Goal: Task Accomplishment & Management: Use online tool/utility

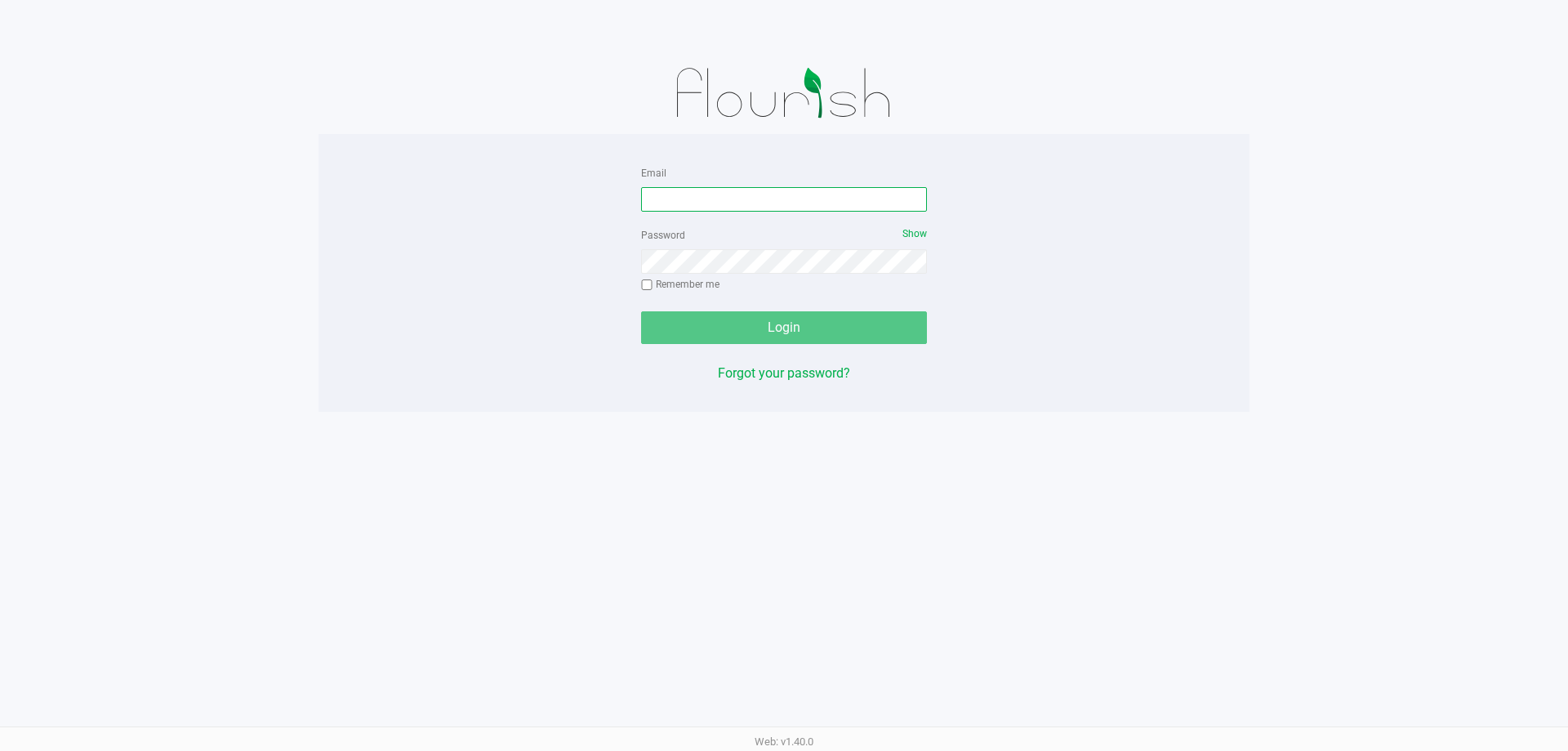
drag, startPoint x: 674, startPoint y: 207, endPoint x: 656, endPoint y: 200, distance: 19.3
click at [674, 198] on input "Email" at bounding box center [784, 199] width 286 height 24
type input "[EMAIL_ADDRESS][DOMAIN_NAME]"
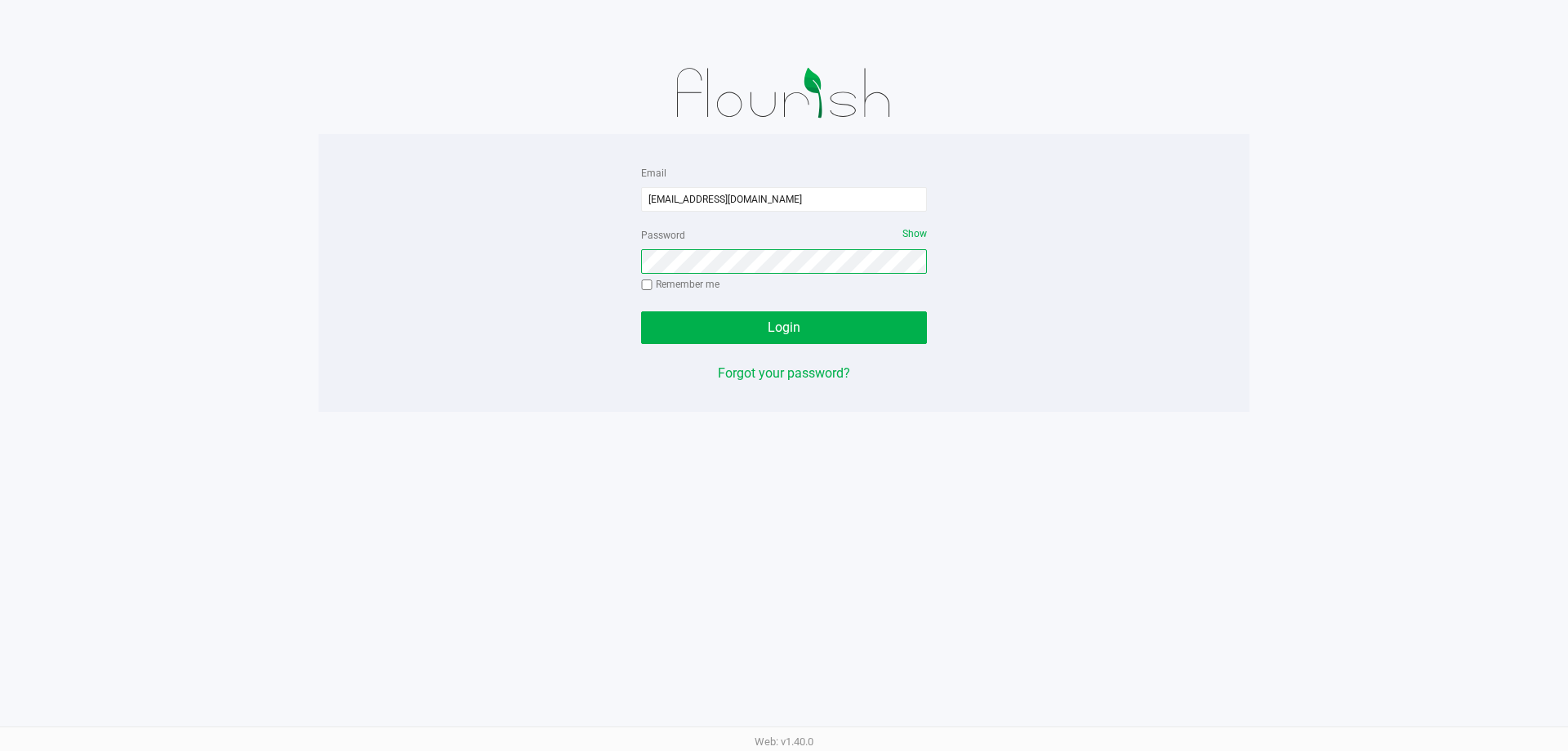
click at [641, 311] on button "Login" at bounding box center [784, 327] width 286 height 33
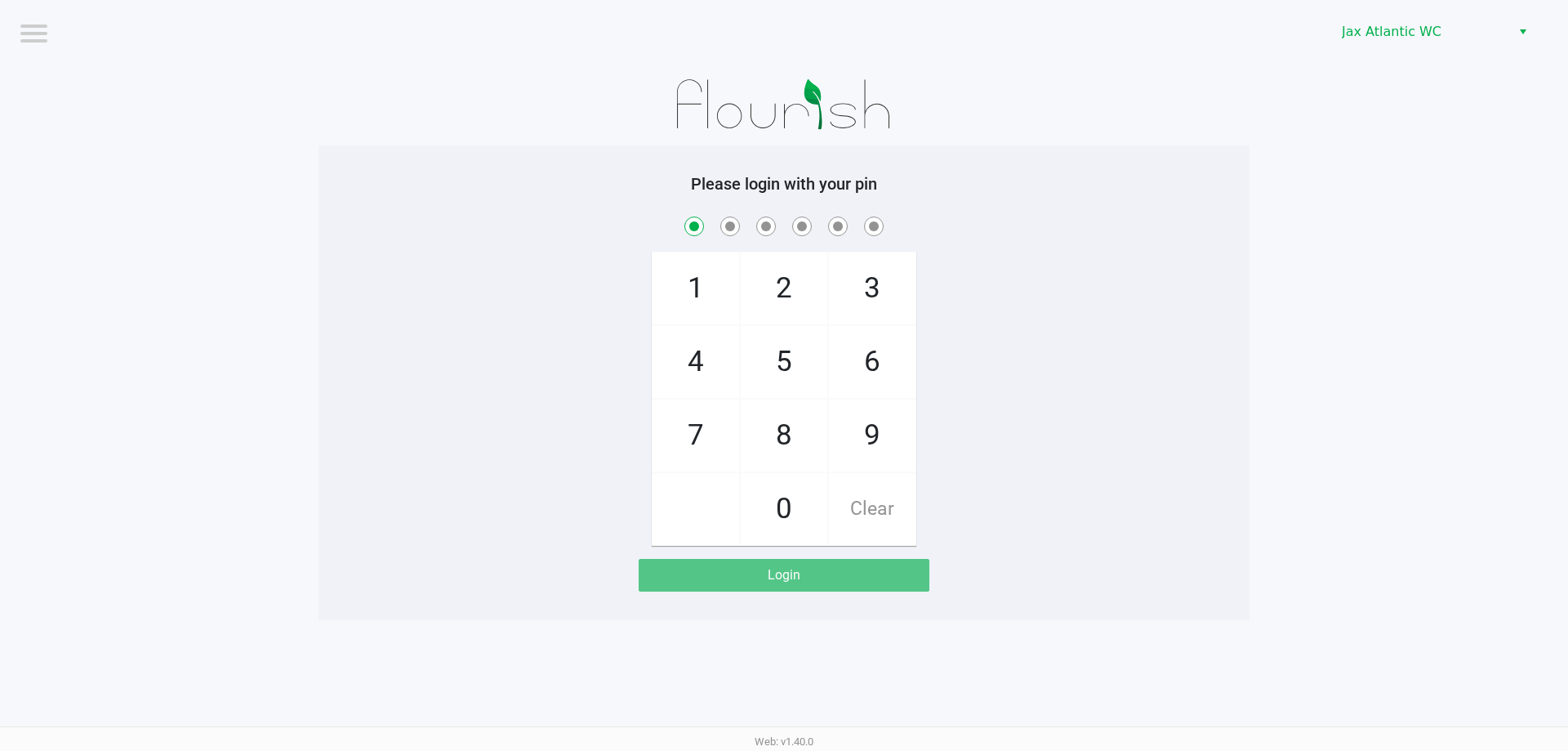
checkbox input "true"
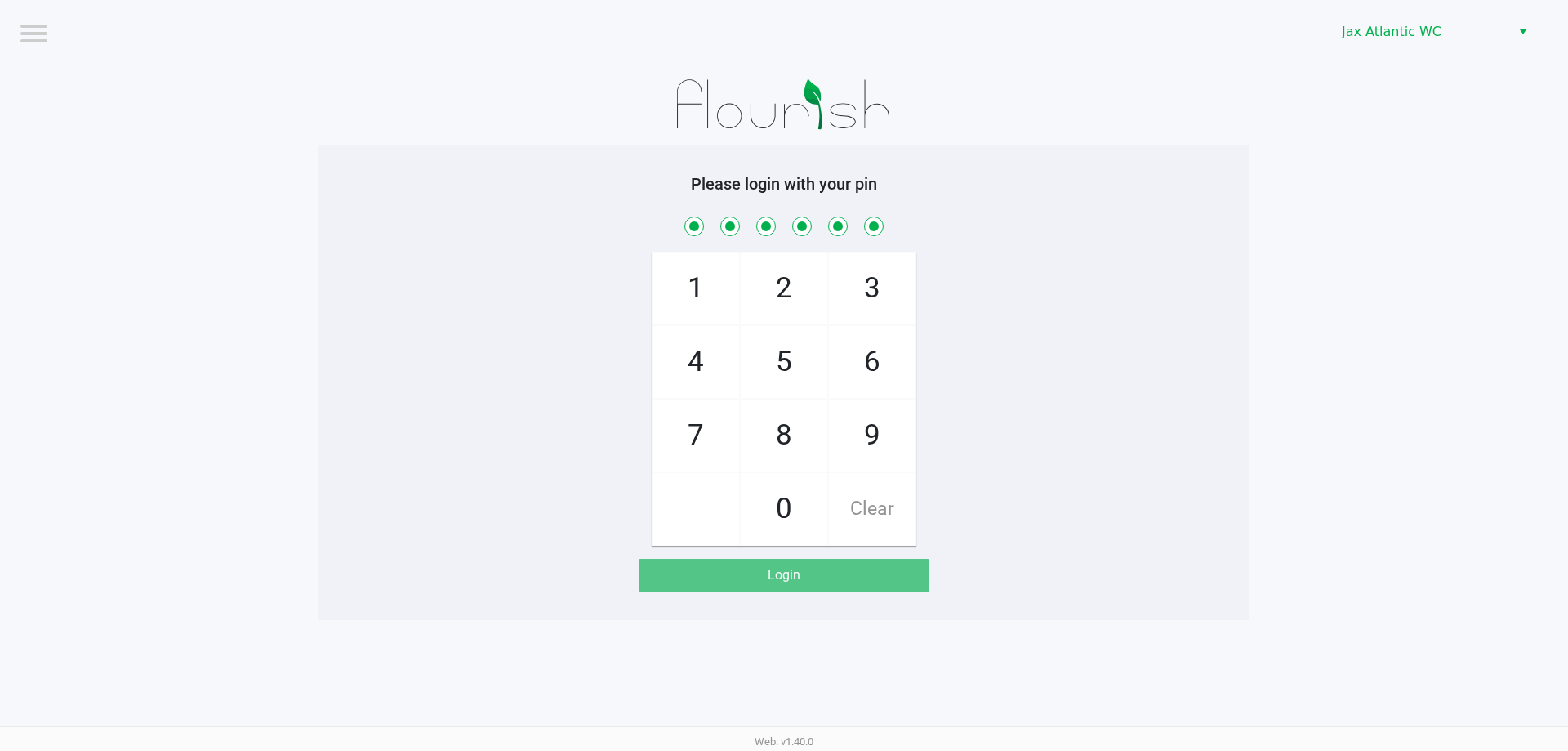
checkbox input "true"
checkbox input "false"
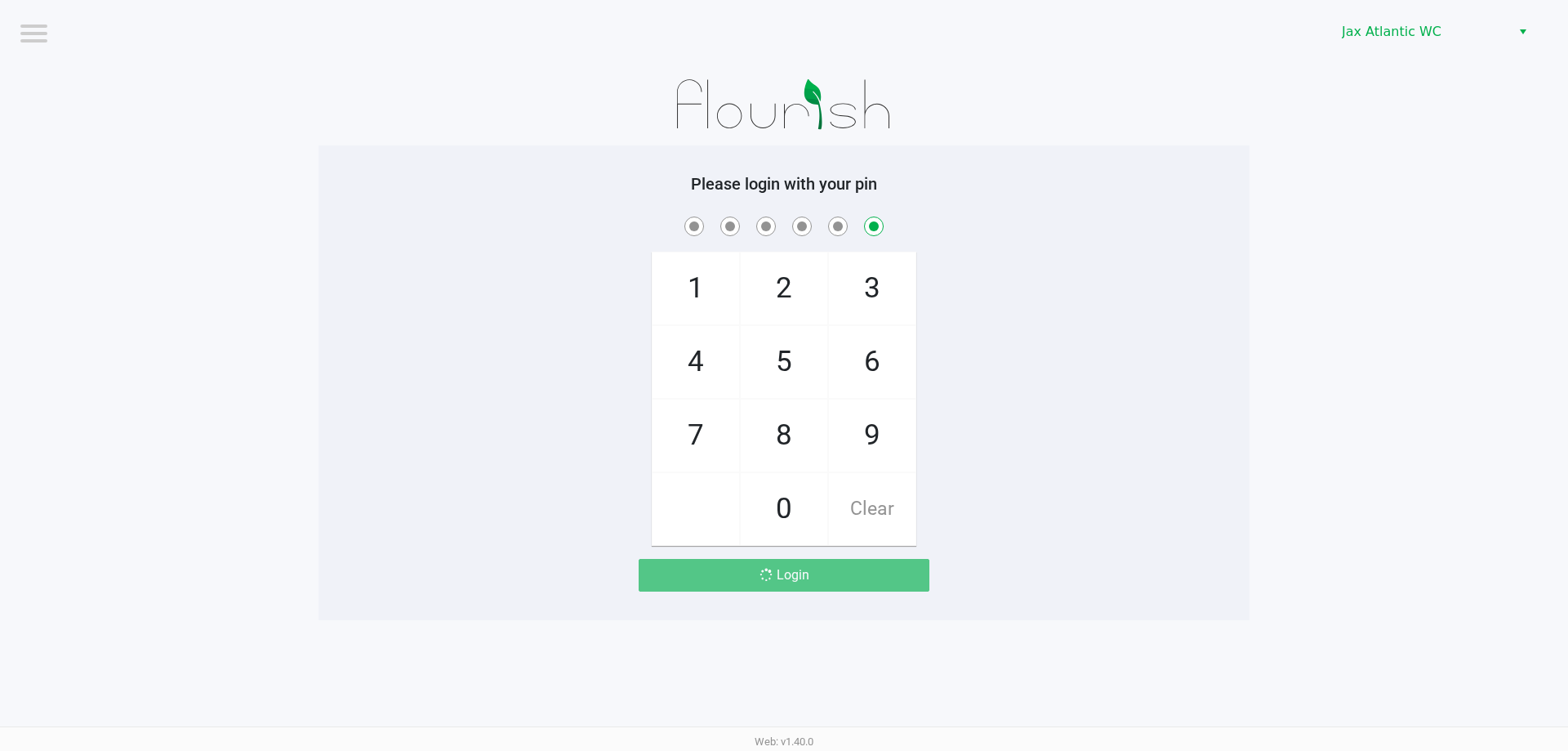
checkbox input "false"
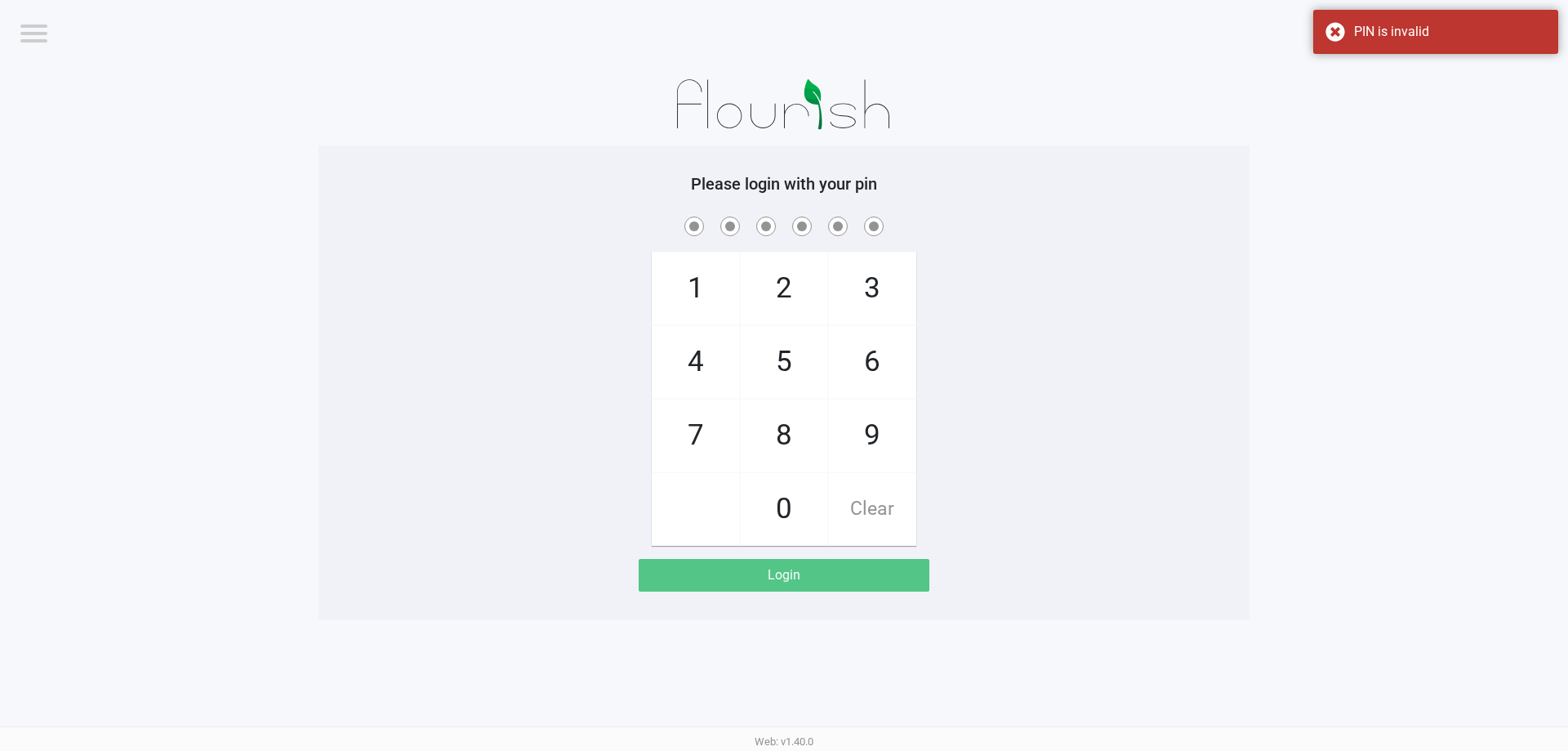
checkbox input "true"
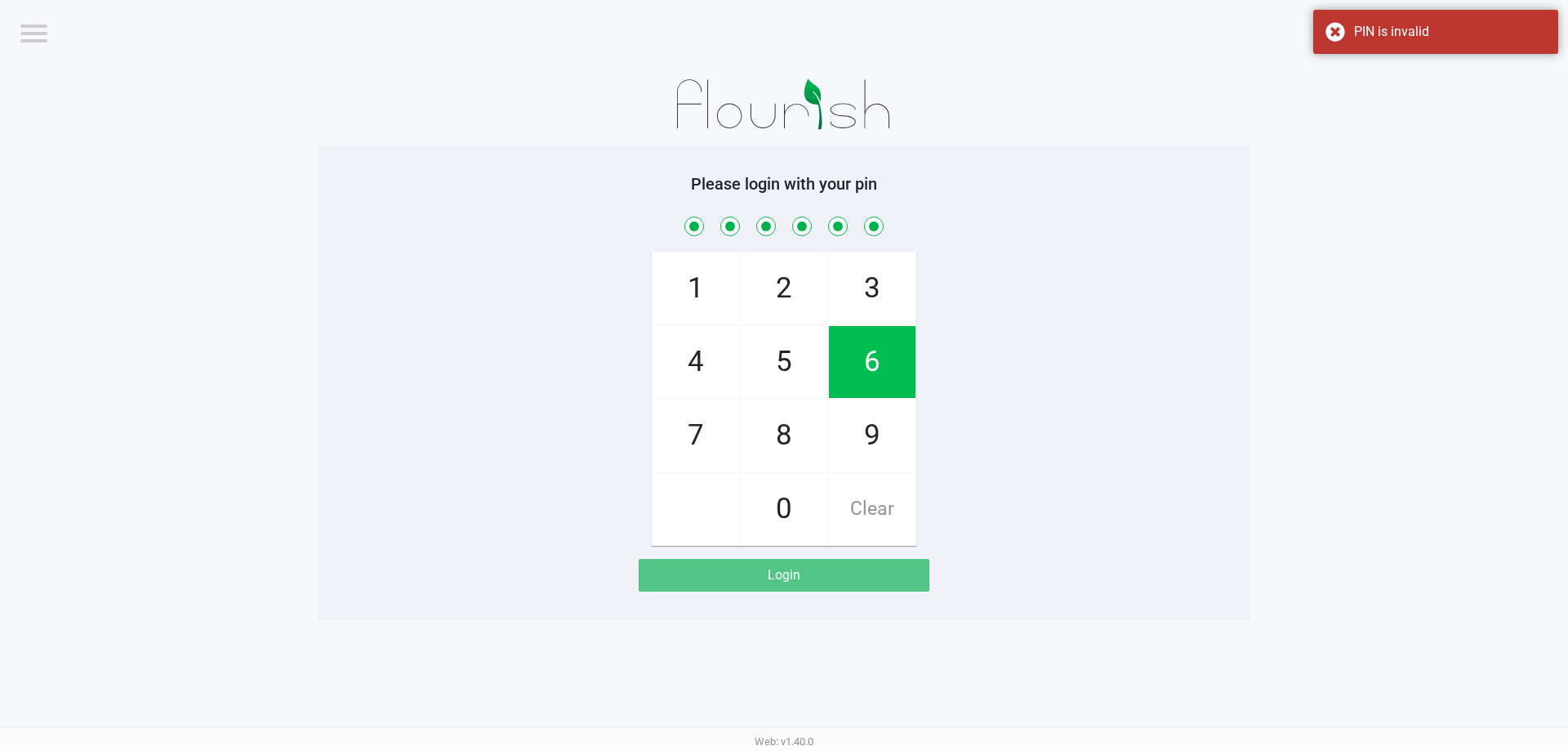
checkbox input "true"
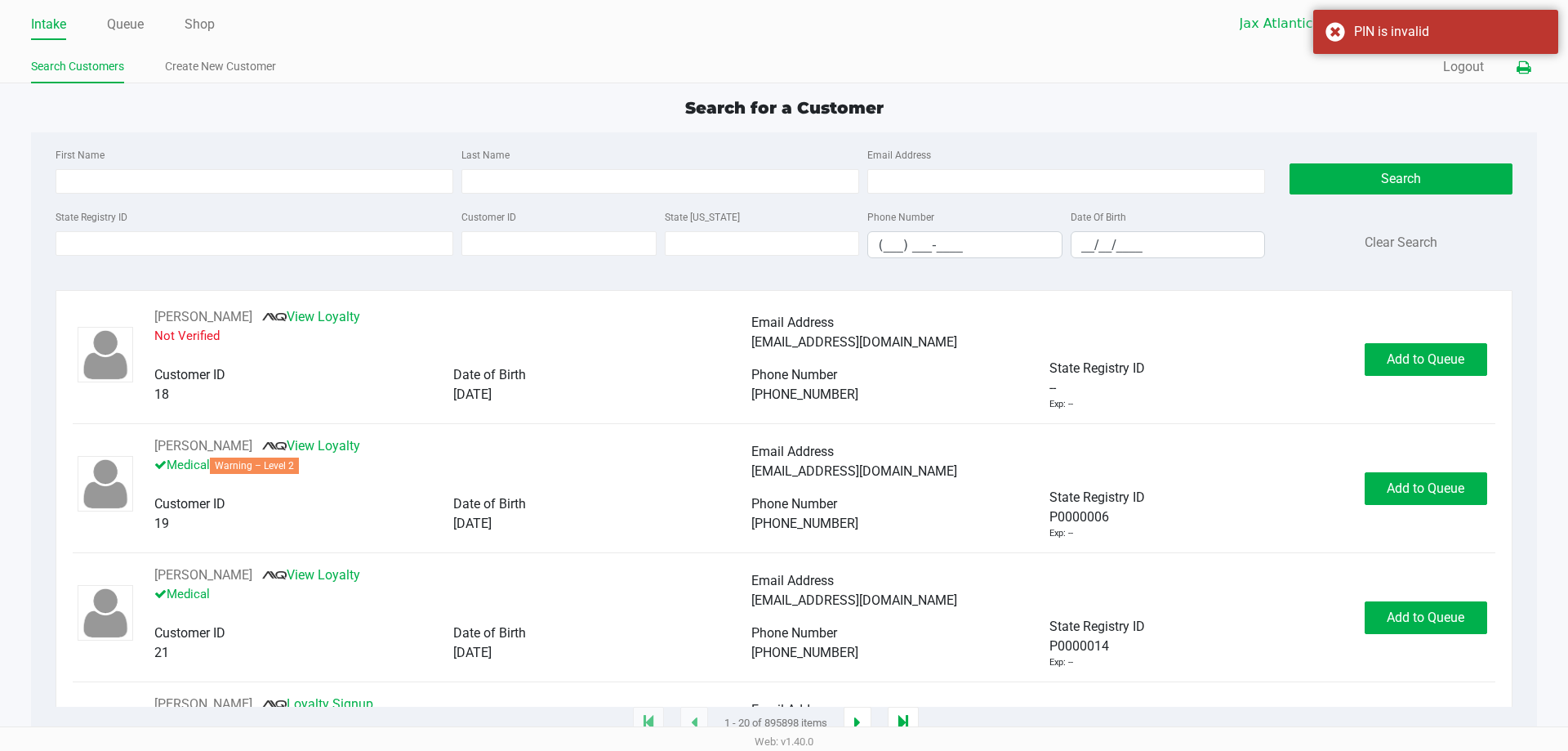
click at [1528, 68] on icon at bounding box center [1523, 68] width 14 height 12
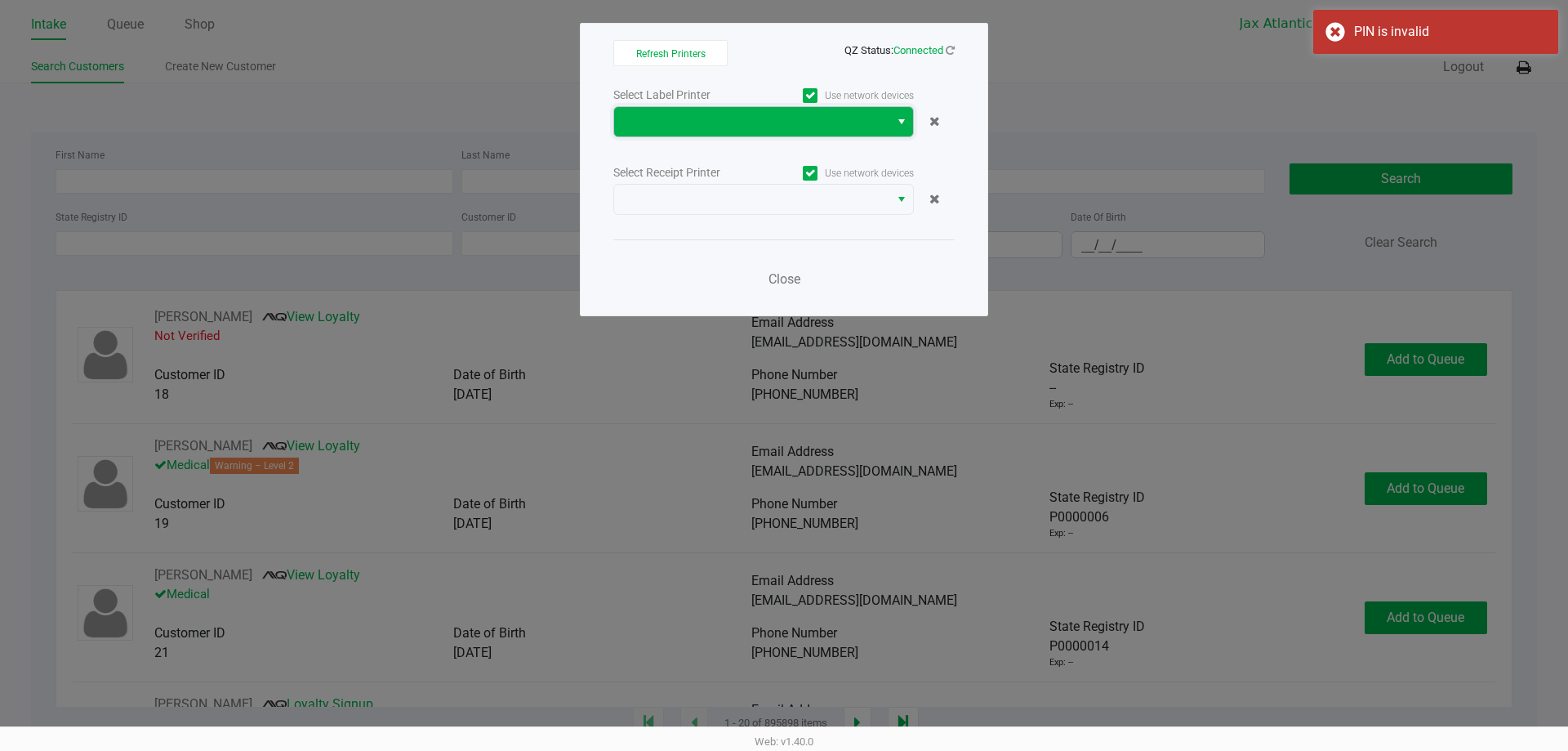
click at [783, 135] on span at bounding box center [751, 121] width 275 height 29
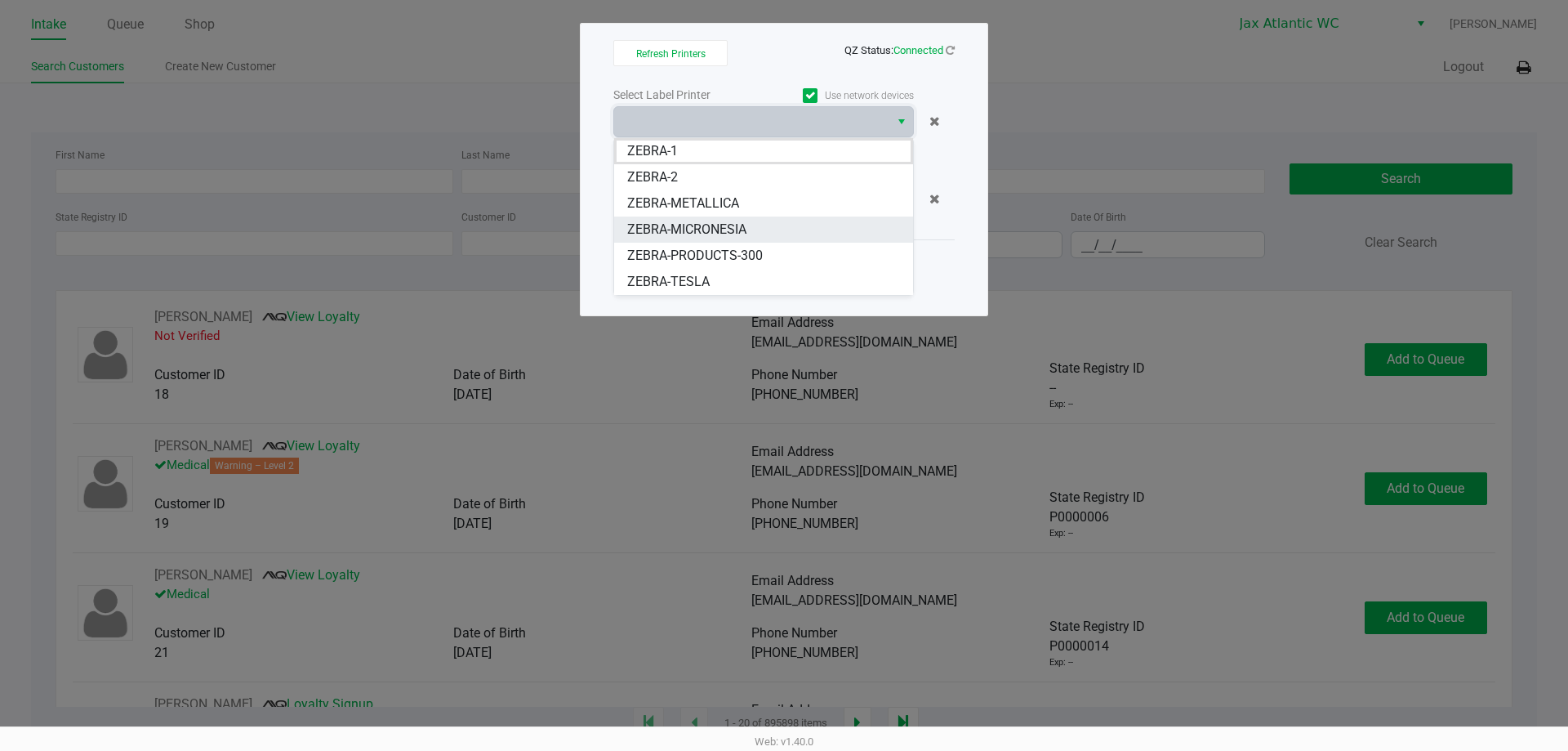
drag, startPoint x: 692, startPoint y: 238, endPoint x: 683, endPoint y: 233, distance: 10.3
click at [690, 238] on span "ZEBRA-MICRONESIA" at bounding box center [687, 229] width 119 height 19
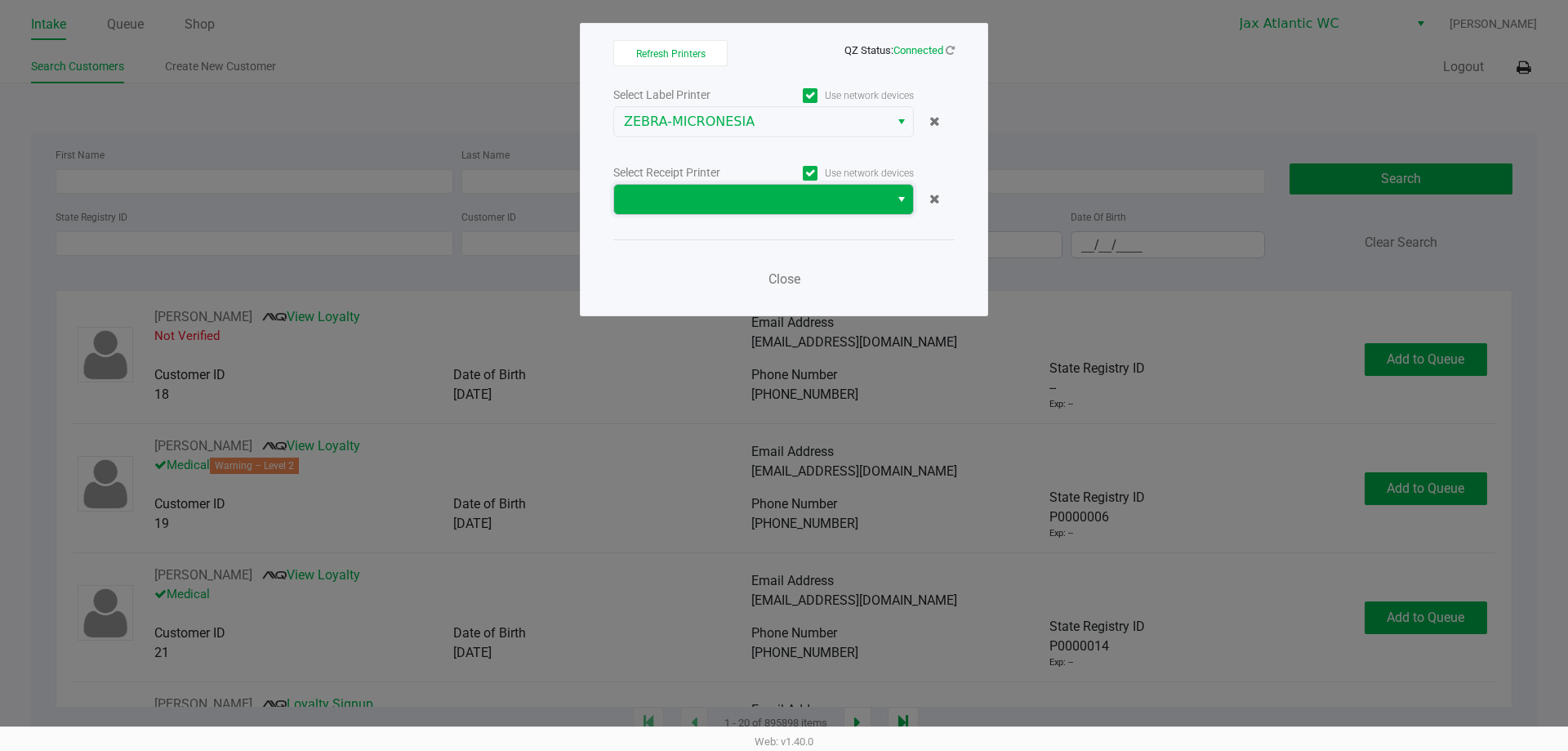
click at [689, 202] on span at bounding box center [751, 199] width 256 height 19
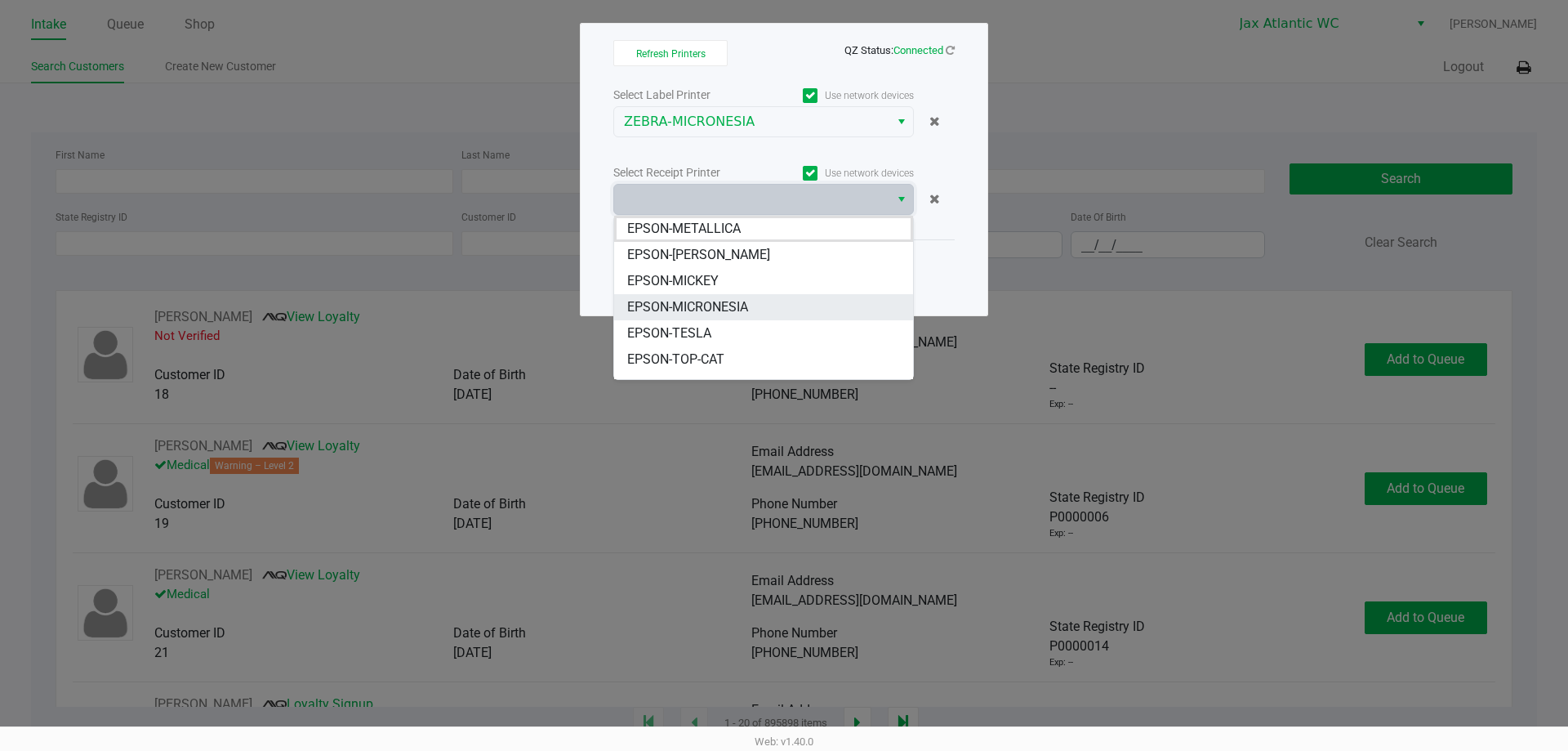
click at [705, 307] on span "EPSON-MICRONESIA" at bounding box center [688, 307] width 120 height 19
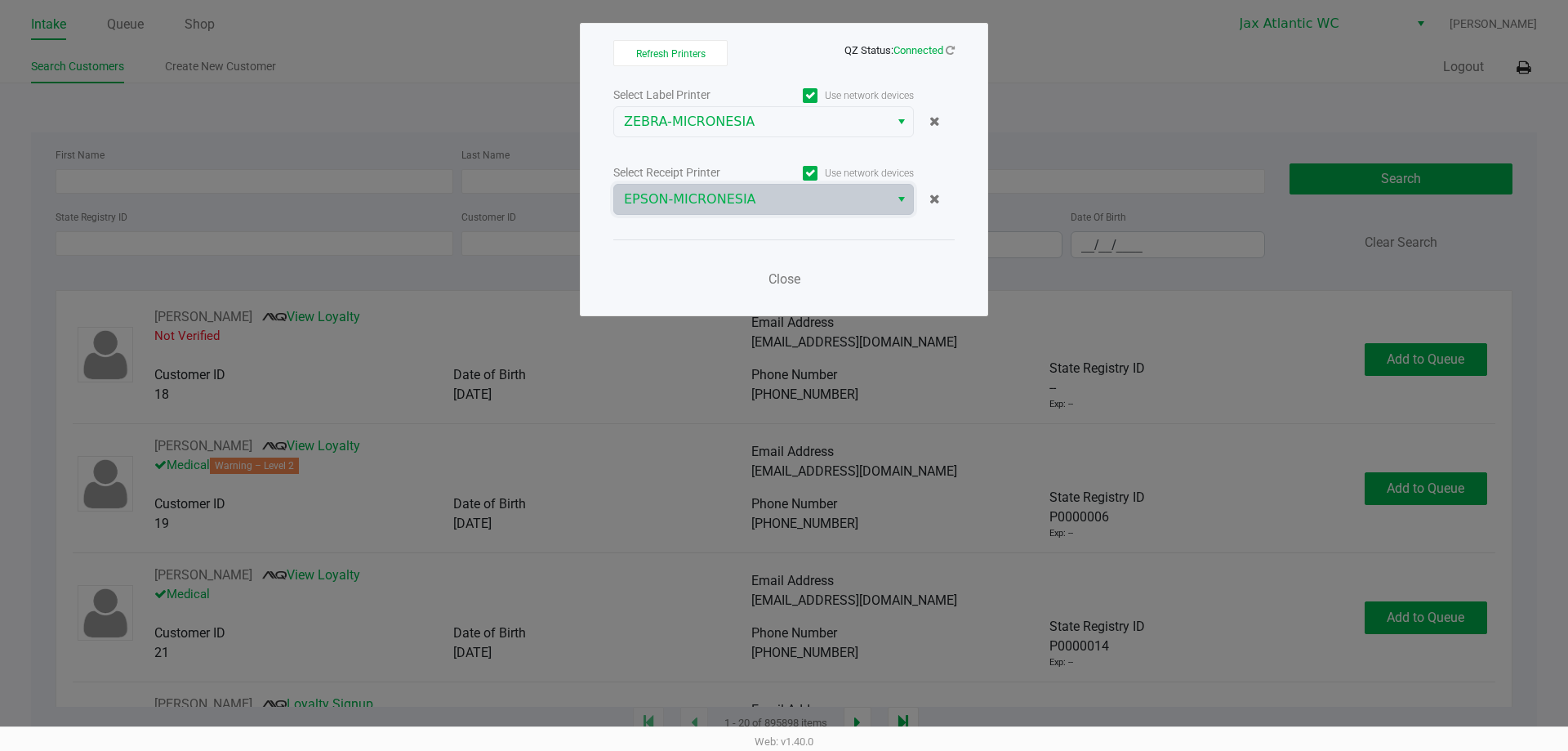
click at [1081, 121] on ngb-modal-window "Refresh Printers QZ Status: Connected Select Label Printer Use network devices …" at bounding box center [784, 375] width 1568 height 751
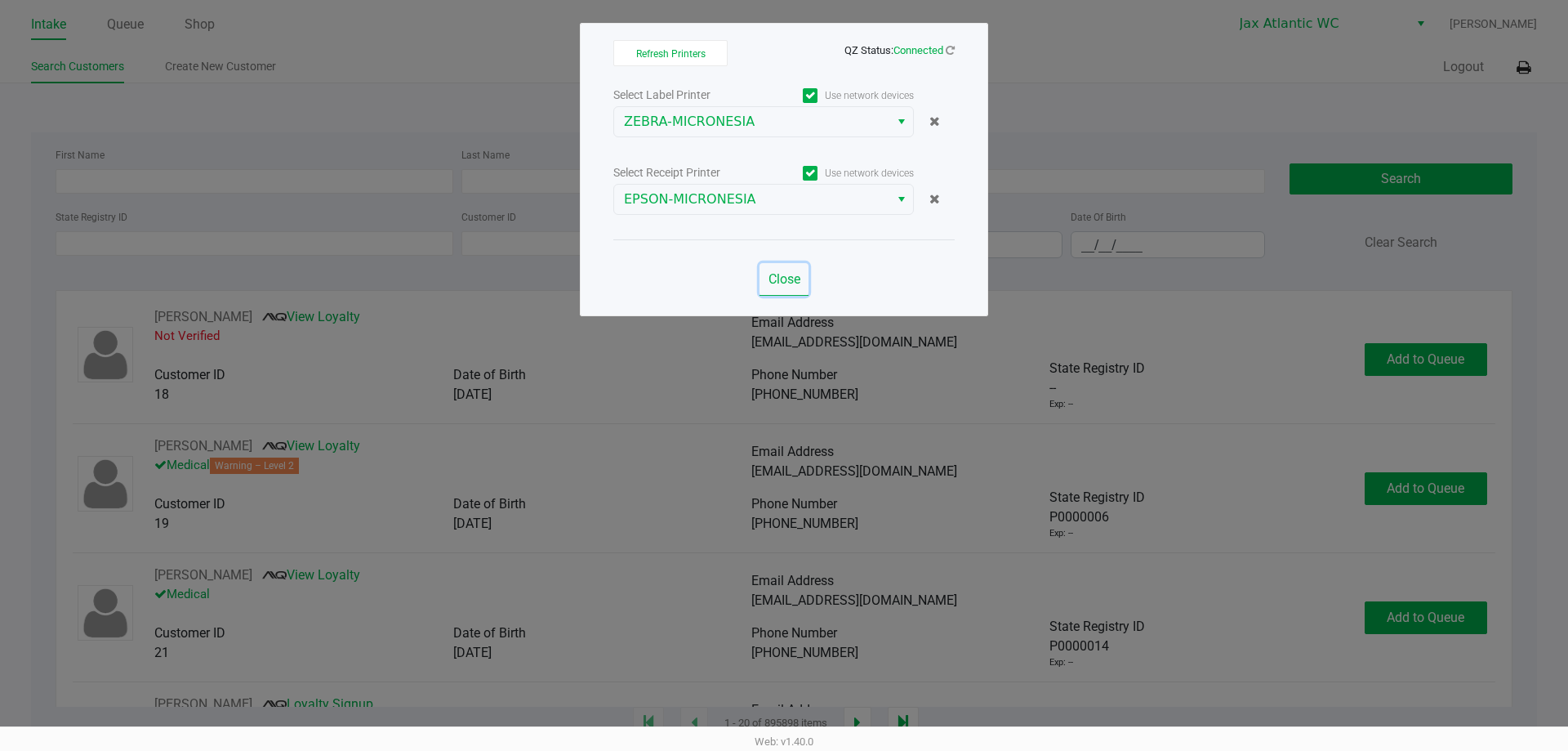
drag, startPoint x: 781, startPoint y: 282, endPoint x: 731, endPoint y: 242, distance: 64.0
click at [780, 282] on span "Close" at bounding box center [784, 279] width 32 height 16
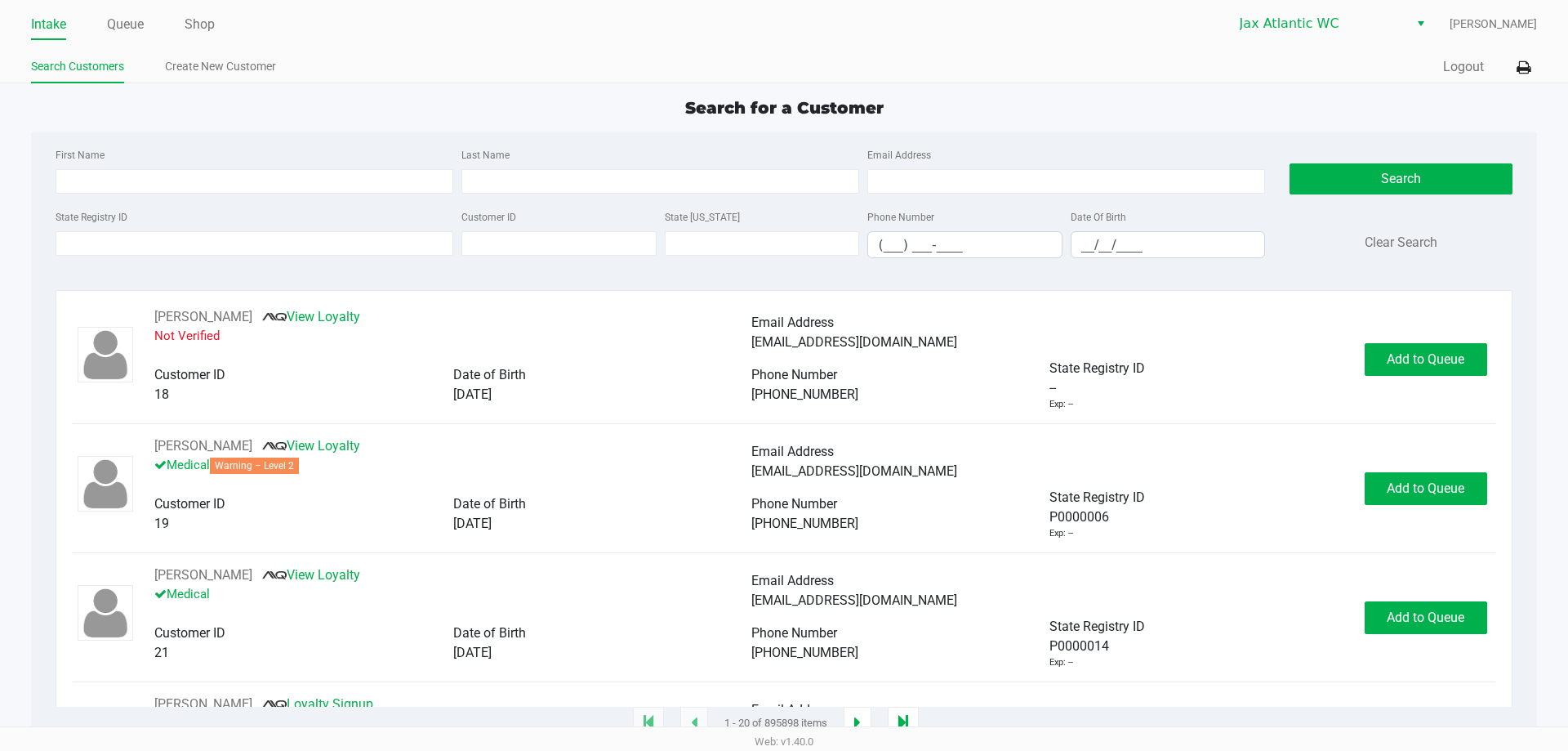
drag, startPoint x: 202, startPoint y: 19, endPoint x: 741, endPoint y: 54, distance: 540.1
click at [203, 19] on link "Shop" at bounding box center [199, 24] width 30 height 23
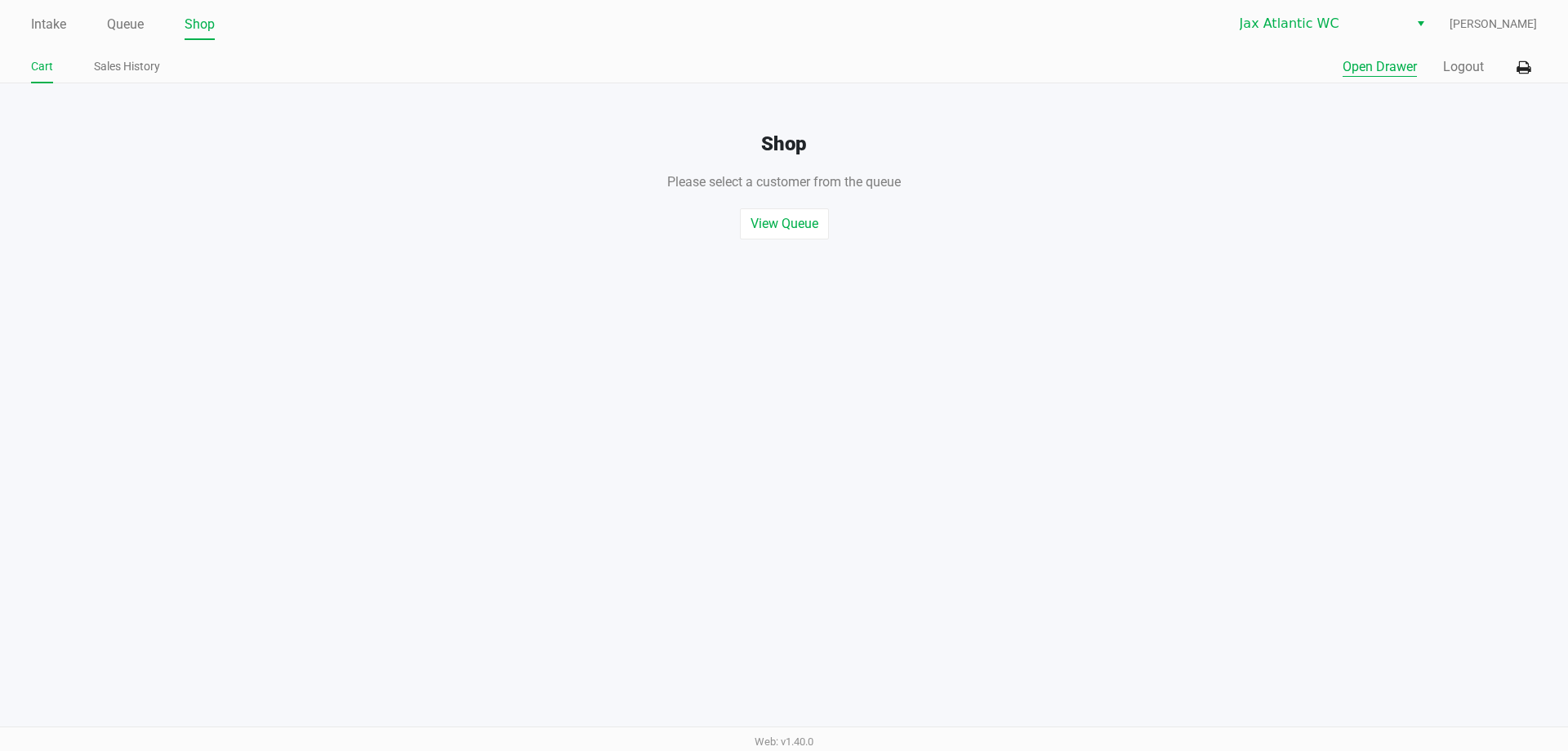
click at [1400, 59] on button "Open Drawer" at bounding box center [1380, 67] width 74 height 19
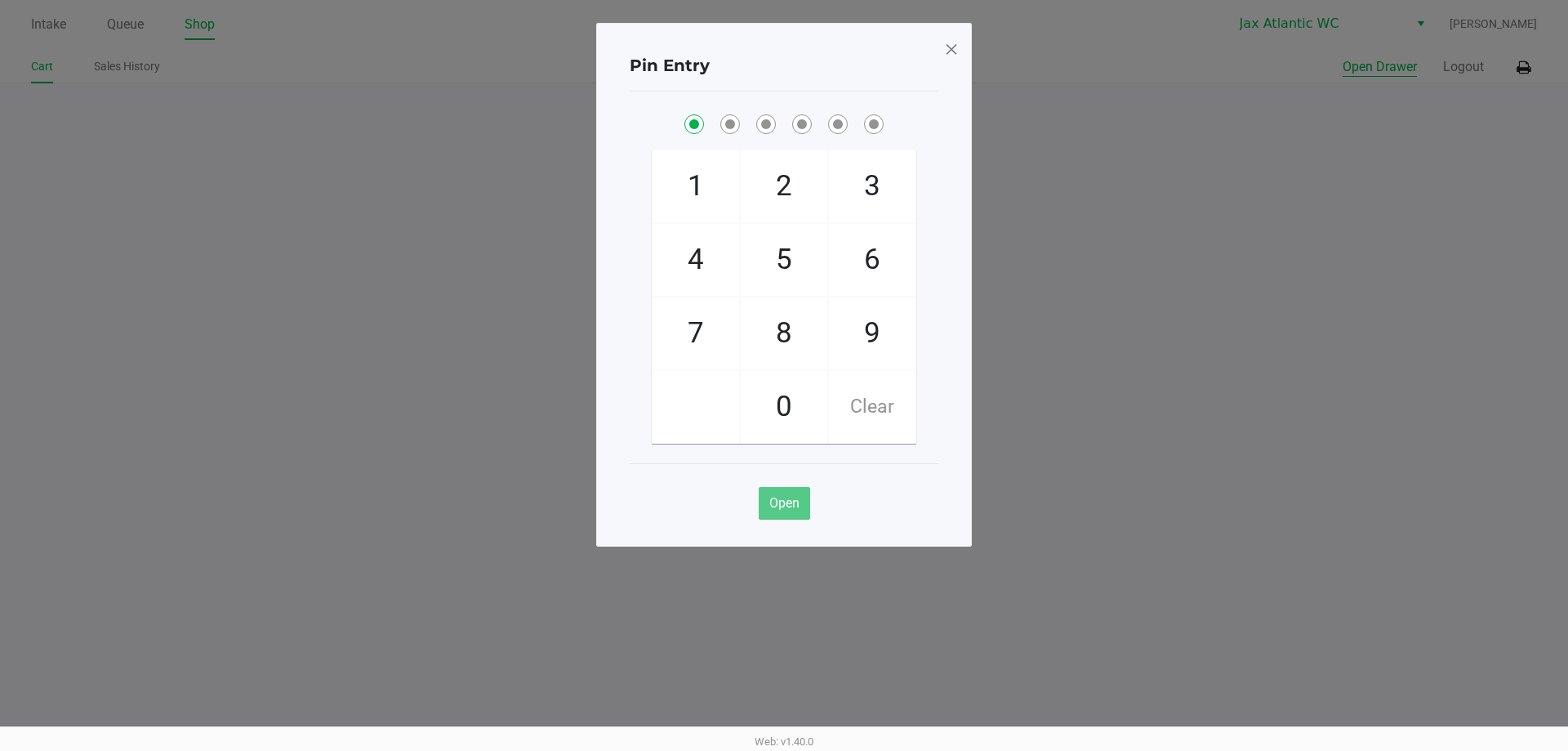
checkbox input "true"
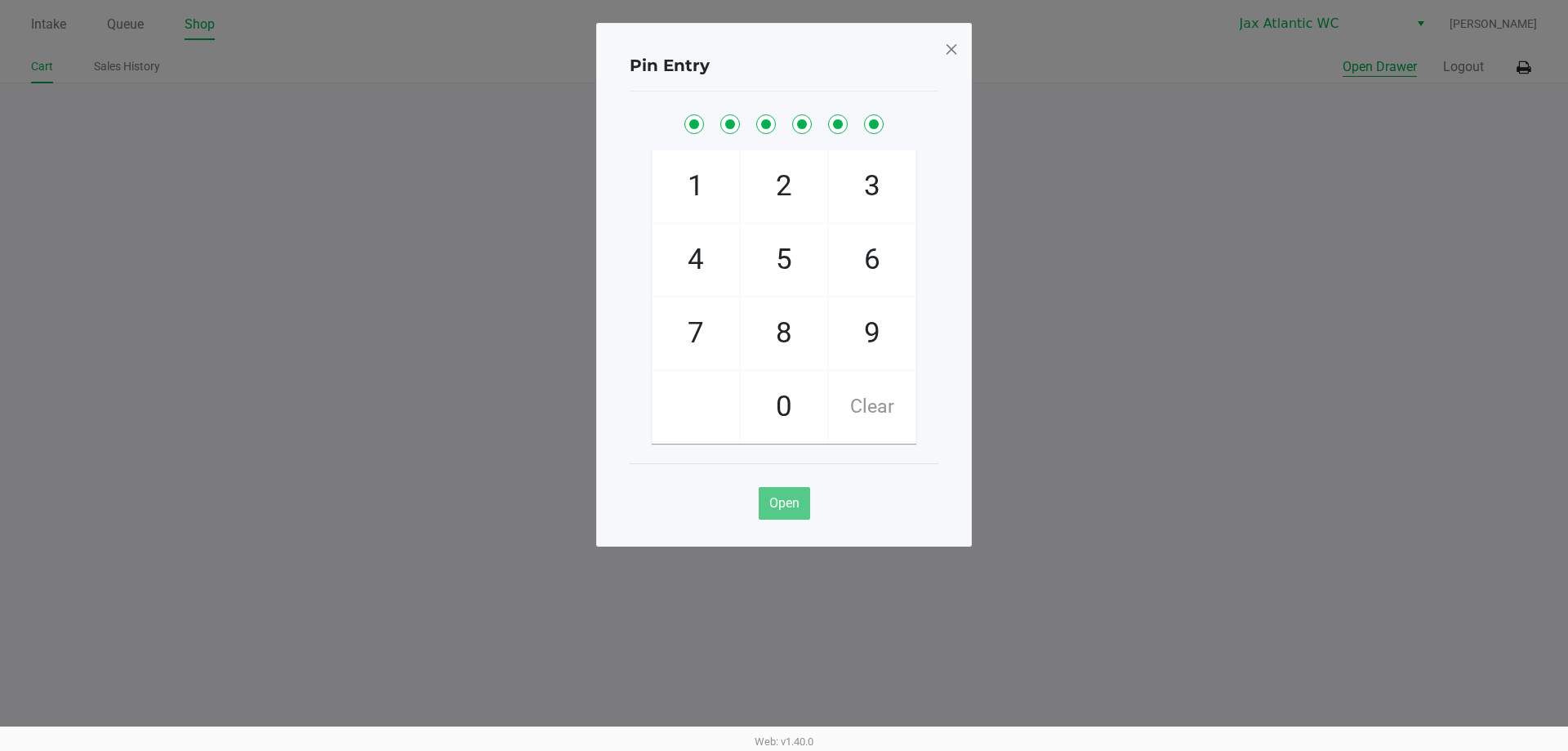
checkbox input "true"
click at [1343, 57] on button "Open Drawer" at bounding box center [1380, 67] width 74 height 19
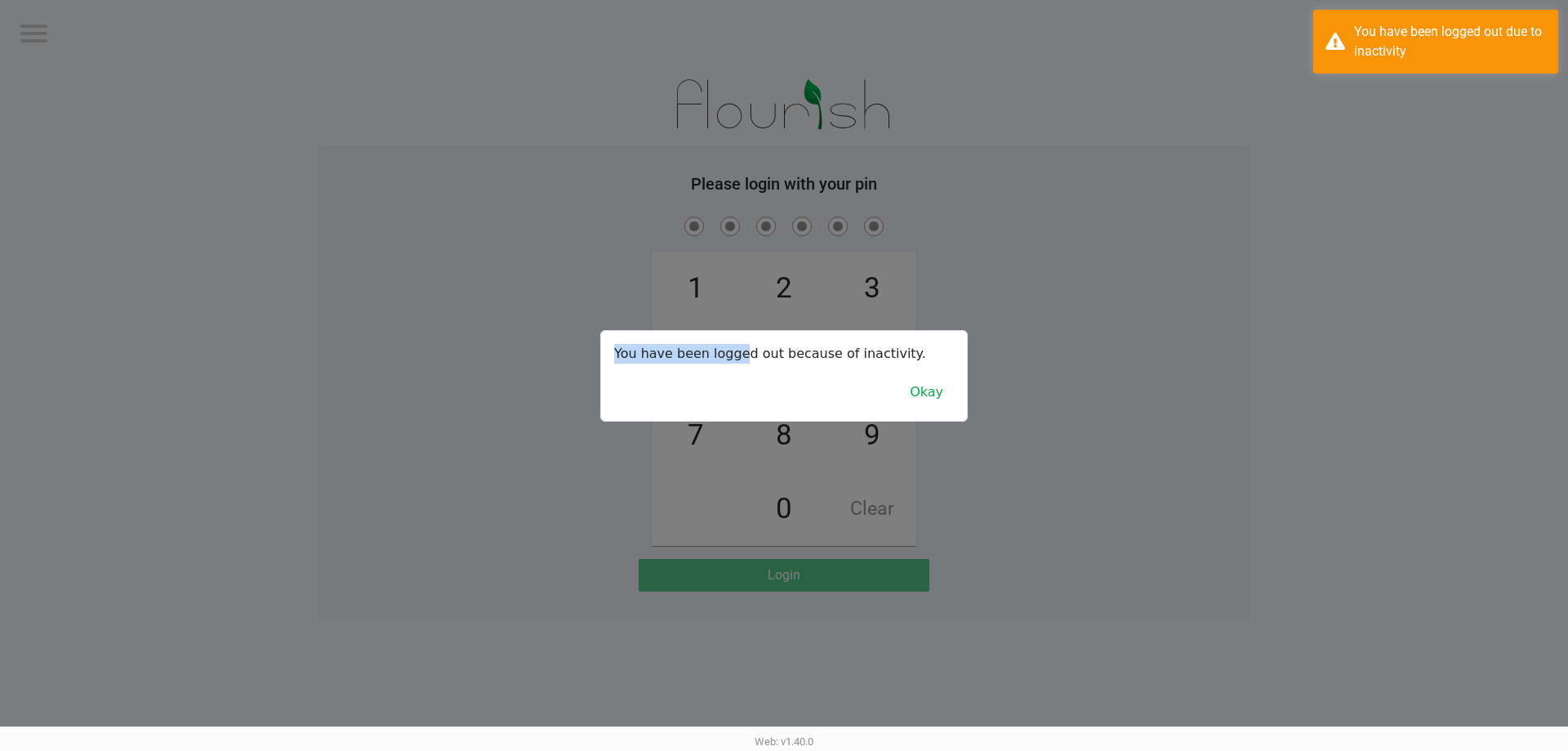
click at [904, 459] on kendo-dialog "You have been logged out because of inactivity. Okay" at bounding box center [784, 375] width 1568 height 751
click at [920, 399] on button "Okay" at bounding box center [927, 393] width 54 height 31
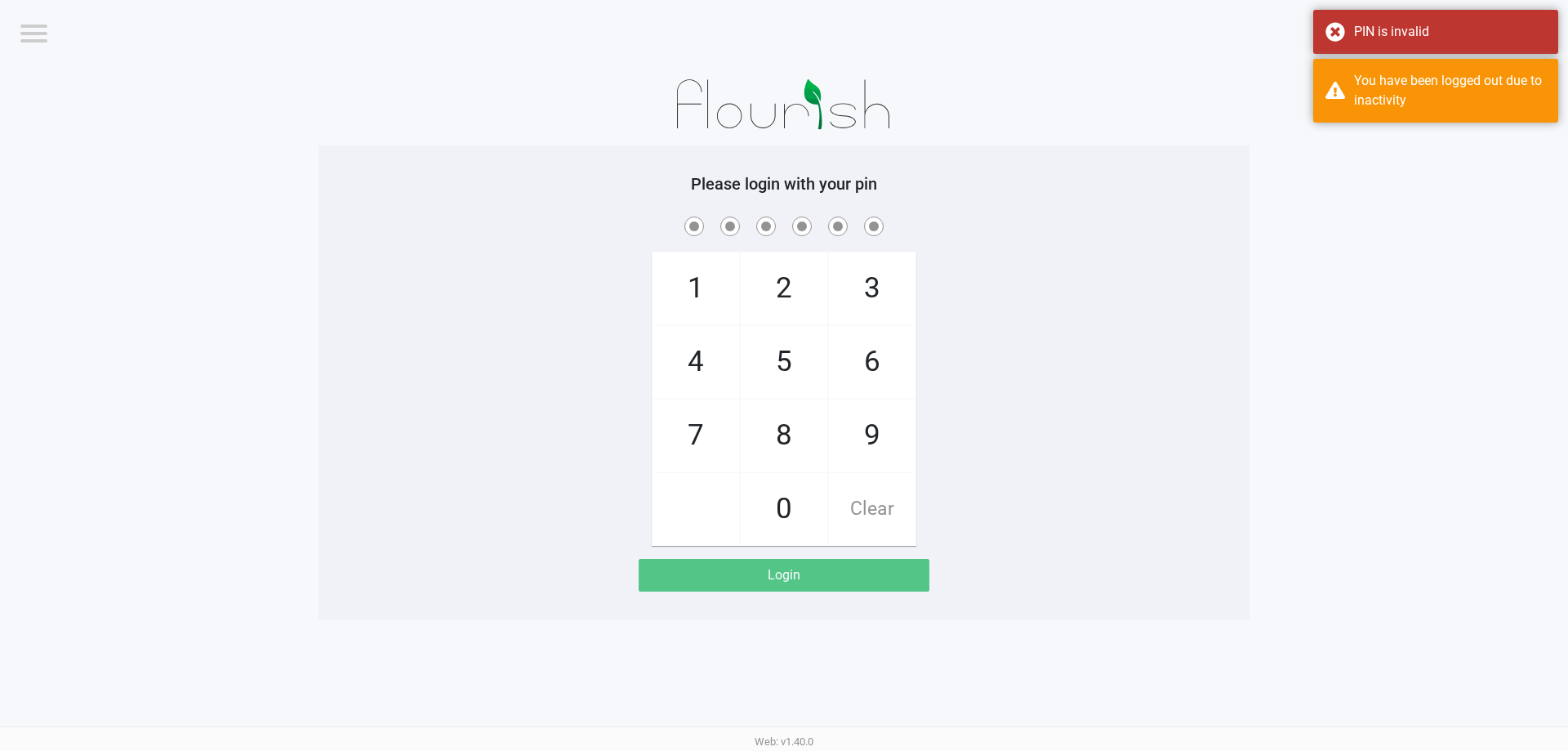
click at [718, 283] on span "1" at bounding box center [696, 289] width 86 height 72
checkbox input "true"
click at [859, 277] on span "3" at bounding box center [871, 289] width 86 height 72
checkbox input "true"
click at [807, 482] on span "0" at bounding box center [783, 509] width 86 height 72
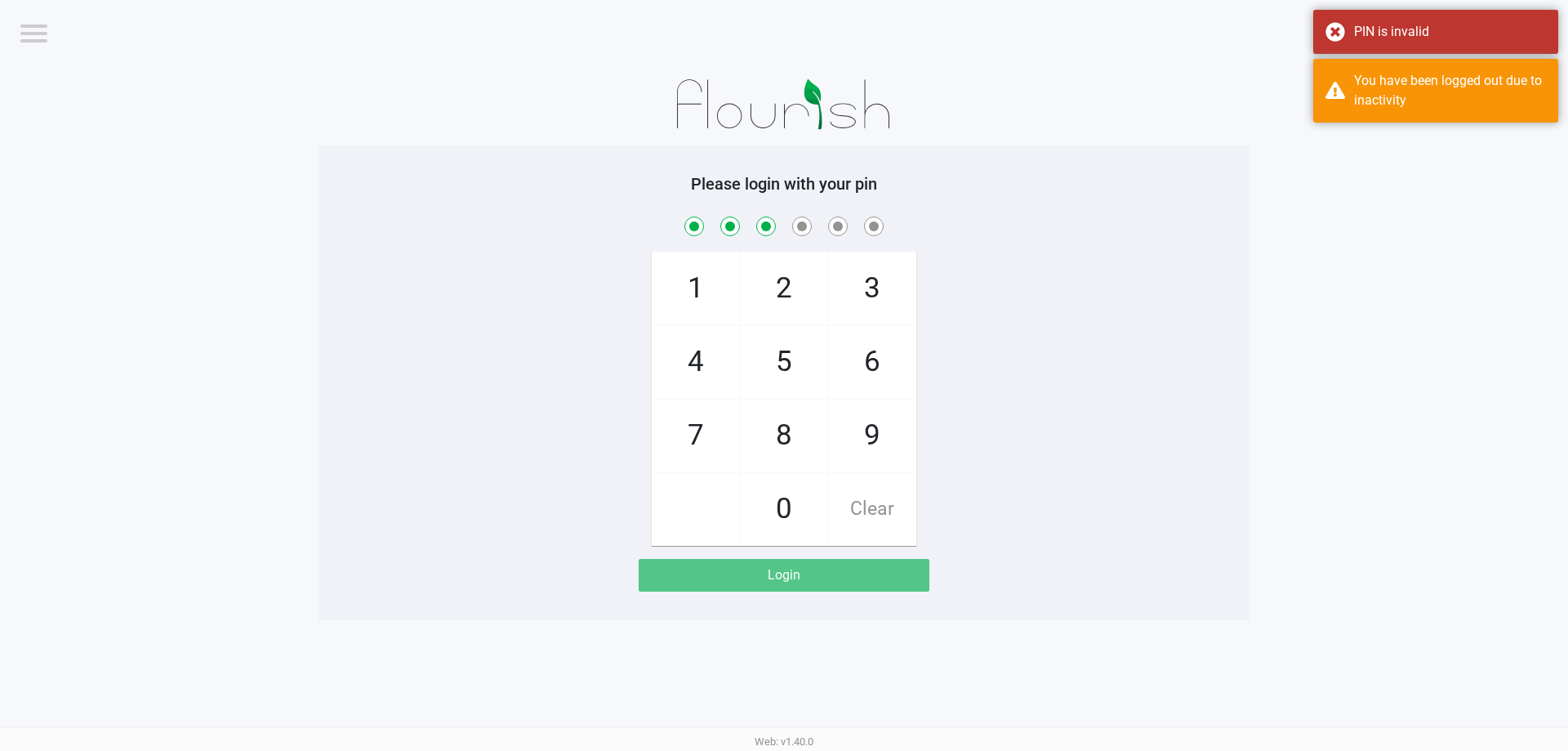
checkbox input "true"
drag, startPoint x: 901, startPoint y: 351, endPoint x: 894, endPoint y: 357, distance: 9.2
click at [897, 354] on span "6" at bounding box center [871, 361] width 86 height 72
checkbox input "true"
drag, startPoint x: 807, startPoint y: 411, endPoint x: 831, endPoint y: 418, distance: 25.0
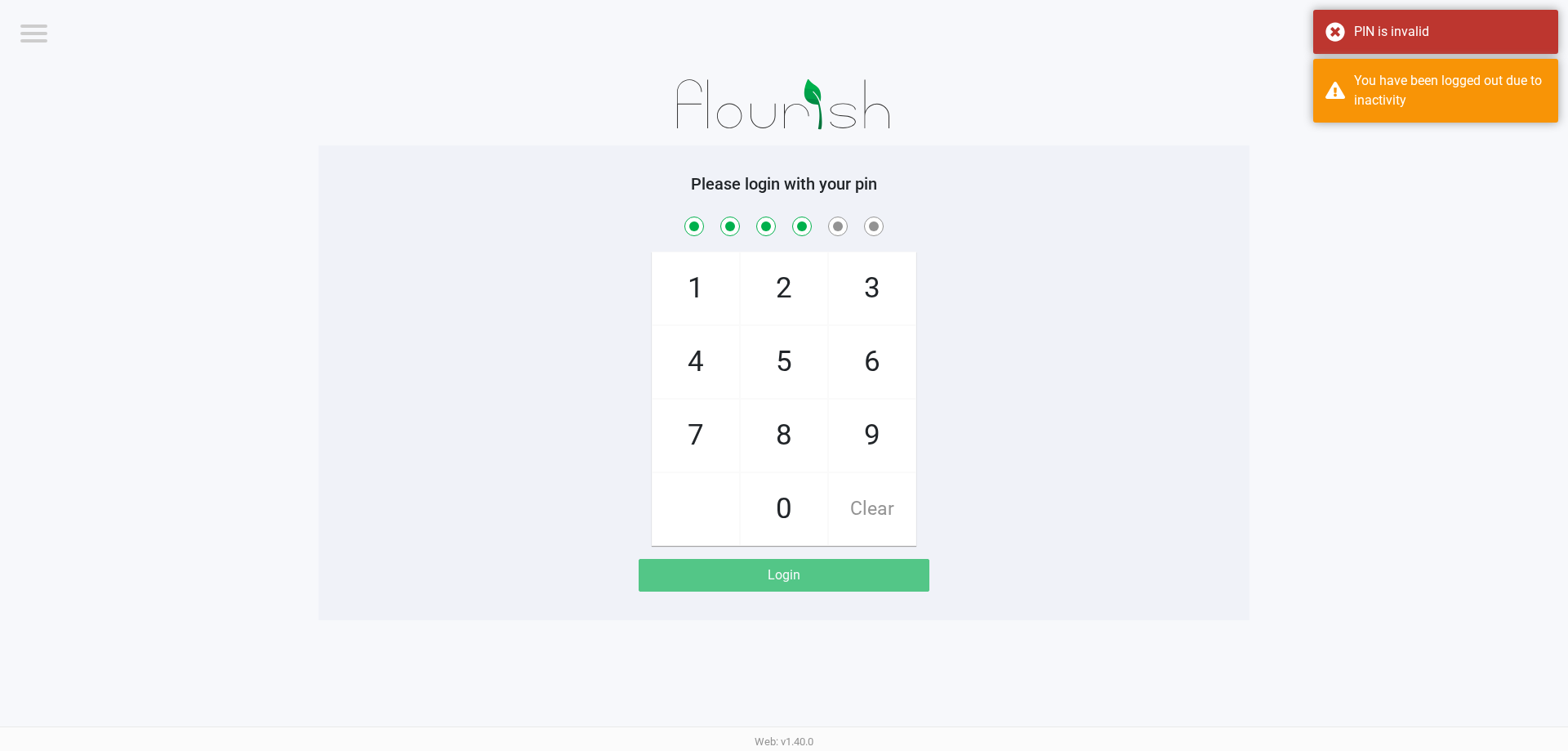
click at [822, 414] on span "8" at bounding box center [783, 435] width 86 height 72
checkbox input "true"
click at [883, 428] on span "9" at bounding box center [871, 435] width 86 height 72
checkbox input "true"
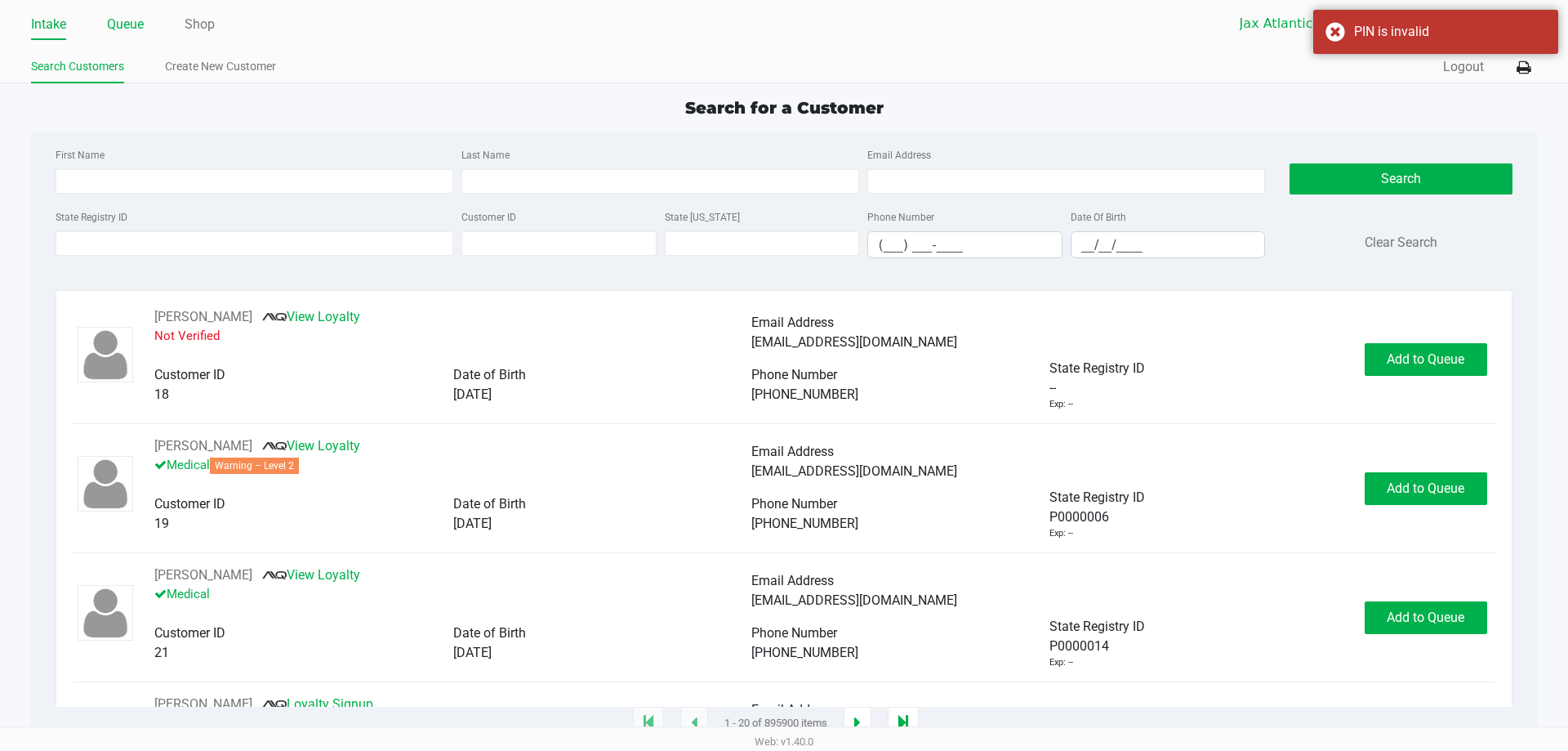
click at [128, 28] on link "Queue" at bounding box center [125, 24] width 37 height 23
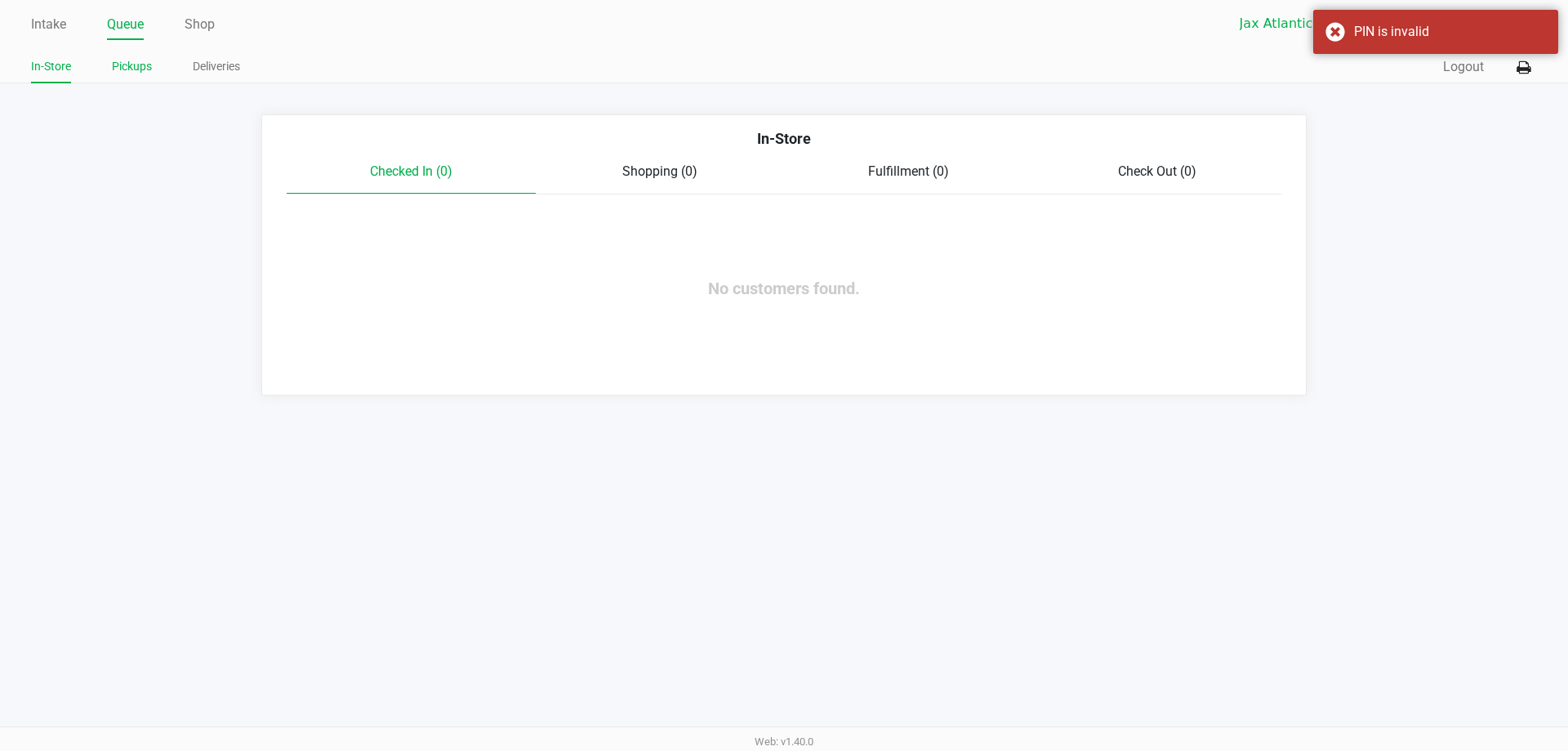
click at [142, 71] on link "Pickups" at bounding box center [131, 66] width 40 height 20
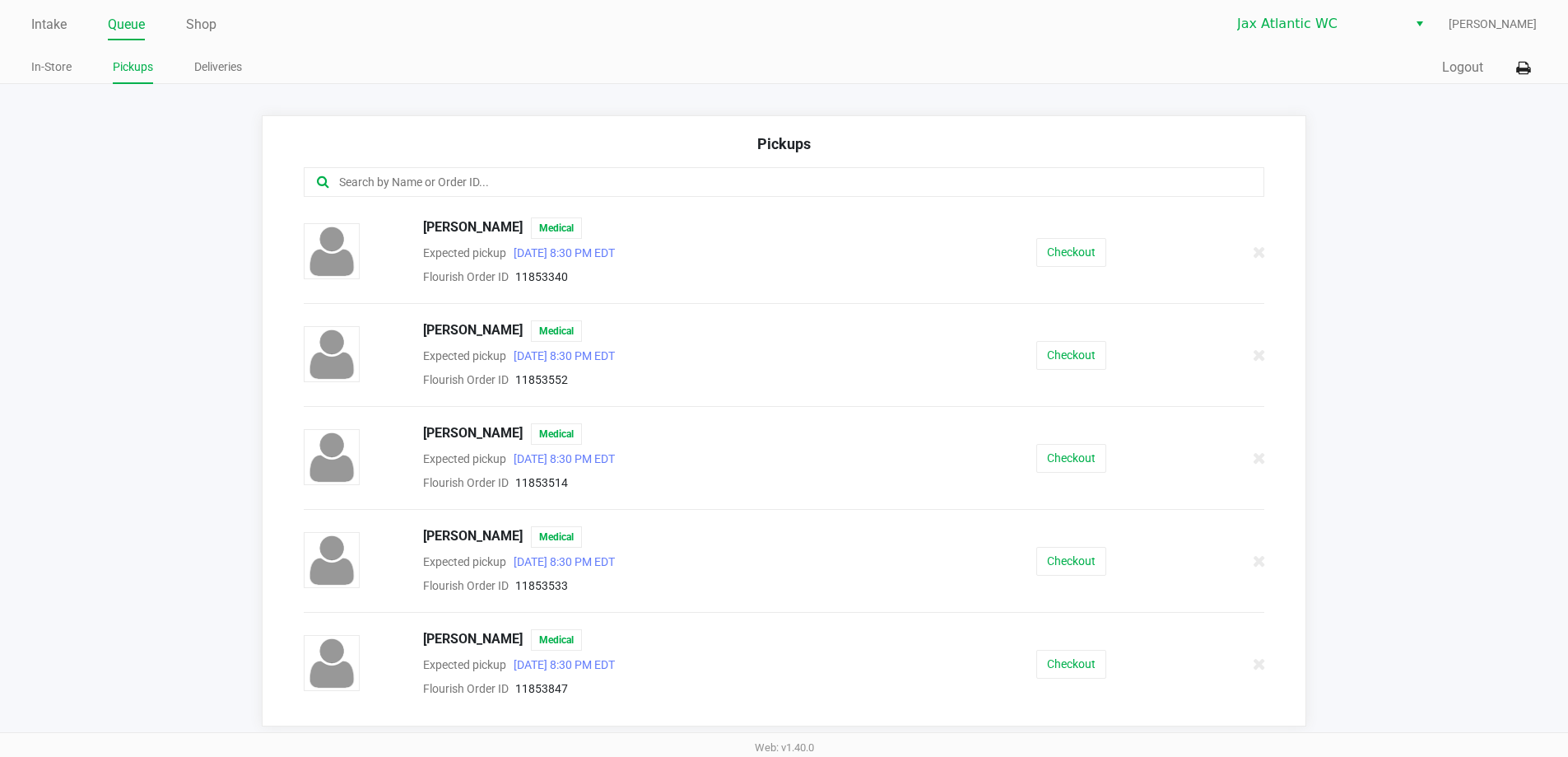
click at [540, 189] on input "text" at bounding box center [758, 182] width 841 height 19
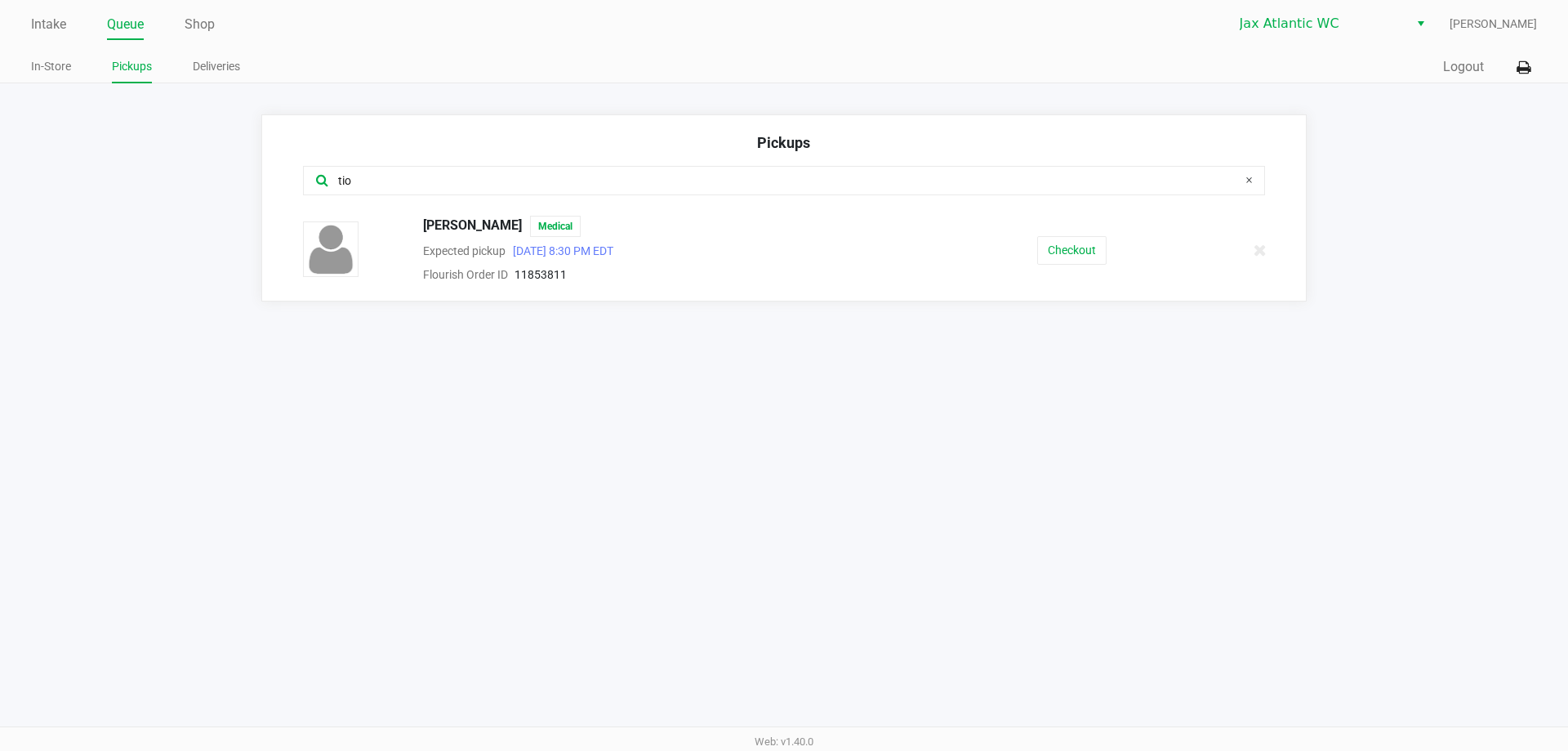
type input "tio"
click at [1048, 234] on div "JOHN Tiomico Medical Expected pickup Aug 27, 2025 8:30 PM EDT Flourish Order ID…" at bounding box center [783, 250] width 986 height 69
click at [1055, 238] on button "Checkout" at bounding box center [1072, 250] width 69 height 28
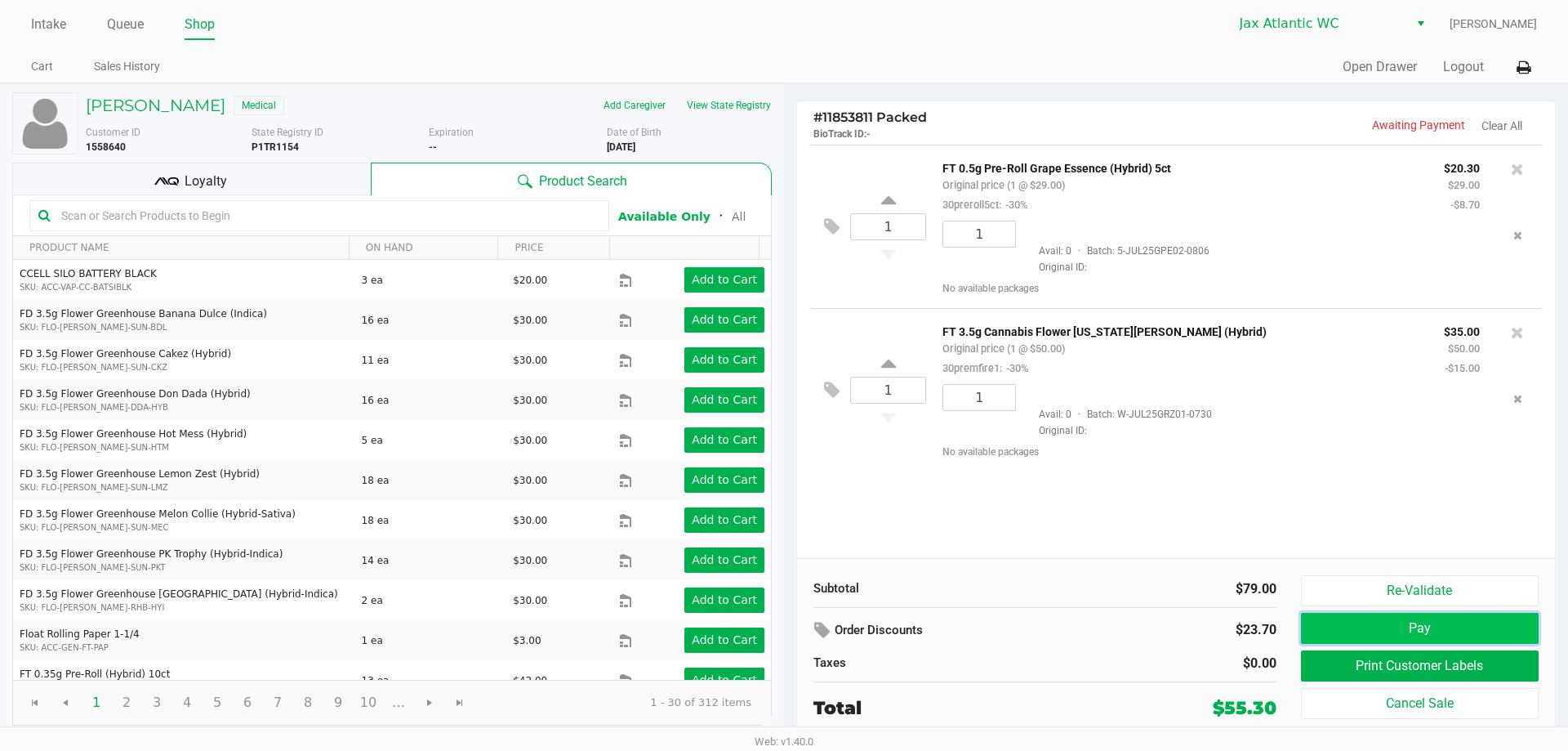
click at [1391, 632] on button "Pay" at bounding box center [1419, 628] width 238 height 31
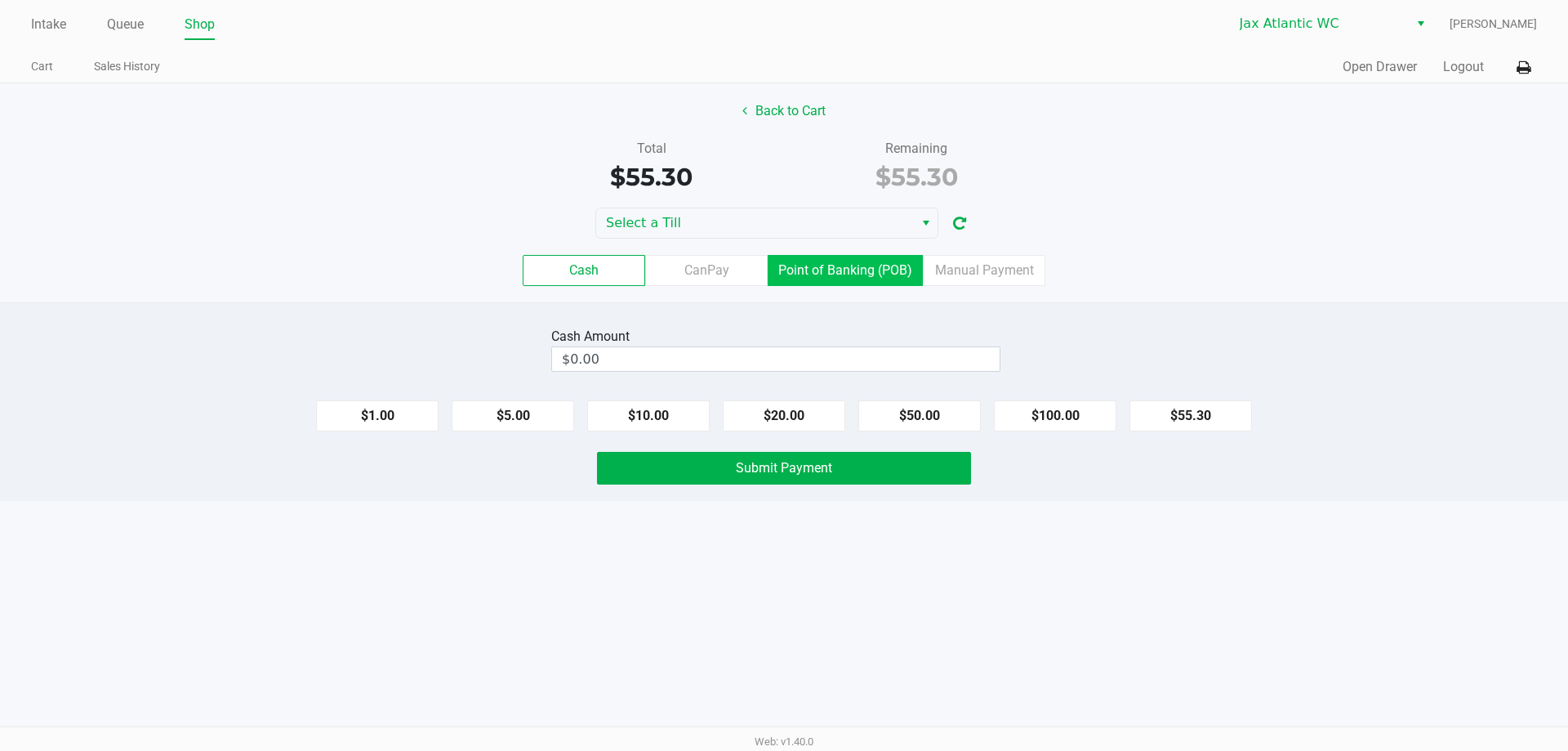
click at [880, 274] on label "Point of Banking (POB)" at bounding box center [845, 270] width 155 height 31
click at [0, 0] on 7 "Point of Banking (POB)" at bounding box center [0, 0] width 0 height 0
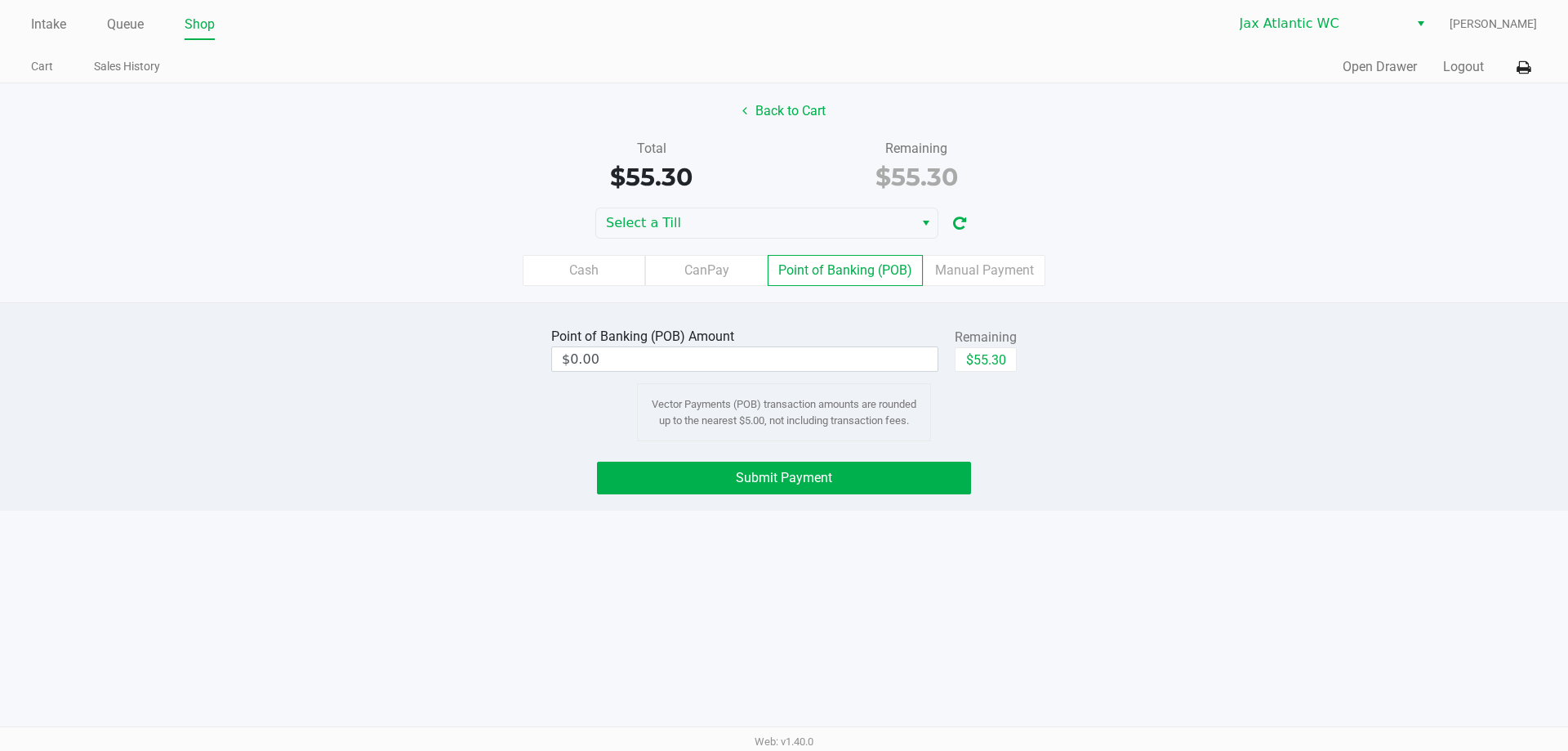
click at [823, 207] on div "Back to Cart Total $55.30 Remaining $55.30 Select a Till Cash CanPay Point of B…" at bounding box center [784, 192] width 1568 height 219
click at [748, 228] on span "Select a Till" at bounding box center [755, 222] width 298 height 19
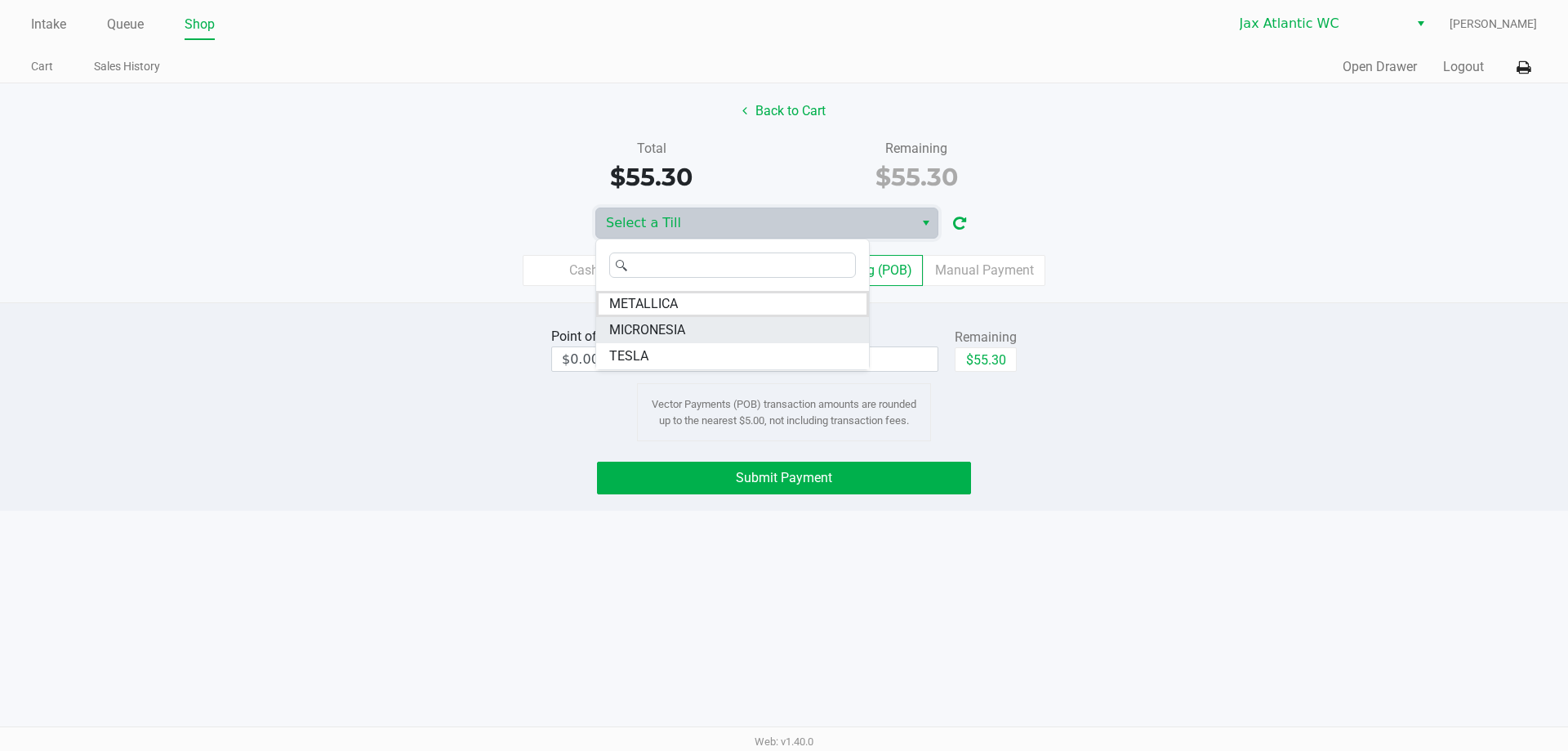
click at [681, 322] on span "MICRONESIA" at bounding box center [647, 330] width 76 height 19
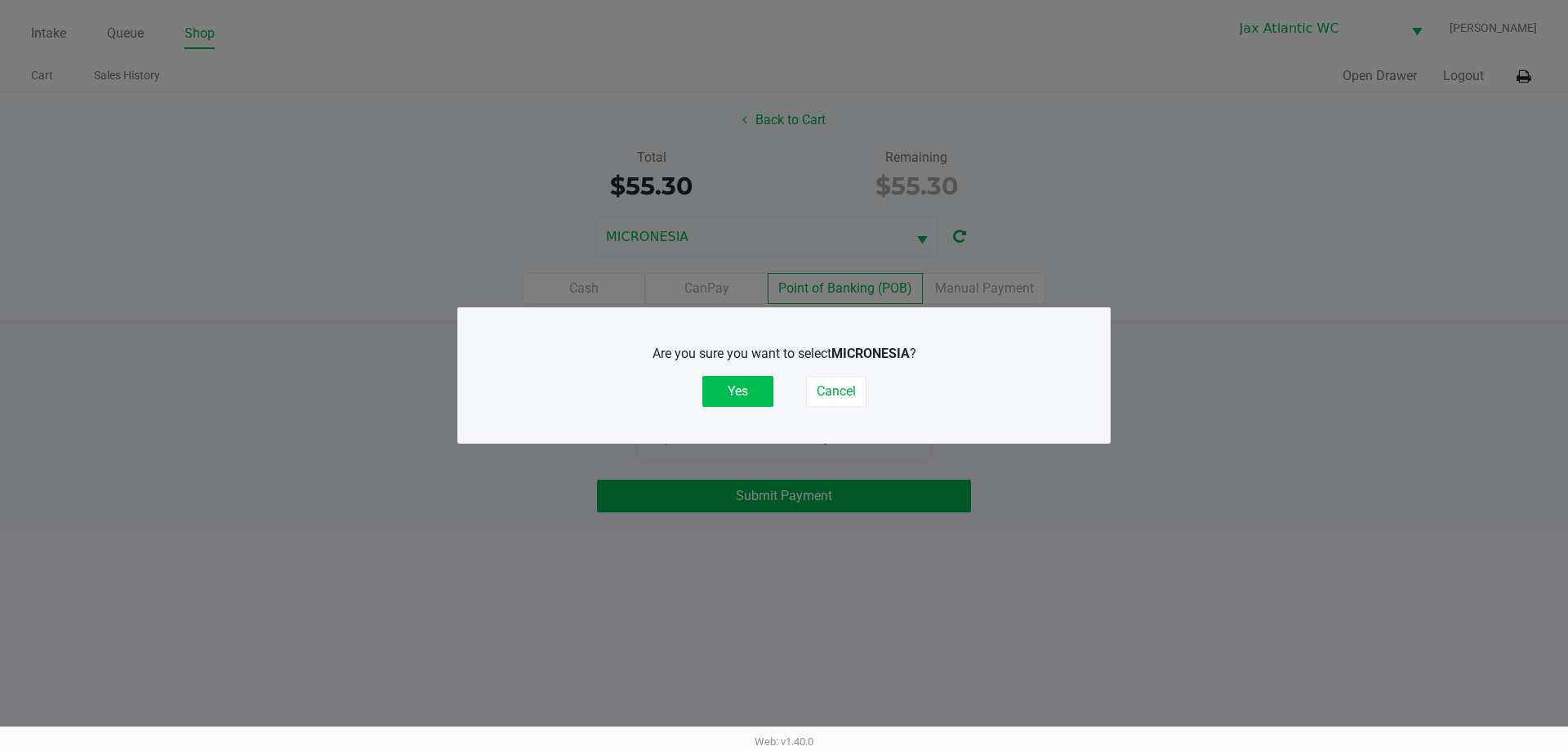
click at [771, 400] on button "Yes" at bounding box center [737, 392] width 71 height 31
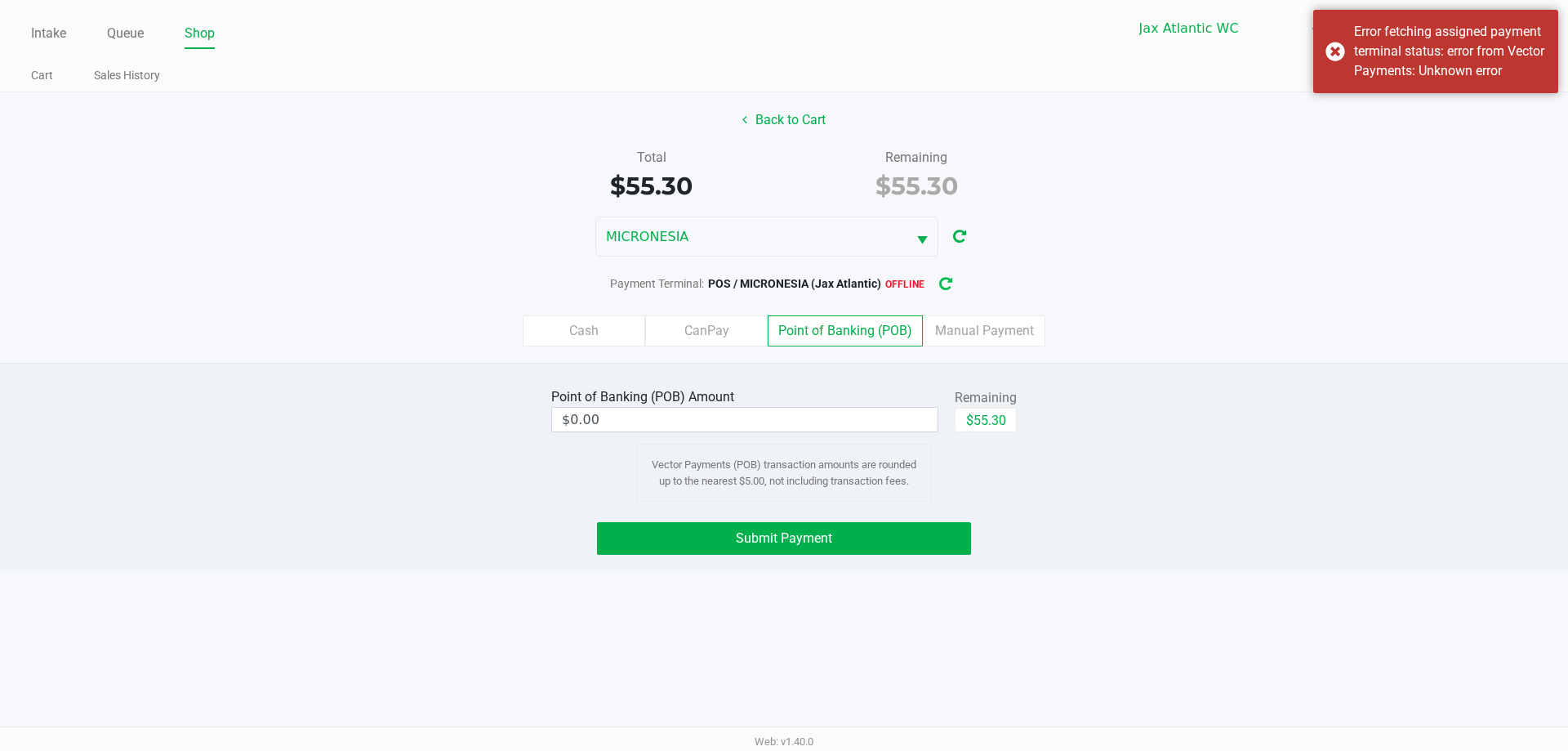
click at [954, 288] on button "button" at bounding box center [945, 284] width 26 height 30
click at [834, 548] on button "Submit Payment" at bounding box center [784, 538] width 374 height 33
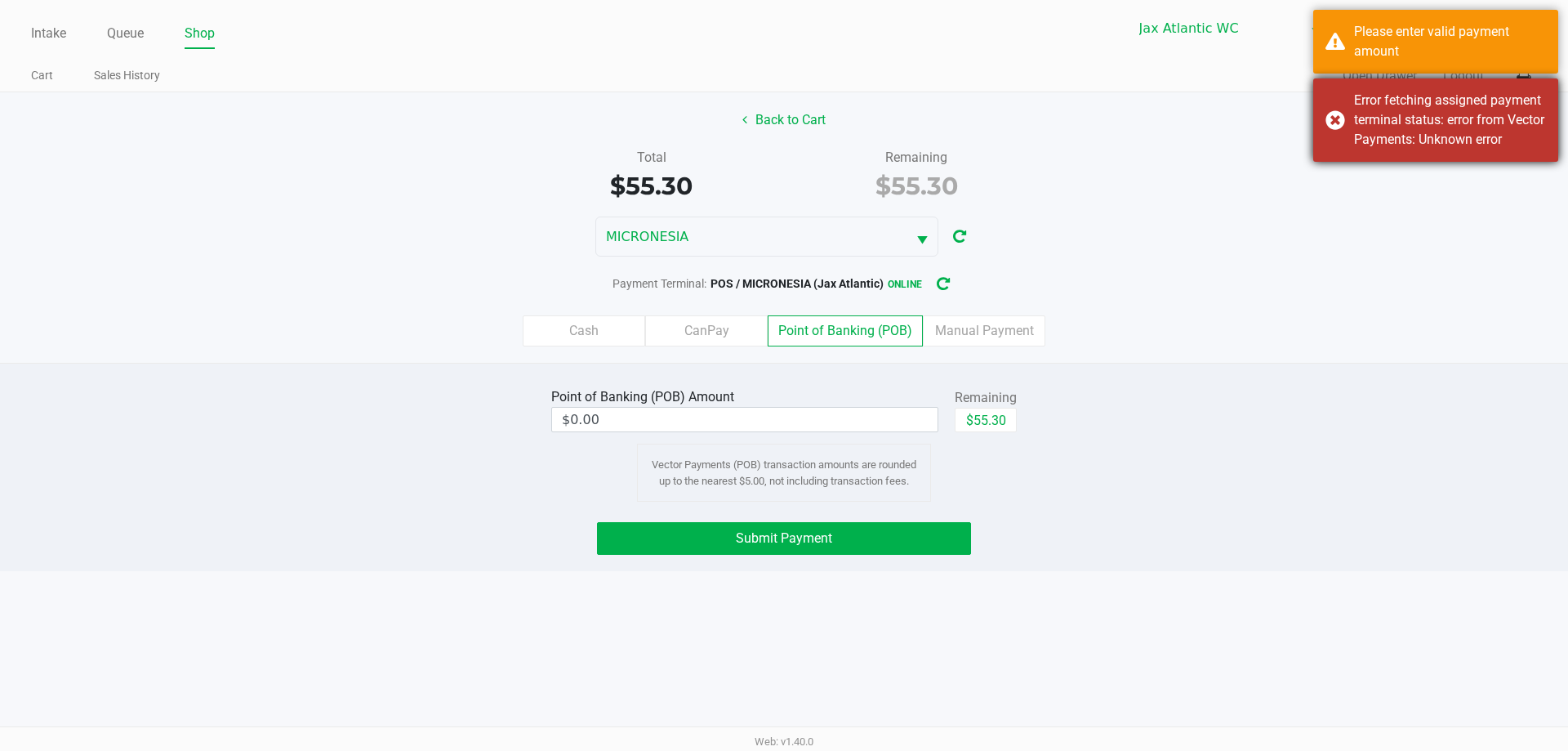
click at [1452, 104] on div "Error fetching assigned payment terminal status: error from Vector Payments: Un…" at bounding box center [1450, 119] width 192 height 59
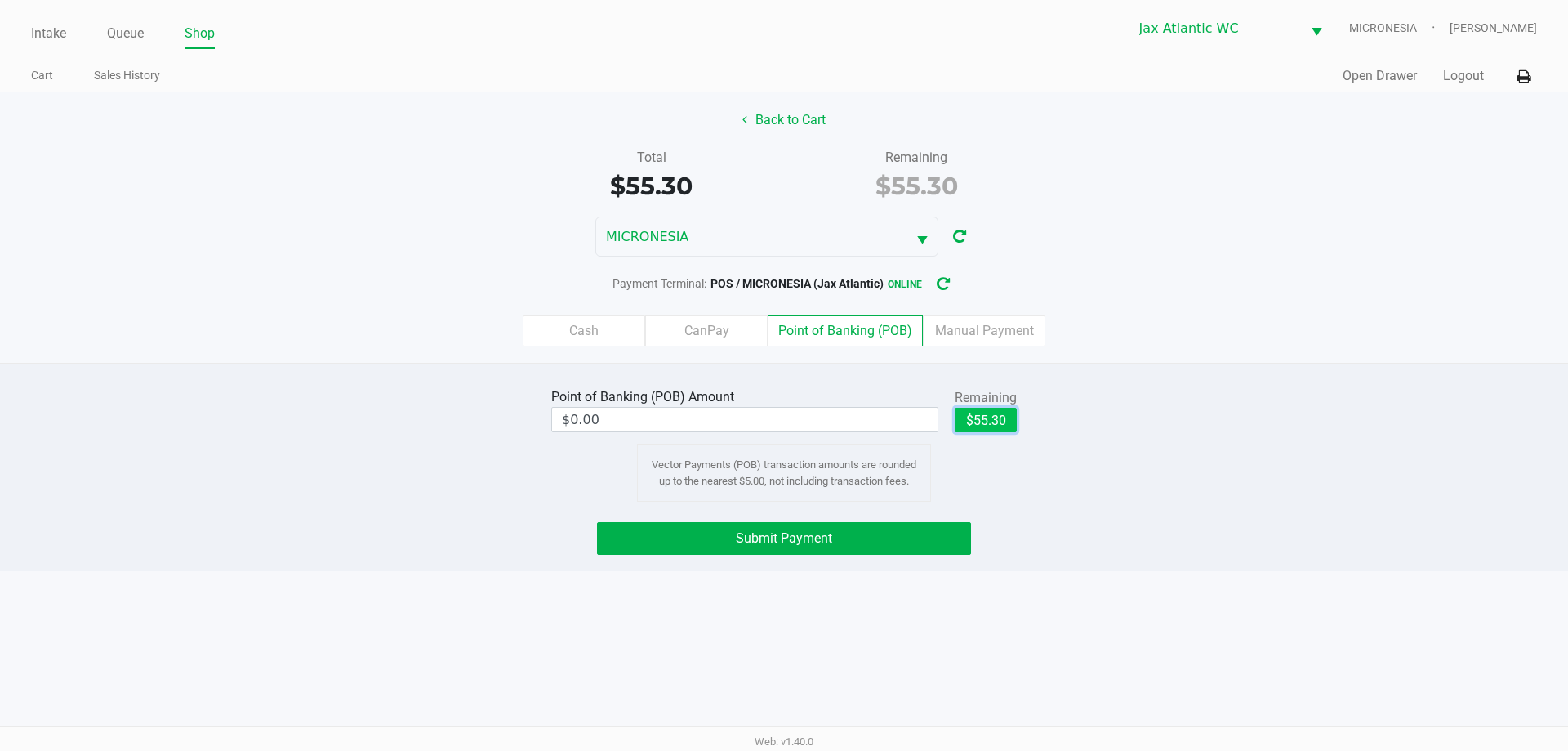
click at [973, 414] on button "$55.30" at bounding box center [986, 419] width 62 height 24
type input "$55.30"
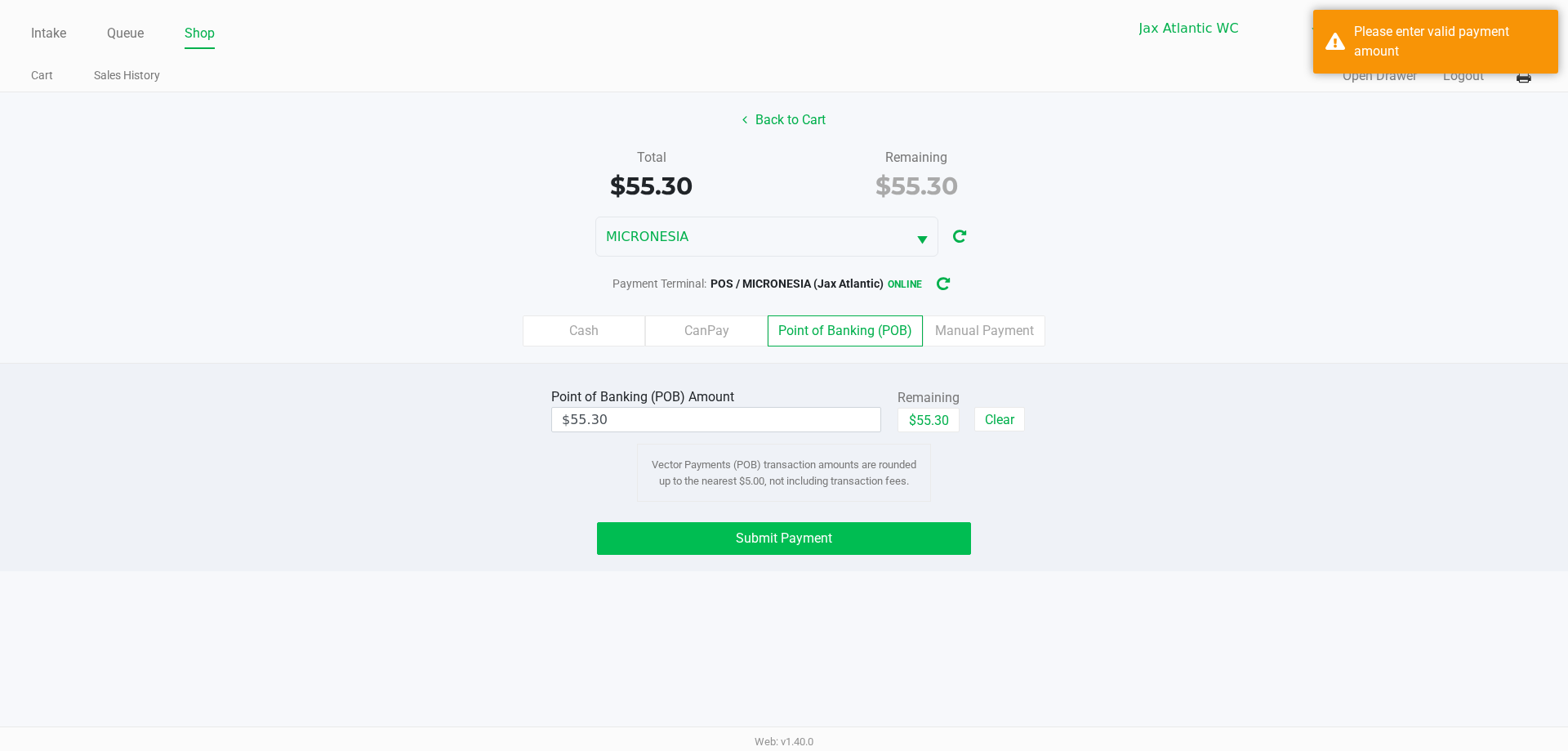
click at [805, 556] on div "Point of Banking (POB) Amount $55.30 Remaining $55.30 Clear Vector Payments (PO…" at bounding box center [784, 466] width 1568 height 208
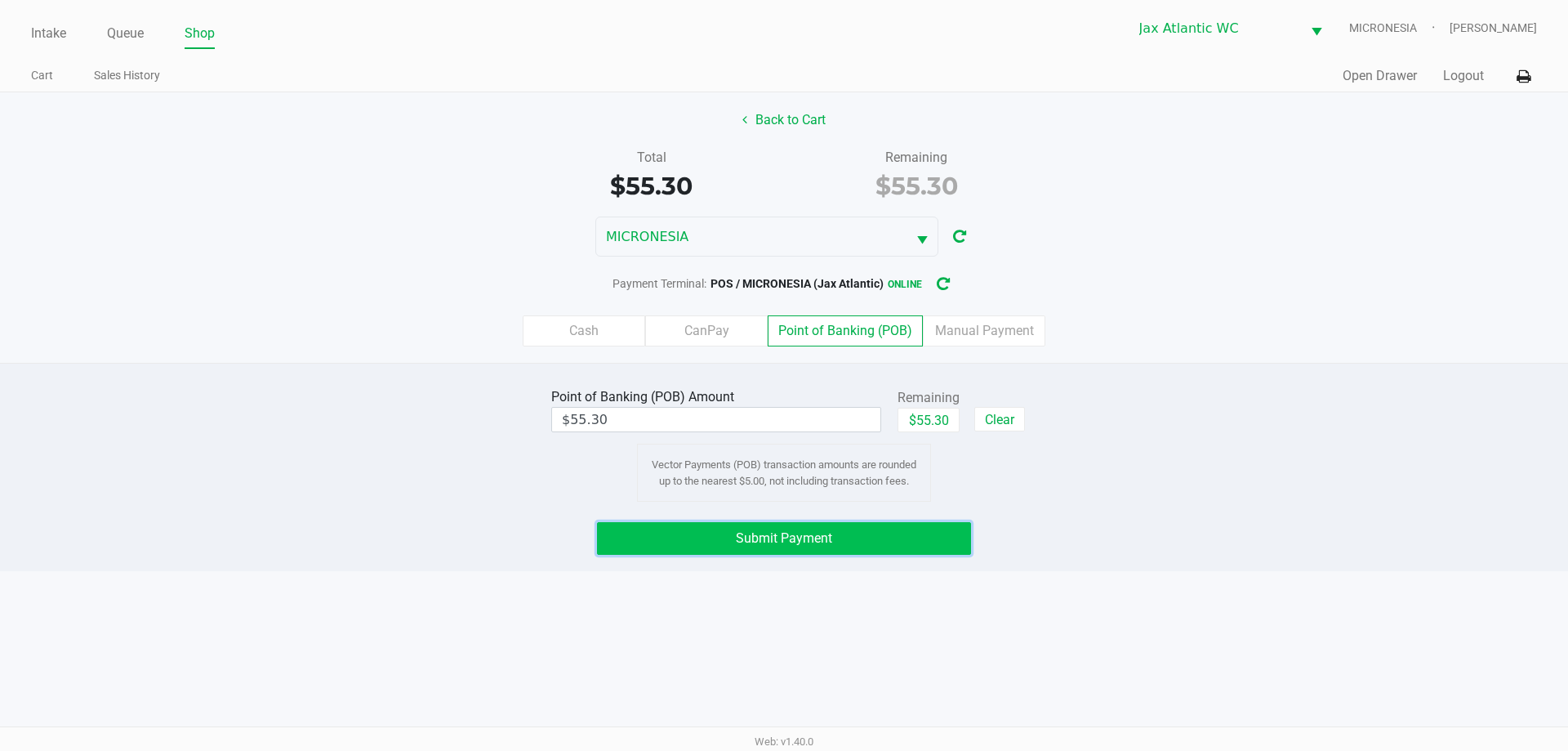
click at [812, 541] on span "Submit Payment" at bounding box center [783, 538] width 96 height 16
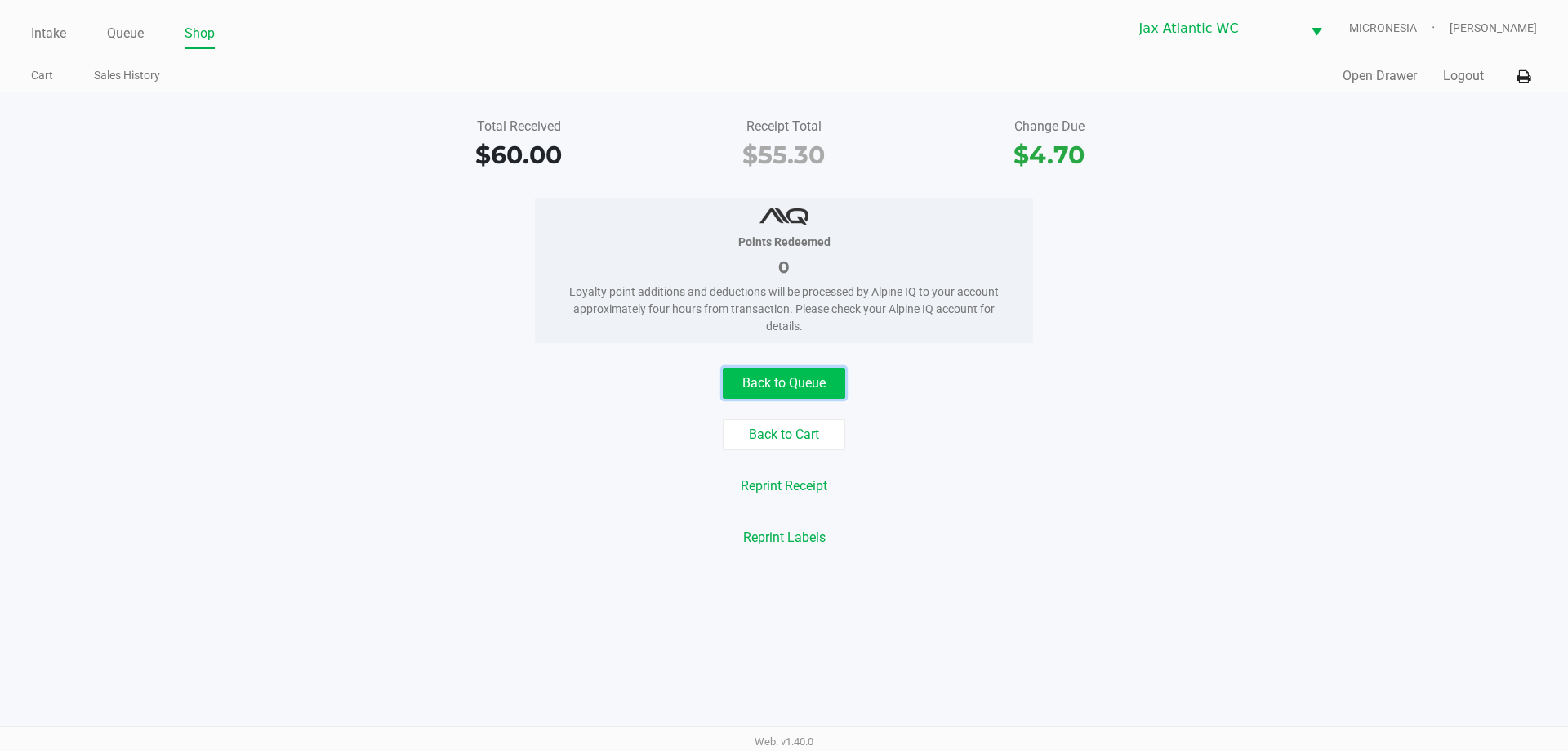
click at [789, 394] on button "Back to Queue" at bounding box center [784, 383] width 122 height 31
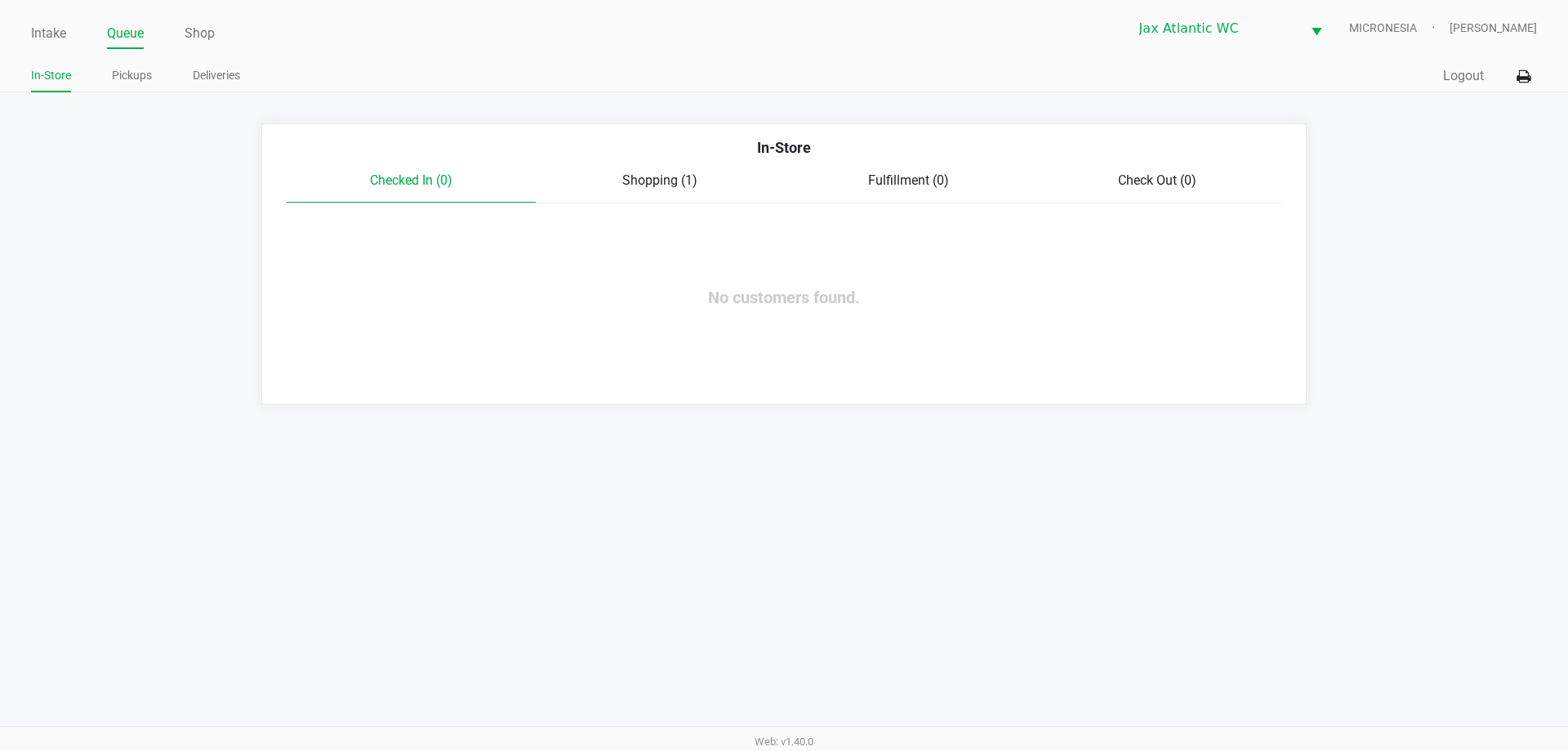
click at [29, 30] on div "Intake Queue Shop Jax Atlantic WC MICRONESIA Nicholas Kinder In-Store Pickups D…" at bounding box center [784, 46] width 1568 height 92
click at [46, 35] on link "Intake" at bounding box center [49, 34] width 35 height 23
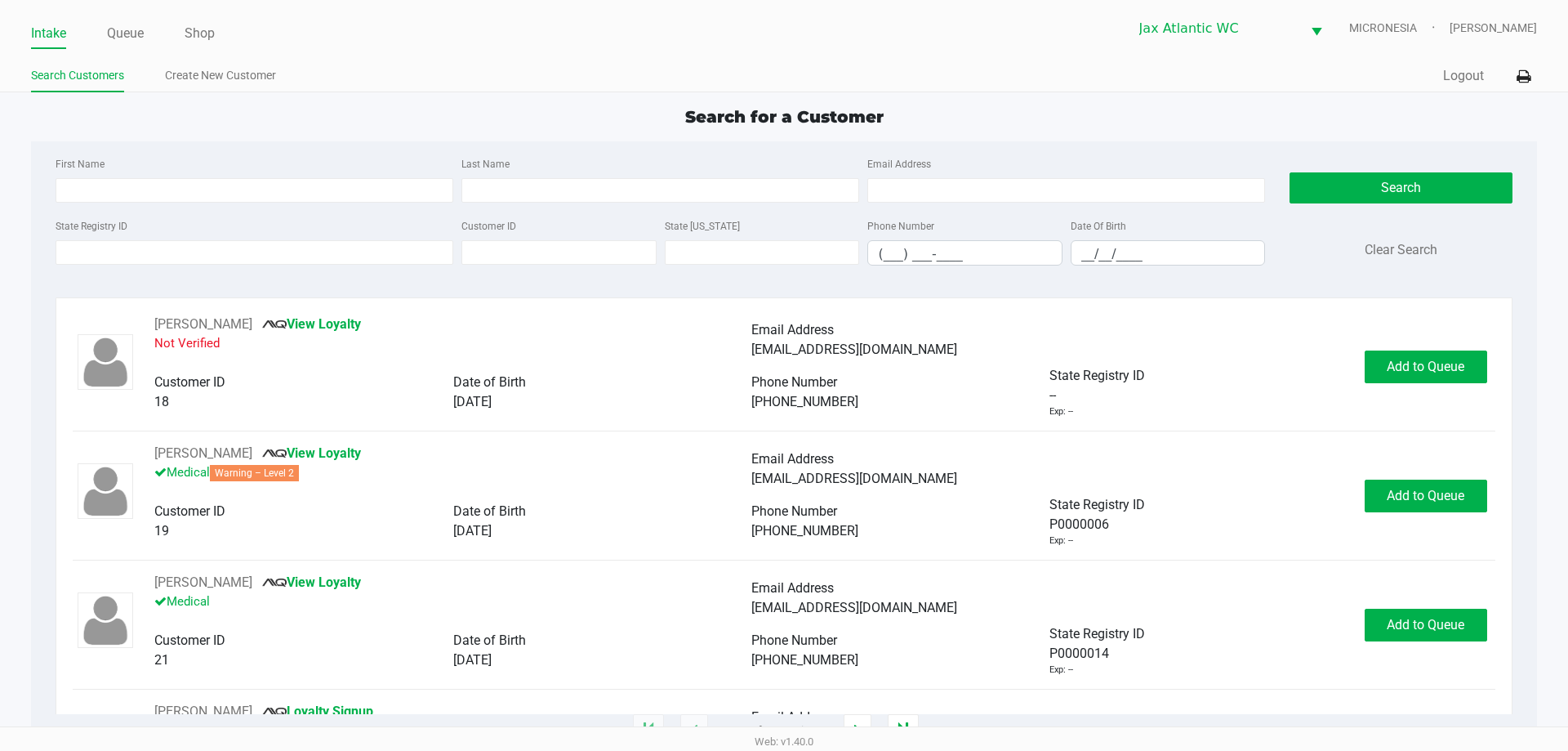
click at [481, 116] on div "Search for a Customer" at bounding box center [783, 117] width 1530 height 24
drag, startPoint x: 920, startPoint y: 125, endPoint x: 366, endPoint y: 133, distance: 554.1
click at [366, 133] on div "Search for a Customer First Name Last Name Email Address State Registry ID Cust…" at bounding box center [783, 418] width 1505 height 627
click at [535, 83] on ul "Search Customers Create New Customer" at bounding box center [407, 78] width 753 height 28
click at [256, 243] on input "State Registry ID" at bounding box center [254, 252] width 397 height 24
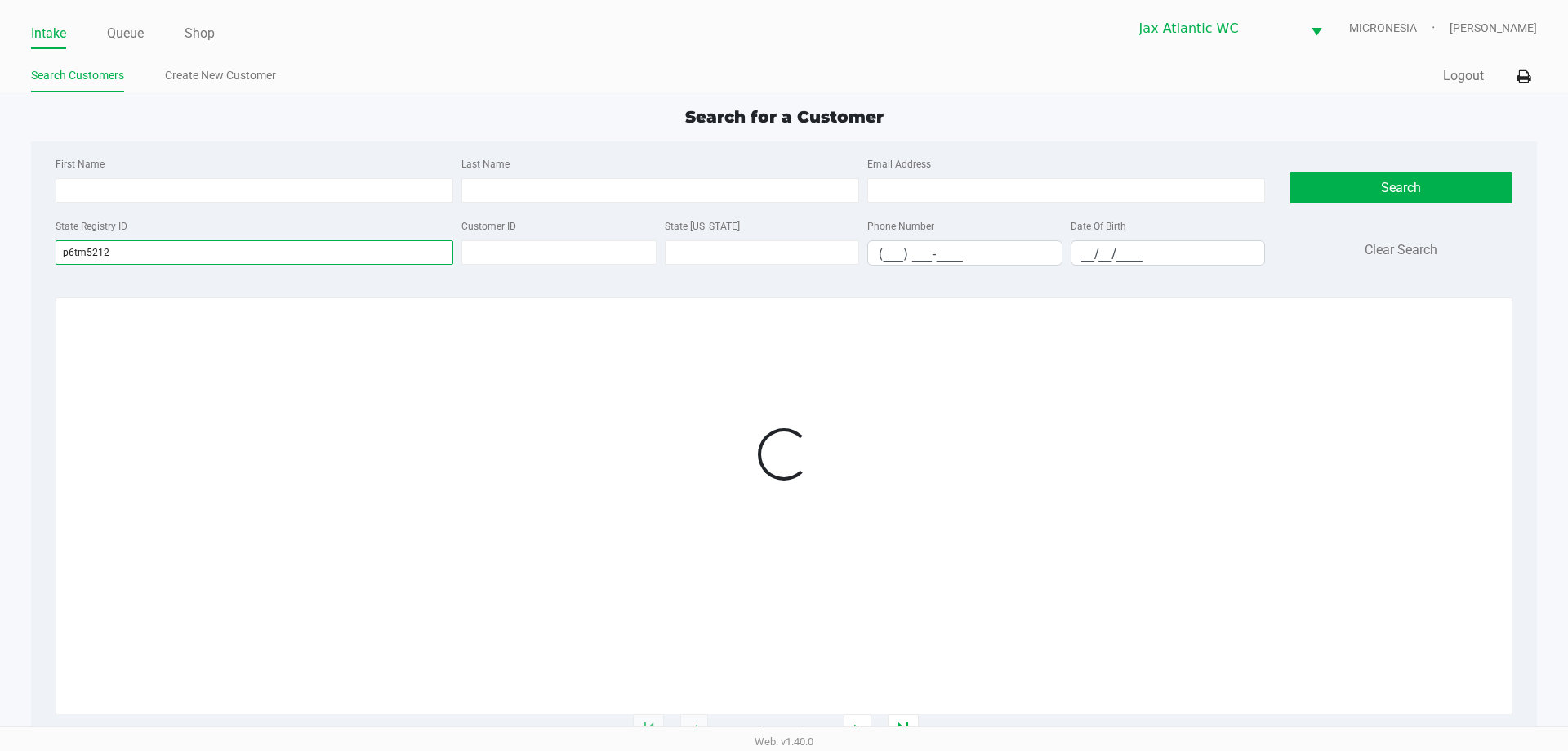
type input "p6tm5212"
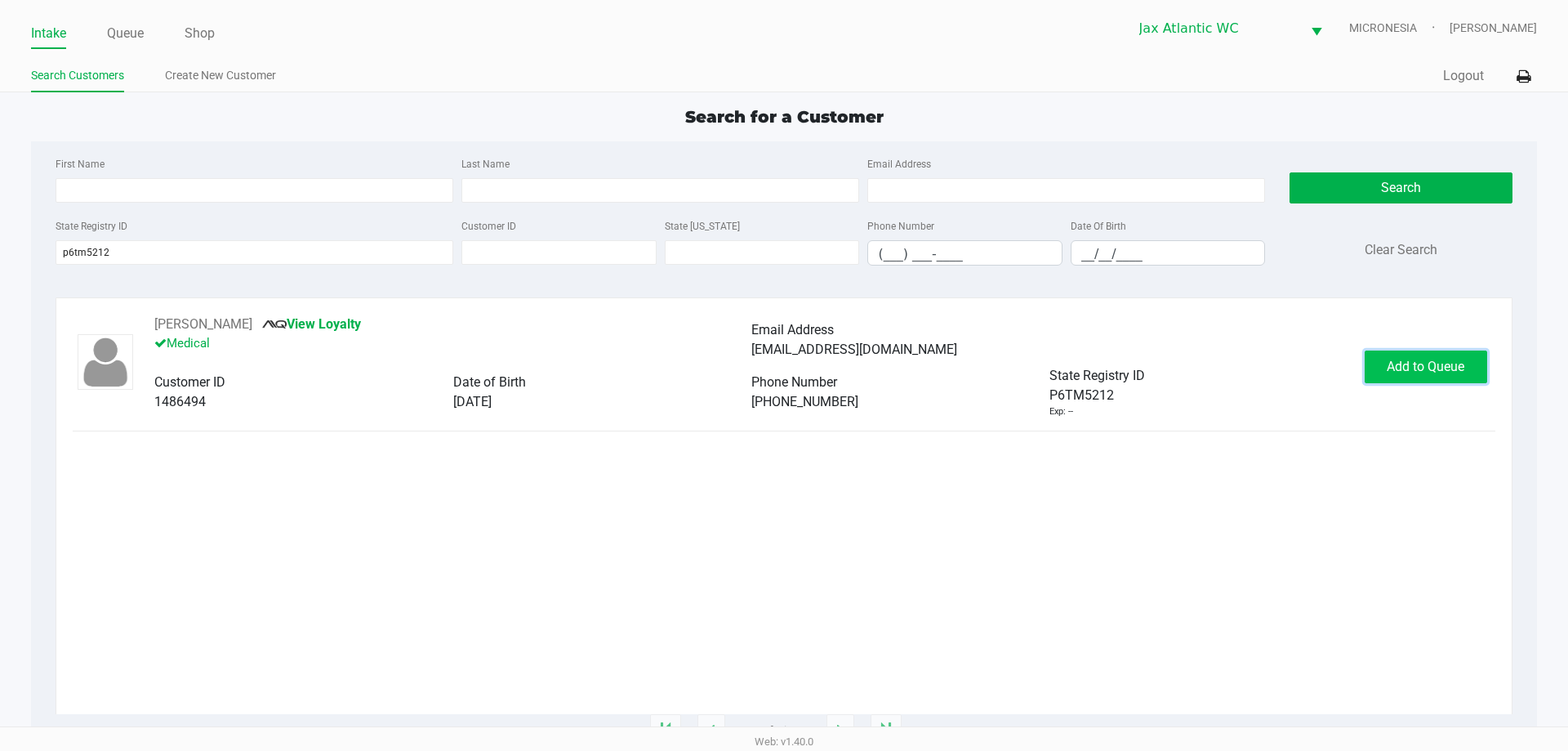
click at [1432, 370] on span "Add to Queue" at bounding box center [1425, 366] width 78 height 16
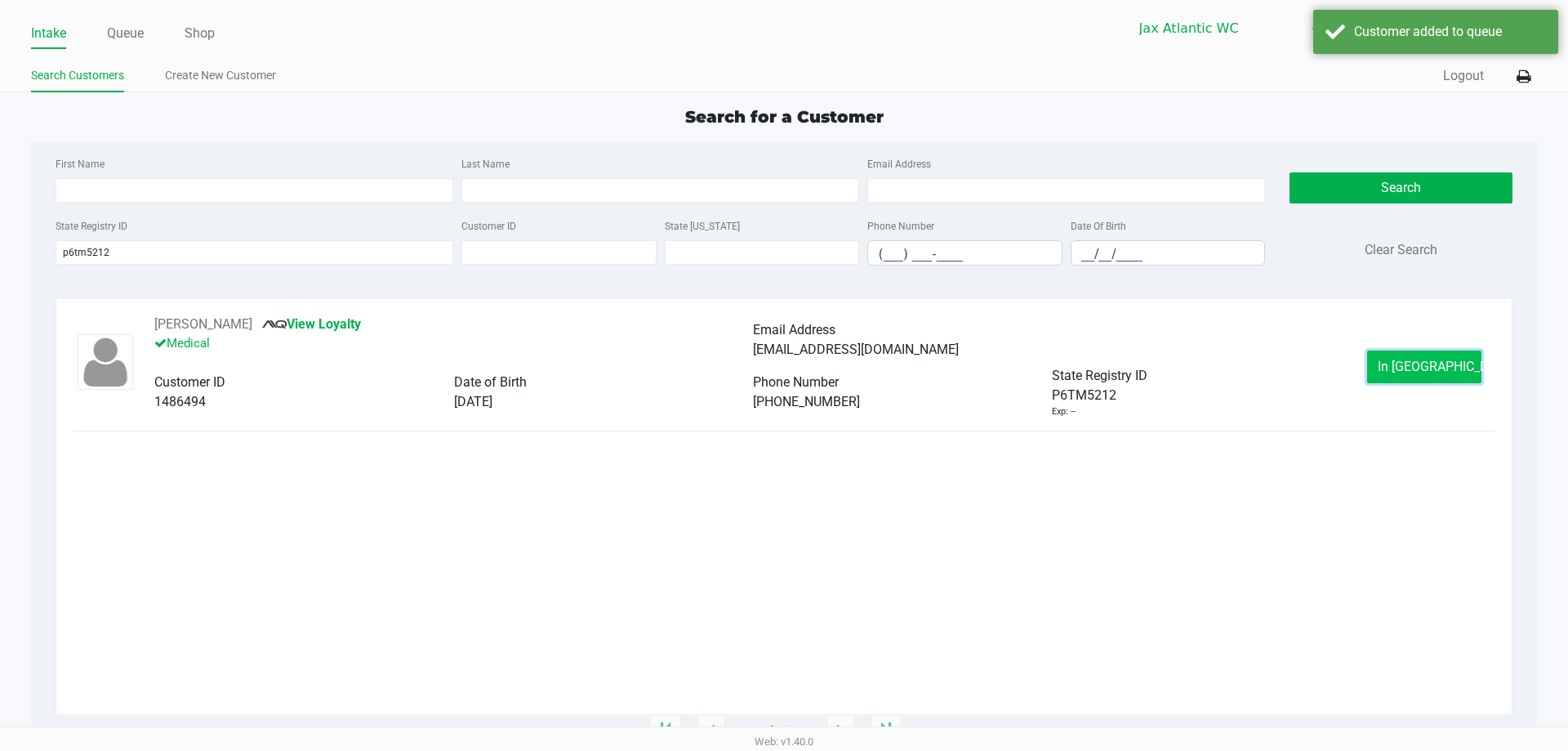
click at [1439, 367] on span "In Queue" at bounding box center [1446, 366] width 137 height 16
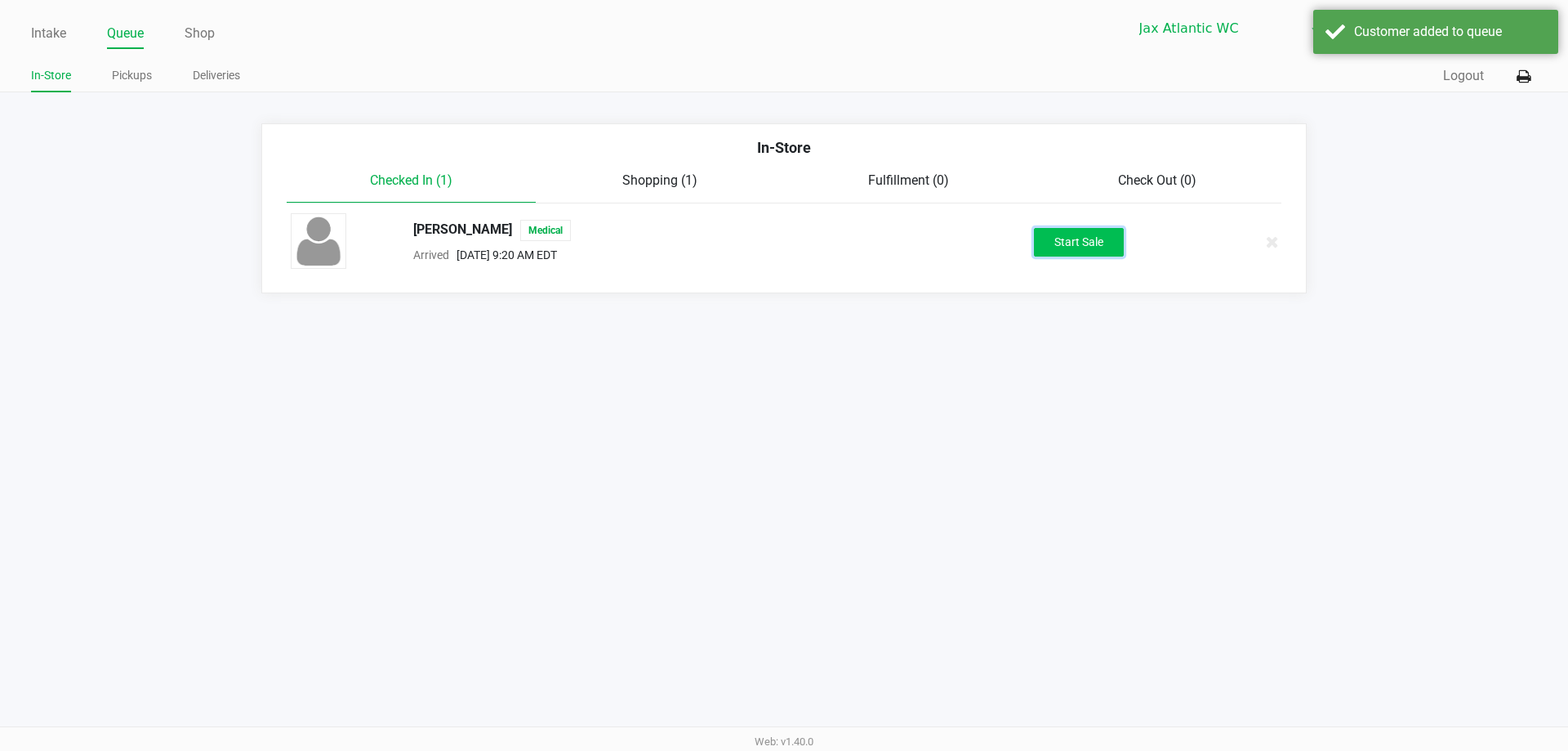
click at [1109, 243] on button "Start Sale" at bounding box center [1078, 242] width 89 height 28
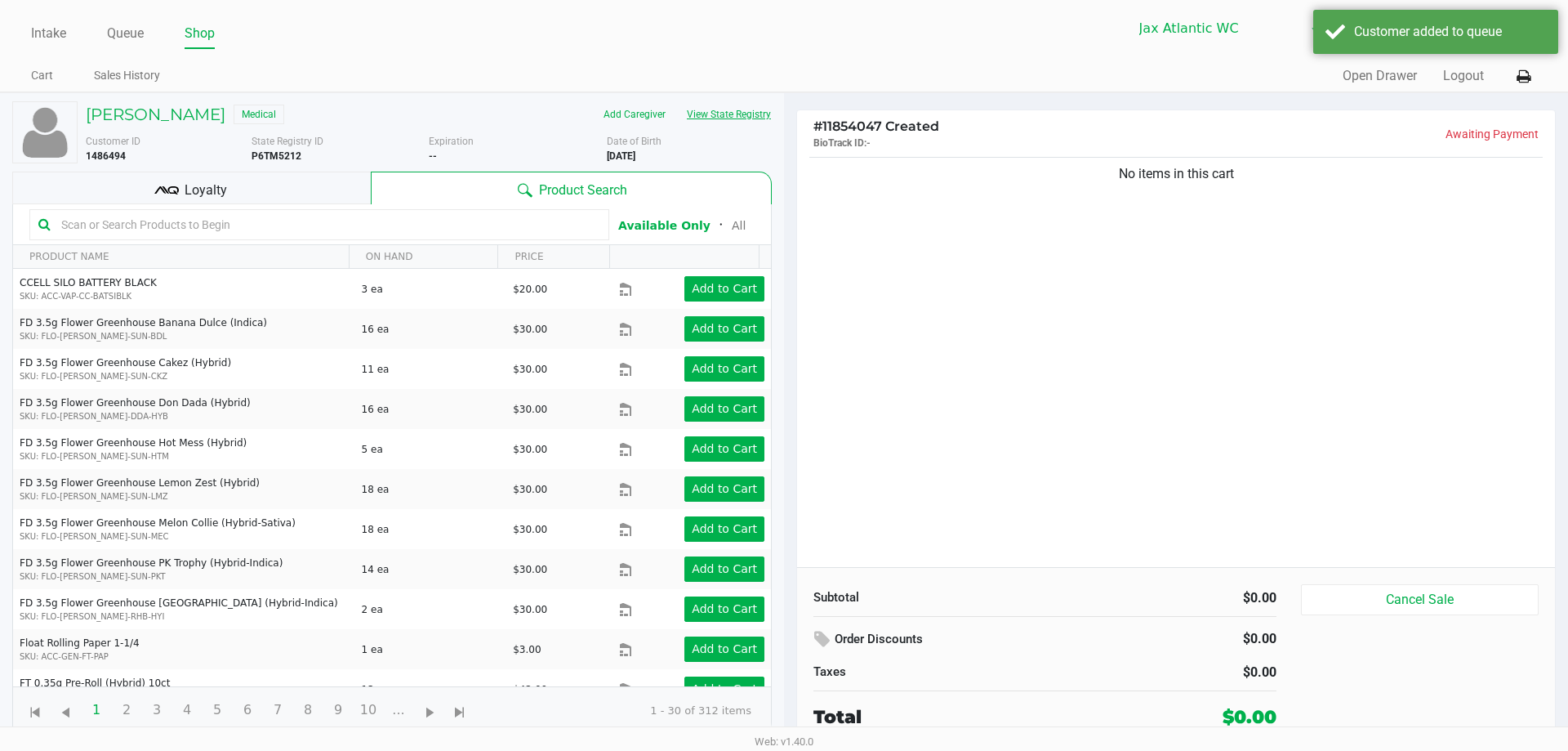
click at [715, 122] on button "View State Registry" at bounding box center [724, 114] width 95 height 26
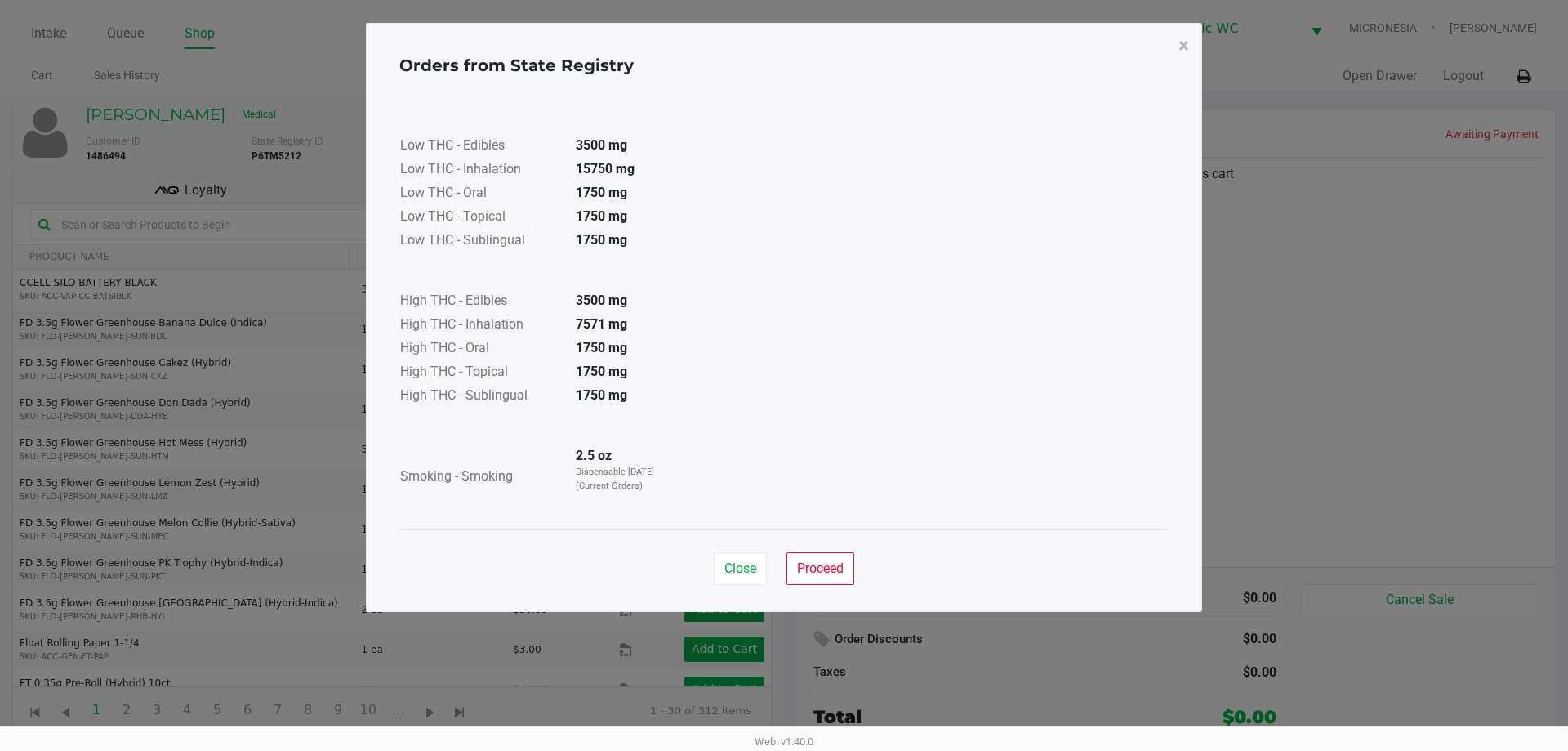
drag, startPoint x: 632, startPoint y: 324, endPoint x: 545, endPoint y: 322, distance: 87.0
click at [546, 322] on tr "High THC - Inhalation 7571 mg" at bounding box center [538, 325] width 279 height 23
drag, startPoint x: 786, startPoint y: 564, endPoint x: 793, endPoint y: 568, distance: 8.1
click at [784, 564] on div "Close Proceed" at bounding box center [784, 568] width 141 height 33
drag, startPoint x: 839, startPoint y: 579, endPoint x: 829, endPoint y: 569, distance: 14.1
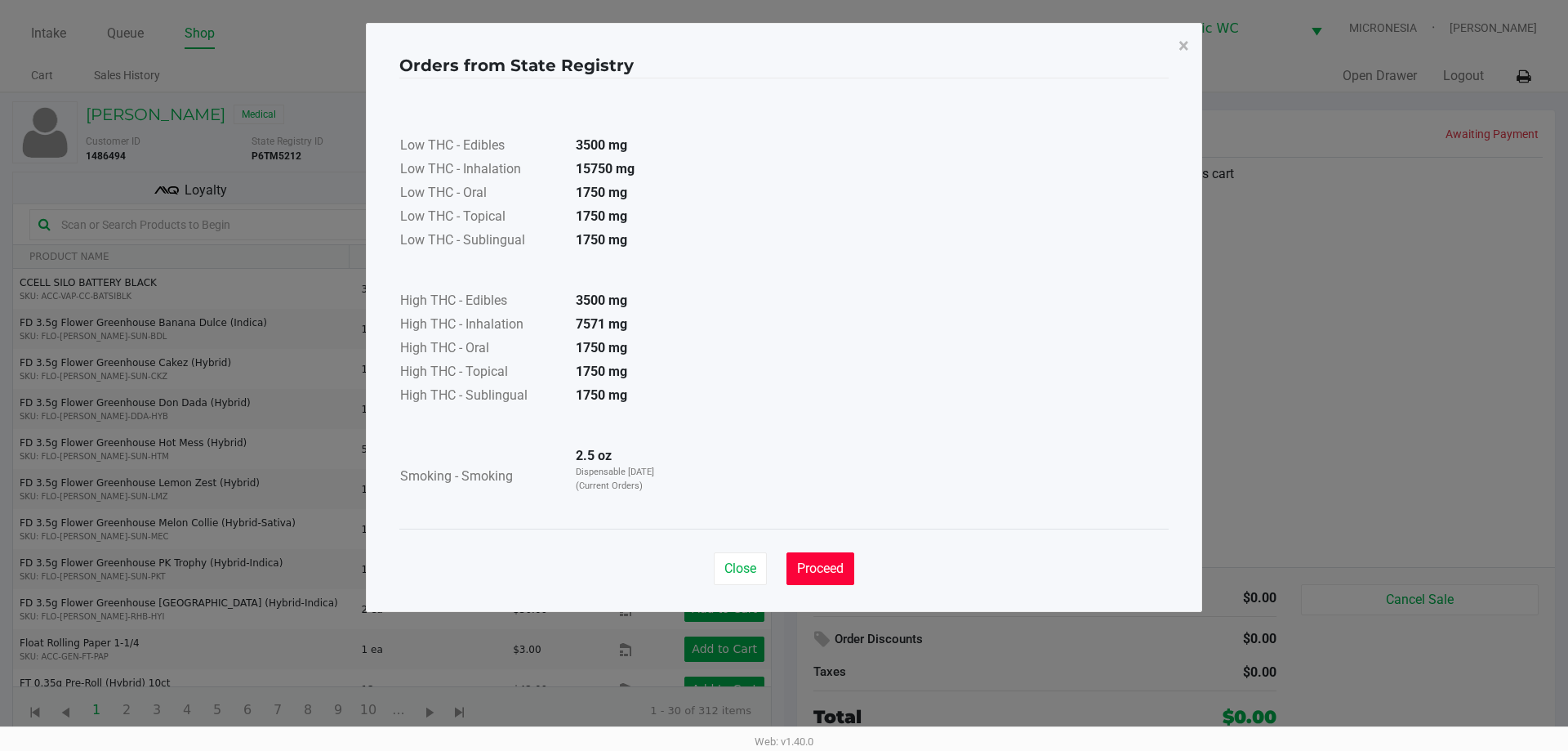
click at [838, 576] on button "Proceed" at bounding box center [821, 568] width 68 height 33
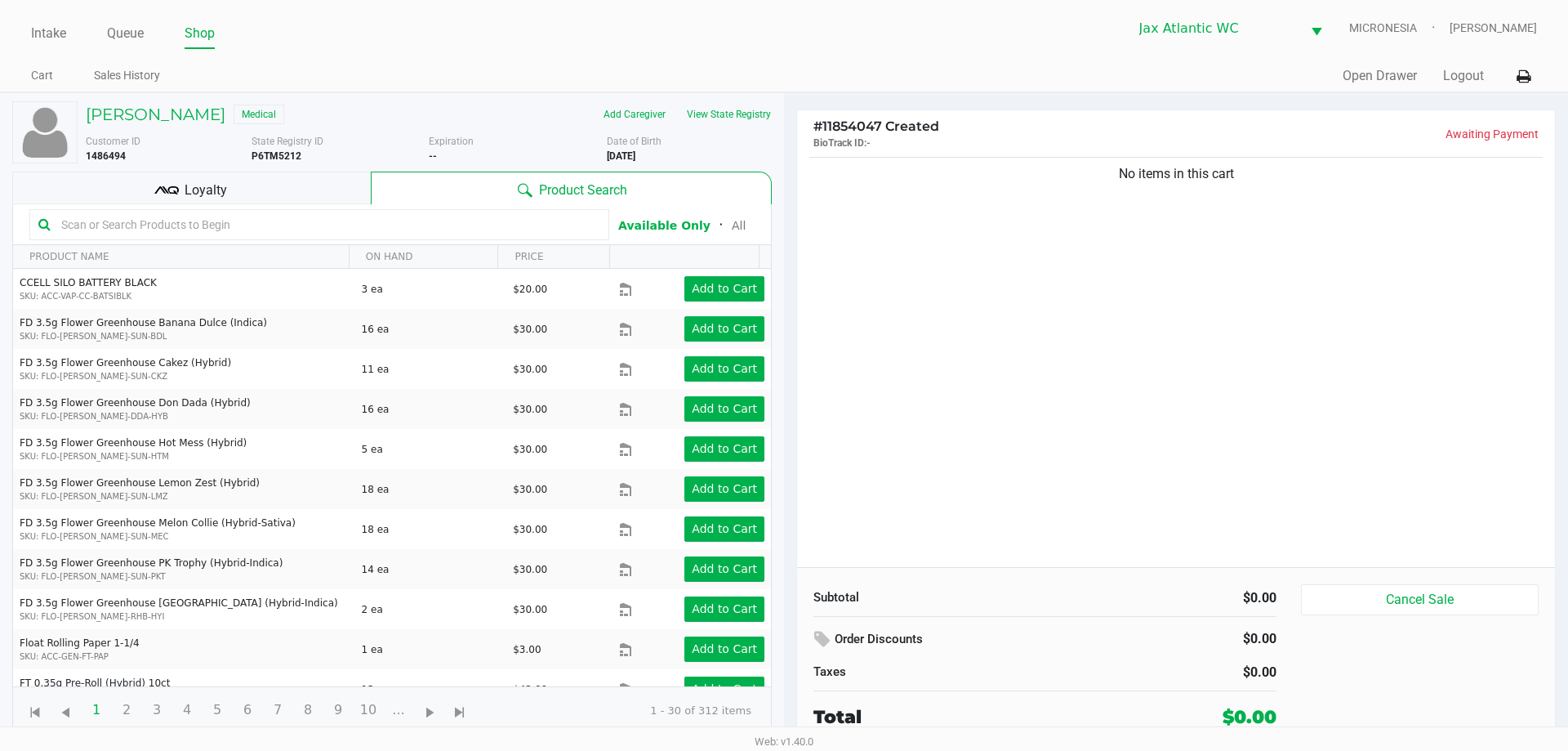
click at [996, 286] on div "No items in this cart" at bounding box center [1176, 359] width 758 height 413
drag, startPoint x: 1203, startPoint y: 138, endPoint x: 1216, endPoint y: 123, distance: 19.8
click at [1205, 137] on p "Awaiting Payment" at bounding box center [1357, 134] width 362 height 17
drag, startPoint x: 1271, startPoint y: 177, endPoint x: 1263, endPoint y: 174, distance: 8.5
click at [1270, 177] on div "No items in this cart" at bounding box center [1176, 174] width 733 height 19
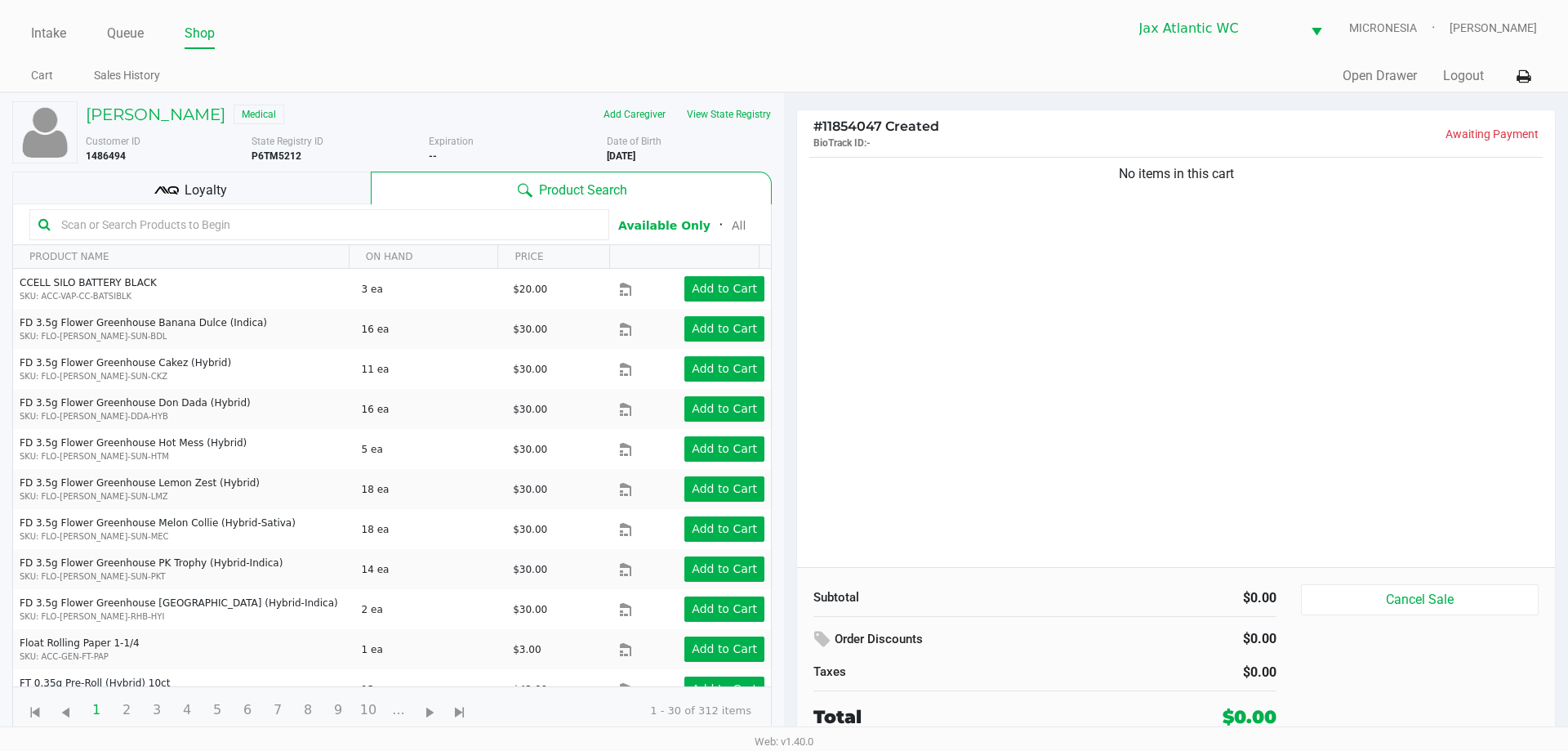
drag, startPoint x: 1269, startPoint y: 170, endPoint x: 931, endPoint y: 222, distance: 342.0
click at [931, 214] on div "No items in this cart" at bounding box center [1176, 359] width 758 height 413
click at [1034, 269] on div "No items in this cart" at bounding box center [1176, 359] width 758 height 413
drag, startPoint x: 1109, startPoint y: 191, endPoint x: 1381, endPoint y: 173, distance: 272.6
click at [1391, 163] on div "No items in this cart" at bounding box center [1176, 359] width 758 height 413
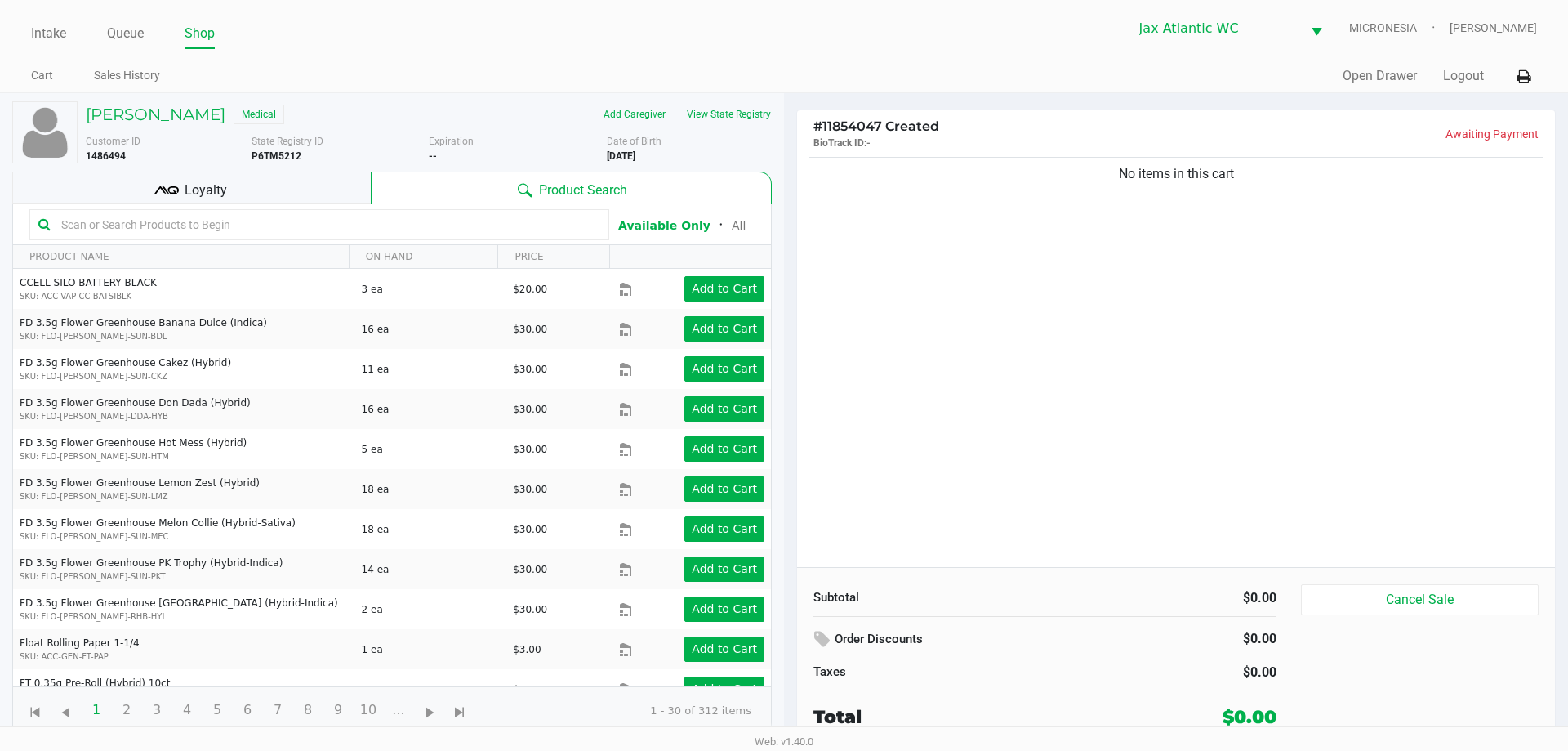
click at [1346, 284] on div "No items in this cart" at bounding box center [1176, 359] width 758 height 413
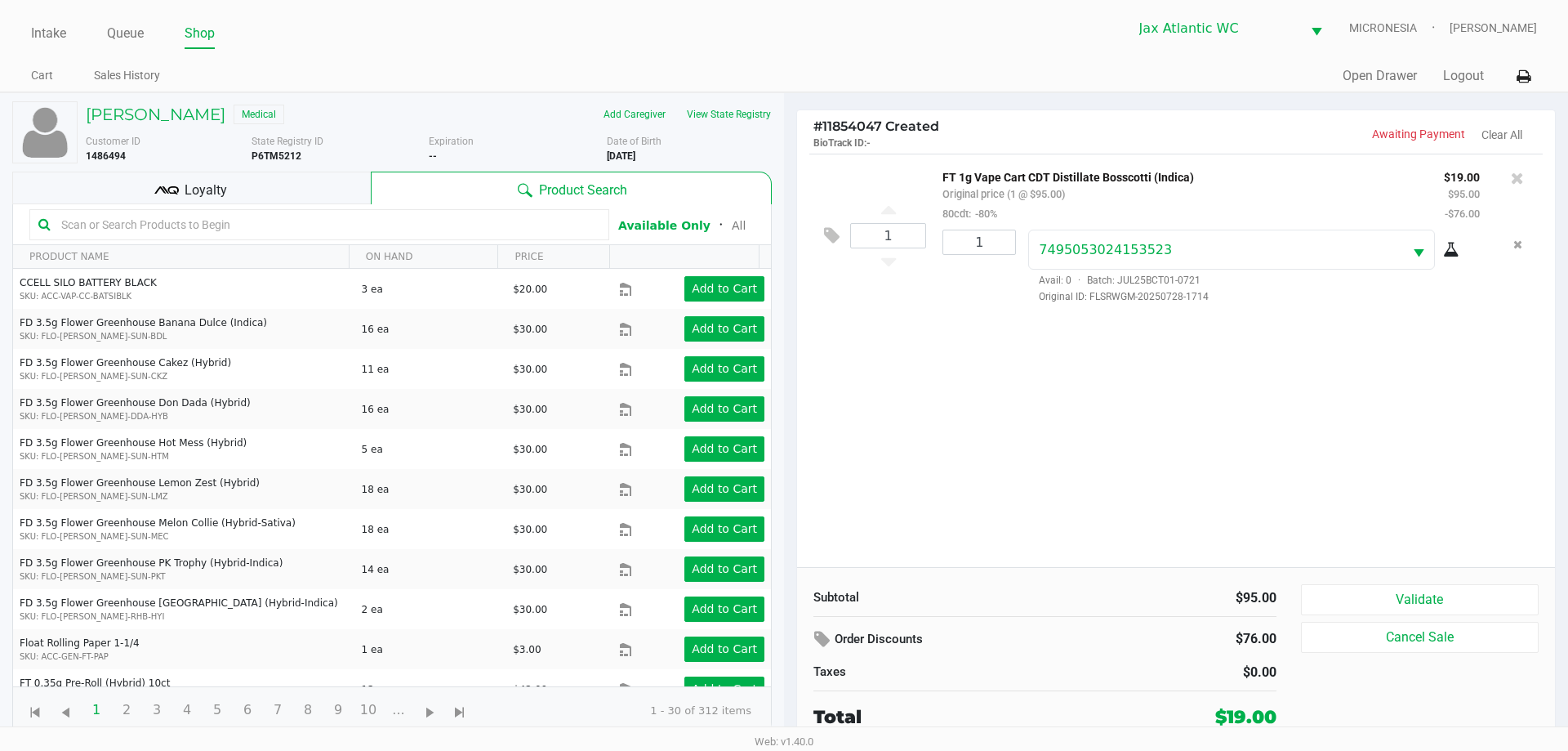
click at [1104, 457] on div "1 FT 1g Vape Cart CDT Distillate Bosscotti (Indica) Original price (1 @ $95.00)…" at bounding box center [1176, 359] width 758 height 413
drag, startPoint x: 1386, startPoint y: 592, endPoint x: 1398, endPoint y: 586, distance: 13.4
click at [1385, 593] on button "Validate" at bounding box center [1419, 599] width 238 height 31
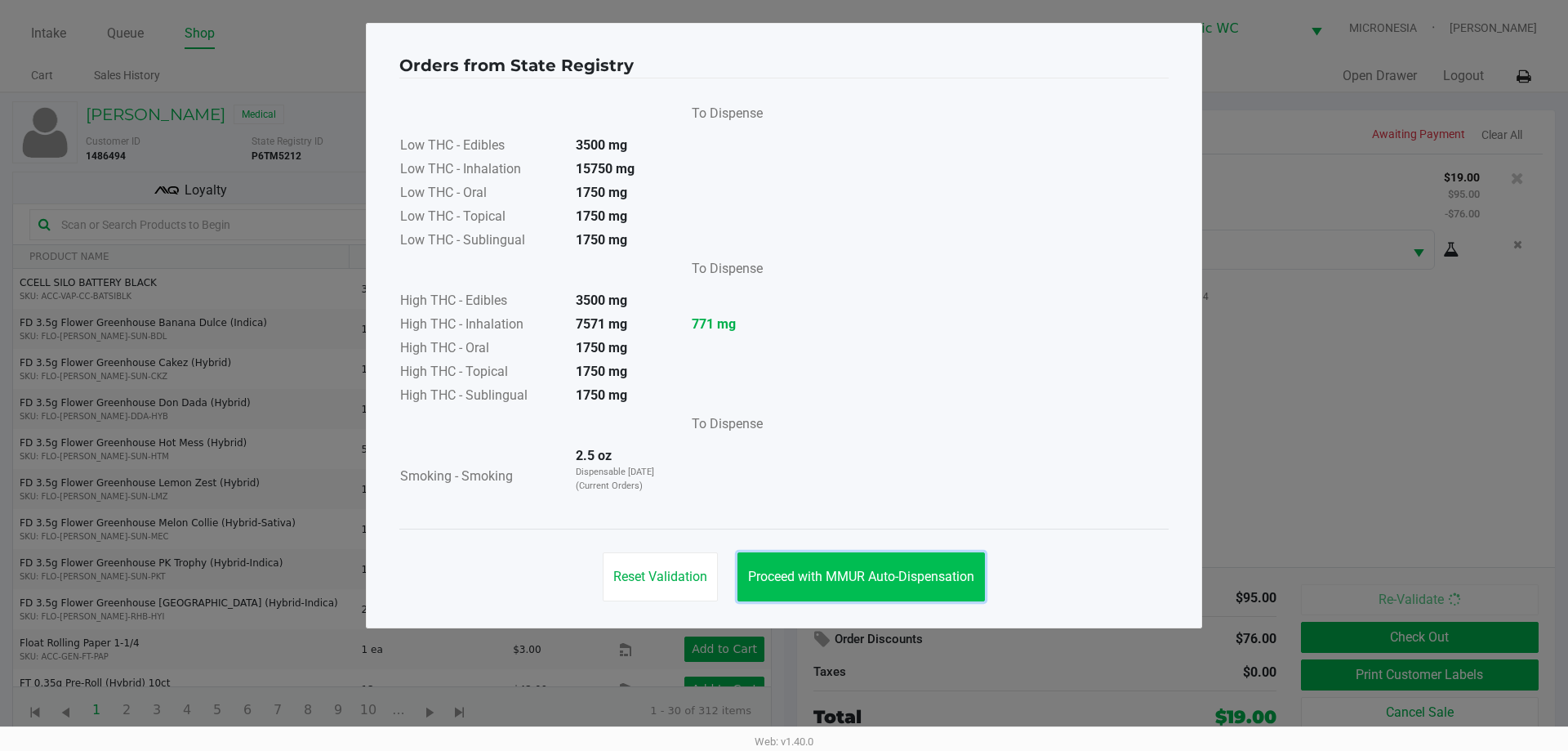
click at [801, 579] on span "Proceed with MMUR Auto-Dispensation" at bounding box center [861, 576] width 226 height 16
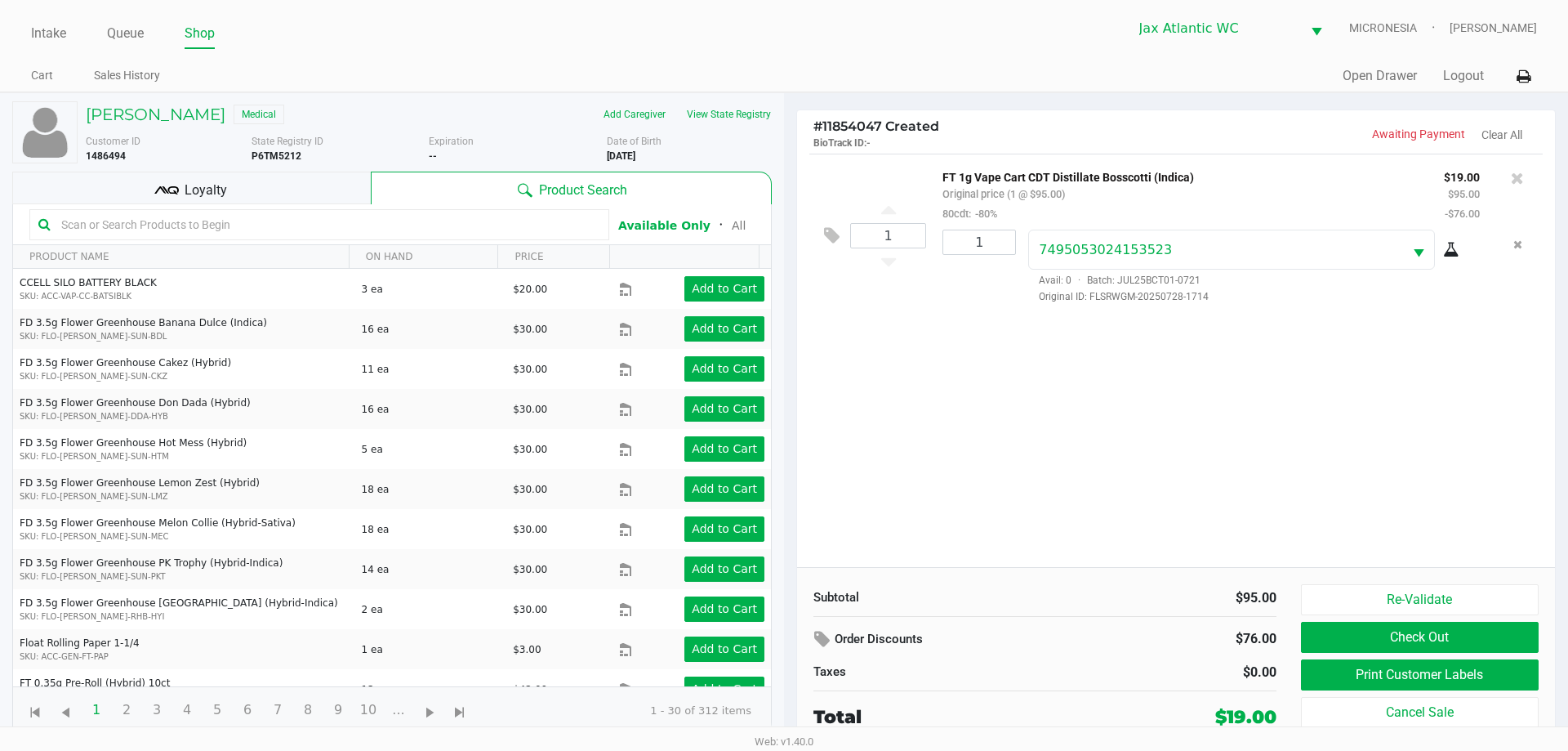
click at [1175, 492] on div "1 FT 1g Vape Cart CDT Distillate Bosscotti (Indica) Original price (1 @ $95.00)…" at bounding box center [1176, 359] width 758 height 413
drag, startPoint x: 1237, startPoint y: 294, endPoint x: 1029, endPoint y: 330, distance: 211.1
click at [1029, 330] on div "1 FT 1g Vape Cart CDT Distillate Bosscotti (Indica) Original price (1 @ $95.00)…" at bounding box center [1176, 359] width 758 height 413
click at [1055, 354] on div "1 FT 1g Vape Cart CDT Distillate Bosscotti (Indica) Original price (1 @ $95.00)…" at bounding box center [1176, 359] width 758 height 413
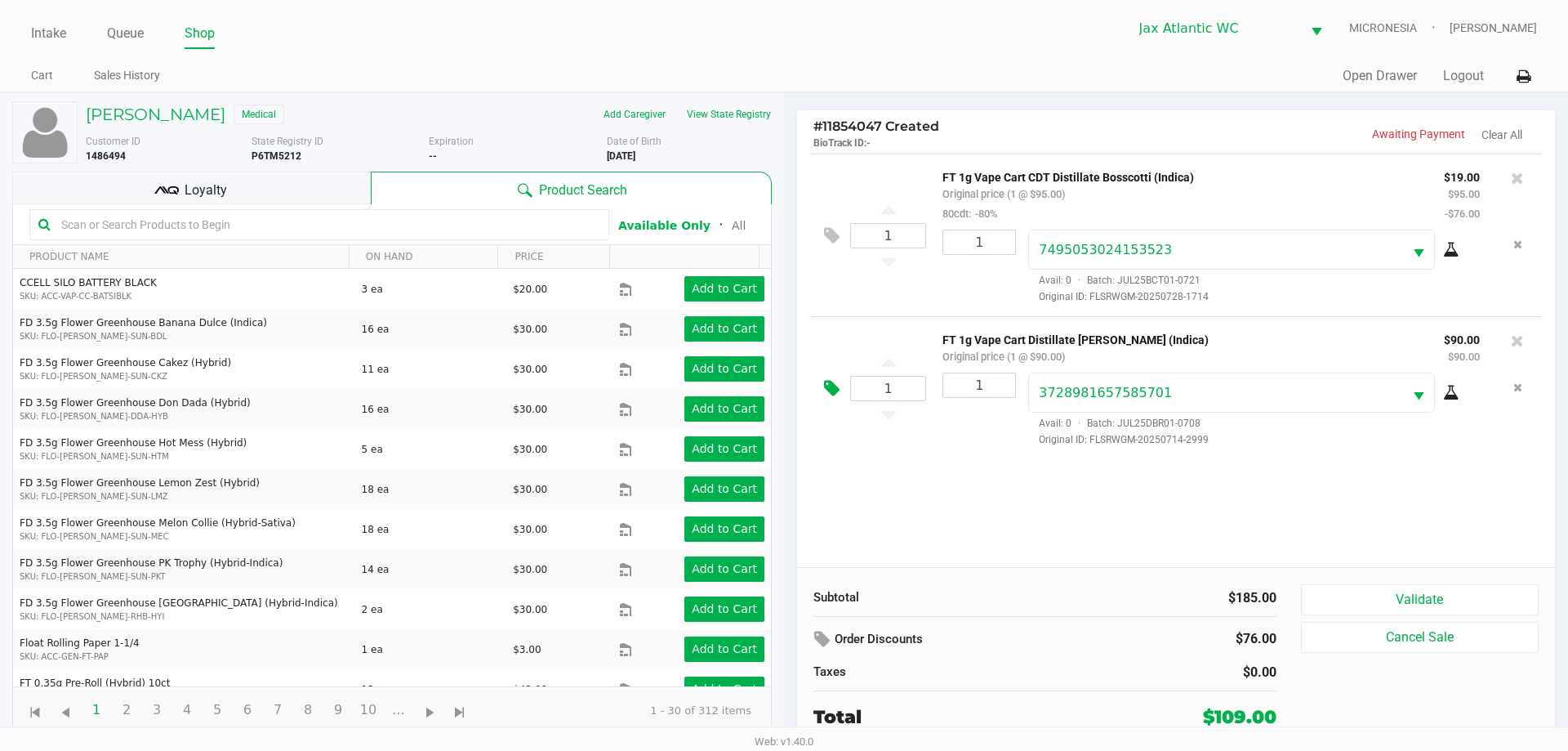
drag, startPoint x: 815, startPoint y: 388, endPoint x: 834, endPoint y: 390, distance: 19.1
click at [834, 390] on div "1 FT 1g Vape Cart Distillate Donny Burger (Indica) Original price (1 @ $90.00) …" at bounding box center [1176, 387] width 733 height 143
click at [835, 390] on icon at bounding box center [832, 388] width 16 height 18
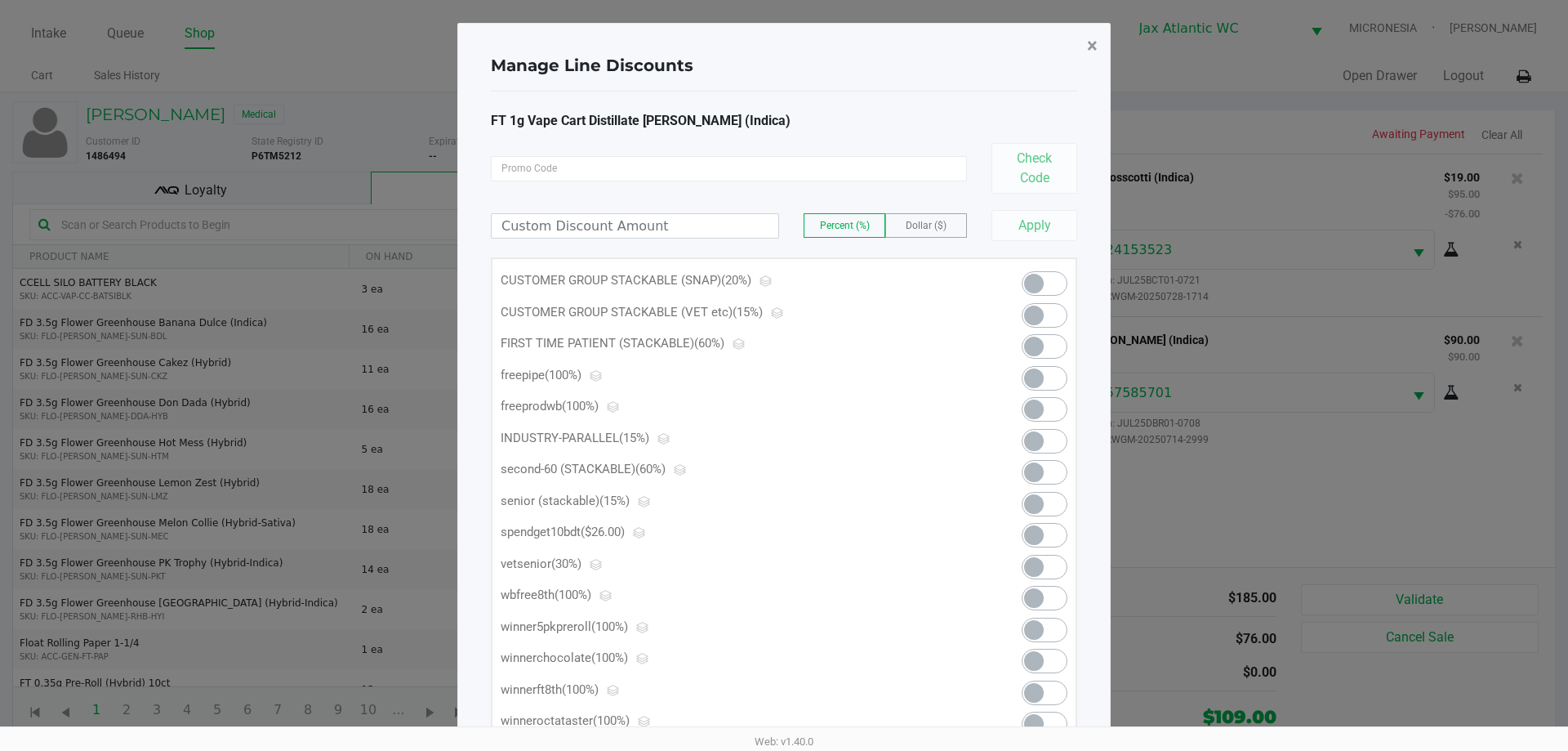
click at [1091, 40] on span "×" at bounding box center [1092, 46] width 11 height 23
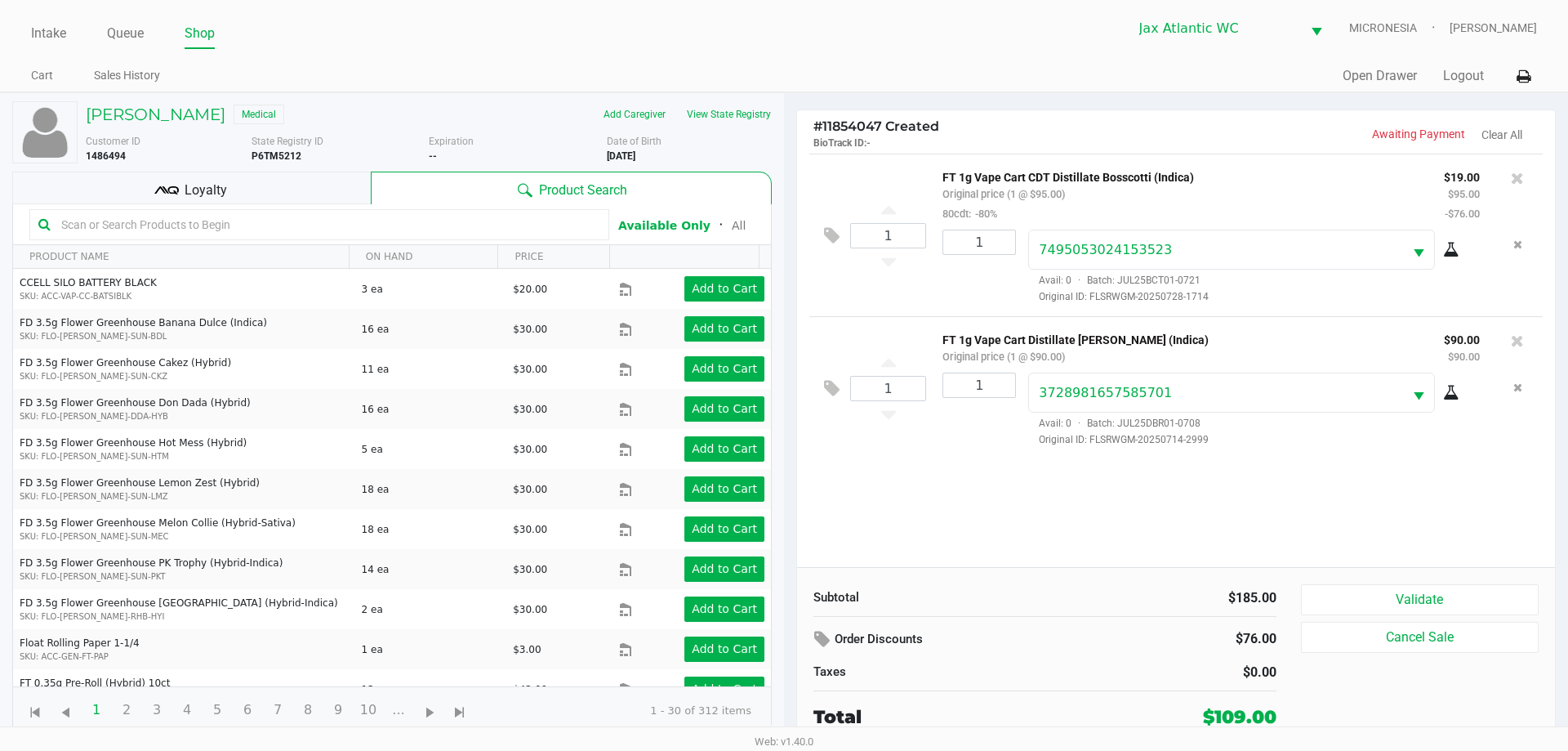
click at [963, 516] on div "1 FT 1g Vape Cart CDT Distillate Bosscotti (Indica) Original price (1 @ $95.00)…" at bounding box center [1176, 359] width 758 height 413
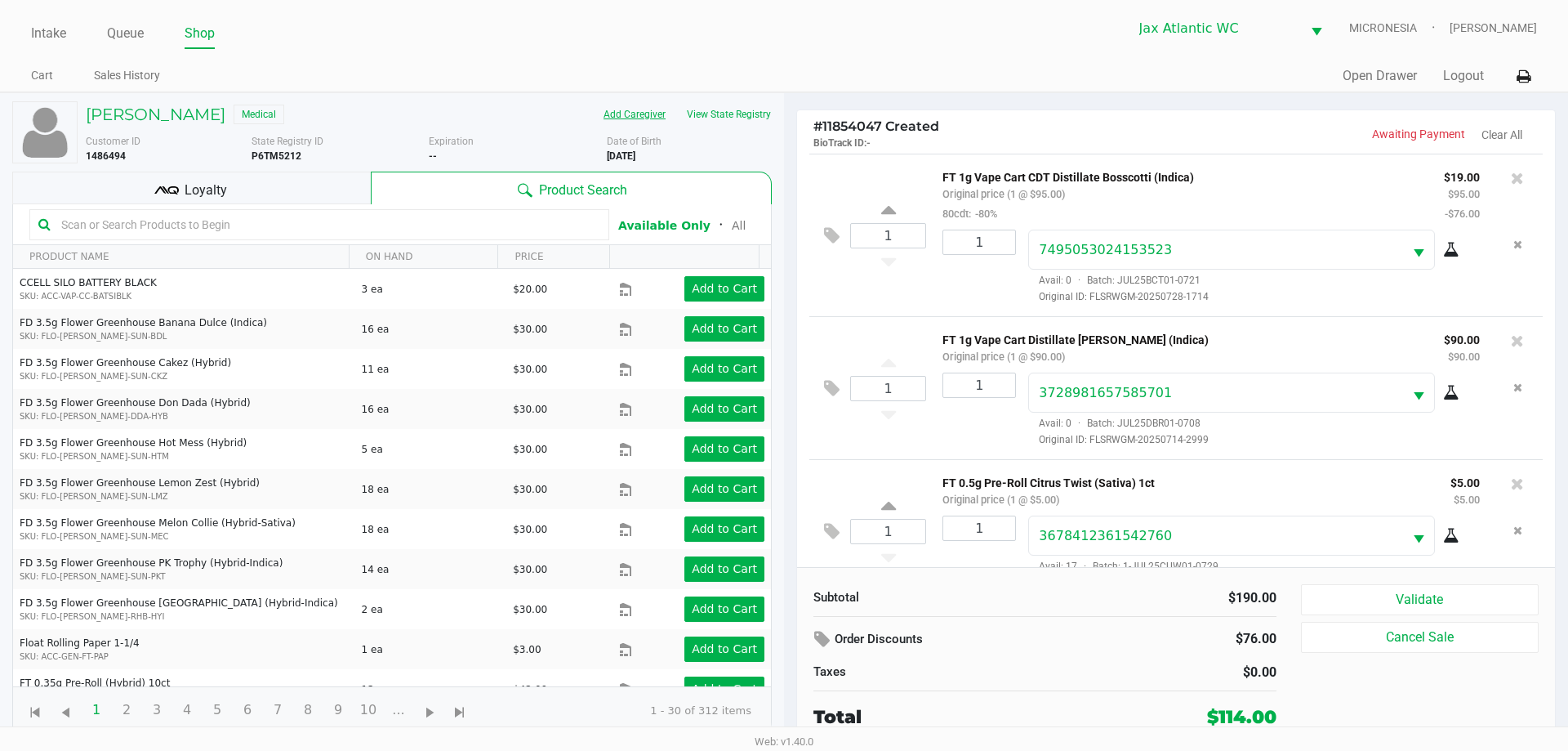
click at [660, 121] on button "Add Caregiver" at bounding box center [634, 114] width 84 height 26
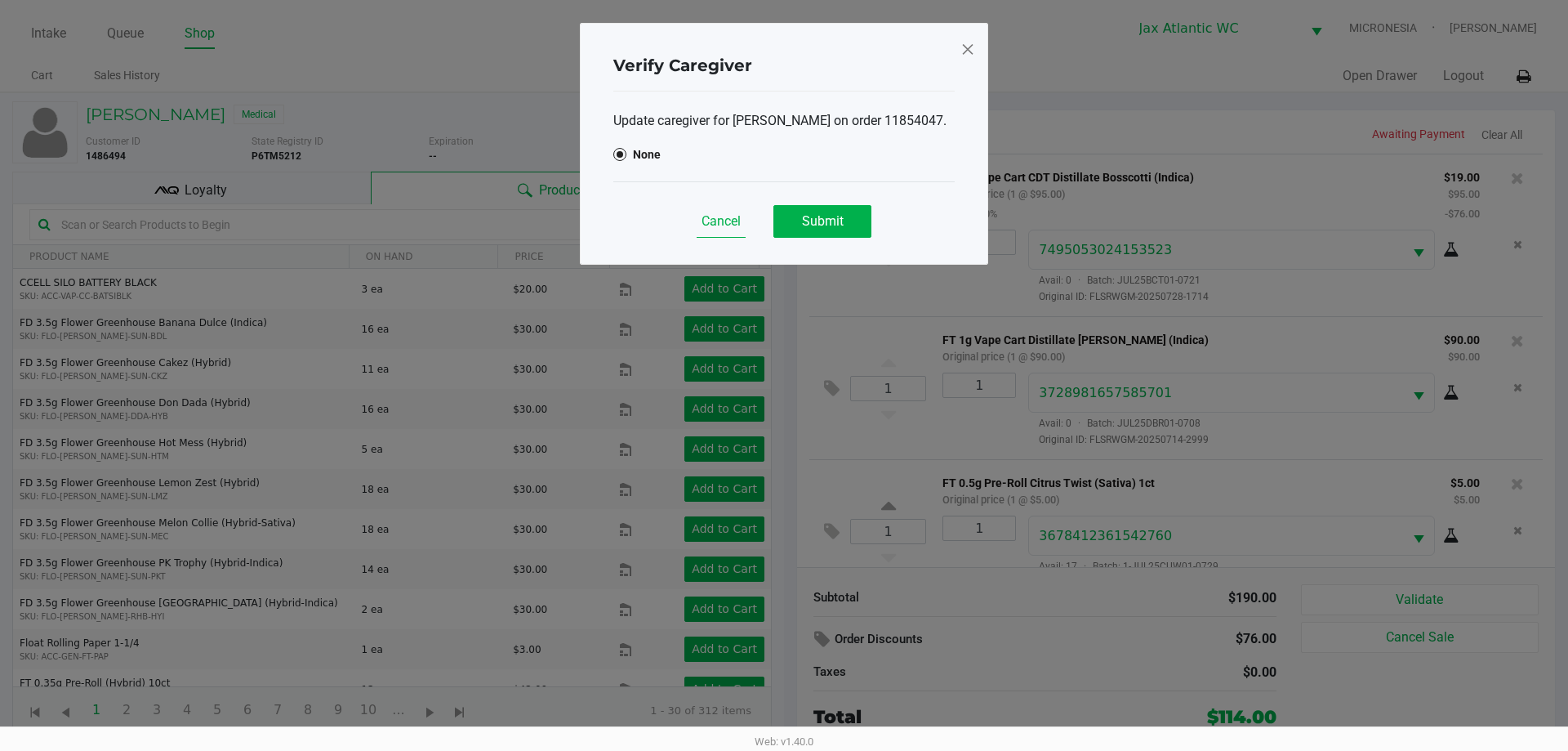
click at [699, 238] on button "Cancel" at bounding box center [721, 222] width 49 height 33
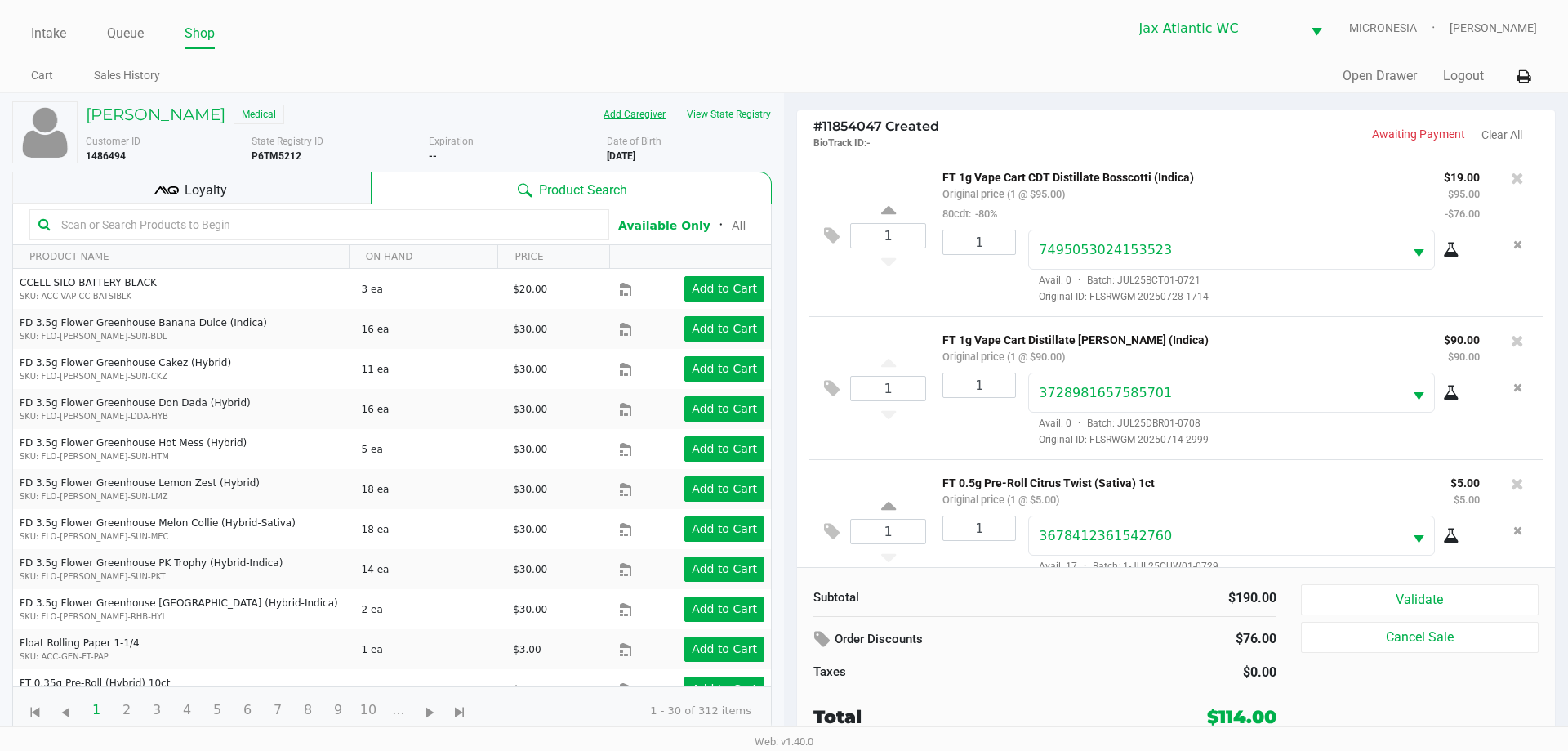
scroll to position [38, 0]
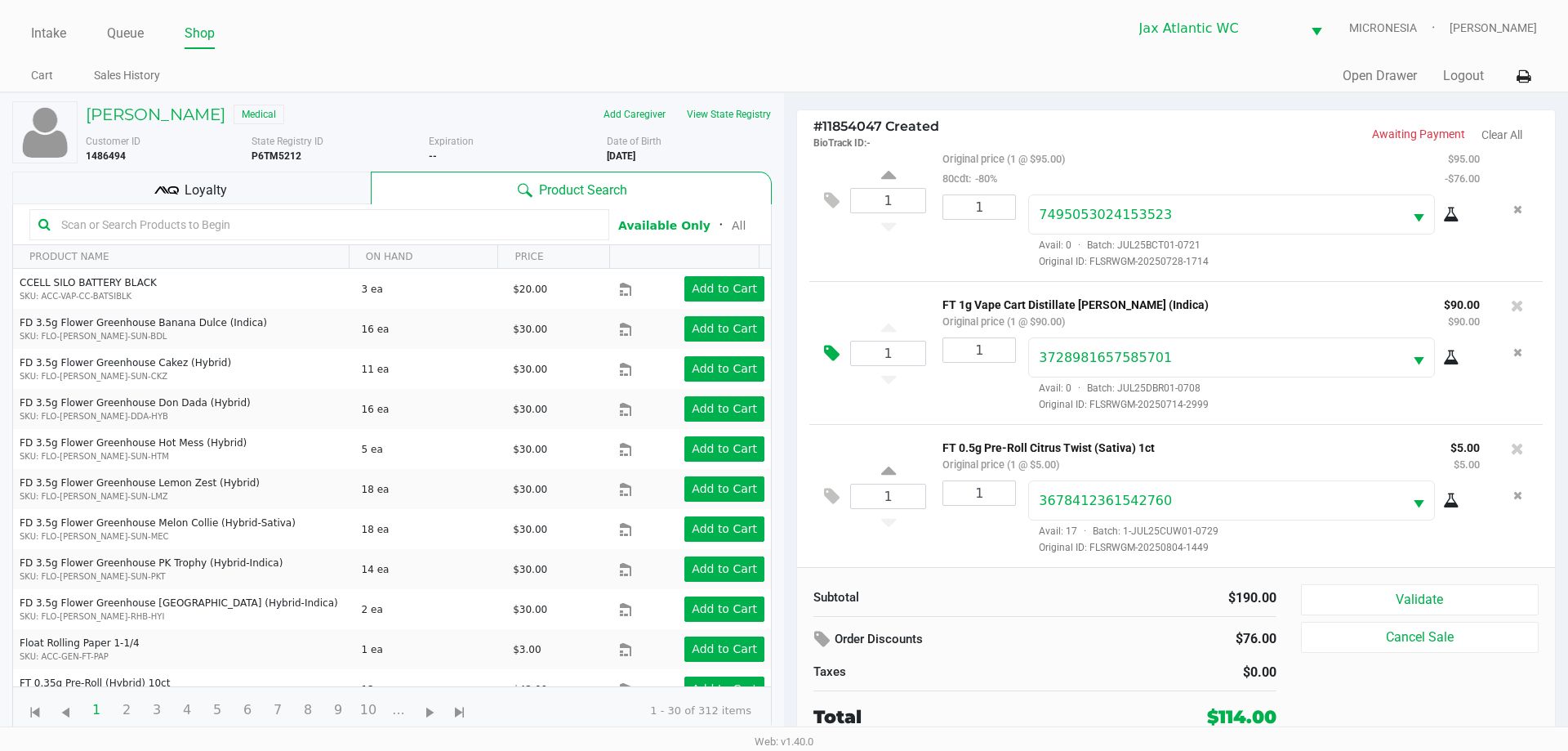
click at [831, 348] on icon at bounding box center [832, 353] width 16 height 18
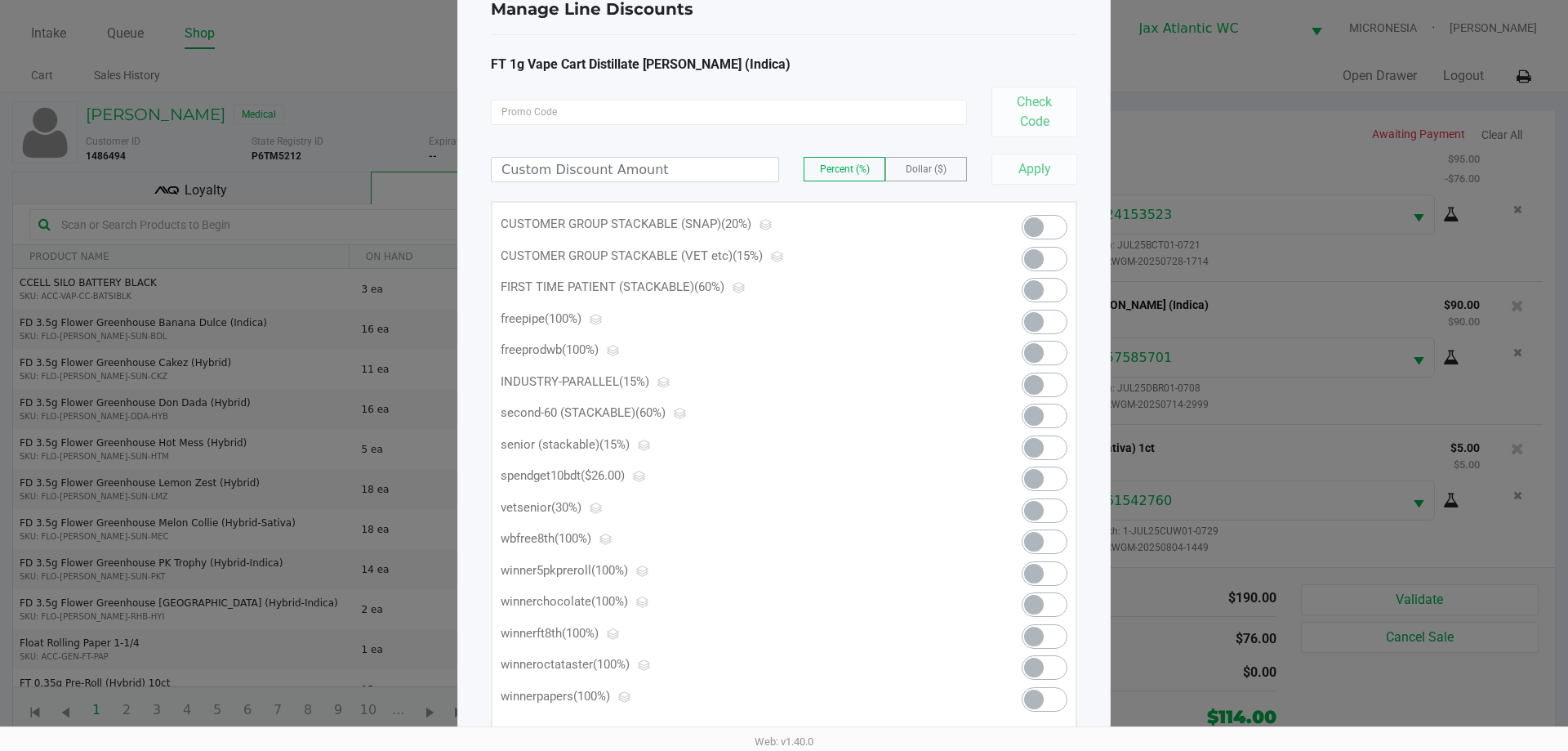
scroll to position [82, 0]
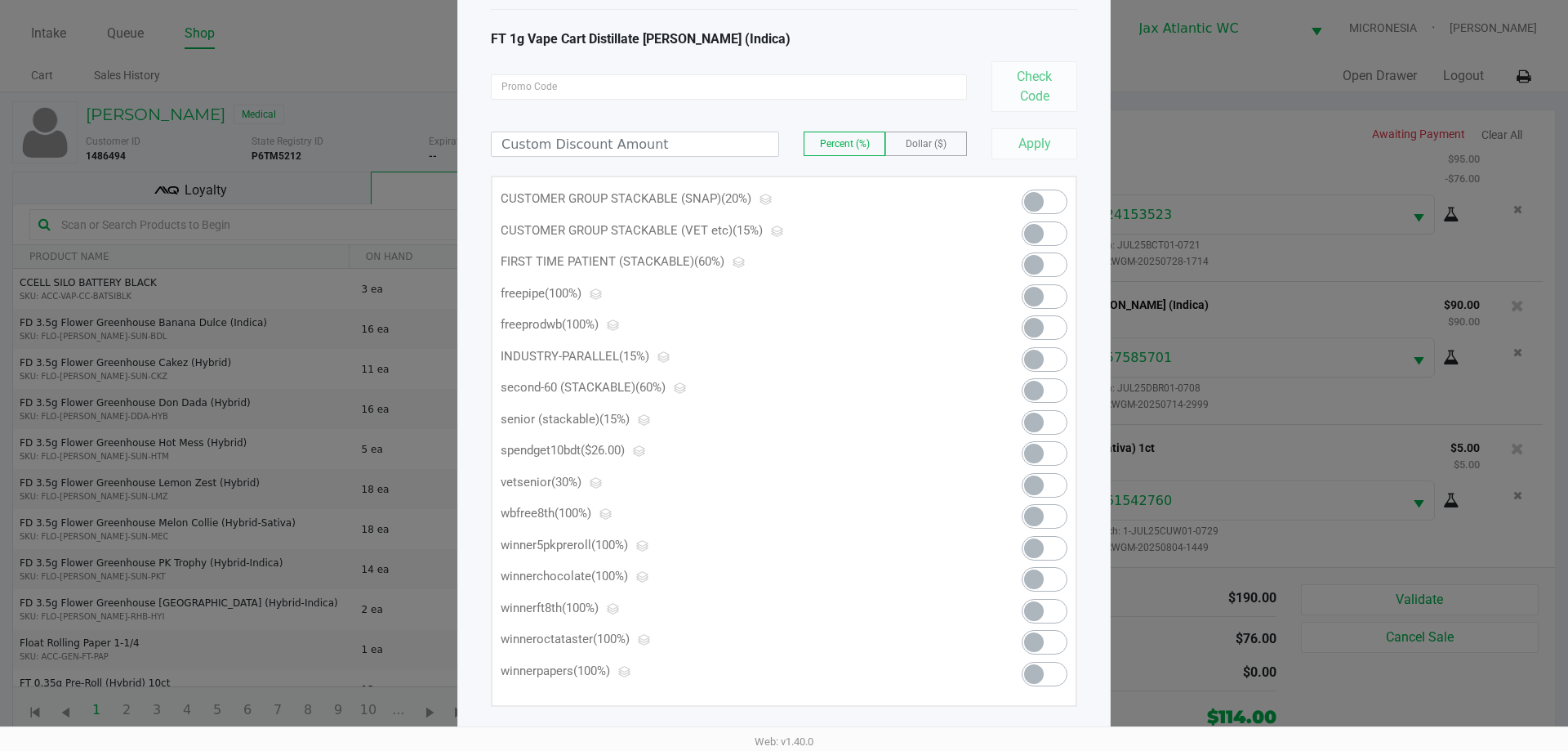
click at [1035, 397] on span at bounding box center [1034, 391] width 19 height 19
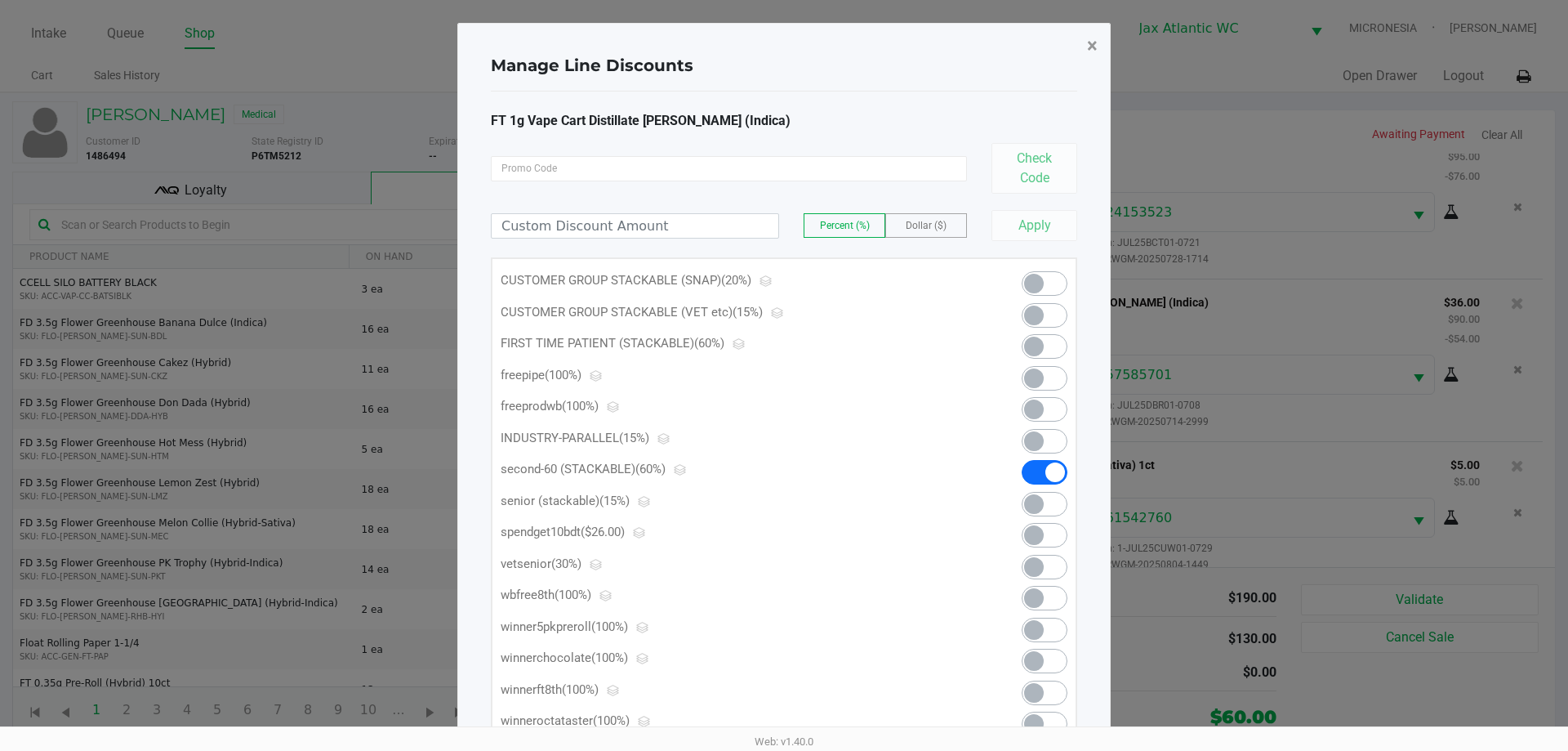
click at [1089, 49] on span "×" at bounding box center [1092, 46] width 11 height 23
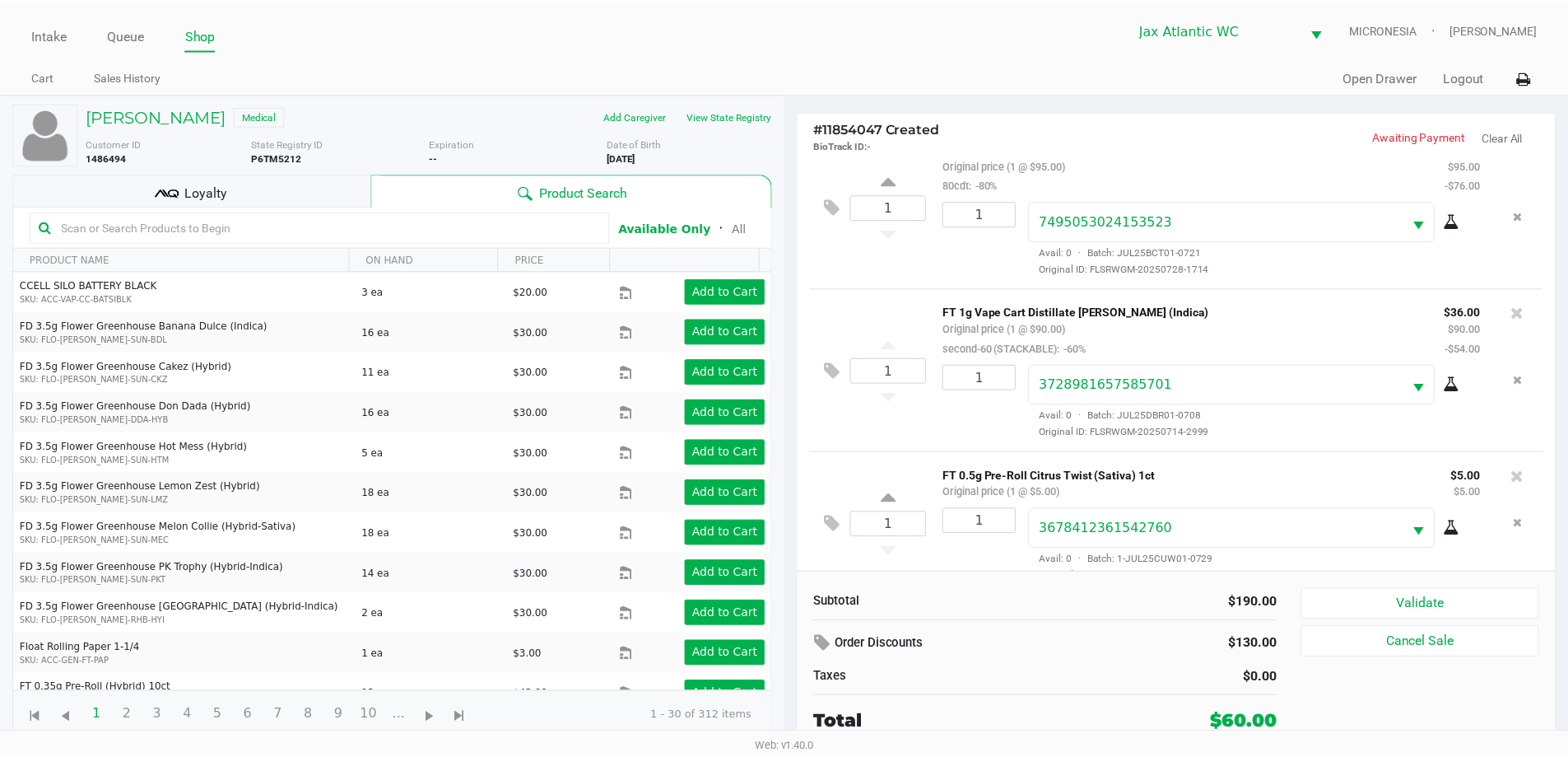
scroll to position [58, 0]
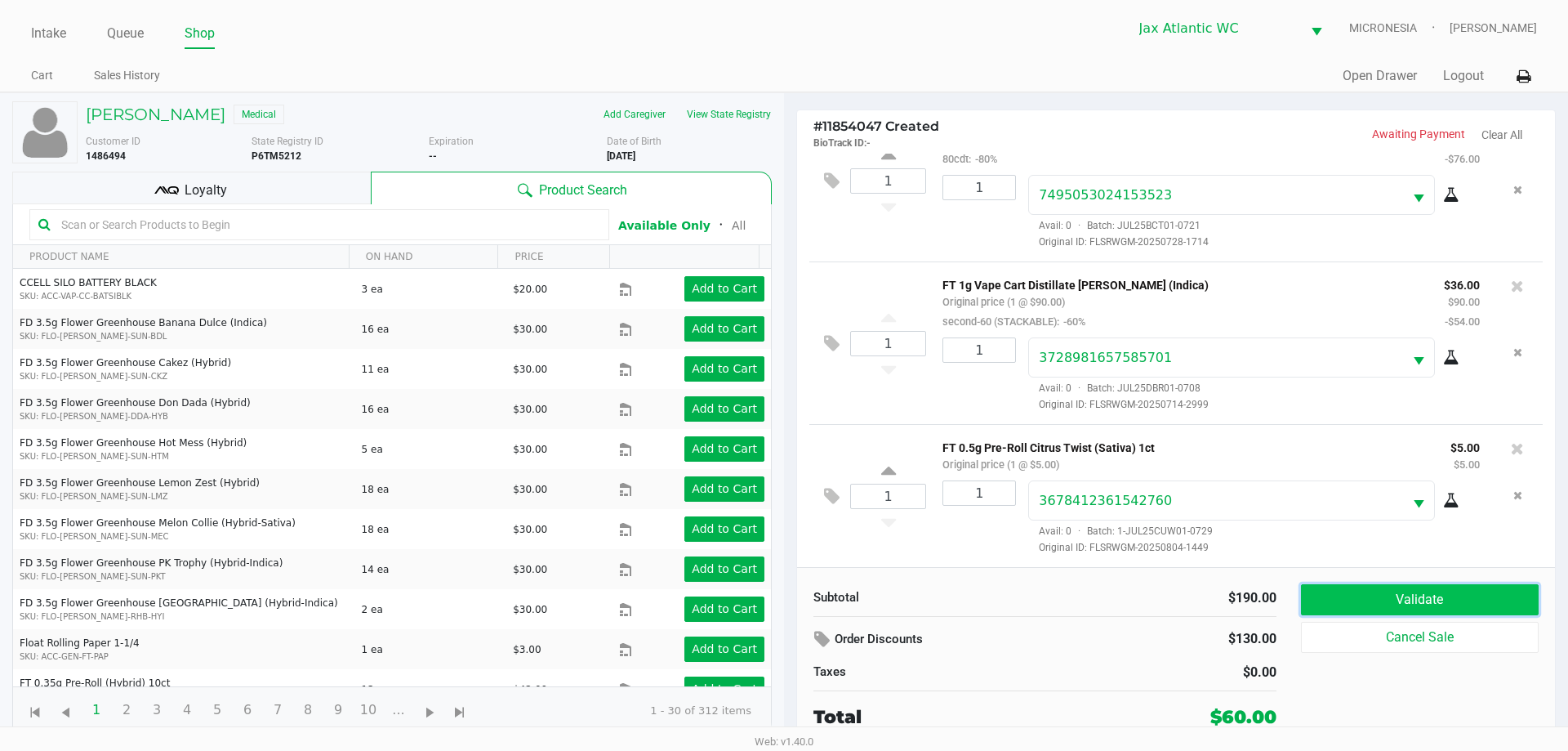
click at [1397, 590] on button "Validate" at bounding box center [1419, 599] width 238 height 31
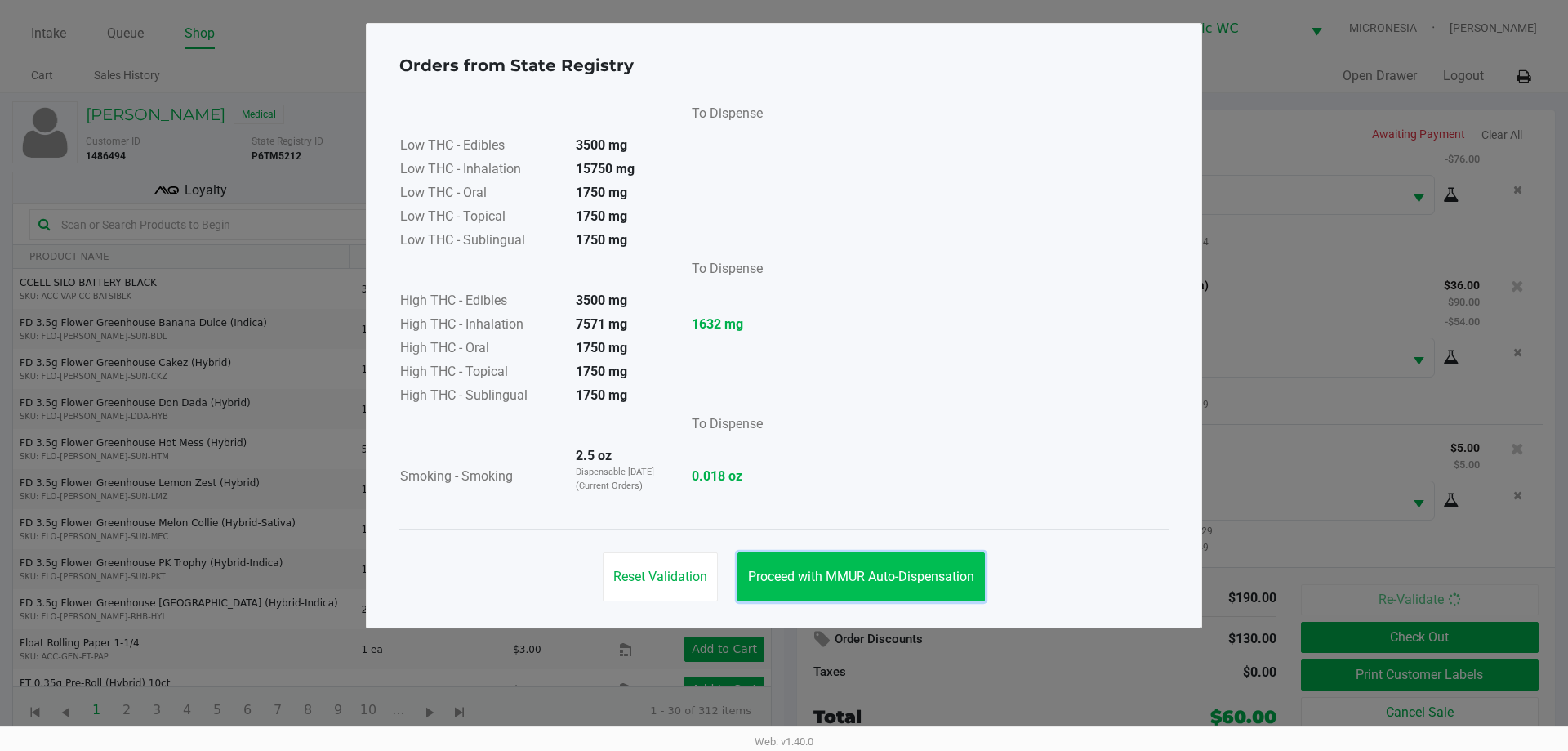
click at [787, 570] on span "Proceed with MMUR Auto-Dispensation" at bounding box center [861, 576] width 226 height 16
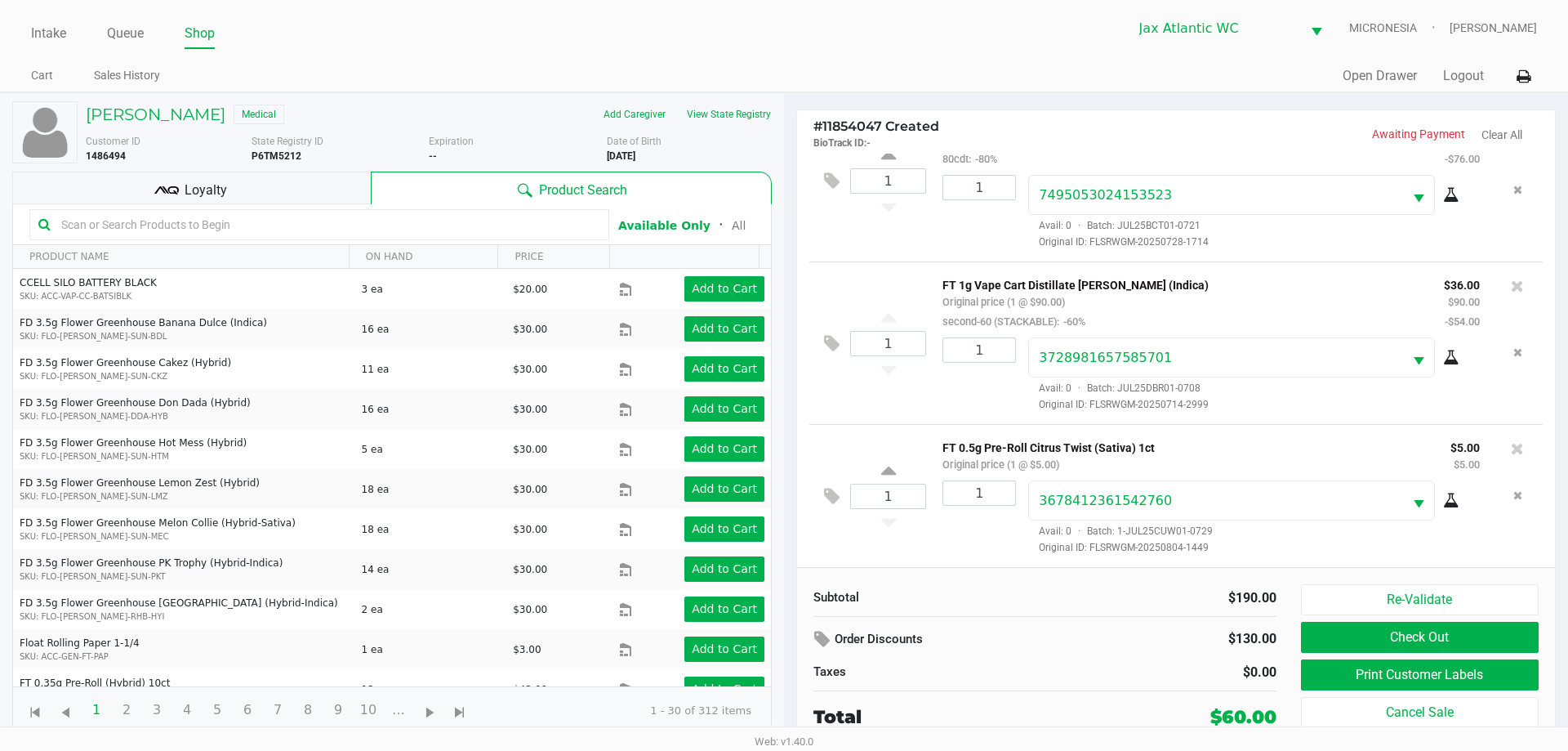
click at [184, 181] on div "Loyalty" at bounding box center [191, 188] width 358 height 33
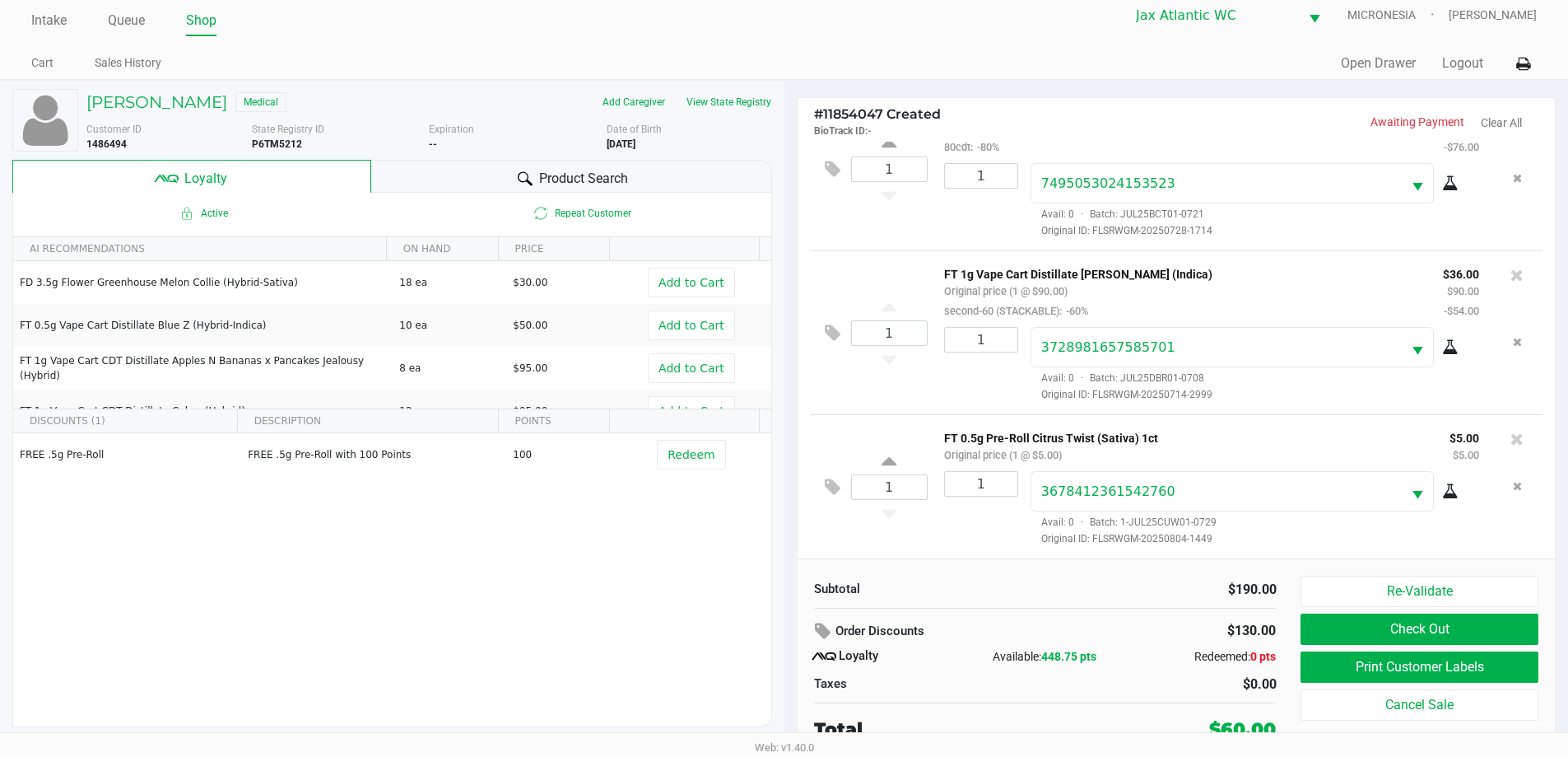
scroll to position [17, 0]
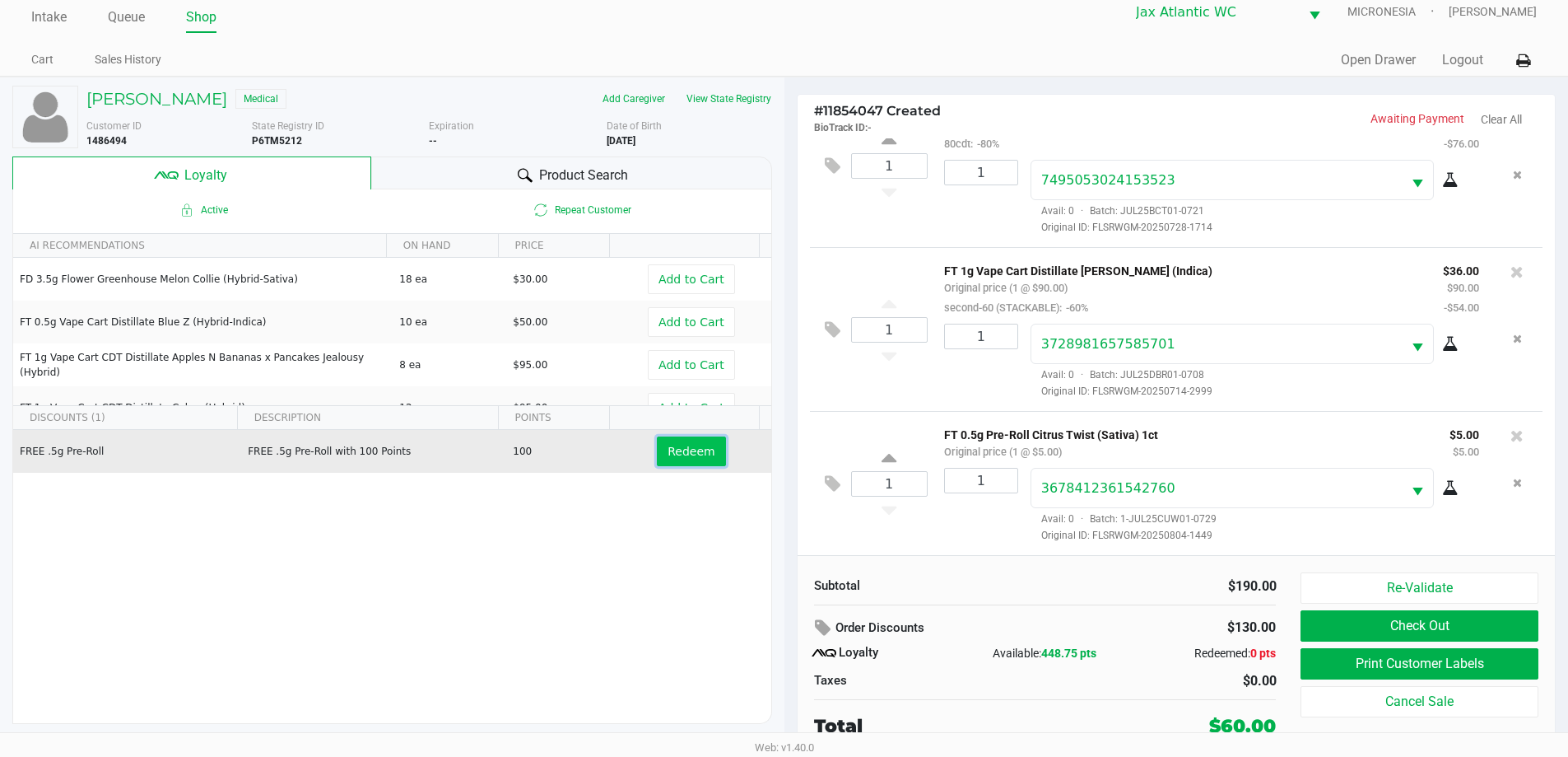
click at [700, 454] on span "Redeem" at bounding box center [691, 450] width 47 height 13
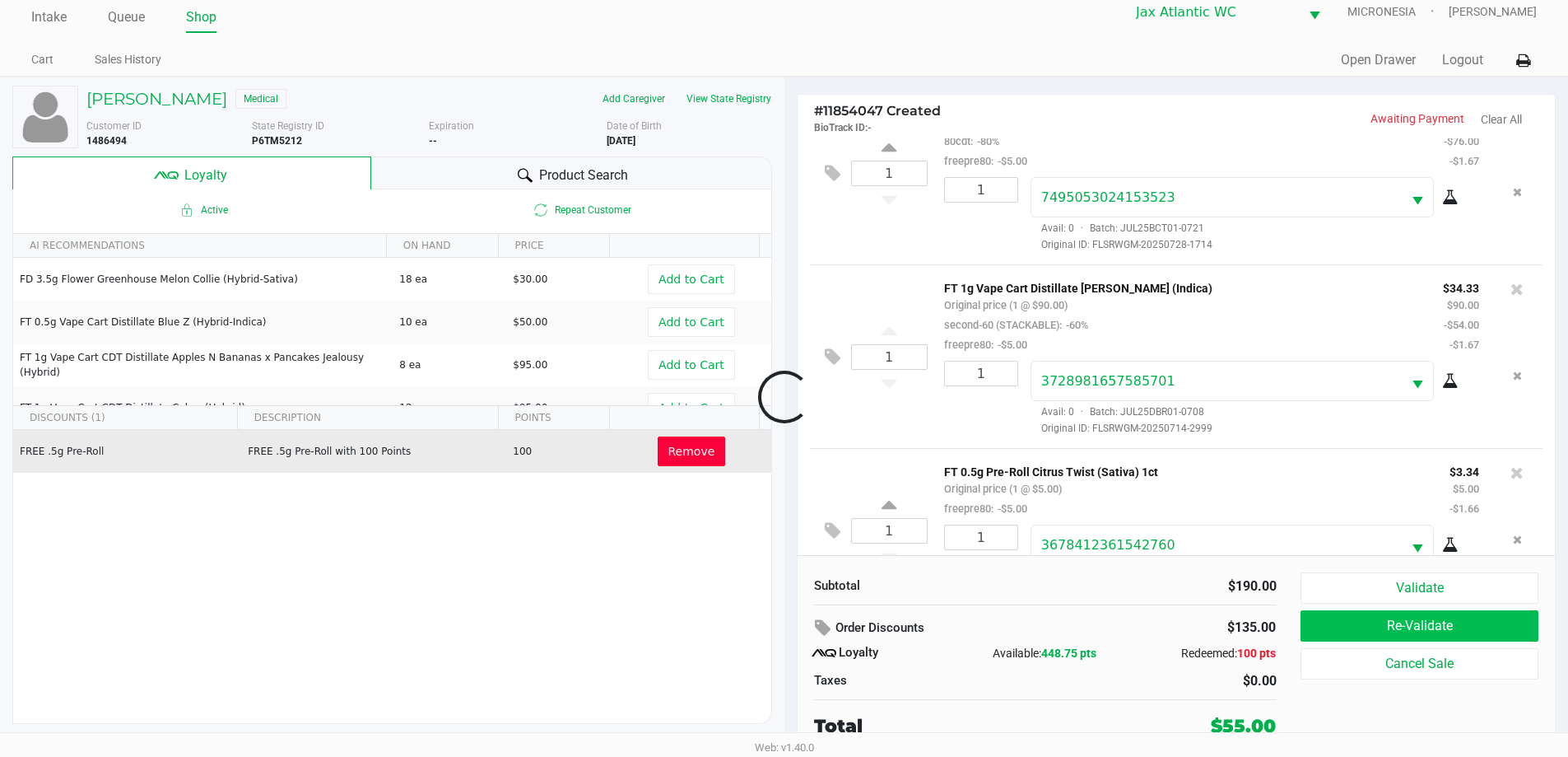
scroll to position [117, 0]
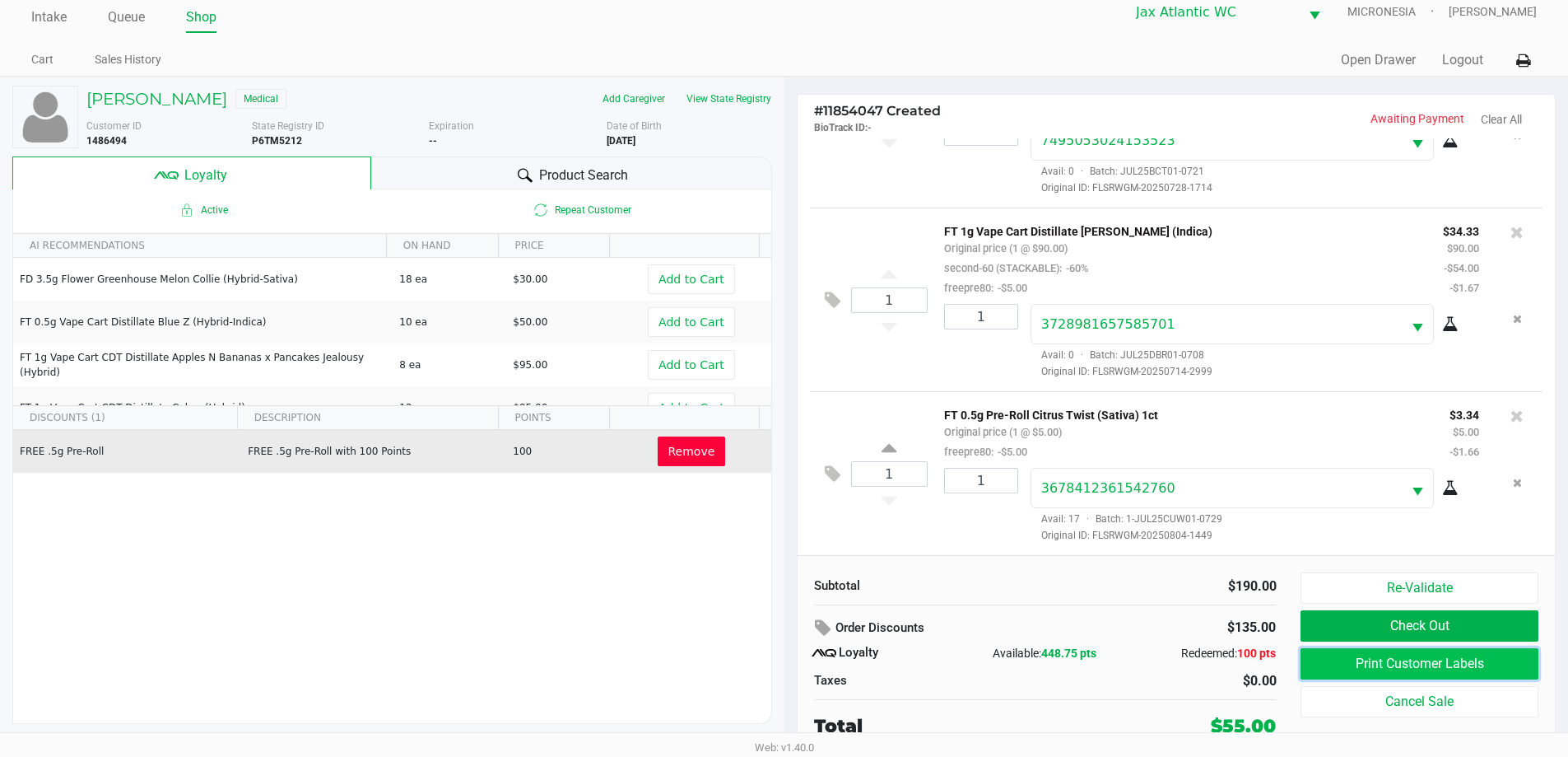
click at [1434, 670] on button "Print Customer Labels" at bounding box center [1419, 664] width 237 height 31
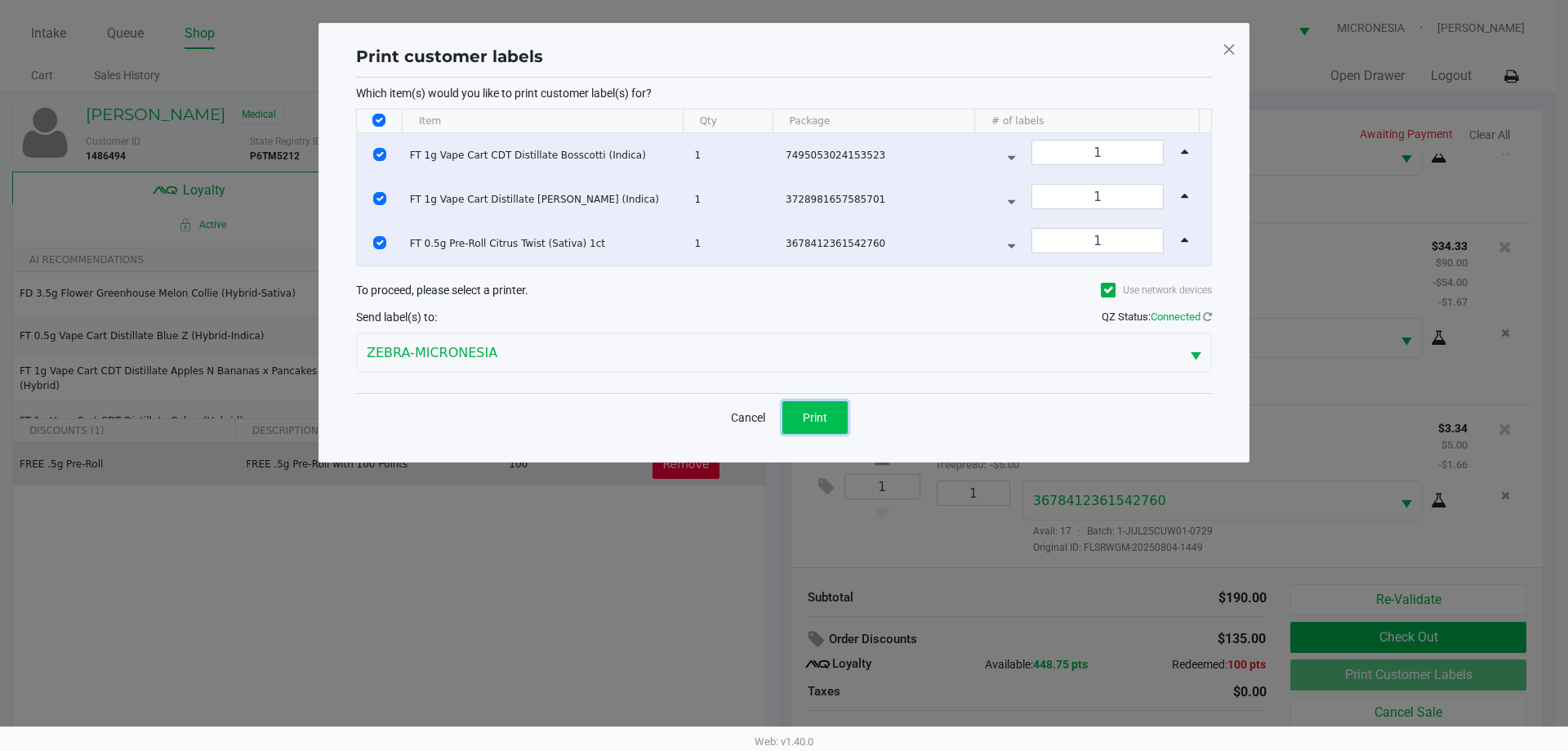
click at [810, 417] on span "Print" at bounding box center [814, 417] width 24 height 13
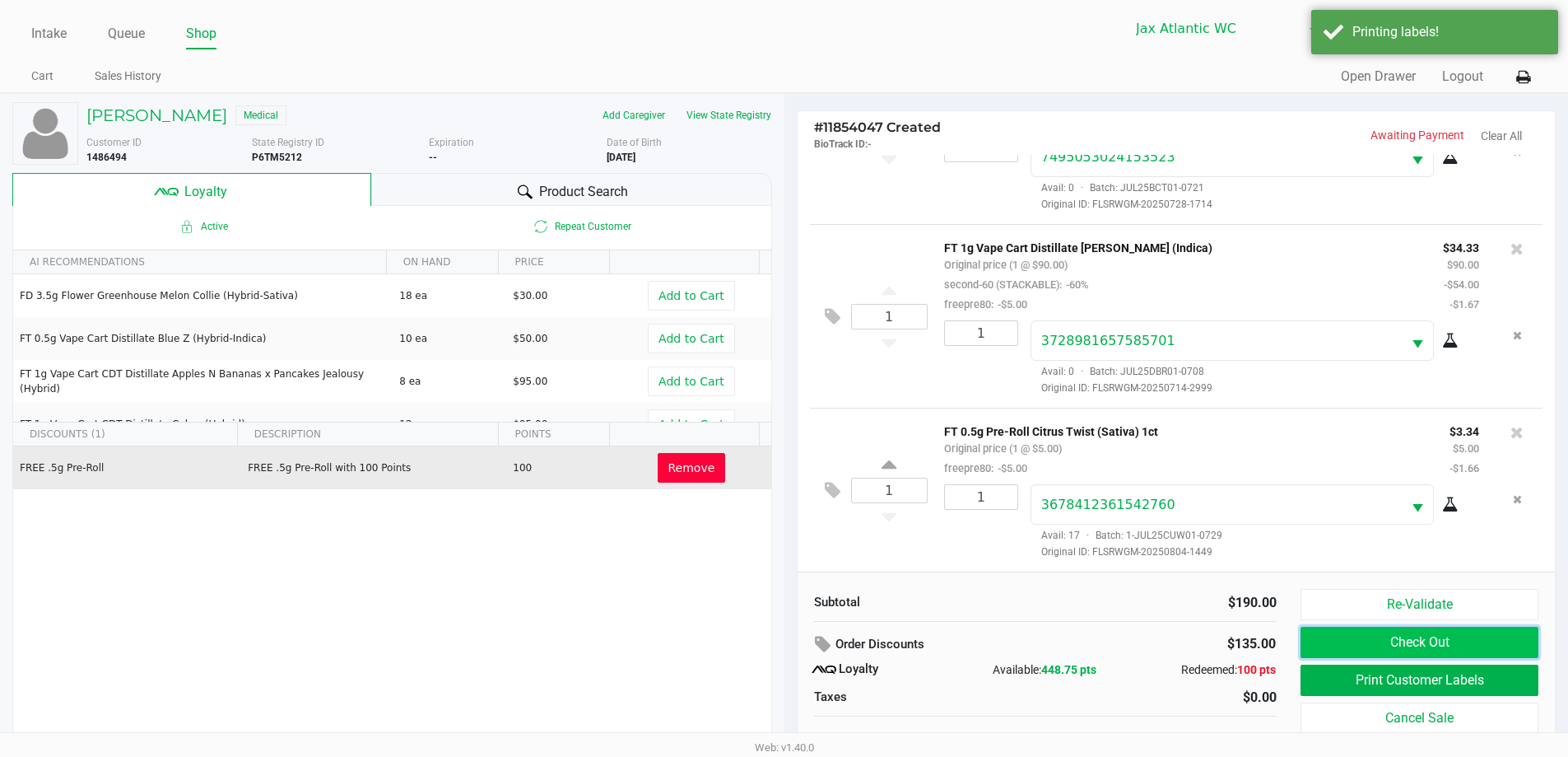
click at [1419, 649] on button "Check Out" at bounding box center [1419, 642] width 237 height 31
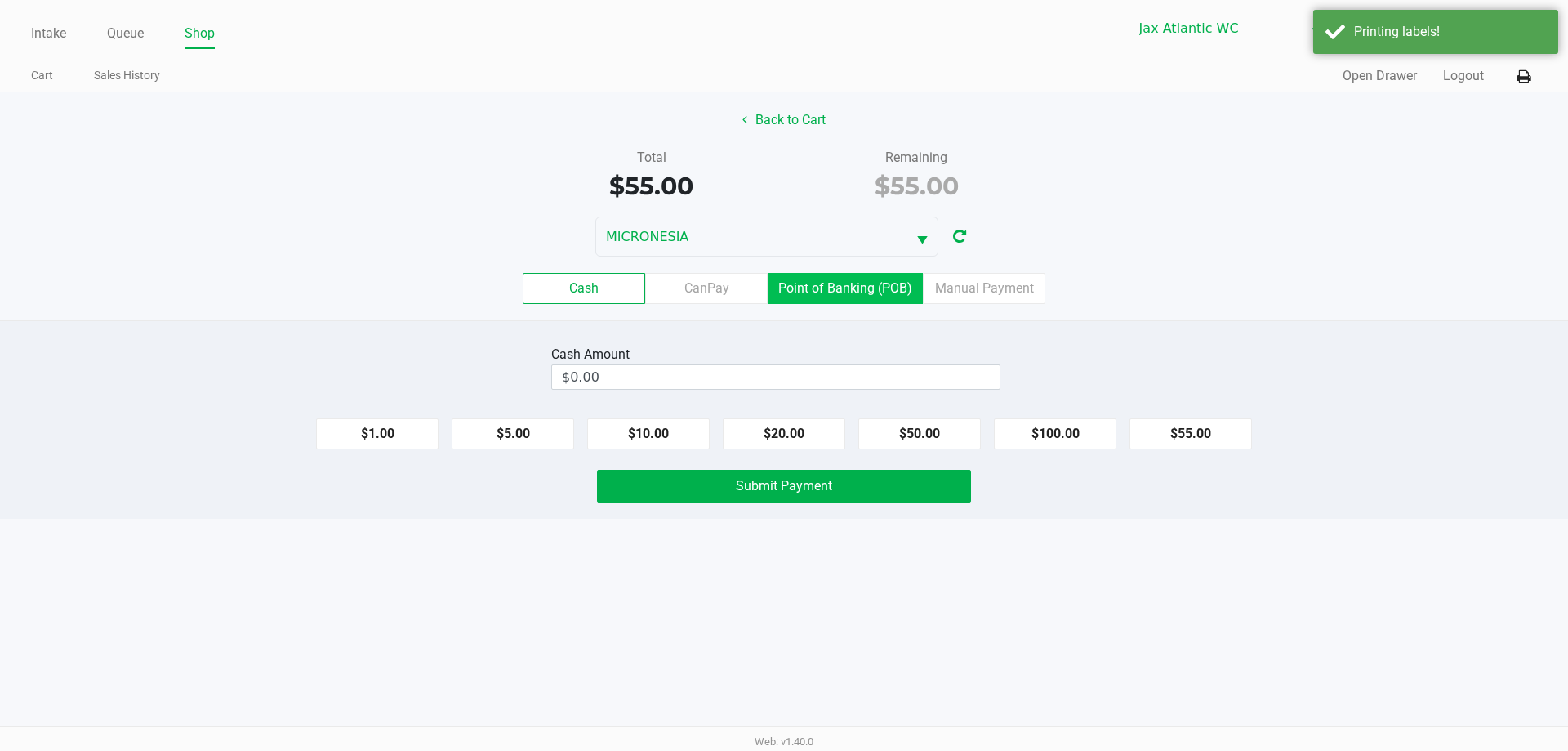
click at [825, 275] on div "Cash CanPay Point of Banking (POB) Manual Payment" at bounding box center [783, 289] width 1592 height 64
drag, startPoint x: 832, startPoint y: 289, endPoint x: 869, endPoint y: 316, distance: 45.8
click at [832, 290] on label "Point of Banking (POB)" at bounding box center [845, 289] width 155 height 31
click at [0, 0] on 7 "Point of Banking (POB)" at bounding box center [0, 0] width 0 height 0
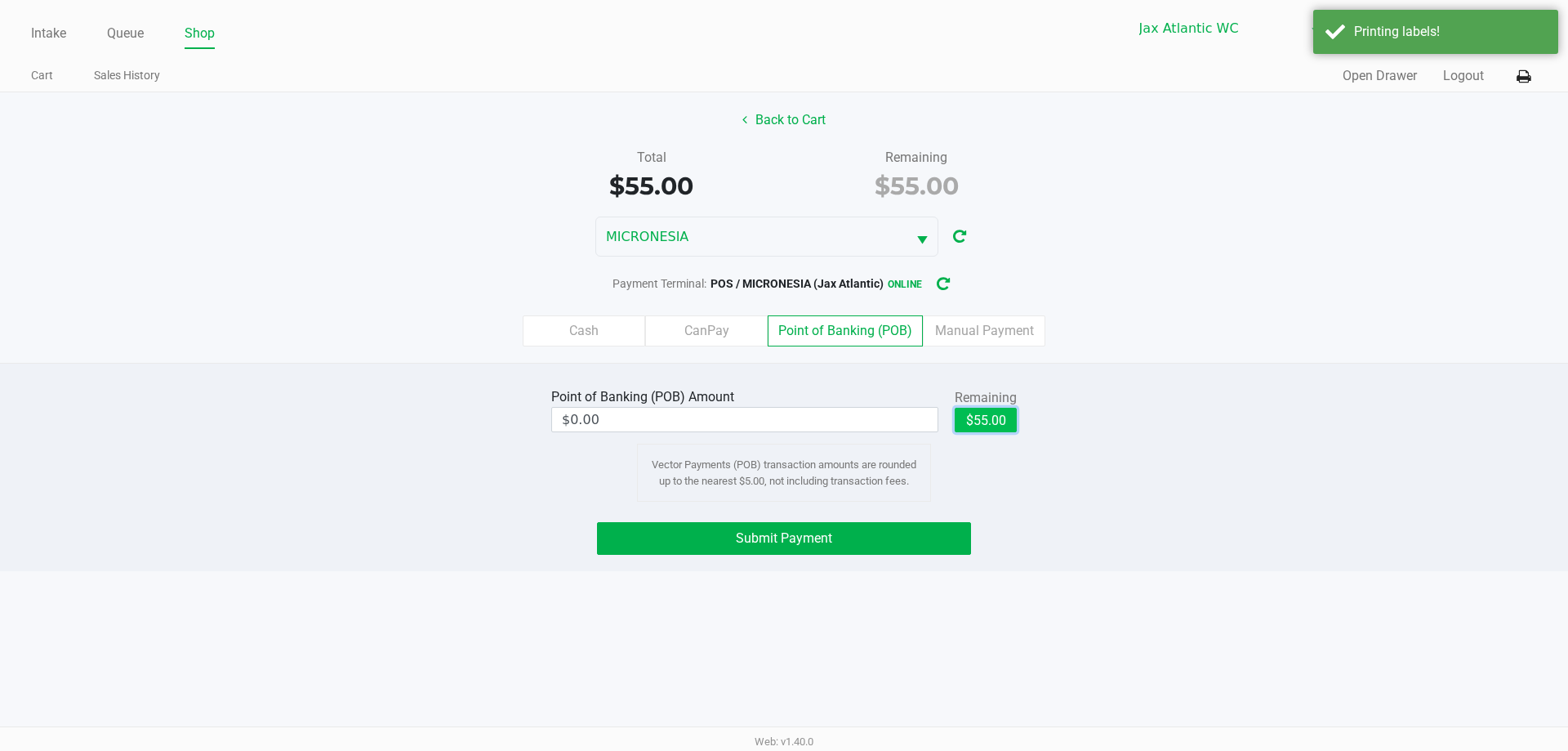
drag, startPoint x: 987, startPoint y: 426, endPoint x: 951, endPoint y: 457, distance: 47.5
click at [986, 426] on button "$55.00" at bounding box center [986, 419] width 62 height 24
type input "$55.00"
click at [839, 535] on button "Submit Payment" at bounding box center [784, 538] width 374 height 33
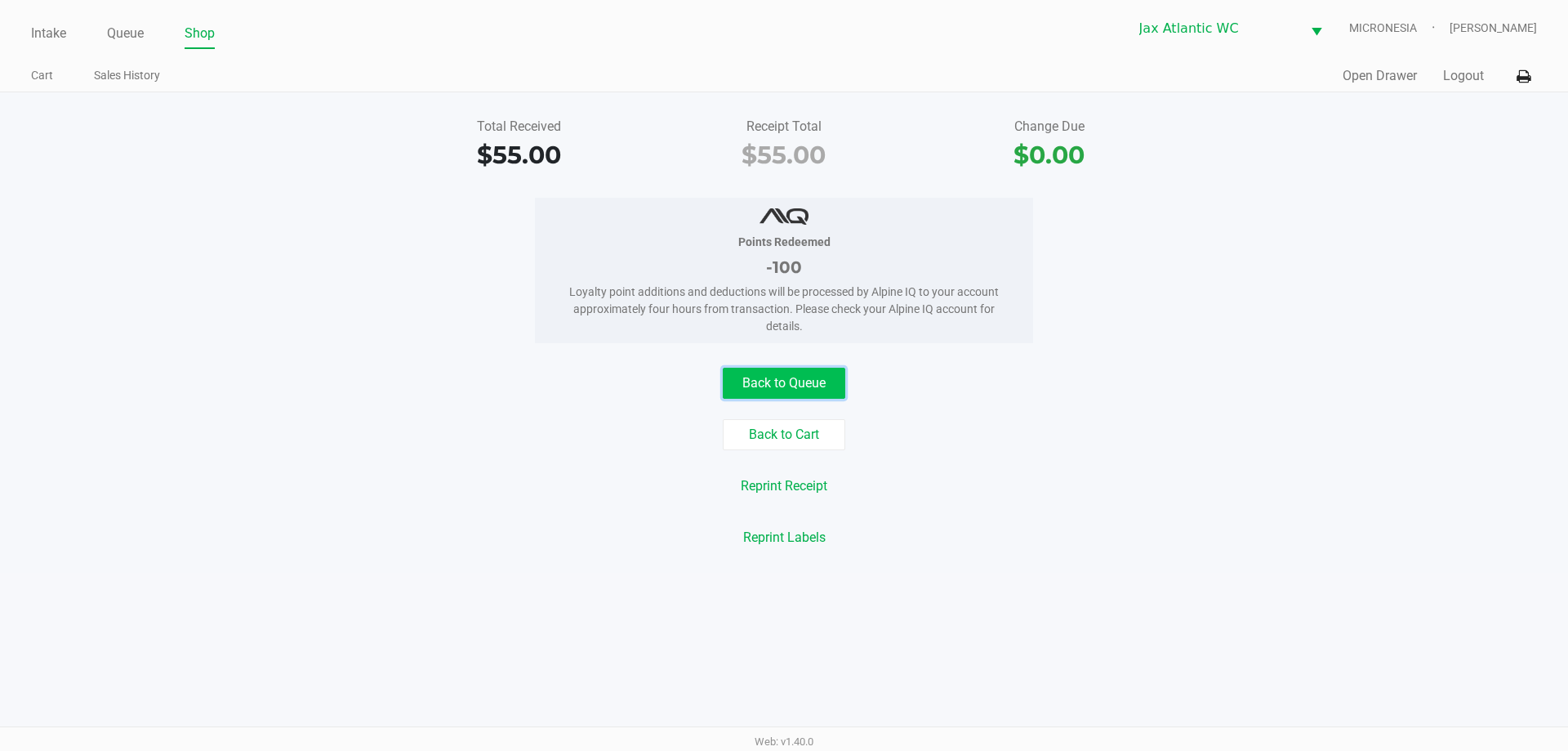
click at [765, 374] on button "Back to Queue" at bounding box center [784, 383] width 122 height 31
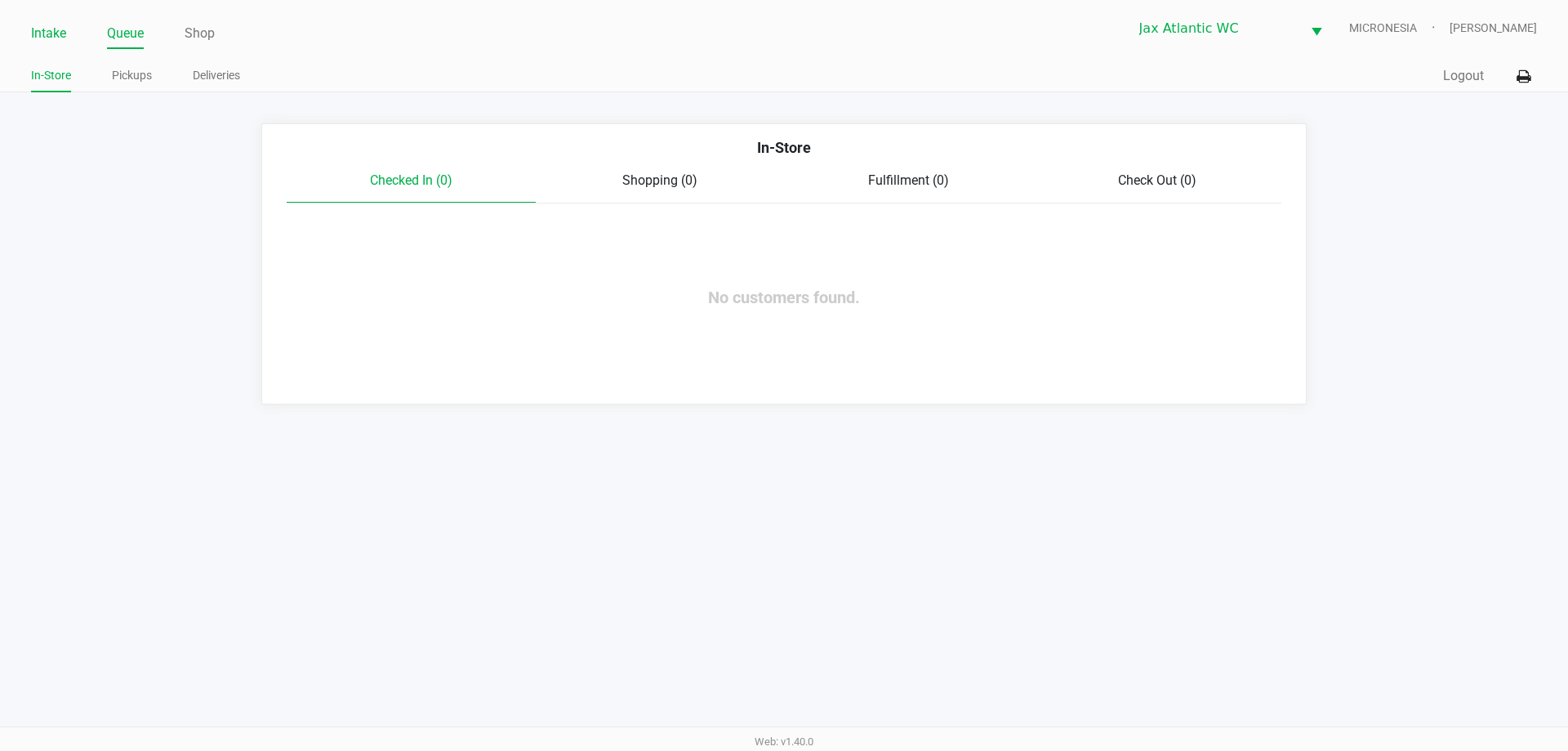
click at [48, 37] on link "Intake" at bounding box center [49, 34] width 35 height 23
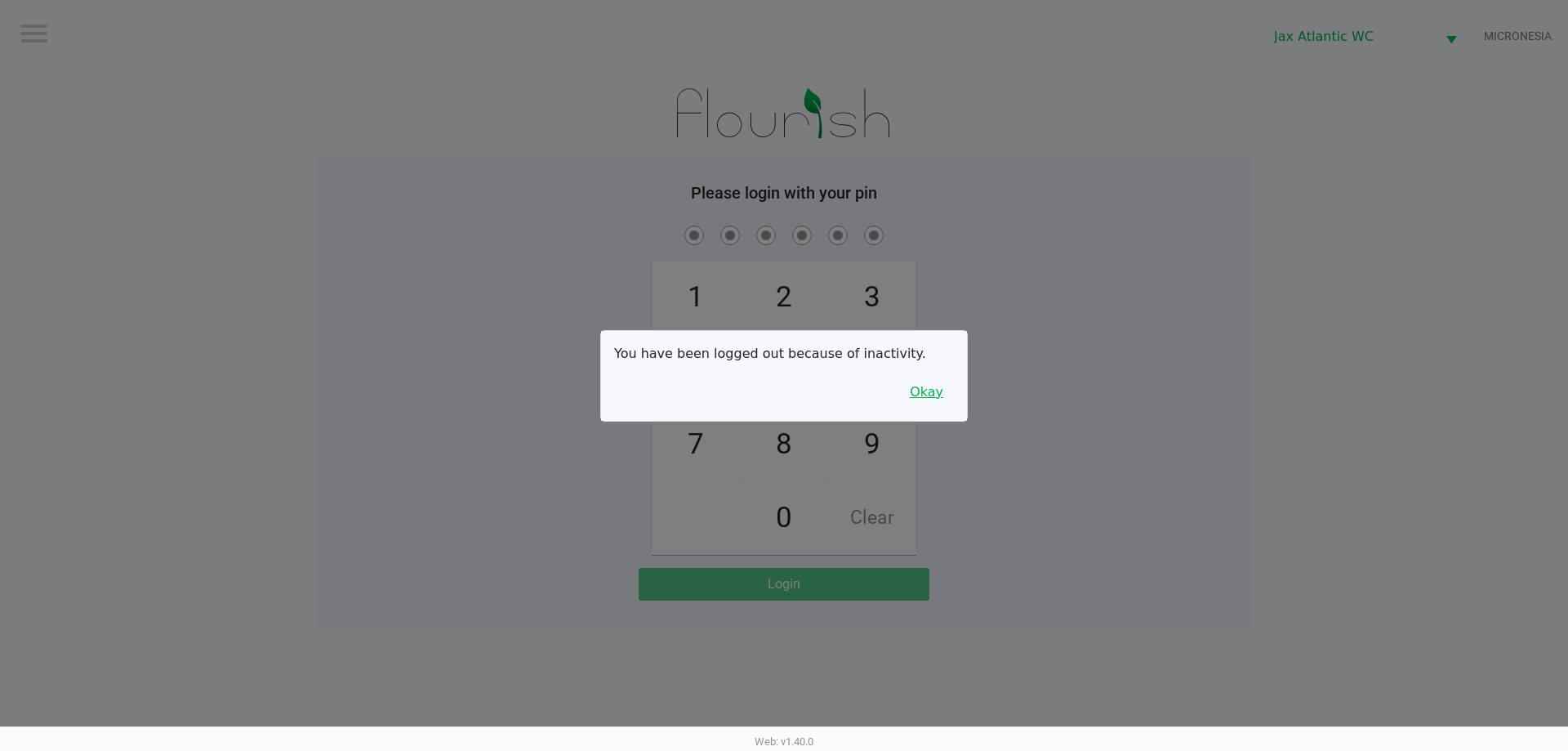
click at [915, 393] on button "Okay" at bounding box center [927, 393] width 54 height 31
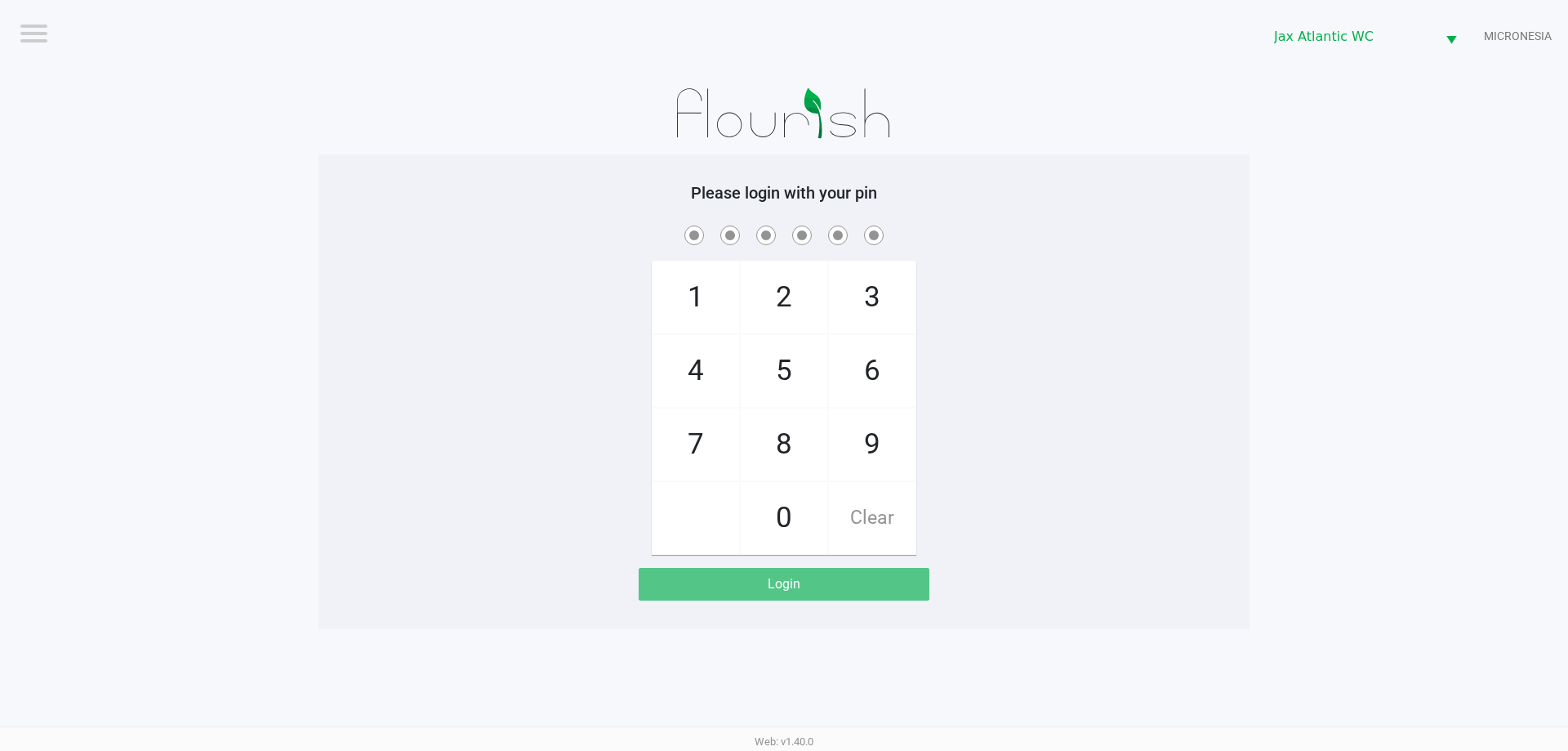
click at [665, 289] on span "1" at bounding box center [696, 297] width 86 height 72
checkbox input "true"
drag, startPoint x: 885, startPoint y: 293, endPoint x: 761, endPoint y: 427, distance: 182.6
click at [882, 305] on span "3" at bounding box center [871, 297] width 86 height 72
checkbox input "true"
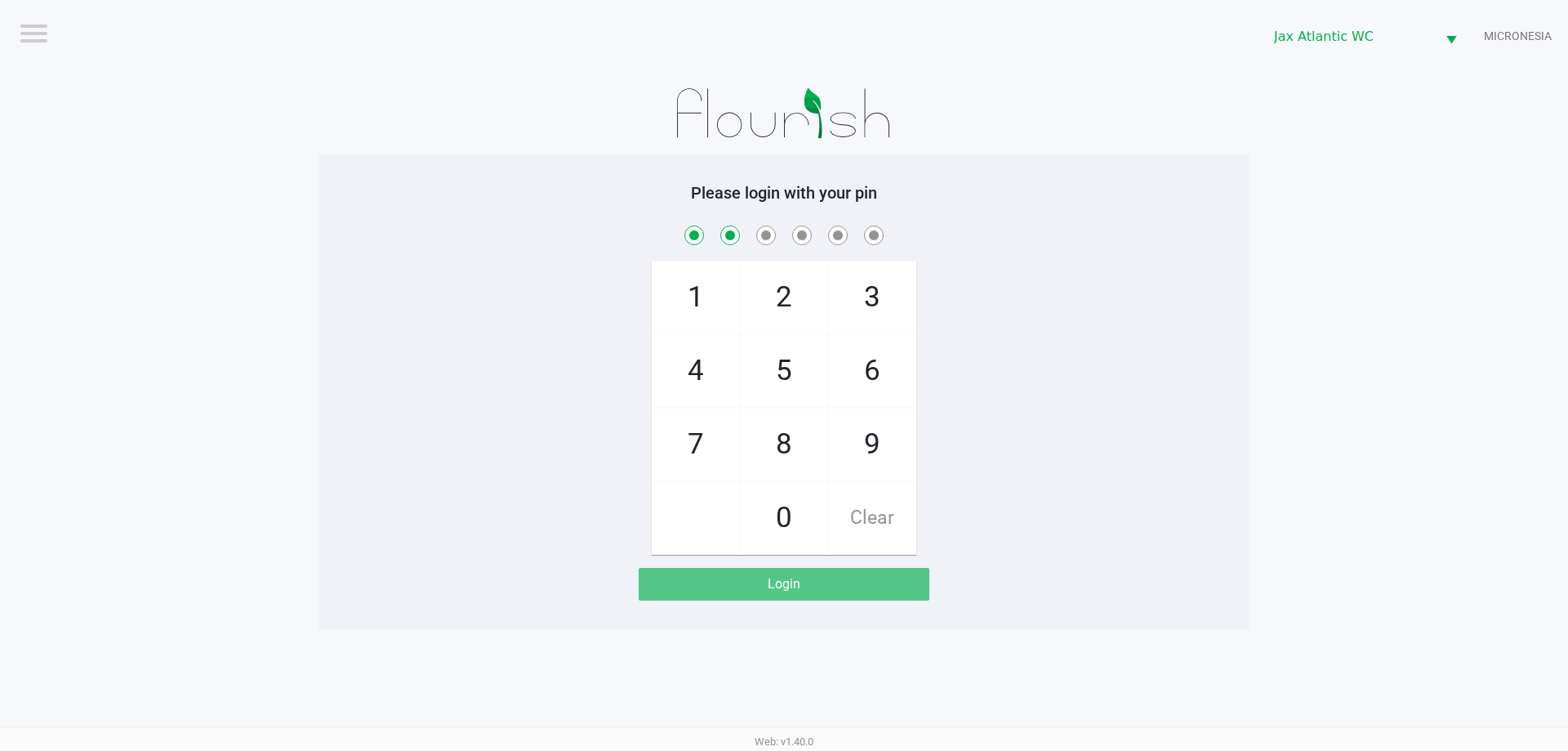
click at [787, 512] on span "0" at bounding box center [783, 518] width 86 height 72
checkbox input "true"
drag, startPoint x: 907, startPoint y: 367, endPoint x: 896, endPoint y: 374, distance: 13.0
click at [905, 368] on span "6" at bounding box center [871, 371] width 86 height 72
checkbox input "true"
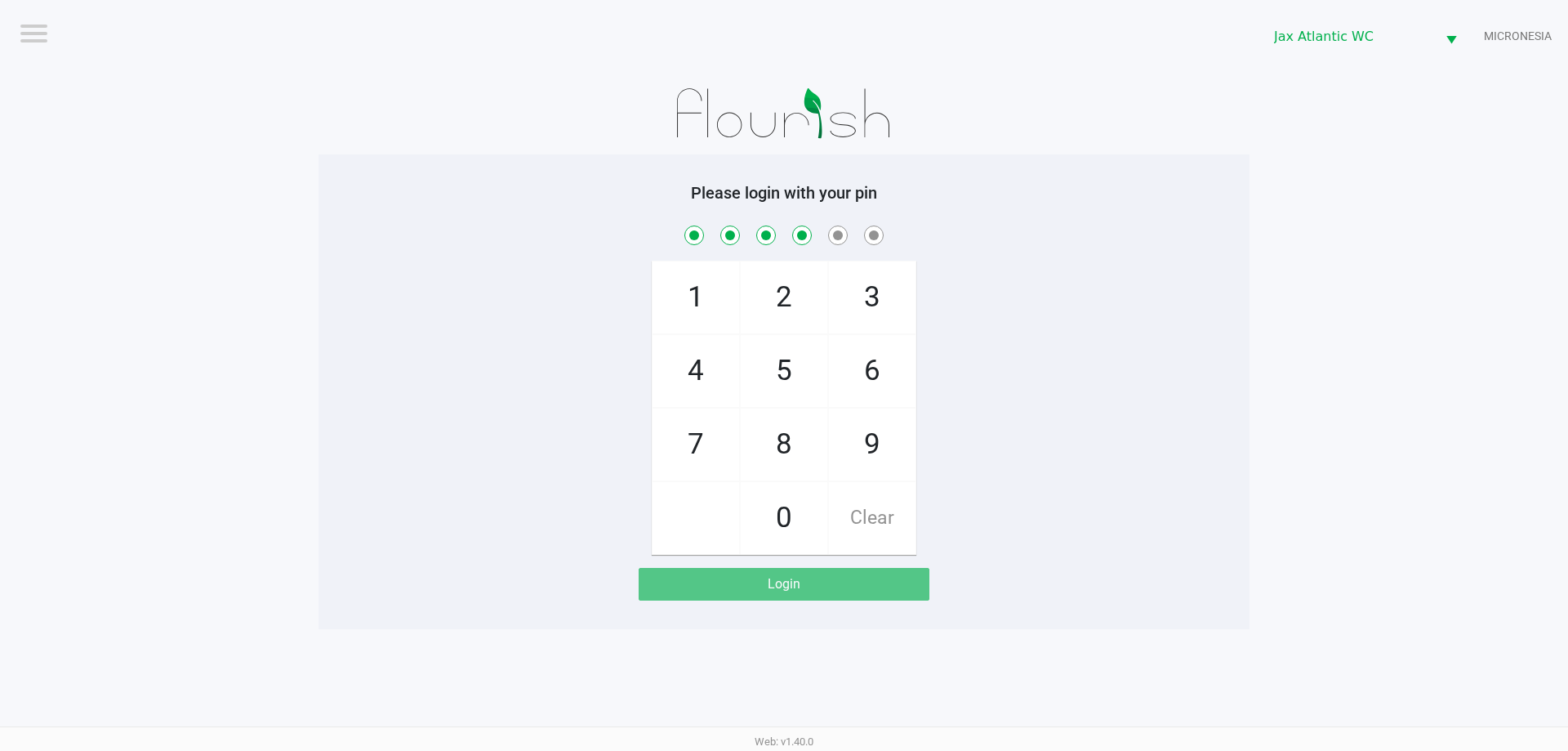
click at [757, 418] on span "8" at bounding box center [783, 444] width 86 height 72
checkbox input "true"
click at [863, 430] on span "9" at bounding box center [871, 444] width 86 height 72
checkbox input "true"
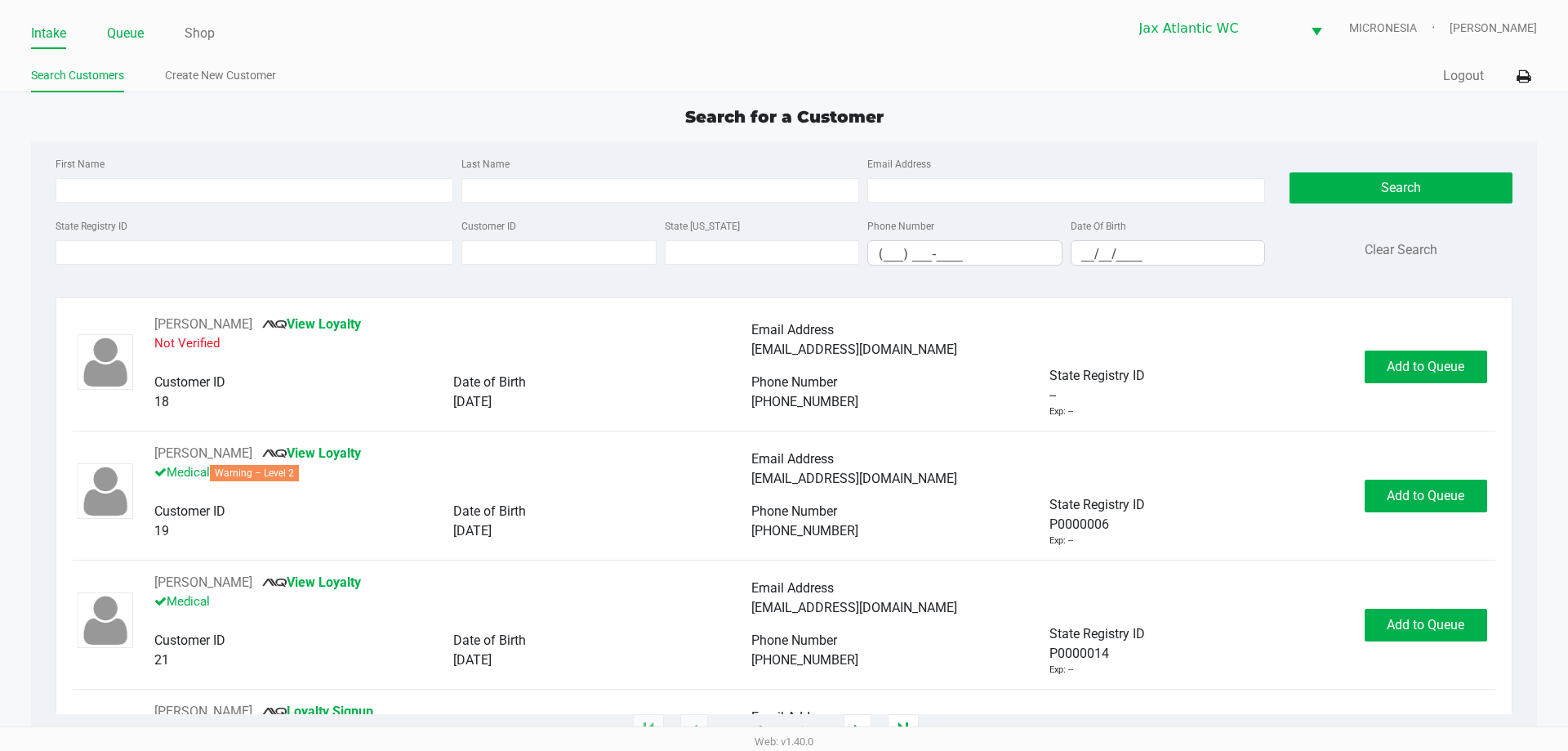
click at [126, 31] on link "Queue" at bounding box center [125, 34] width 37 height 23
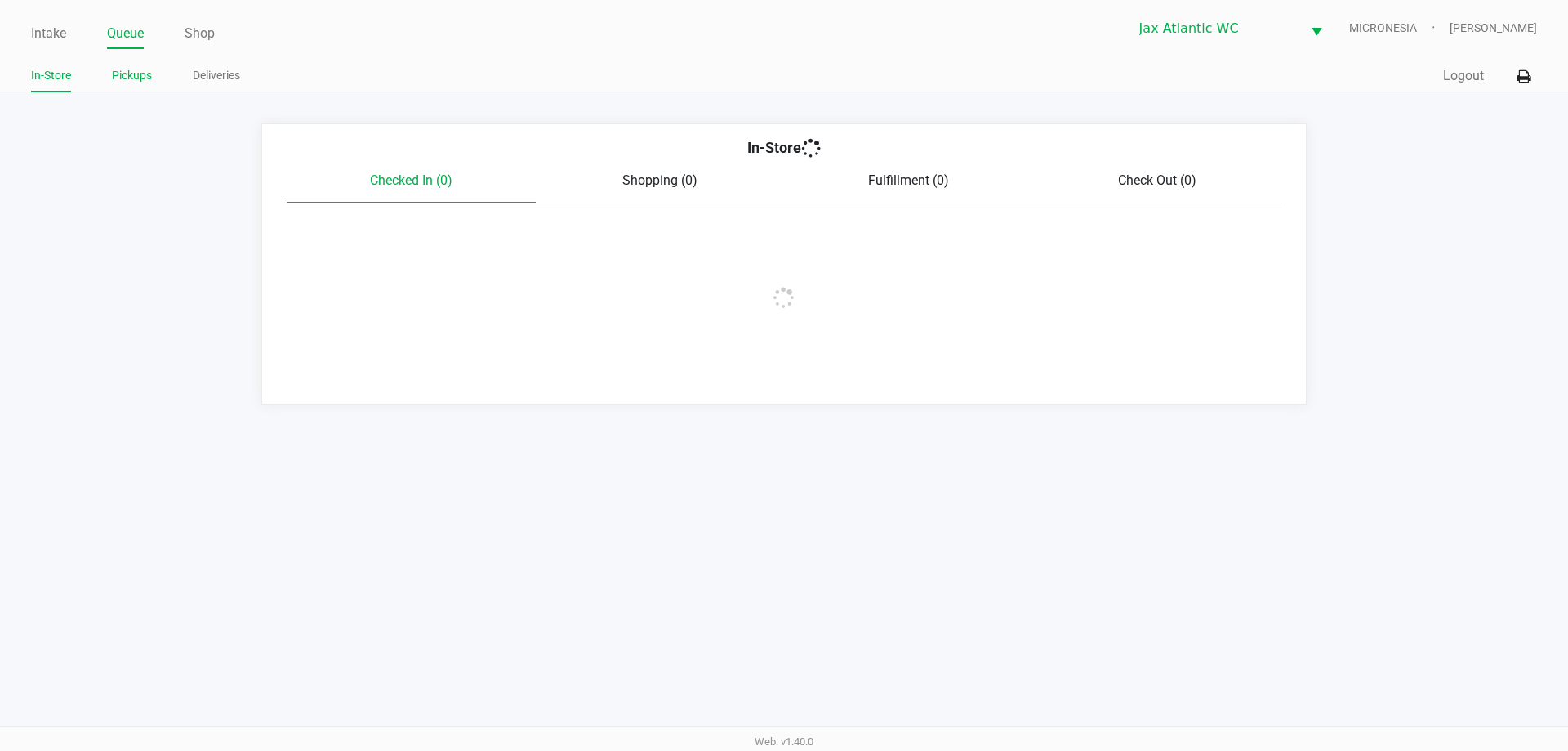
drag, startPoint x: 129, startPoint y: 61, endPoint x: 134, endPoint y: 71, distance: 11.2
click at [131, 70] on link "Pickups" at bounding box center [131, 75] width 40 height 20
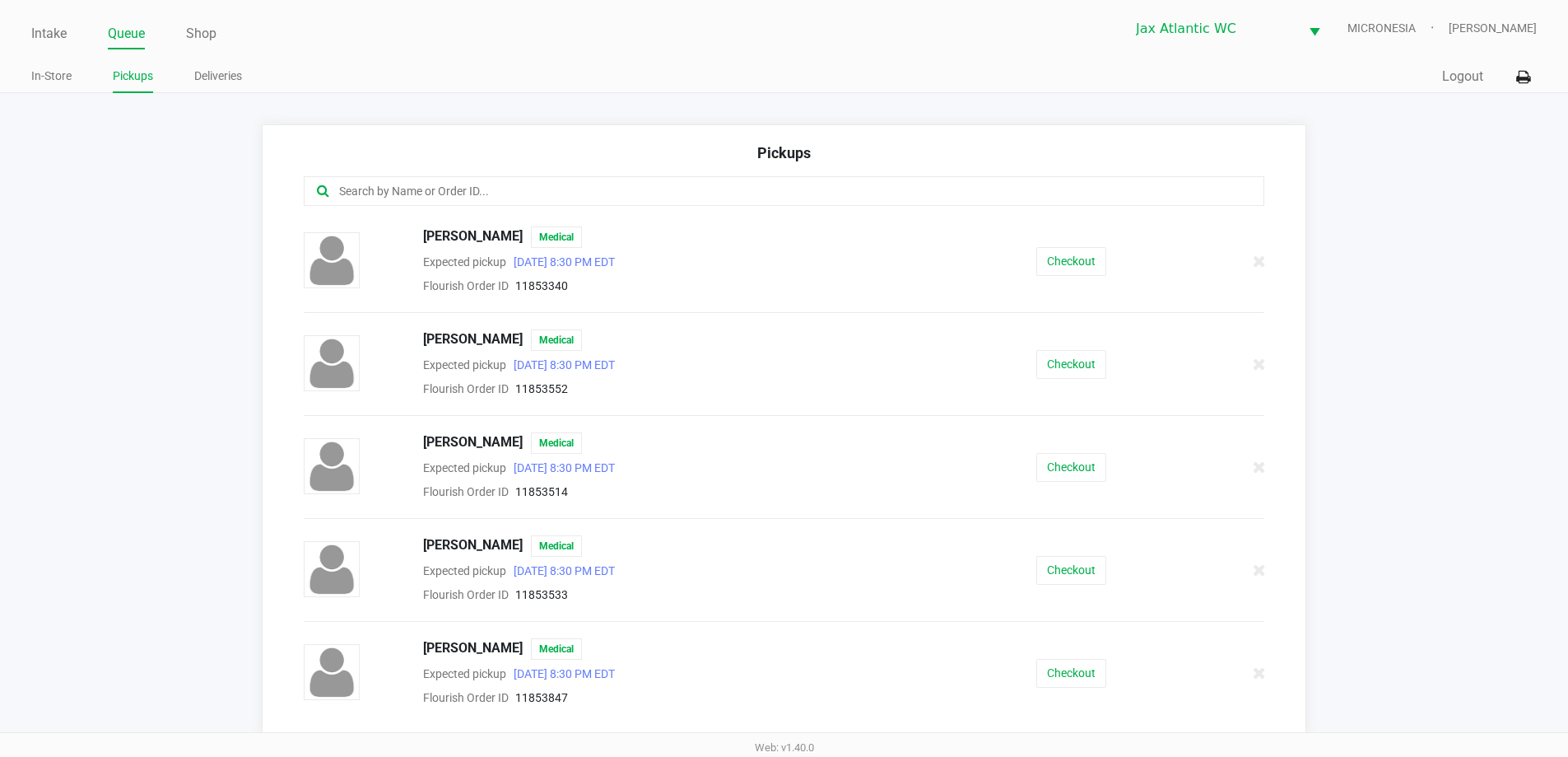
click at [452, 197] on input "text" at bounding box center [758, 191] width 841 height 19
click at [446, 199] on input "text" at bounding box center [758, 191] width 841 height 19
click at [452, 202] on div at bounding box center [784, 191] width 962 height 29
click at [126, 618] on app-pickups "Pickups ANNA DELAROSA Medical Expected pickup Aug 27, 2025 8:30 PM EDT Flourish…" at bounding box center [784, 430] width 1568 height 611
click at [451, 190] on input "text" at bounding box center [758, 191] width 841 height 19
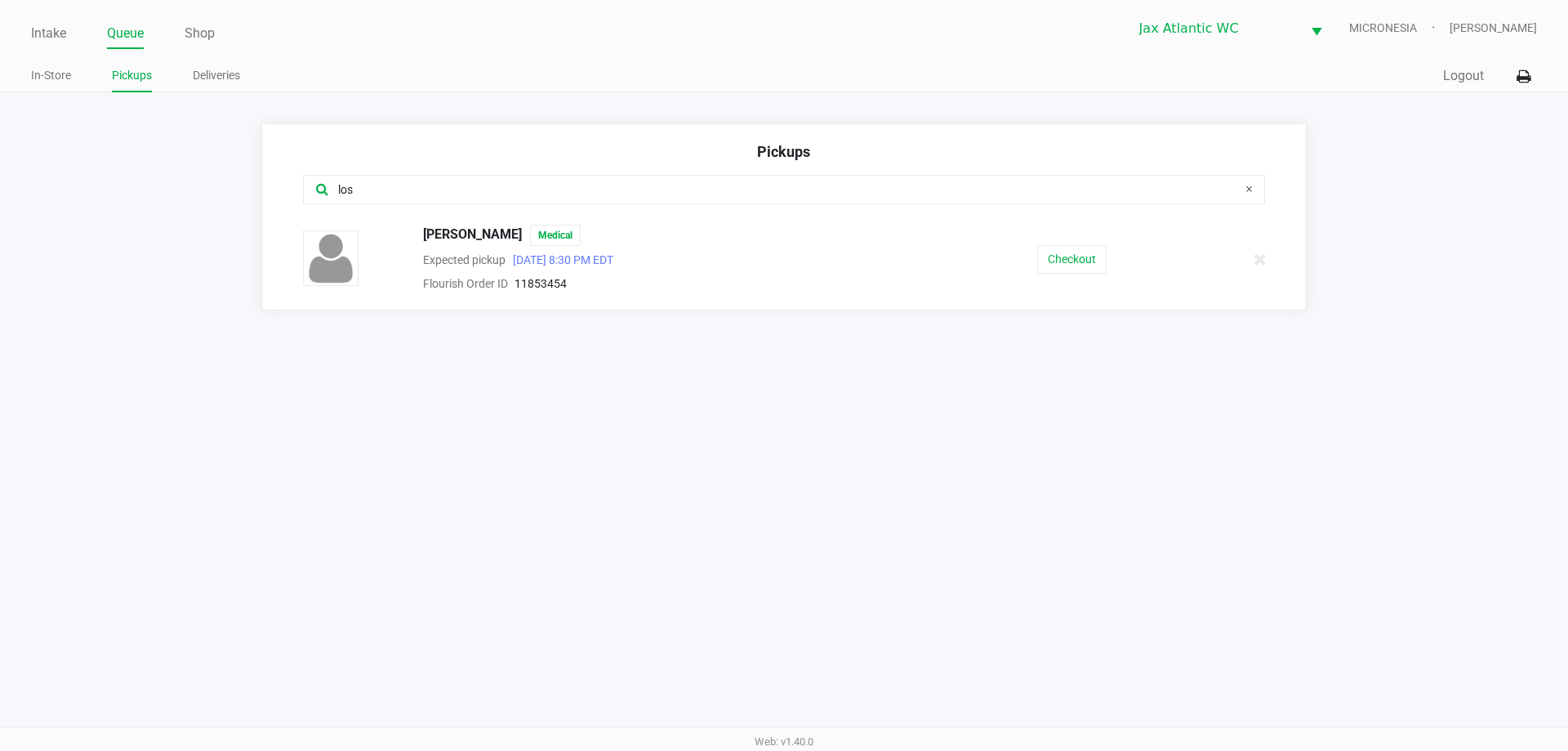
type input "los"
click at [1101, 264] on button "Checkout" at bounding box center [1072, 258] width 69 height 28
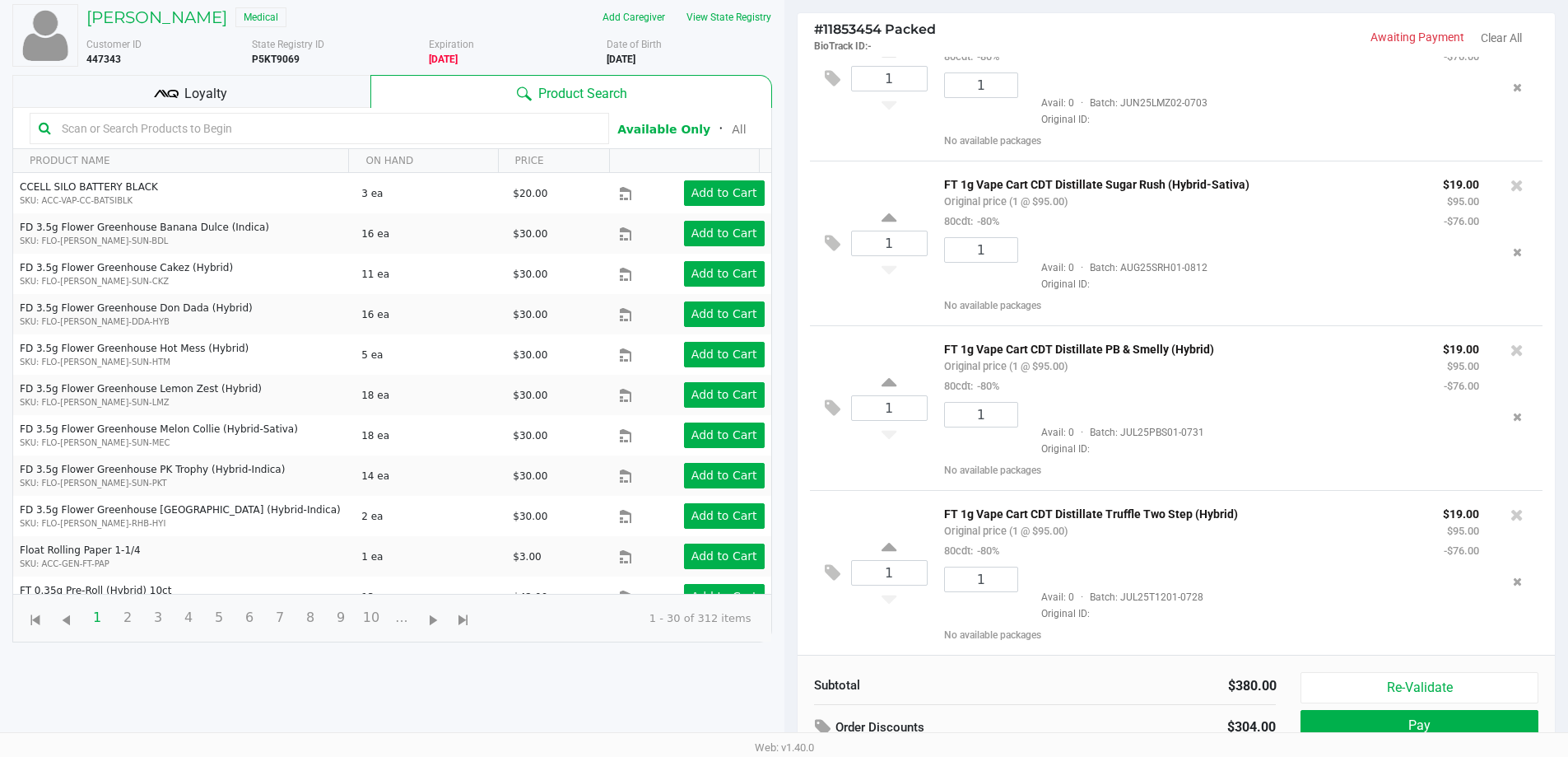
scroll to position [178, 0]
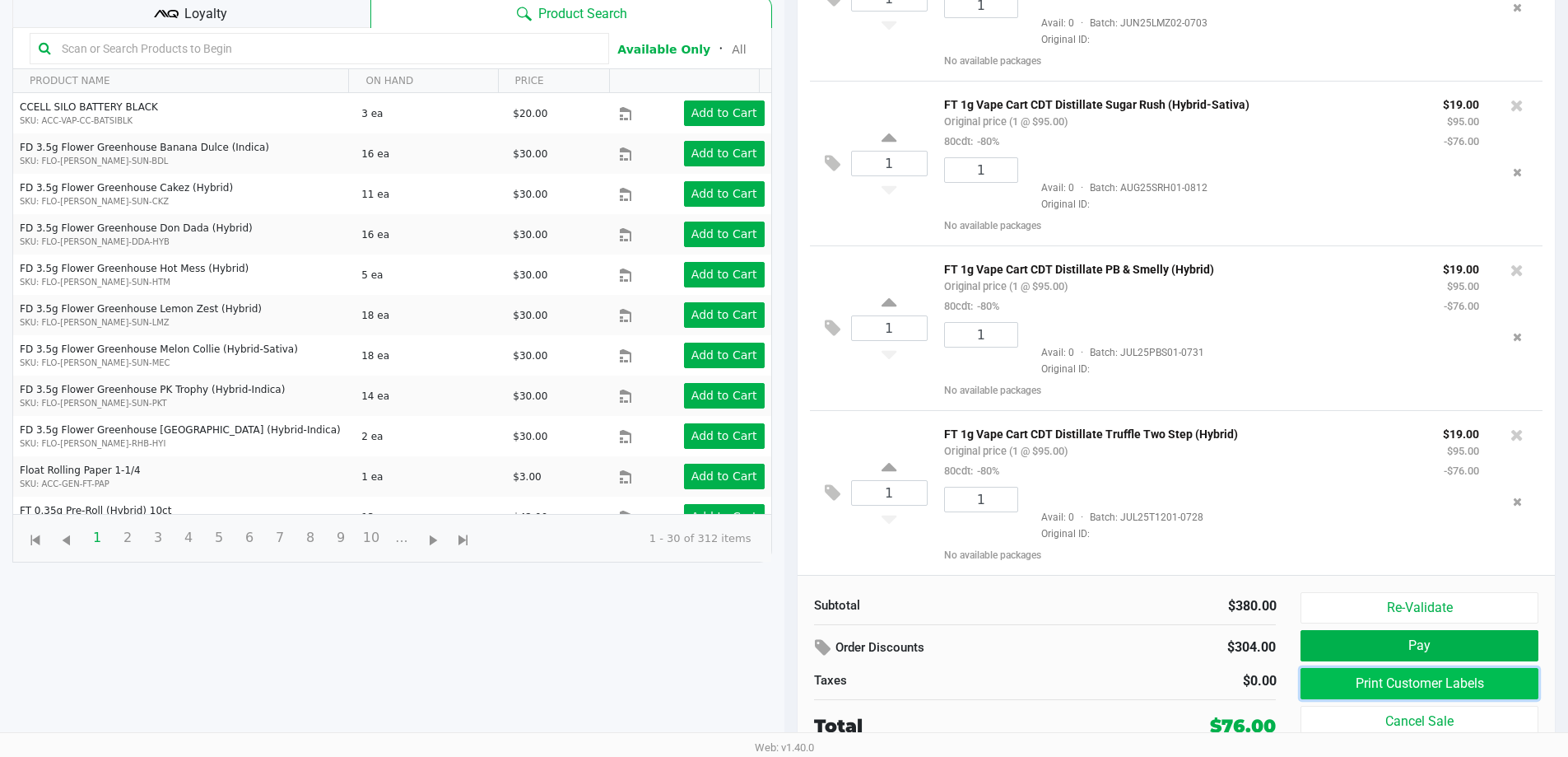
click at [1433, 680] on button "Print Customer Labels" at bounding box center [1419, 684] width 237 height 31
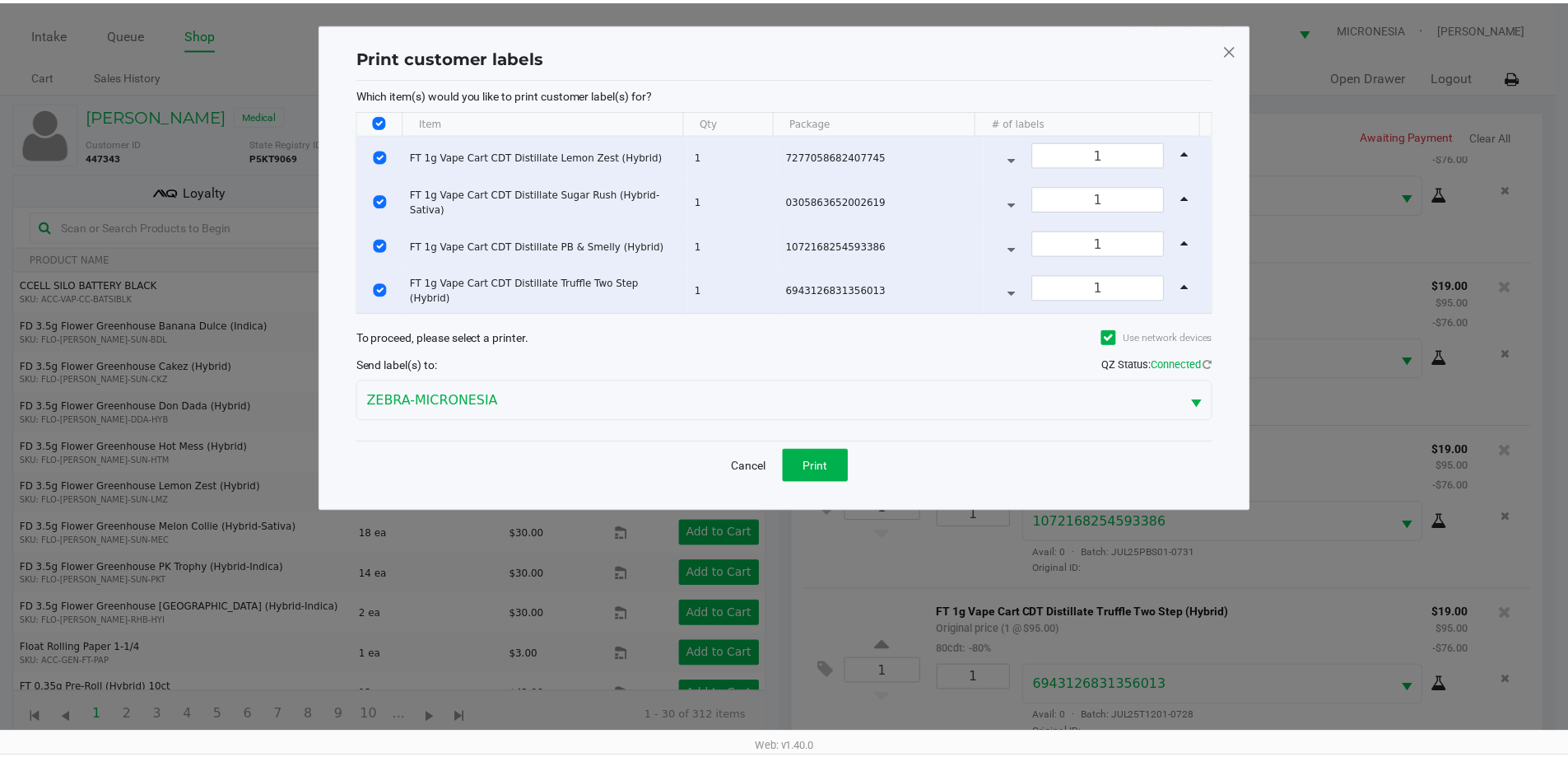
scroll to position [61, 0]
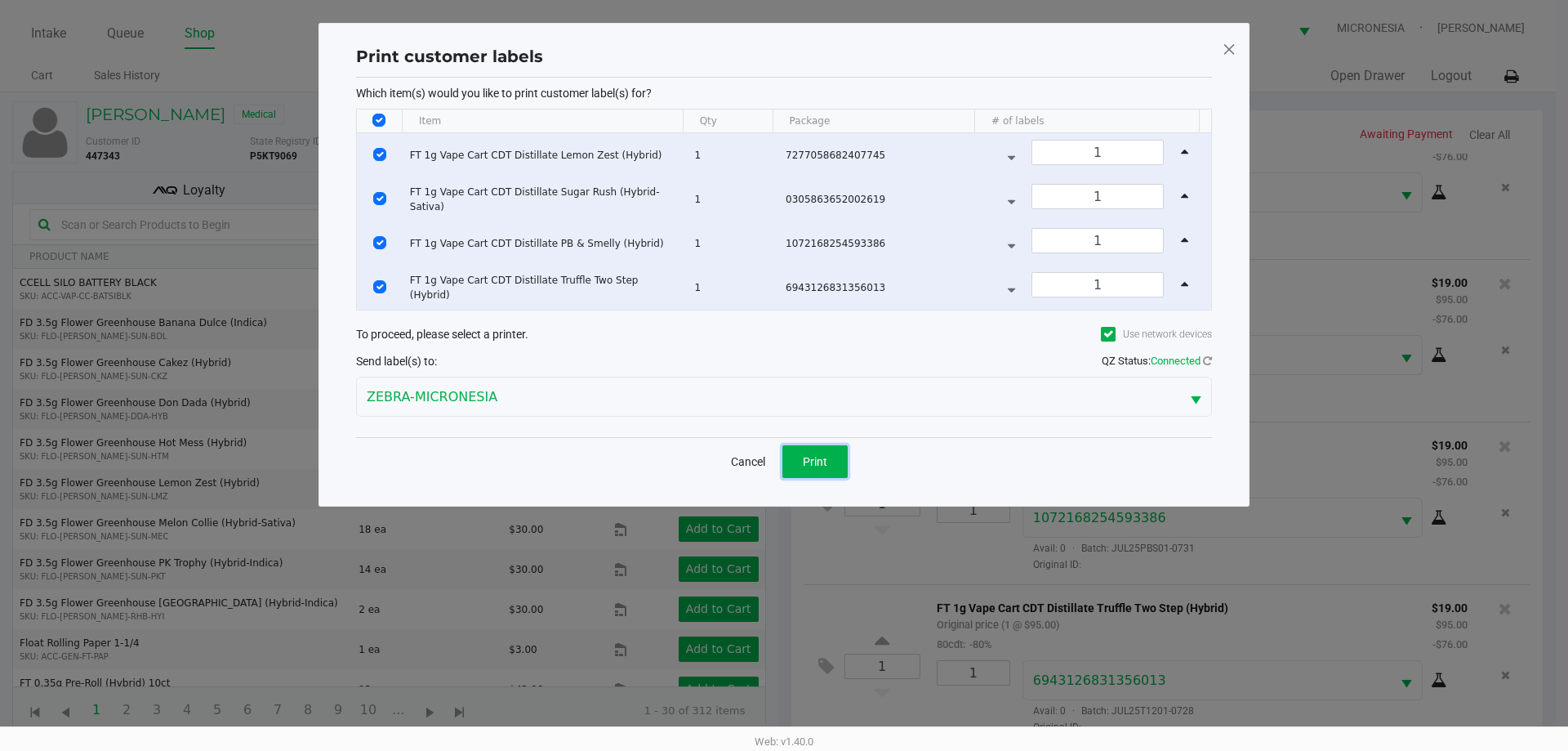
drag, startPoint x: 818, startPoint y: 474, endPoint x: 828, endPoint y: 474, distance: 10.0
click at [820, 474] on button "Print" at bounding box center [814, 461] width 65 height 33
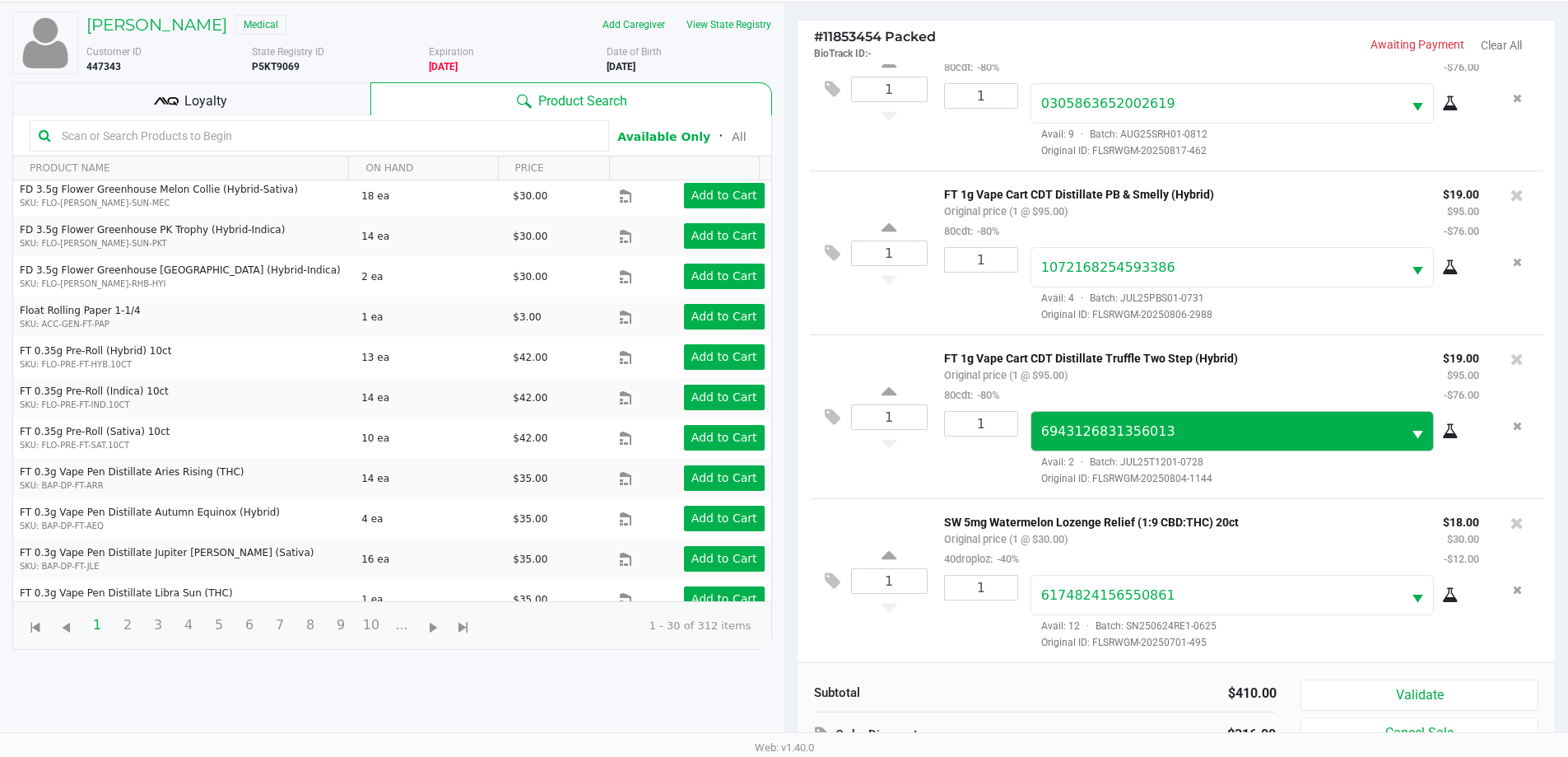
scroll to position [178, 0]
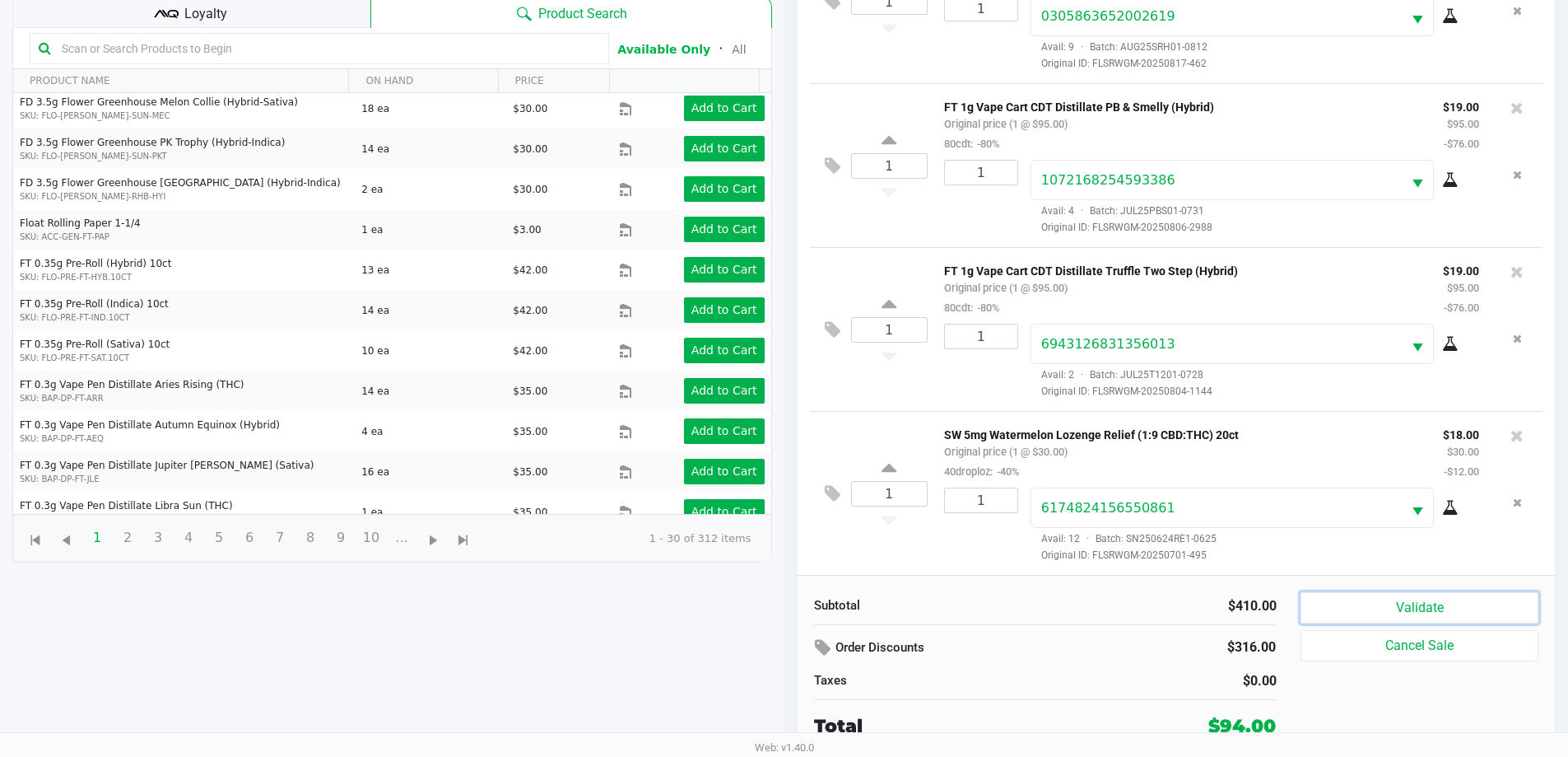
click at [1409, 601] on button "Validate" at bounding box center [1419, 607] width 237 height 31
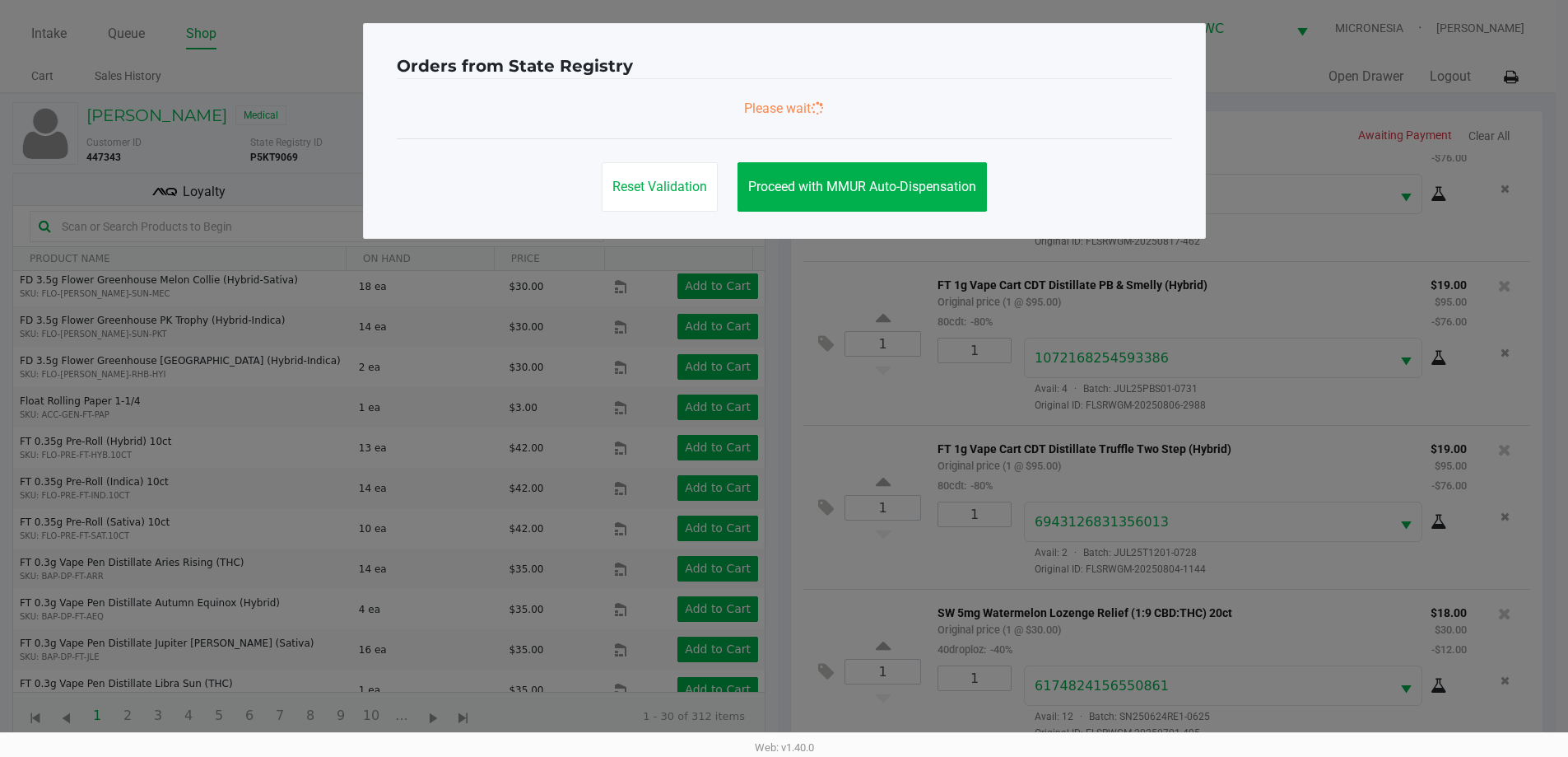
scroll to position [0, 0]
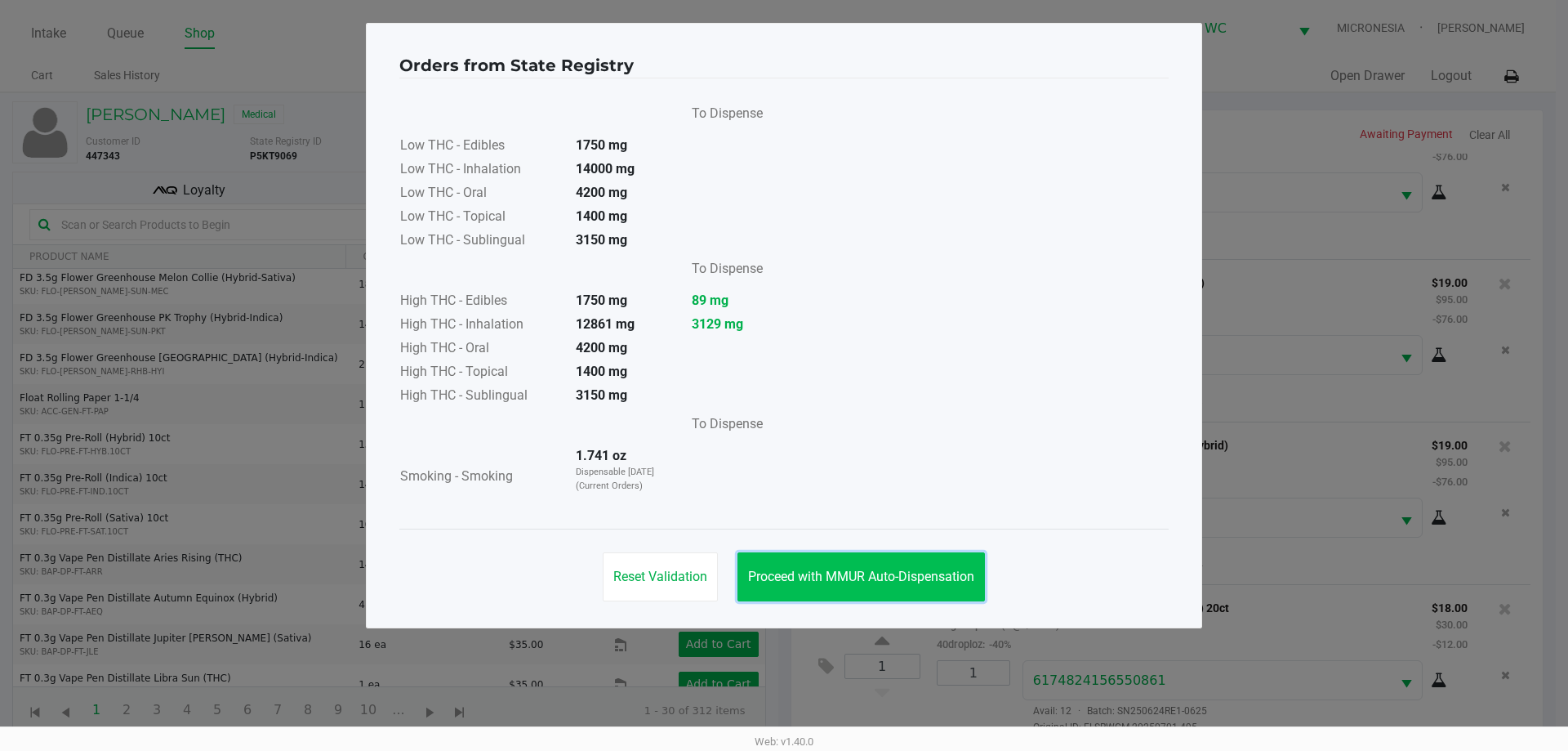
click at [904, 584] on button "Proceed with MMUR Auto-Dispensation" at bounding box center [861, 576] width 248 height 49
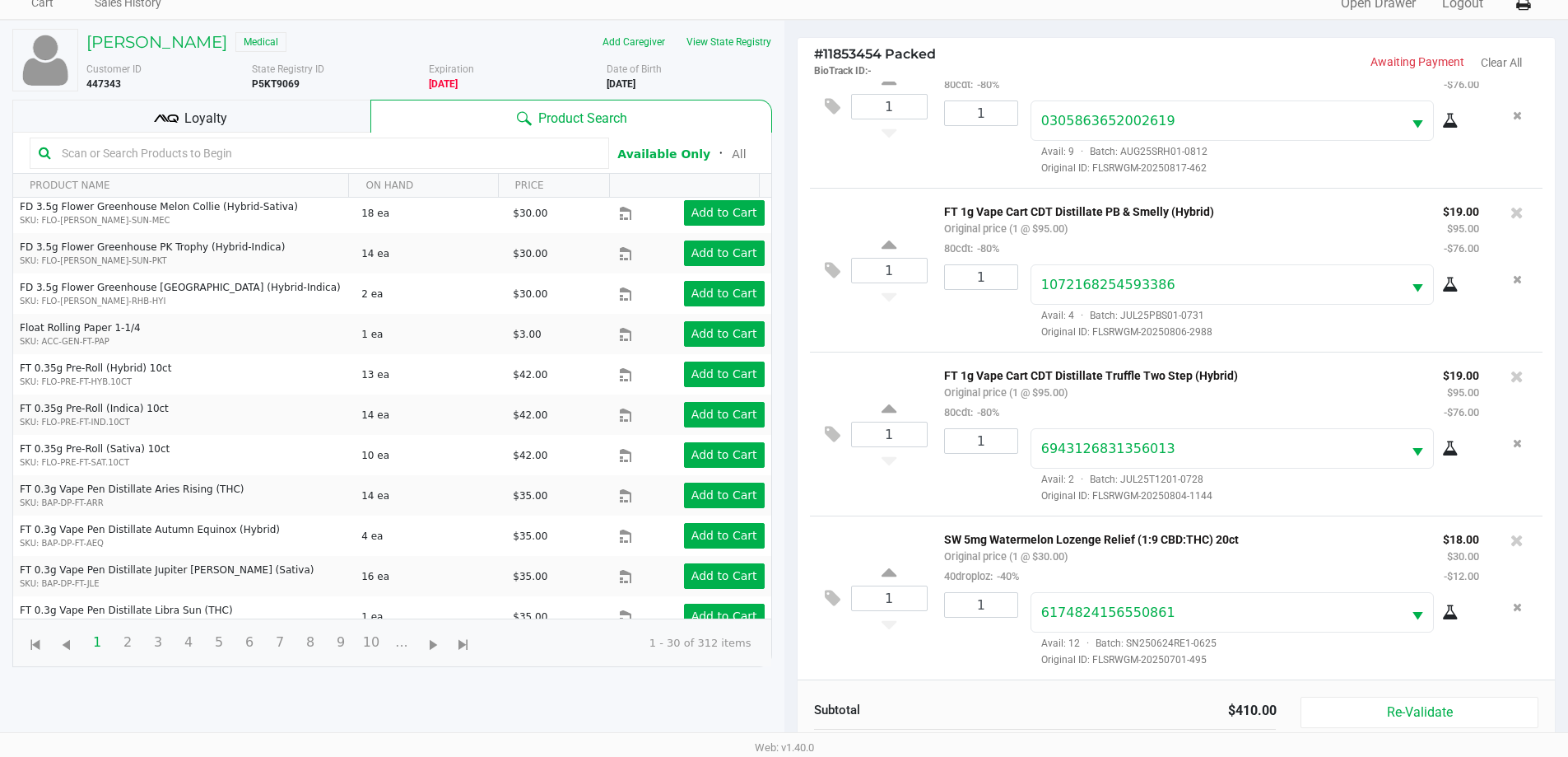
scroll to position [178, 0]
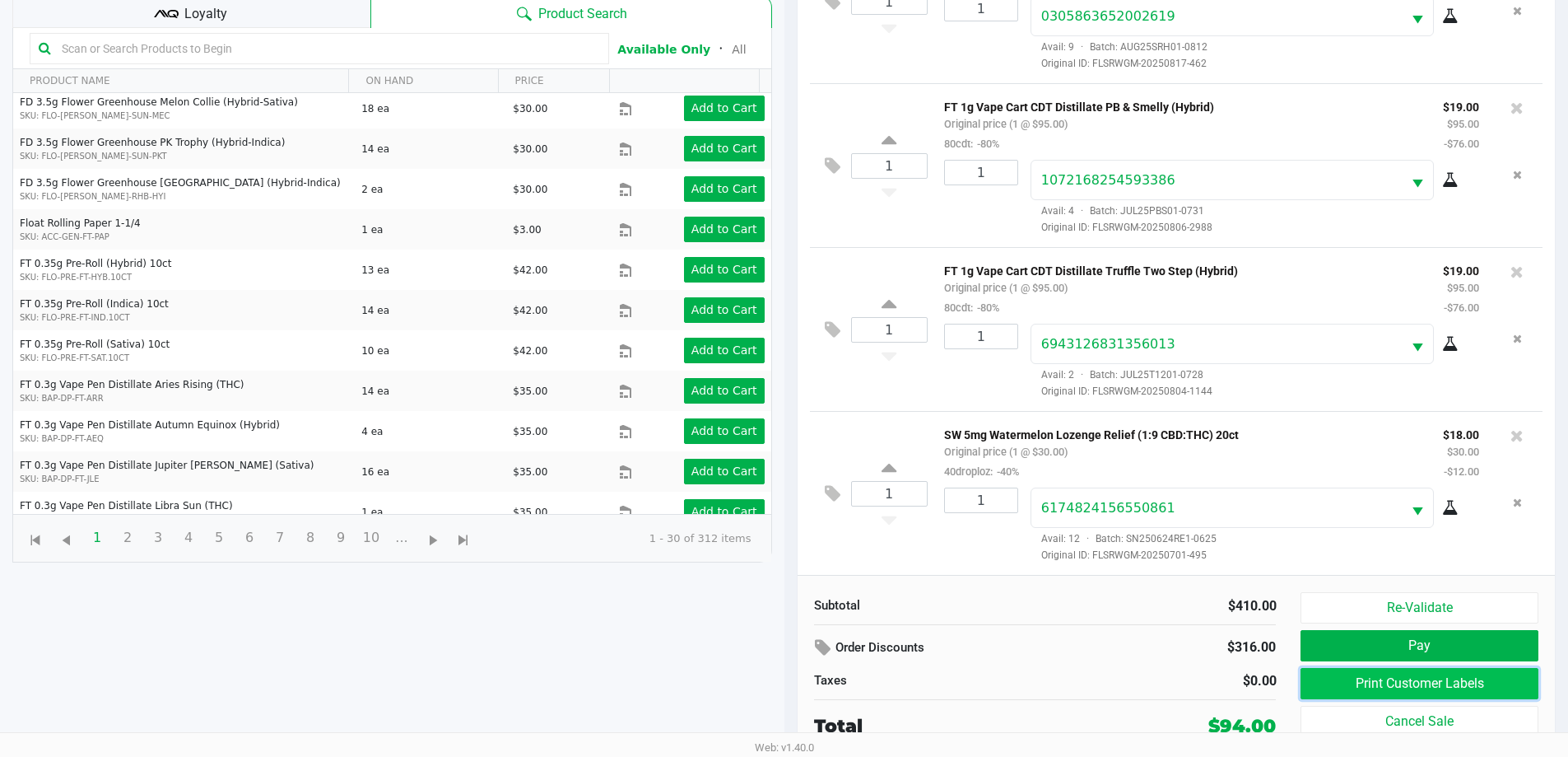
click at [1419, 693] on button "Print Customer Labels" at bounding box center [1419, 684] width 237 height 31
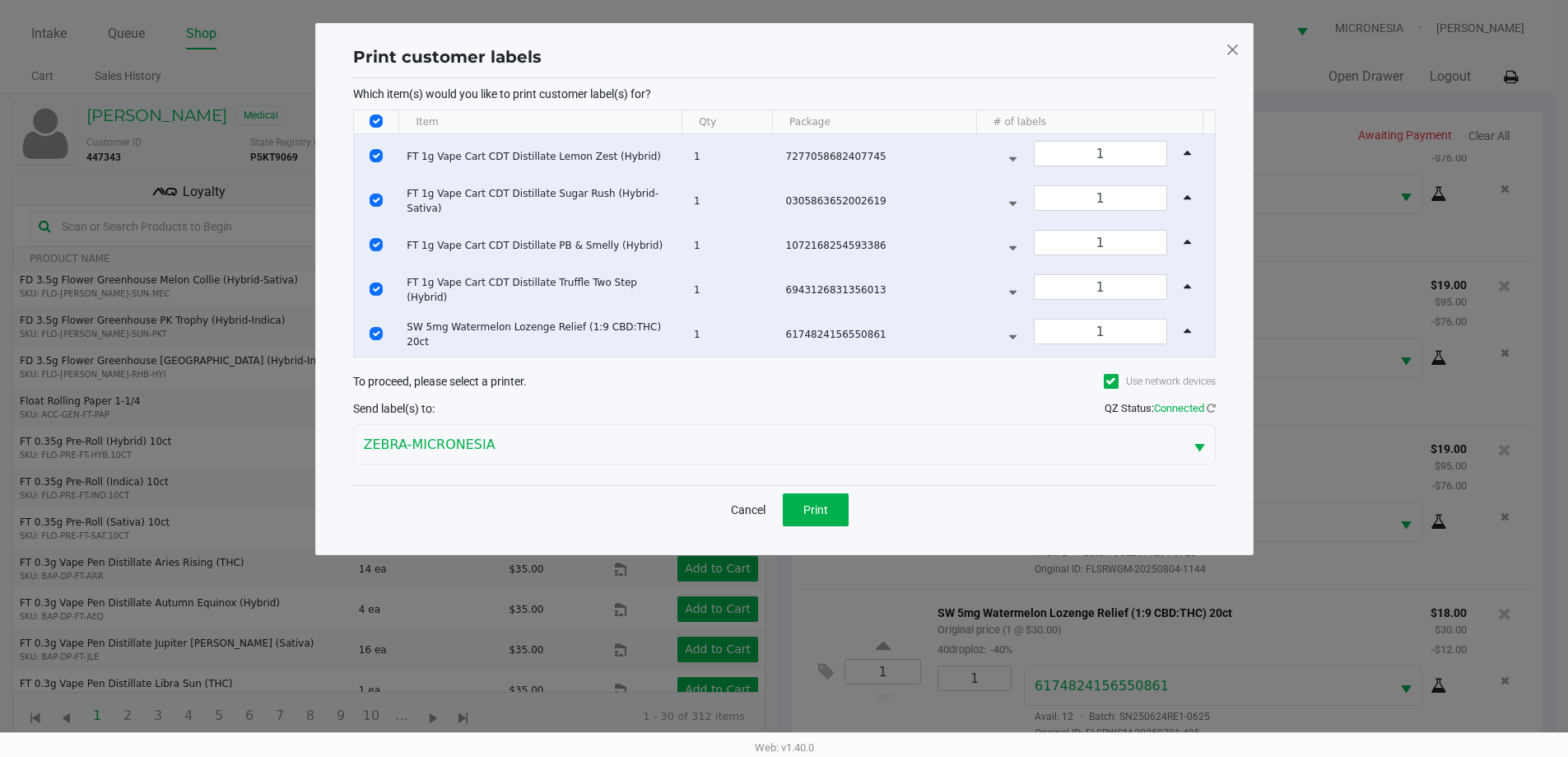
scroll to position [0, 0]
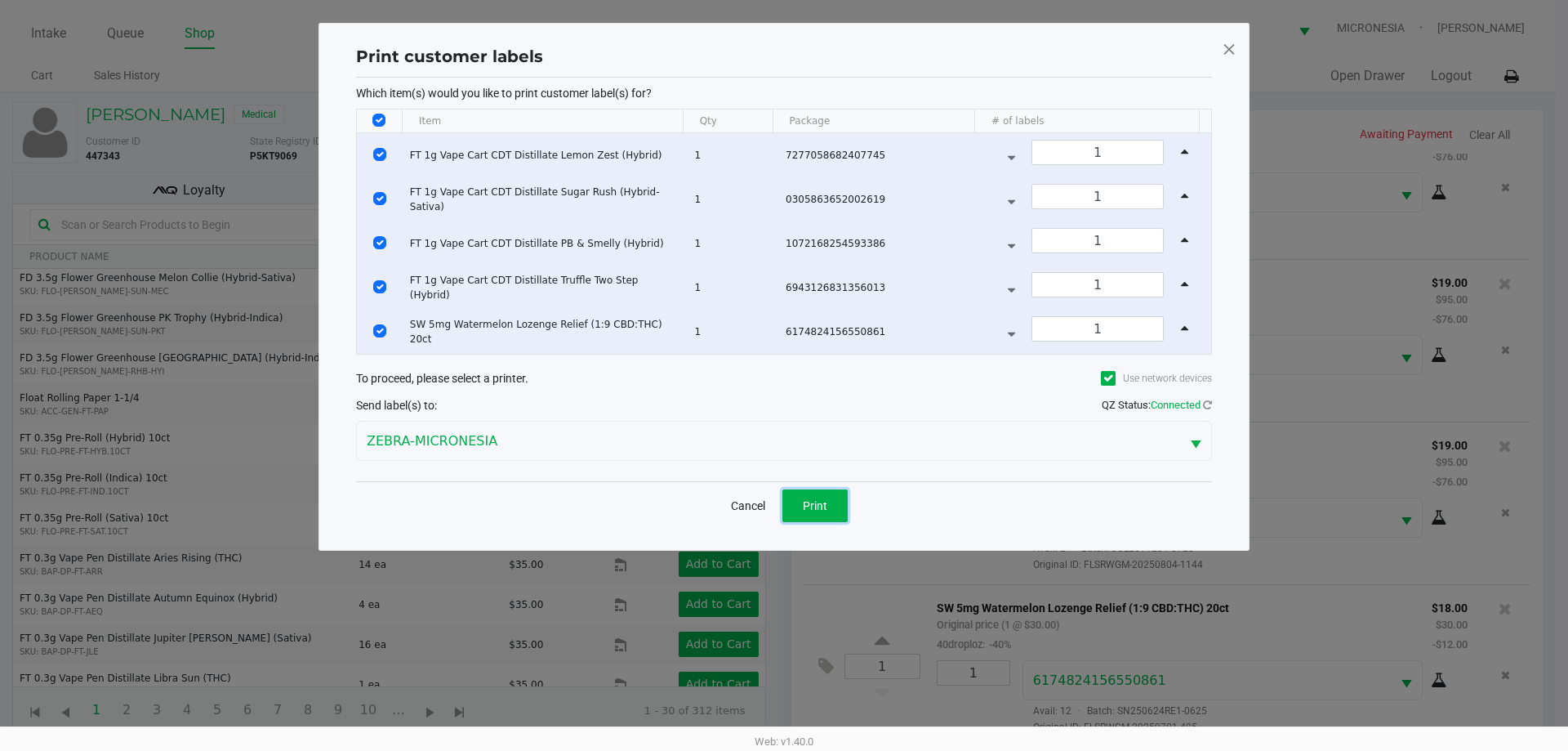
drag, startPoint x: 792, startPoint y: 499, endPoint x: 833, endPoint y: 515, distance: 44.0
click at [793, 499] on button "Print" at bounding box center [814, 506] width 65 height 33
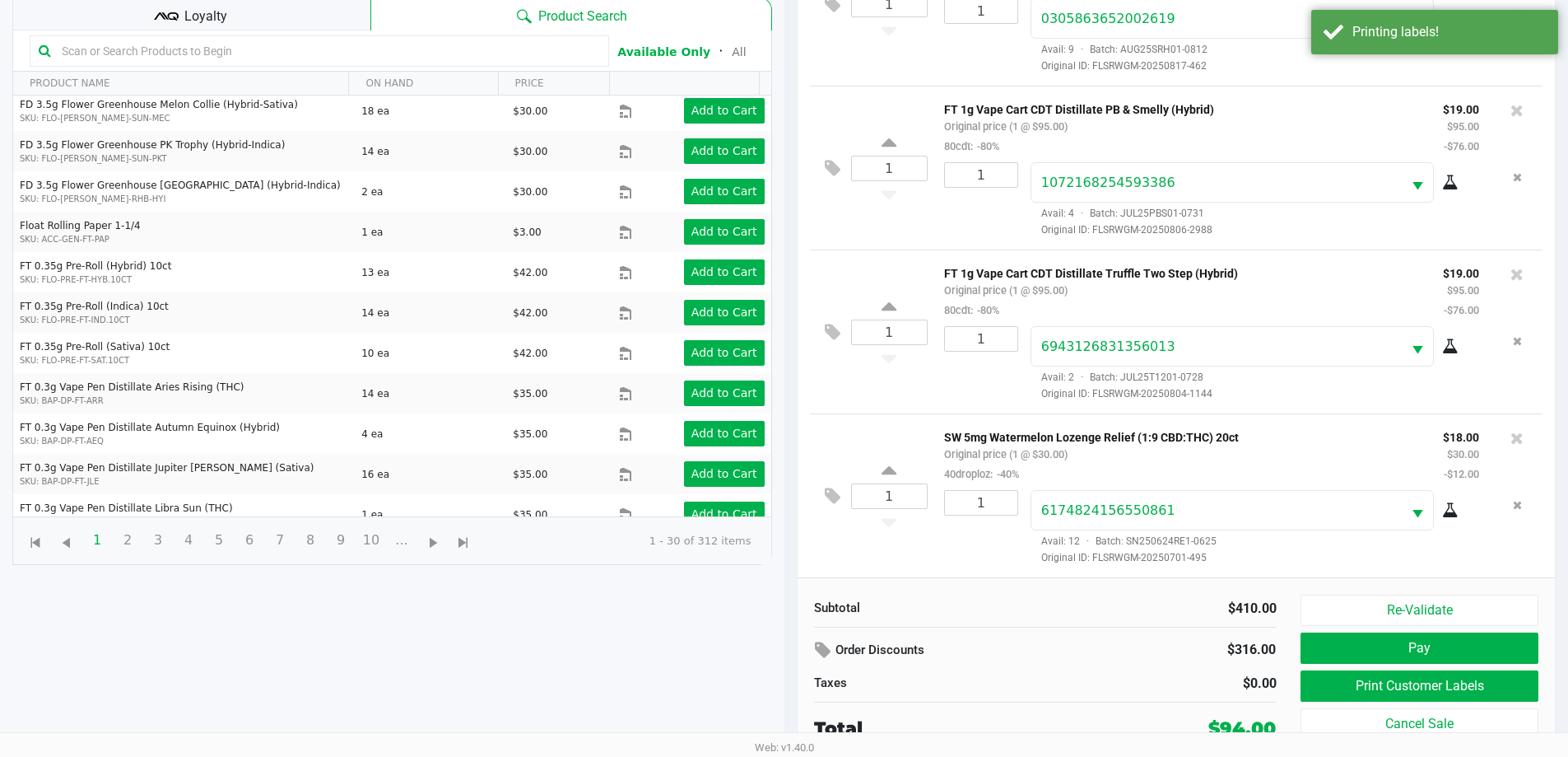
scroll to position [178, 0]
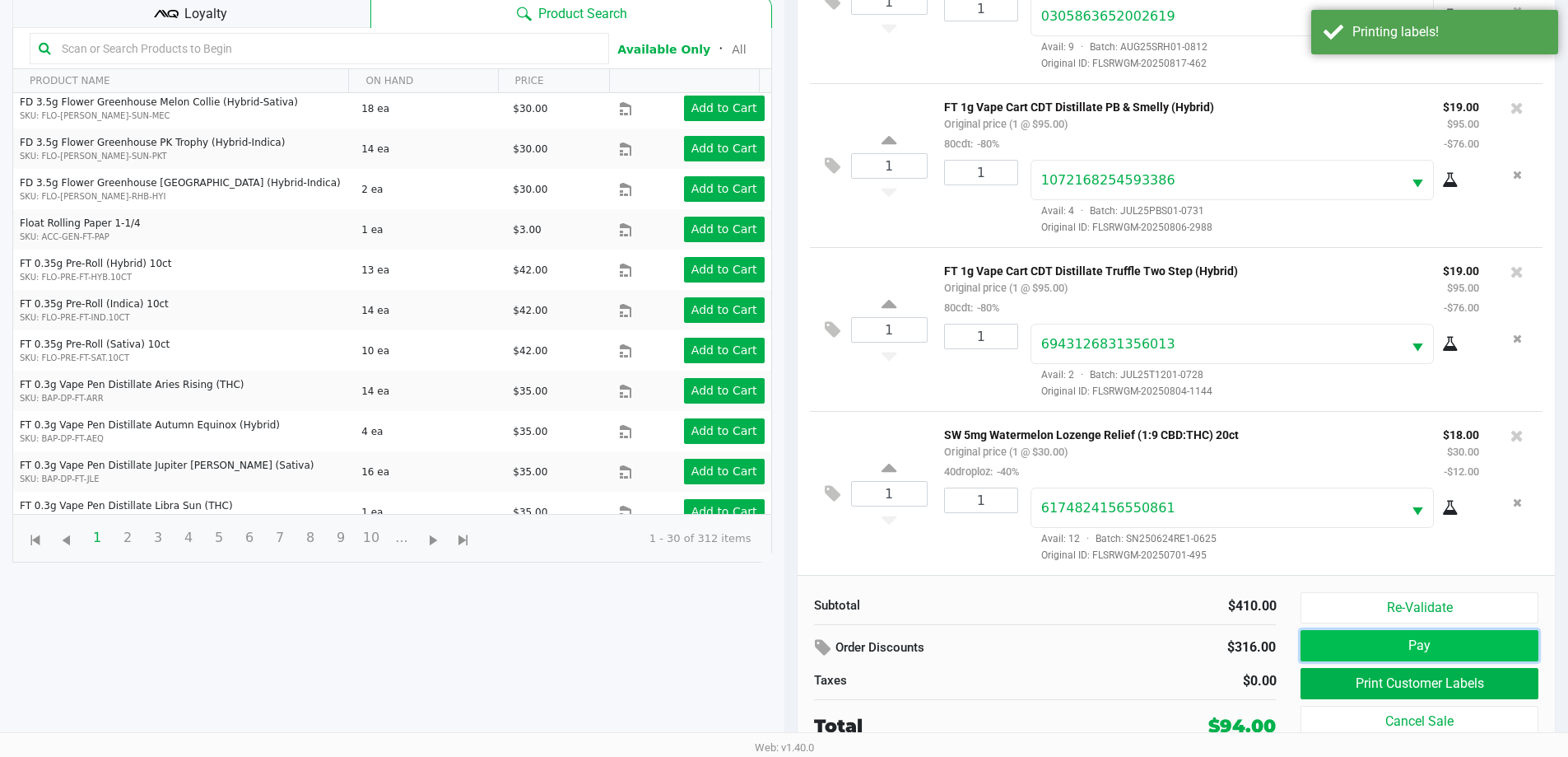
click at [1365, 648] on button "Pay" at bounding box center [1419, 645] width 237 height 31
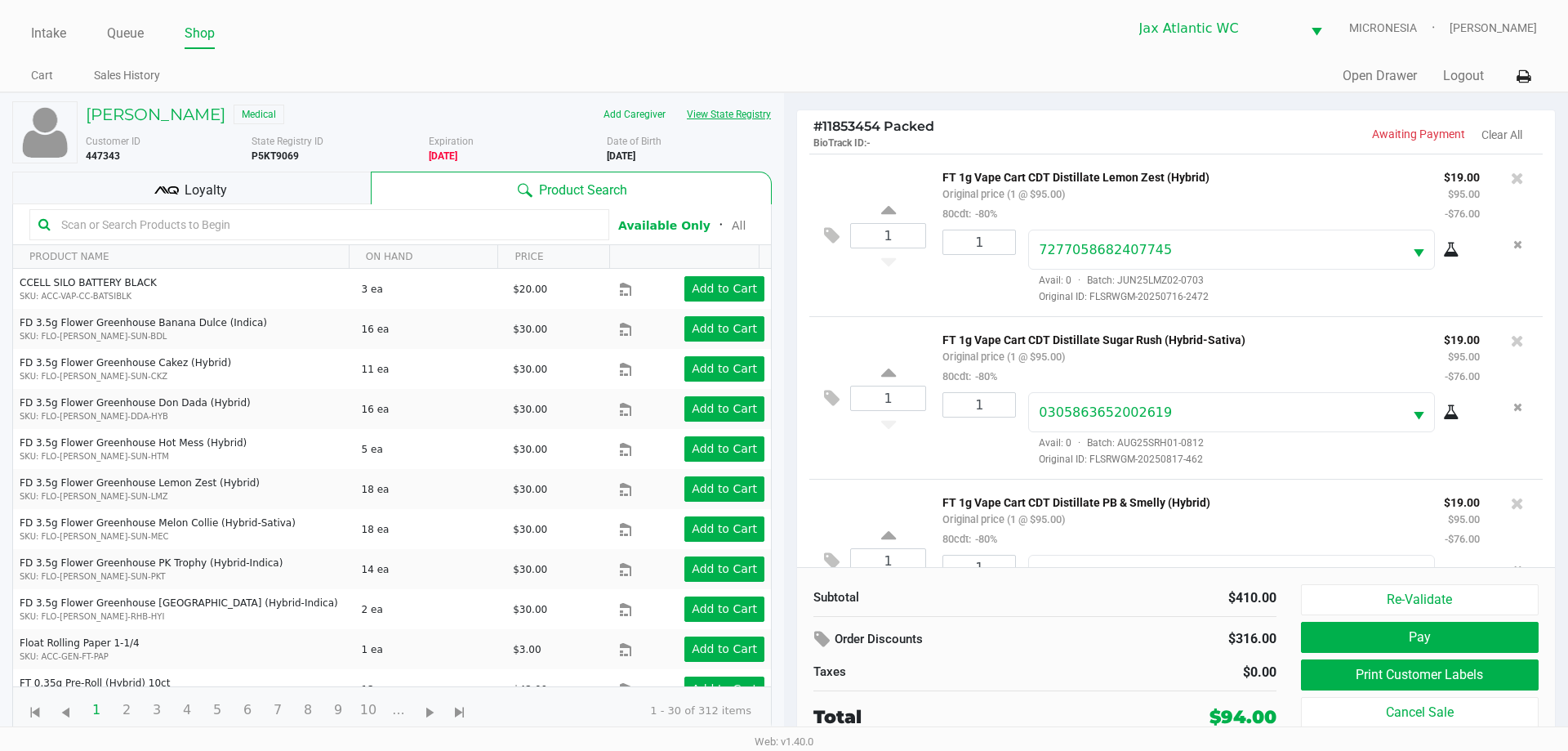
click at [738, 119] on button "View State Registry" at bounding box center [724, 114] width 95 height 26
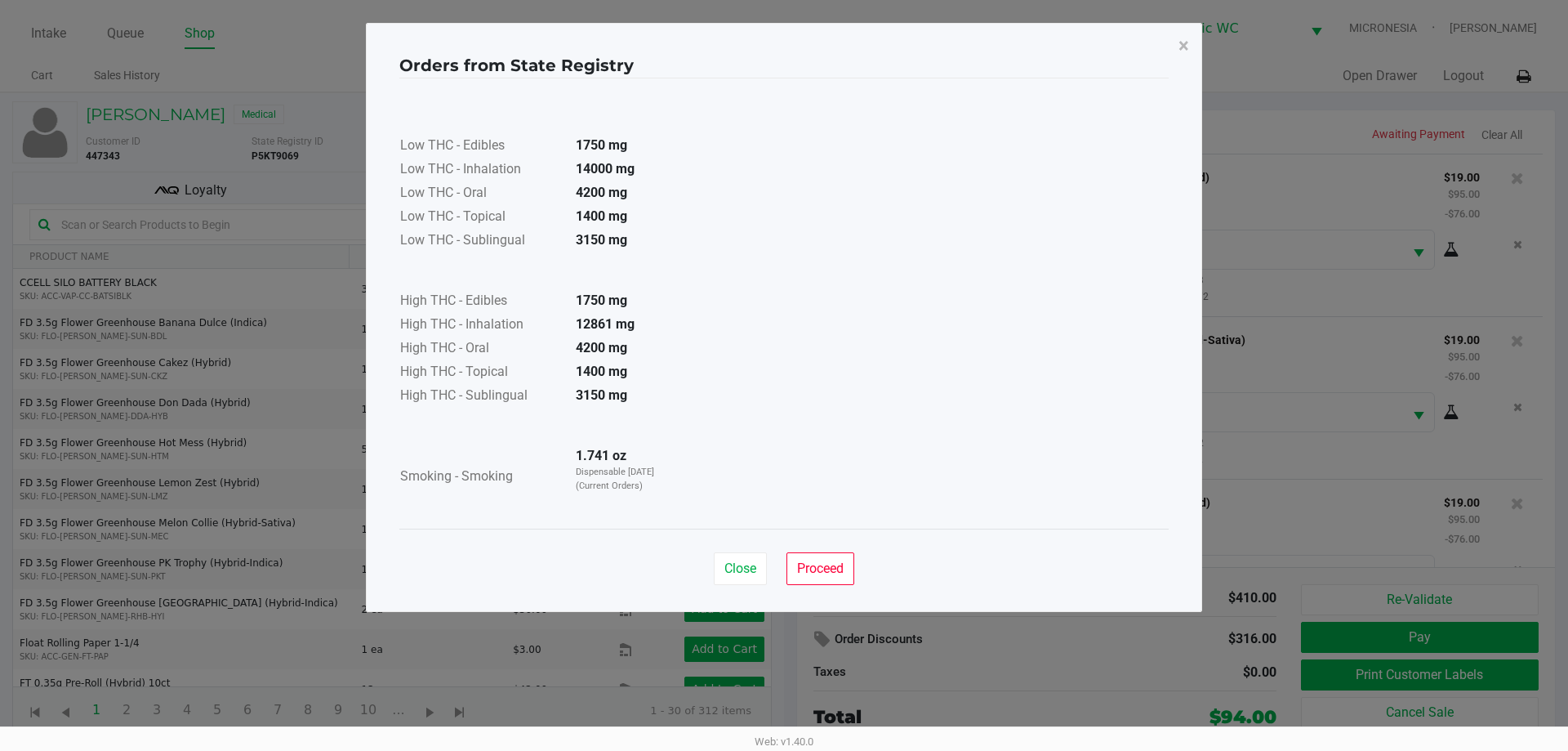
drag, startPoint x: 625, startPoint y: 325, endPoint x: 525, endPoint y: 333, distance: 100.3
click at [525, 333] on tr "High THC - Inhalation 12861 mg" at bounding box center [538, 325] width 279 height 23
click at [1305, 206] on ngb-modal-window "Orders from State Registry × Low THC - Edibles 1750 mg Low THC - Inhalation 140…" at bounding box center [784, 375] width 1568 height 751
click at [860, 571] on div "Close Proceed" at bounding box center [784, 562] width 769 height 66
click at [829, 570] on span "Proceed" at bounding box center [820, 568] width 47 height 16
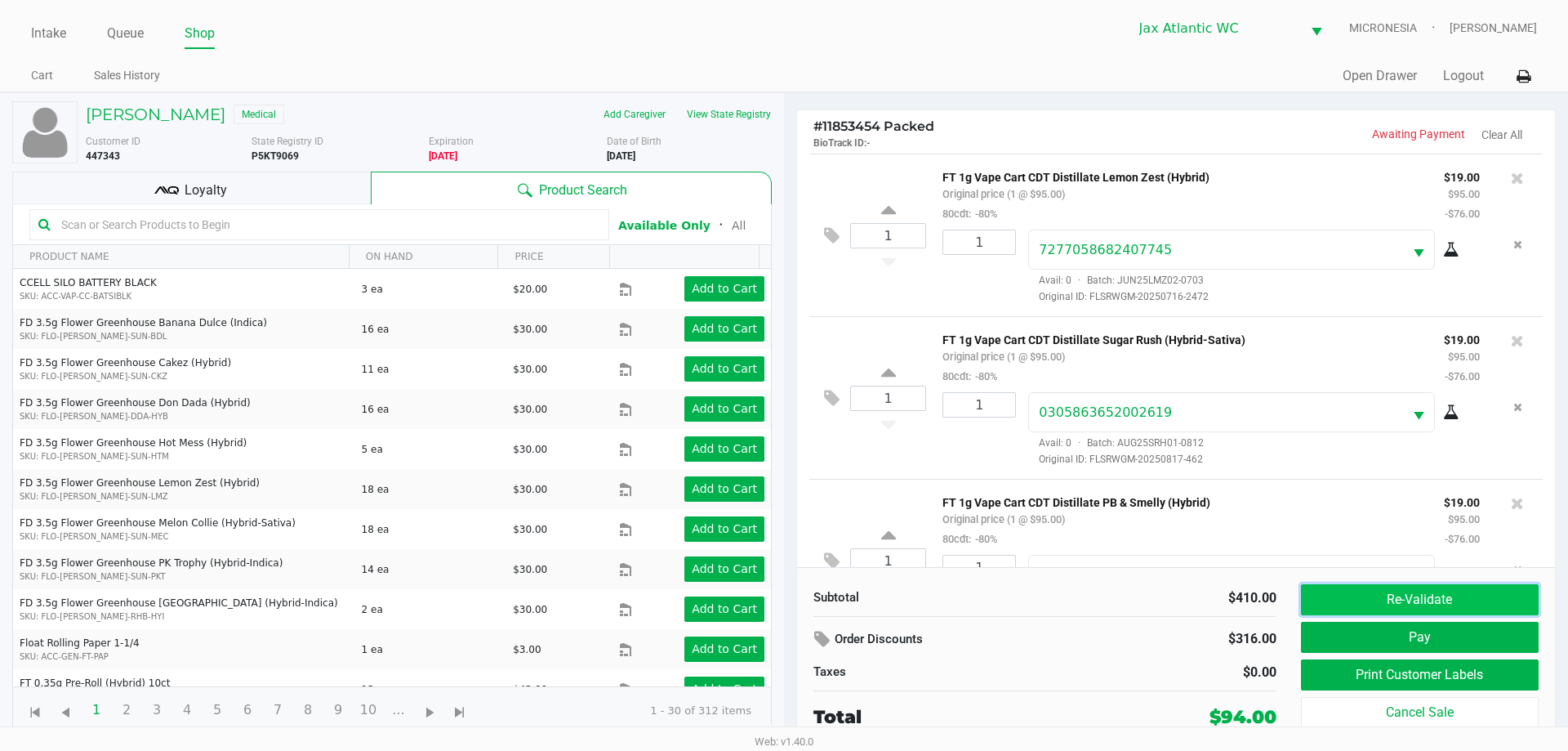
click at [1427, 593] on button "Re-Validate" at bounding box center [1419, 599] width 238 height 31
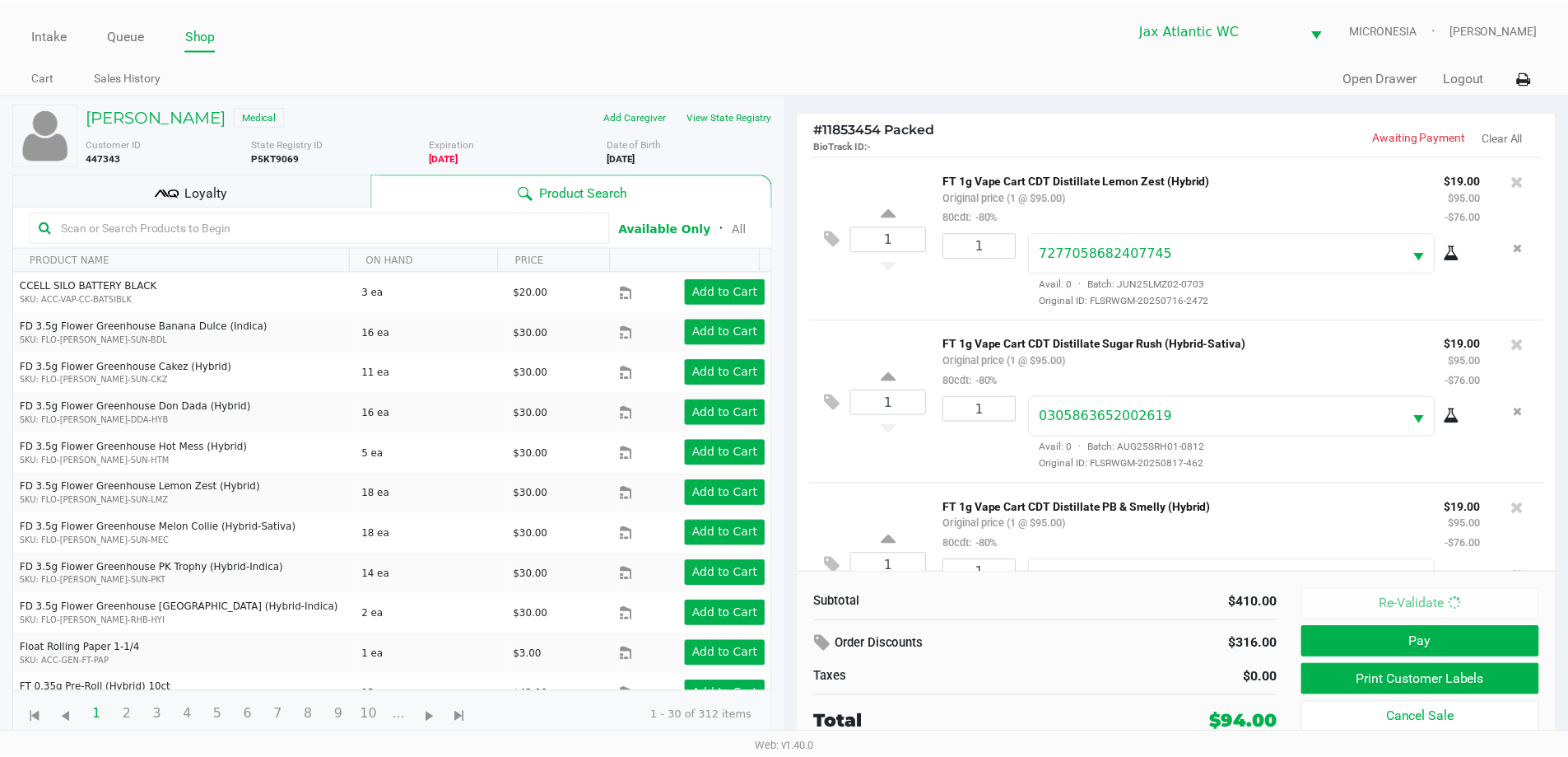
scroll to position [406, 0]
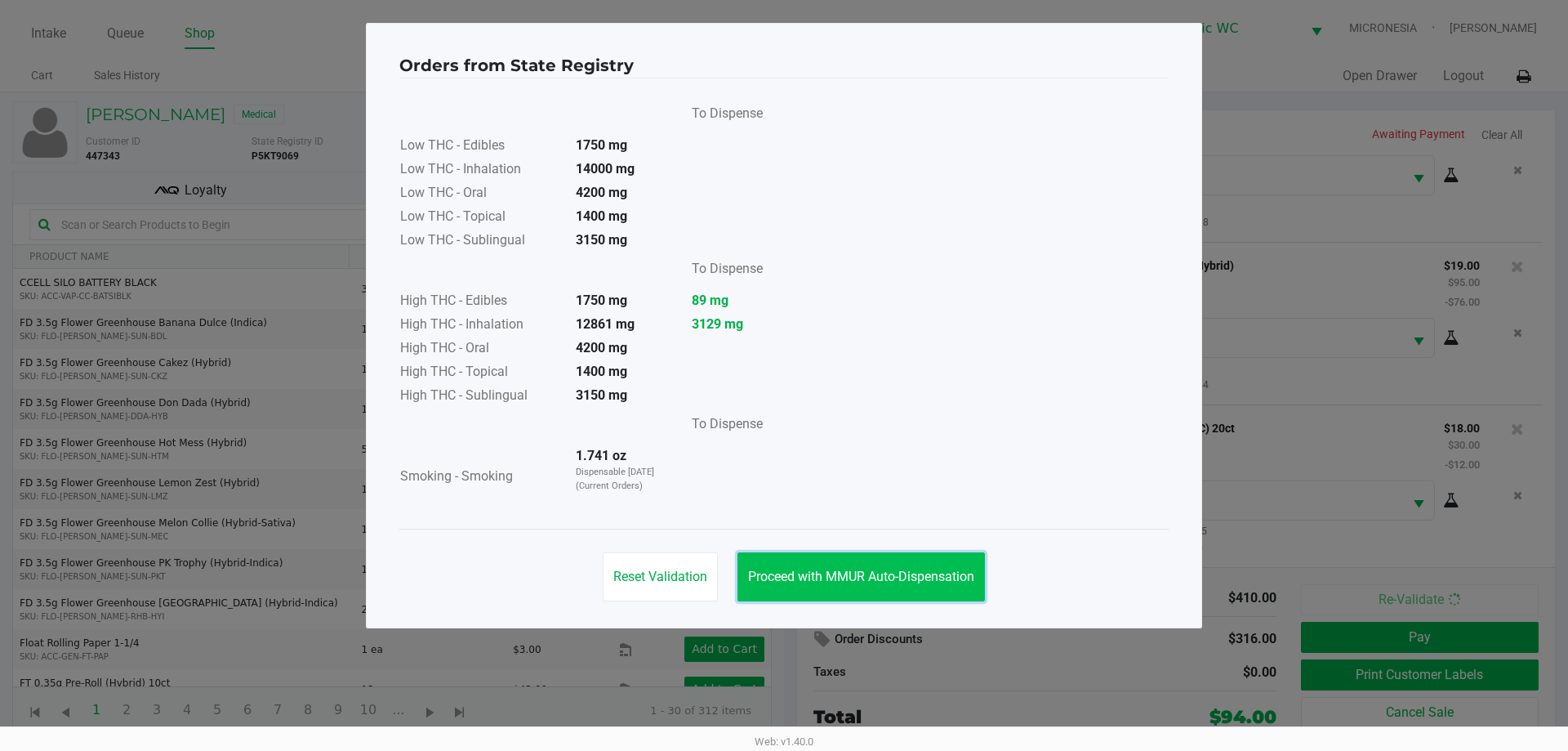
click at [837, 580] on span "Proceed with MMUR Auto-Dispensation" at bounding box center [861, 576] width 226 height 16
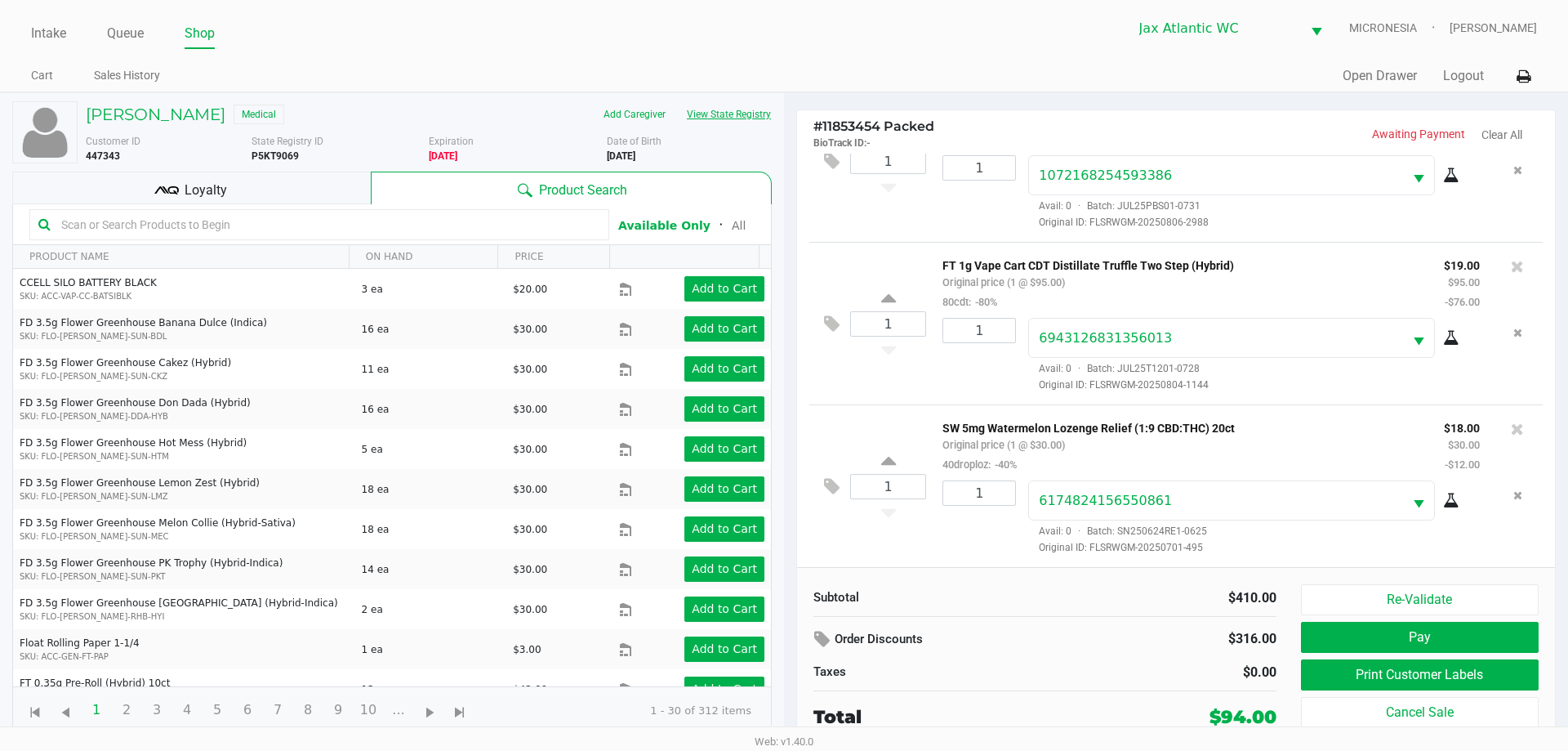
click at [764, 112] on button "View State Registry" at bounding box center [724, 114] width 95 height 26
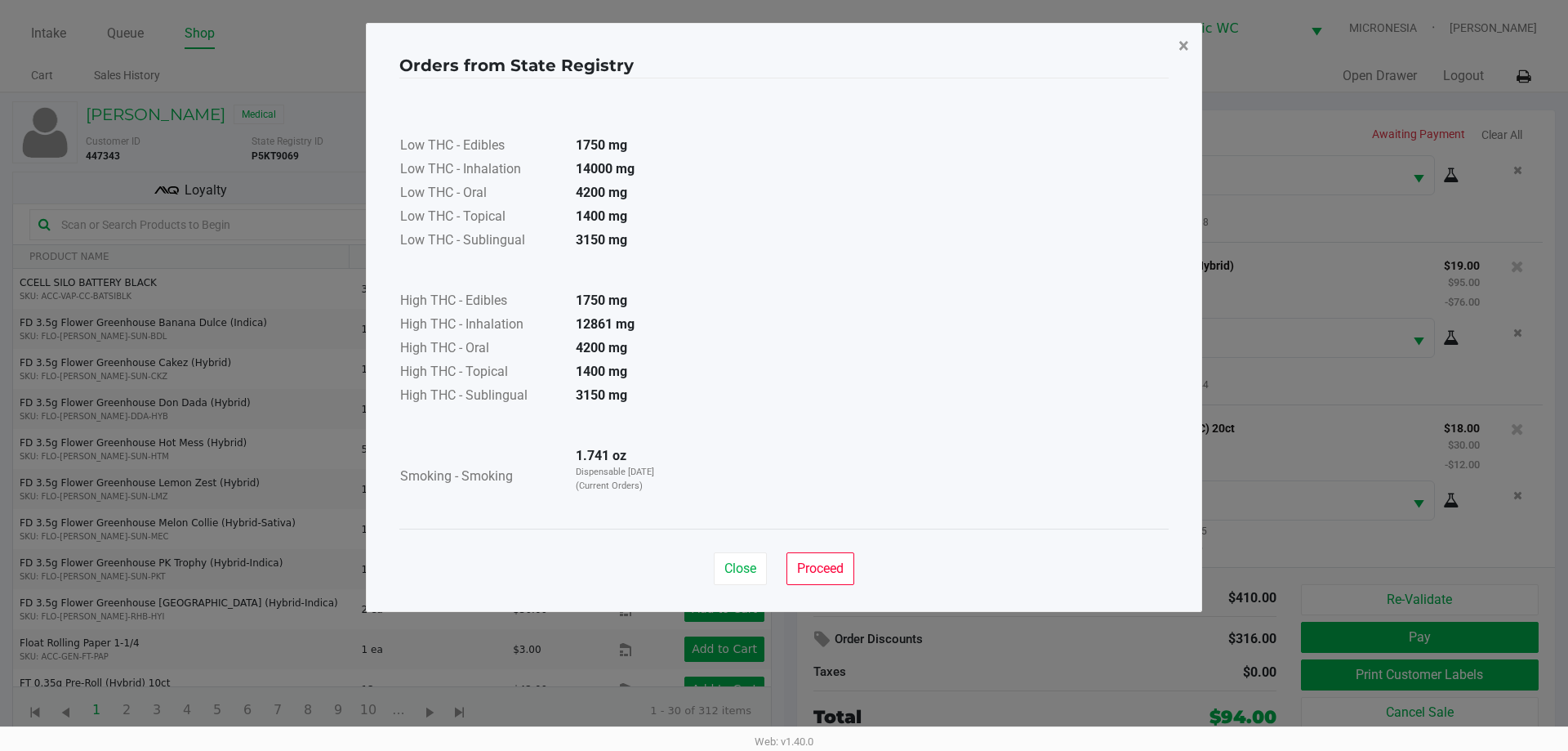
click at [1180, 34] on span "×" at bounding box center [1183, 46] width 11 height 23
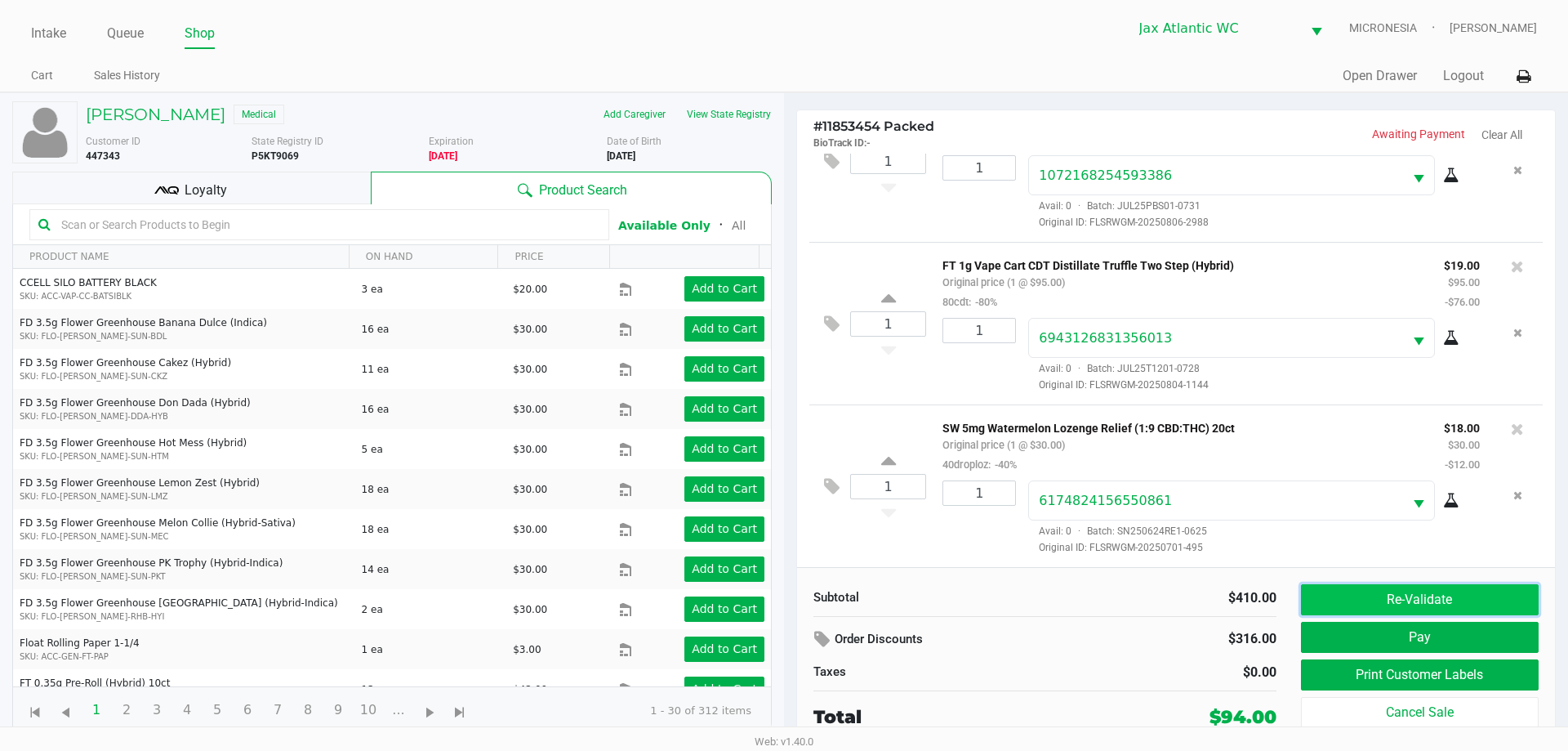
click at [1428, 609] on button "Re-Validate" at bounding box center [1419, 599] width 238 height 31
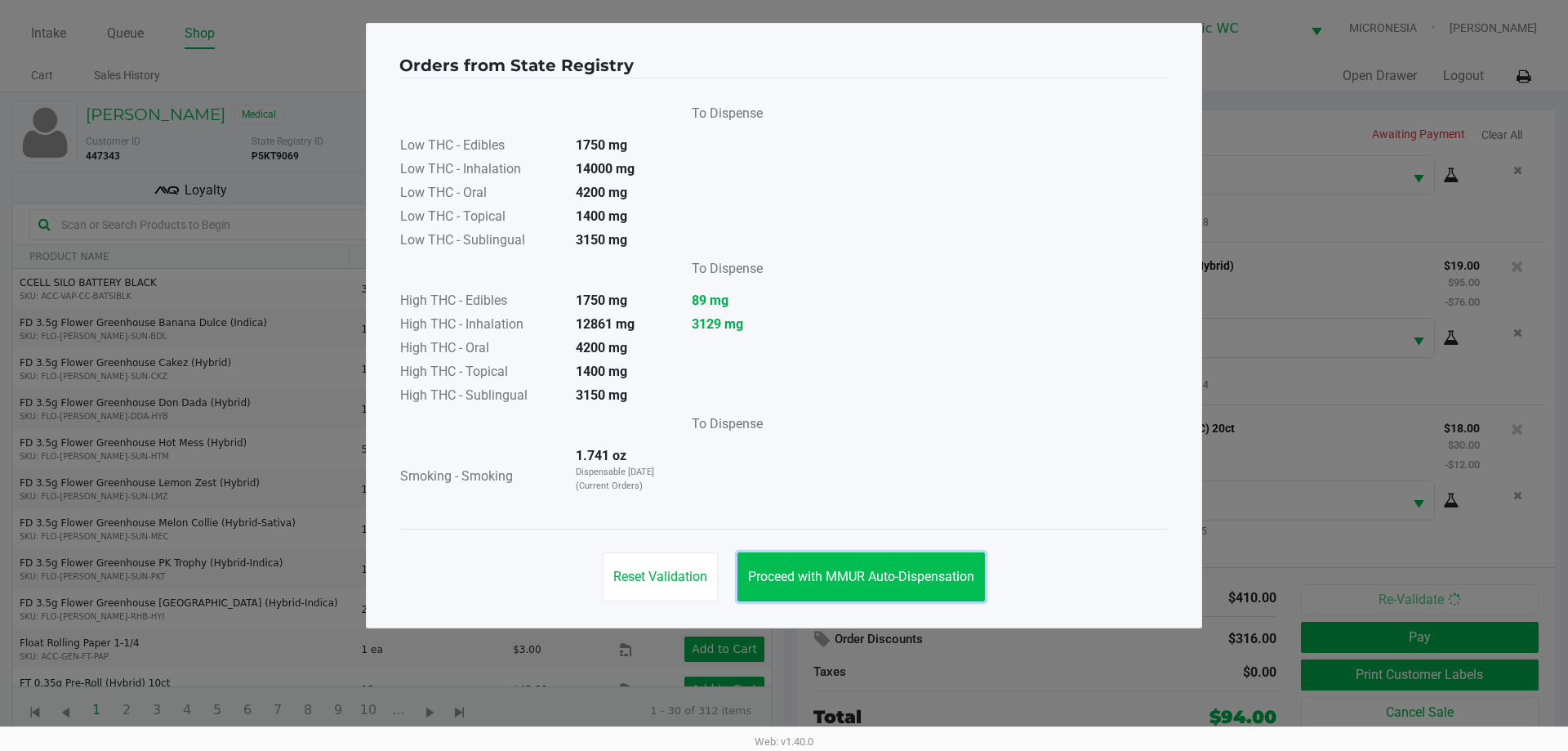
click at [819, 567] on button "Proceed with MMUR Auto-Dispensation" at bounding box center [861, 576] width 248 height 49
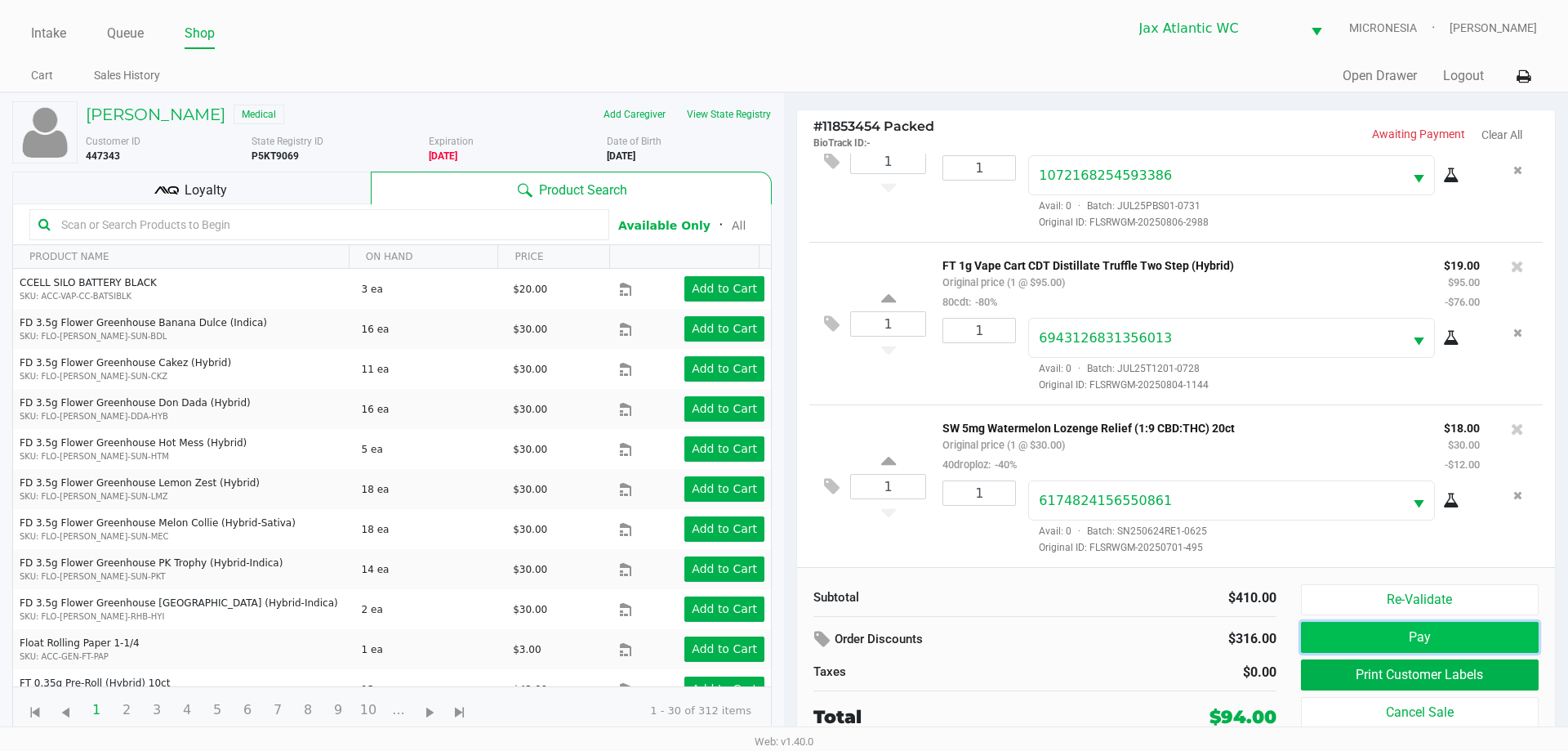
click at [1373, 634] on button "Pay" at bounding box center [1419, 637] width 238 height 31
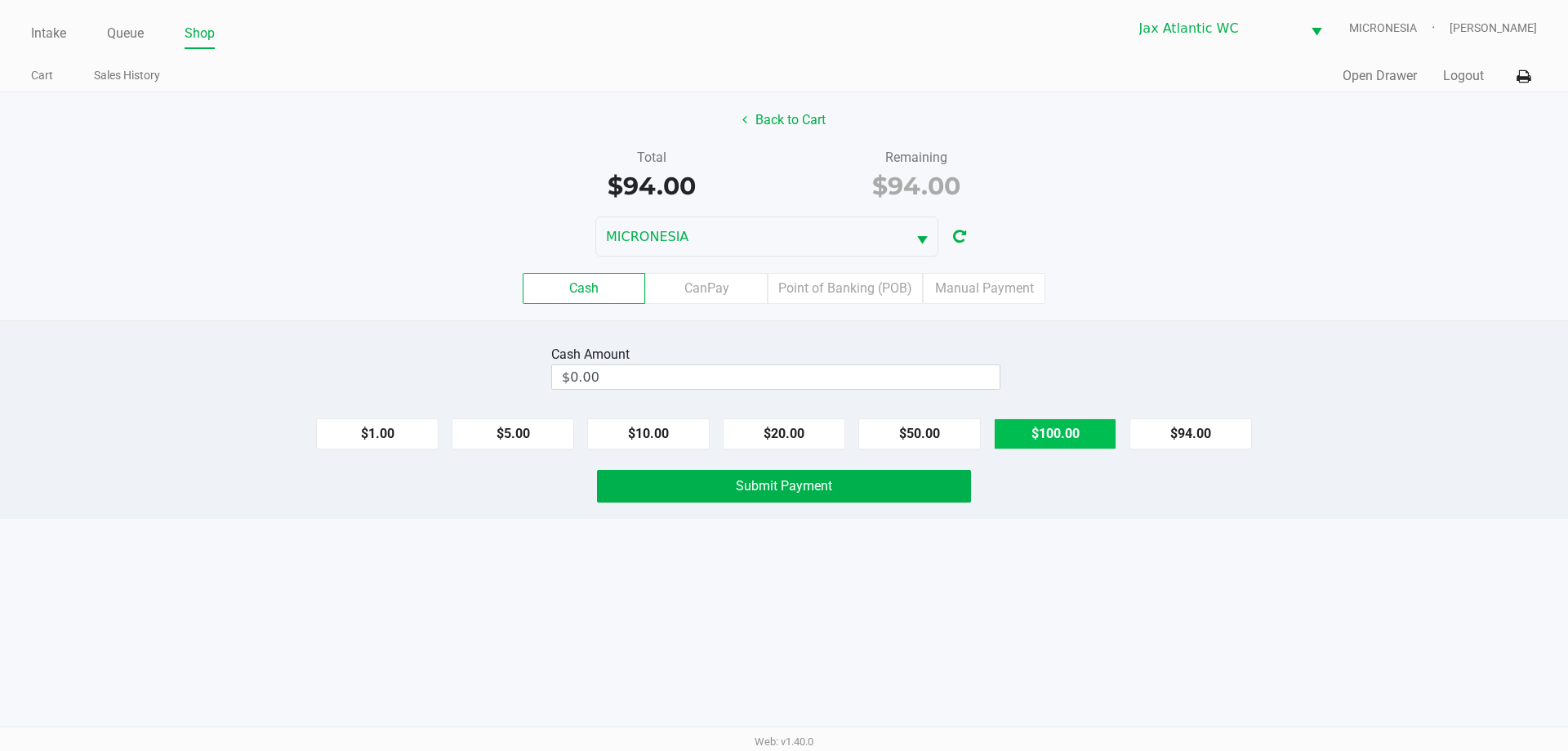
click at [1065, 431] on button "$100.00" at bounding box center [1055, 433] width 122 height 31
type input "$100.00"
drag, startPoint x: 722, startPoint y: 495, endPoint x: 710, endPoint y: 493, distance: 12.2
click at [721, 493] on button "Submit Payment" at bounding box center [784, 486] width 374 height 33
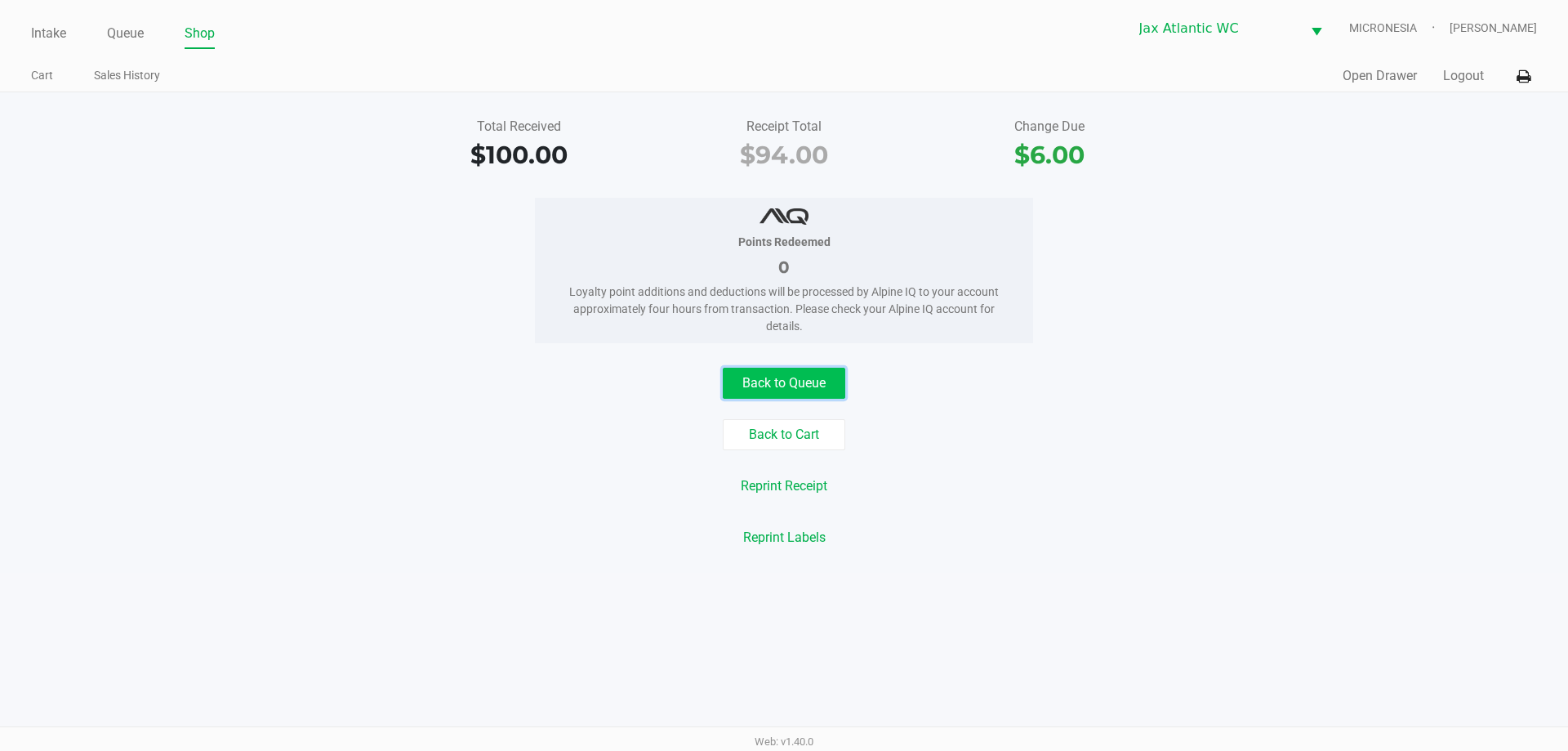
click at [819, 379] on button "Back to Queue" at bounding box center [784, 383] width 122 height 31
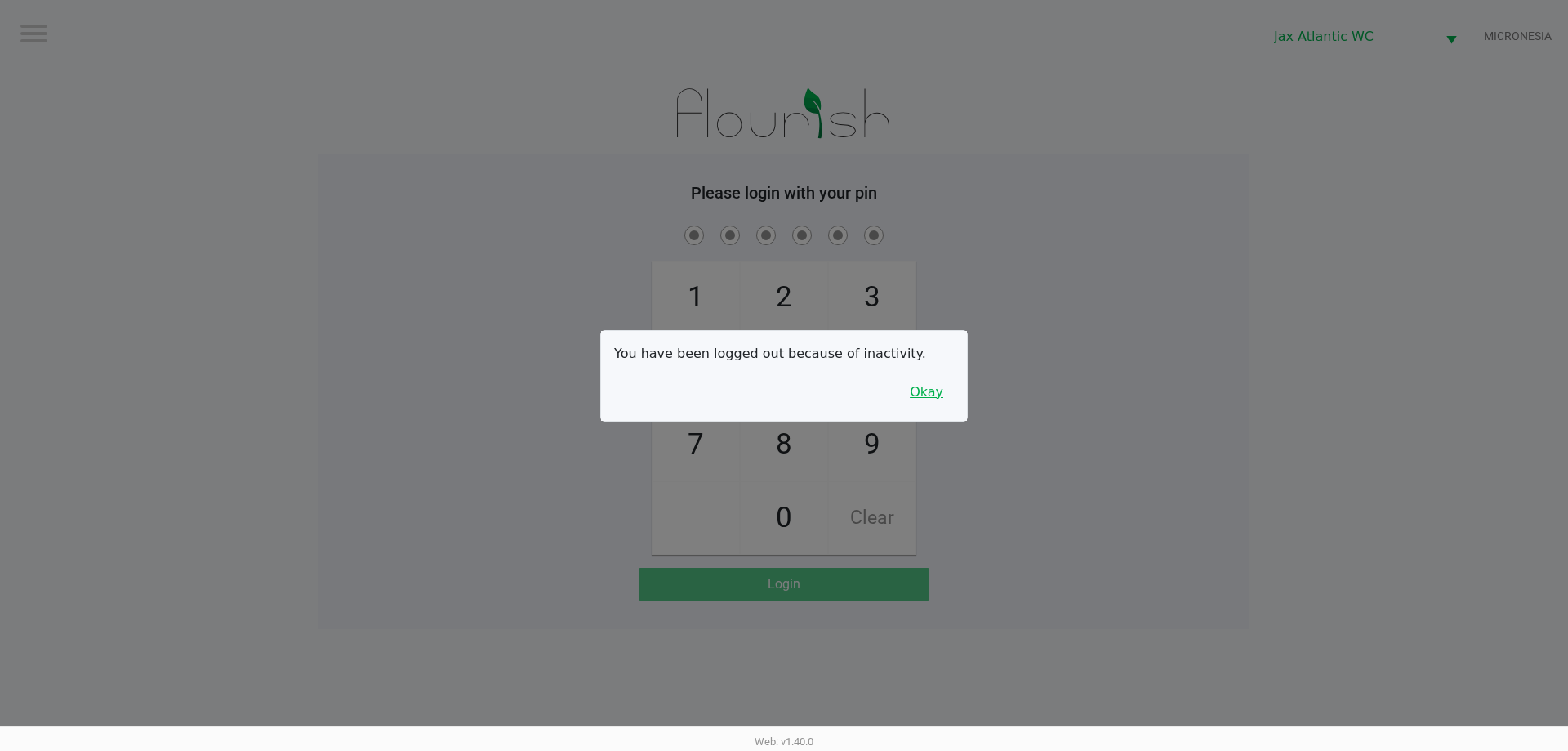
click at [935, 391] on button "Okay" at bounding box center [927, 393] width 54 height 31
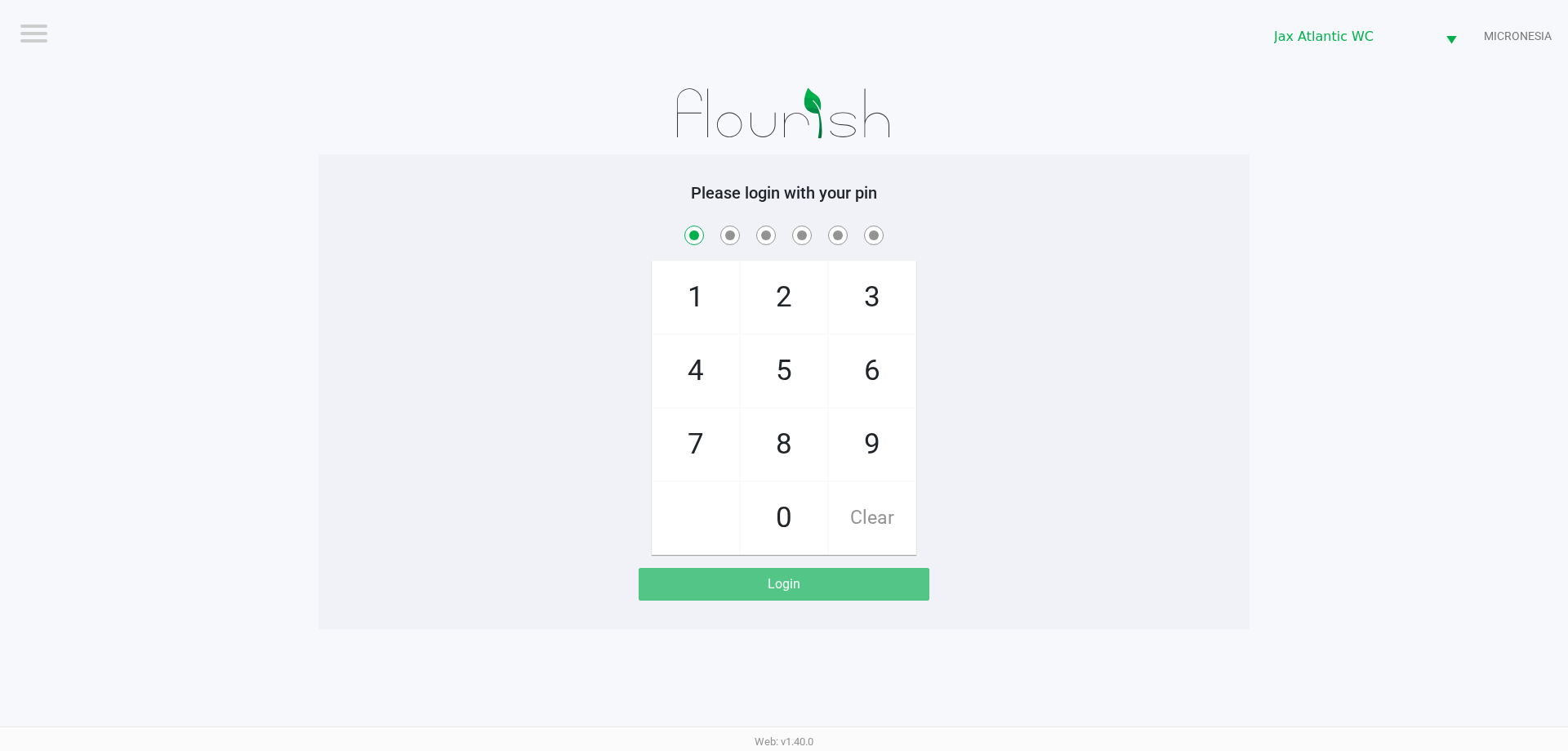
checkbox input "true"
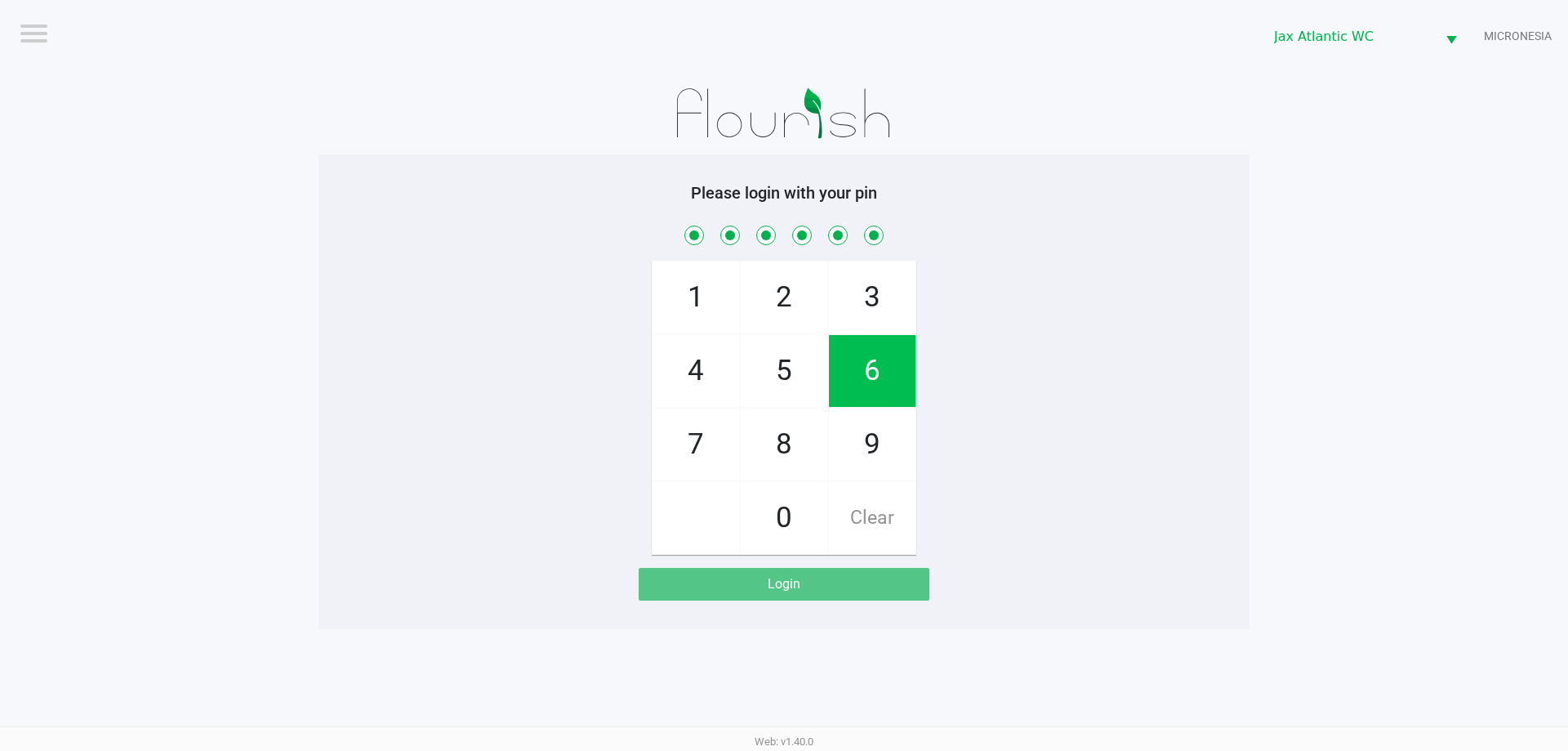
checkbox input "true"
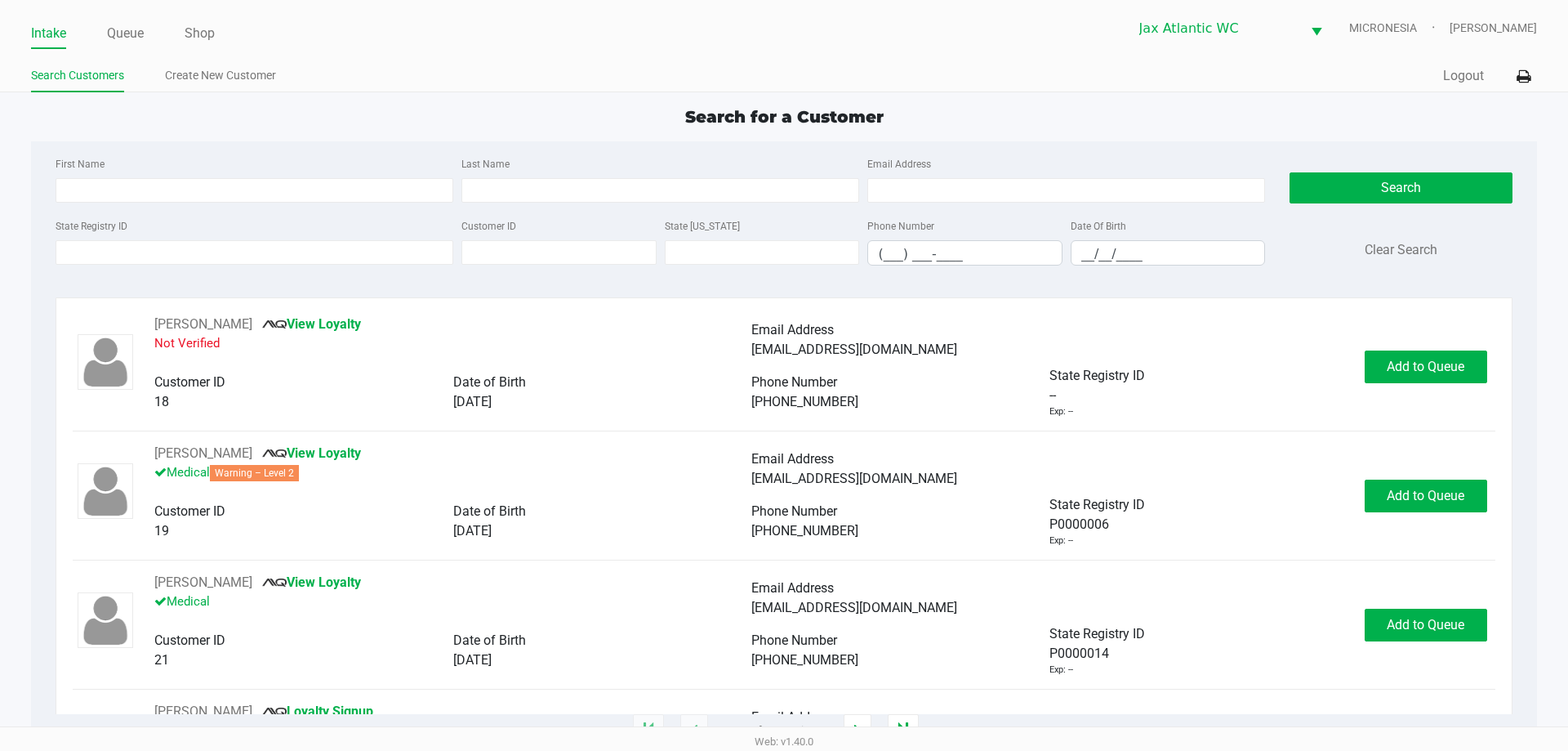
drag, startPoint x: 127, startPoint y: 8, endPoint x: 133, endPoint y: 17, distance: 10.8
click at [129, 13] on div "Intake Queue Shop Jax Atlantic WC MICRONESIA Nicholas Kinder Search Customers C…" at bounding box center [784, 46] width 1568 height 92
click at [138, 34] on link "Queue" at bounding box center [125, 34] width 37 height 23
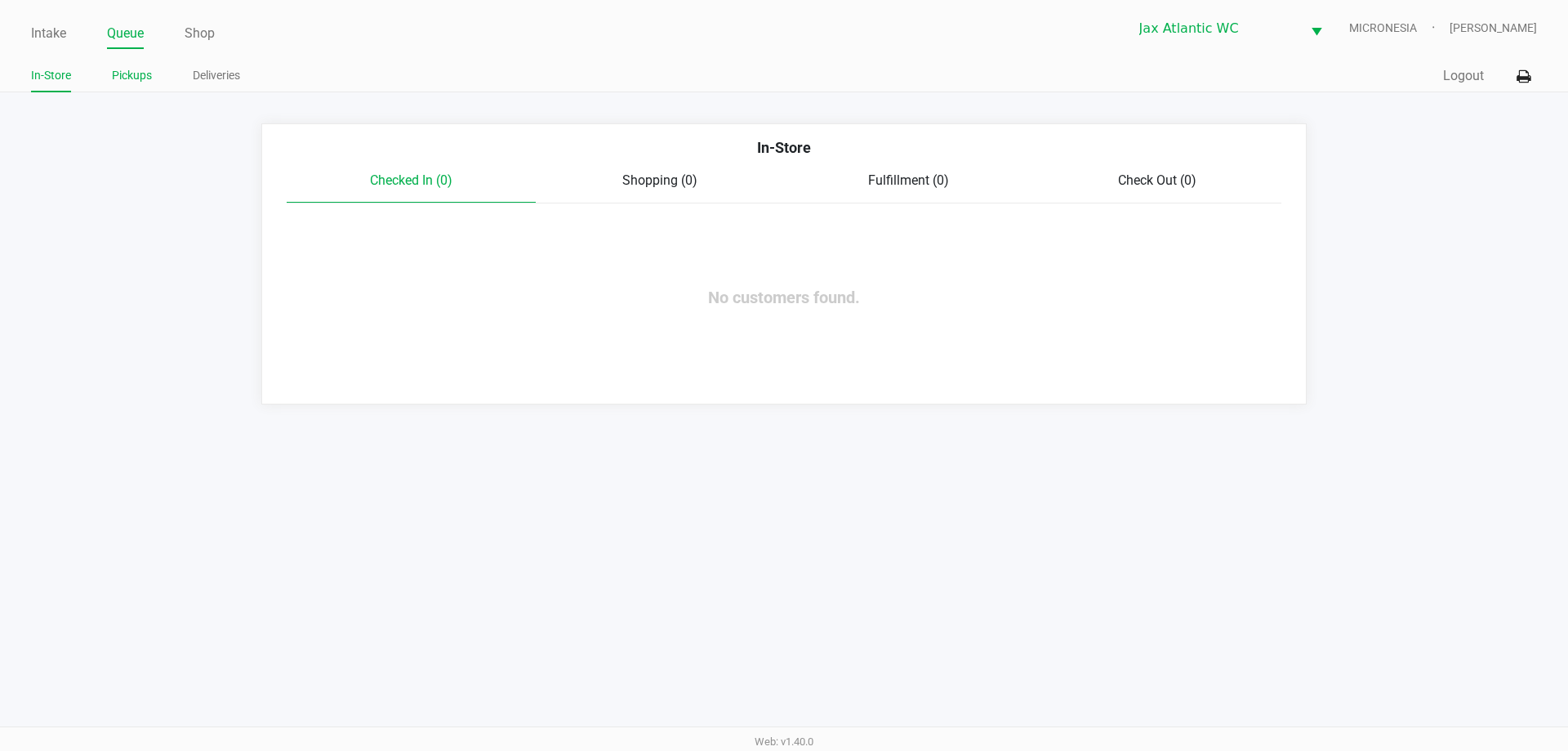
click at [141, 72] on link "Pickups" at bounding box center [131, 75] width 40 height 20
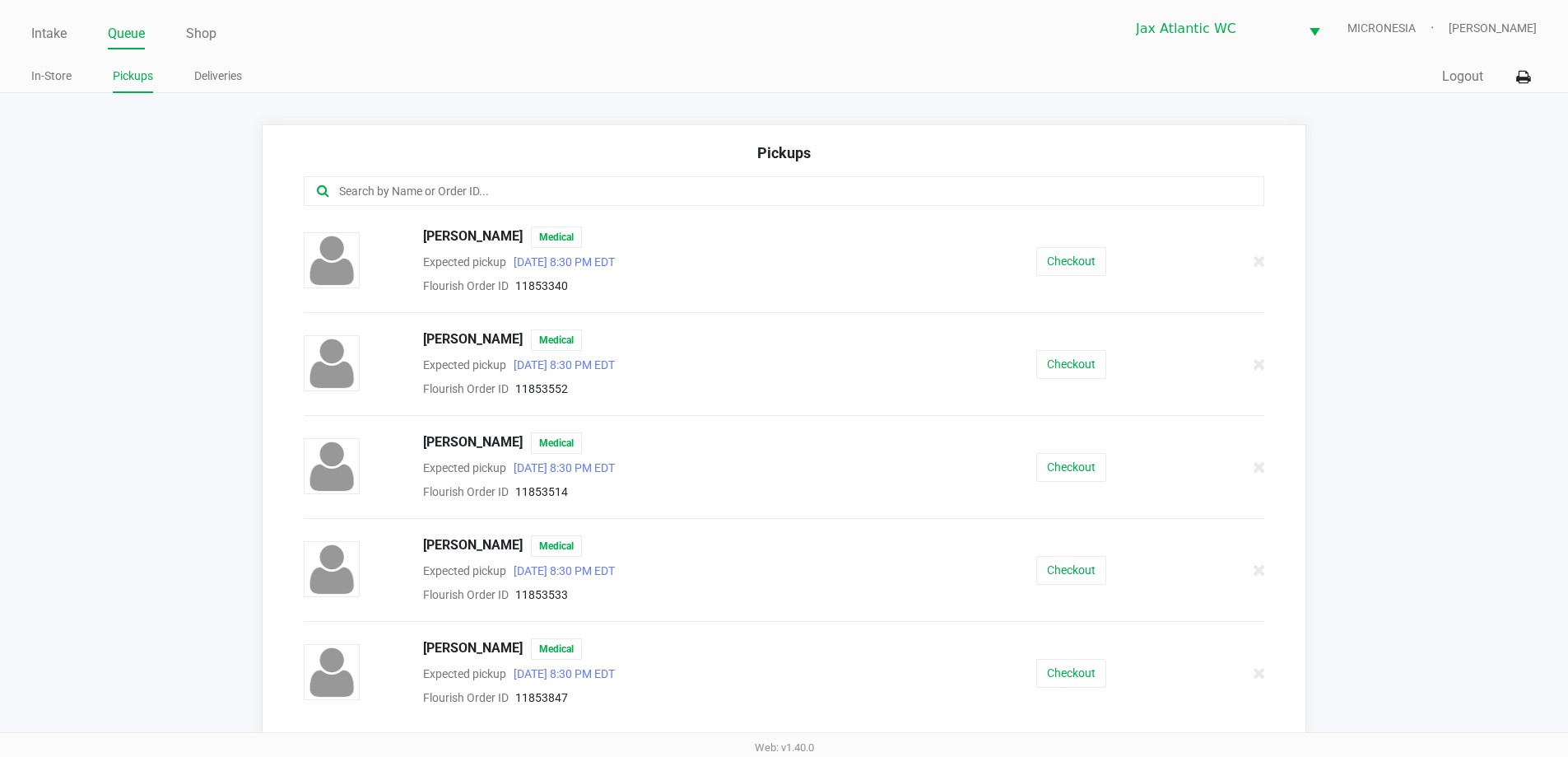
click at [448, 188] on input "text" at bounding box center [758, 191] width 841 height 19
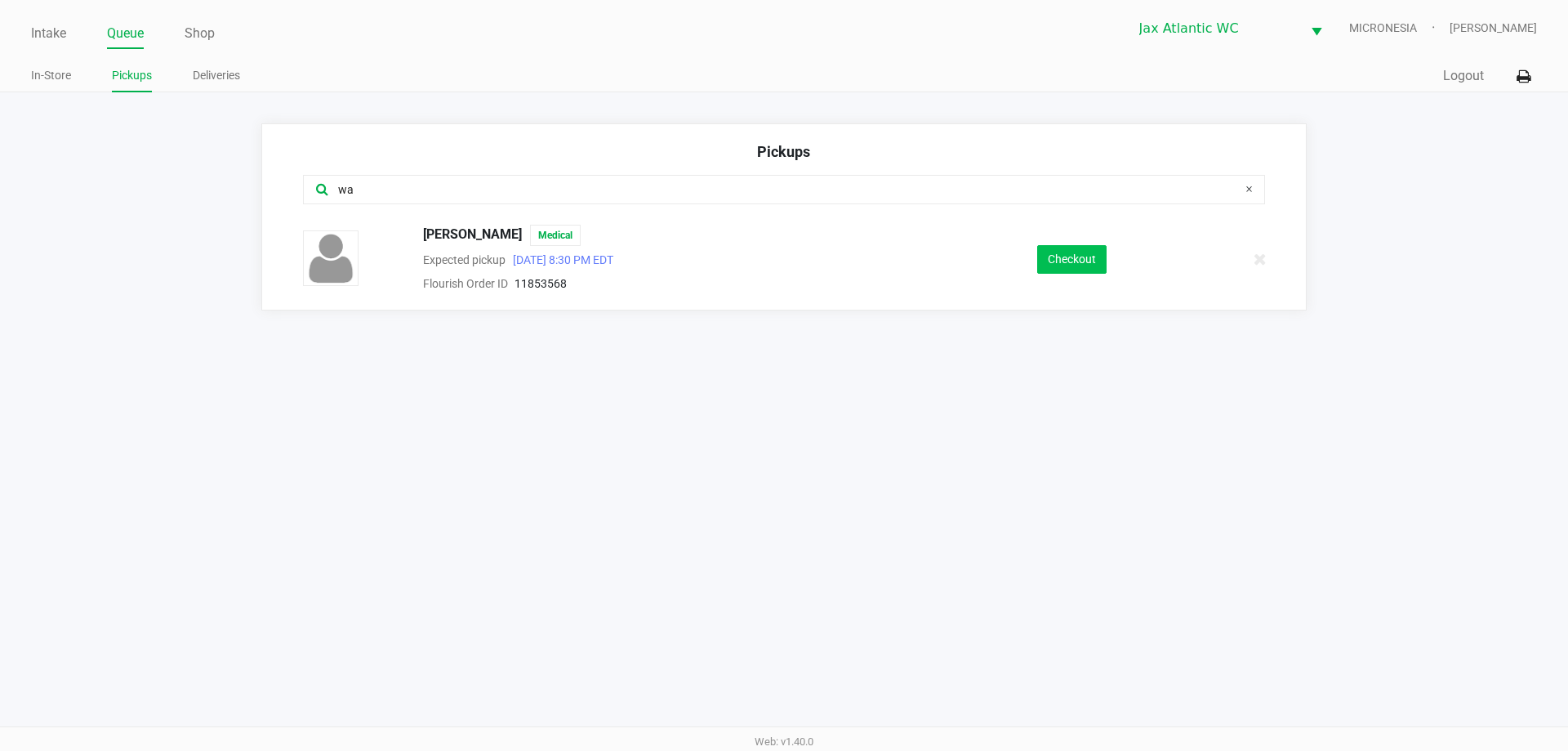
type input "wa"
click at [1082, 273] on button "Checkout" at bounding box center [1072, 258] width 69 height 28
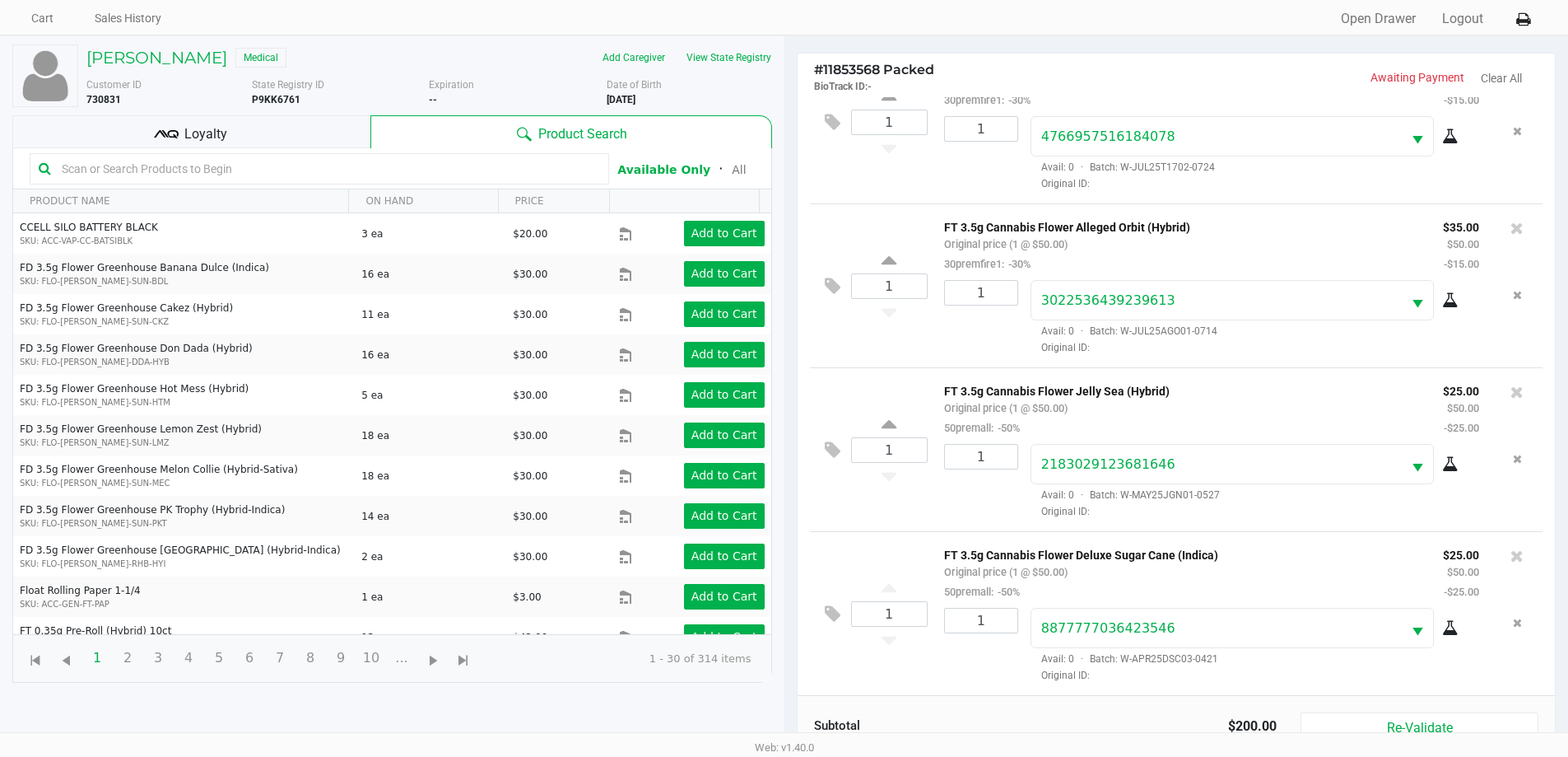
scroll to position [178, 0]
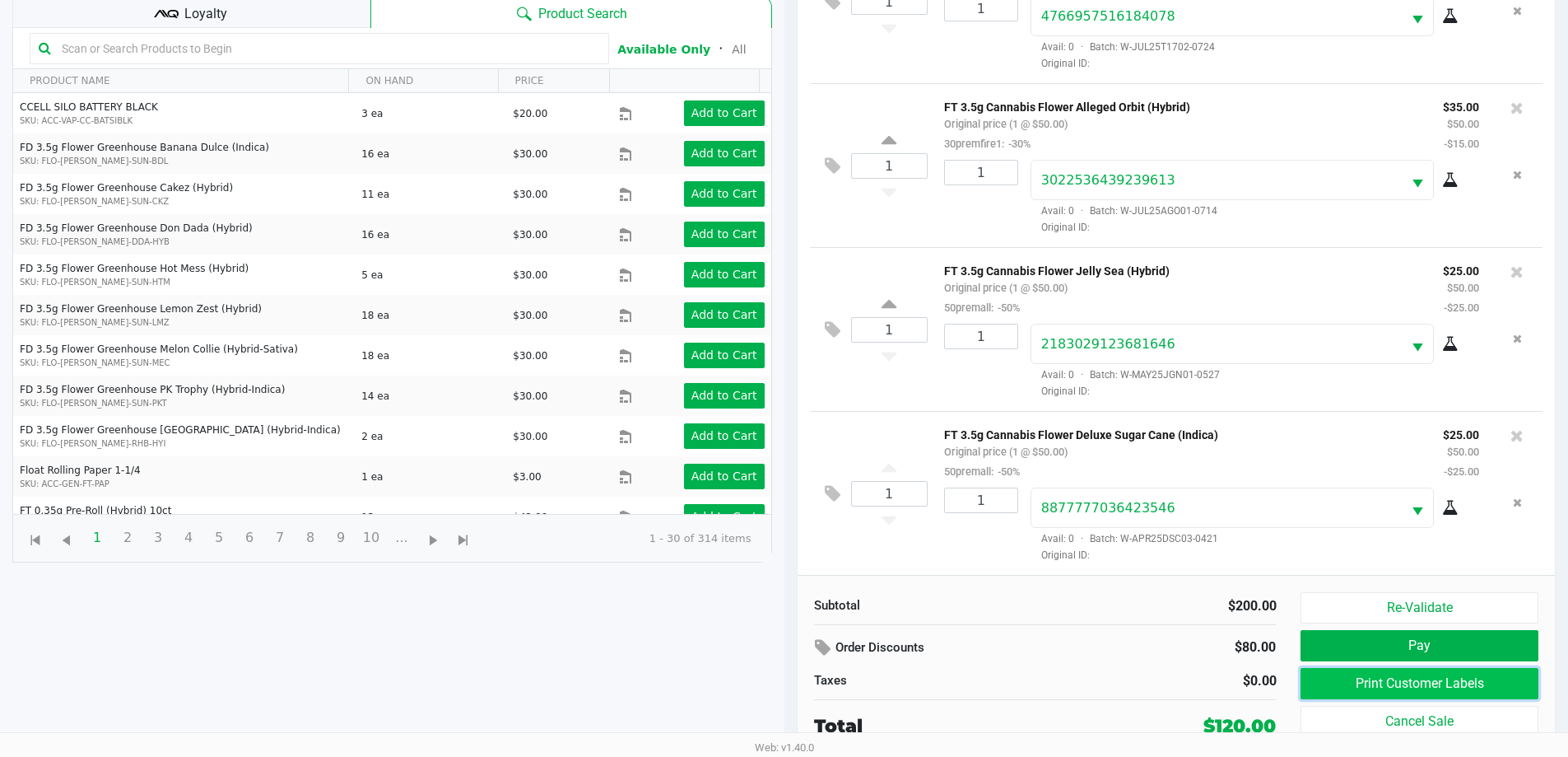
click at [1402, 690] on button "Print Customer Labels" at bounding box center [1419, 684] width 237 height 31
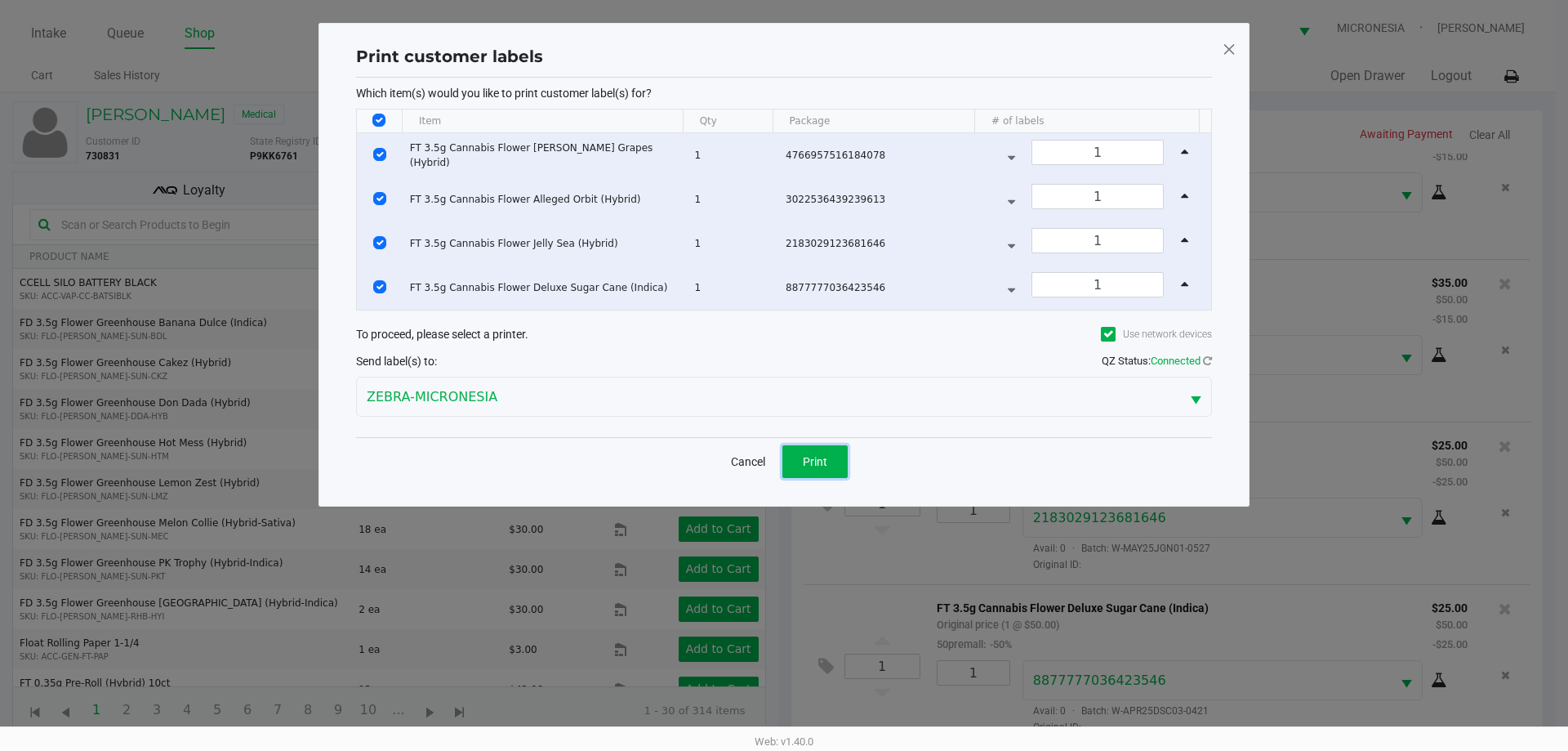
drag, startPoint x: 817, startPoint y: 475, endPoint x: 801, endPoint y: 469, distance: 17.1
click at [817, 472] on button "Print" at bounding box center [814, 461] width 65 height 33
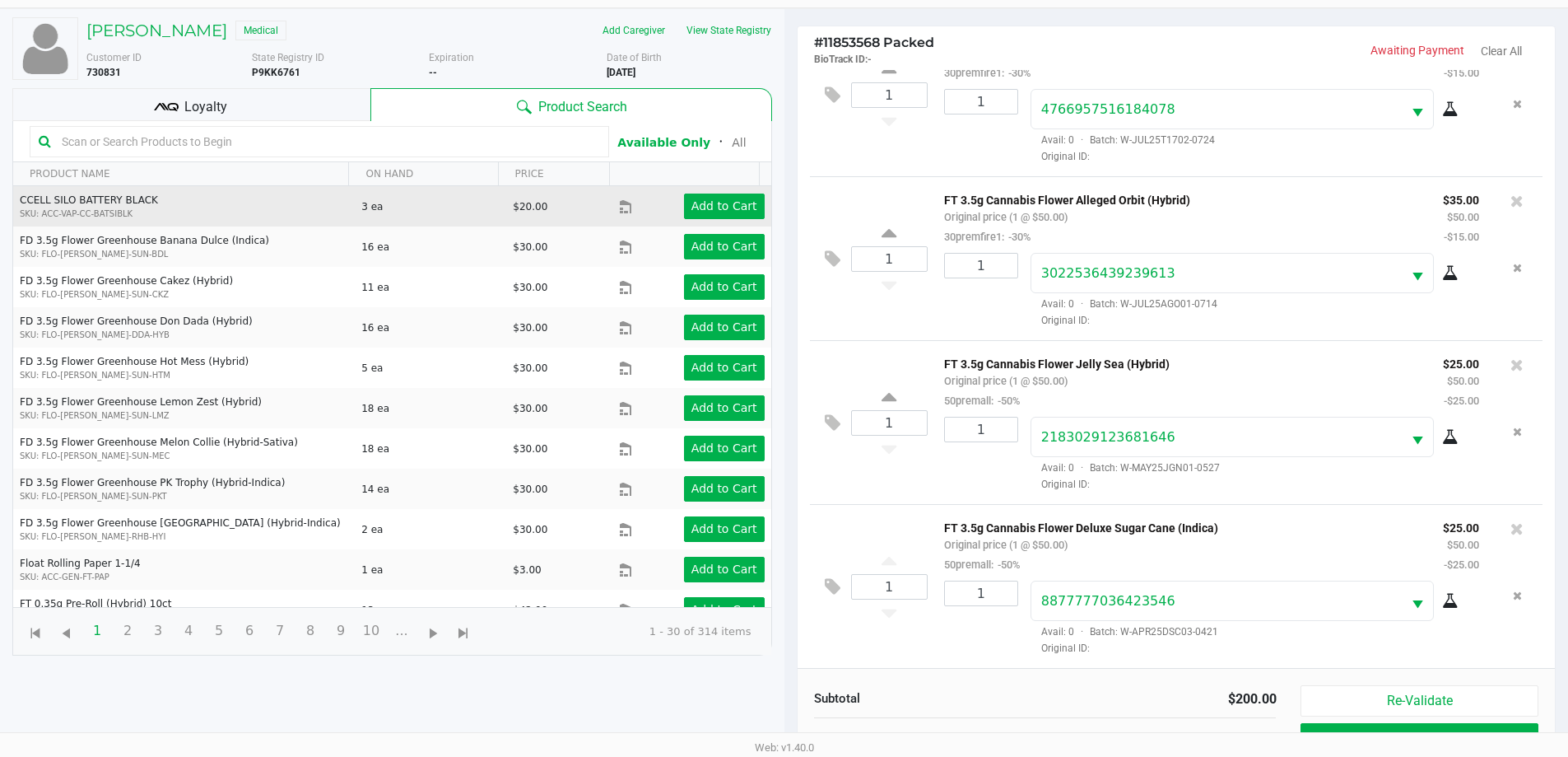
scroll to position [178, 0]
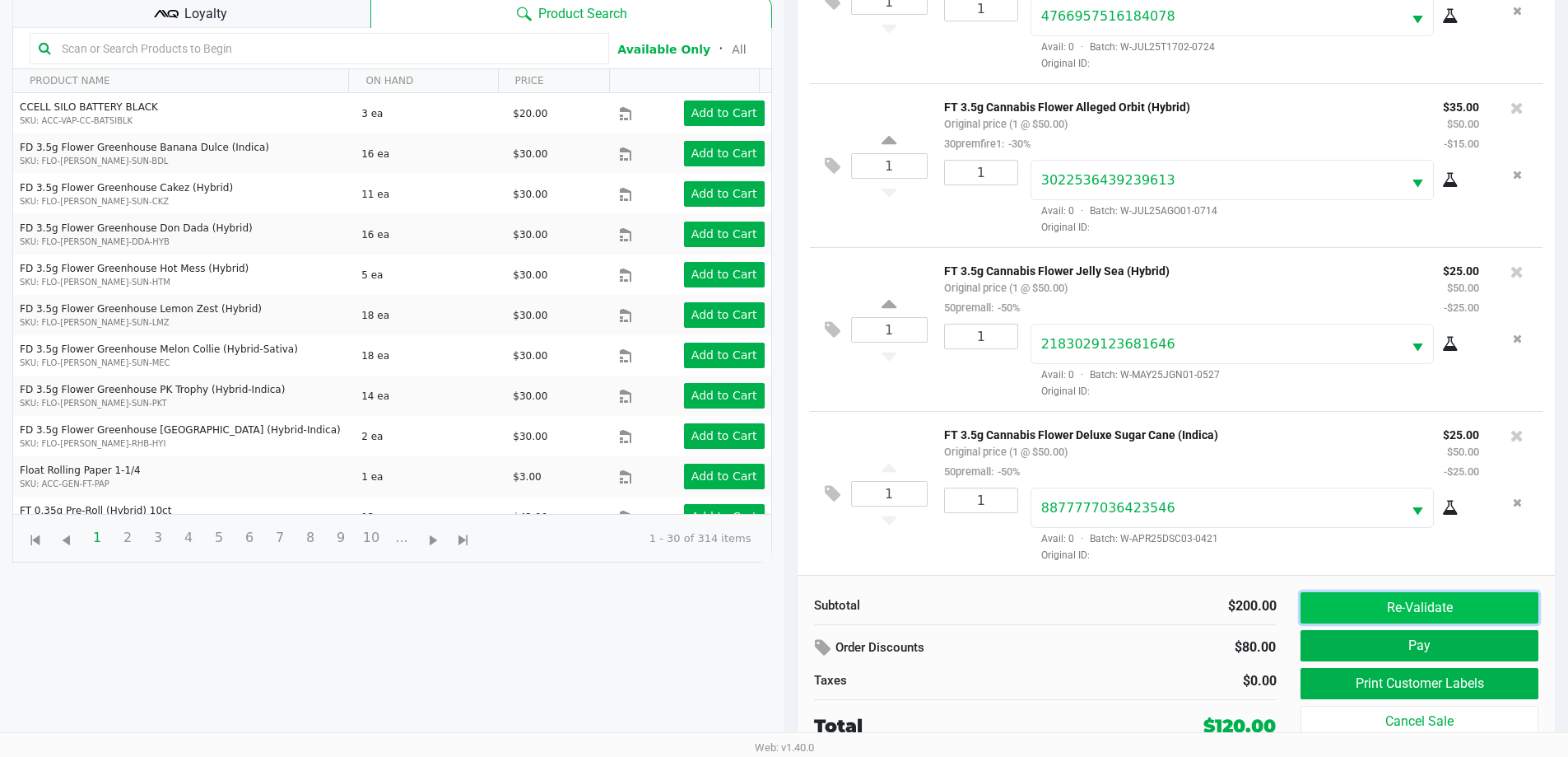
click at [1400, 612] on button "Re-Validate" at bounding box center [1419, 607] width 237 height 31
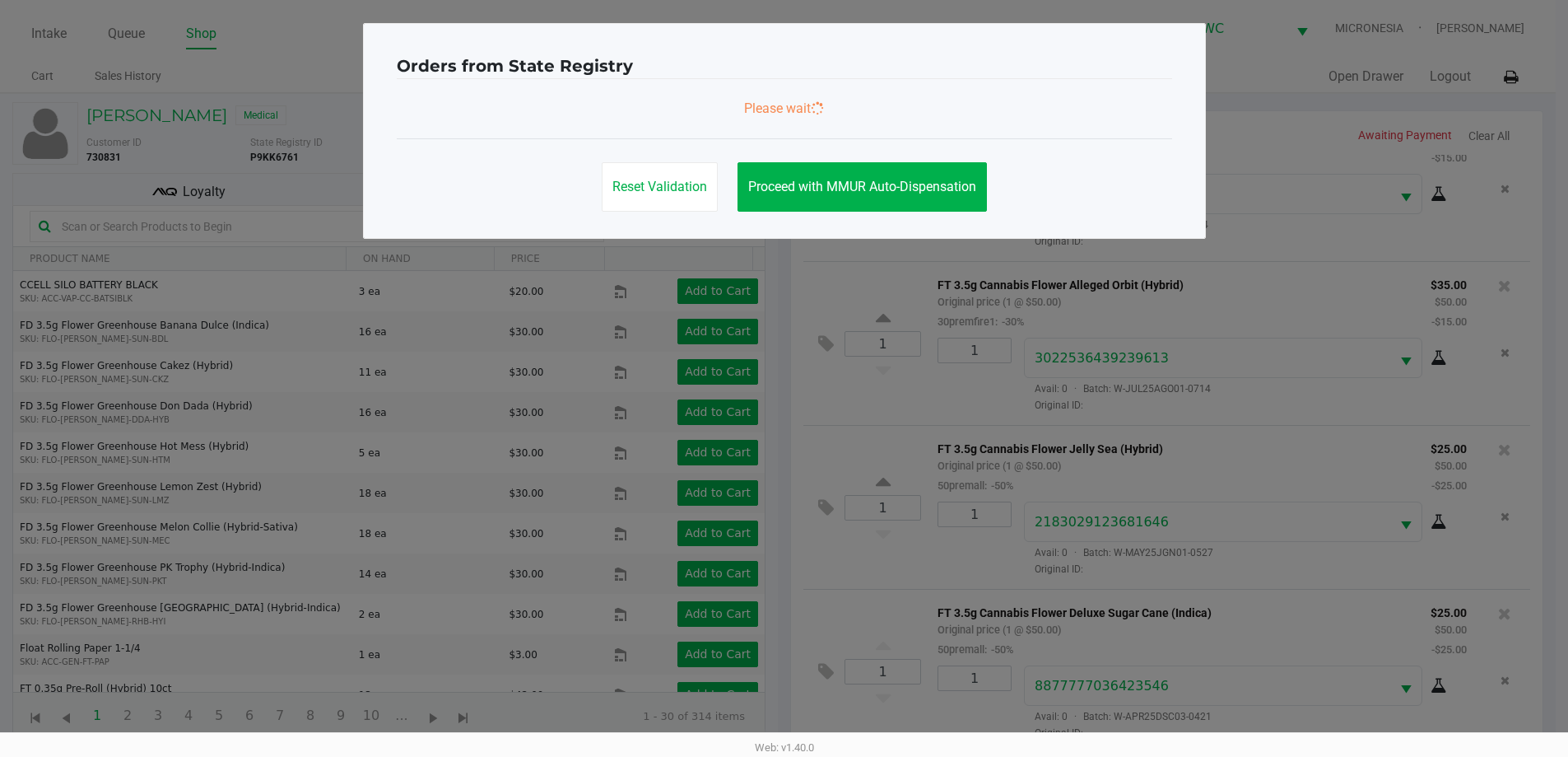
scroll to position [0, 0]
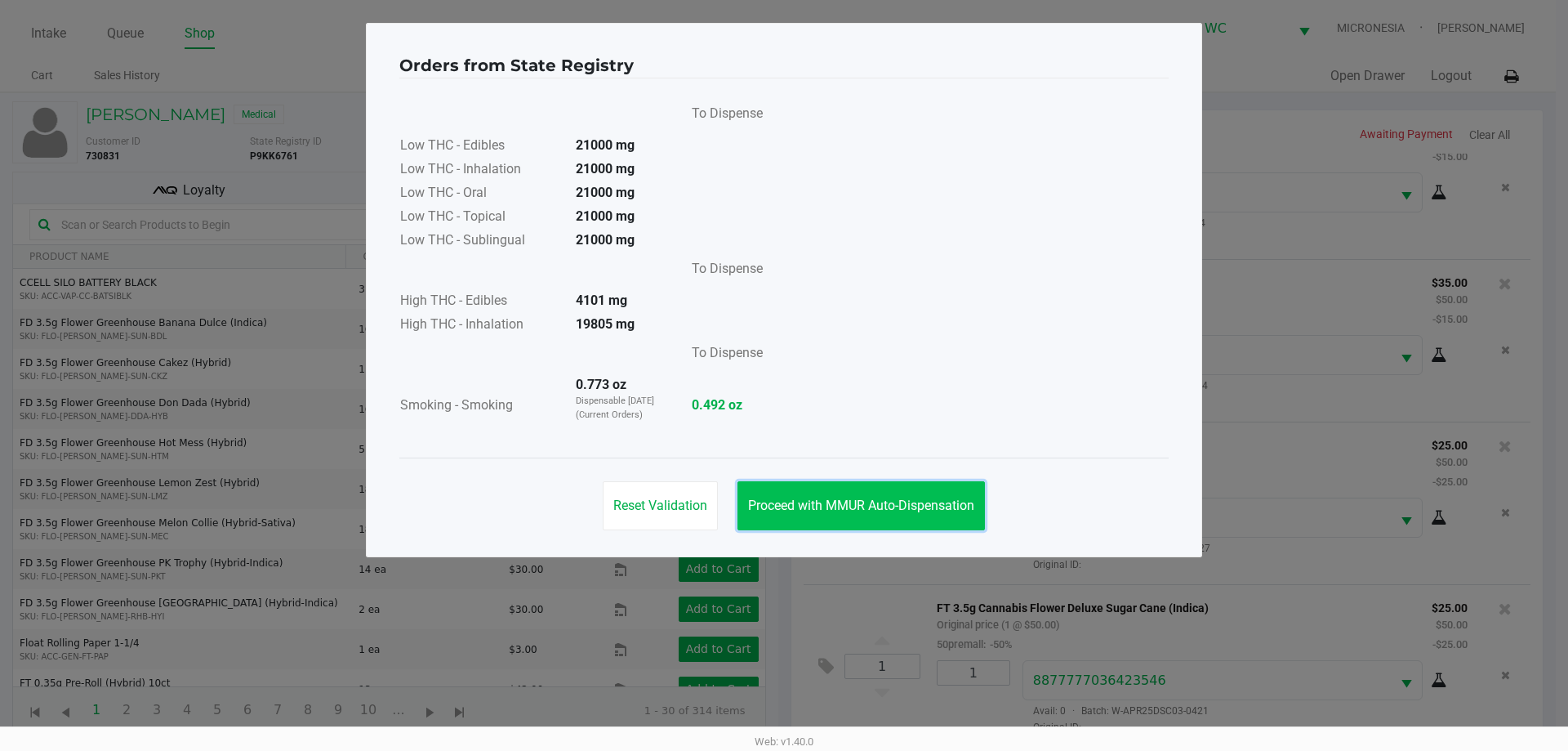
click at [819, 501] on span "Proceed with MMUR Auto-Dispensation" at bounding box center [861, 505] width 226 height 16
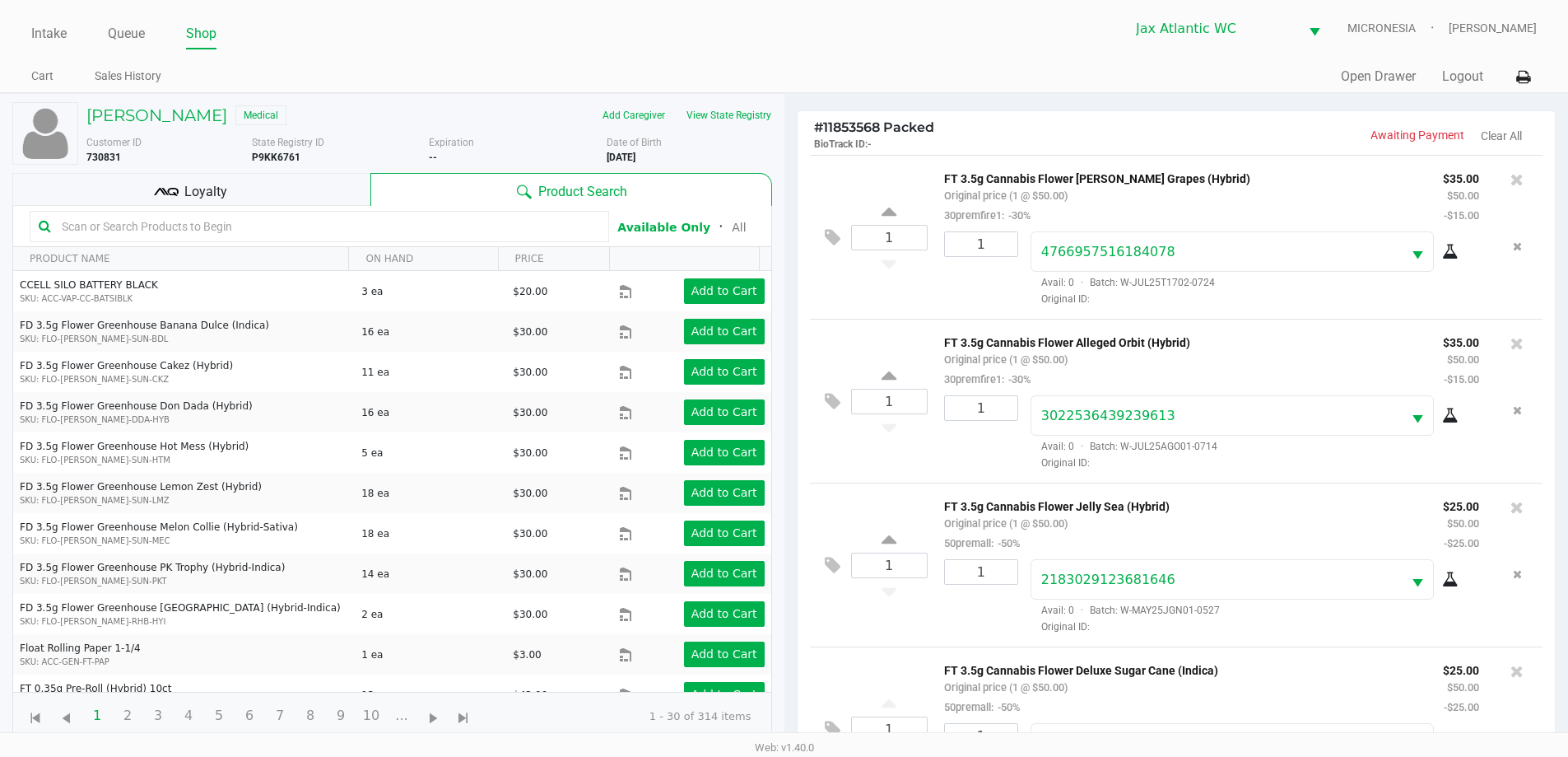
click at [211, 200] on span "Loyalty" at bounding box center [206, 192] width 43 height 20
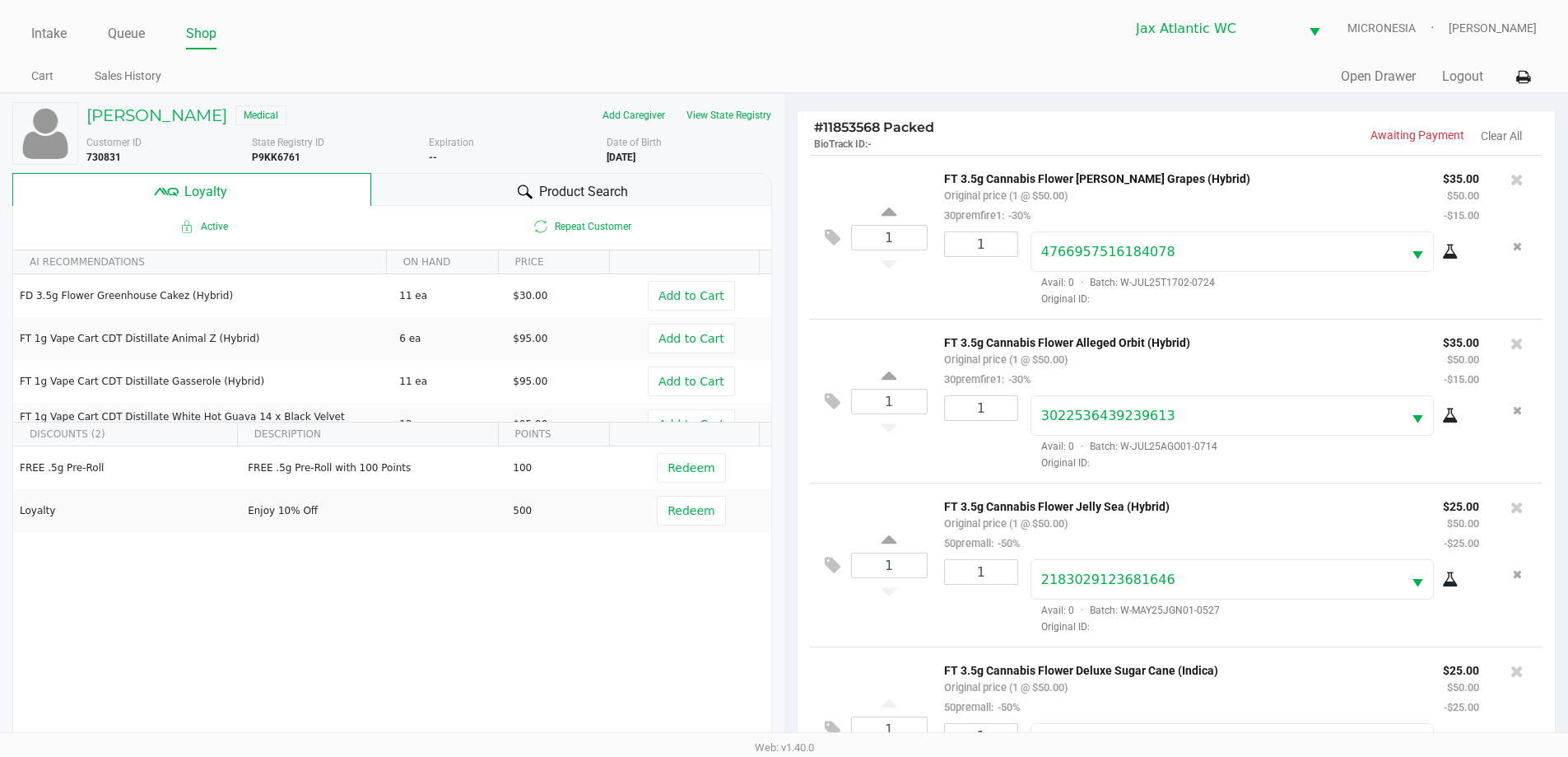
scroll to position [61, 0]
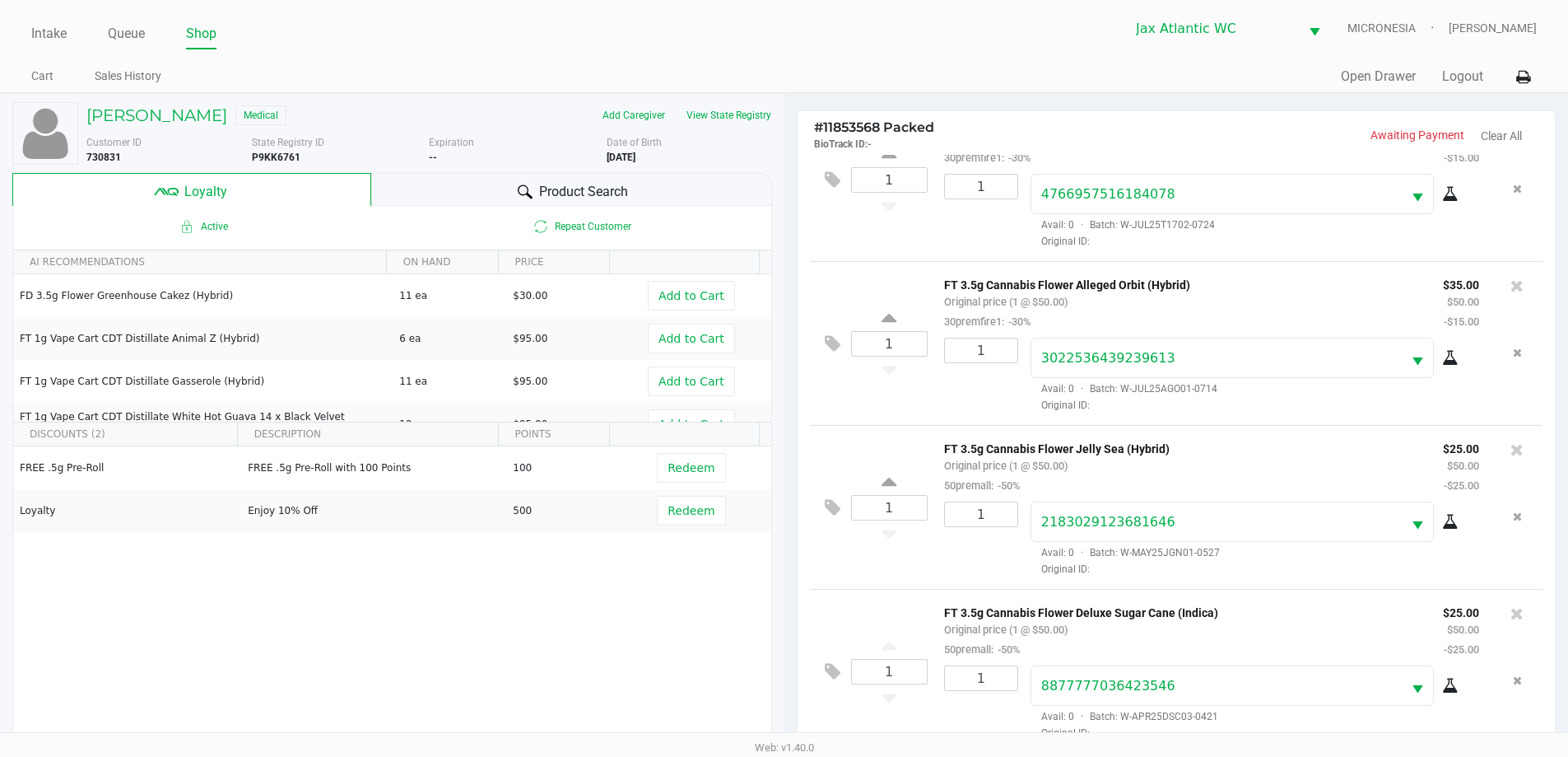
click at [641, 625] on div "FREE .5g Pre-Roll FREE .5g Pre-Roll with 100 Points 100 Redeem Loyalty Enjoy 10…" at bounding box center [392, 570] width 758 height 248
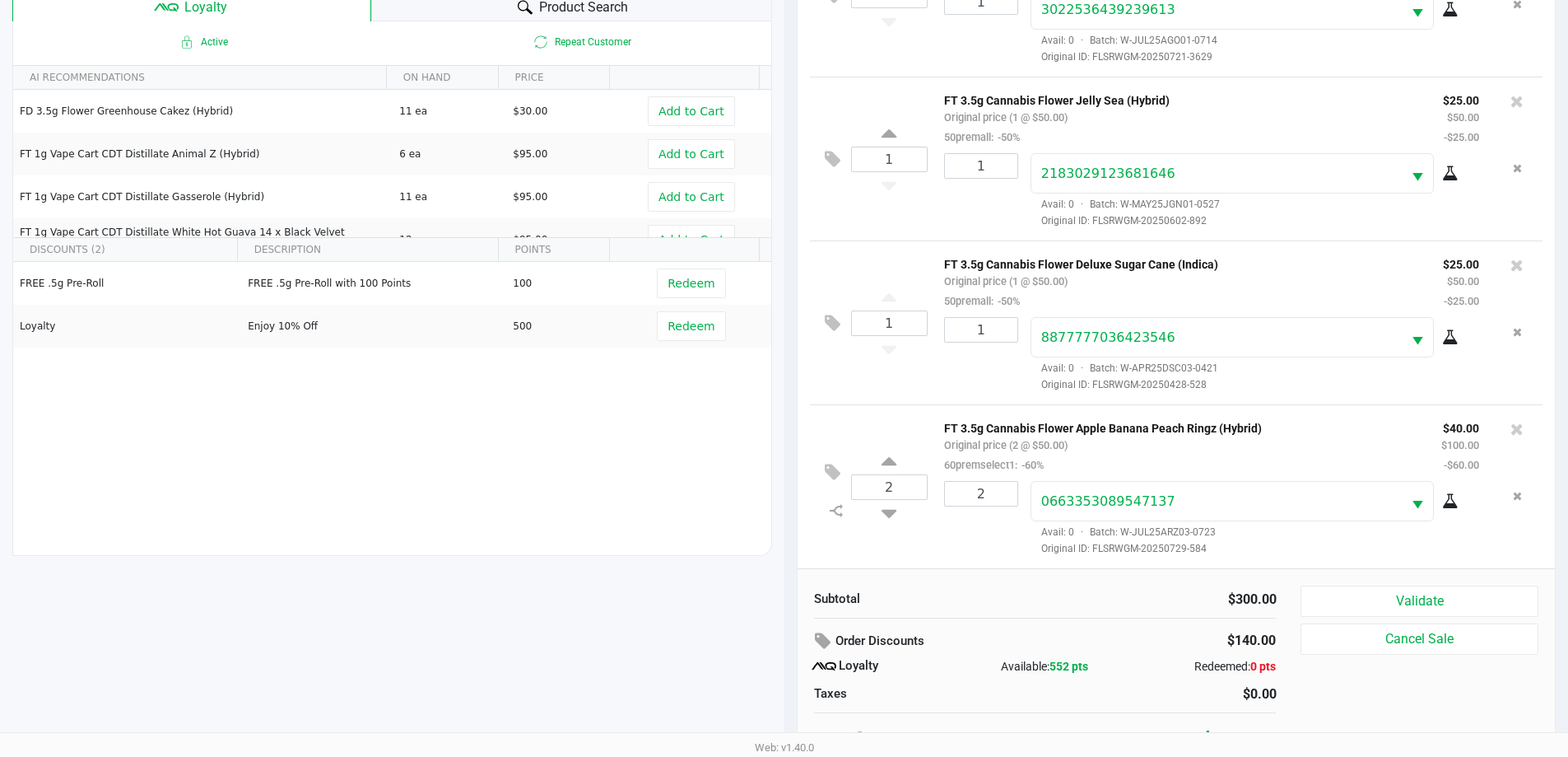
scroll to position [198, 0]
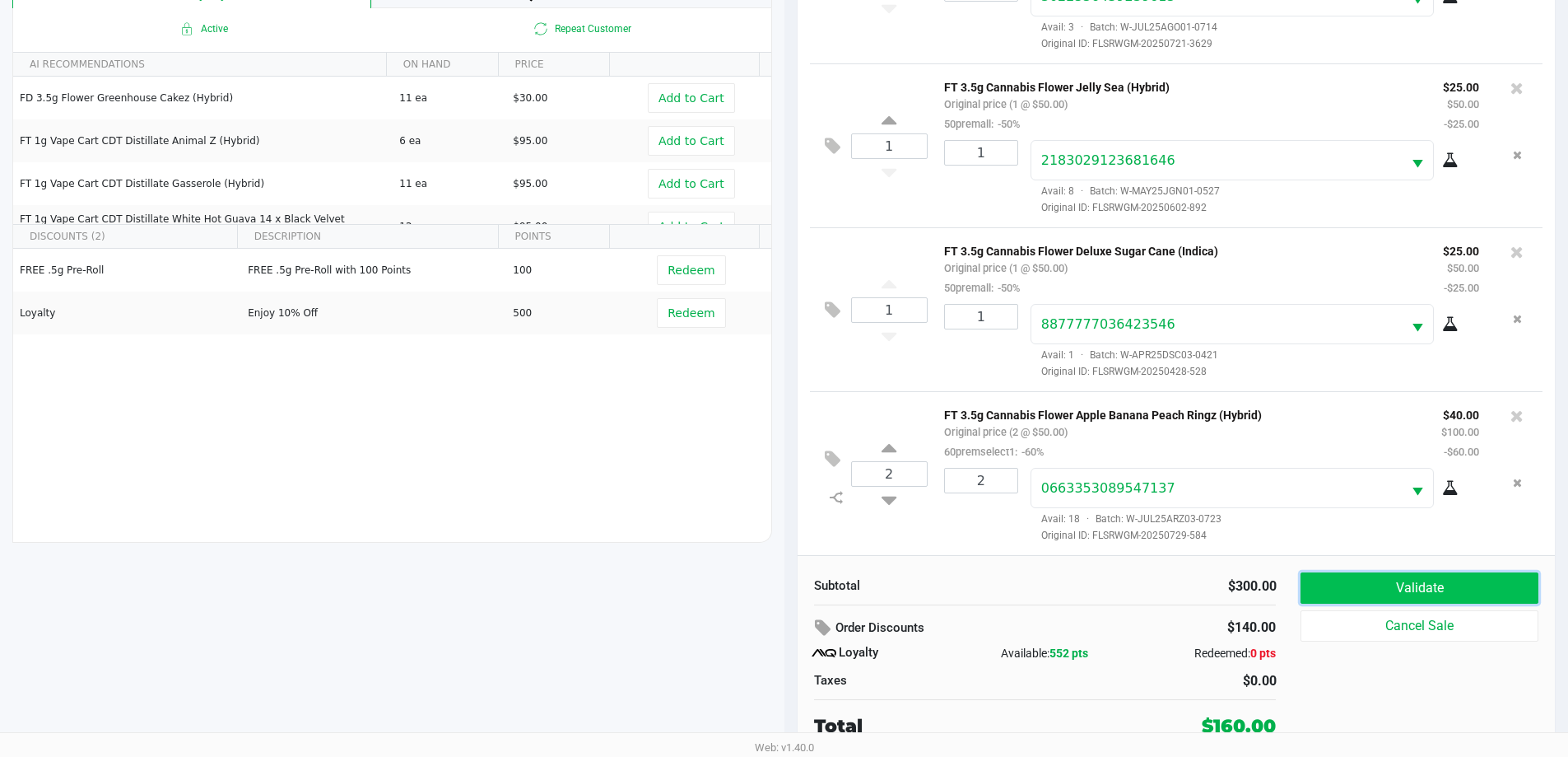
click at [1353, 596] on button "Validate" at bounding box center [1419, 588] width 237 height 31
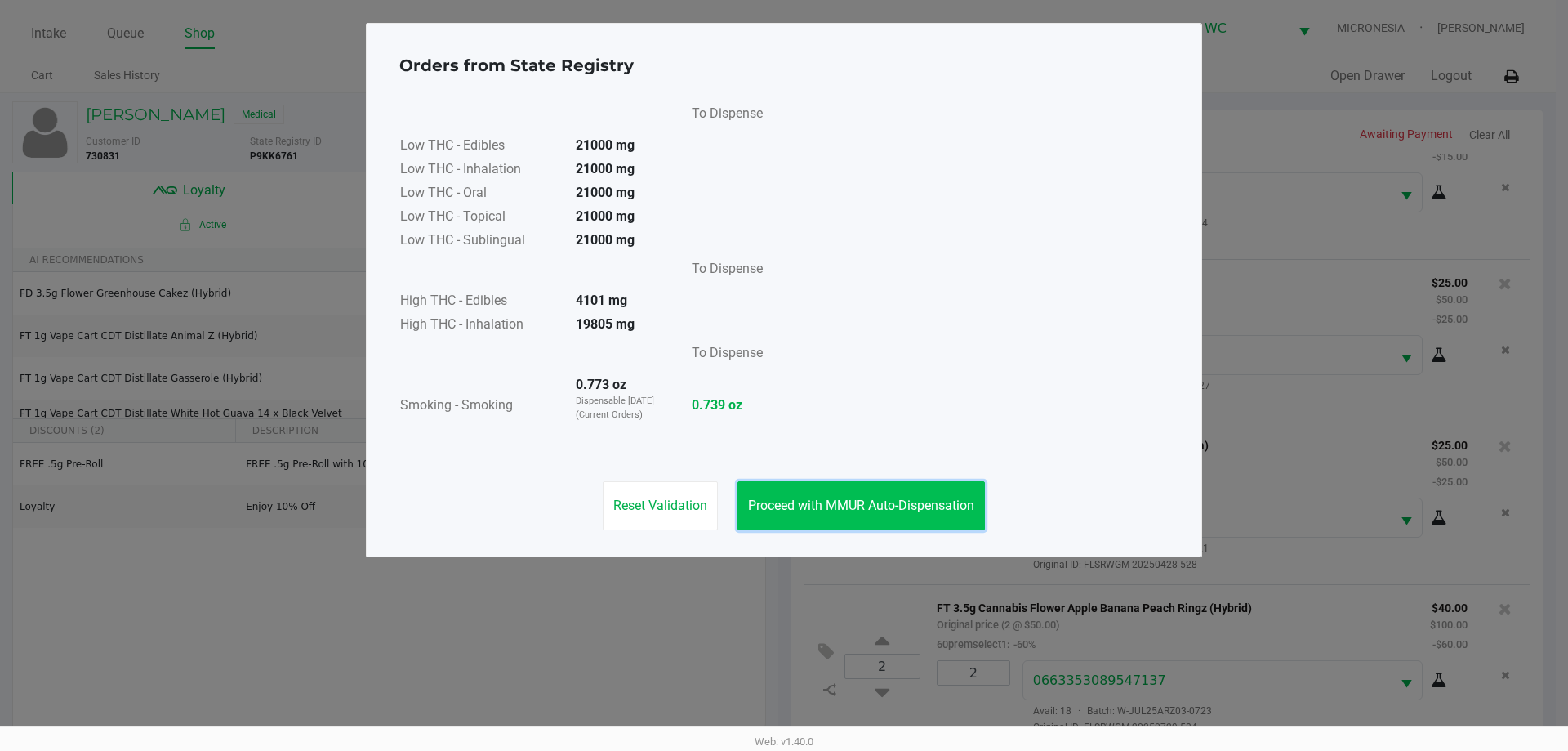
click at [920, 509] on span "Proceed with MMUR Auto-Dispensation" at bounding box center [861, 505] width 226 height 16
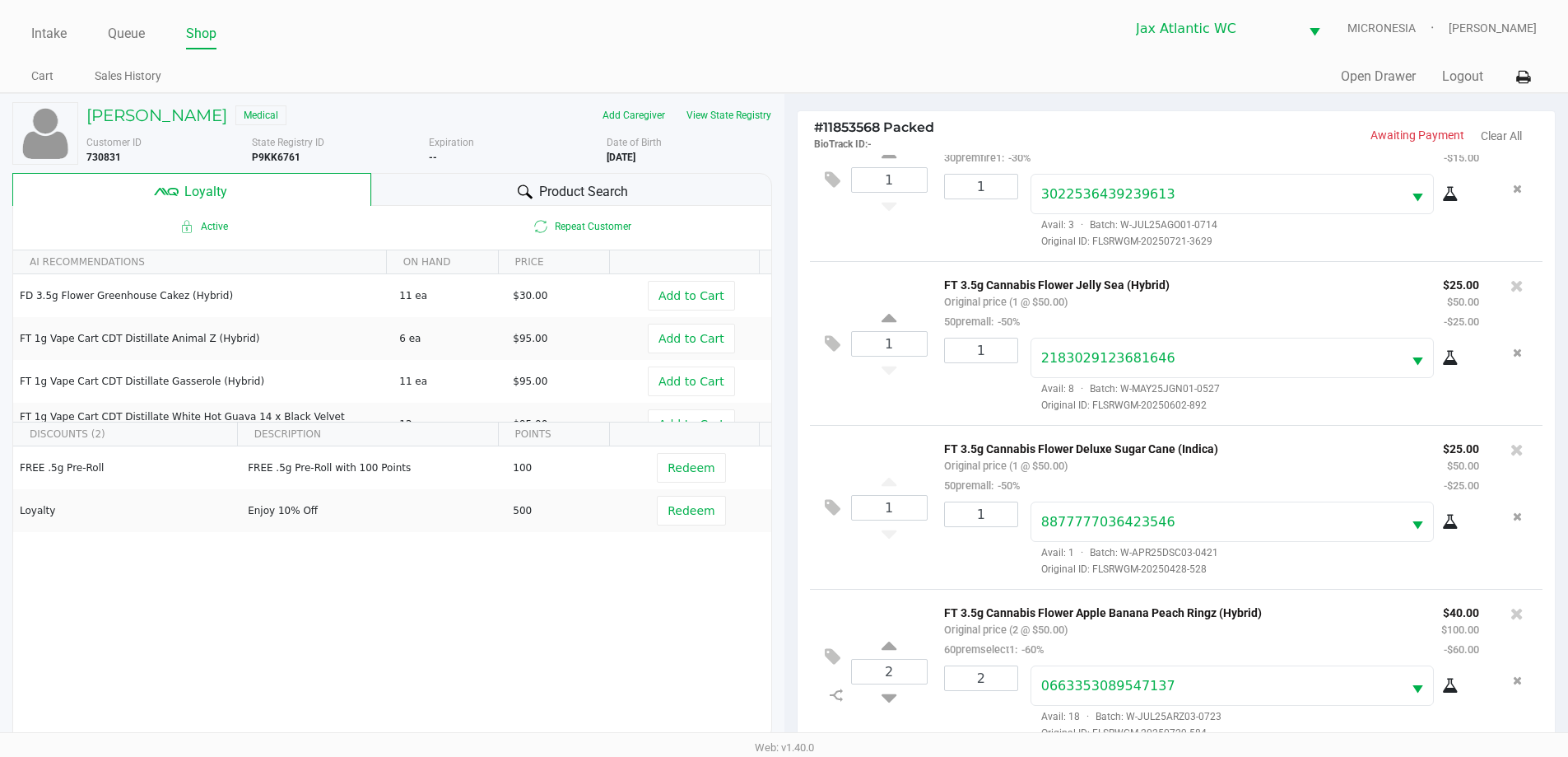
scroll to position [198, 0]
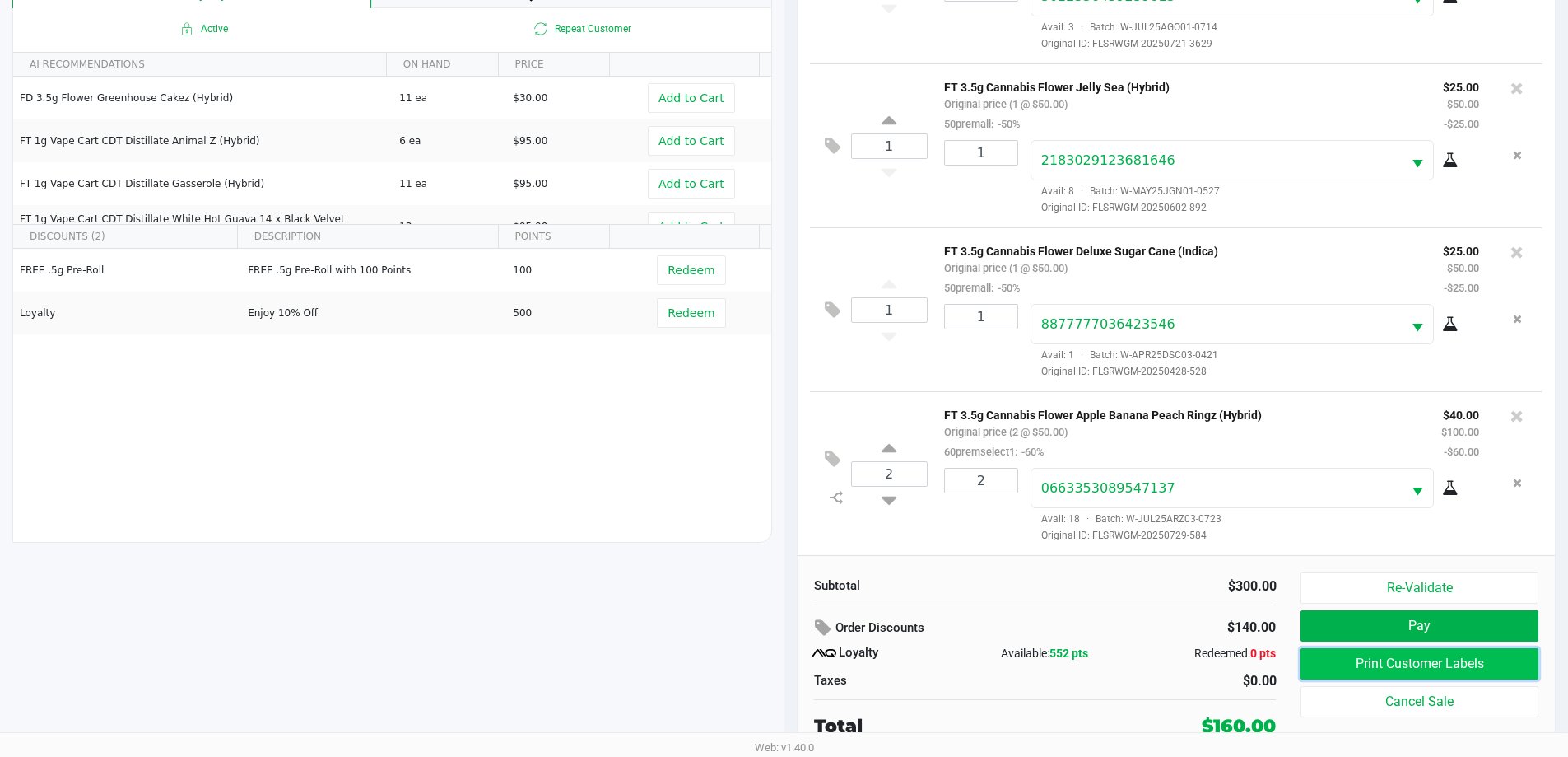
click at [1425, 661] on button "Print Customer Labels" at bounding box center [1419, 664] width 237 height 31
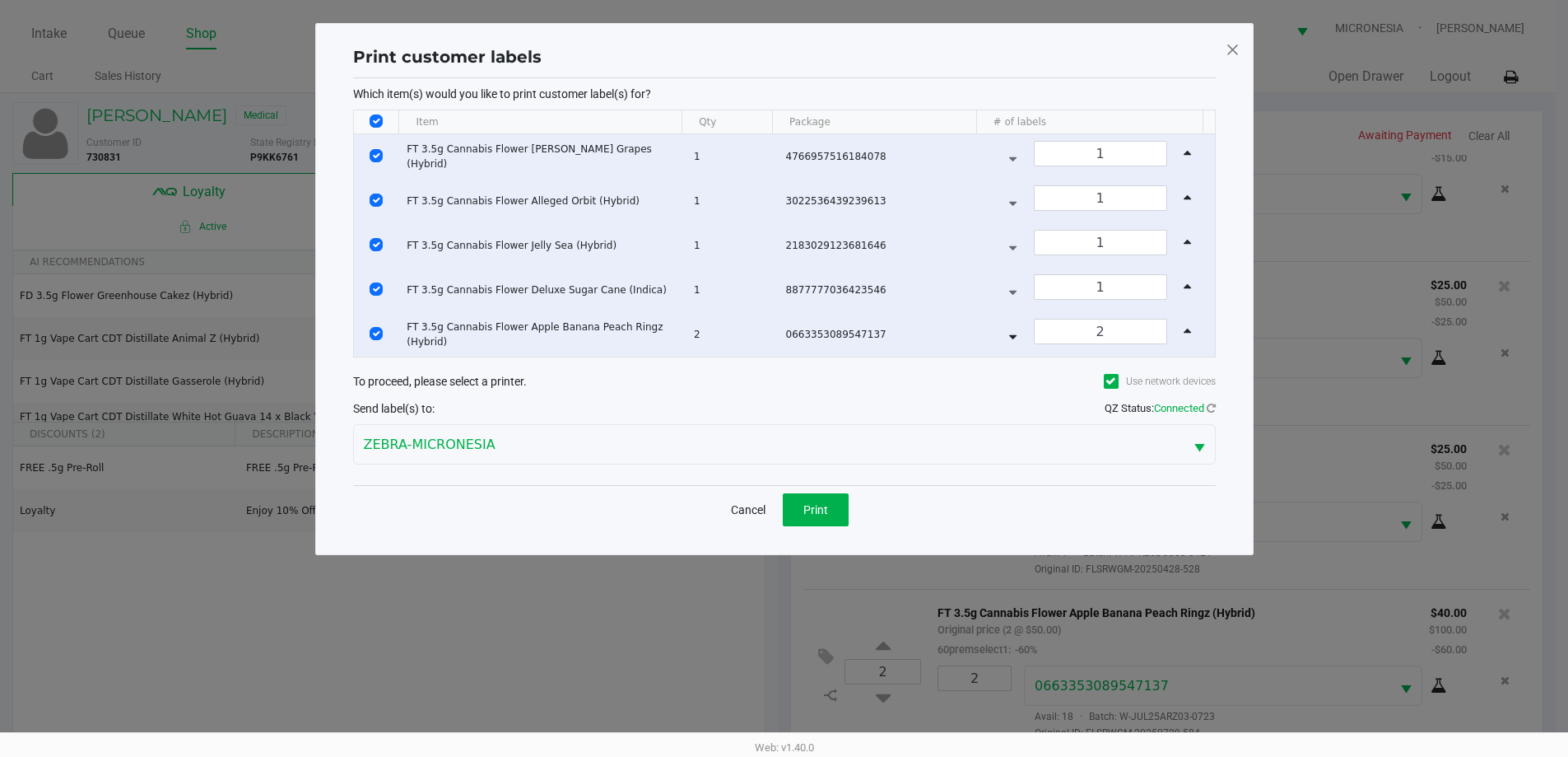
scroll to position [0, 0]
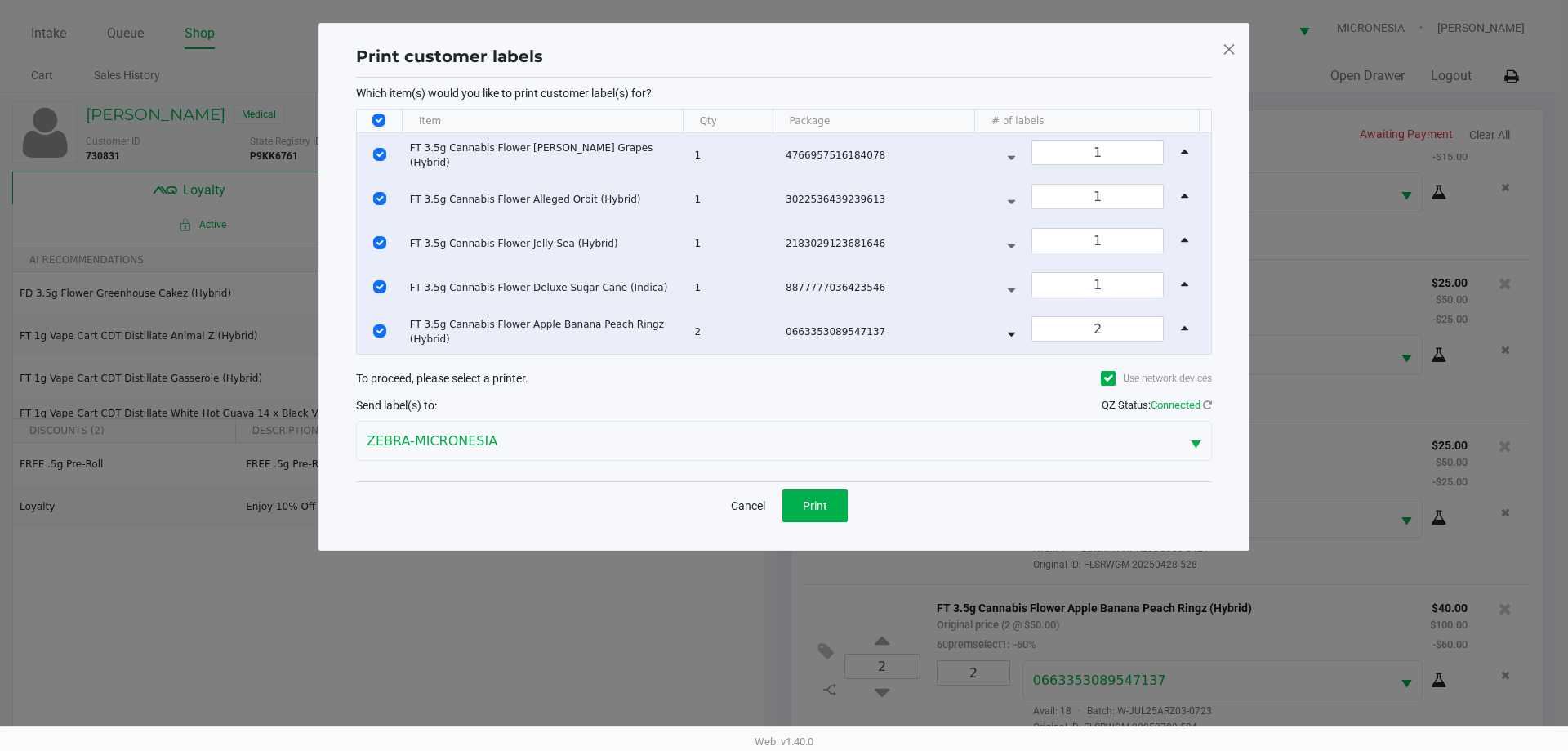
click at [371, 153] on td "Data table" at bounding box center [379, 154] width 46 height 44
click at [376, 185] on td "Data table" at bounding box center [379, 198] width 46 height 44
click at [377, 191] on td "Data table" at bounding box center [379, 198] width 46 height 44
drag, startPoint x: 380, startPoint y: 202, endPoint x: 377, endPoint y: 164, distance: 38.1
click at [379, 202] on input "Select Row" at bounding box center [379, 198] width 13 height 13
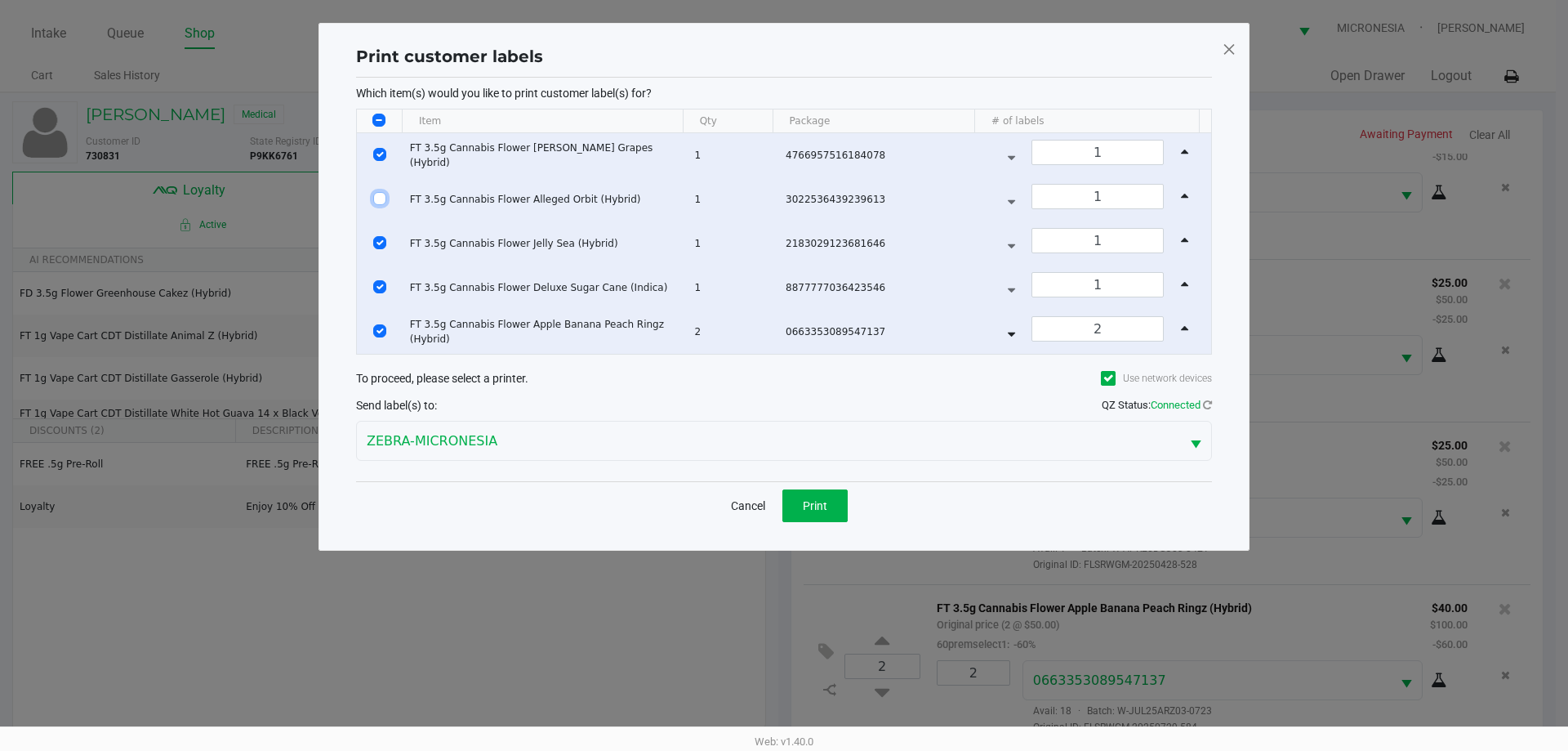
checkbox input "false"
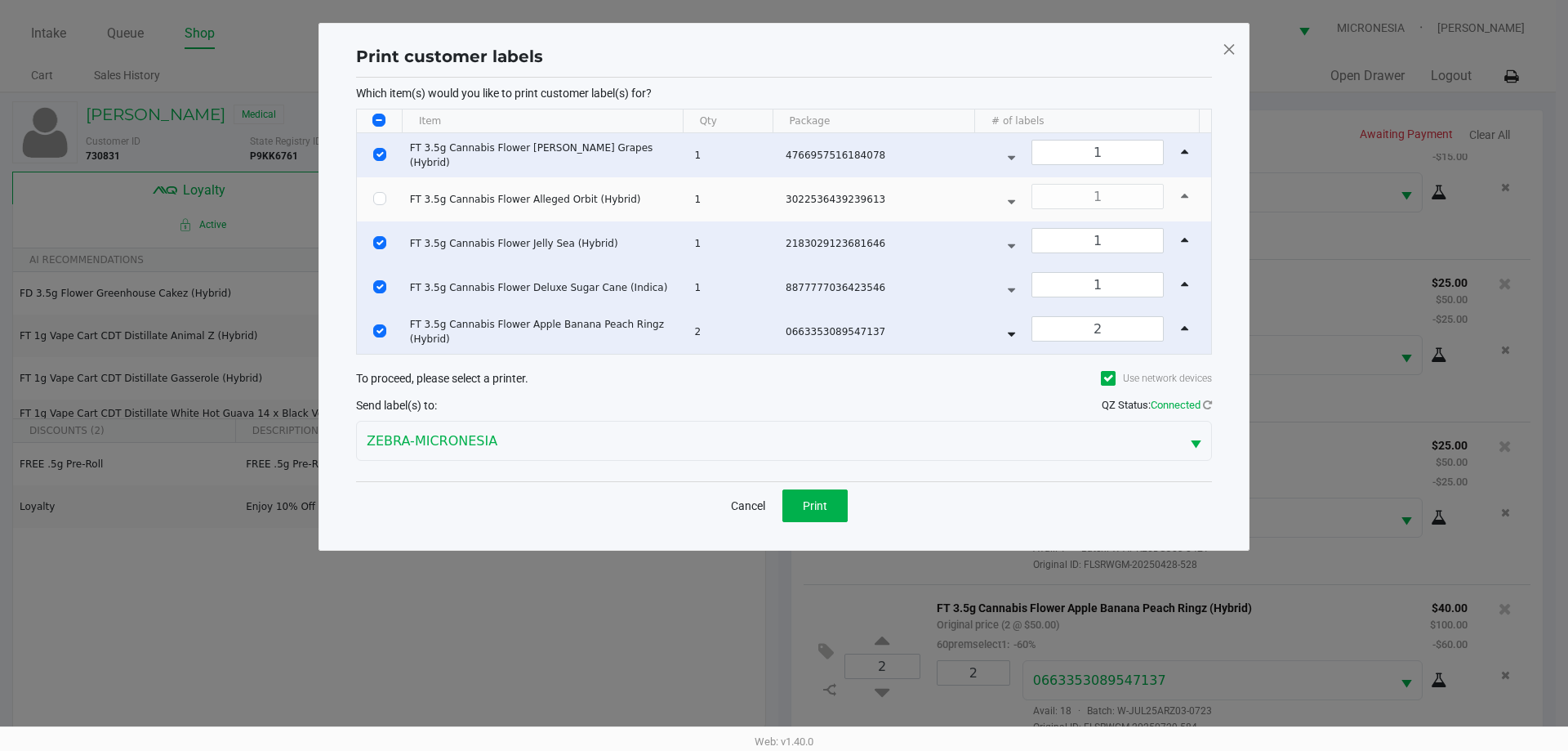
drag, startPoint x: 382, startPoint y: 146, endPoint x: 384, endPoint y: 156, distance: 10.2
click at [383, 146] on td "Data table" at bounding box center [379, 154] width 46 height 44
click at [383, 156] on input "Select Row" at bounding box center [379, 154] width 13 height 13
checkbox input "false"
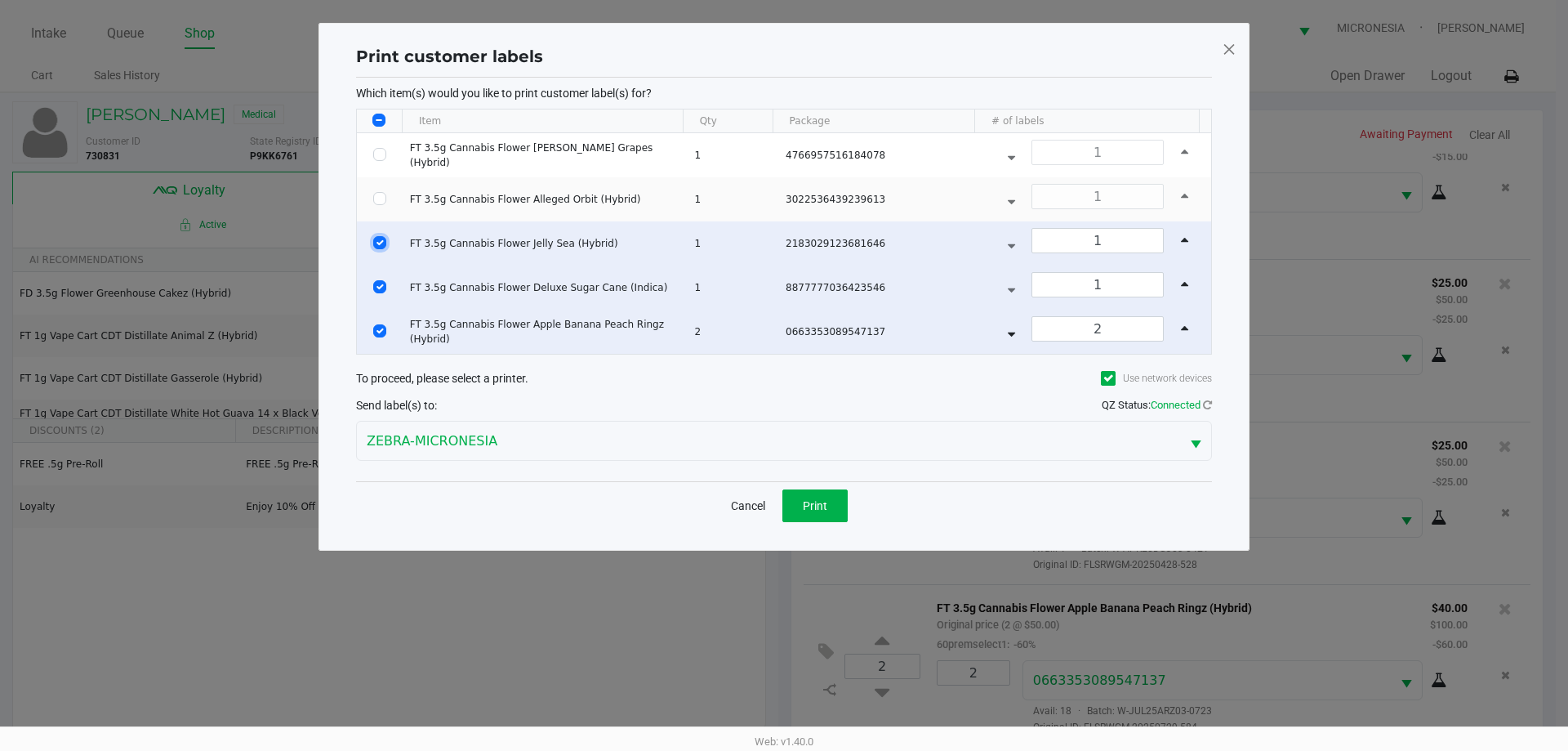
click at [378, 244] on input "Select Row" at bounding box center [379, 242] width 13 height 13
checkbox input "false"
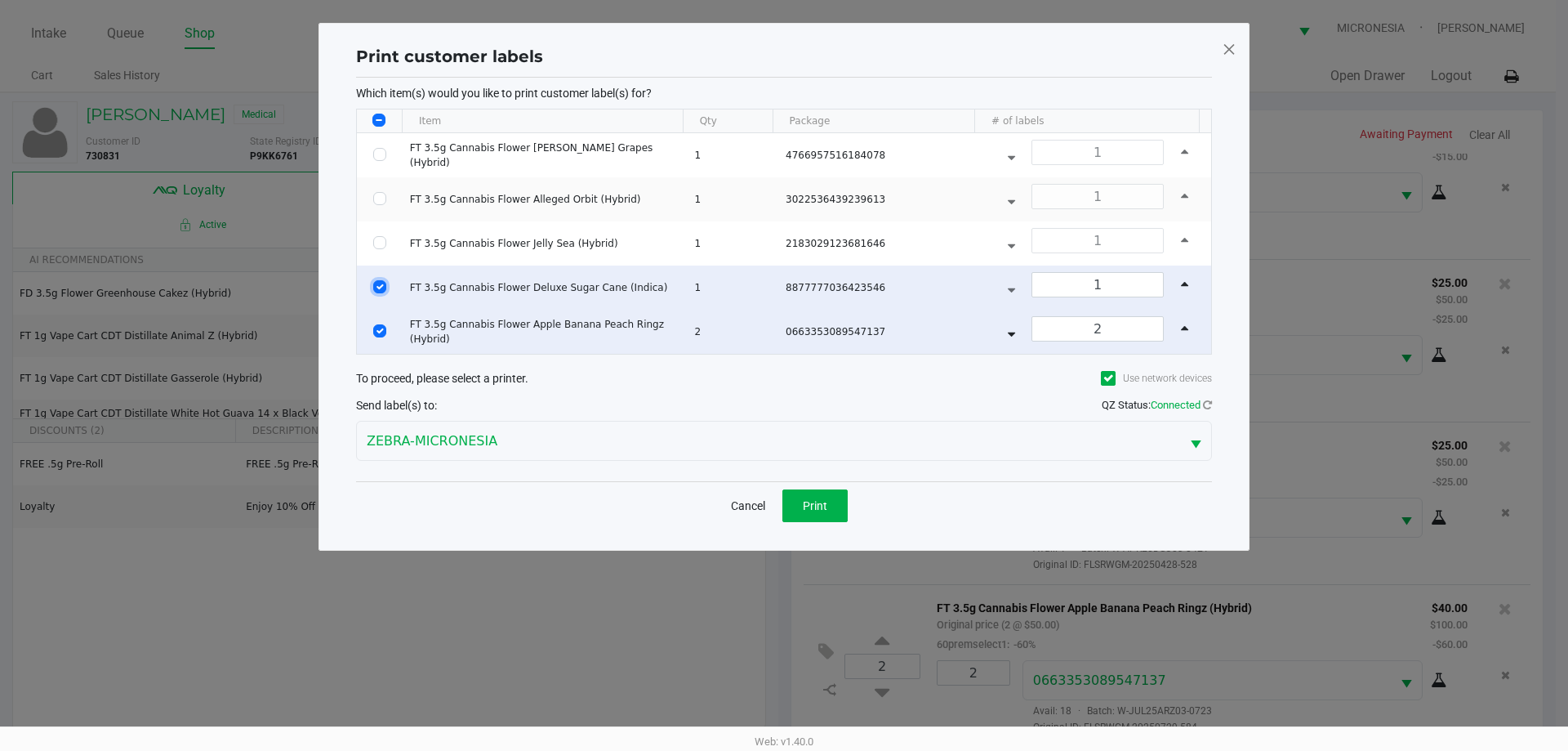
click at [382, 290] on input "Select Row" at bounding box center [379, 286] width 13 height 13
checkbox input "false"
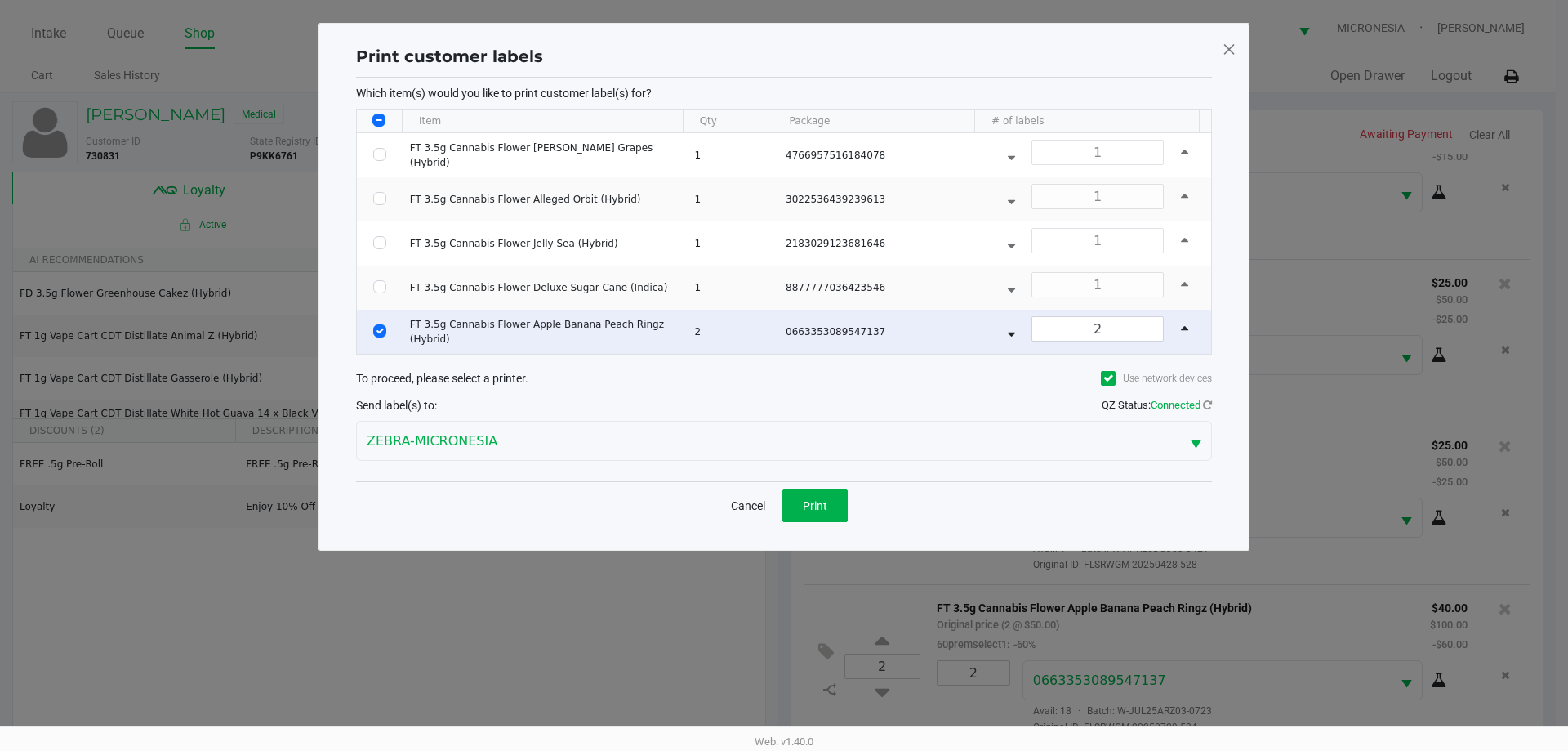
click at [825, 524] on div "Cancel Print" at bounding box center [784, 505] width 856 height 49
click at [826, 514] on button "Print" at bounding box center [814, 506] width 65 height 33
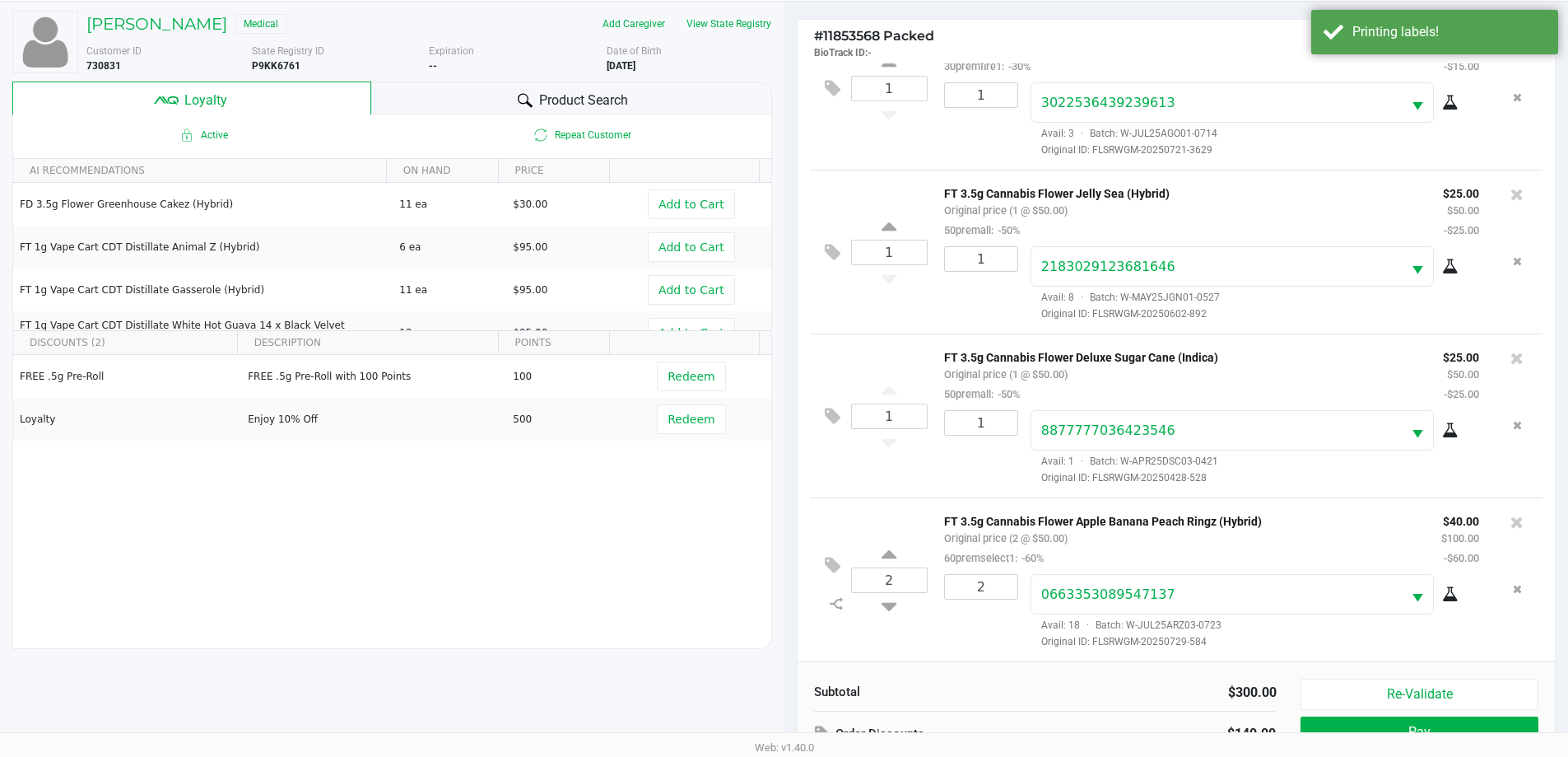
scroll to position [198, 0]
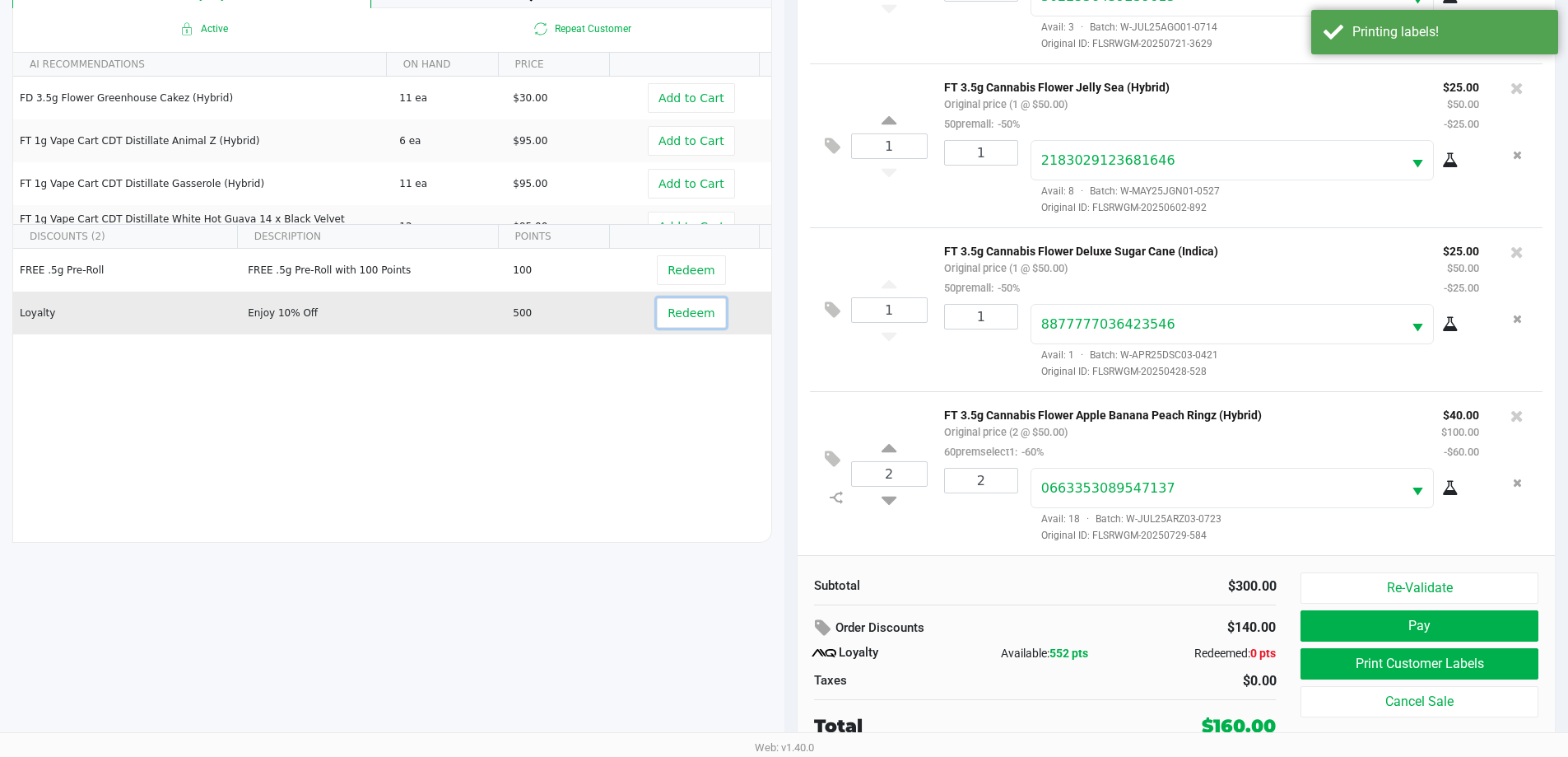
click at [689, 317] on span "Redeem" at bounding box center [691, 312] width 47 height 13
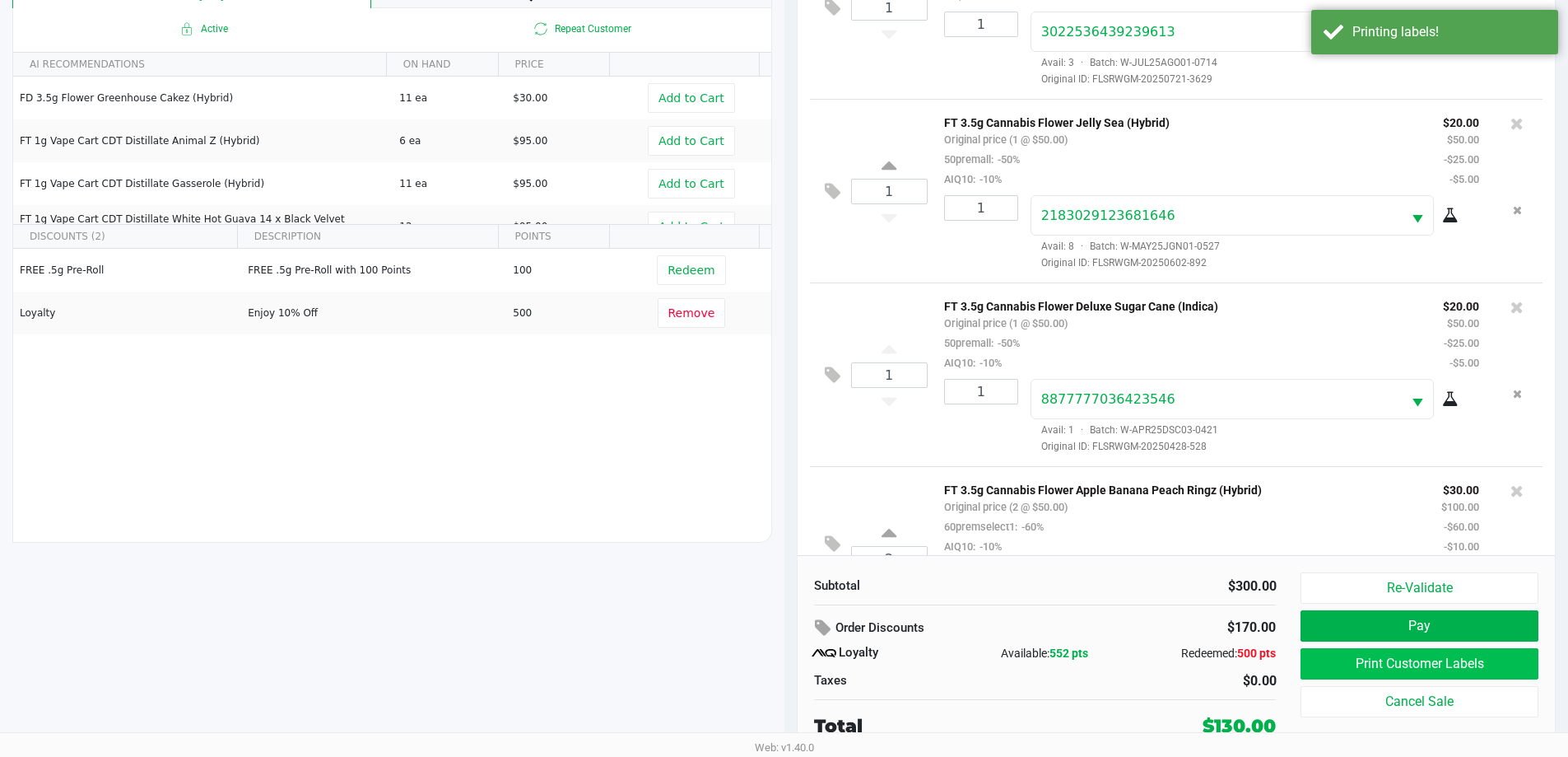
scroll to position [324, 0]
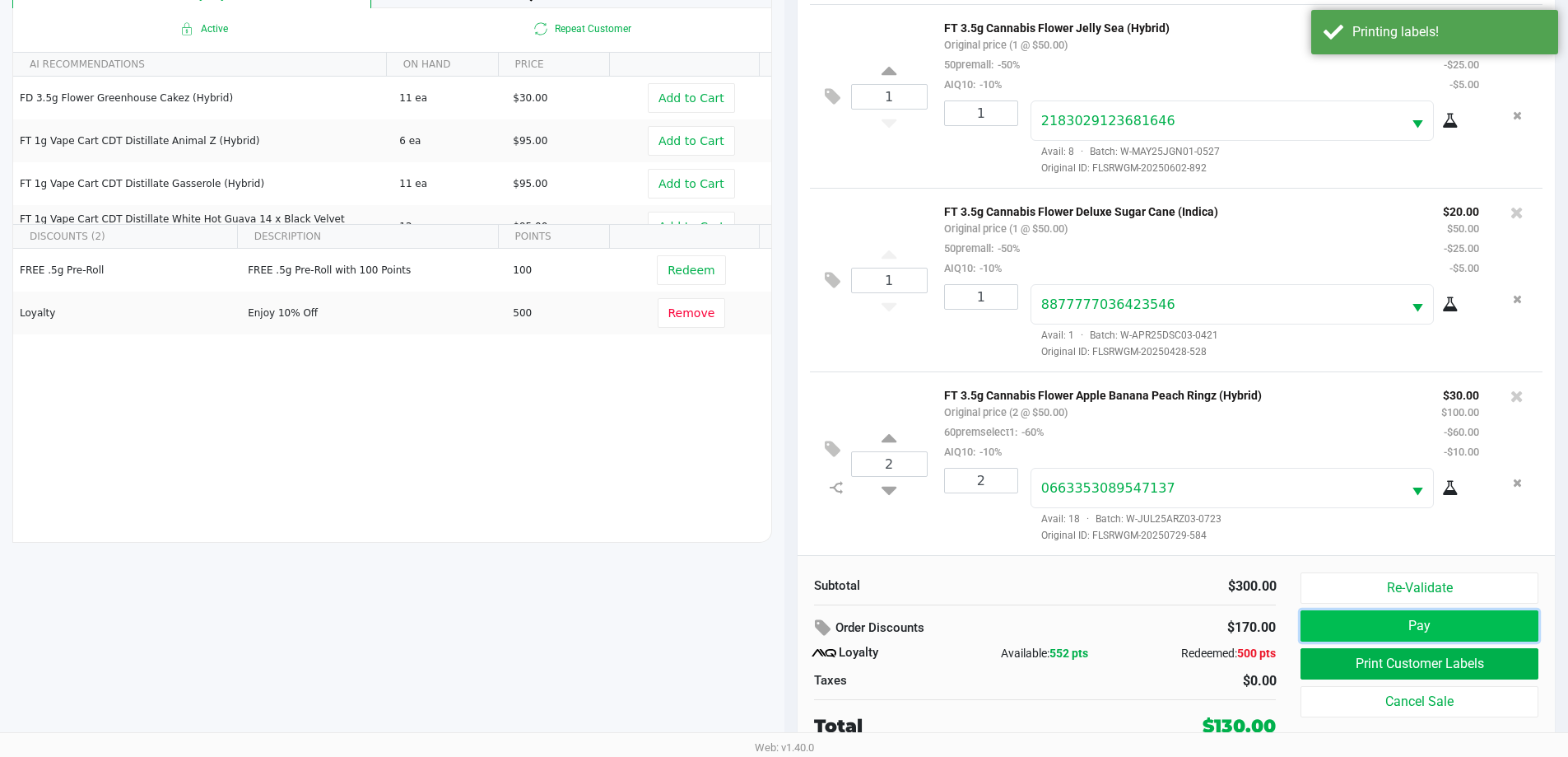
click at [1431, 627] on button "Pay" at bounding box center [1419, 626] width 237 height 31
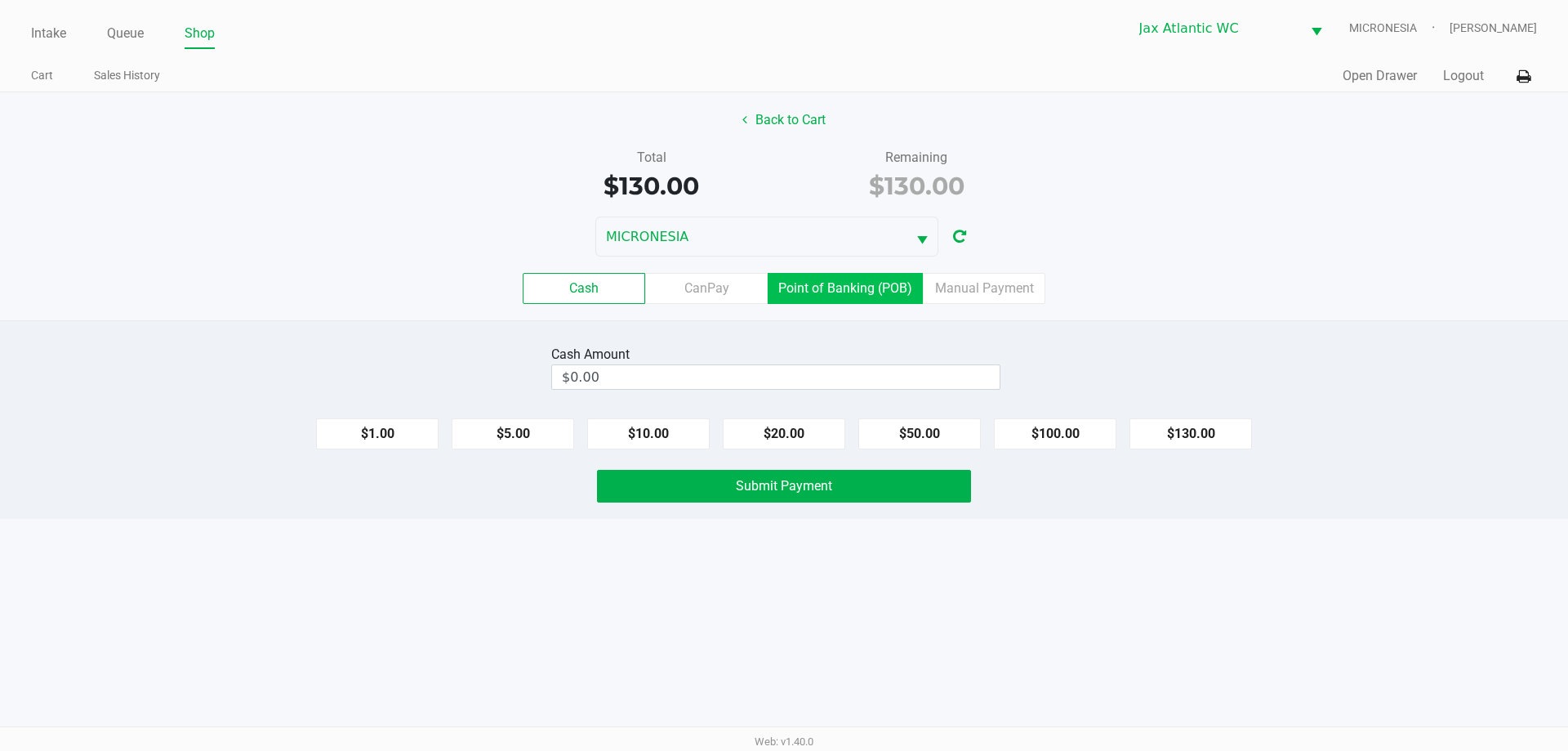
click at [833, 285] on label "Point of Banking (POB)" at bounding box center [845, 289] width 155 height 31
click at [0, 0] on 7 "Point of Banking (POB)" at bounding box center [0, 0] width 0 height 0
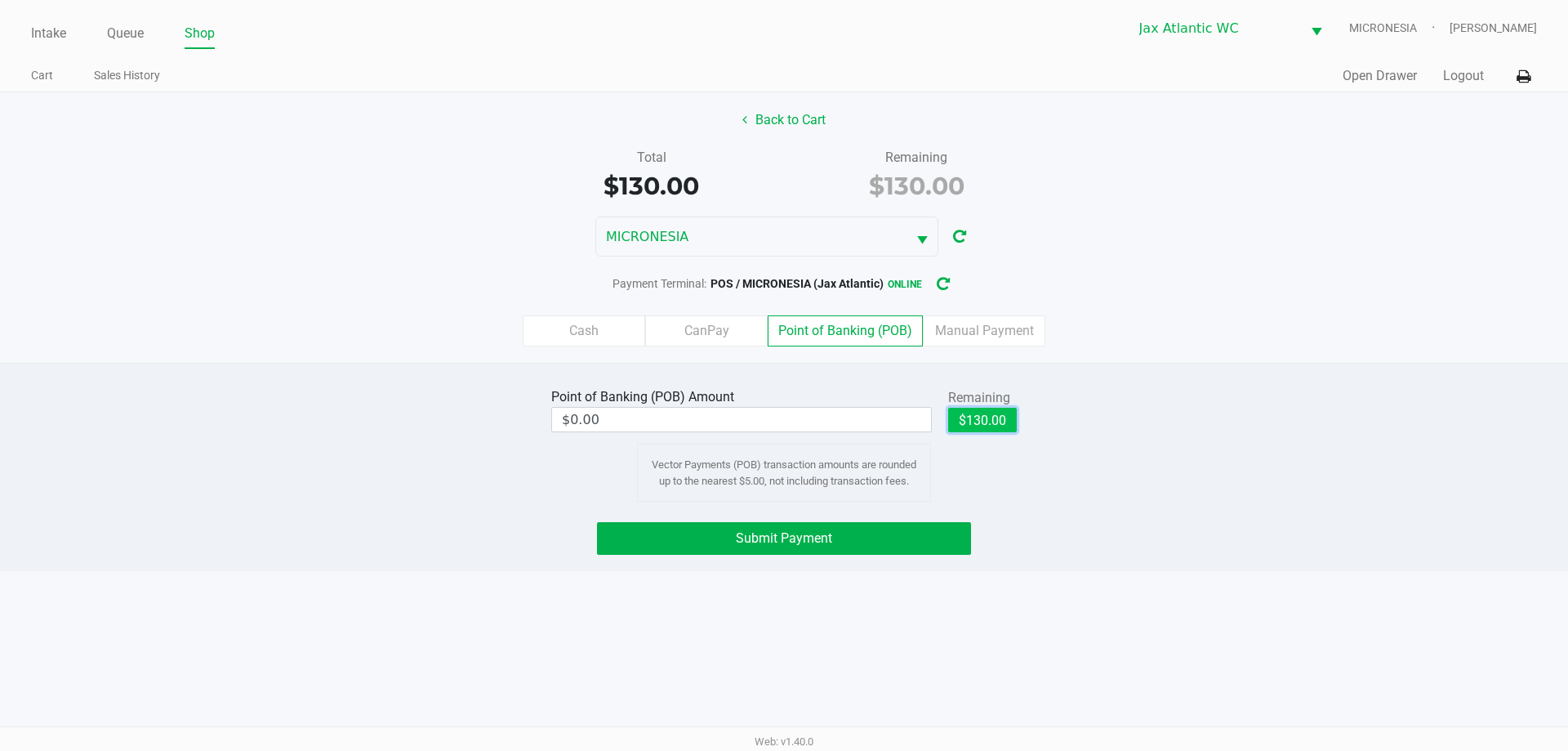
click at [957, 416] on button "$130.00" at bounding box center [982, 419] width 69 height 24
type input "$130.00"
click at [811, 551] on button "Submit Payment" at bounding box center [784, 538] width 374 height 33
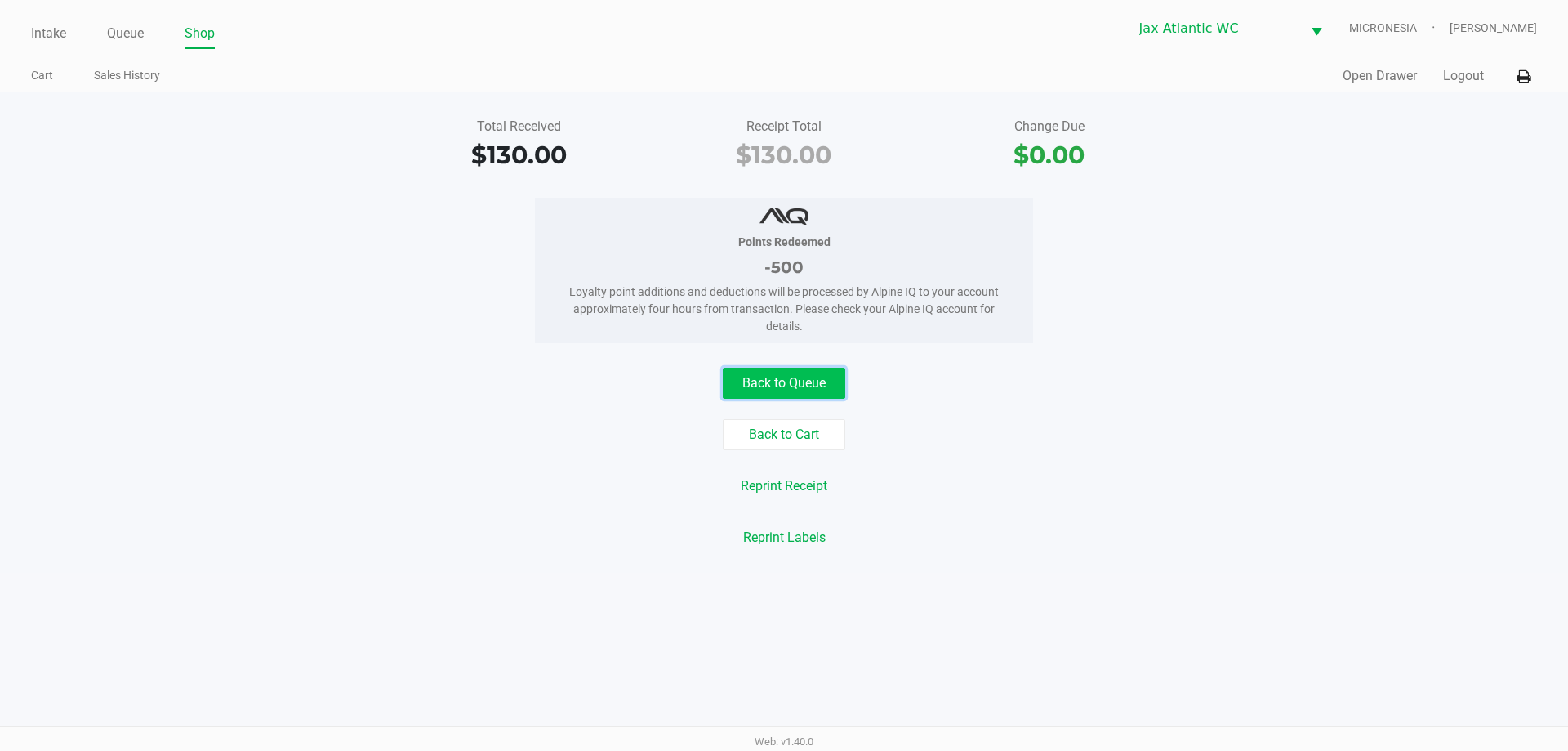
click at [767, 376] on button "Back to Queue" at bounding box center [784, 383] width 122 height 31
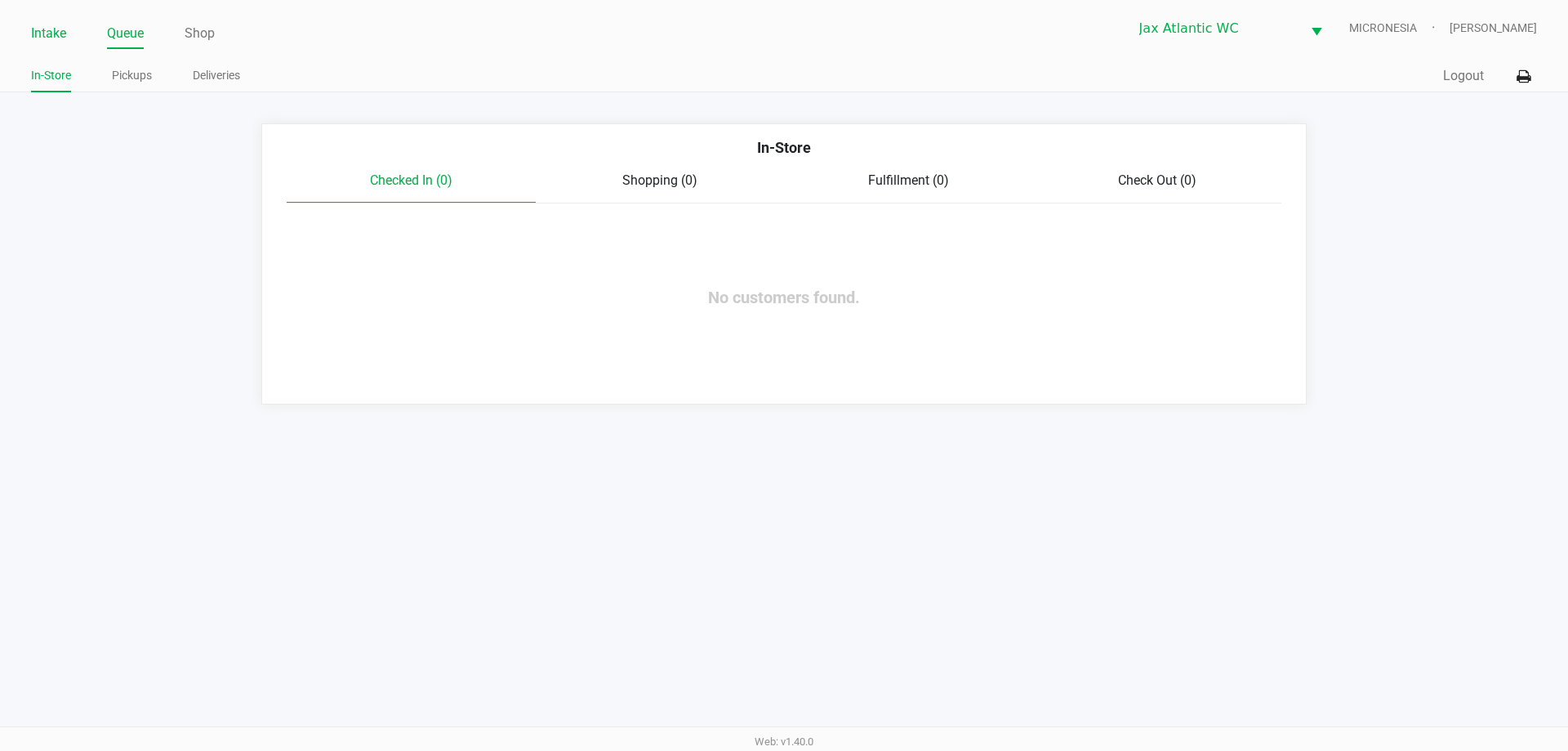
click at [53, 28] on link "Intake" at bounding box center [49, 34] width 35 height 23
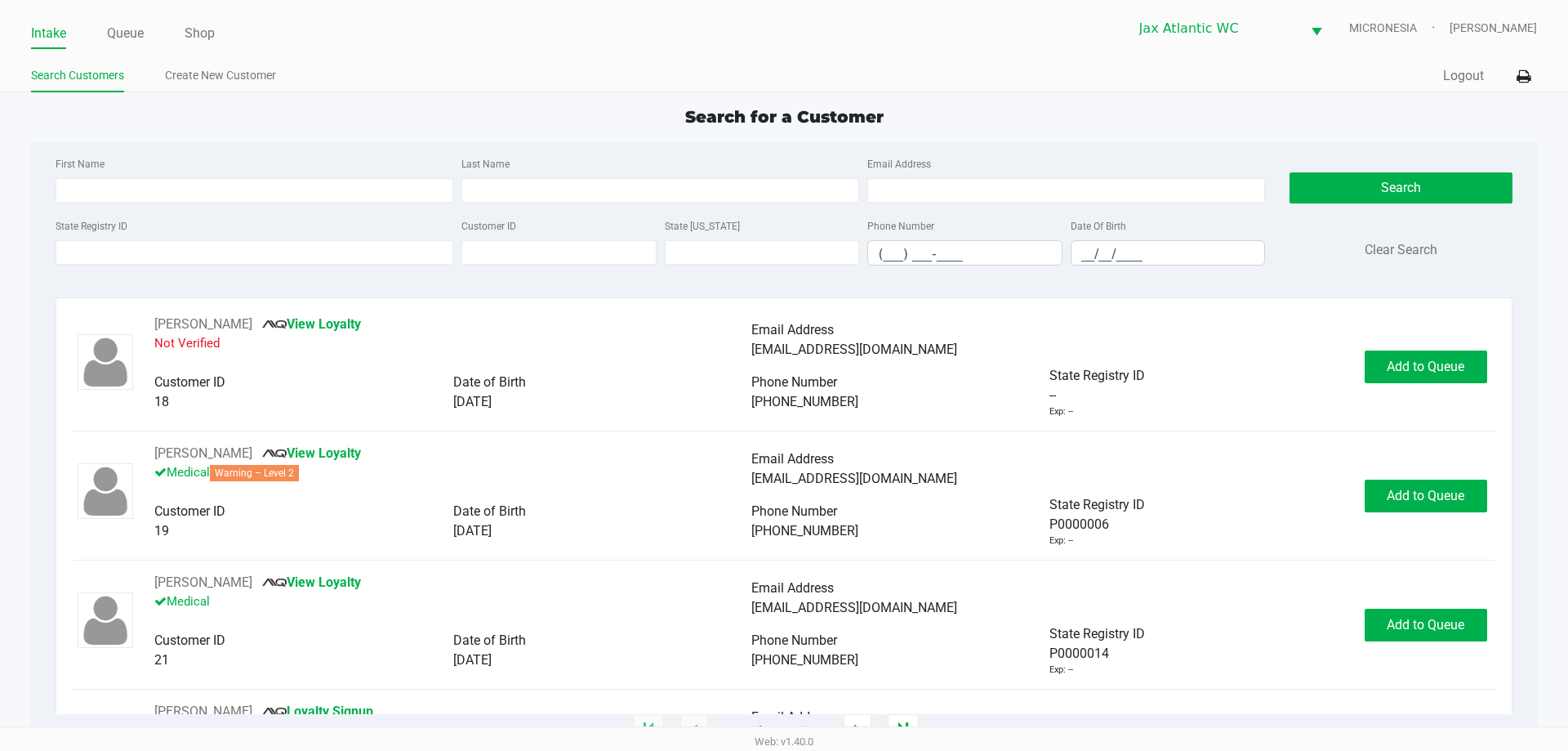
click at [258, 230] on div "State Registry ID" at bounding box center [255, 240] width 406 height 50
click at [266, 247] on input "State Registry ID" at bounding box center [254, 252] width 397 height 24
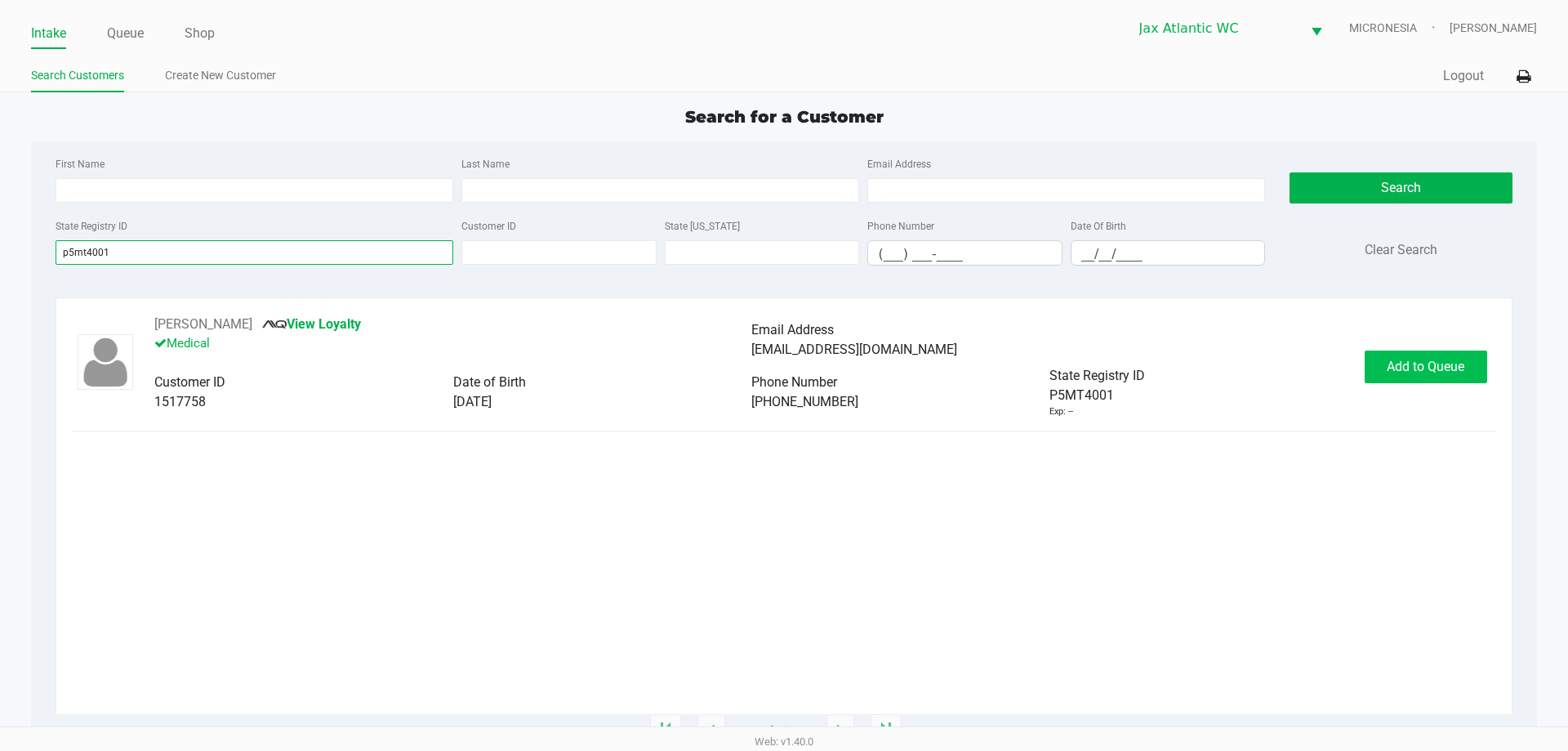
type input "p5mt4001"
click at [1377, 361] on button "Add to Queue" at bounding box center [1426, 367] width 122 height 33
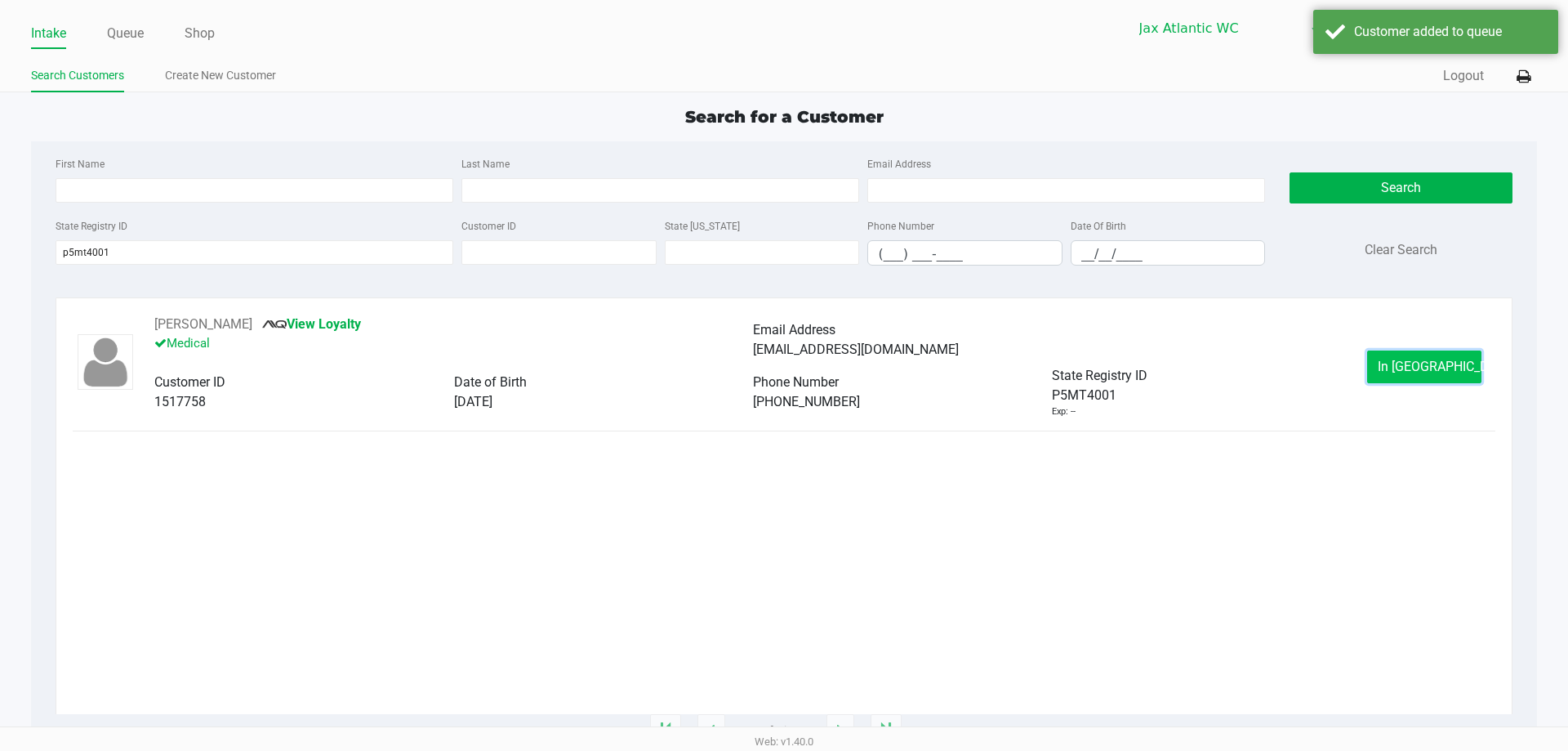
click at [1397, 365] on button "In Queue" at bounding box center [1424, 367] width 115 height 33
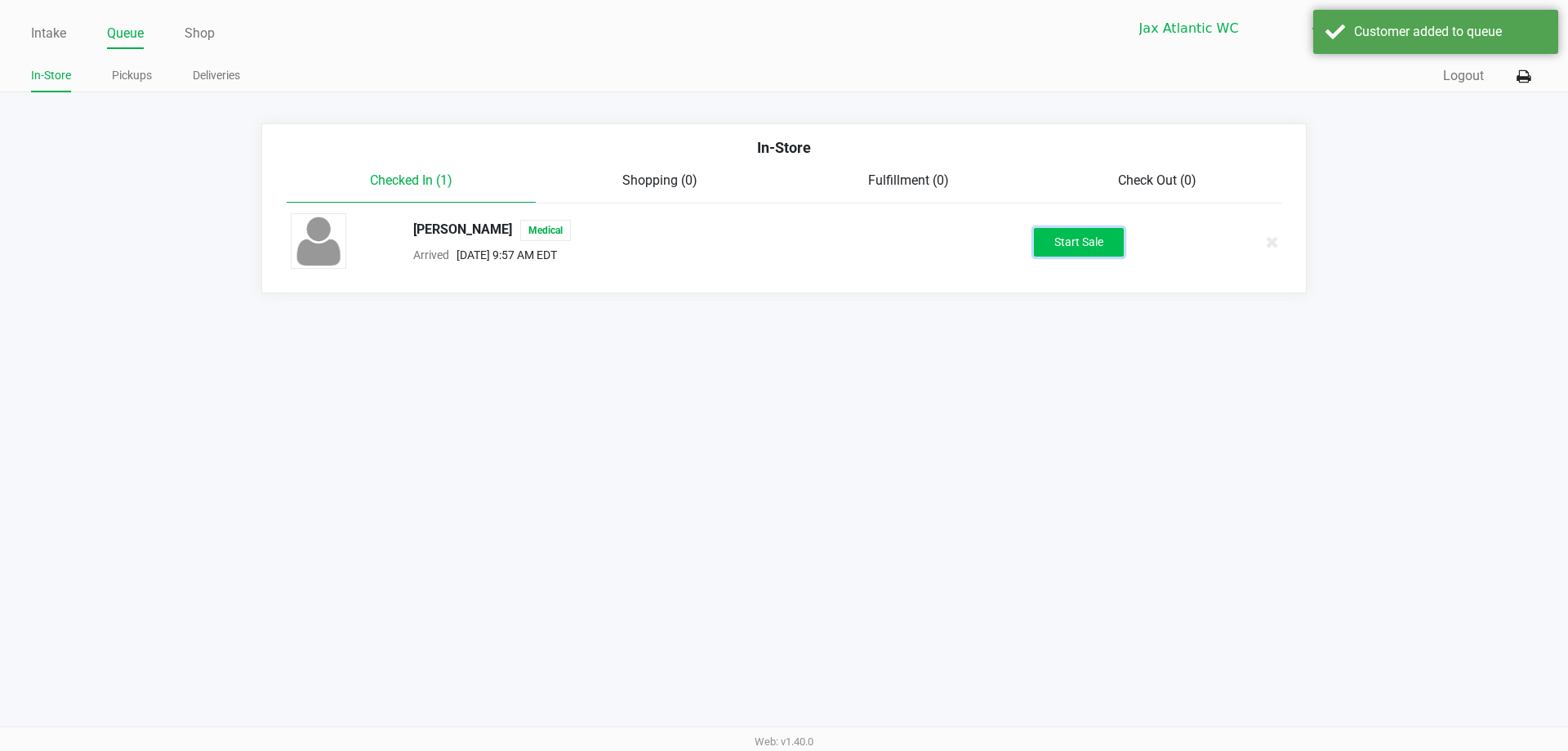
click at [1057, 248] on button "Start Sale" at bounding box center [1078, 242] width 89 height 28
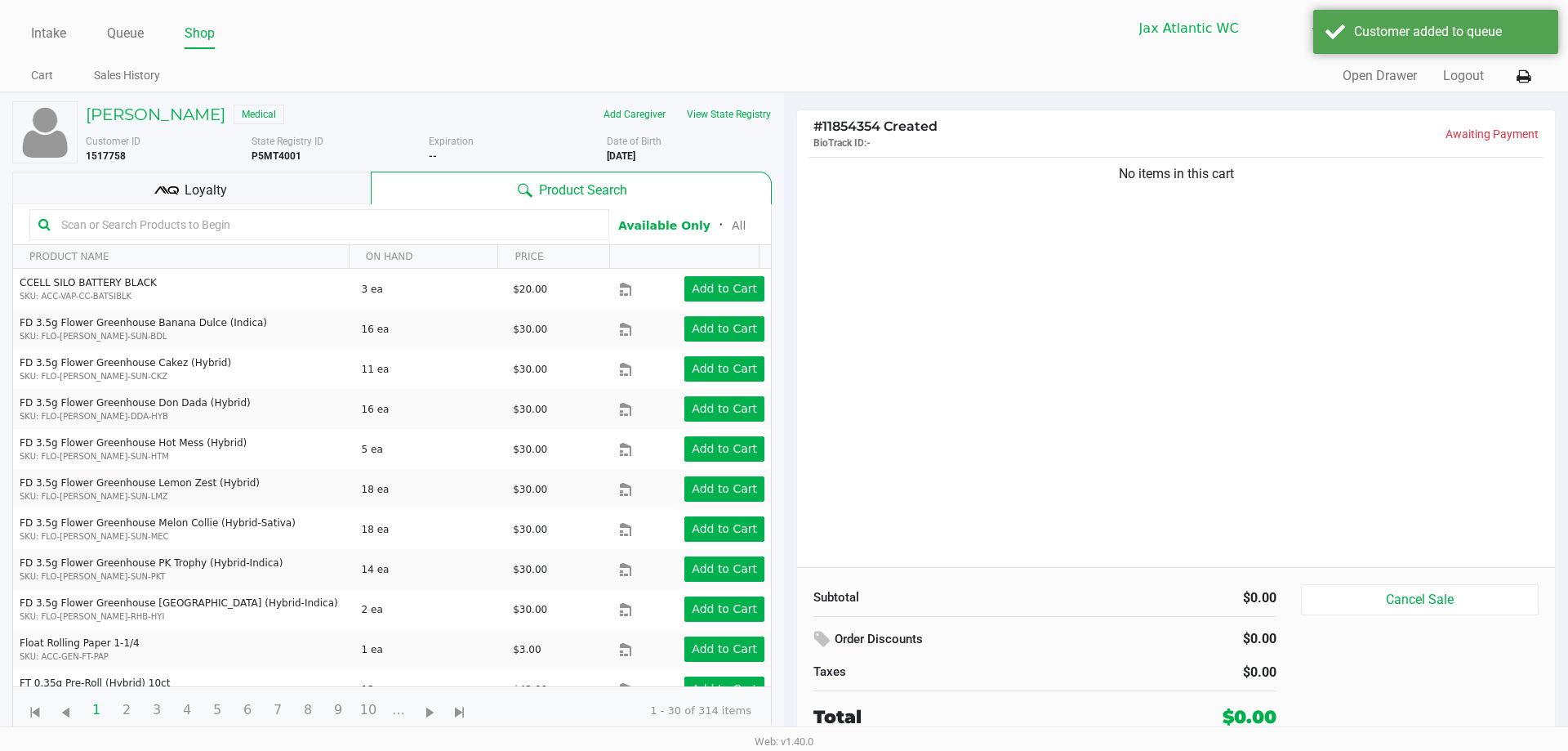
drag, startPoint x: 1084, startPoint y: 182, endPoint x: 1311, endPoint y: 168, distance: 227.4
click at [1311, 168] on div "No items in this cart" at bounding box center [1176, 174] width 733 height 19
click at [1299, 204] on div "No items in this cart" at bounding box center [1176, 359] width 758 height 413
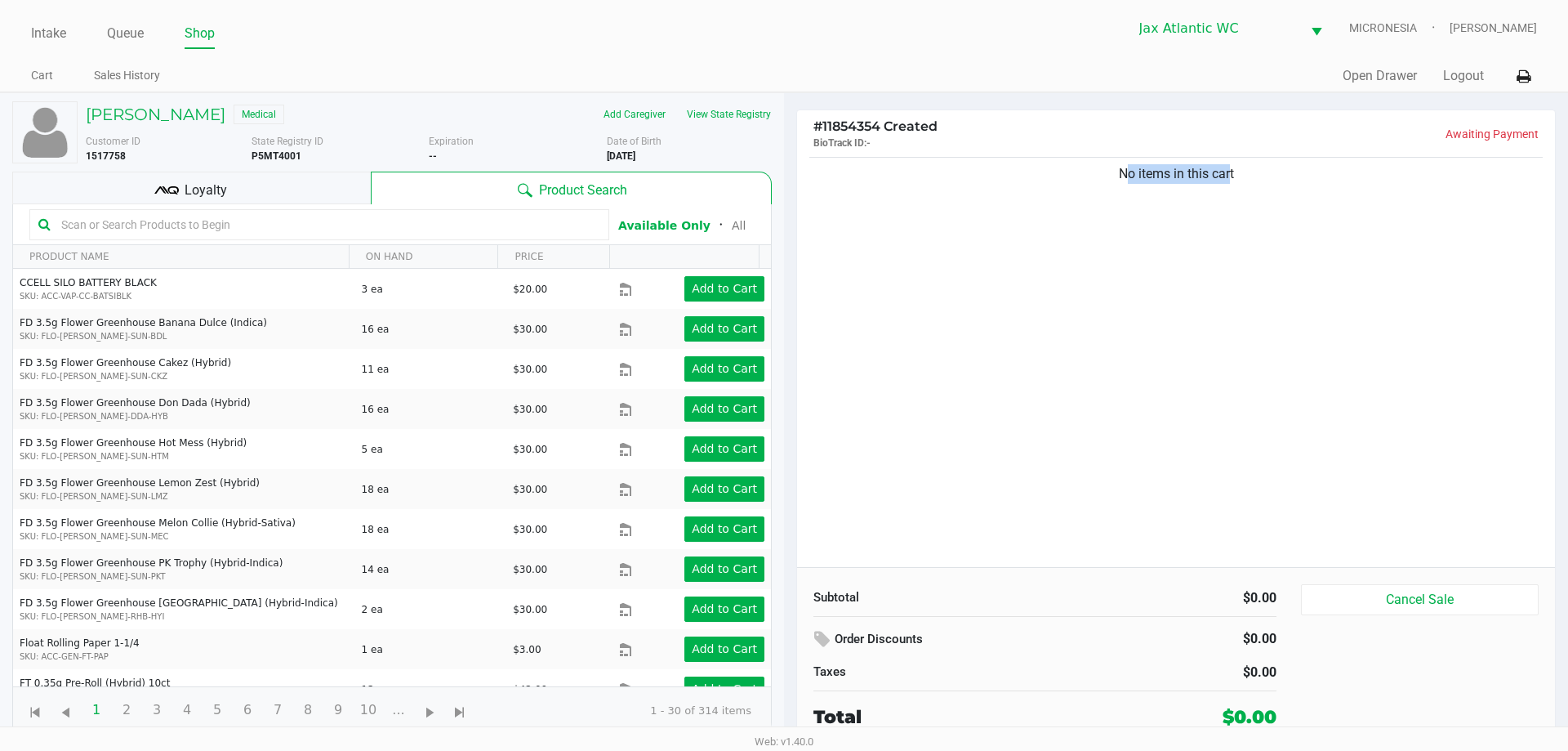
drag, startPoint x: 1227, startPoint y: 184, endPoint x: 821, endPoint y: 178, distance: 406.0
click at [821, 178] on div "No items in this cart" at bounding box center [1176, 174] width 733 height 19
click at [964, 235] on div "No items in this cart" at bounding box center [1176, 359] width 758 height 413
click at [714, 107] on button "View State Registry" at bounding box center [724, 114] width 95 height 26
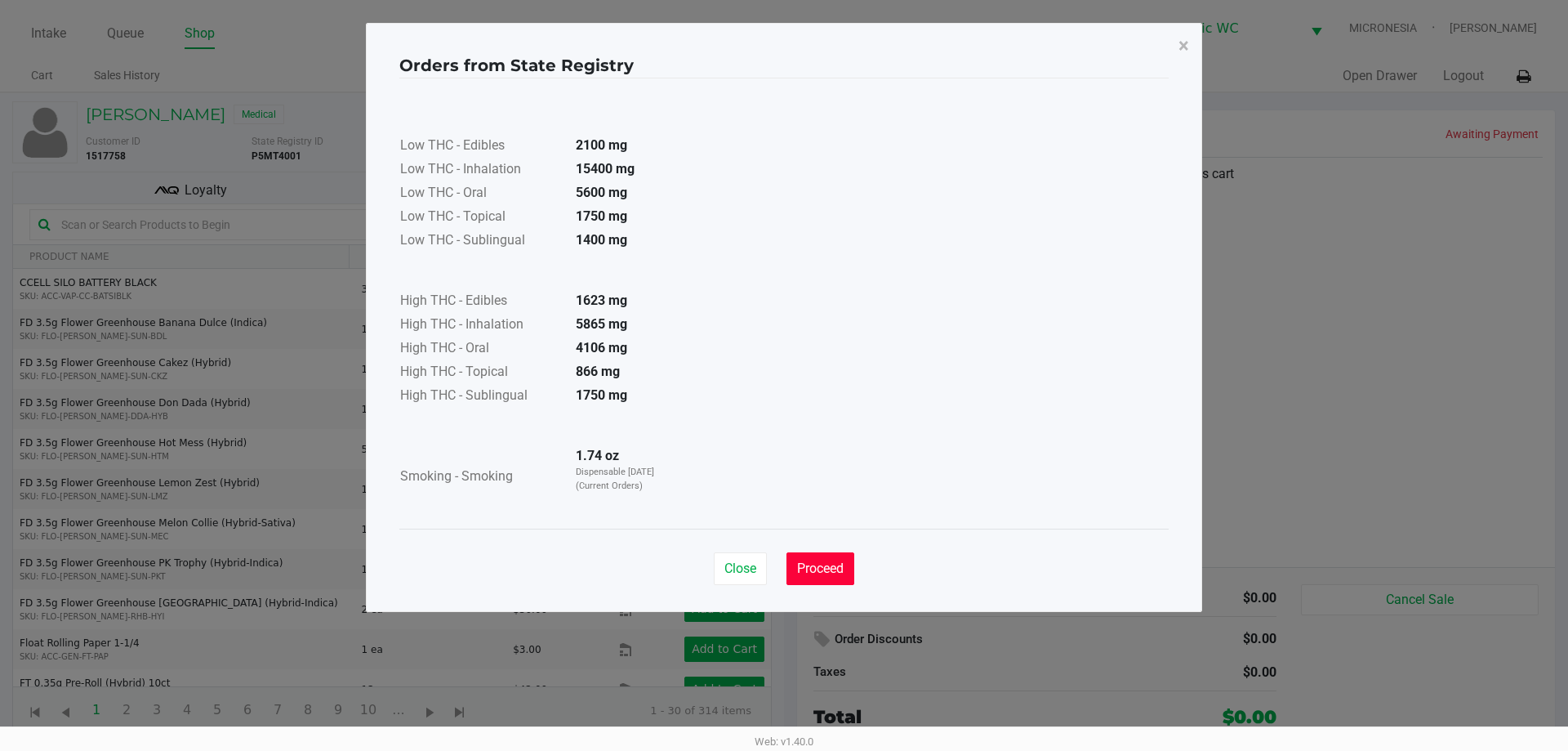
click at [833, 564] on span "Proceed" at bounding box center [820, 568] width 47 height 16
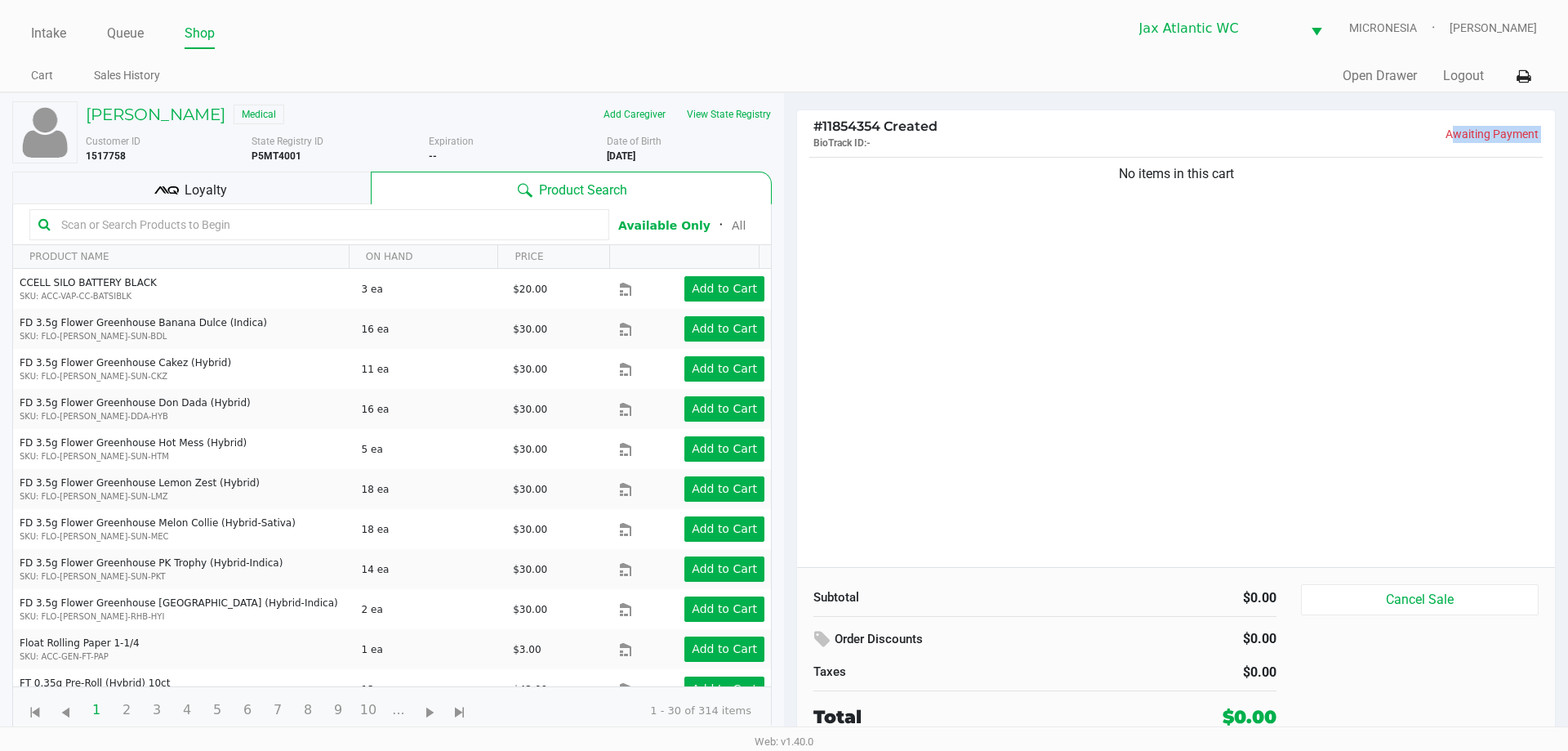
drag, startPoint x: 1008, startPoint y: 179, endPoint x: 1422, endPoint y: 129, distance: 417.0
click at [1430, 127] on div "# 11854354 Created BioTrack ID: - Awaiting Payment No items in this cart Subtot…" at bounding box center [1176, 428] width 760 height 638
click at [1228, 208] on div "No items in this cart" at bounding box center [1176, 359] width 758 height 413
drag, startPoint x: 1247, startPoint y: 178, endPoint x: 1095, endPoint y: 190, distance: 152.5
click at [1089, 178] on div "No items in this cart" at bounding box center [1176, 174] width 733 height 19
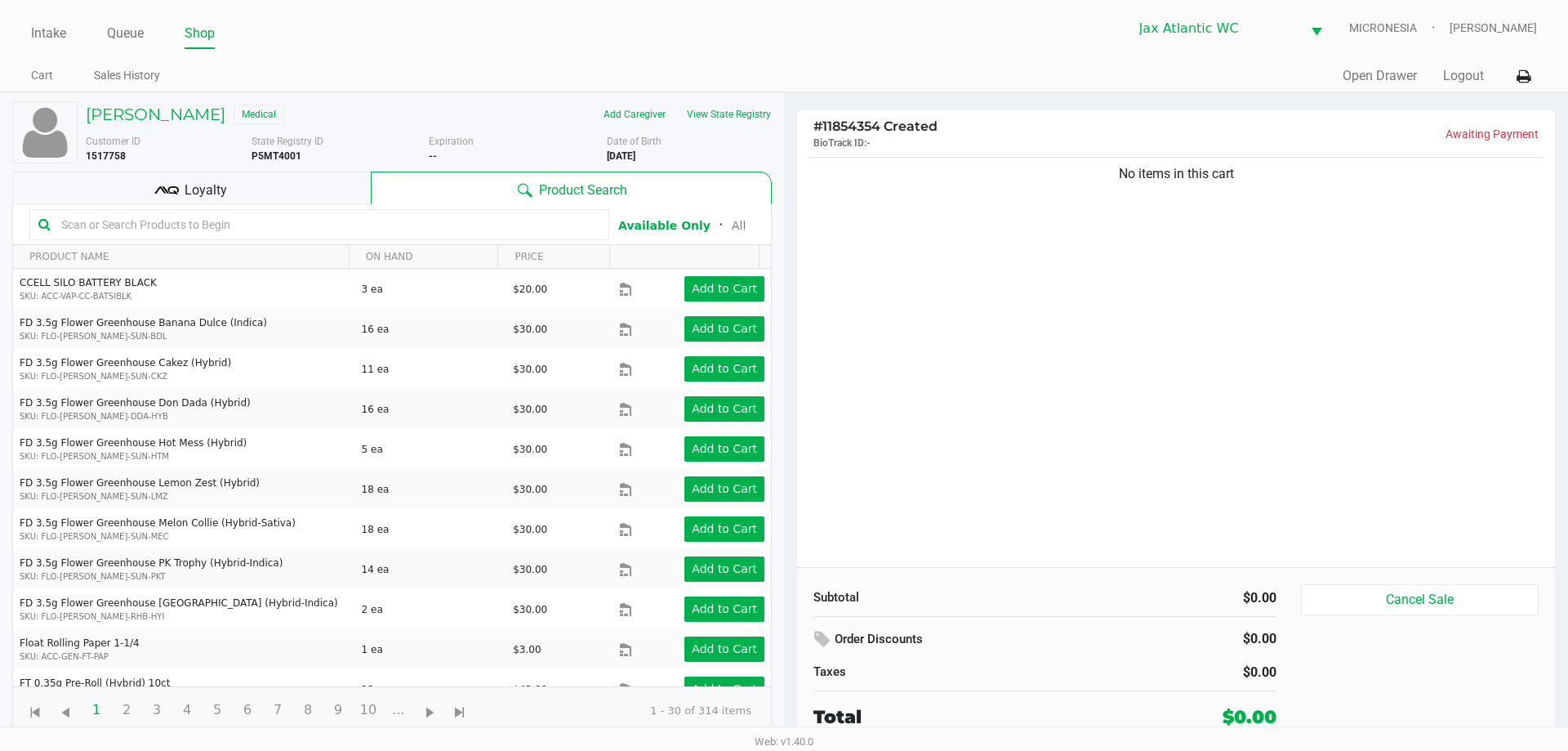
click at [1108, 208] on div "No items in this cart" at bounding box center [1176, 359] width 758 height 413
click at [1305, 392] on div "No items in this cart" at bounding box center [1176, 359] width 758 height 413
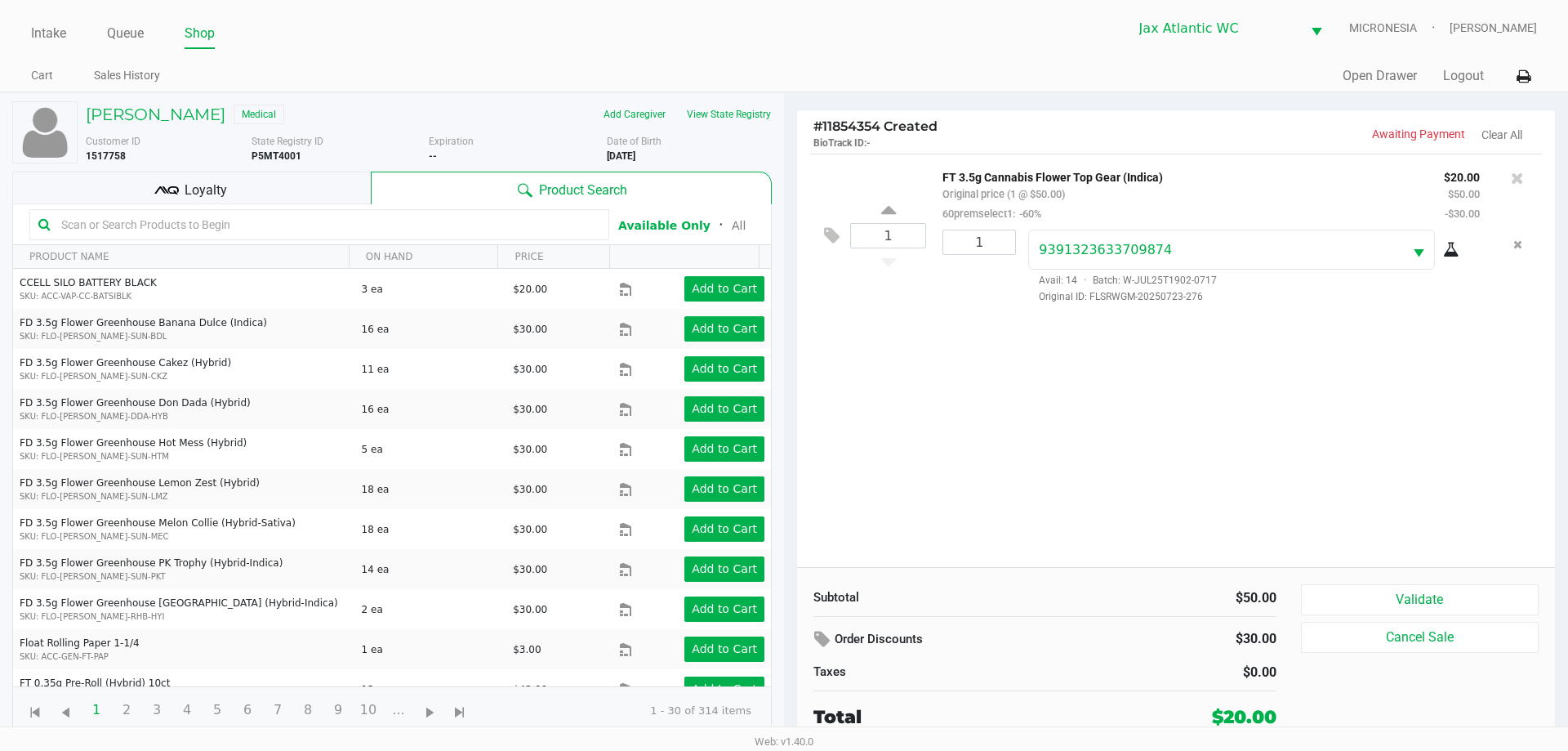
click at [1030, 446] on div "1 FT 3.5g Cannabis Flower Top Gear (Indica) Original price (1 @ $50.00) 60prems…" at bounding box center [1176, 359] width 758 height 413
click at [1407, 597] on button "Validate" at bounding box center [1419, 599] width 238 height 31
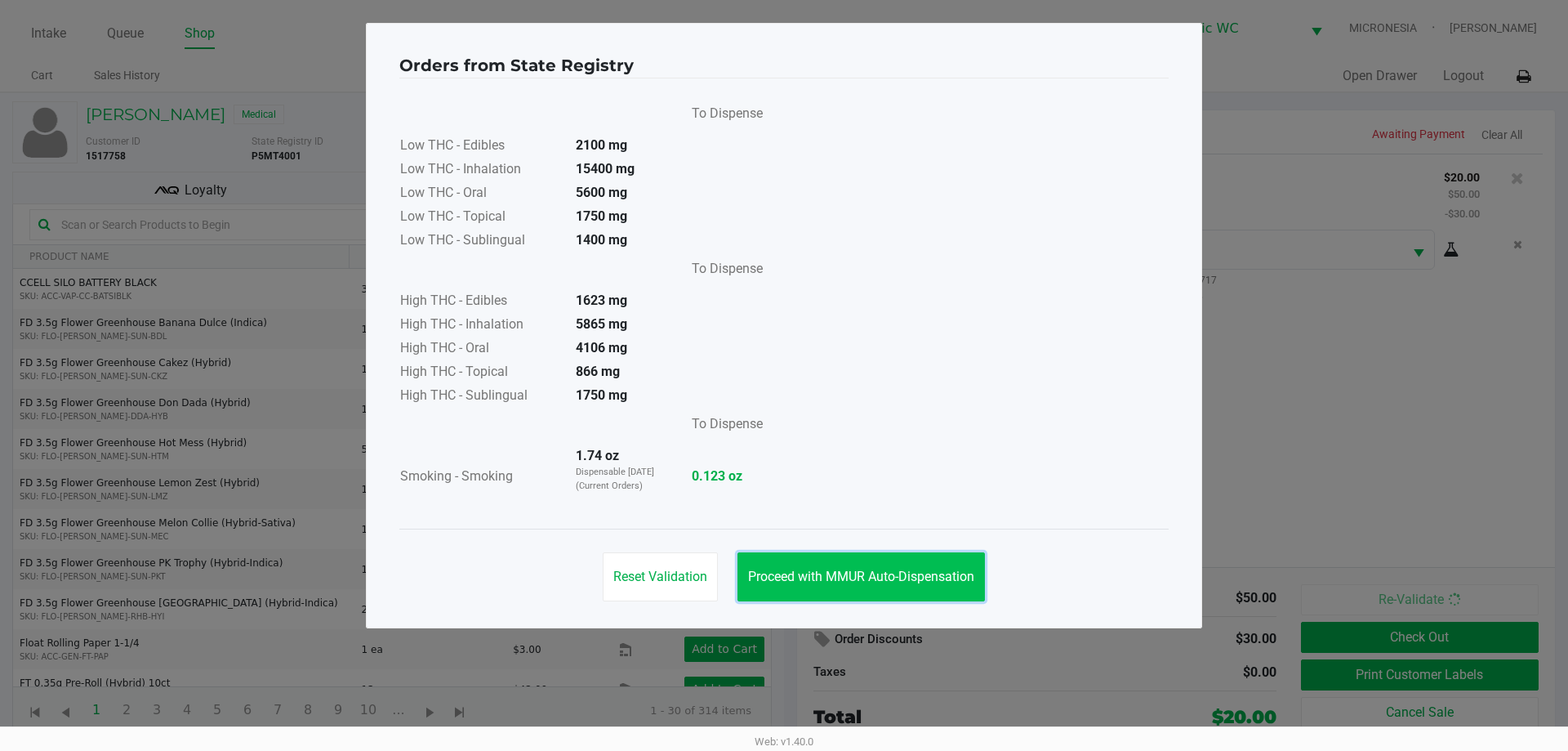
click at [925, 562] on button "Proceed with MMUR Auto-Dispensation" at bounding box center [861, 576] width 248 height 49
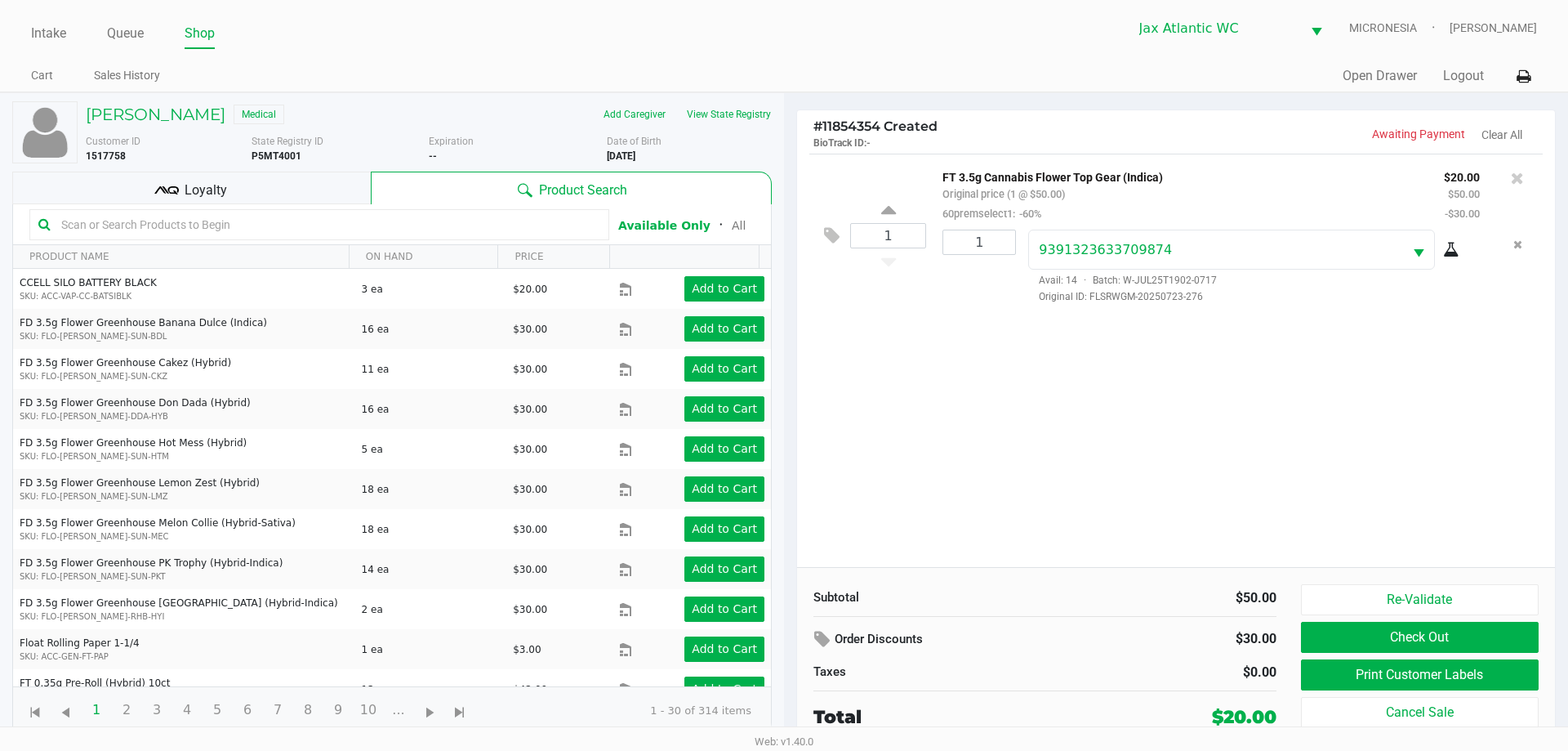
drag, startPoint x: 1274, startPoint y: 714, endPoint x: 1168, endPoint y: 720, distance: 106.2
click at [1168, 720] on div "$20.00" at bounding box center [1204, 717] width 171 height 27
click at [1166, 720] on div "$20.00" at bounding box center [1204, 717] width 171 height 27
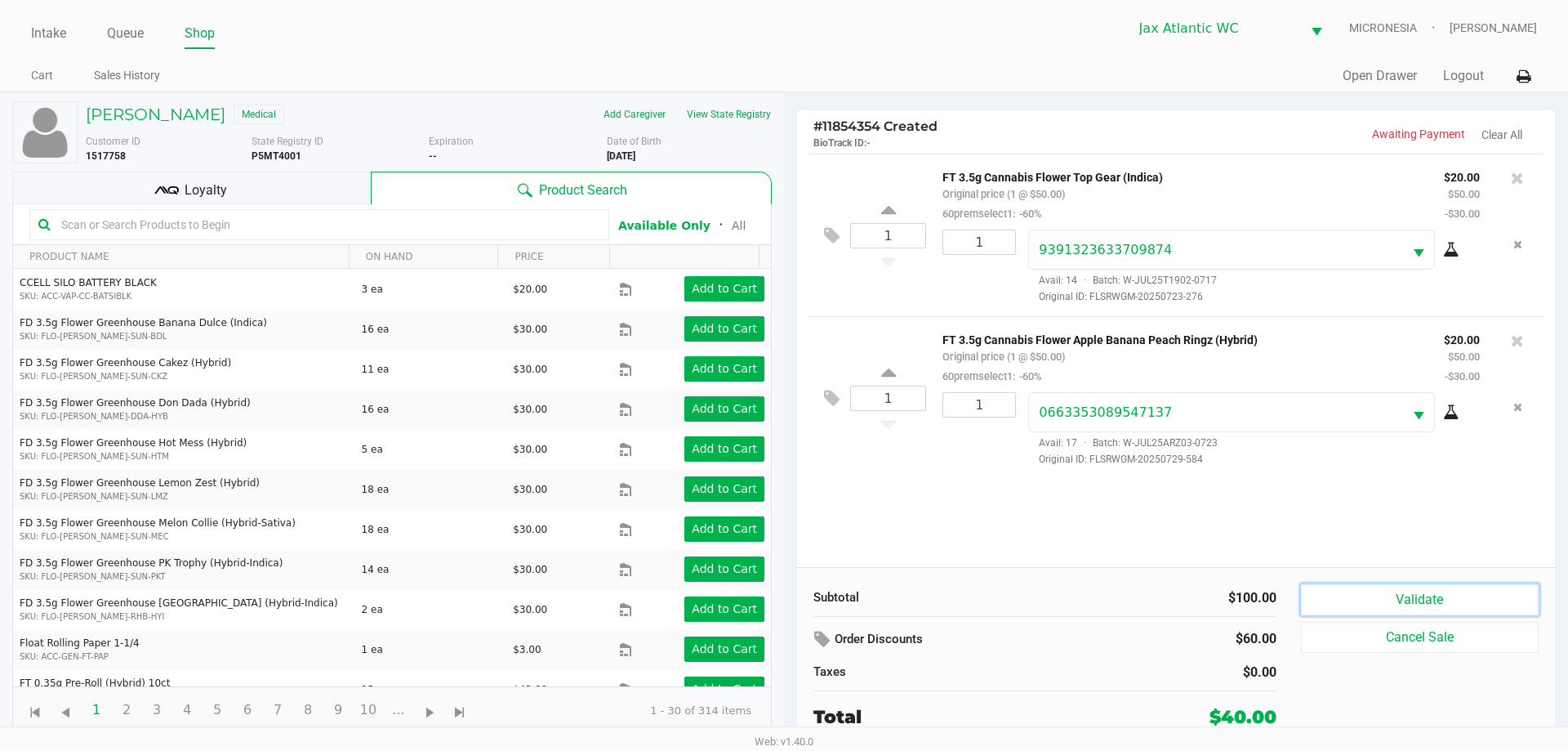
click at [1415, 607] on button "Validate" at bounding box center [1419, 599] width 238 height 31
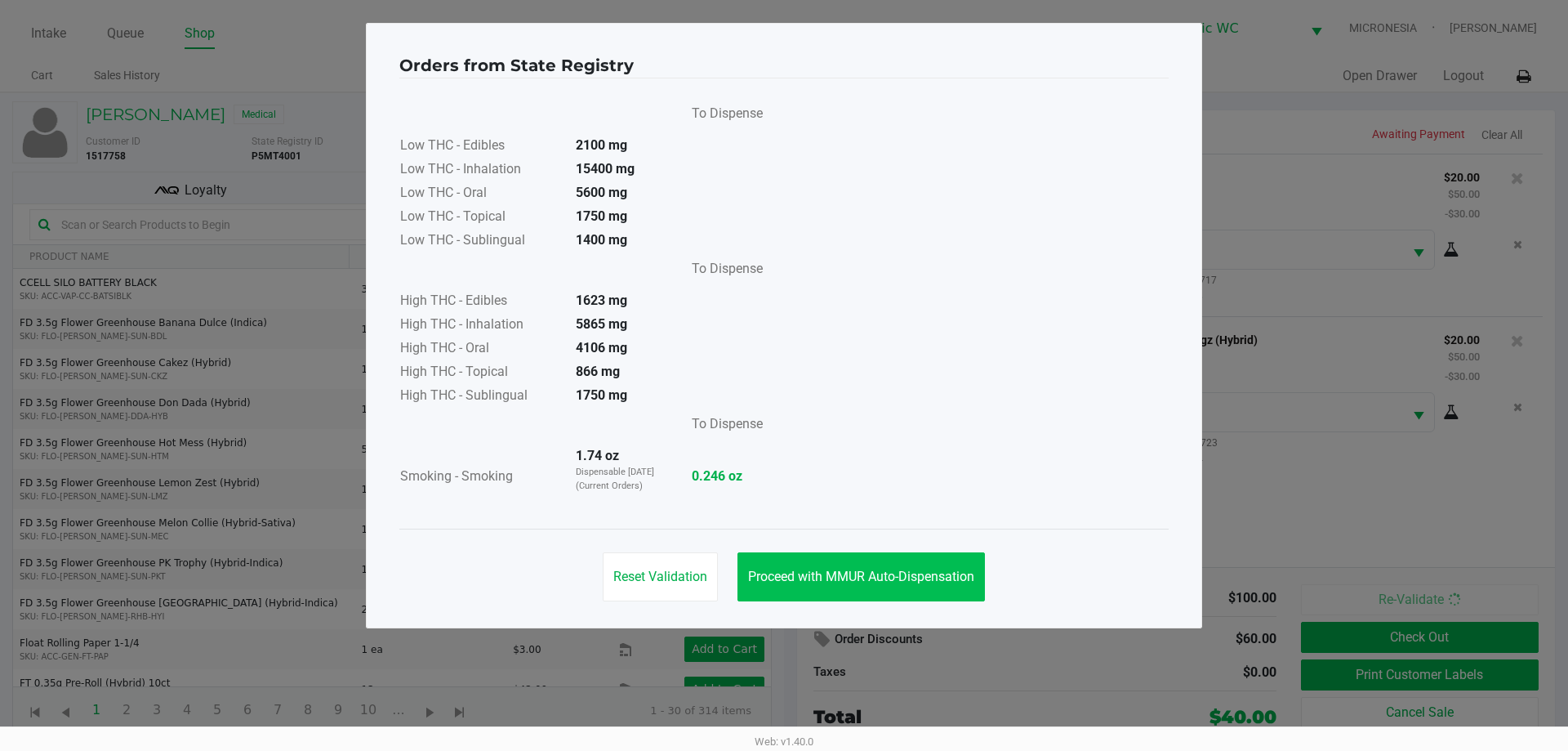
click at [847, 560] on div "Reset Validation Proceed with MMUR Auto-Dispensation" at bounding box center [784, 569] width 769 height 83
drag, startPoint x: 933, startPoint y: 601, endPoint x: 1147, endPoint y: 620, distance: 214.8
click at [939, 599] on div "Reset Validation Proceed with MMUR Auto-Dispensation" at bounding box center [784, 569] width 769 height 83
click at [986, 576] on div "Reset Validation Proceed with MMUR Auto-Dispensation" at bounding box center [784, 569] width 769 height 83
drag, startPoint x: 978, startPoint y: 580, endPoint x: 1062, endPoint y: 599, distance: 86.1
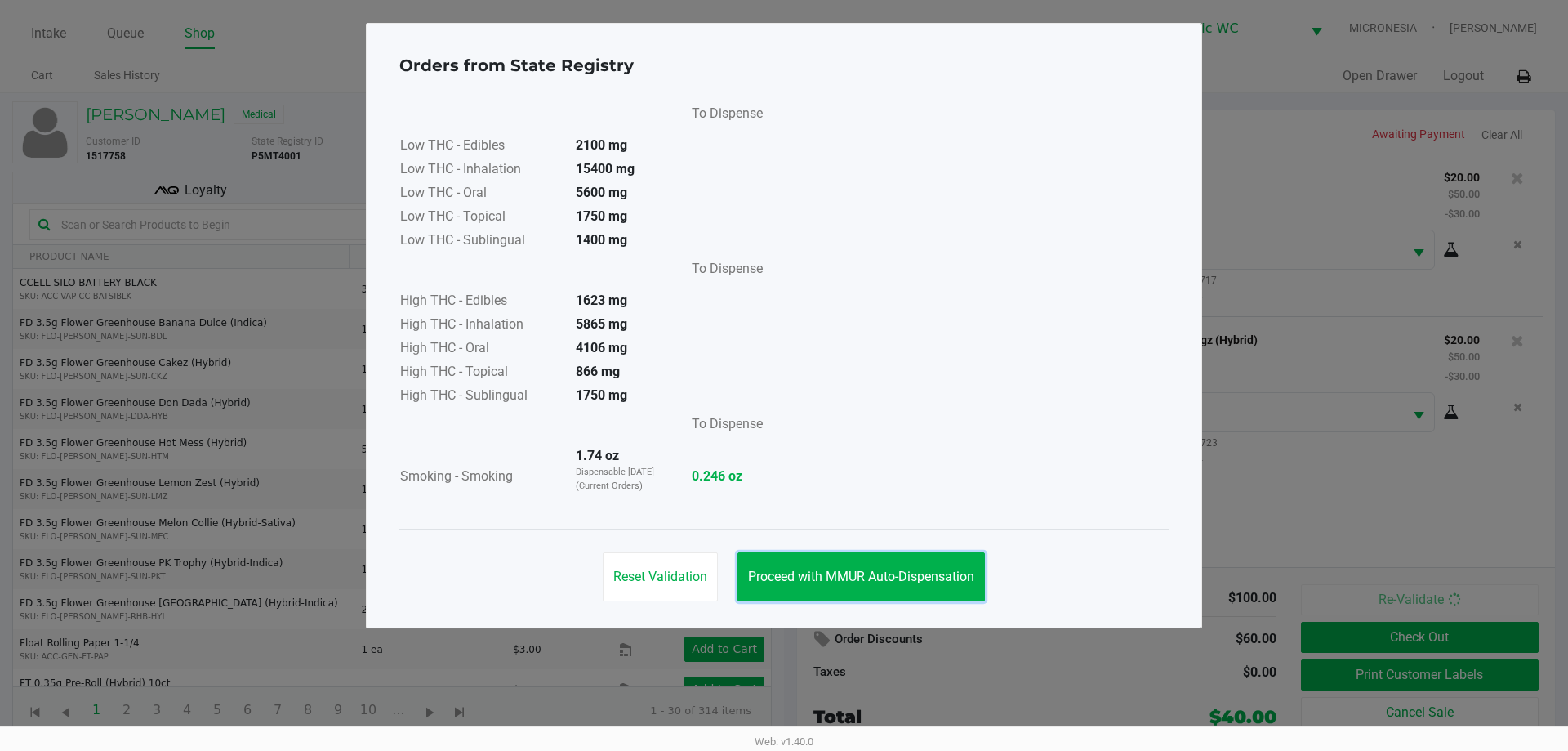
click at [1007, 581] on div "Reset Validation Proceed with MMUR Auto-Dispensation" at bounding box center [784, 569] width 769 height 83
drag, startPoint x: 838, startPoint y: 546, endPoint x: 880, endPoint y: 565, distance: 46.1
click at [848, 550] on div "Reset Validation Proceed with MMUR Auto-Dispensation" at bounding box center [784, 569] width 769 height 83
click at [898, 576] on span "Proceed with MMUR Auto-Dispensation" at bounding box center [861, 576] width 226 height 16
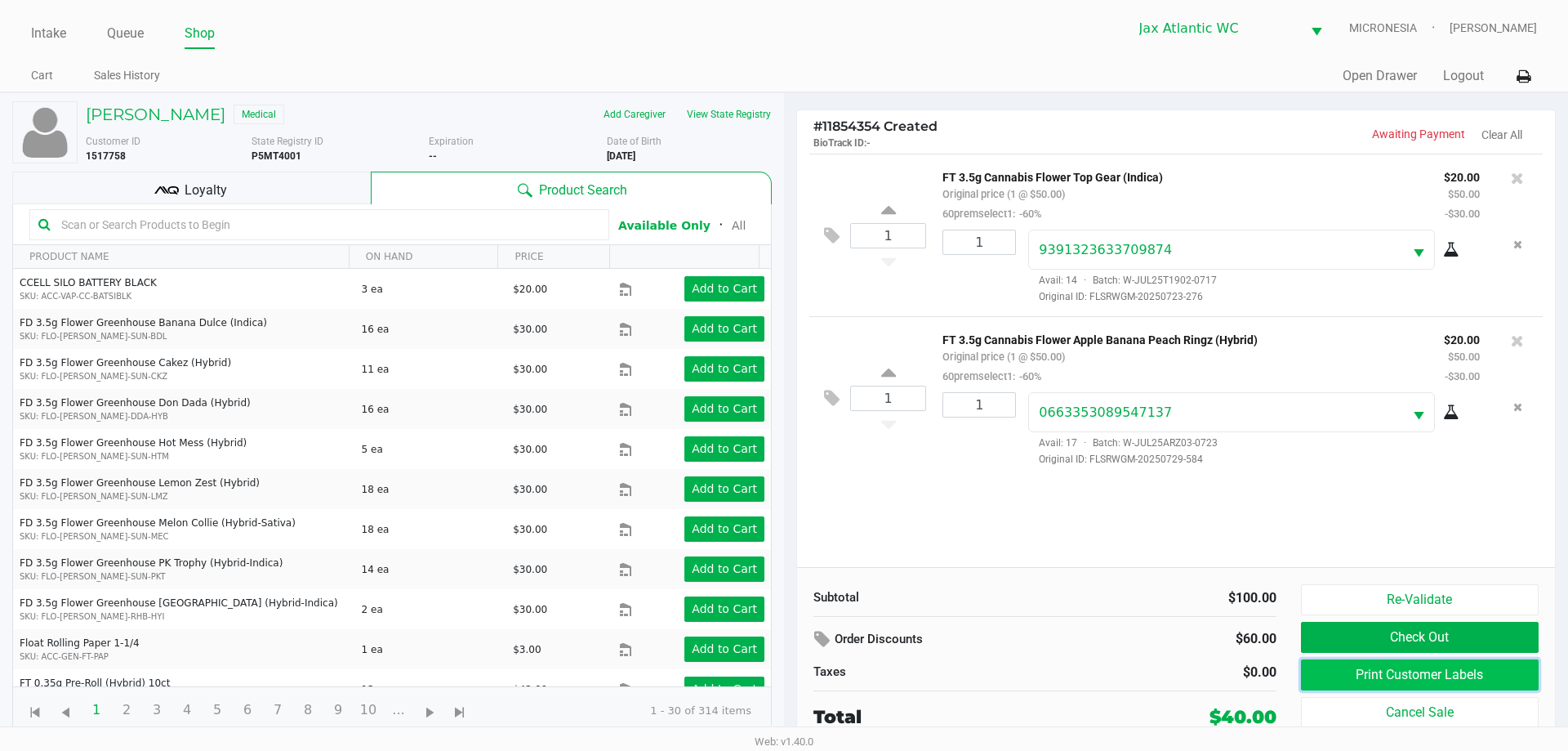
click at [1385, 679] on button "Print Customer Labels" at bounding box center [1419, 674] width 238 height 31
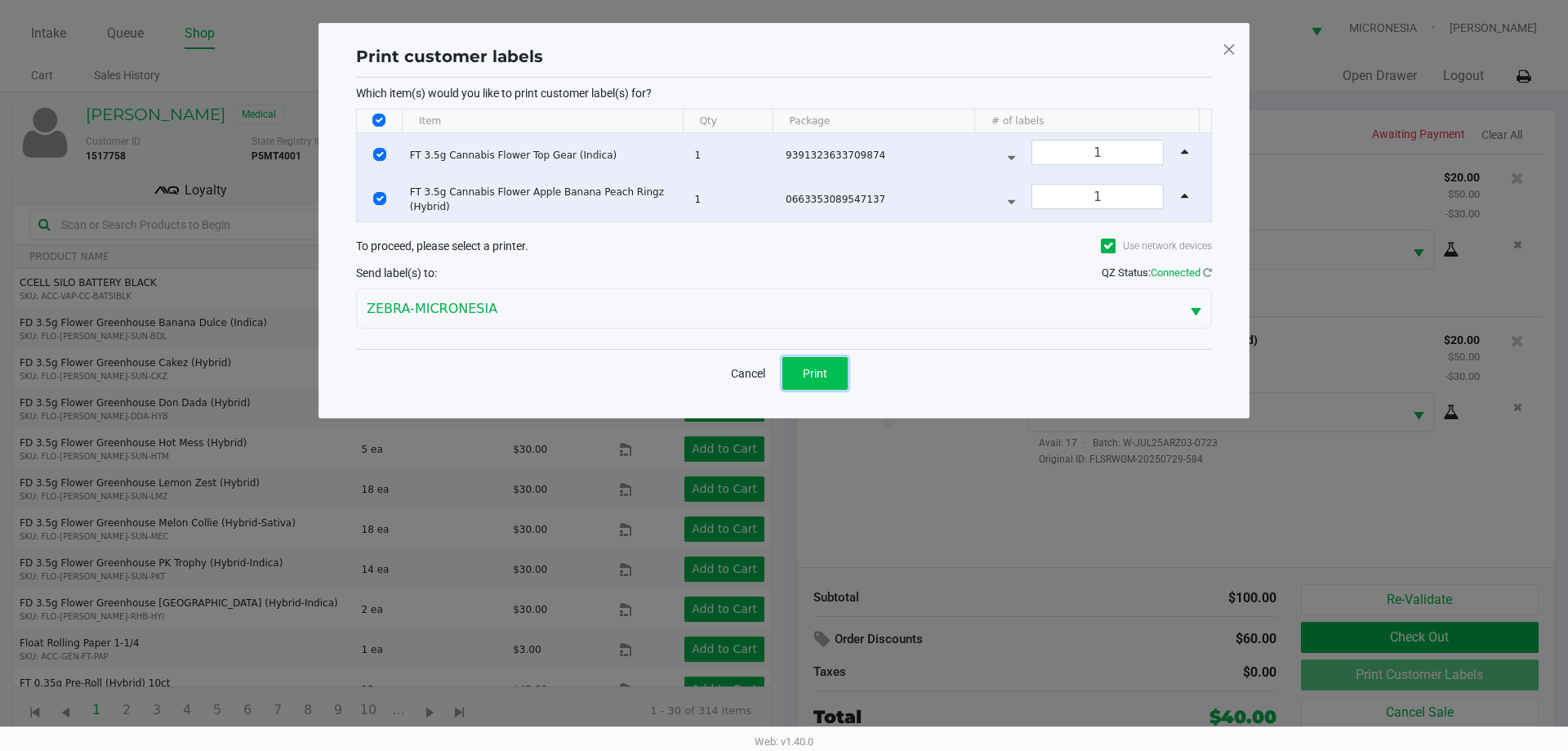
click at [832, 376] on button "Print" at bounding box center [814, 373] width 65 height 33
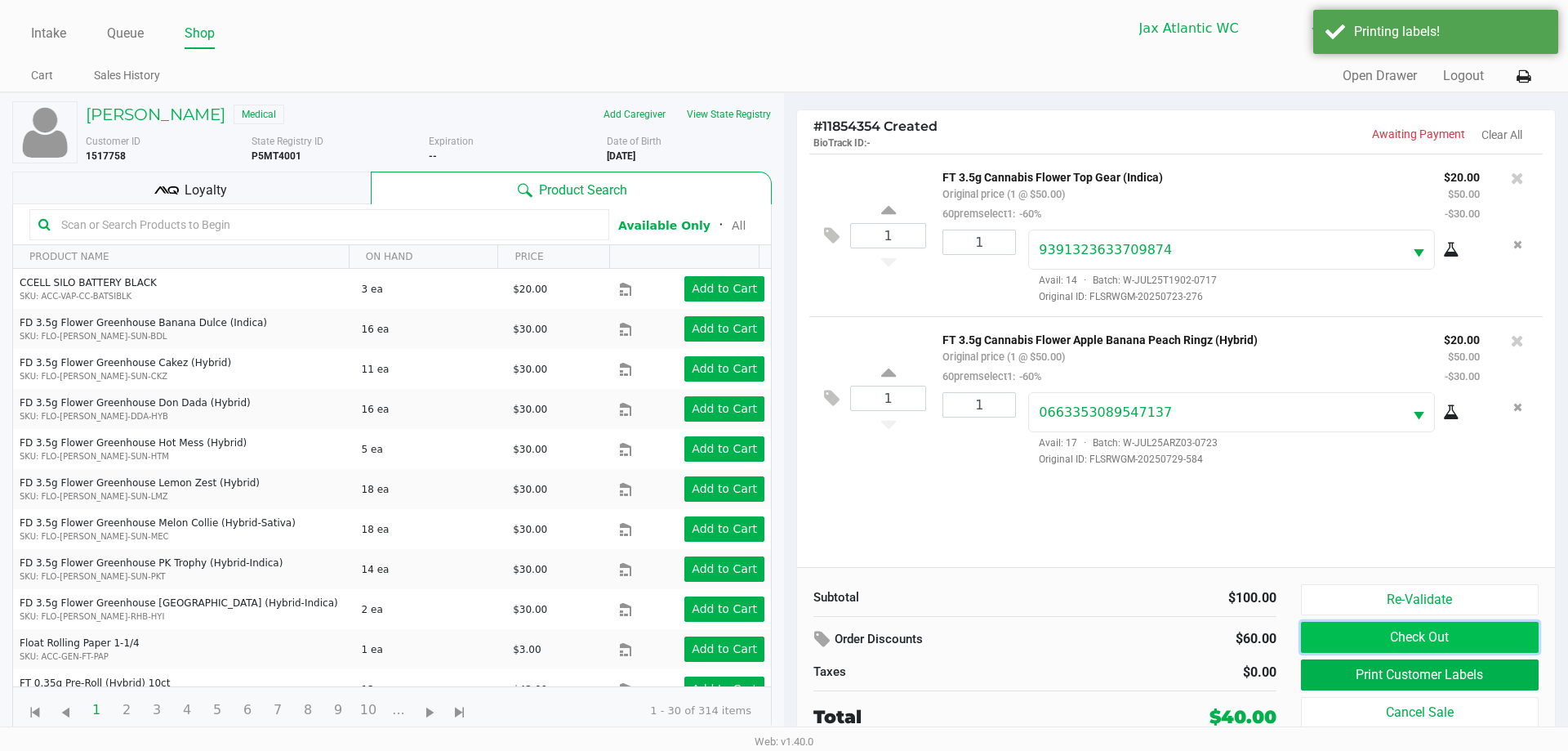
click at [1443, 634] on button "Check Out" at bounding box center [1419, 637] width 238 height 31
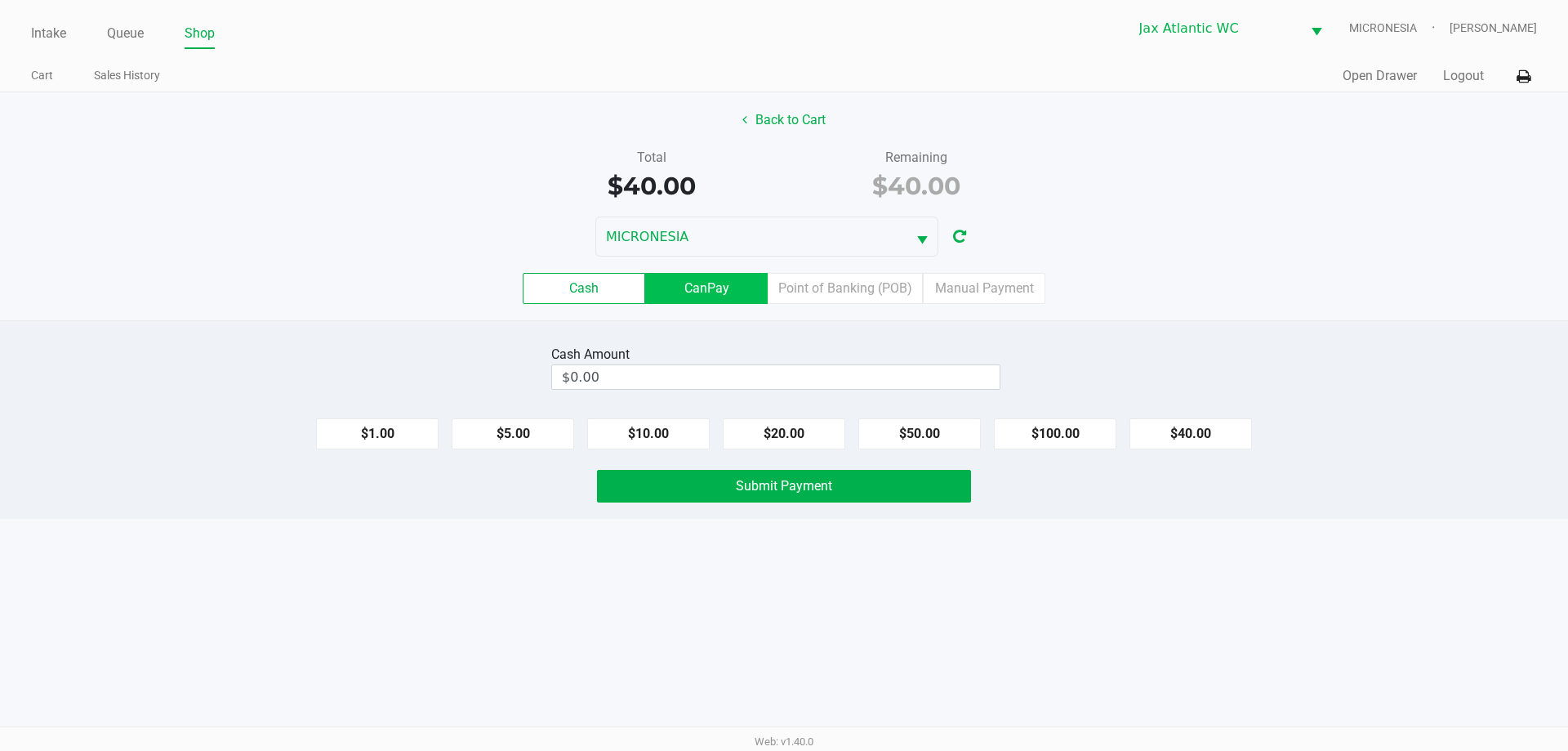
click at [733, 282] on label "CanPay" at bounding box center [706, 289] width 122 height 31
click at [0, 0] on 2 "CanPay" at bounding box center [0, 0] width 0 height 0
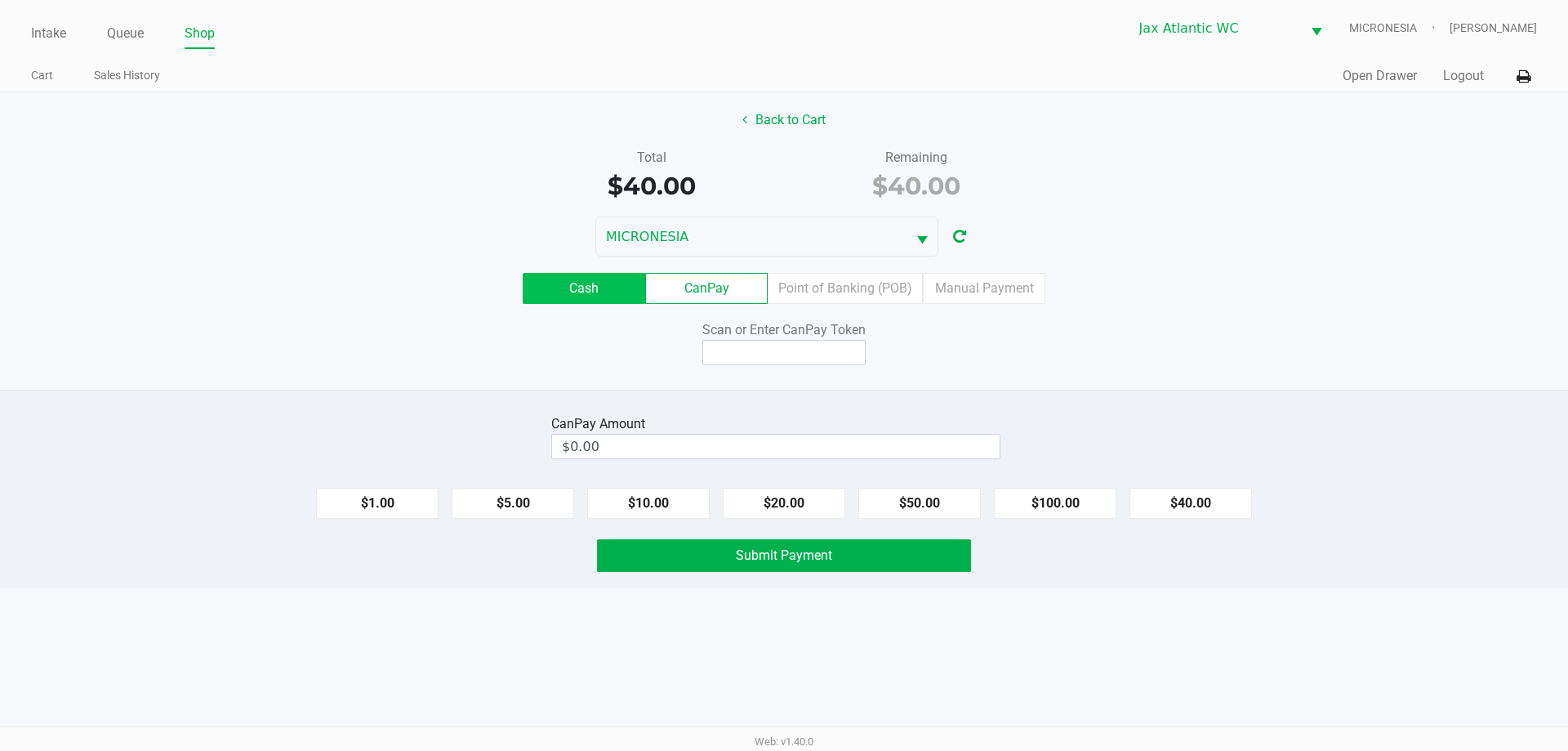
click at [576, 284] on label "Cash" at bounding box center [584, 289] width 122 height 31
click at [0, 0] on 0 "Cash" at bounding box center [0, 0] width 0 height 0
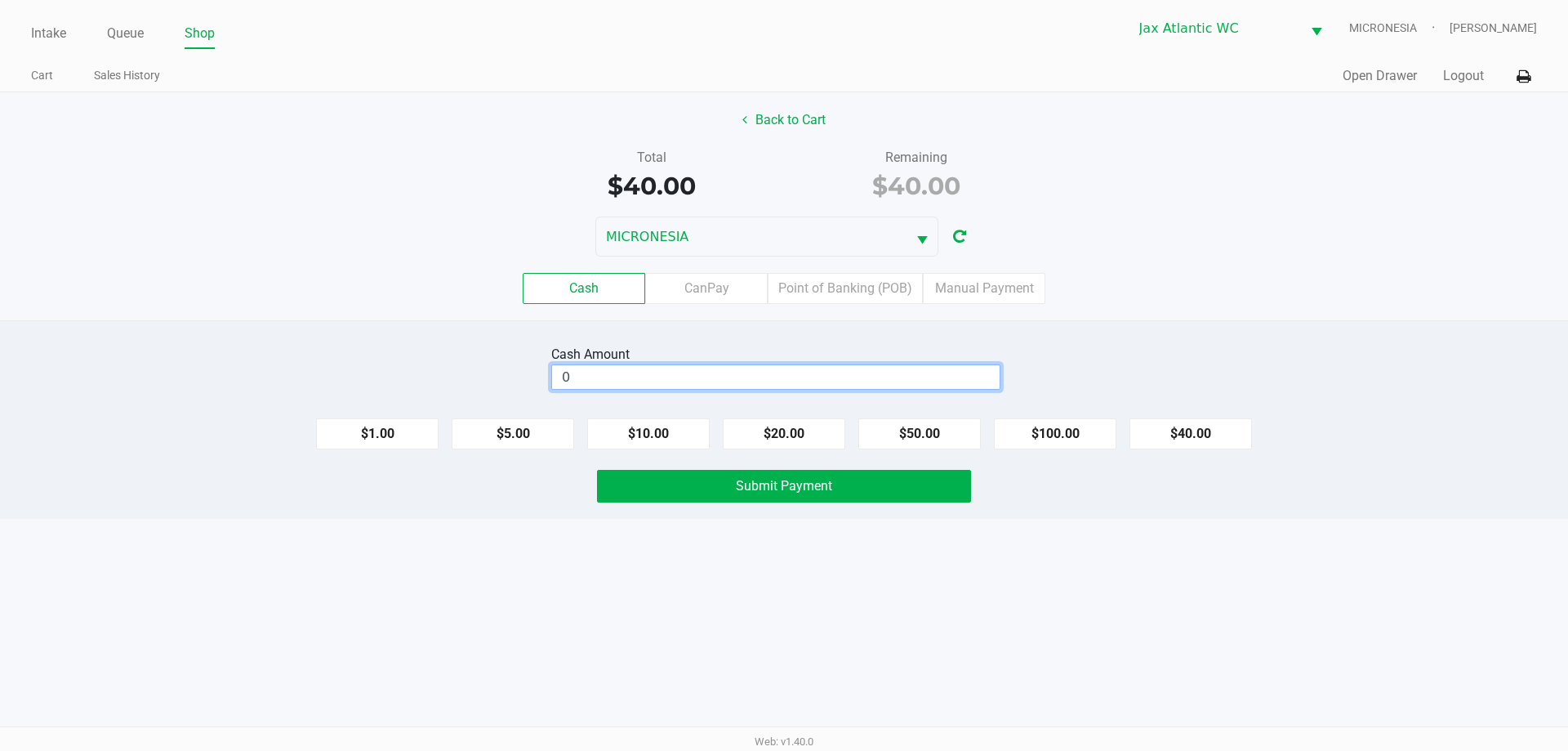
click at [699, 376] on input "0" at bounding box center [775, 377] width 448 height 23
click at [490, 423] on button "$5.00" at bounding box center [513, 433] width 122 height 31
click at [1015, 380] on button "Clear" at bounding box center [1000, 376] width 51 height 24
click at [522, 437] on button "$5.00" at bounding box center [513, 433] width 122 height 31
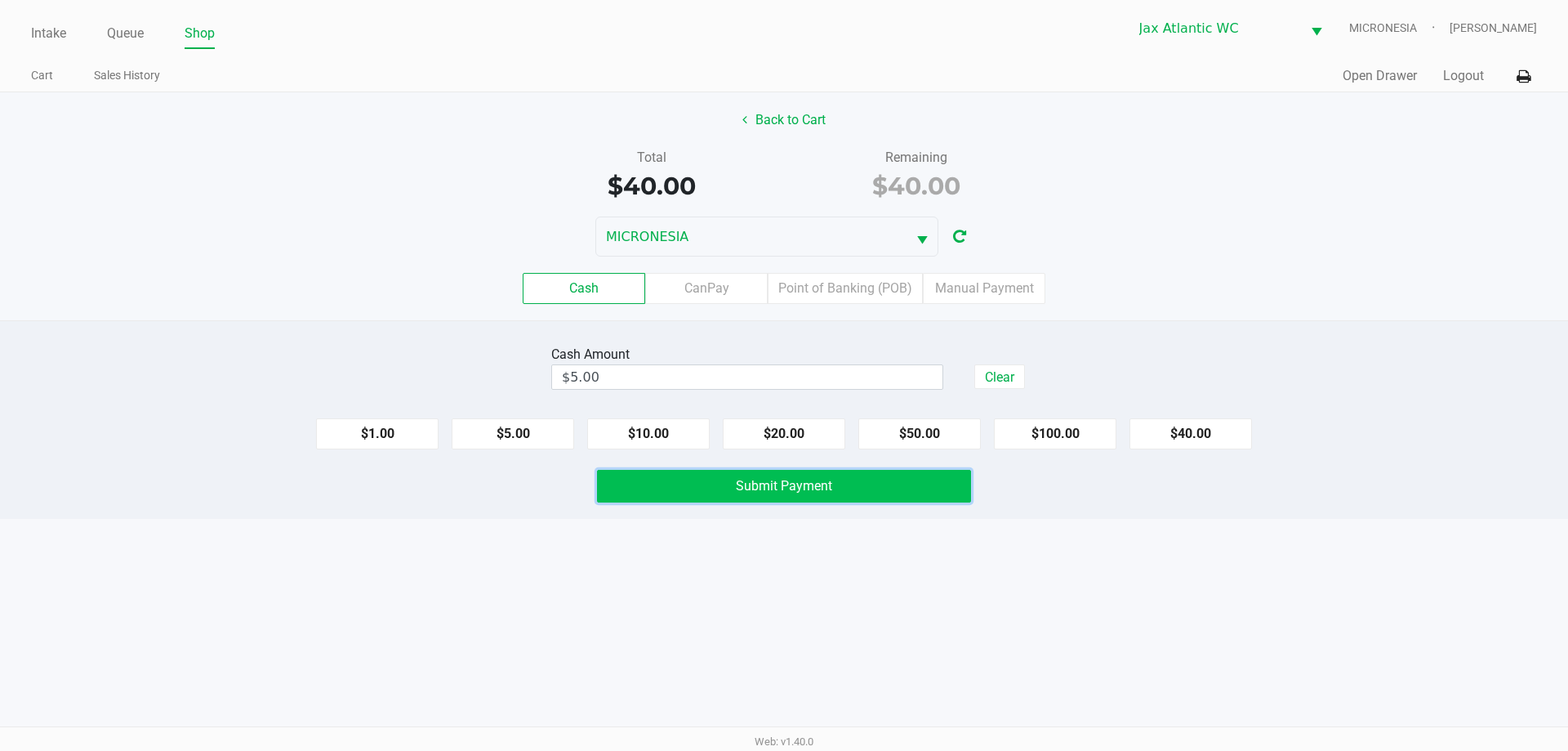
click at [705, 478] on button "Submit Payment" at bounding box center [784, 486] width 374 height 33
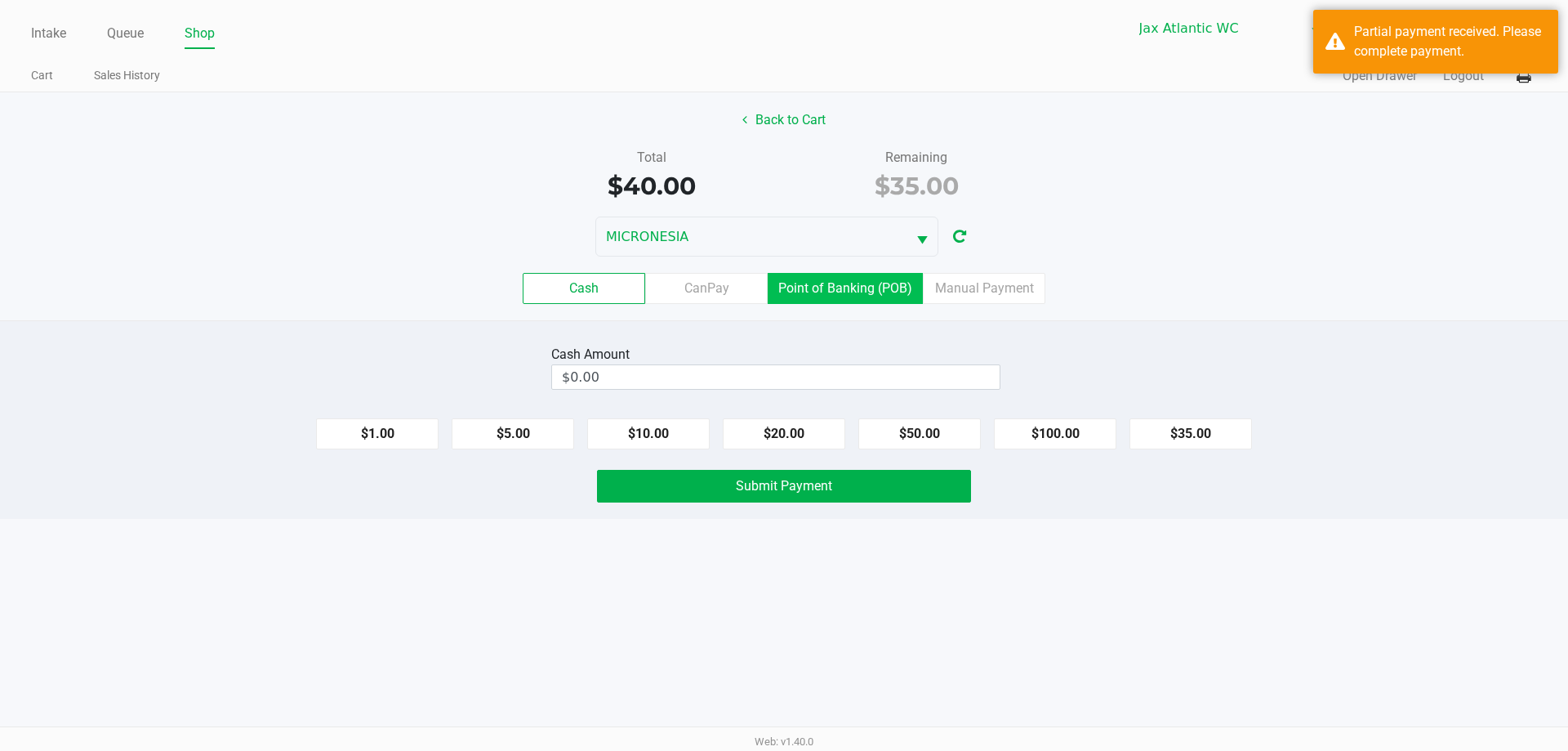
click at [853, 300] on label "Point of Banking (POB)" at bounding box center [845, 289] width 155 height 31
click at [0, 0] on 7 "Point of Banking (POB)" at bounding box center [0, 0] width 0 height 0
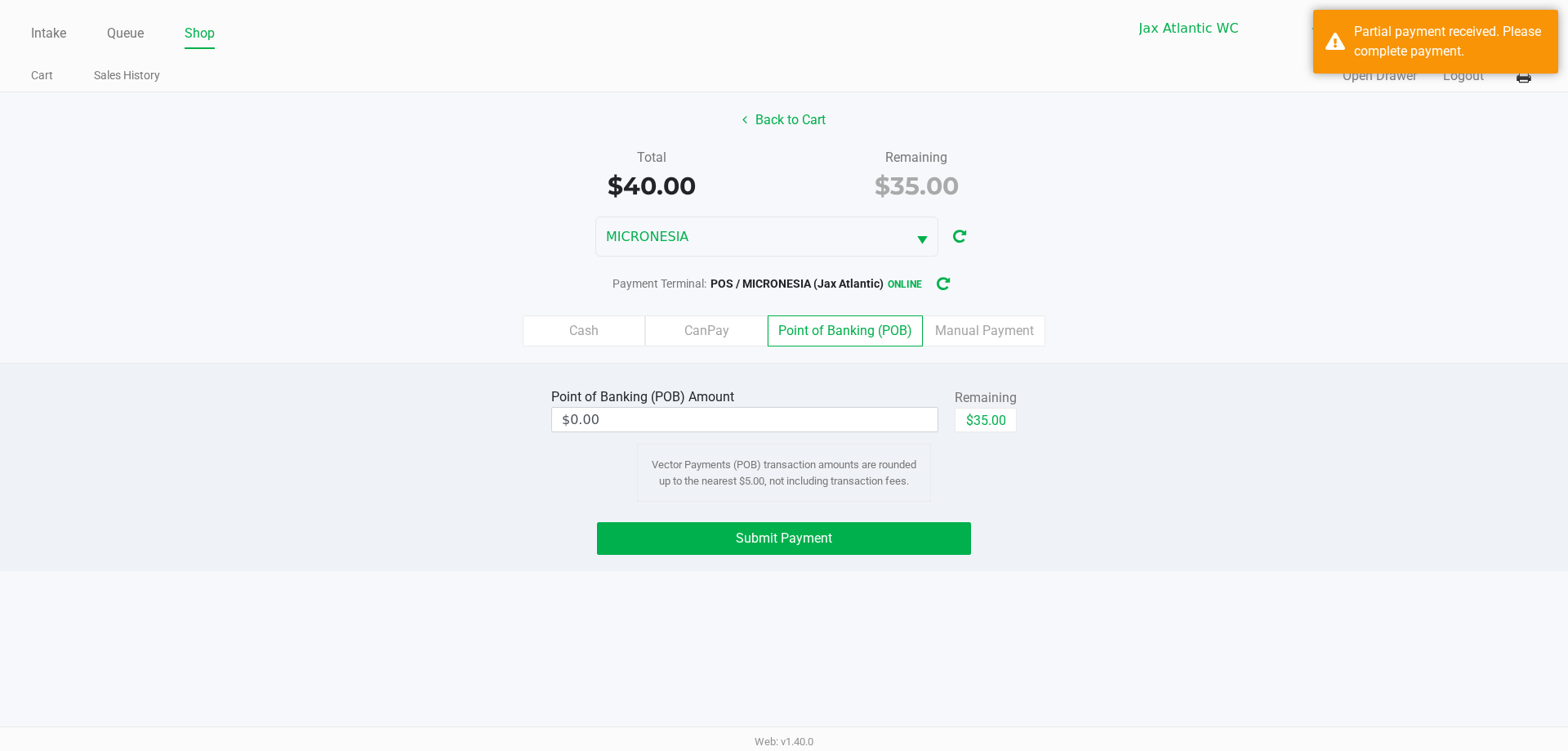
click at [997, 399] on div "Remaining" at bounding box center [986, 397] width 62 height 19
click at [1001, 419] on button "$35.00" at bounding box center [986, 419] width 62 height 24
type input "$35.00"
click at [887, 549] on button "Submit Payment" at bounding box center [784, 538] width 374 height 33
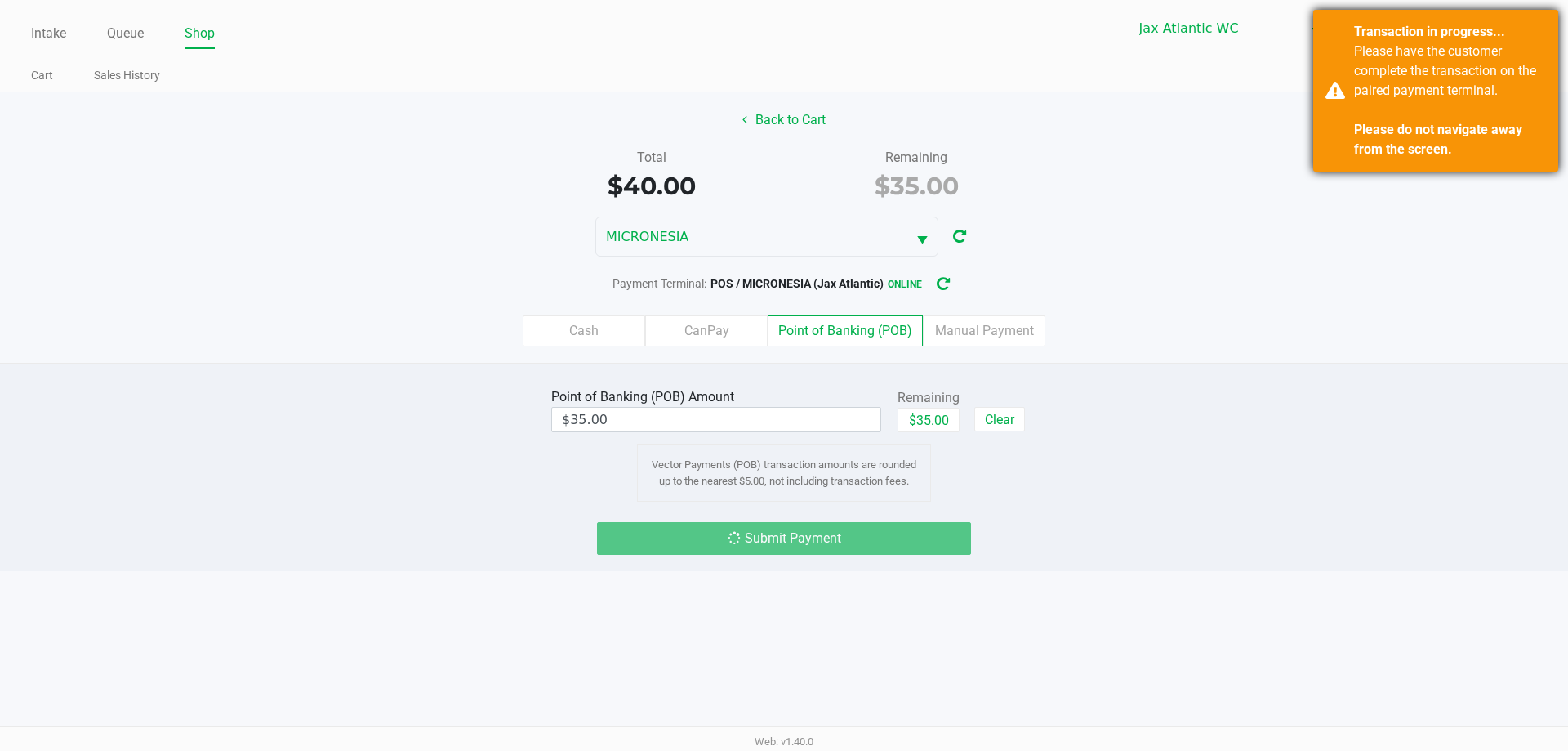
click at [1348, 85] on div "Transaction in progress... Please have the customer complete the transaction on…" at bounding box center [1436, 90] width 245 height 161
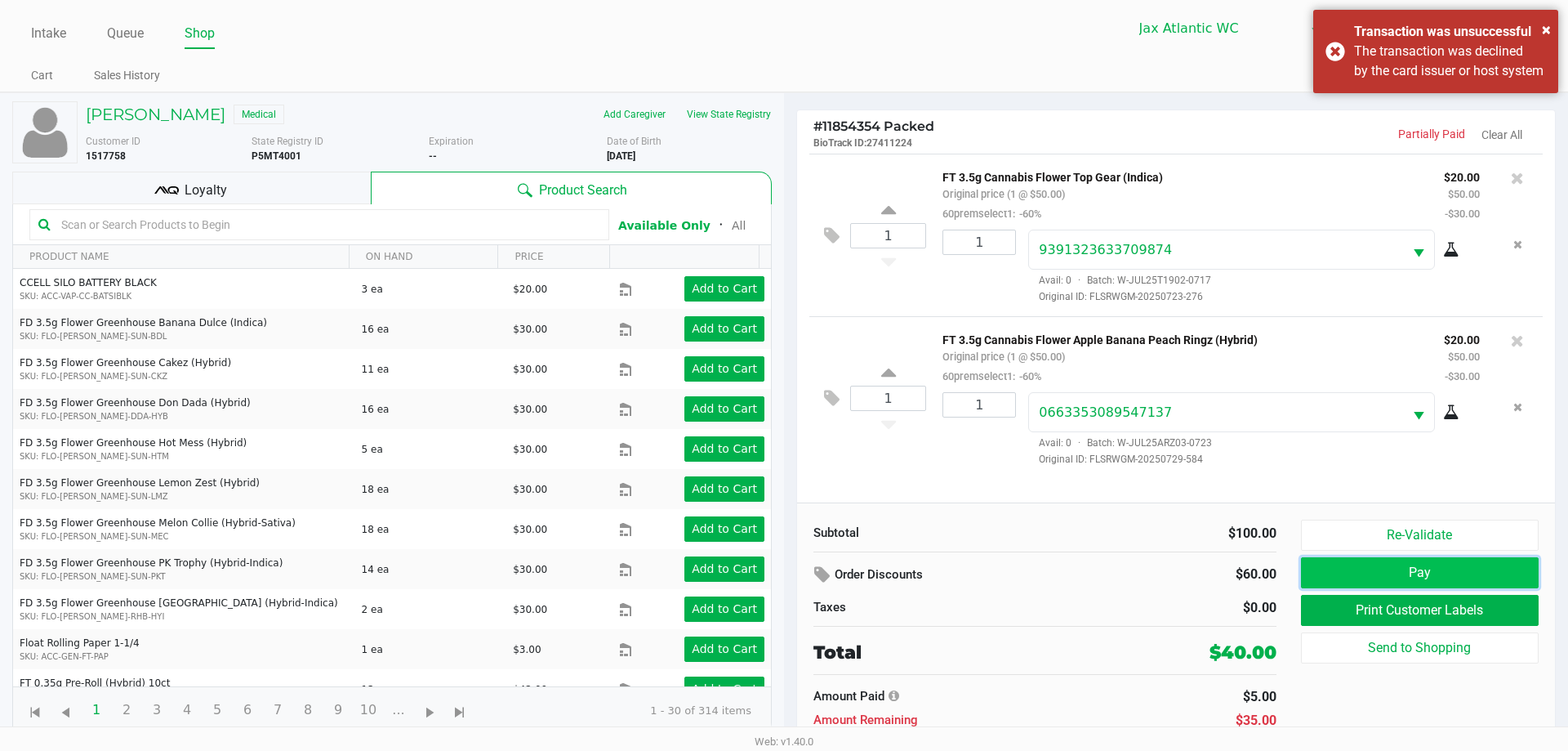
click at [1419, 575] on button "Pay" at bounding box center [1419, 572] width 238 height 31
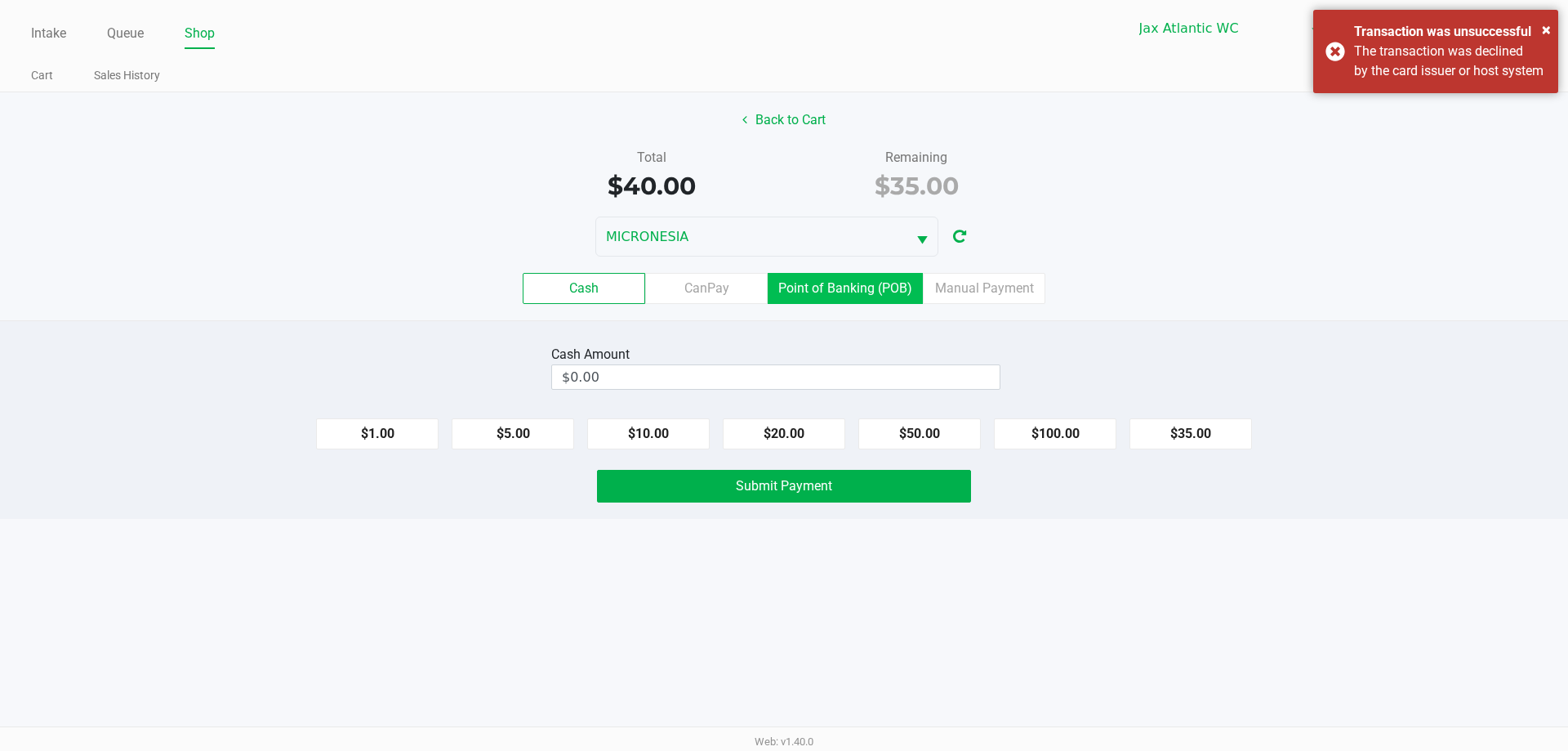
click at [821, 288] on label "Point of Banking (POB)" at bounding box center [845, 289] width 155 height 31
click at [0, 0] on 7 "Point of Banking (POB)" at bounding box center [0, 0] width 0 height 0
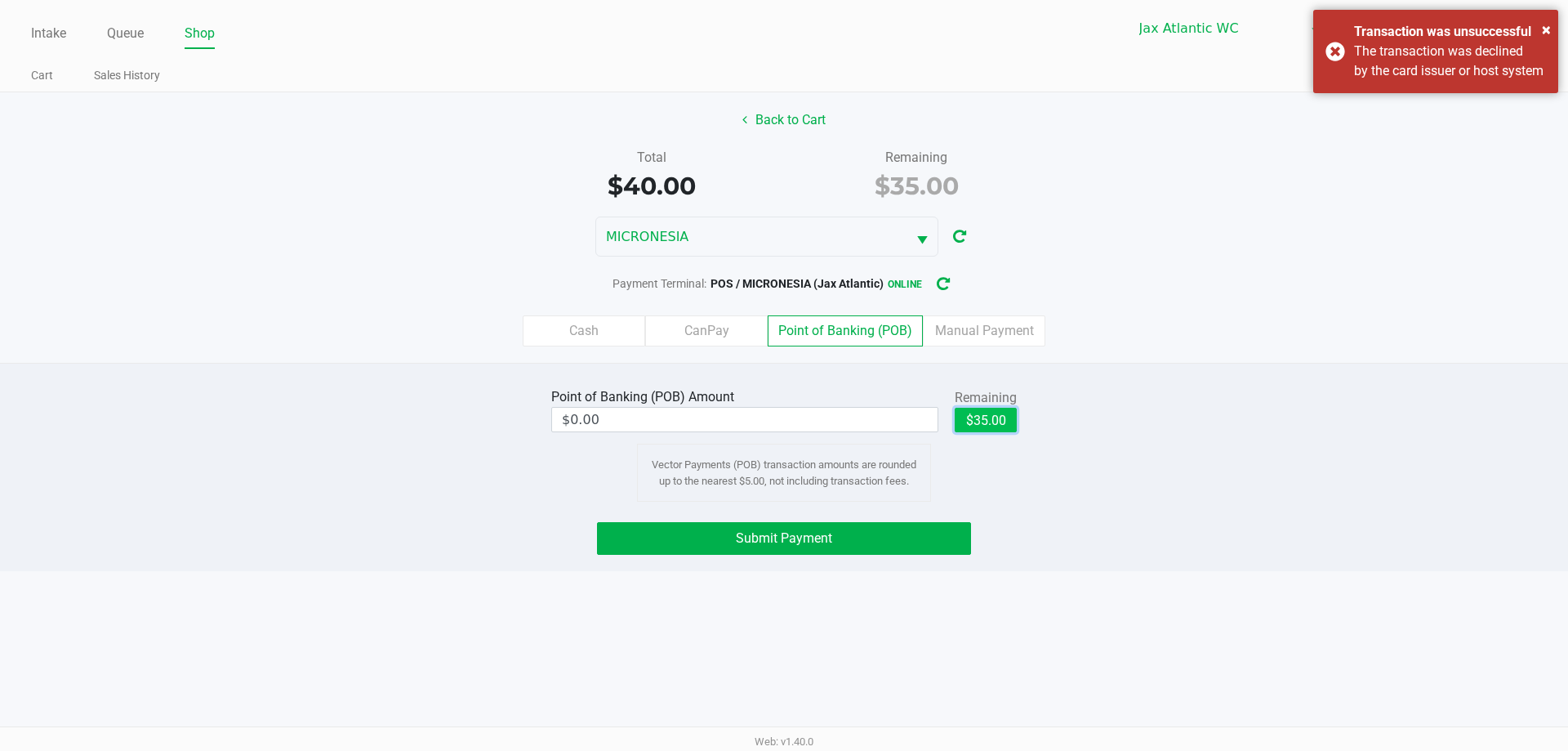
click at [970, 416] on button "$35.00" at bounding box center [986, 419] width 62 height 24
click at [1381, 58] on div "The transaction was declined by the card issuer or host system" at bounding box center [1450, 61] width 192 height 39
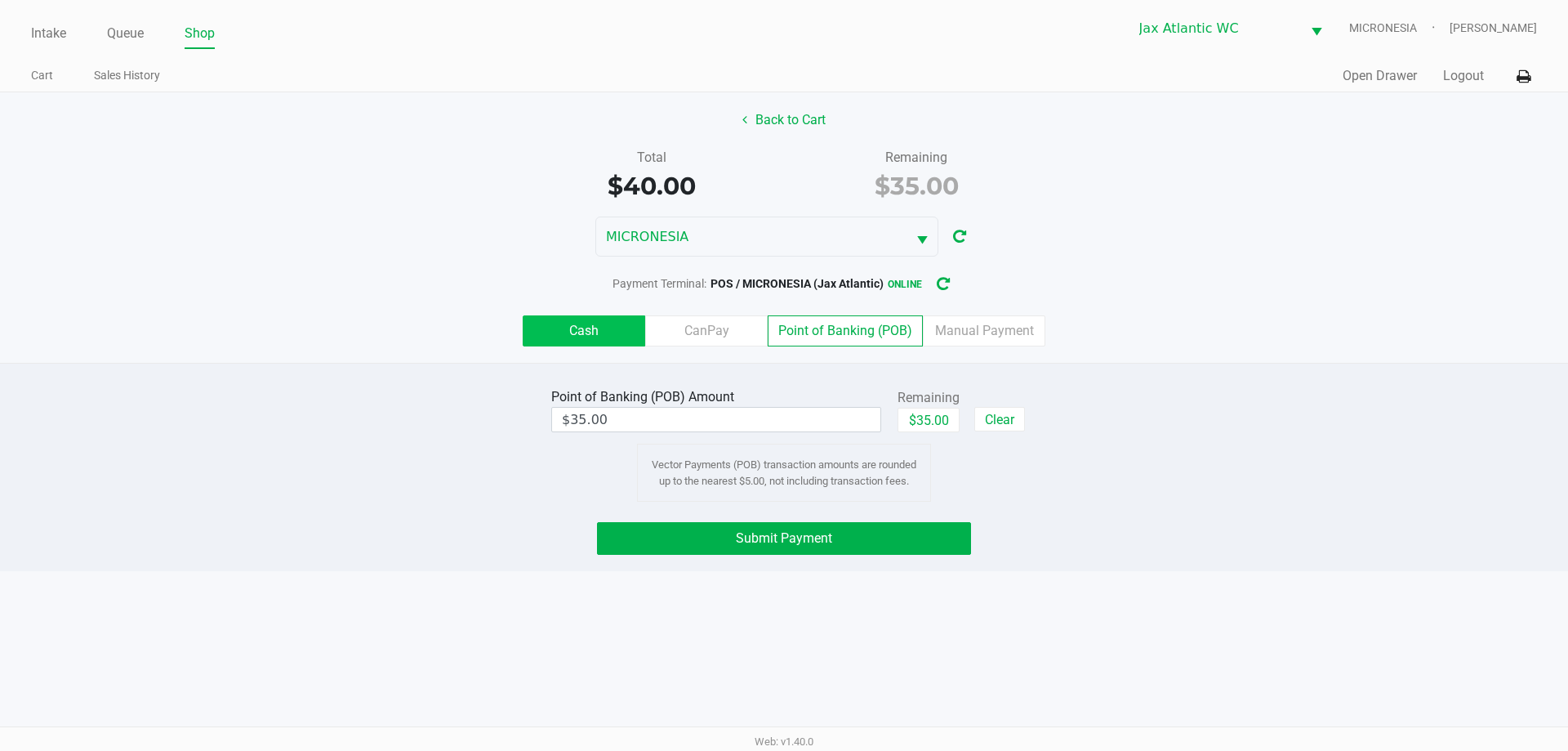
click at [587, 337] on label "Cash" at bounding box center [584, 330] width 122 height 31
click at [0, 0] on 0 "Cash" at bounding box center [0, 0] width 0 height 0
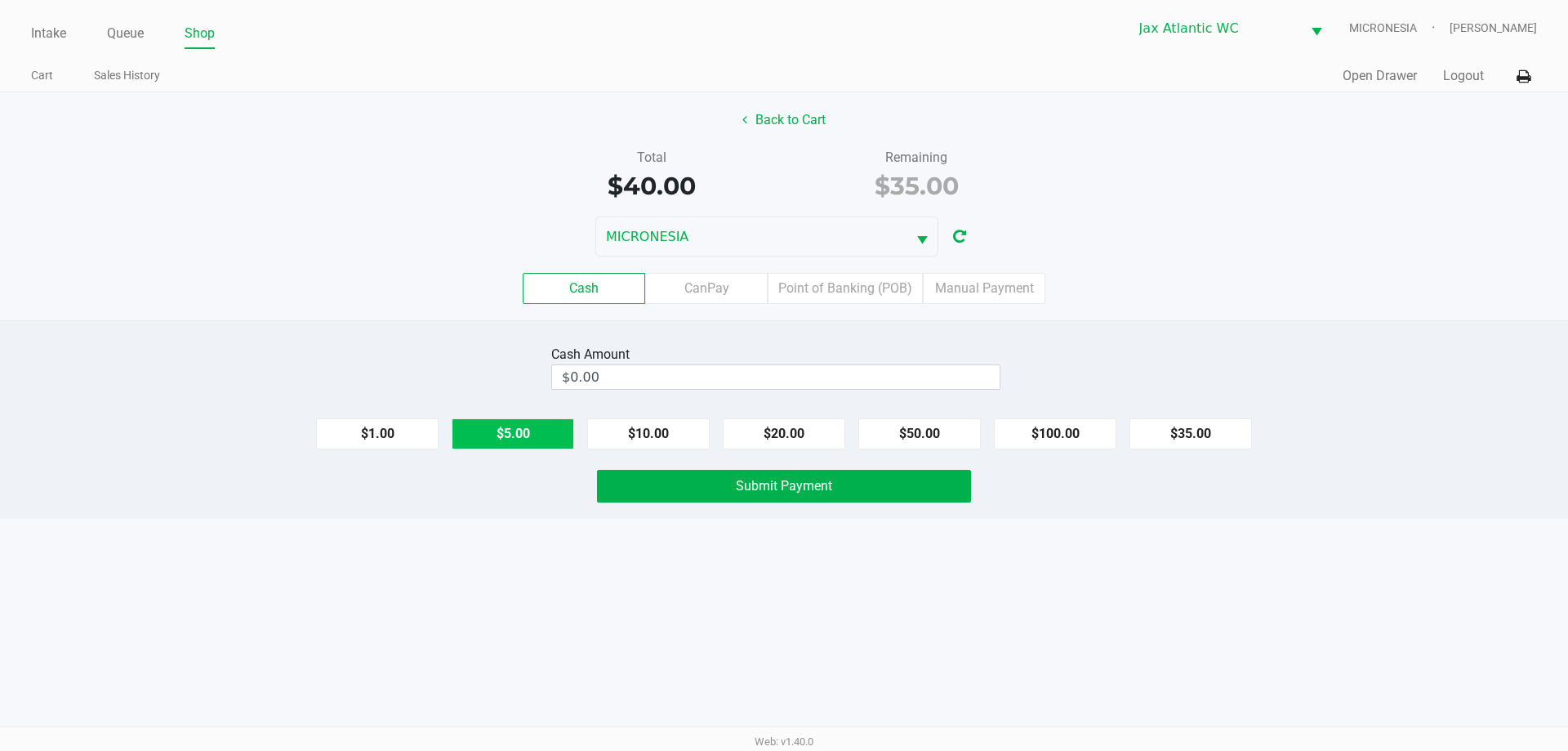
click at [522, 423] on button "$5.00" at bounding box center [513, 433] width 122 height 31
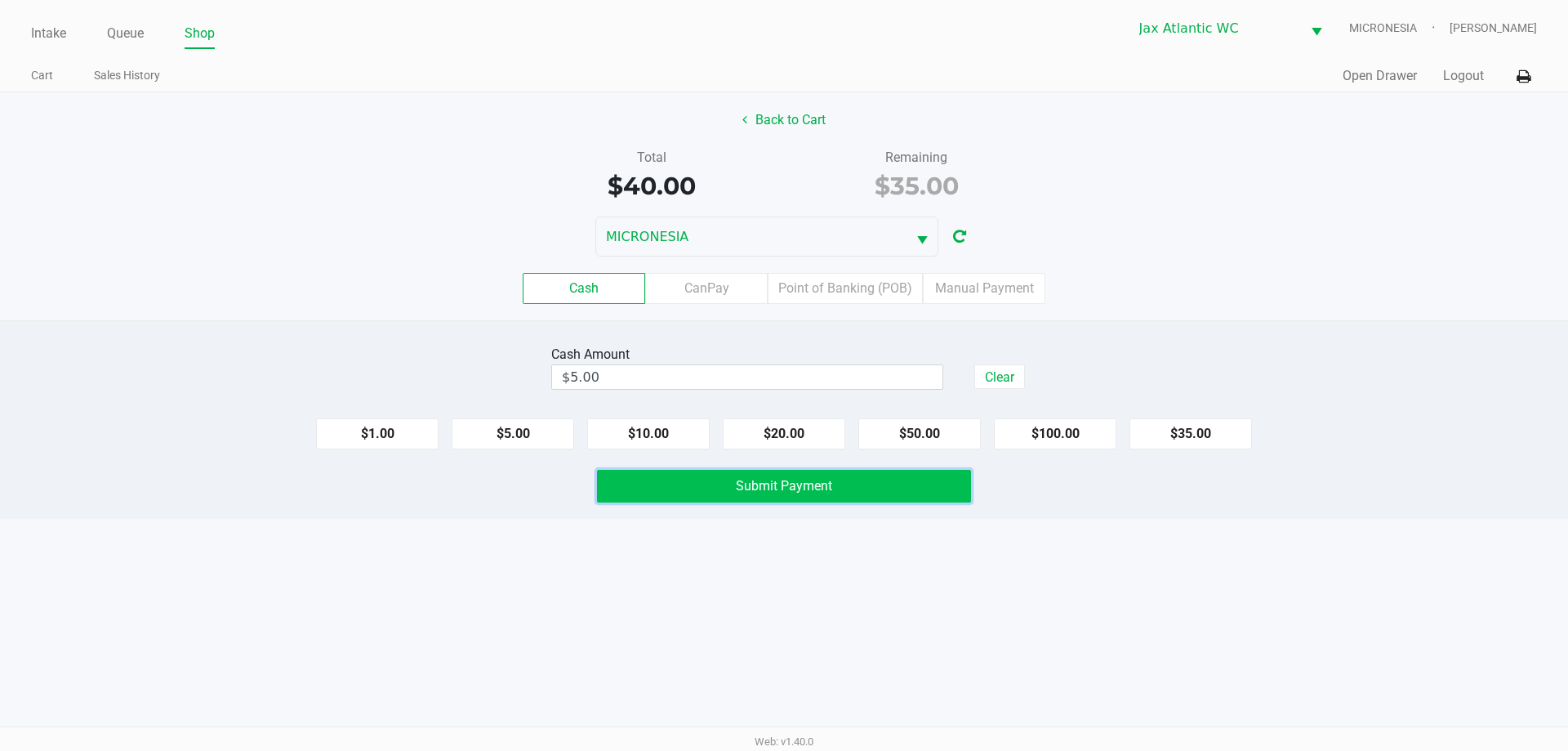
click at [791, 481] on span "Submit Payment" at bounding box center [783, 486] width 96 height 16
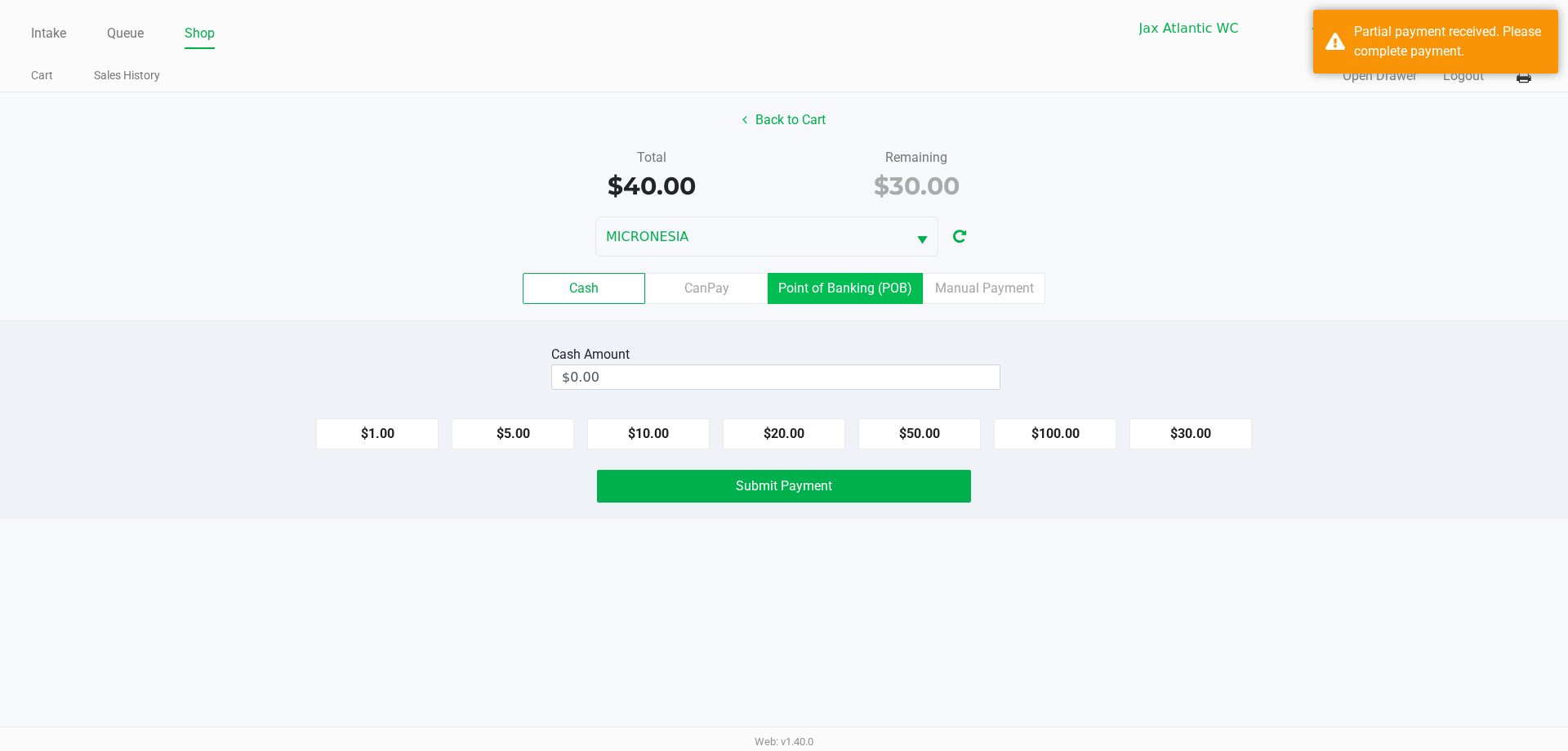
click at [856, 285] on label "Point of Banking (POB)" at bounding box center [845, 289] width 155 height 31
click at [0, 0] on 7 "Point of Banking (POB)" at bounding box center [0, 0] width 0 height 0
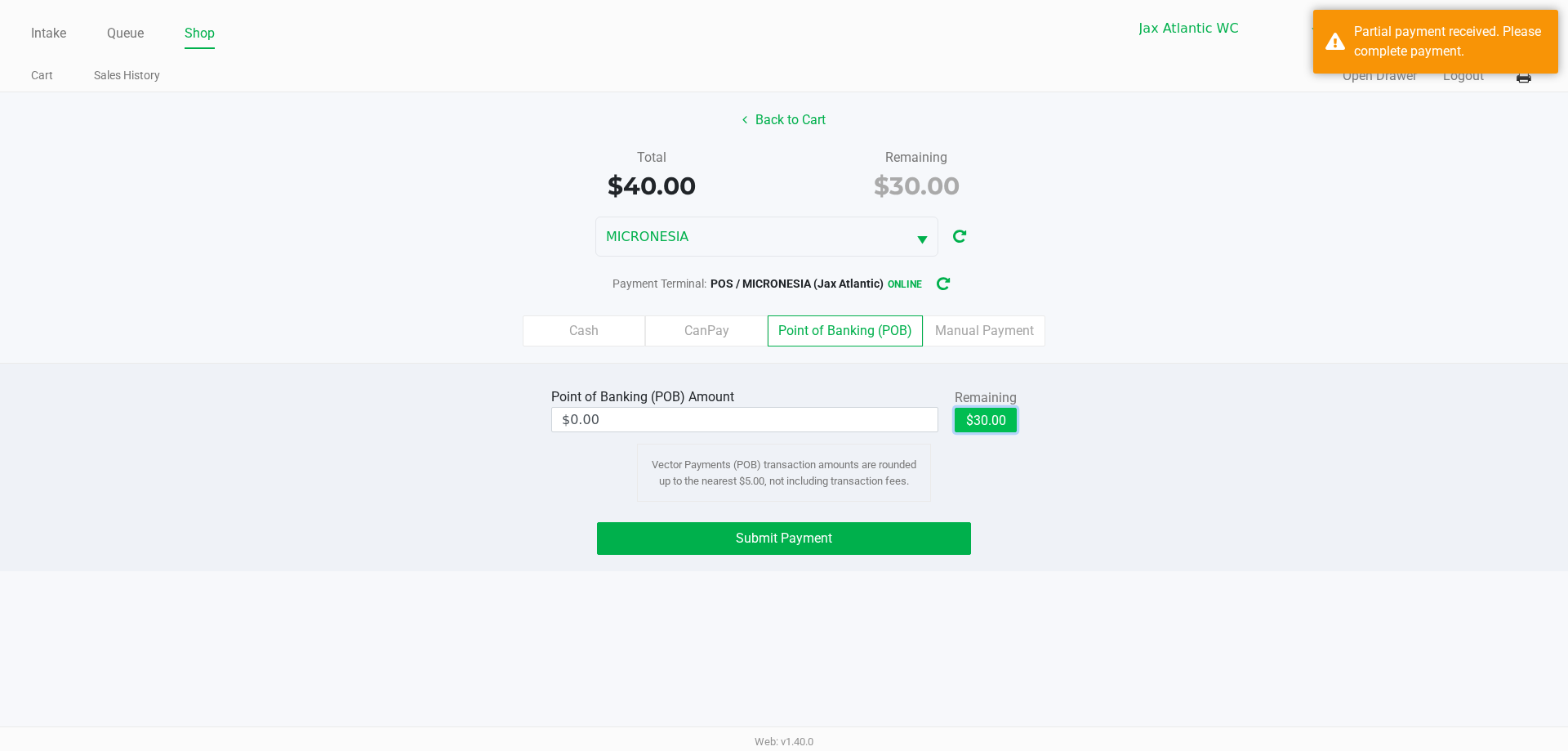
click at [983, 426] on button "$30.00" at bounding box center [986, 419] width 62 height 24
type input "$30.00"
click at [786, 538] on span "Submit Payment" at bounding box center [783, 538] width 96 height 16
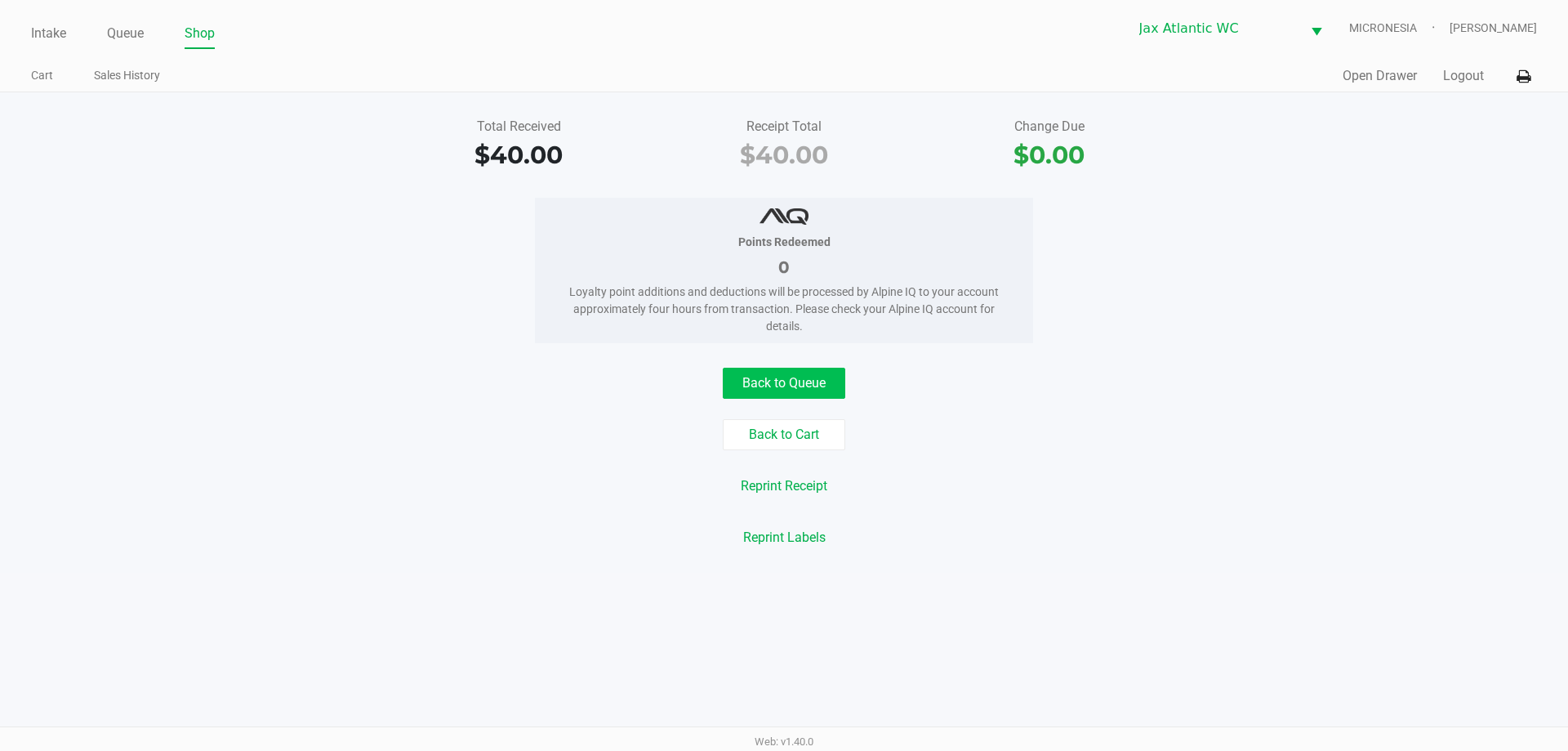
drag, startPoint x: 776, startPoint y: 406, endPoint x: 789, endPoint y: 394, distance: 17.7
click at [787, 397] on div "Back to Queue Back to Cart Reprint Receipt Reprint Labels" at bounding box center [783, 460] width 1592 height 186
click at [792, 412] on div "Back to Queue Back to Cart Reprint Receipt Reprint Labels" at bounding box center [783, 460] width 1592 height 186
click at [802, 383] on button "Back to Queue" at bounding box center [784, 383] width 122 height 31
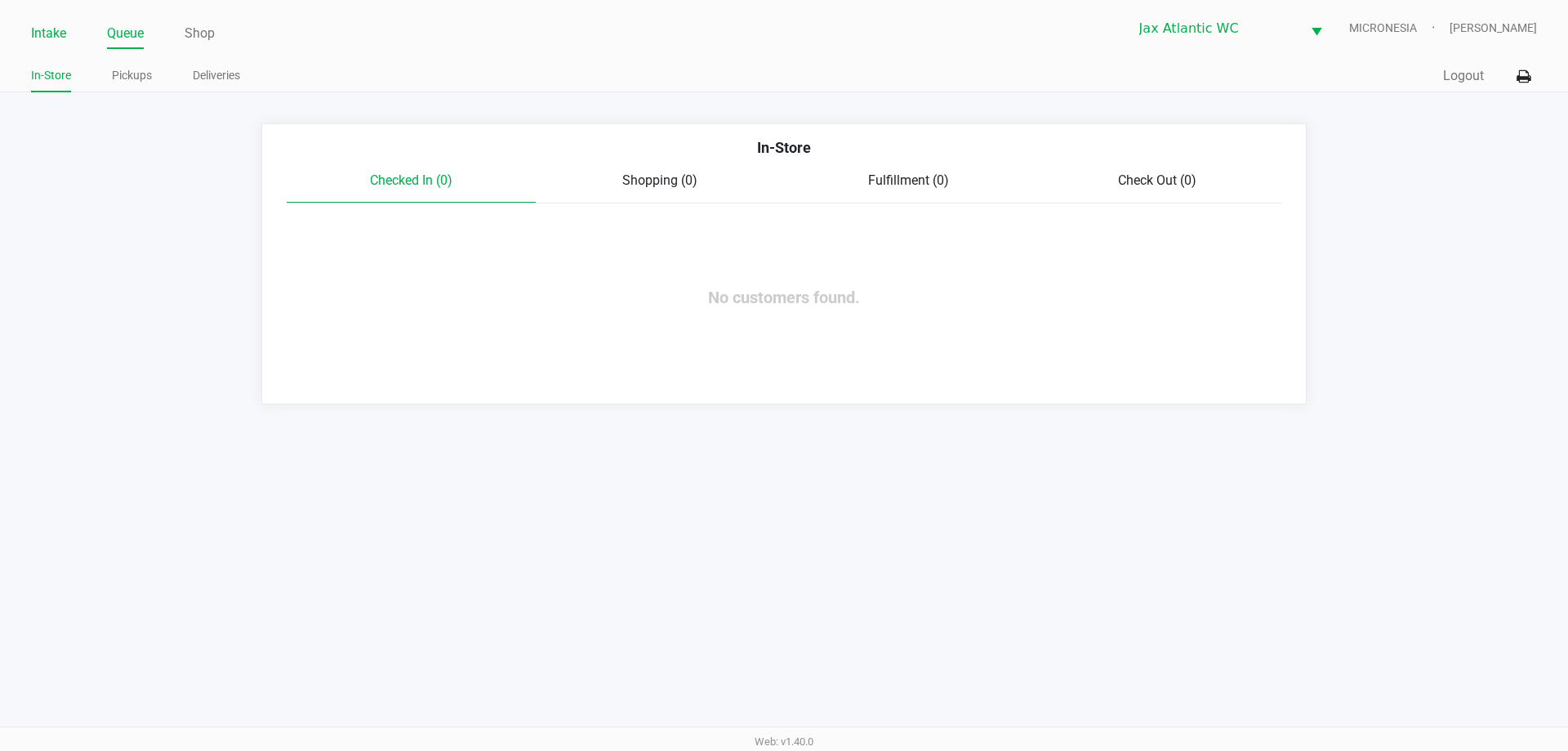
click at [53, 33] on link "Intake" at bounding box center [49, 34] width 35 height 23
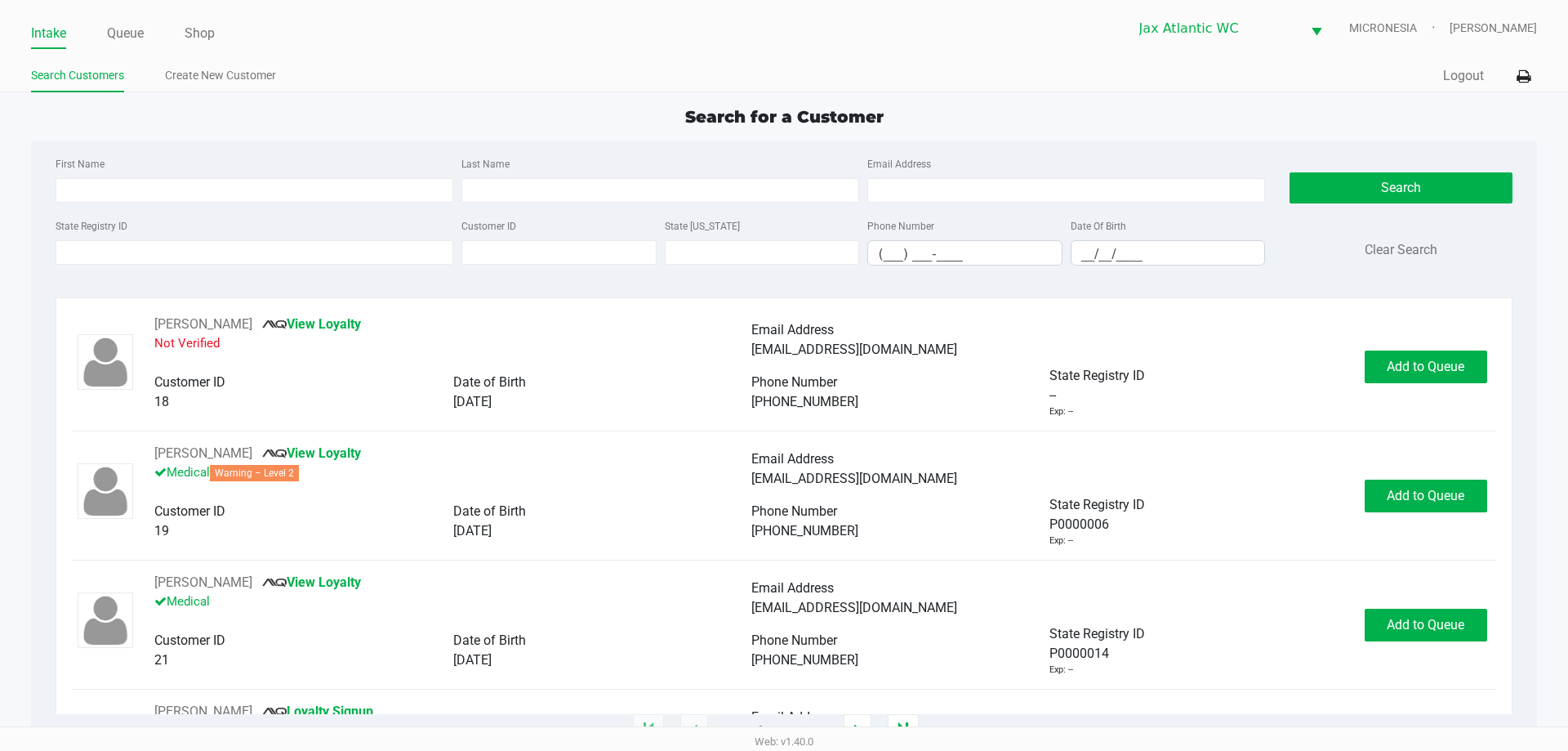
click at [348, 221] on div "State Registry ID" at bounding box center [255, 240] width 406 height 50
type input "JAMES"
type input "DEMAIO"
type input "05/15/1966"
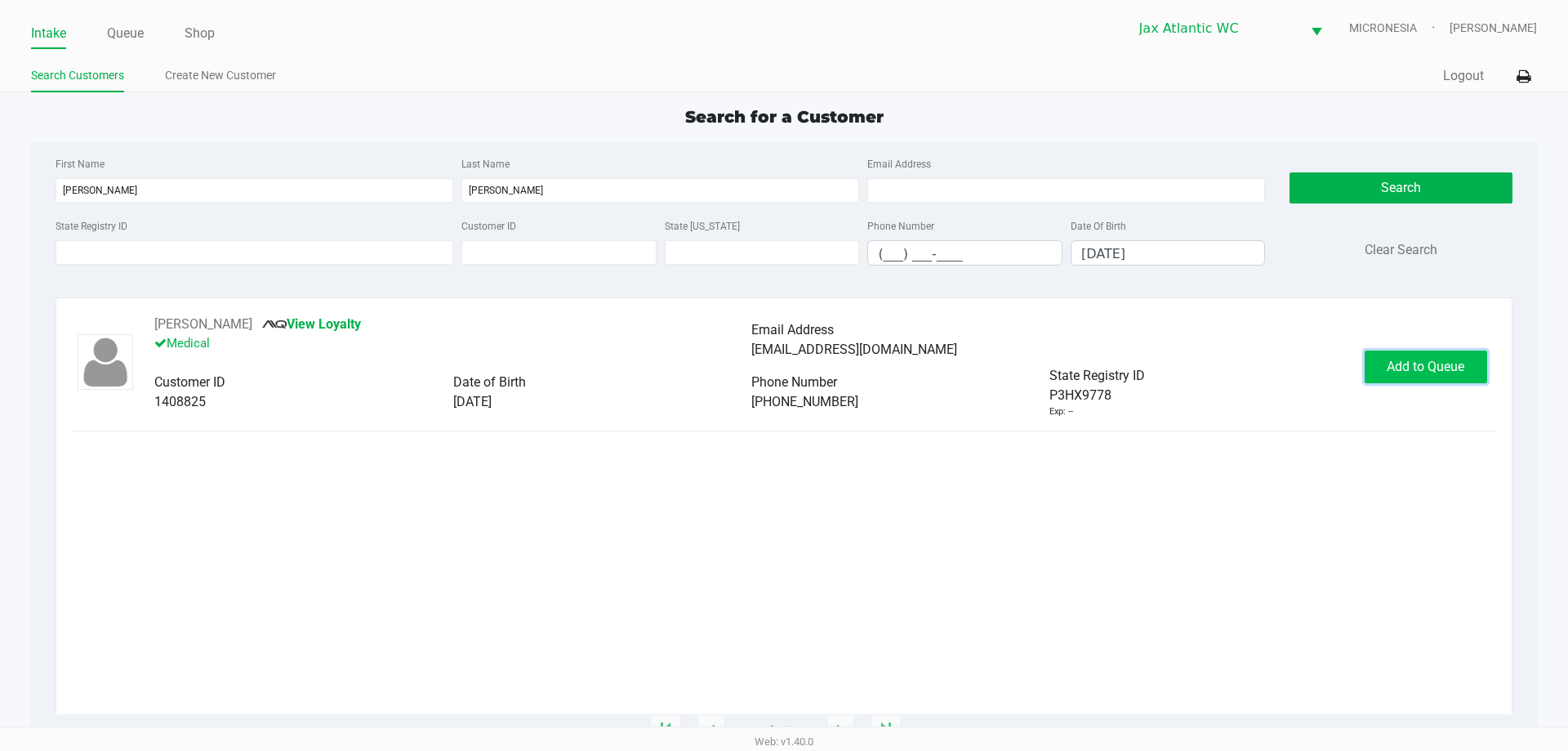
click at [1405, 374] on button "Add to Queue" at bounding box center [1426, 367] width 122 height 33
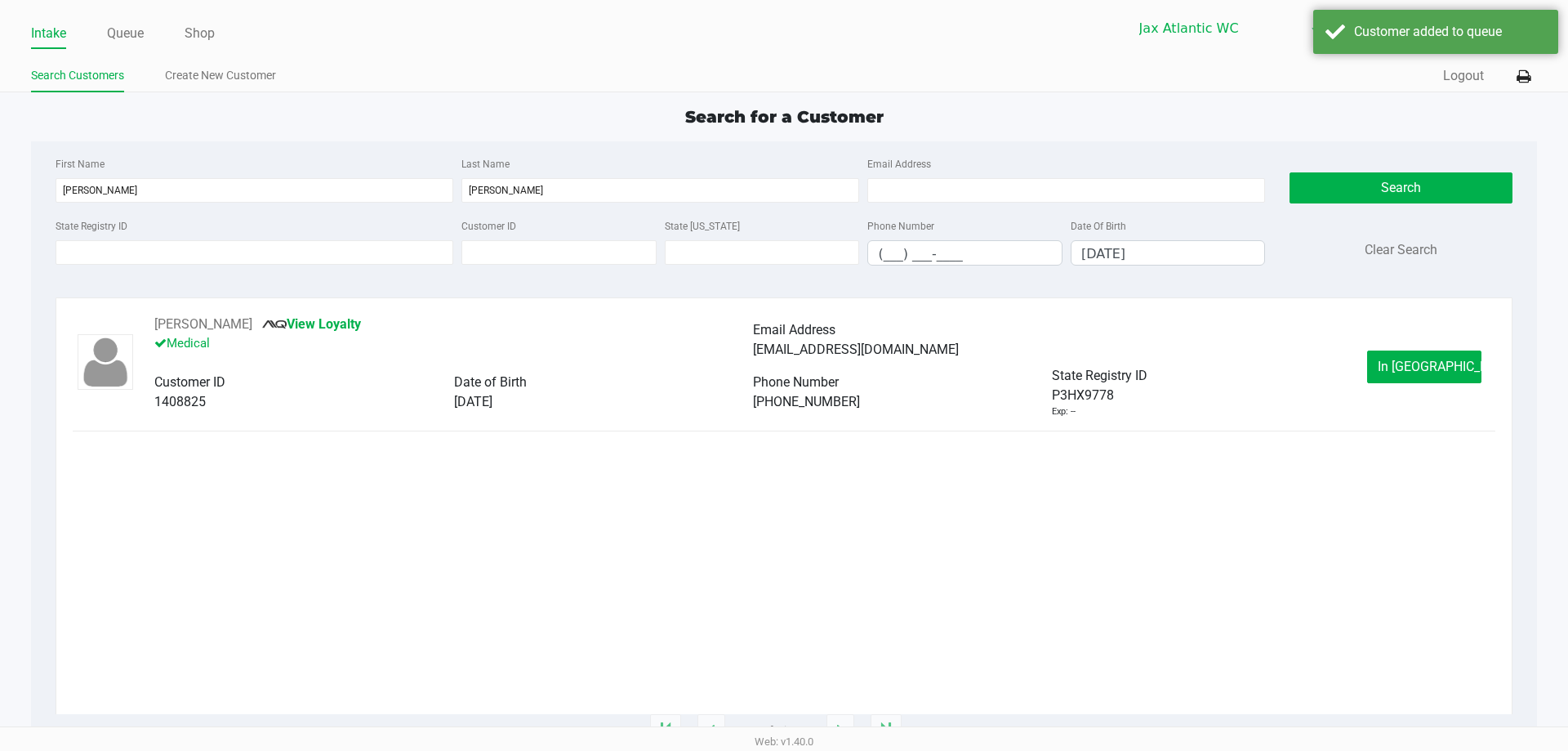
click at [1406, 377] on button "In Queue" at bounding box center [1424, 367] width 115 height 33
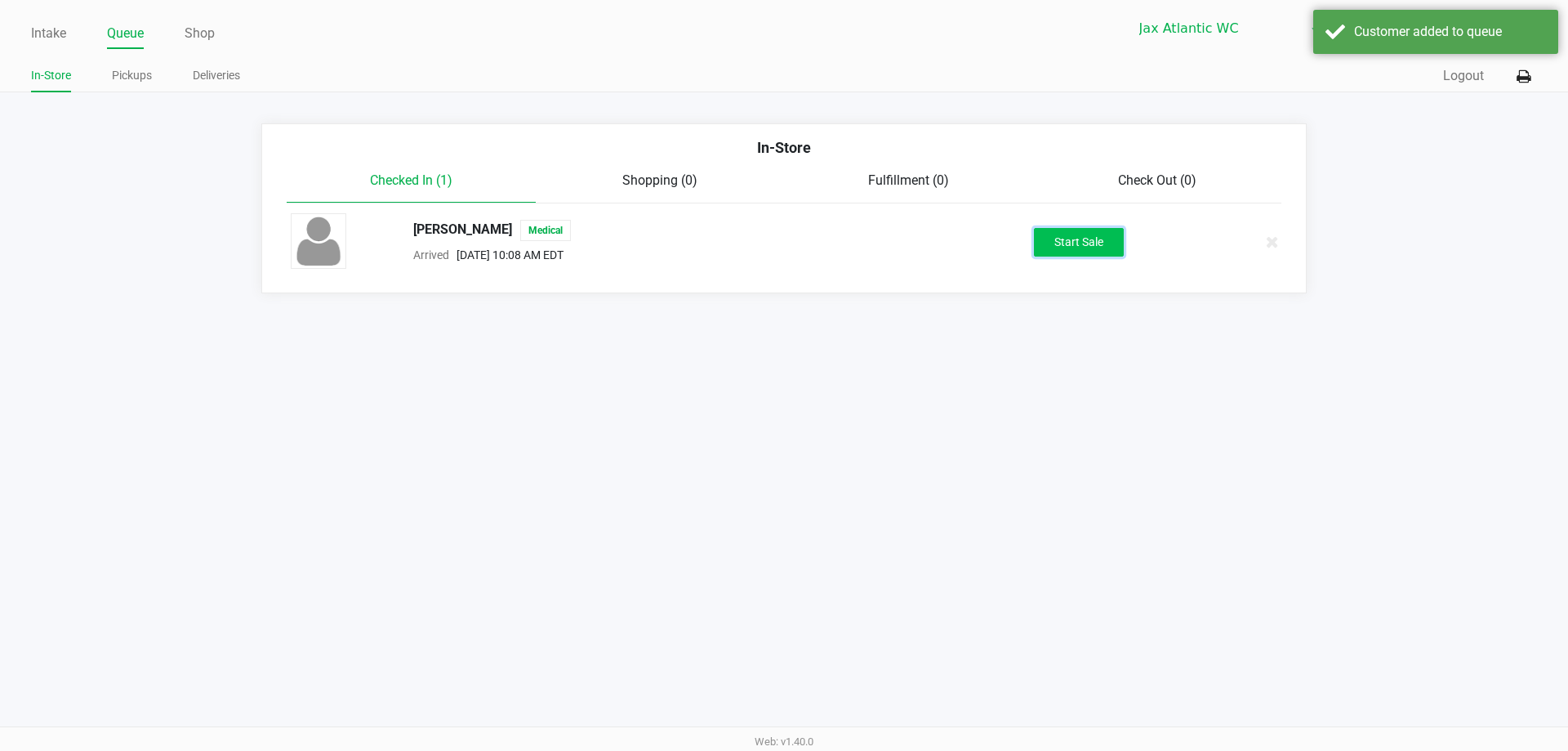
click at [1069, 244] on button "Start Sale" at bounding box center [1078, 242] width 89 height 28
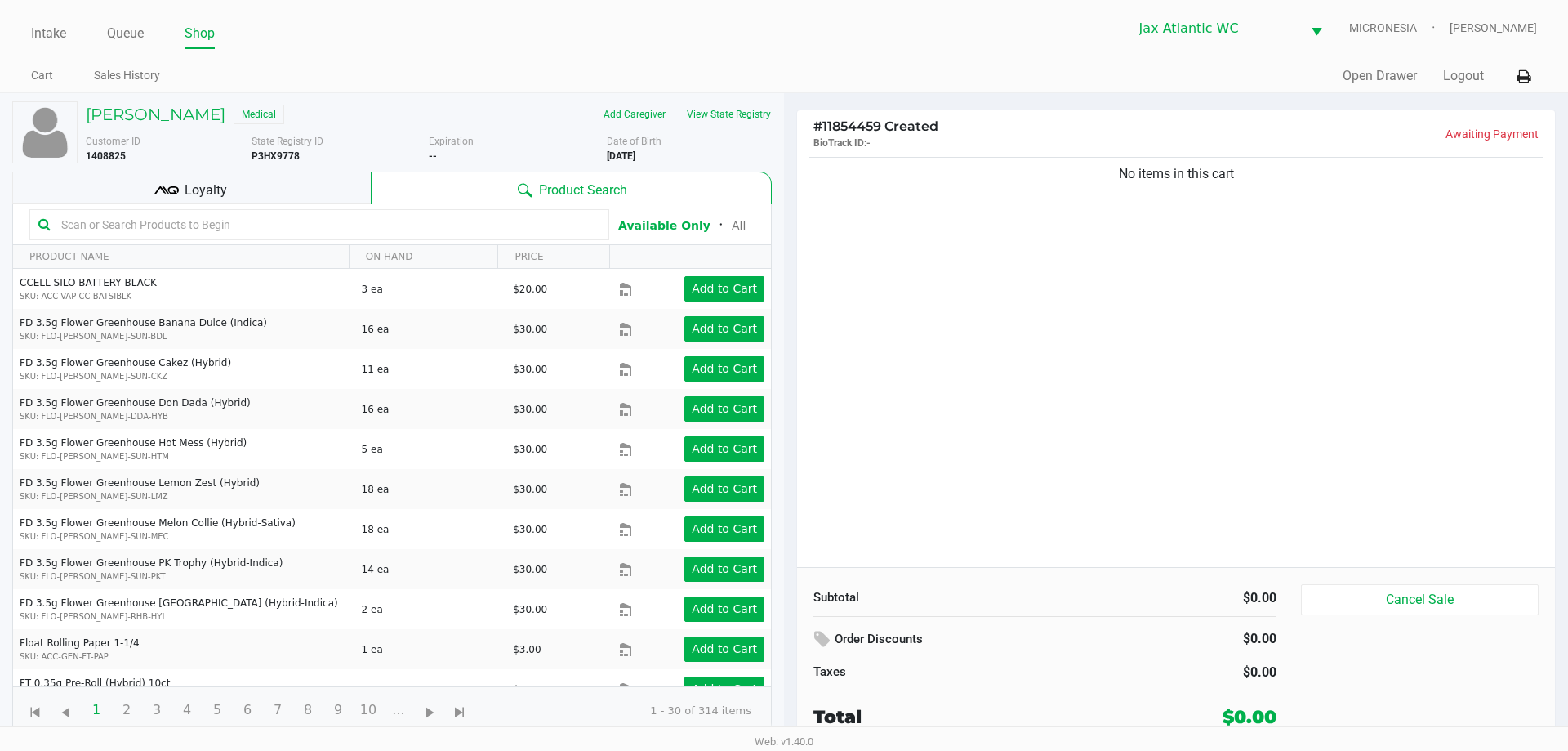
drag, startPoint x: 1114, startPoint y: 172, endPoint x: 1307, endPoint y: 182, distance: 193.3
click at [1307, 178] on div "No items in this cart" at bounding box center [1176, 174] width 733 height 19
click at [1293, 216] on div "No items in this cart" at bounding box center [1176, 359] width 758 height 413
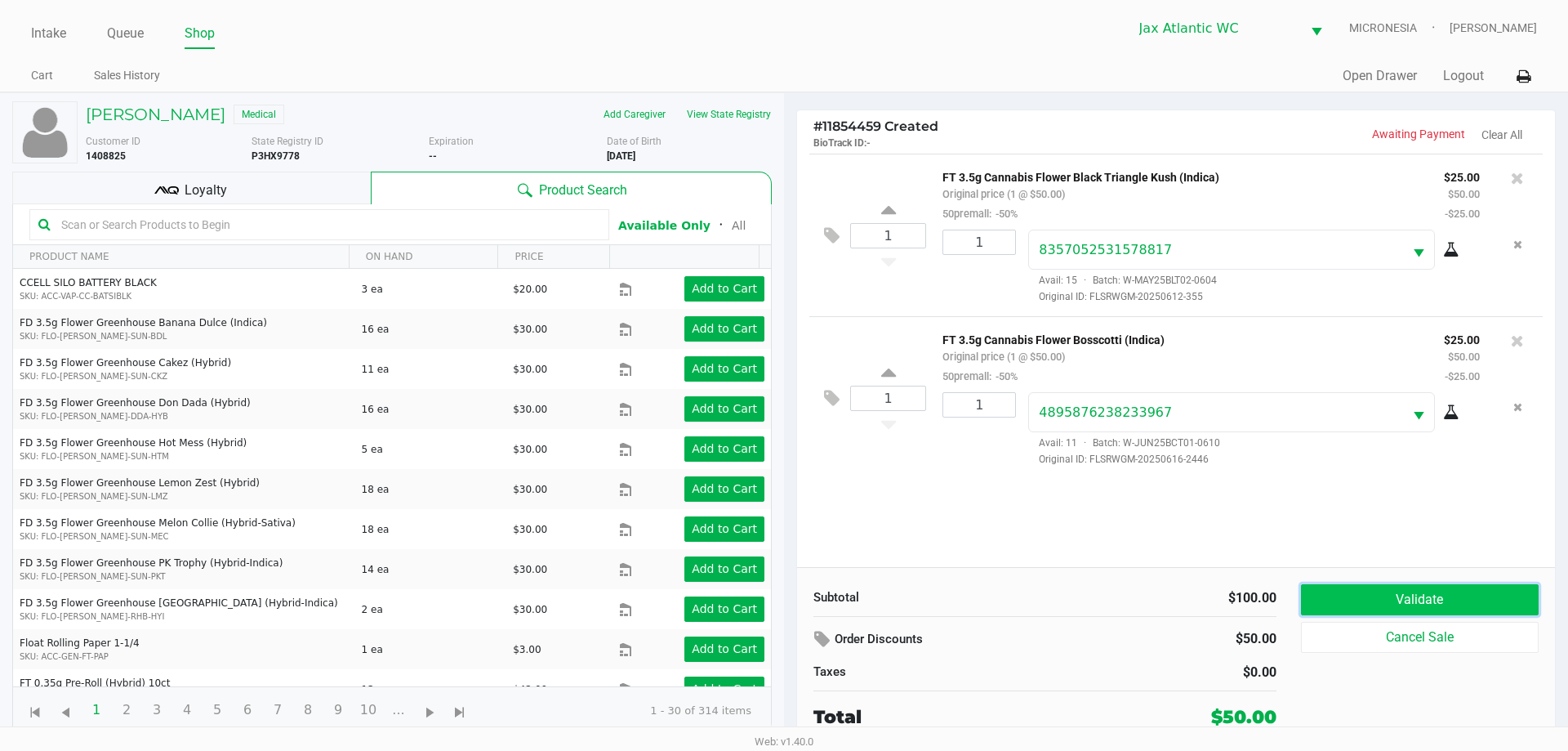
click at [1381, 587] on button "Validate" at bounding box center [1419, 599] width 238 height 31
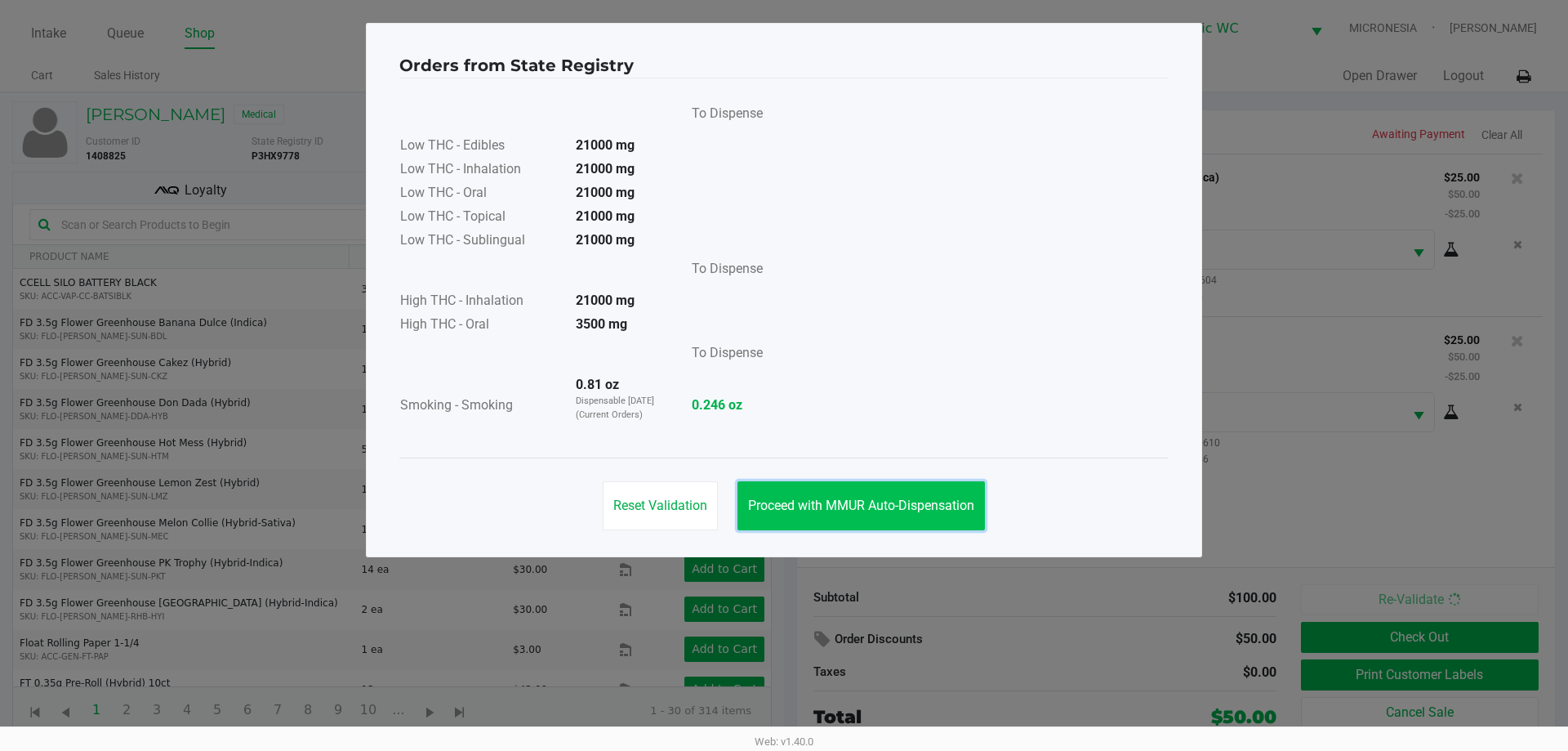
click at [889, 510] on span "Proceed with MMUR Auto-Dispensation" at bounding box center [861, 505] width 226 height 16
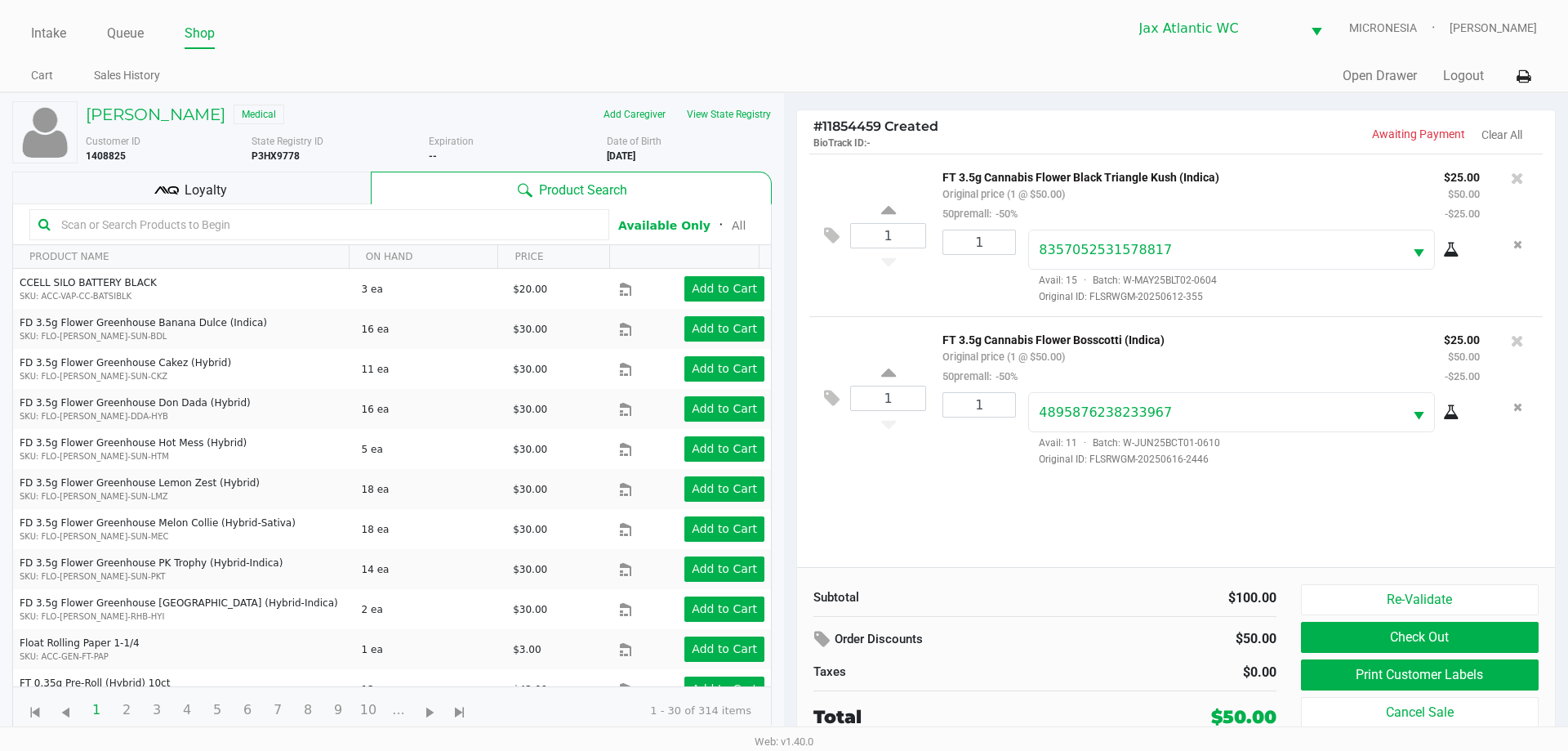
click at [1190, 529] on div "1 FT 3.5g Cannabis Flower Black Triangle Kush (Indica) Original price (1 @ $50.…" at bounding box center [1176, 359] width 758 height 413
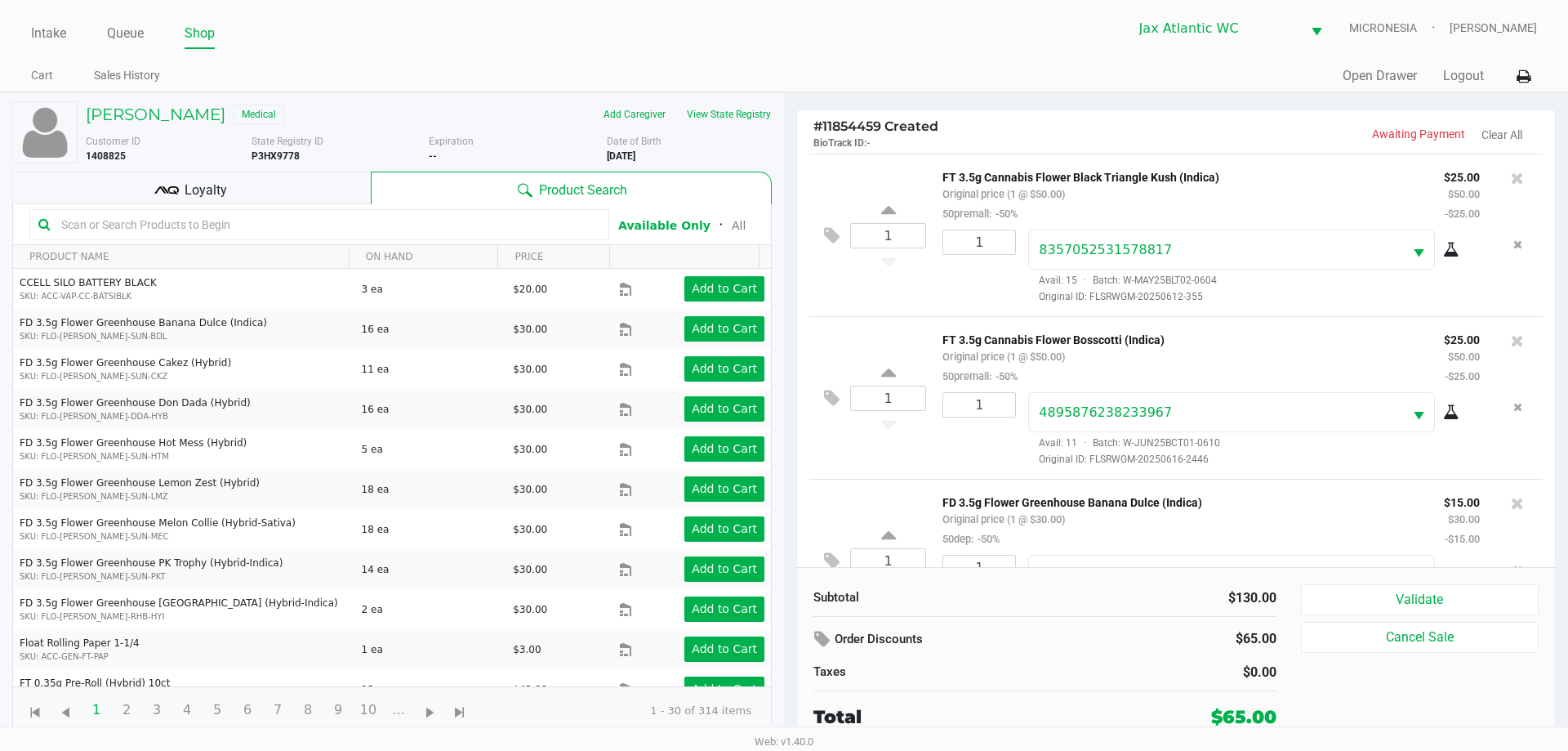
scroll to position [77, 0]
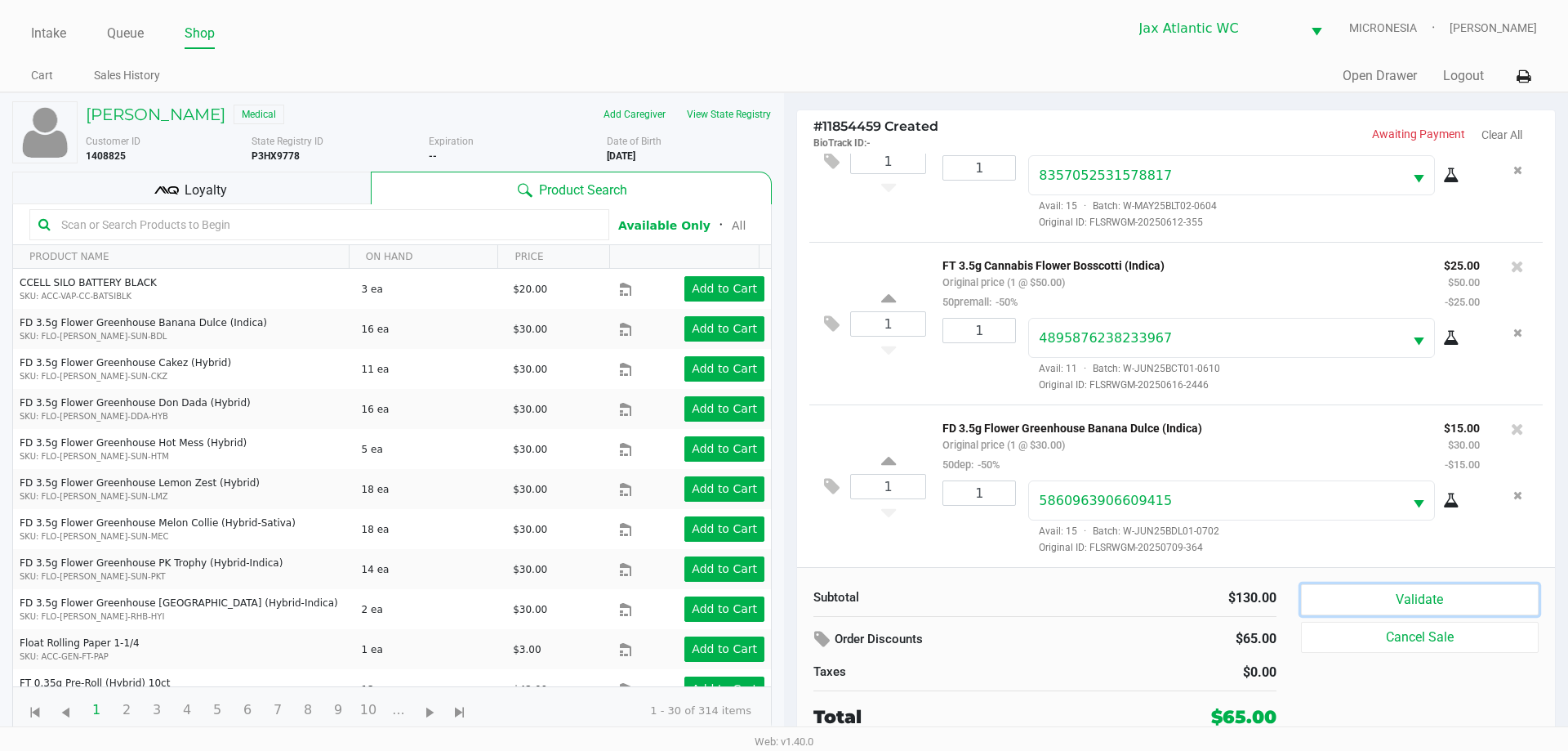
click at [1378, 613] on button "Validate" at bounding box center [1419, 599] width 238 height 31
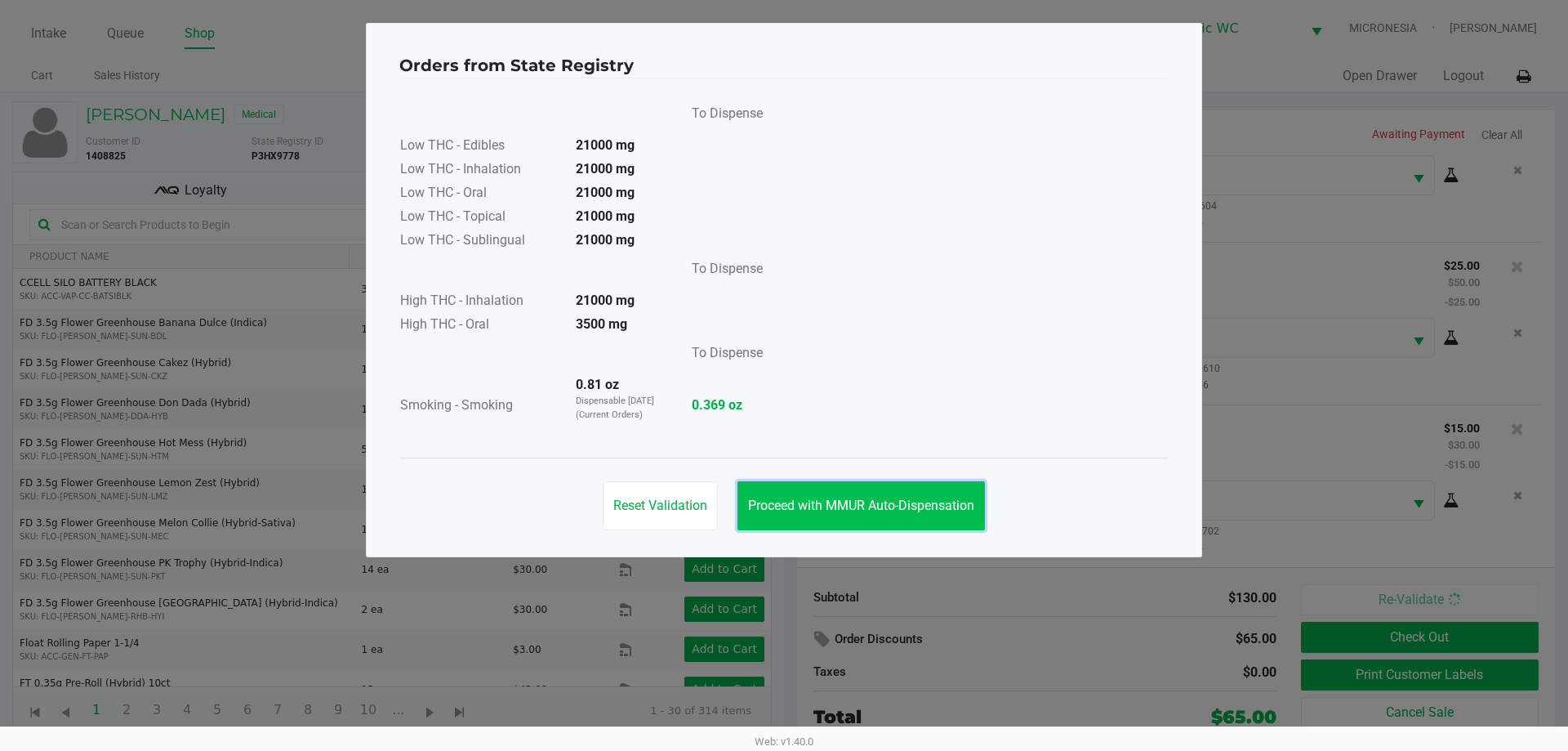
click at [917, 507] on span "Proceed with MMUR Auto-Dispensation" at bounding box center [861, 505] width 226 height 16
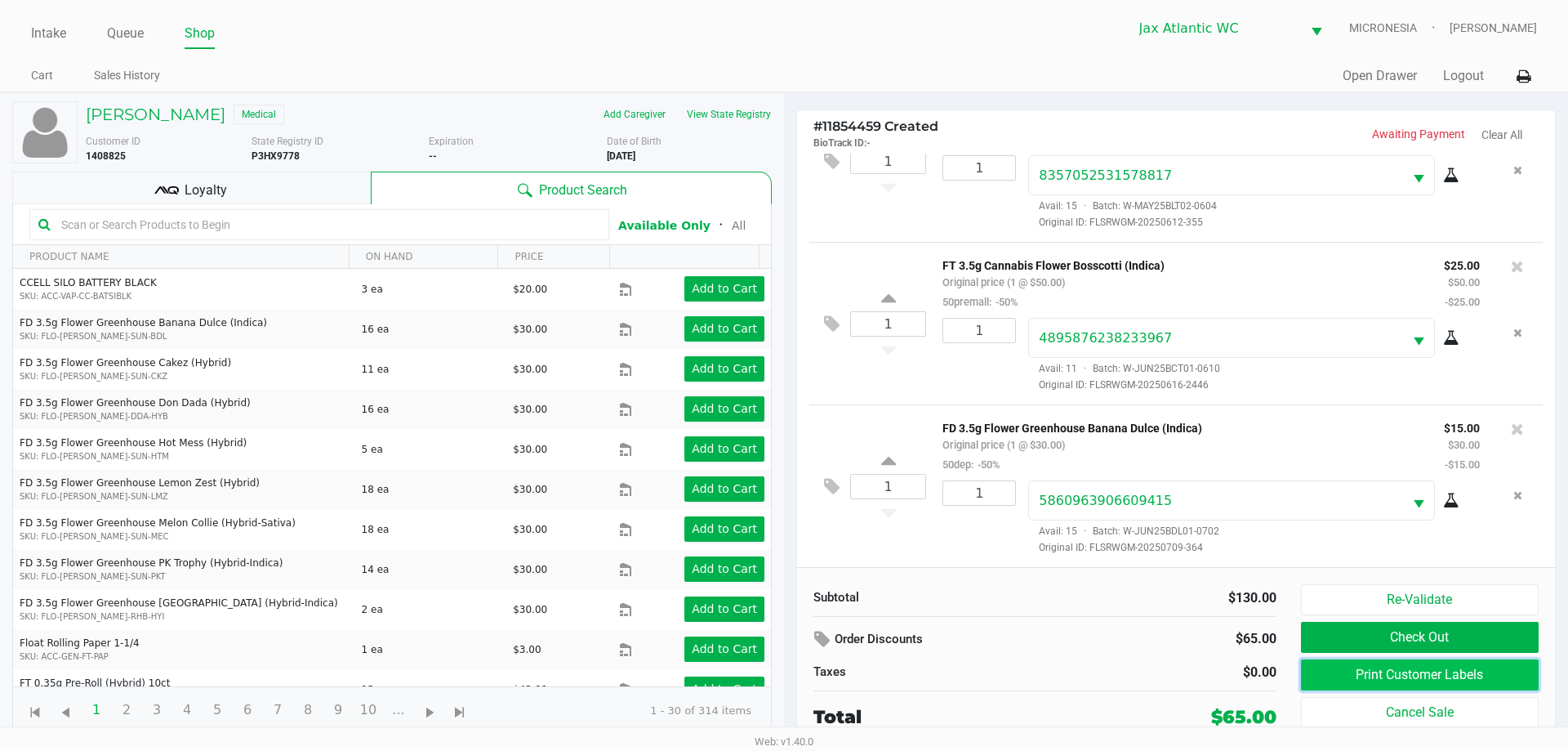
click at [1383, 675] on button "Print Customer Labels" at bounding box center [1419, 674] width 238 height 31
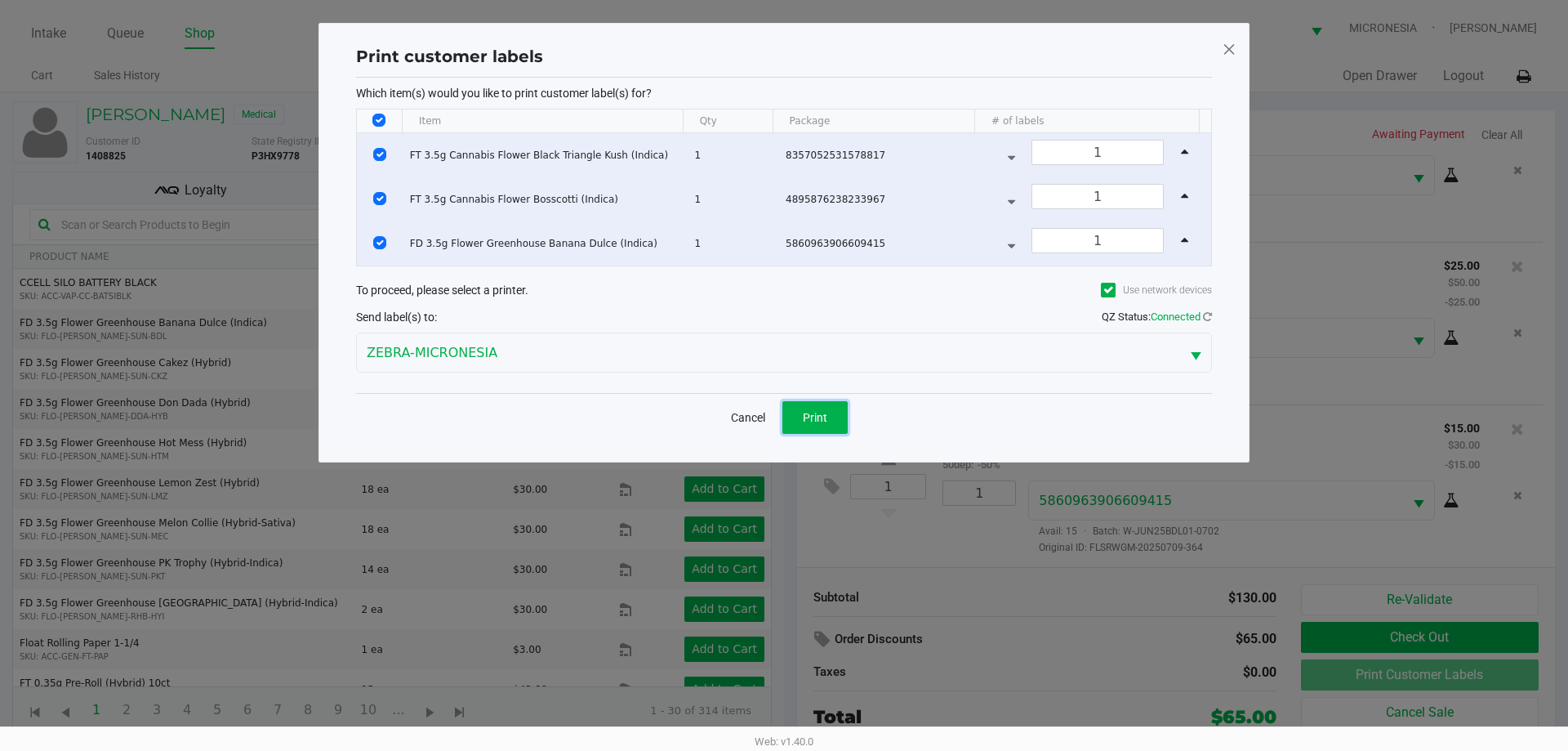
click at [805, 416] on button "Print" at bounding box center [814, 418] width 65 height 33
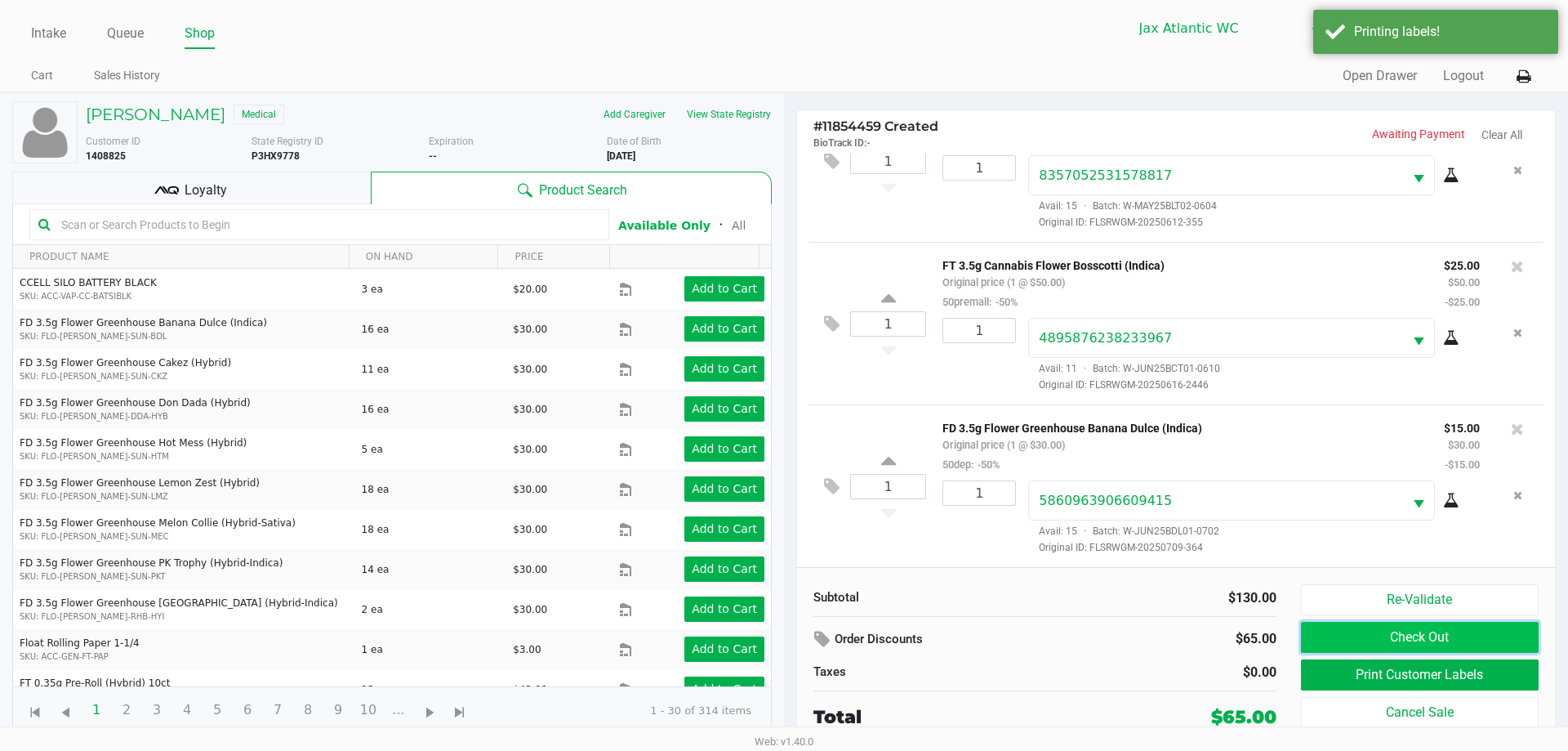
click at [1391, 637] on button "Check Out" at bounding box center [1419, 637] width 238 height 31
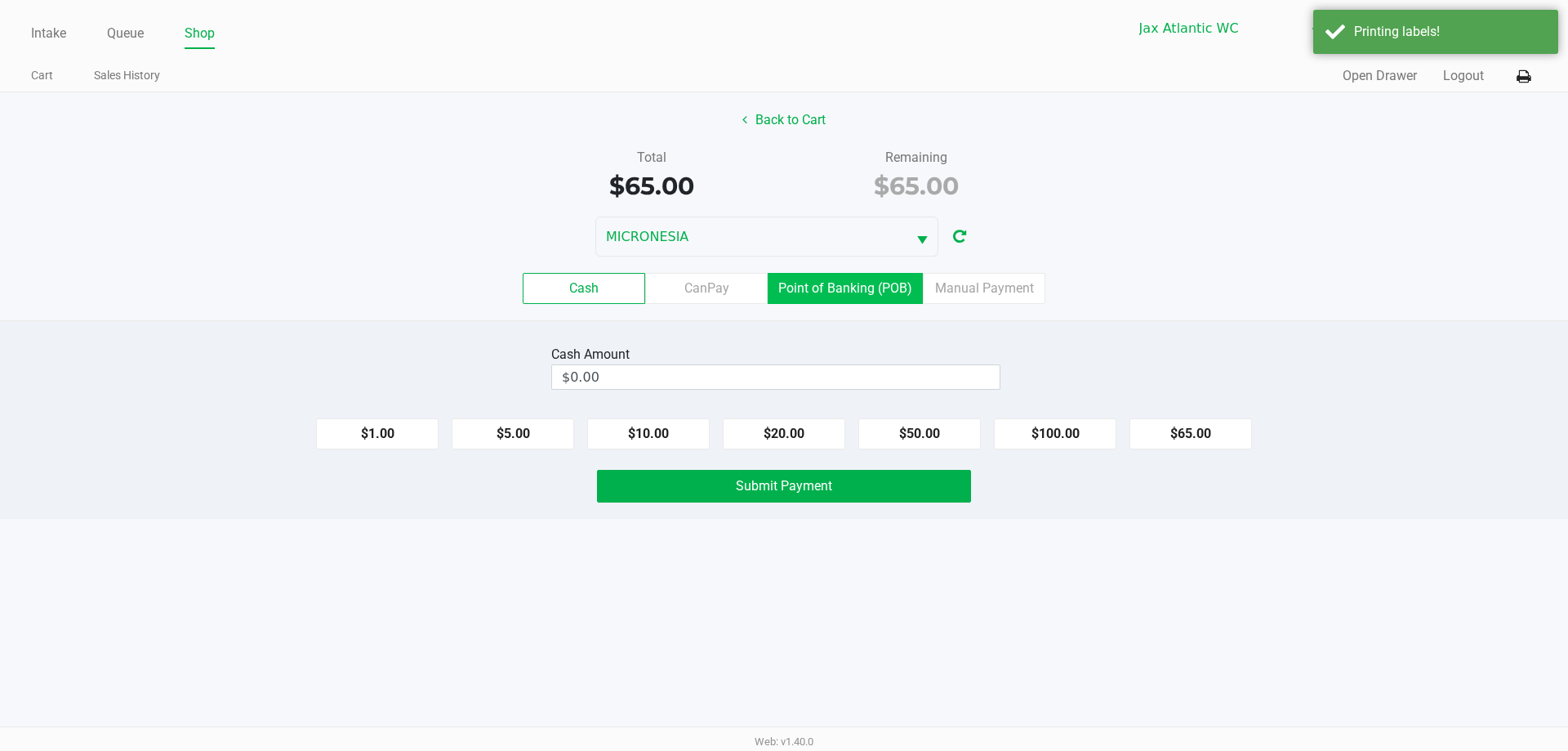
click at [833, 278] on label "Point of Banking (POB)" at bounding box center [845, 289] width 155 height 31
click at [0, 0] on 7 "Point of Banking (POB)" at bounding box center [0, 0] width 0 height 0
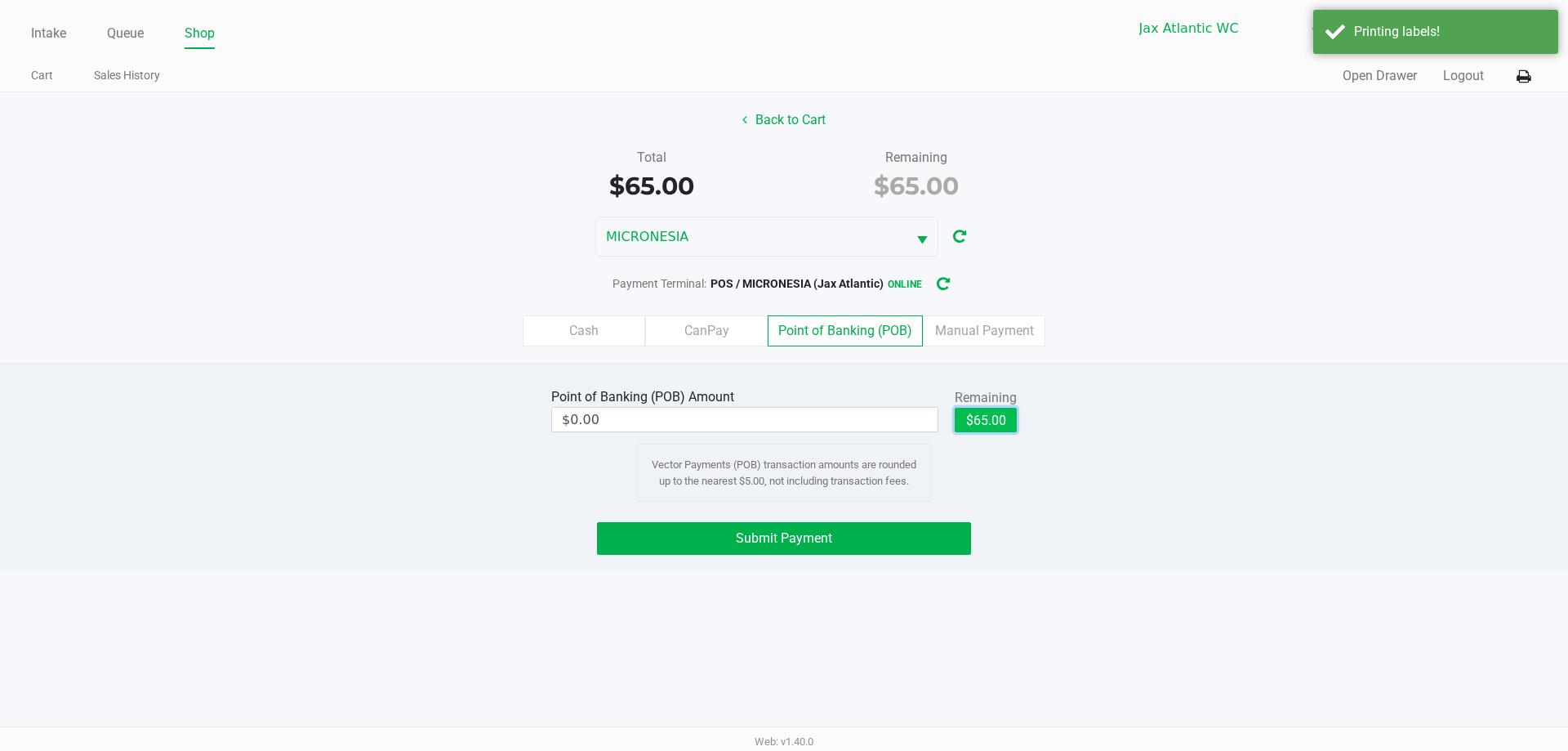
click at [1004, 410] on button "$65.00" at bounding box center [986, 419] width 62 height 24
type input "$65.00"
click at [859, 541] on button "Submit Payment" at bounding box center [784, 538] width 374 height 33
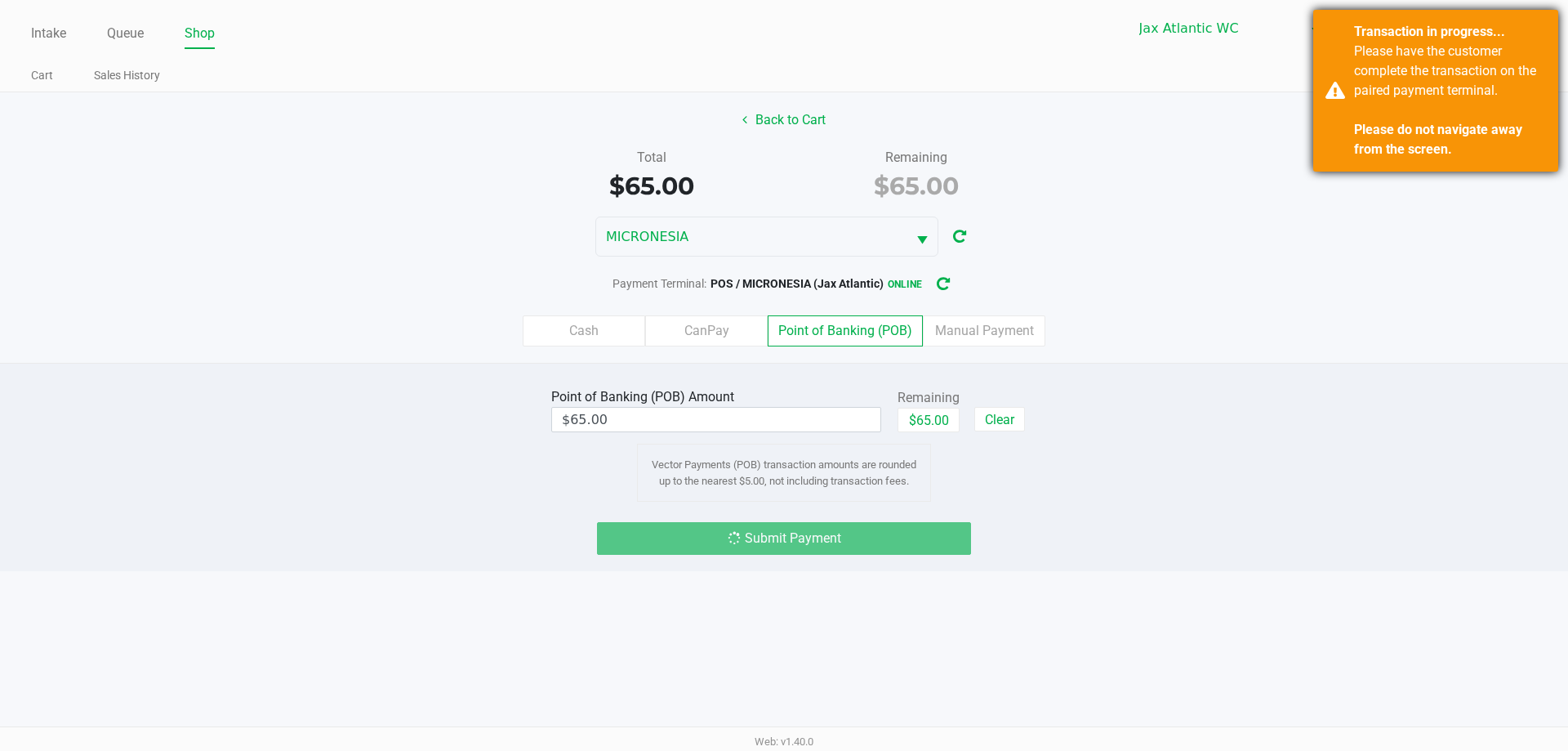
drag, startPoint x: 1376, startPoint y: 115, endPoint x: 1383, endPoint y: 119, distance: 8.1
click at [1378, 114] on div "Please have the customer complete the transaction on the paired payment termina…" at bounding box center [1450, 100] width 192 height 118
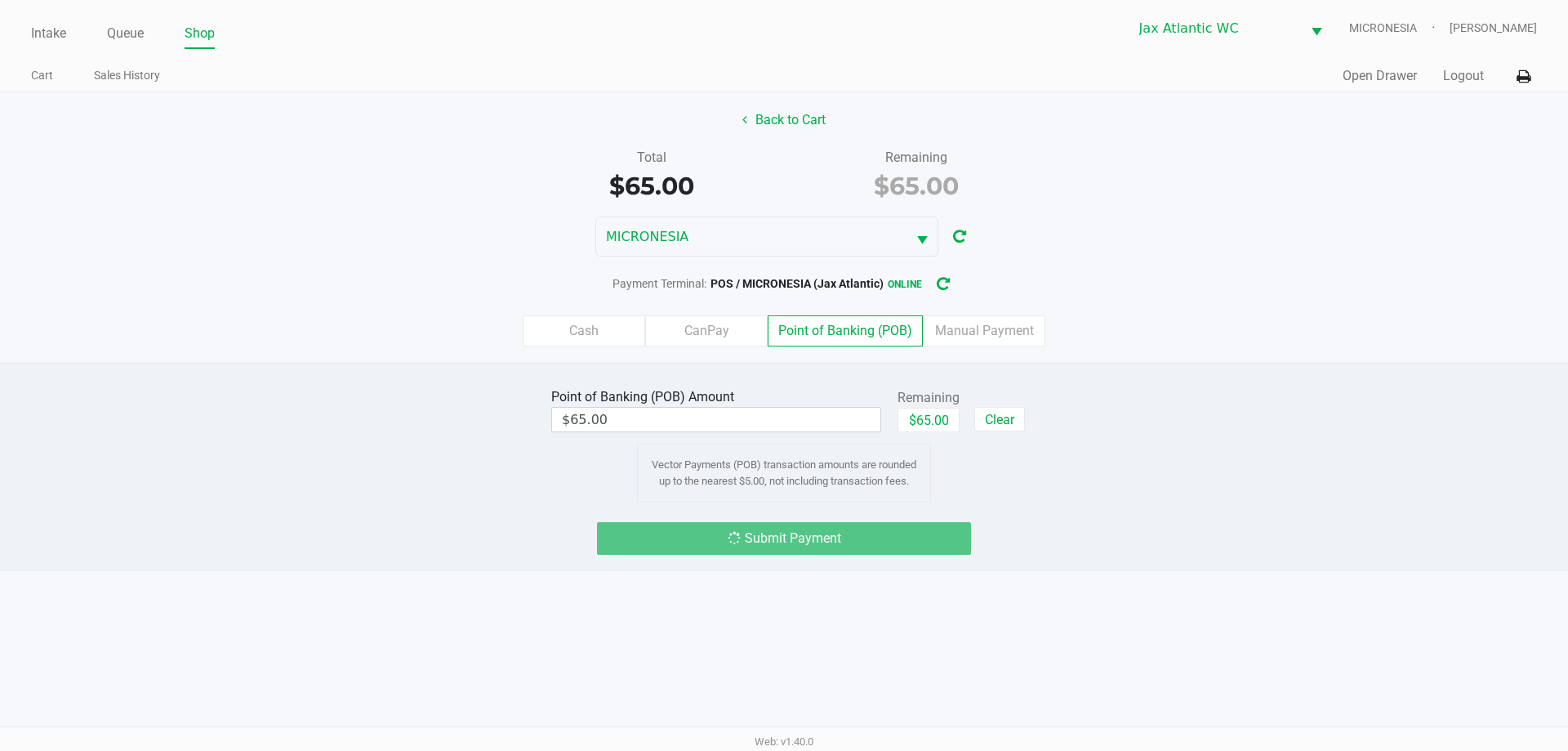
click at [1207, 420] on div "Point of Banking (POB) Amount $65.00 Remaining $65.00 Clear Vector Payments (PO…" at bounding box center [783, 442] width 1592 height 118
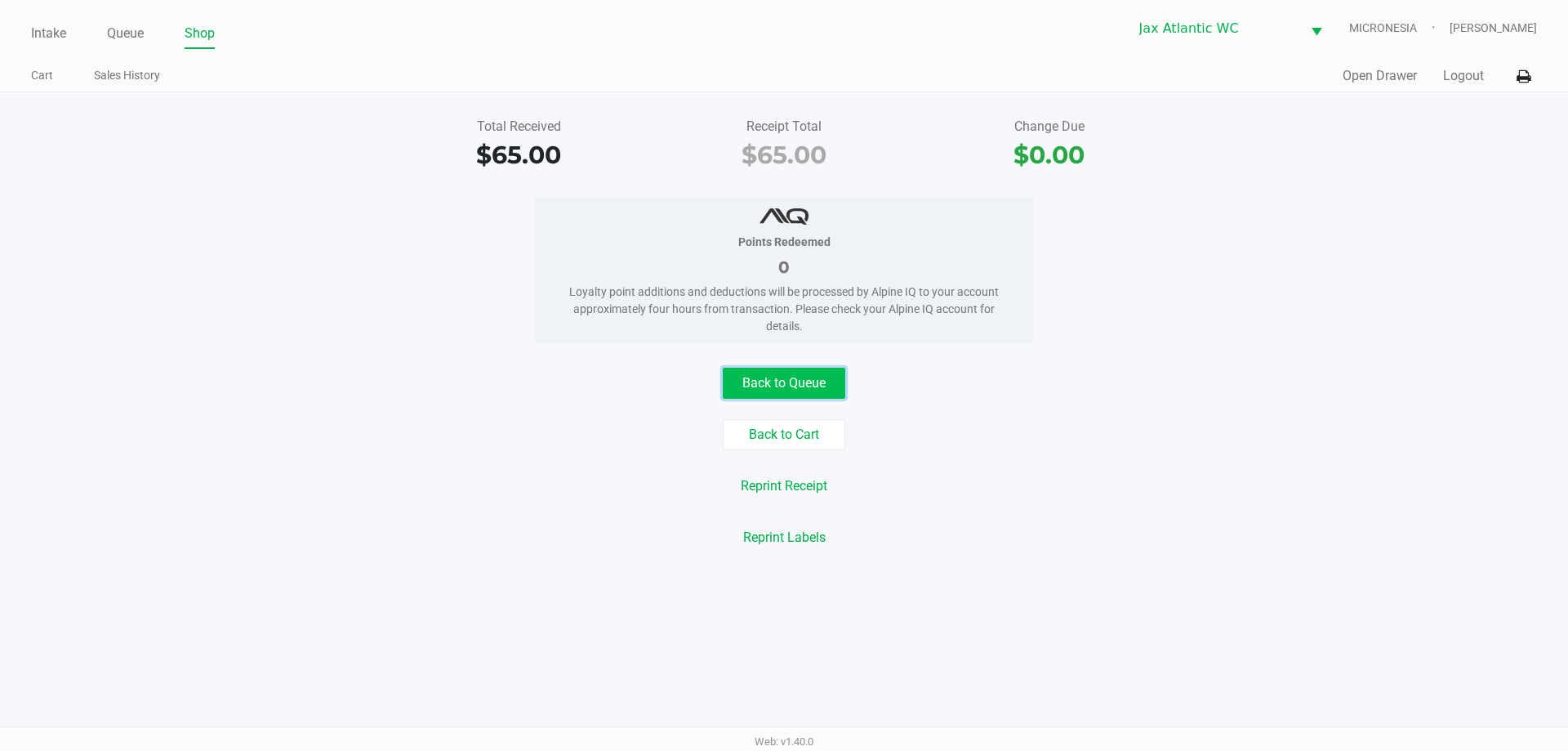
click at [782, 381] on button "Back to Queue" at bounding box center [784, 383] width 122 height 31
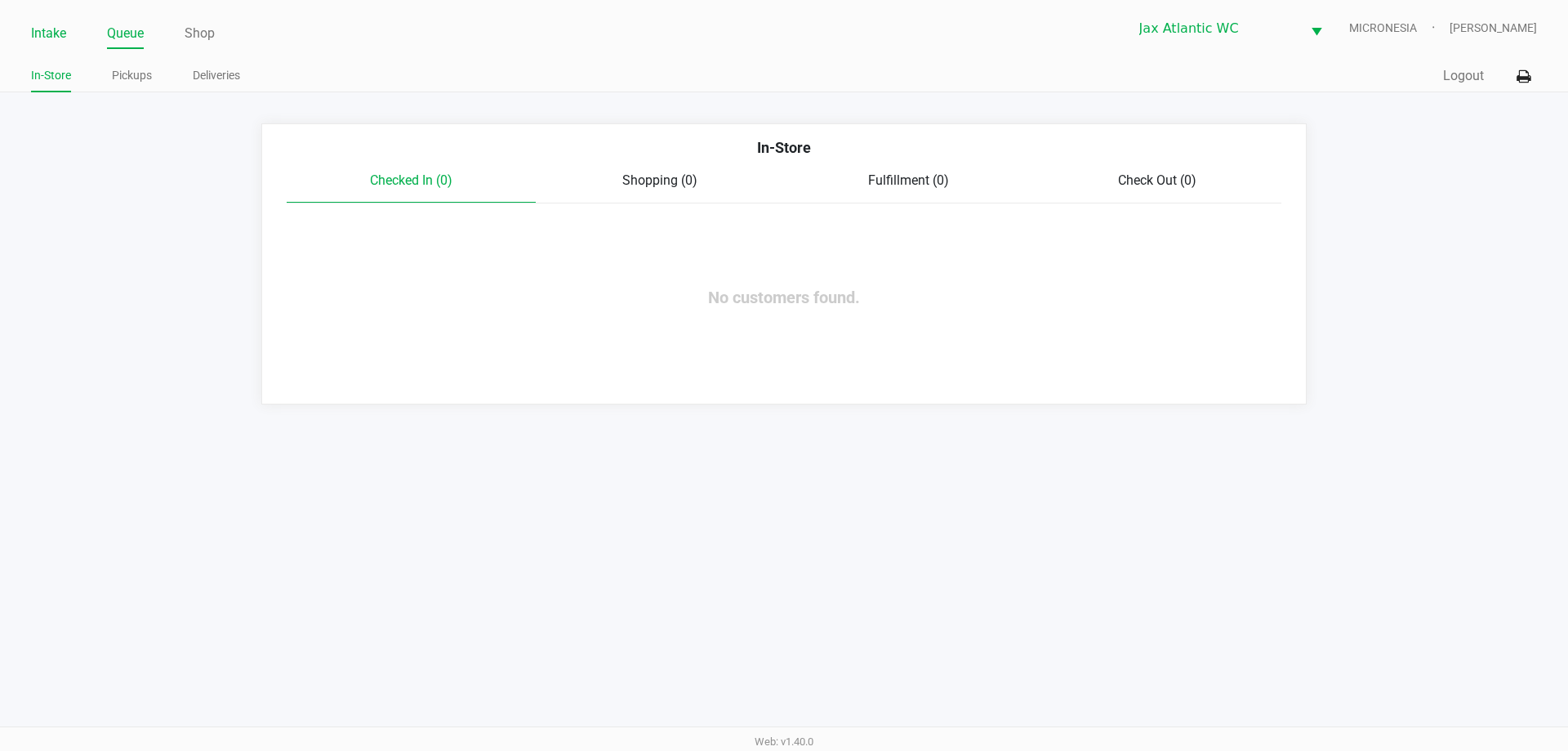
click at [49, 28] on link "Intake" at bounding box center [49, 34] width 35 height 23
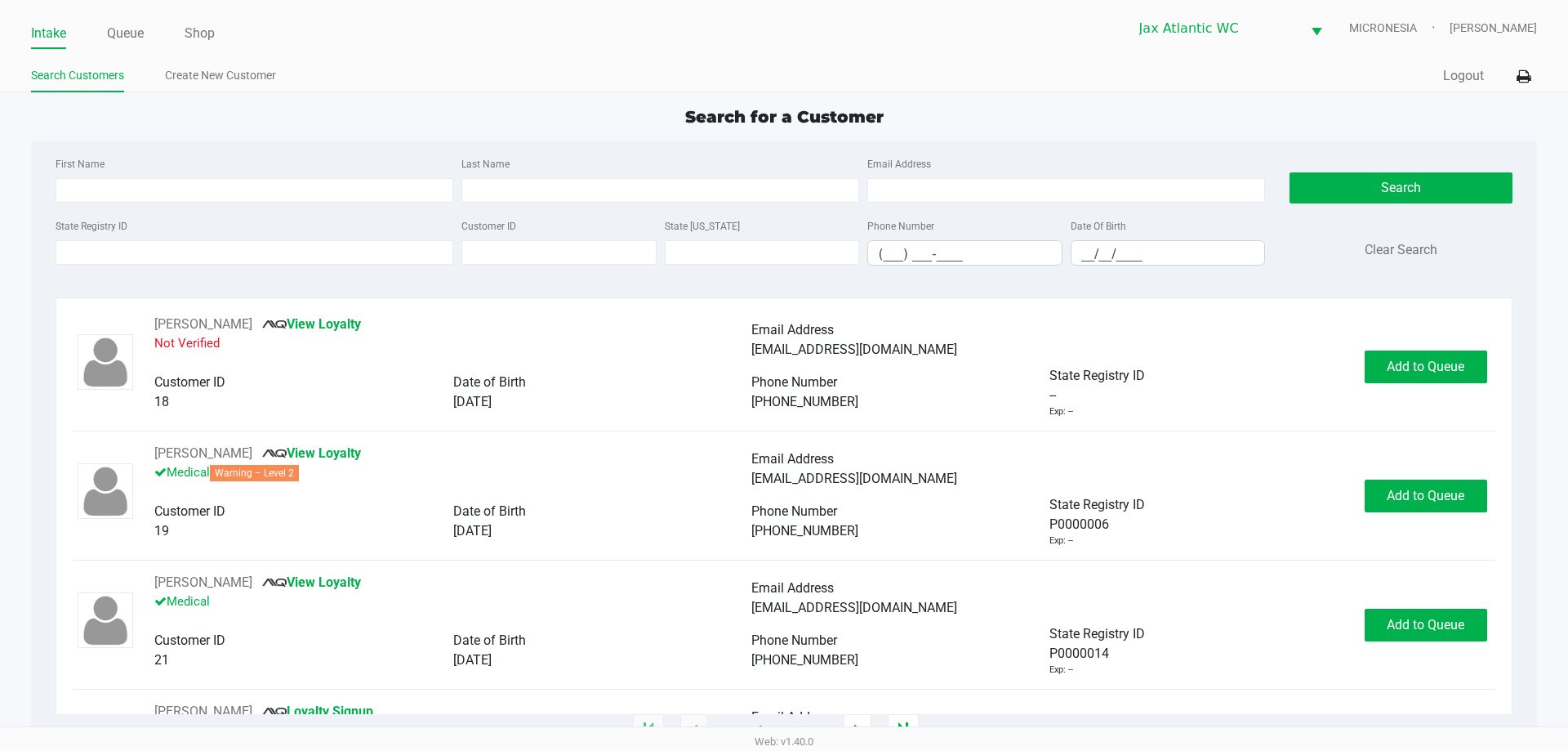
click at [290, 39] on ul "Intake Queue Shop" at bounding box center [407, 34] width 753 height 28
click at [285, 242] on input "State Registry ID" at bounding box center [254, 252] width 397 height 24
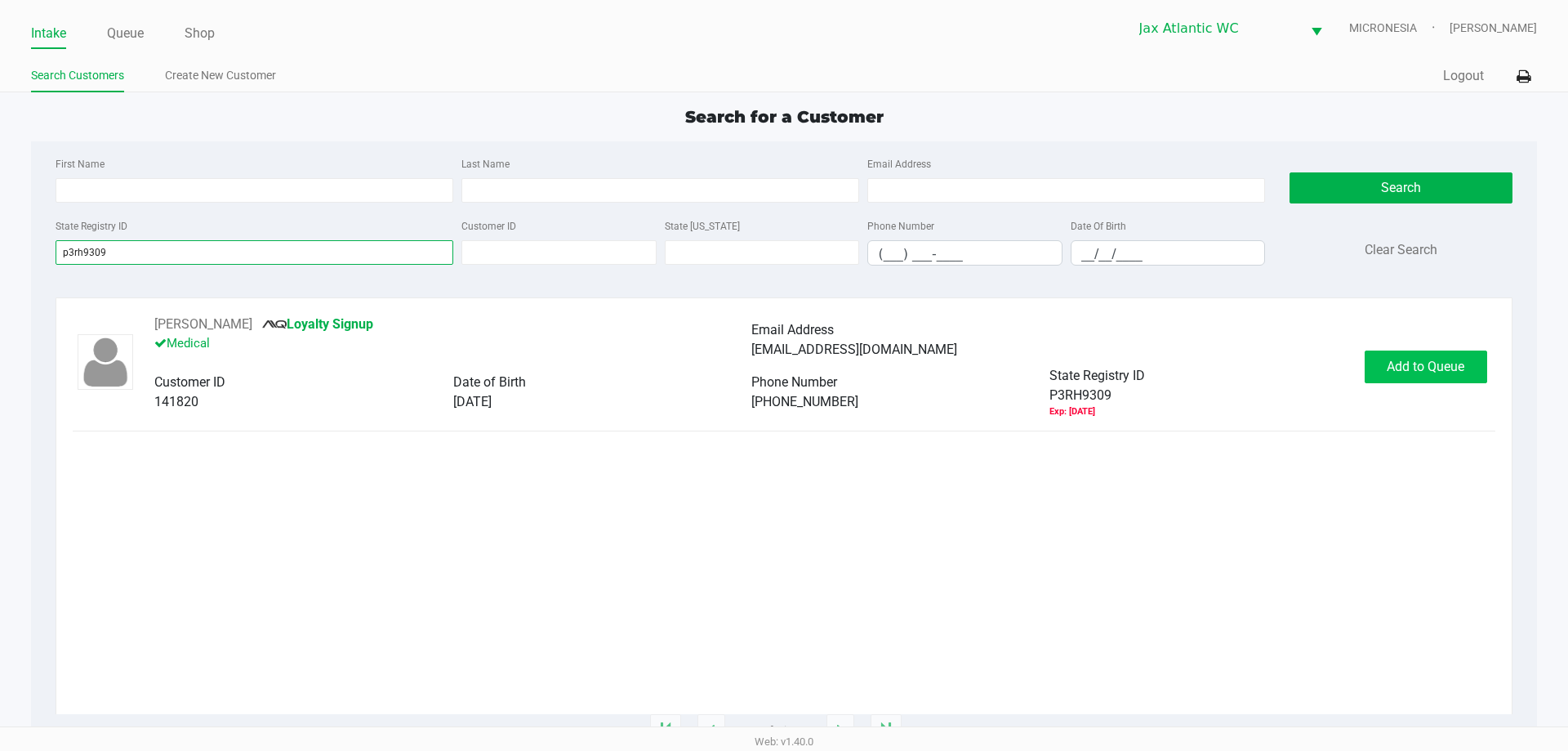
type input "p3rh9309"
click at [1421, 352] on button "Add to Queue" at bounding box center [1426, 367] width 122 height 33
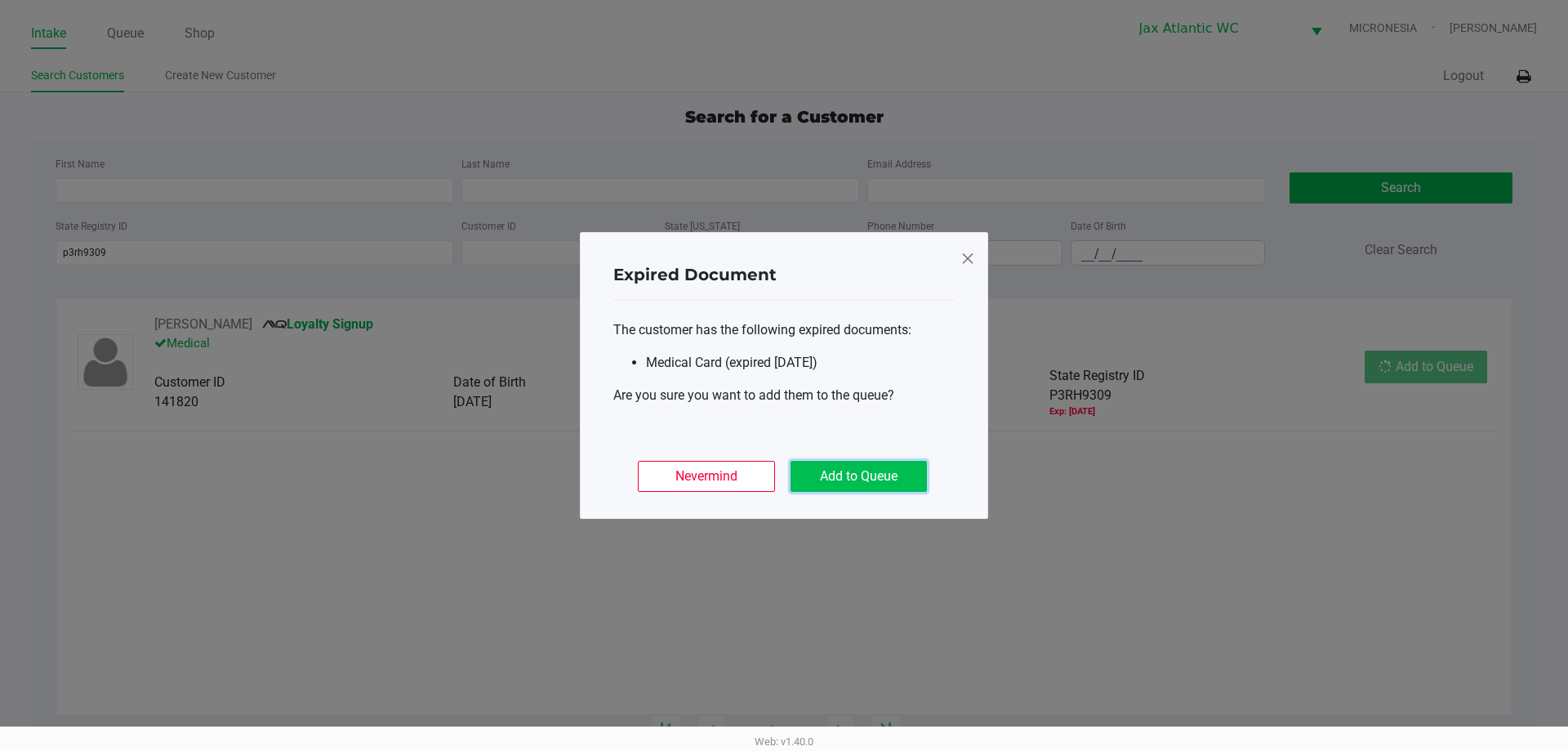
click at [888, 469] on button "Add to Queue" at bounding box center [859, 476] width 136 height 31
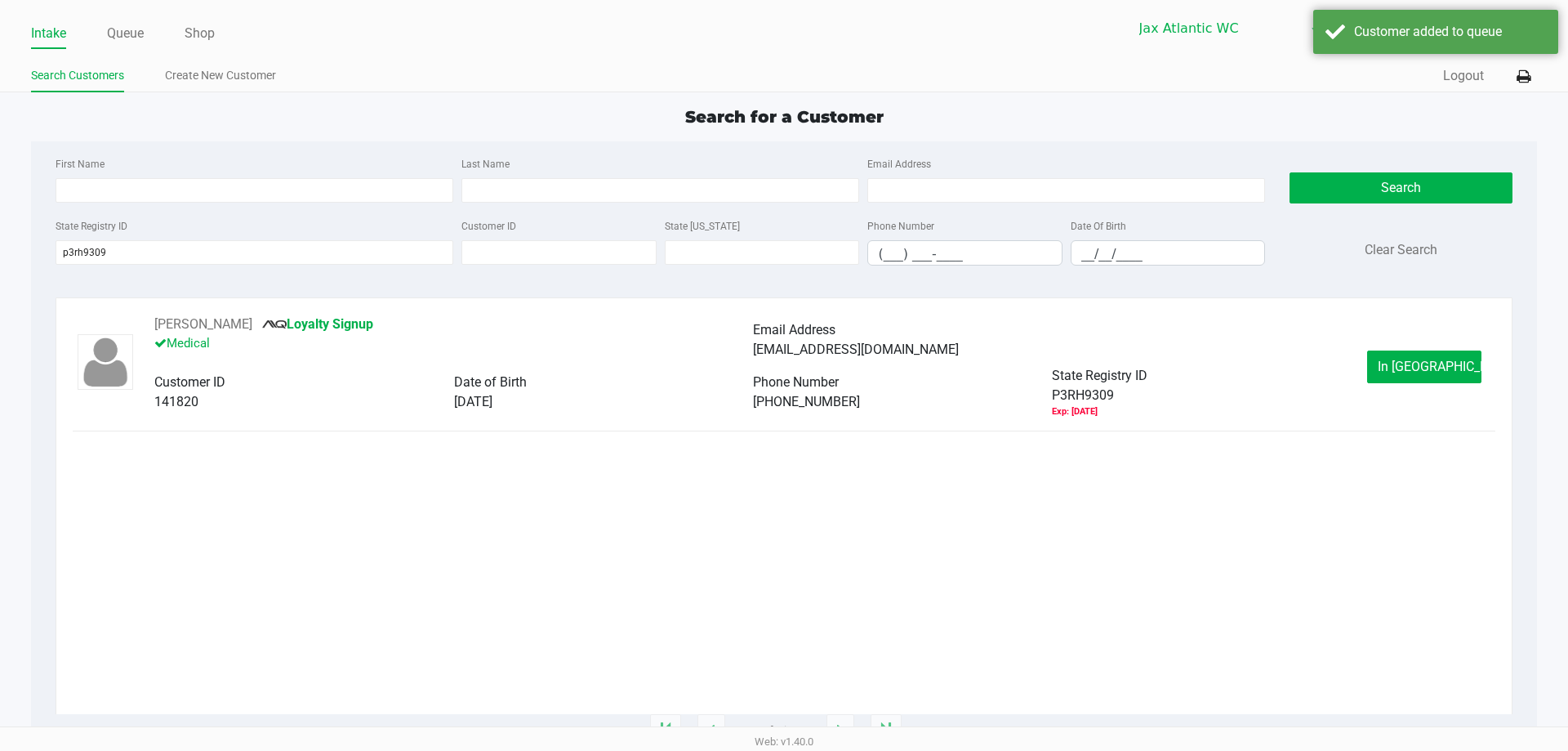
click at [1412, 347] on div "RONALD HAMMER Loyalty Signup Medical Email Address brhammer37@gmail.com Custome…" at bounding box center [784, 366] width 1422 height 104
click at [1415, 351] on button "In Queue" at bounding box center [1424, 367] width 115 height 33
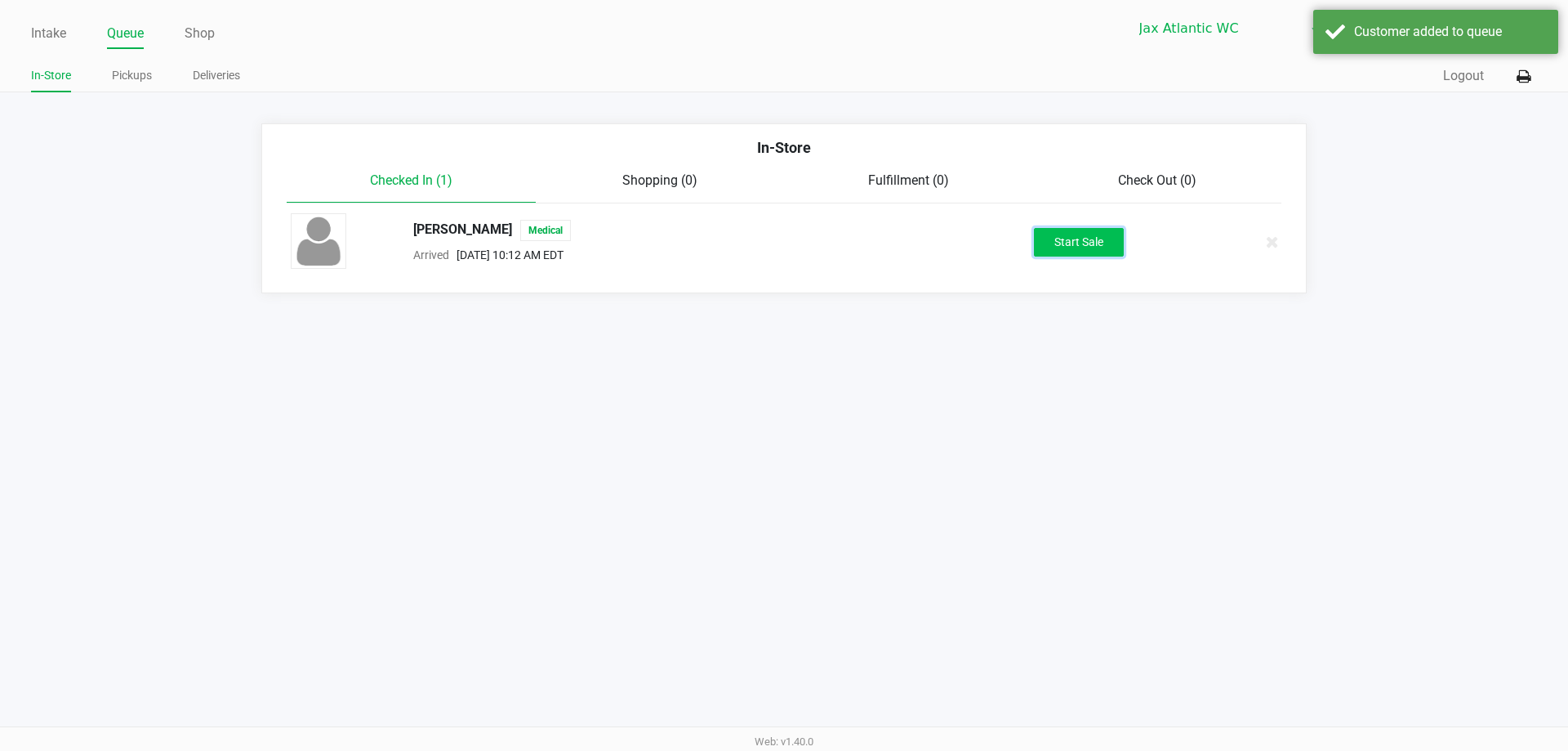
click at [1092, 230] on button "Start Sale" at bounding box center [1078, 242] width 89 height 28
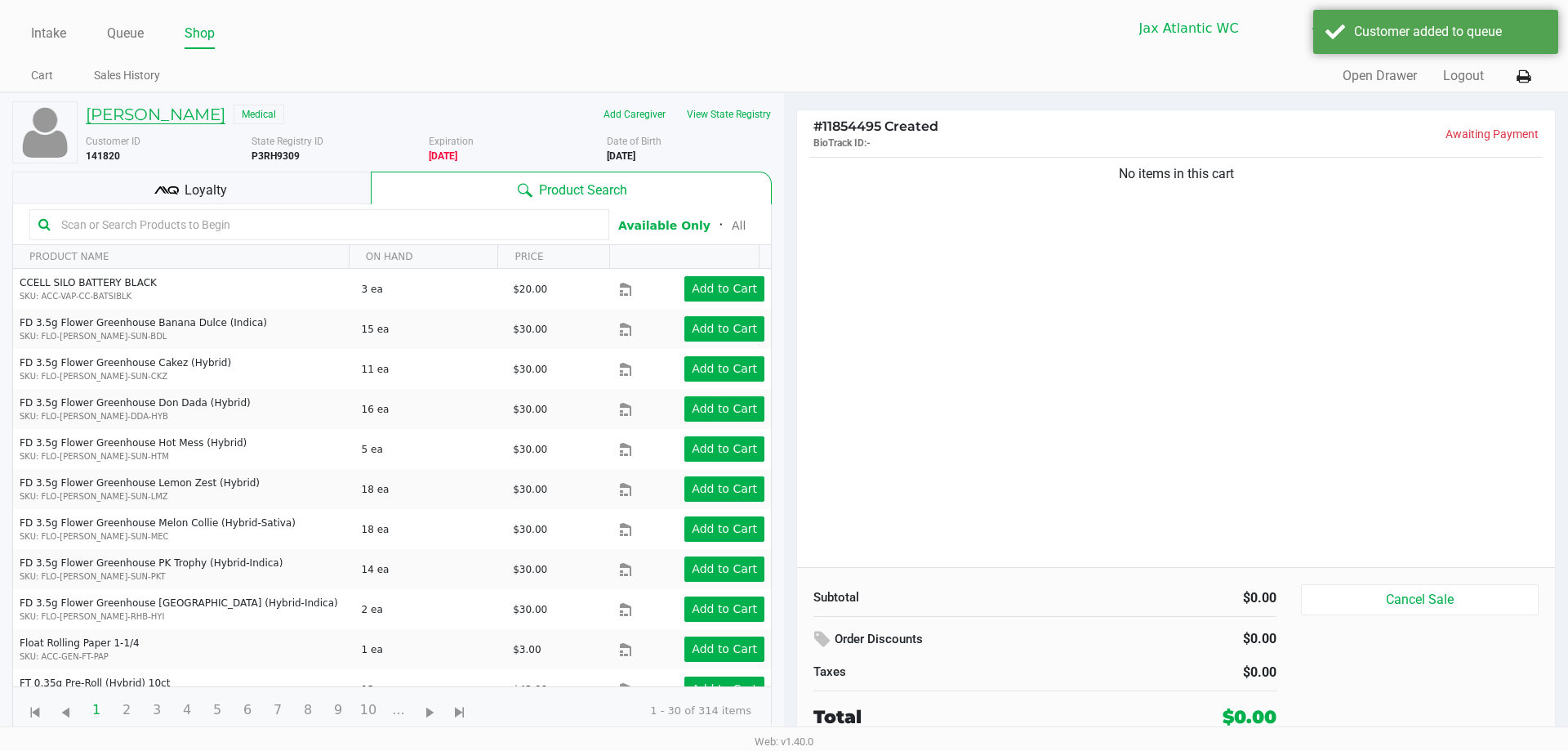
click at [176, 116] on h5 "RONALD HAMMER" at bounding box center [155, 115] width 140 height 19
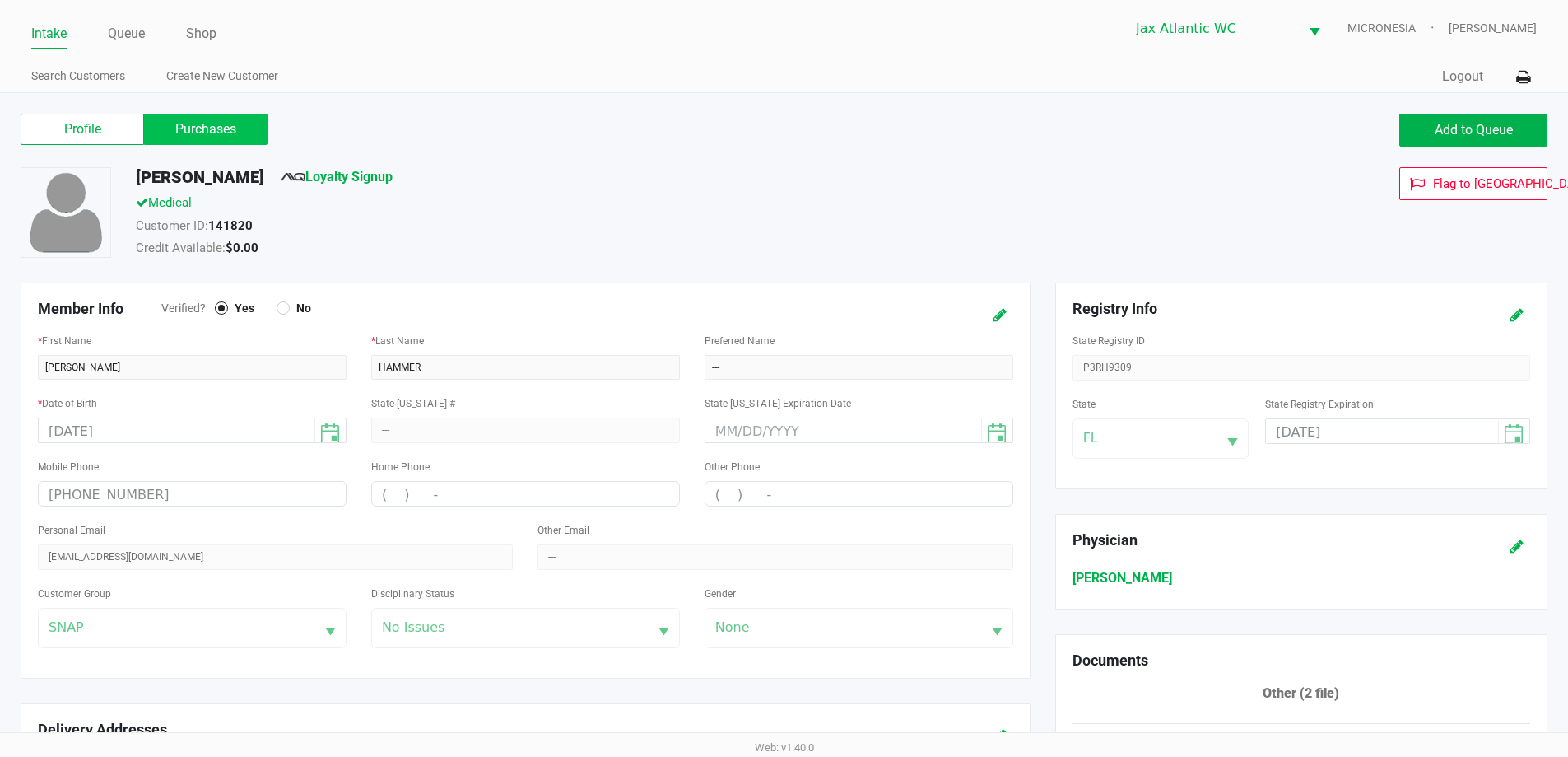
click at [229, 130] on label "Purchases" at bounding box center [206, 129] width 123 height 31
click at [0, 0] on 1 "Purchases" at bounding box center [0, 0] width 0 height 0
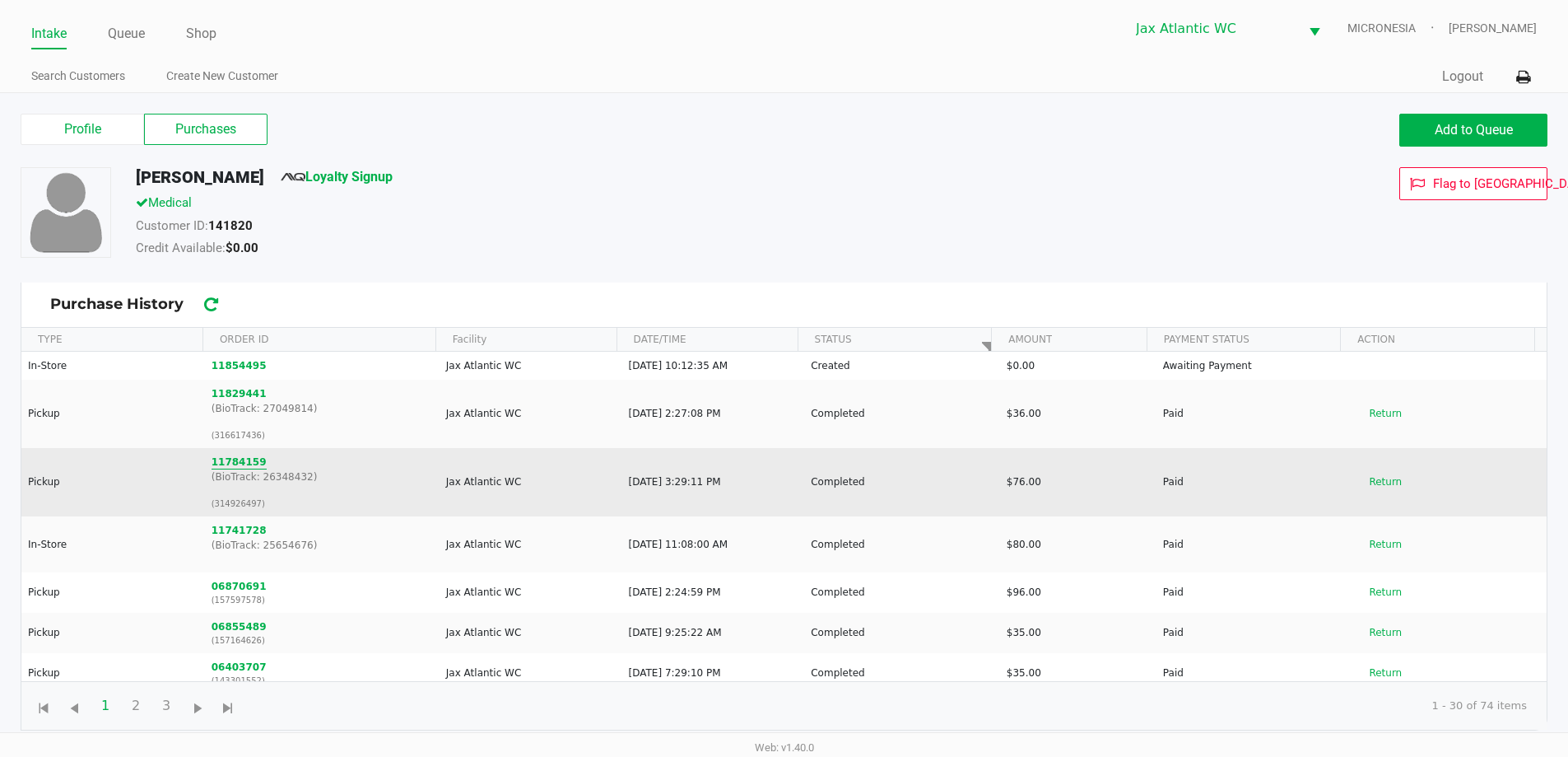
click at [237, 466] on button "11784159" at bounding box center [239, 461] width 55 height 15
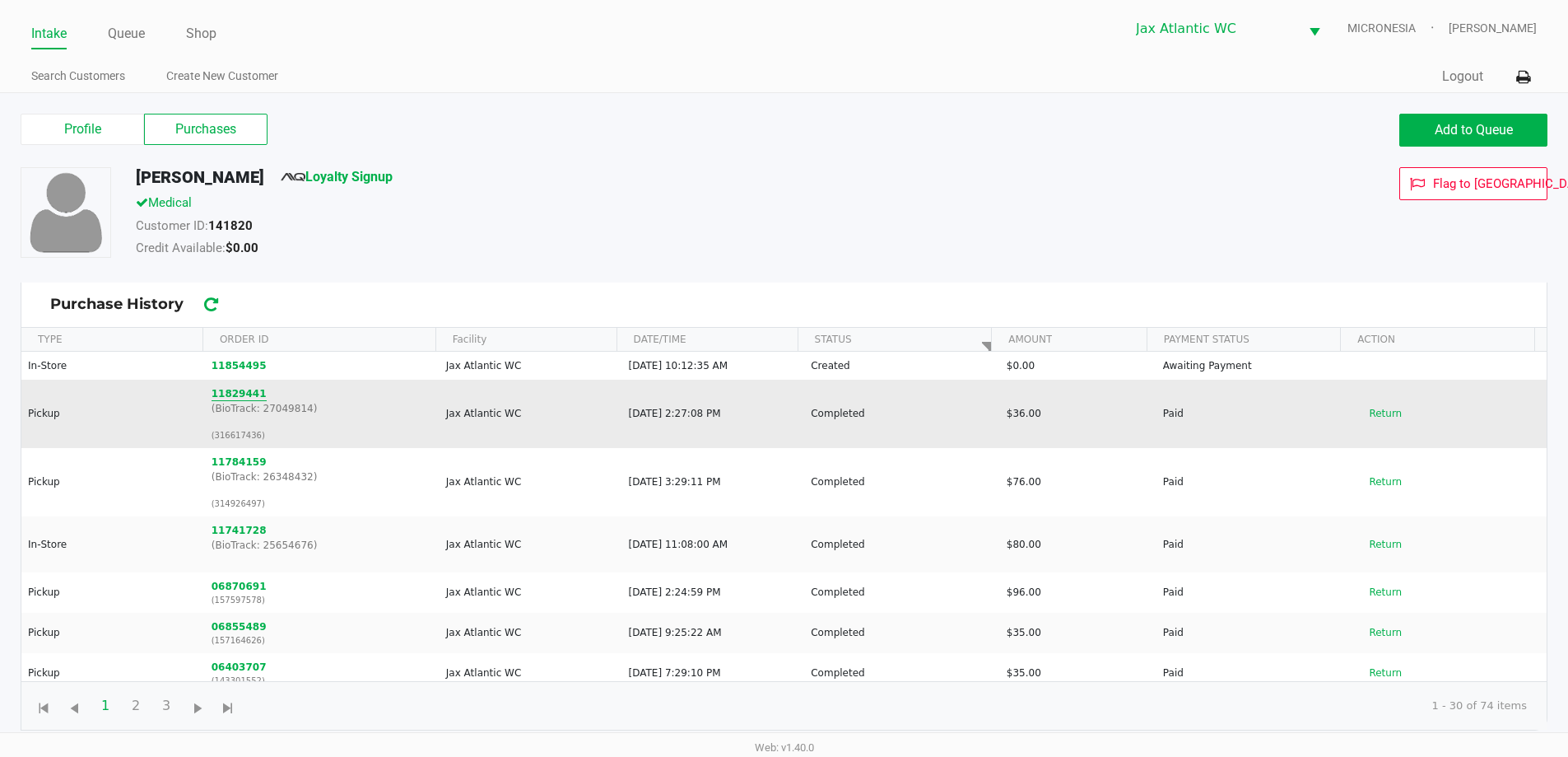
click at [243, 394] on button "11829441" at bounding box center [239, 393] width 55 height 15
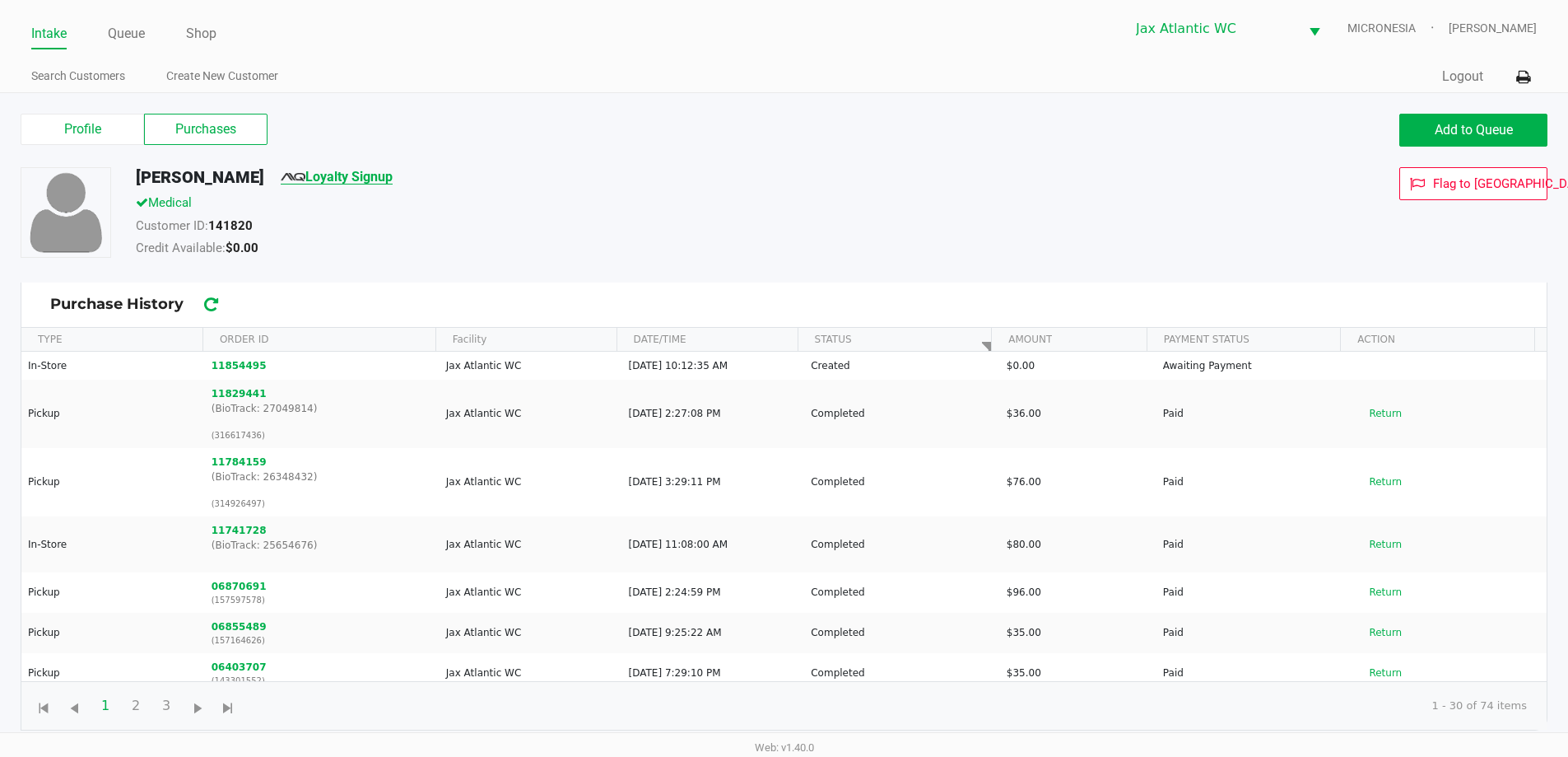
click at [374, 168] on link "Loyalty Signup" at bounding box center [337, 176] width 112 height 16
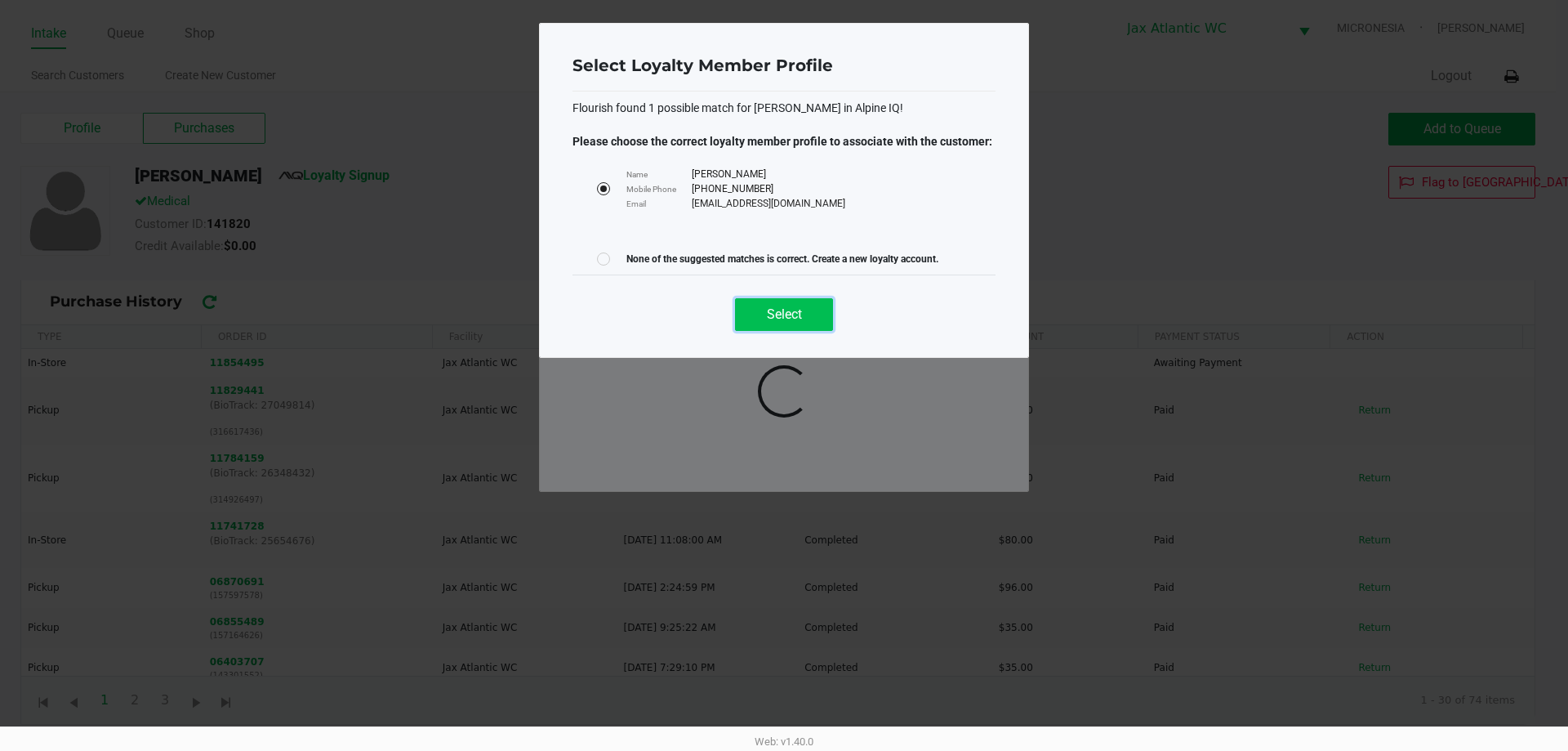
click at [774, 314] on span "Select" at bounding box center [784, 314] width 35 height 16
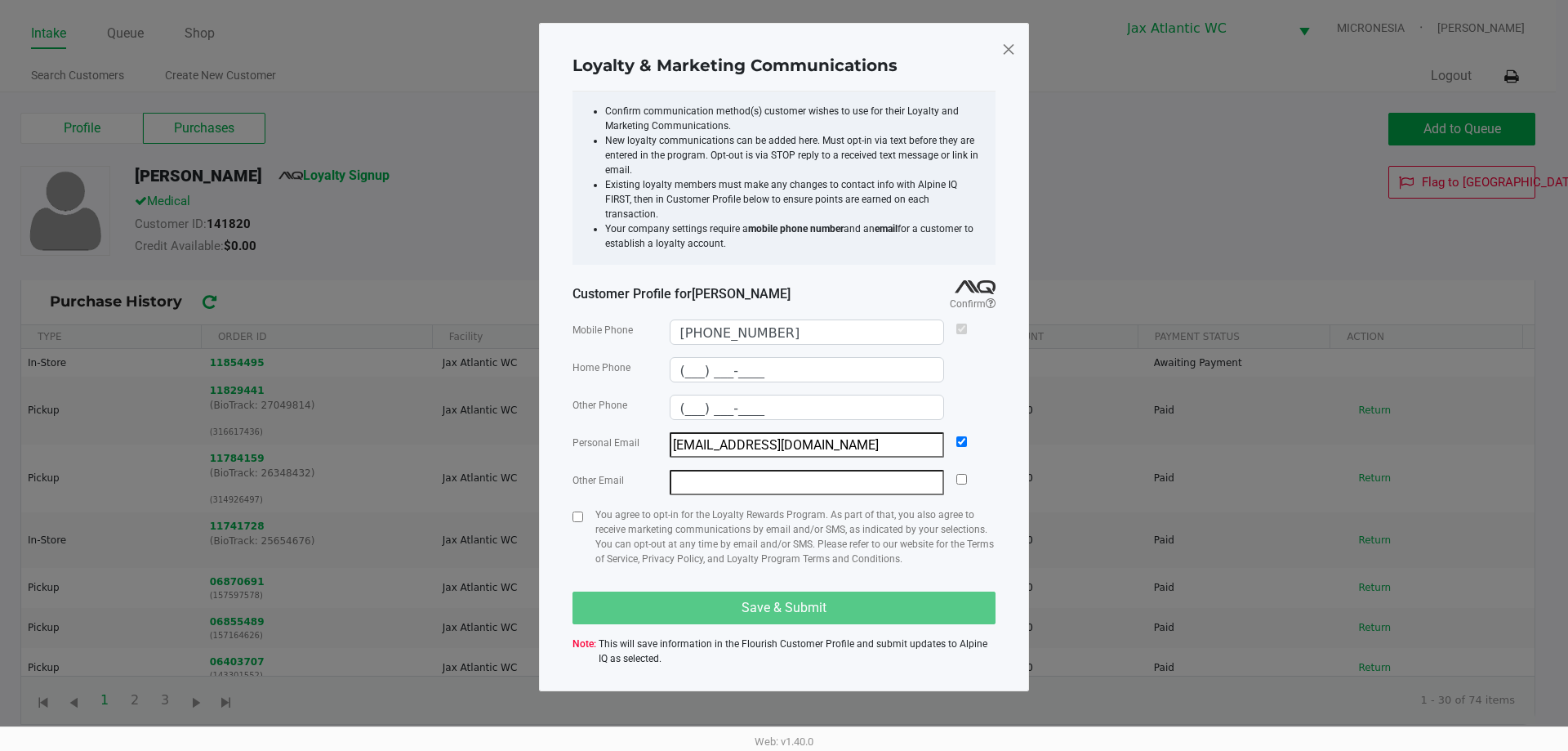
click at [582, 512] on div "You agree to opt-in for the Loyalty Rewards Program. As part of that, you also …" at bounding box center [783, 543] width 423 height 72
click at [578, 511] on input "checkbox" at bounding box center [577, 516] width 11 height 11
checkbox input "true"
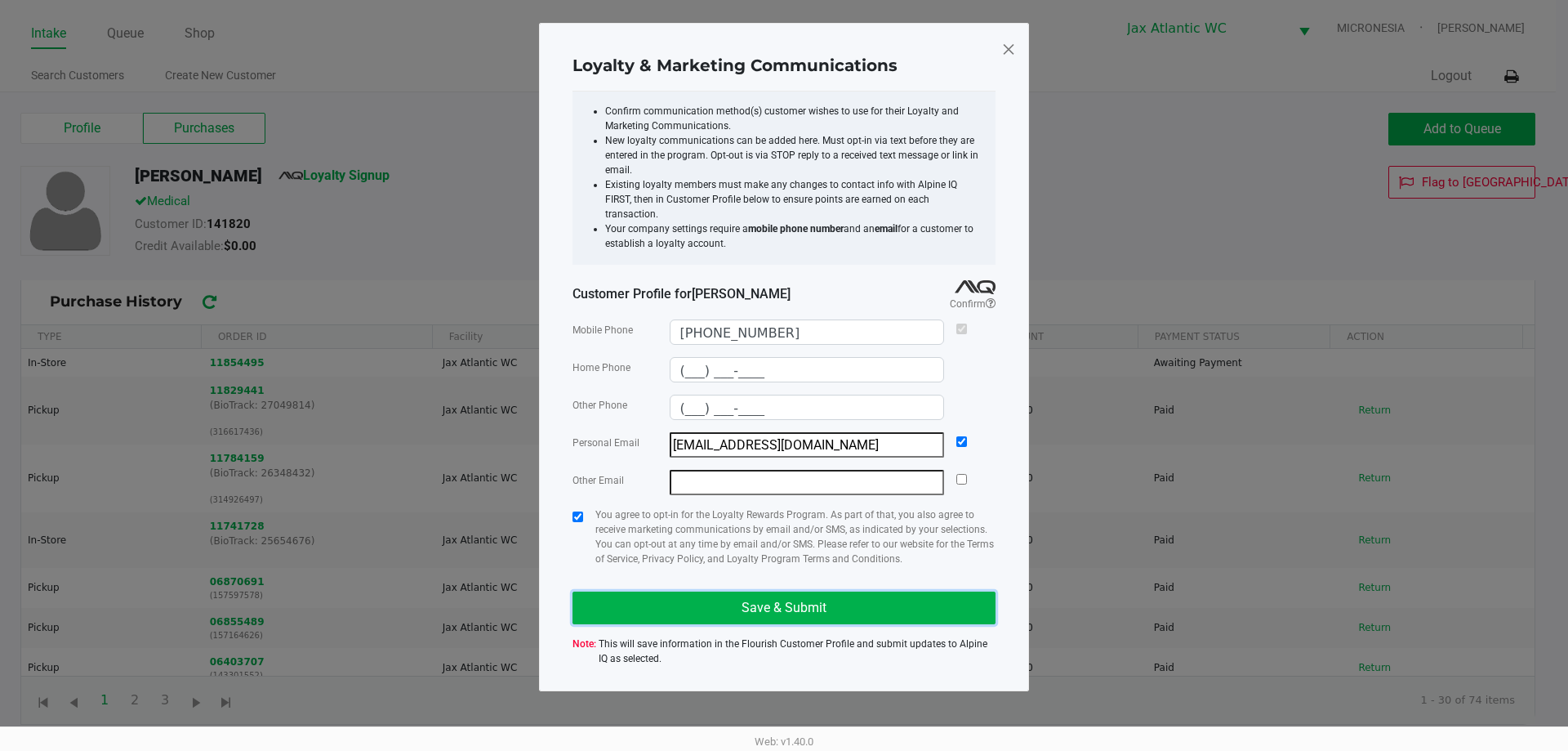
drag, startPoint x: 812, startPoint y: 600, endPoint x: 819, endPoint y: 596, distance: 8.1
click at [813, 597] on button "Save & Submit" at bounding box center [783, 608] width 423 height 33
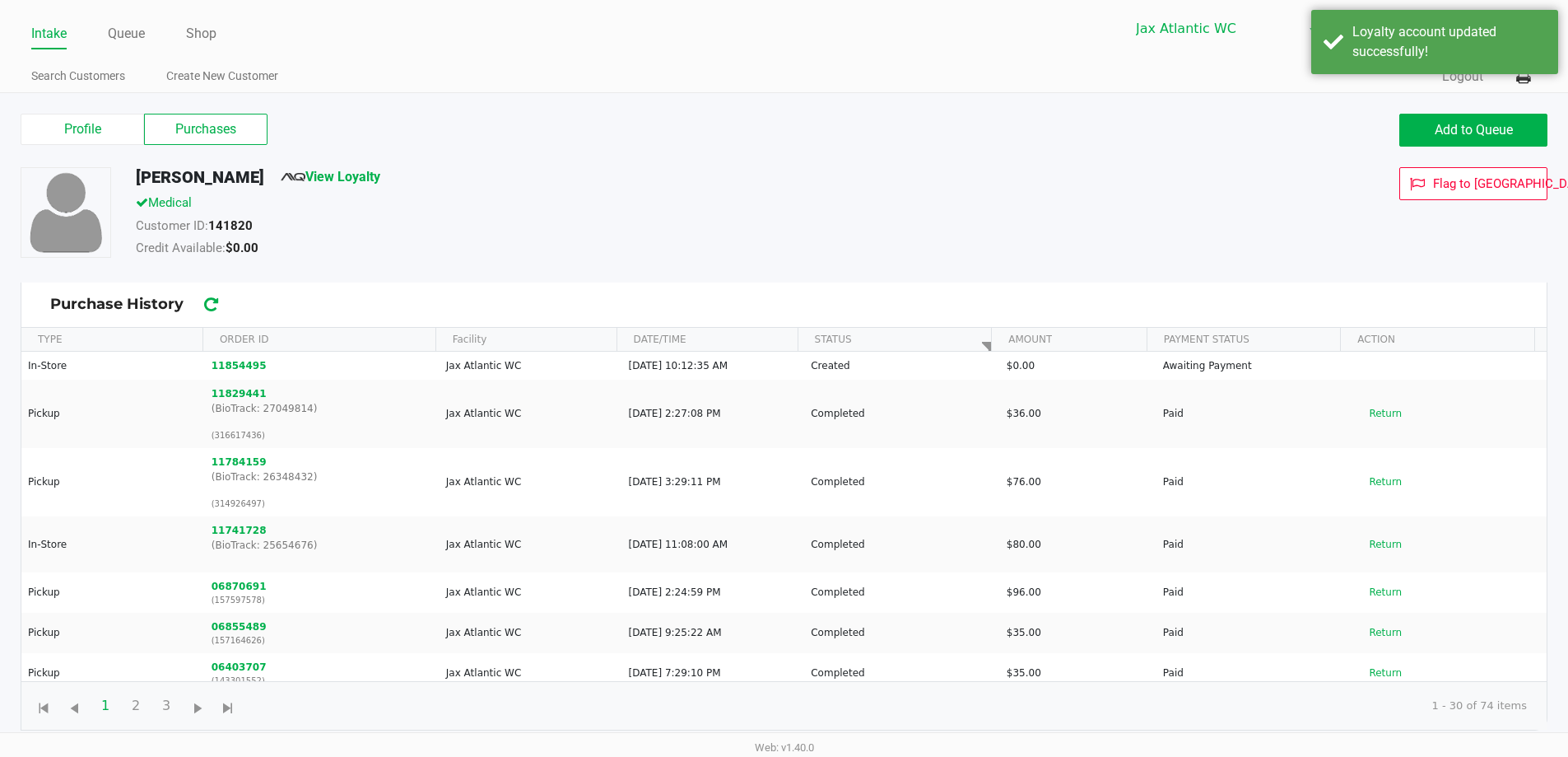
click at [194, 139] on label "Purchases" at bounding box center [206, 129] width 123 height 31
click at [0, 0] on 1 "Purchases" at bounding box center [0, 0] width 0 height 0
click at [80, 109] on div "Profile Purchases Add to Queue RONALD HAMMER View Loyalty Medical Customer ID: …" at bounding box center [784, 419] width 1568 height 653
click at [90, 124] on label "Profile" at bounding box center [82, 129] width 123 height 31
click at [0, 0] on 0 "Profile" at bounding box center [0, 0] width 0 height 0
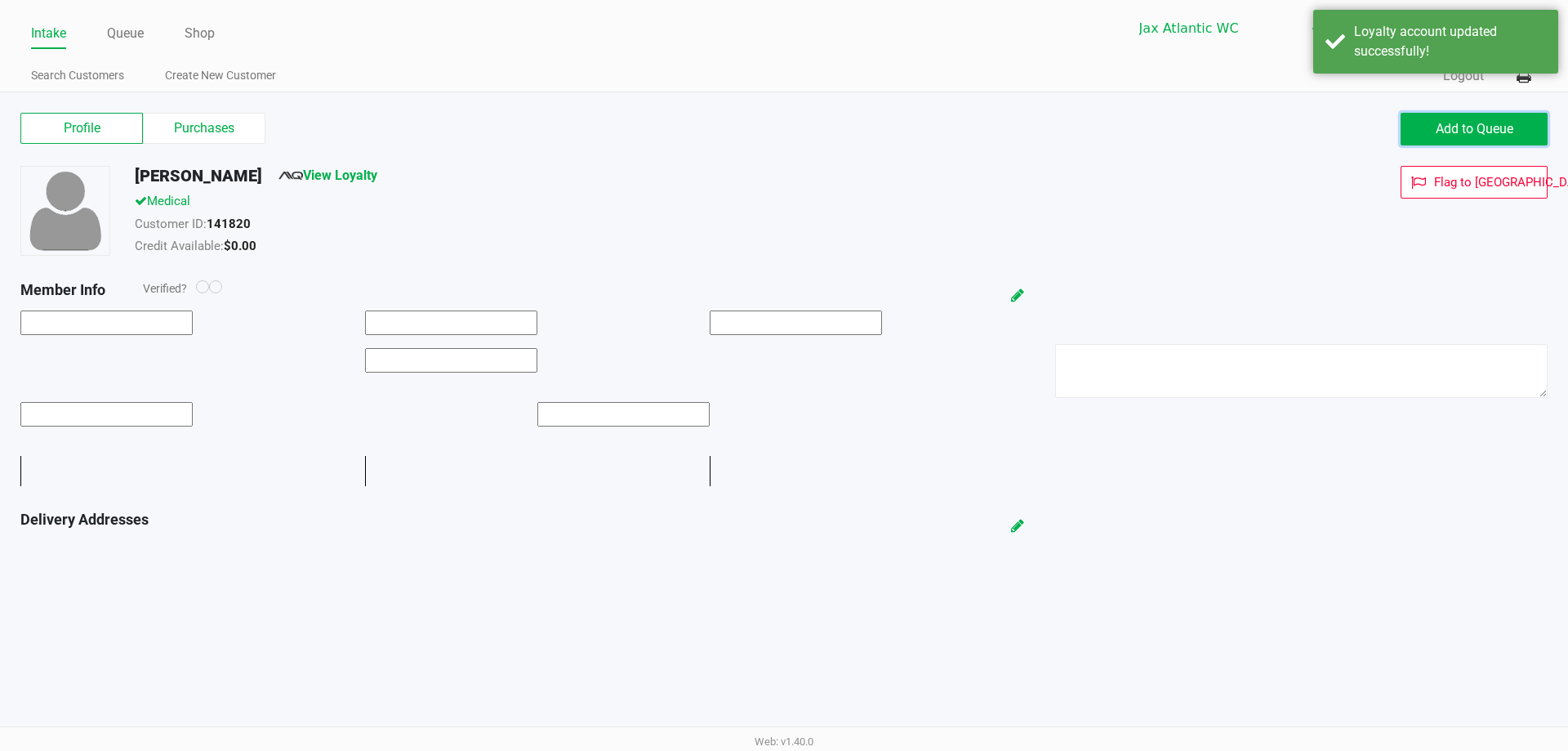
drag, startPoint x: 1425, startPoint y: 122, endPoint x: 1312, endPoint y: 89, distance: 117.7
click at [1426, 123] on button "Add to Queue" at bounding box center [1474, 129] width 147 height 33
click at [109, 34] on link "Queue" at bounding box center [125, 34] width 37 height 23
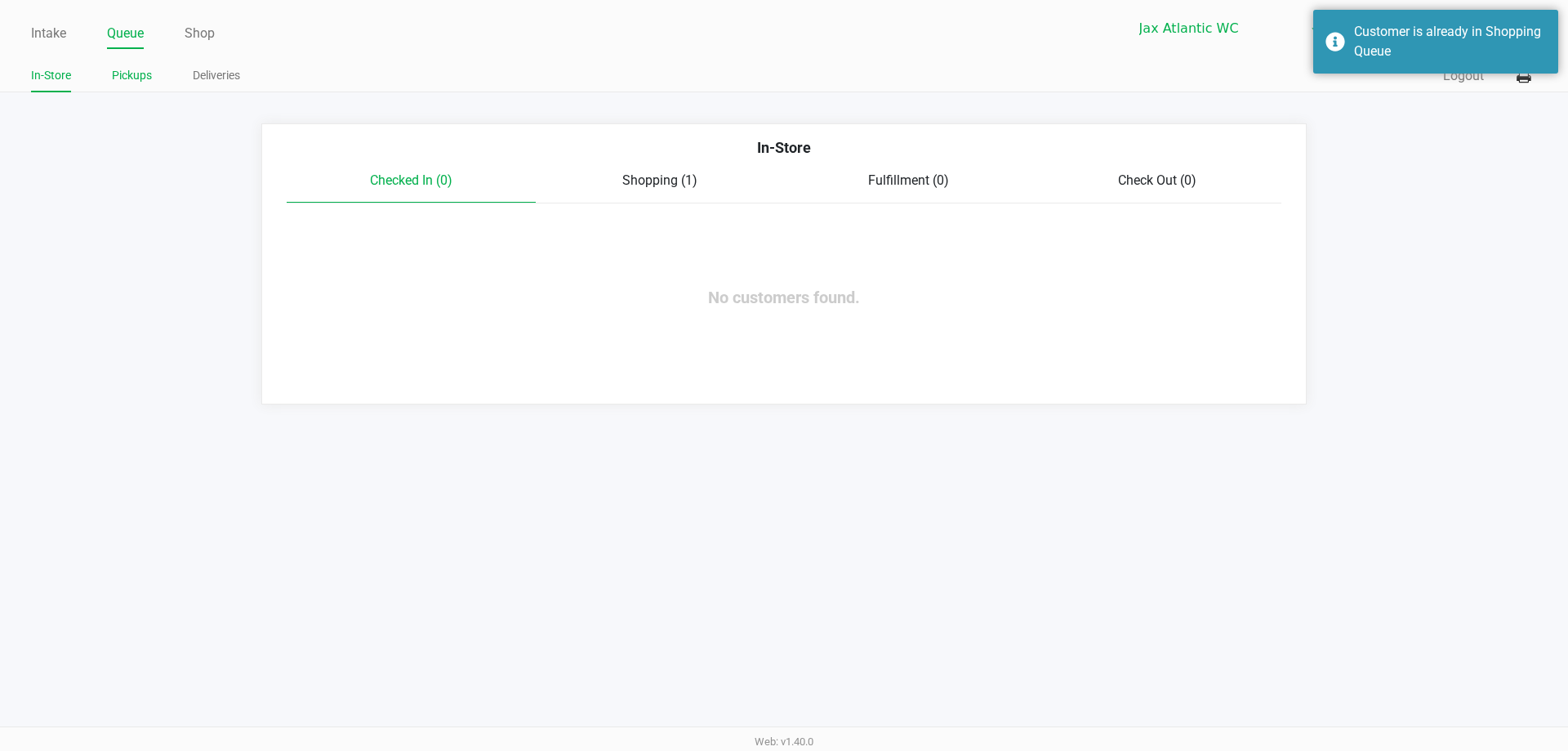
click at [151, 75] on link "Pickups" at bounding box center [131, 75] width 40 height 20
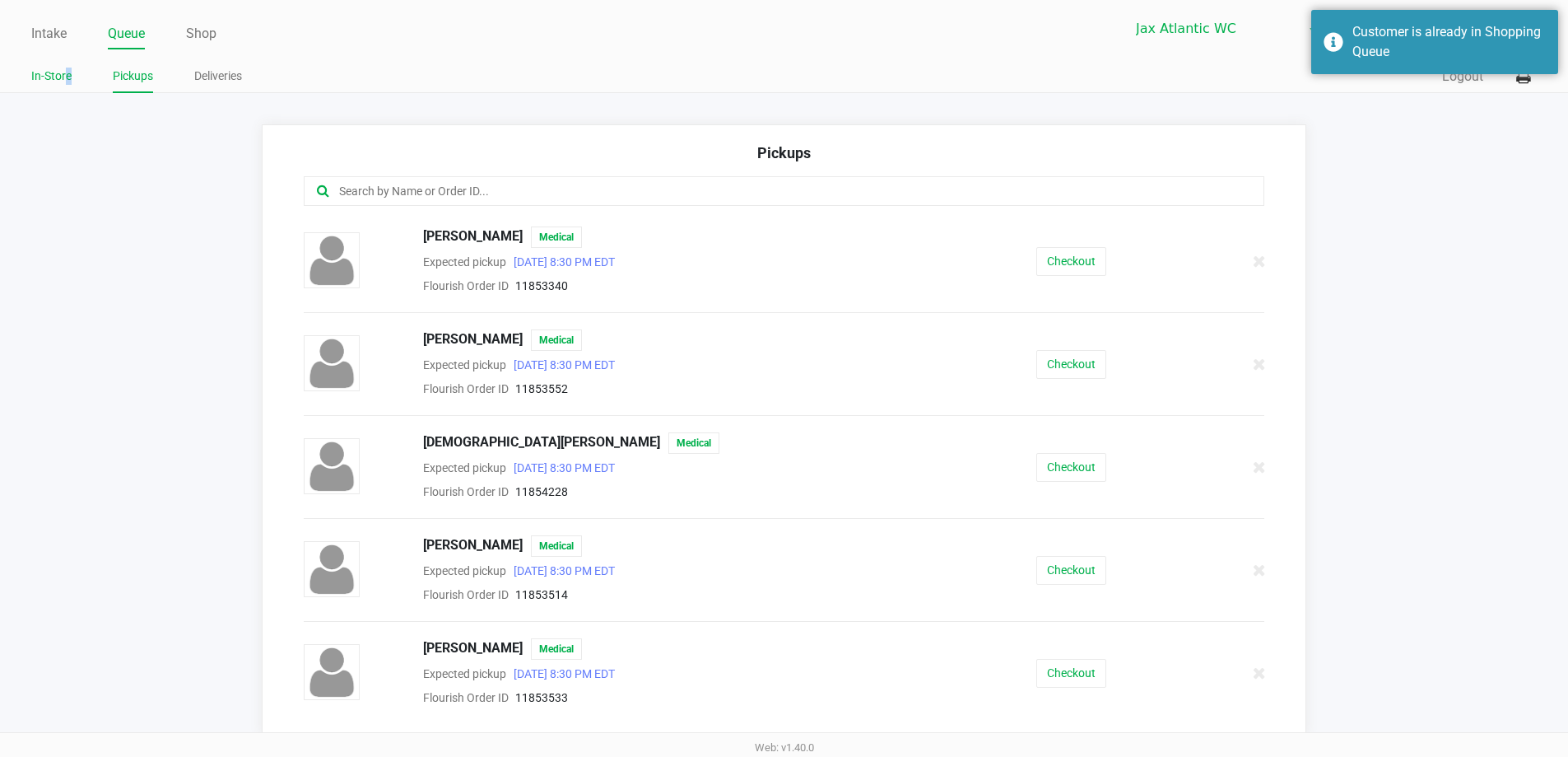
drag, startPoint x: 69, startPoint y: 59, endPoint x: 54, endPoint y: 70, distance: 18.6
click at [62, 71] on div "Intake Queue Shop Jax Atlantic WC MICRONESIA Nicholas Kinder In-Store Pickups D…" at bounding box center [784, 46] width 1568 height 93
click at [51, 65] on li "In-Store" at bounding box center [51, 78] width 40 height 28
click at [45, 27] on link "Intake" at bounding box center [49, 34] width 35 height 24
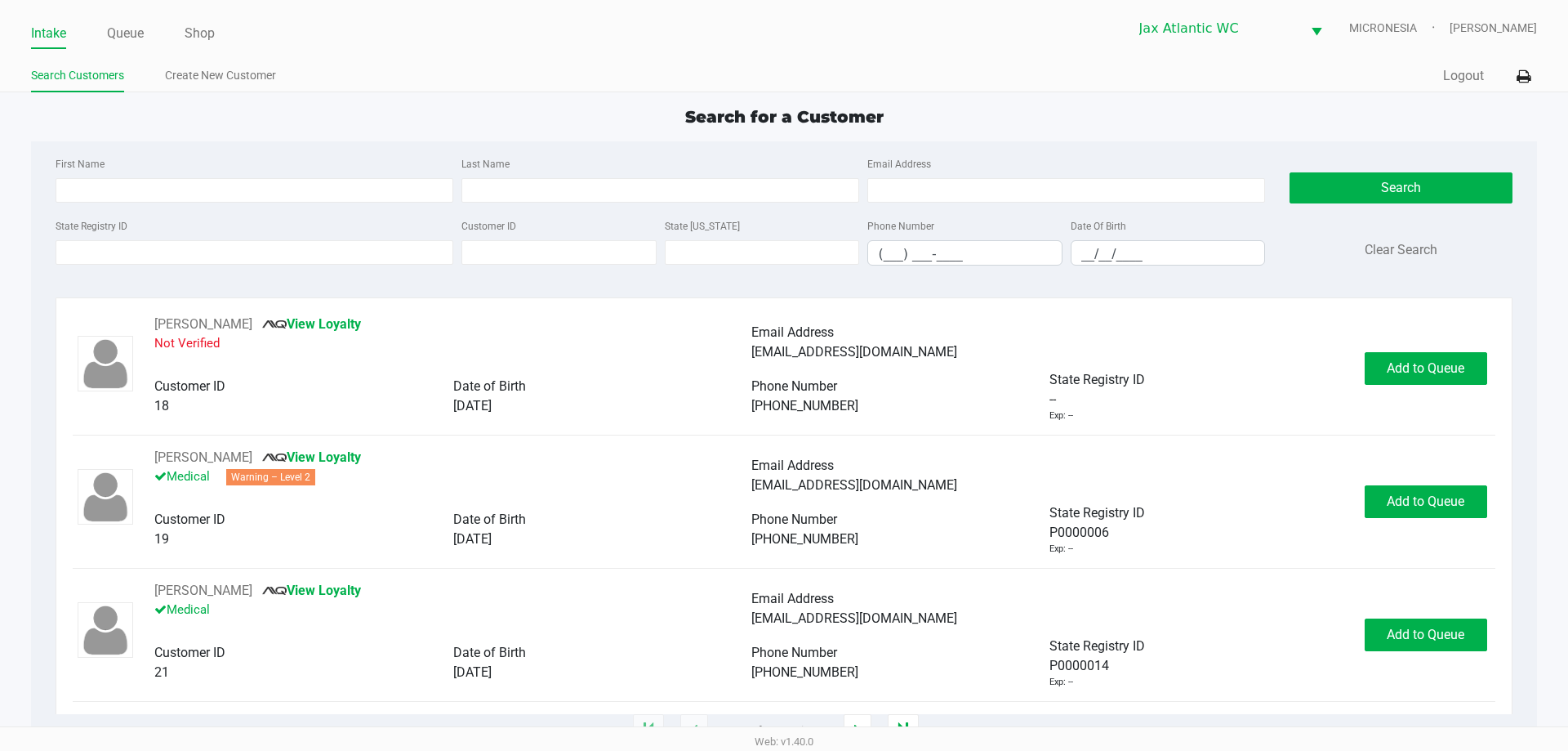
drag, startPoint x: 80, startPoint y: 82, endPoint x: 97, endPoint y: 49, distance: 37.1
click at [80, 71] on link "Search Customers" at bounding box center [78, 75] width 93 height 20
click at [110, 37] on ul "Intake Queue Shop" at bounding box center [407, 34] width 753 height 28
click at [116, 40] on link "Queue" at bounding box center [125, 34] width 37 height 23
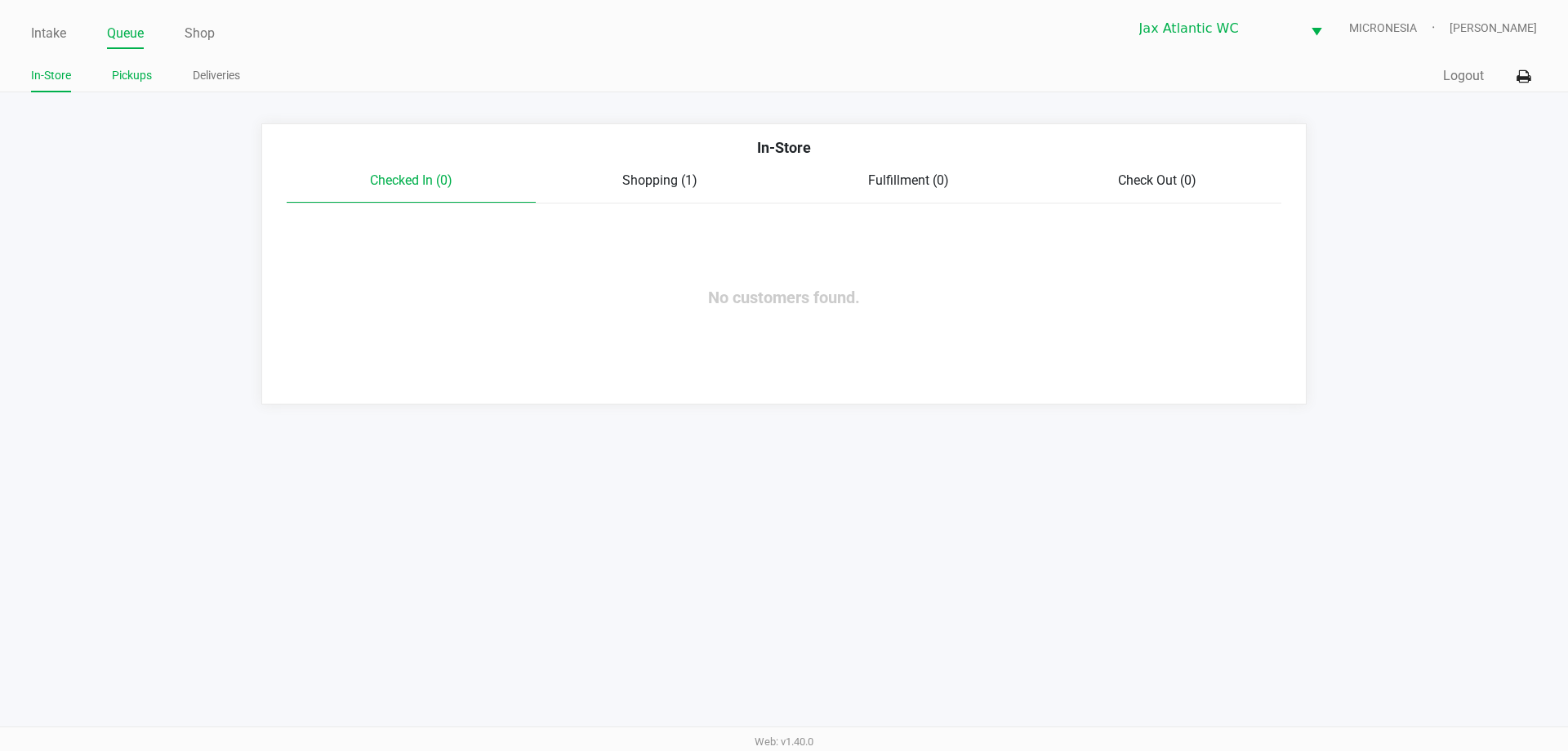
click at [134, 75] on link "Pickups" at bounding box center [131, 75] width 40 height 20
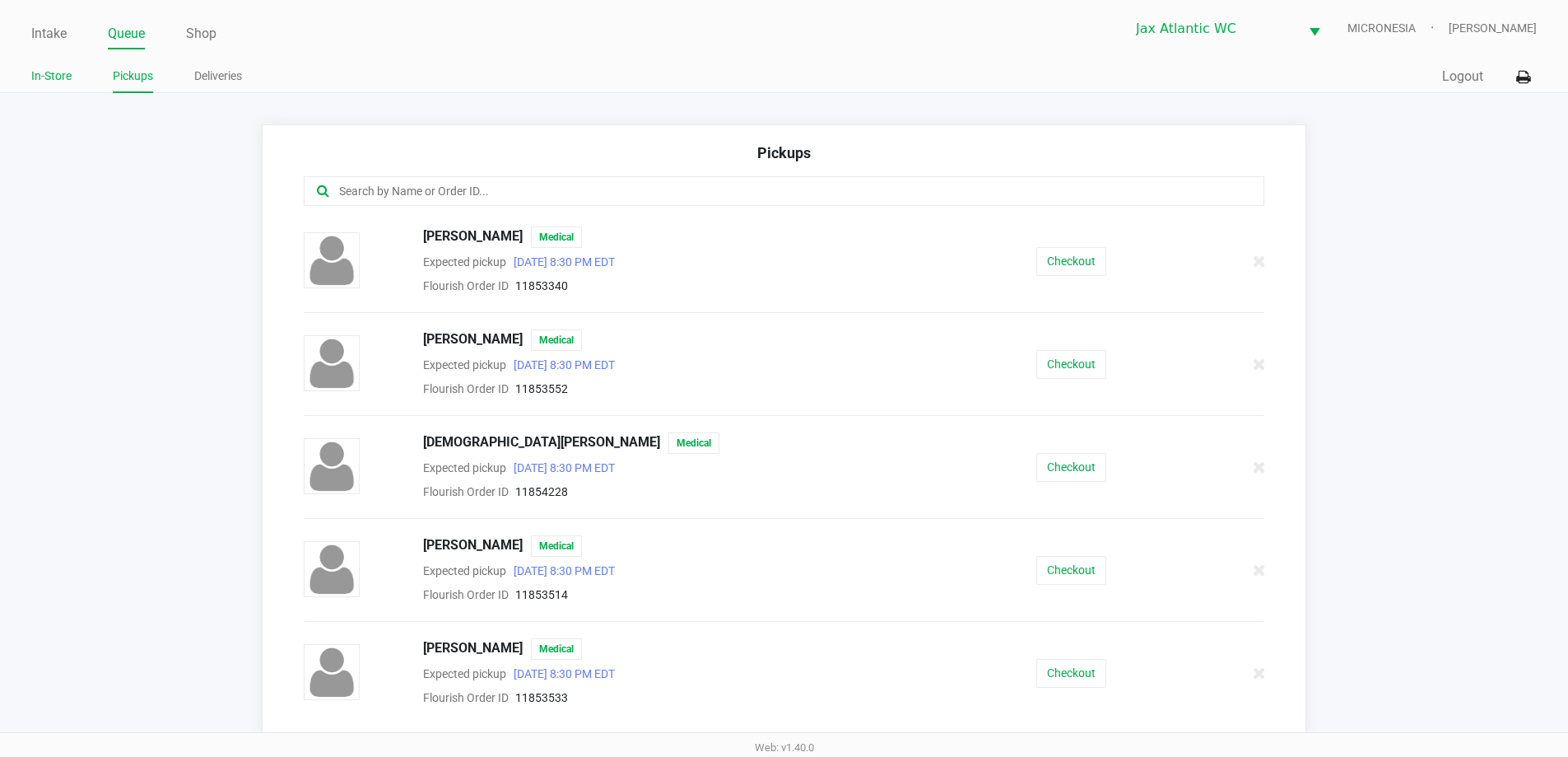
click at [51, 76] on link "In-Store" at bounding box center [51, 75] width 40 height 21
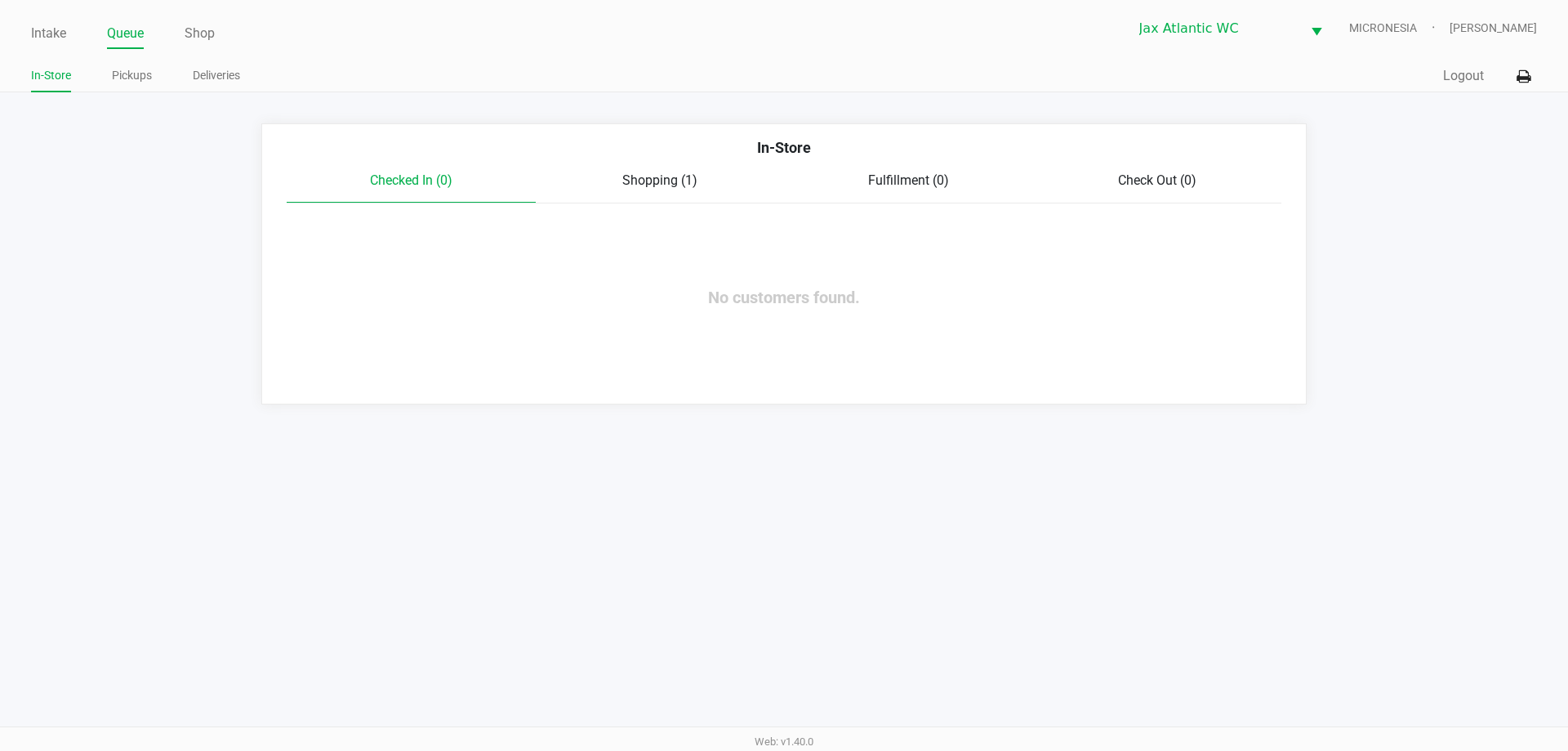
click at [684, 188] on span "Shopping (1)" at bounding box center [660, 180] width 75 height 16
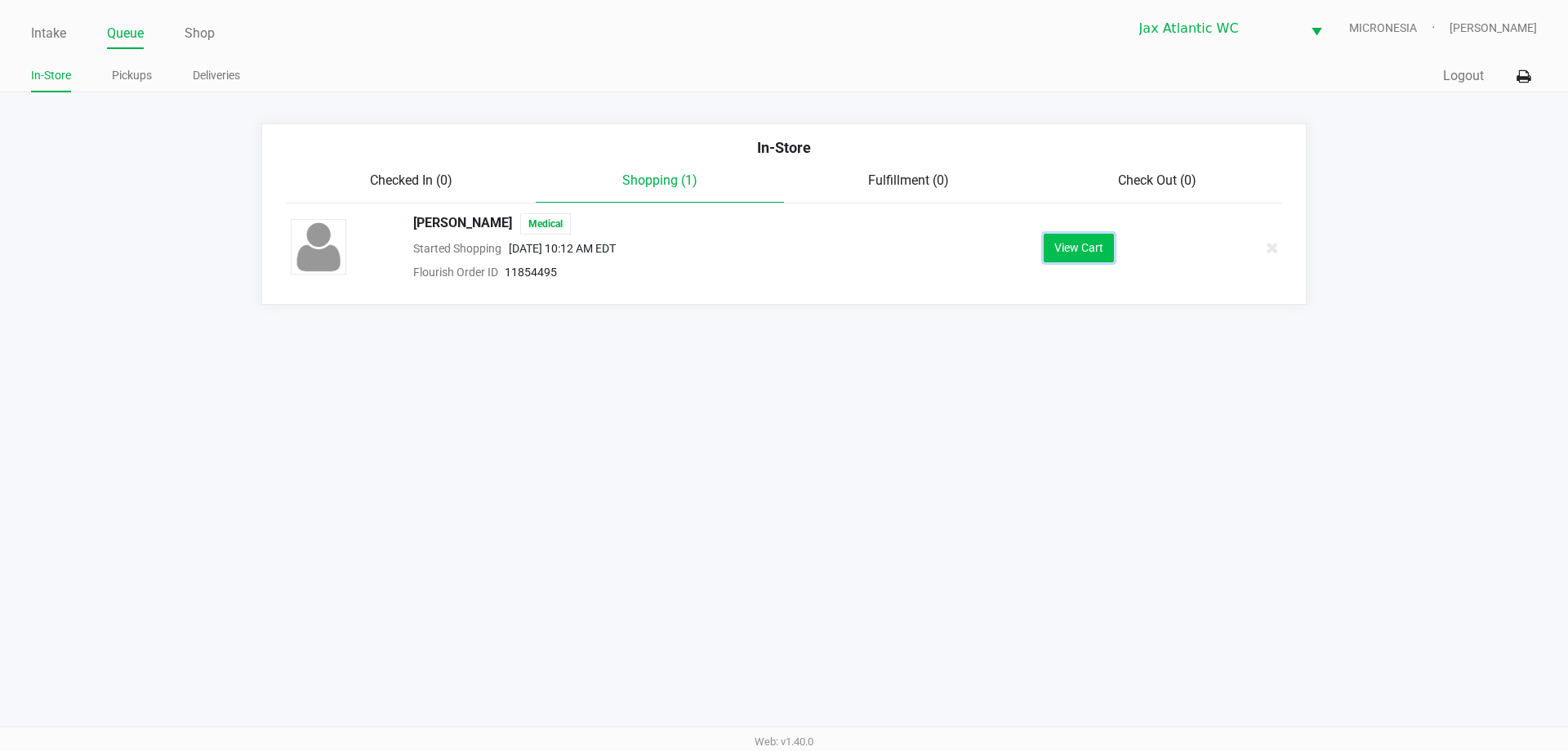
click at [1075, 251] on button "View Cart" at bounding box center [1078, 247] width 70 height 28
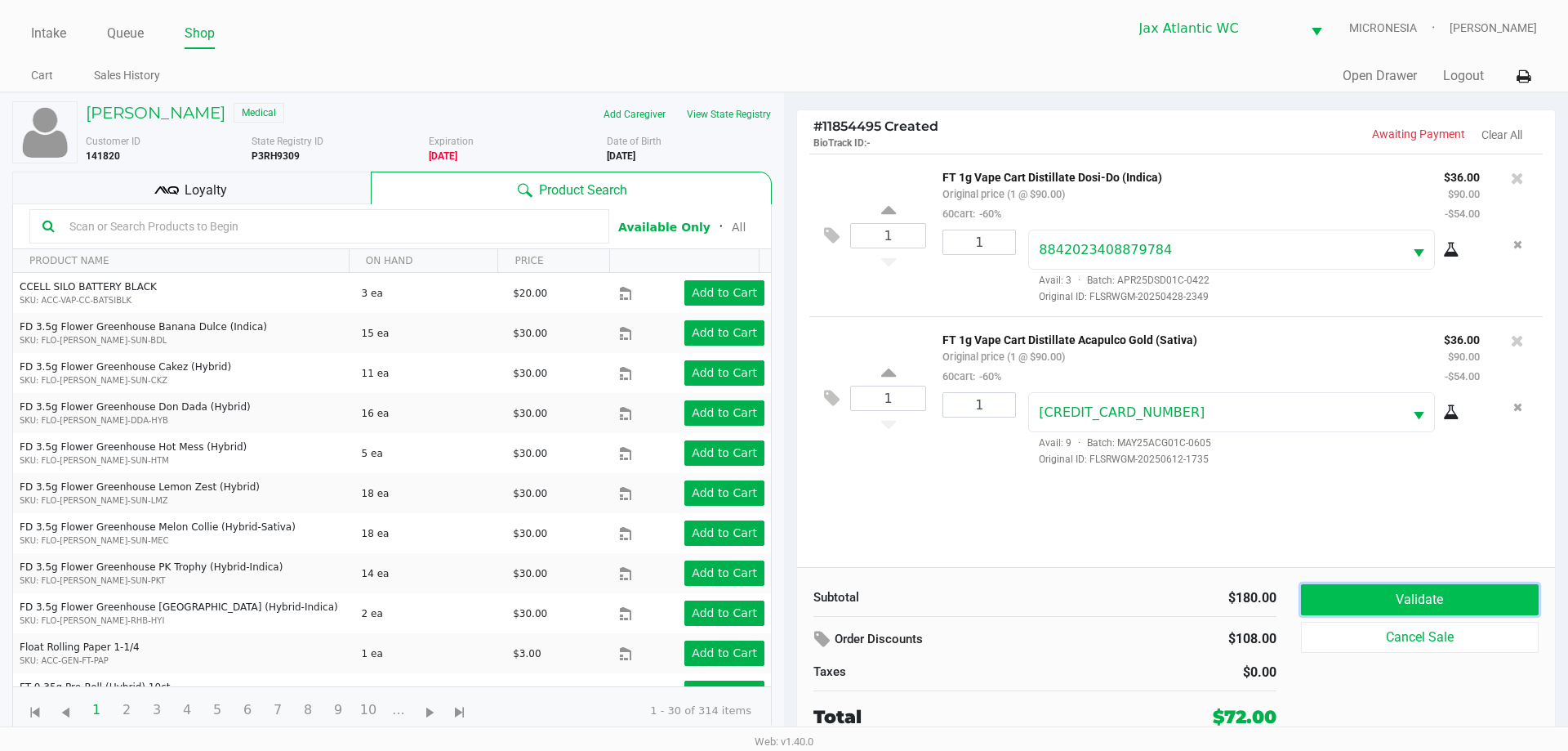
click at [1411, 599] on button "Validate" at bounding box center [1419, 599] width 238 height 31
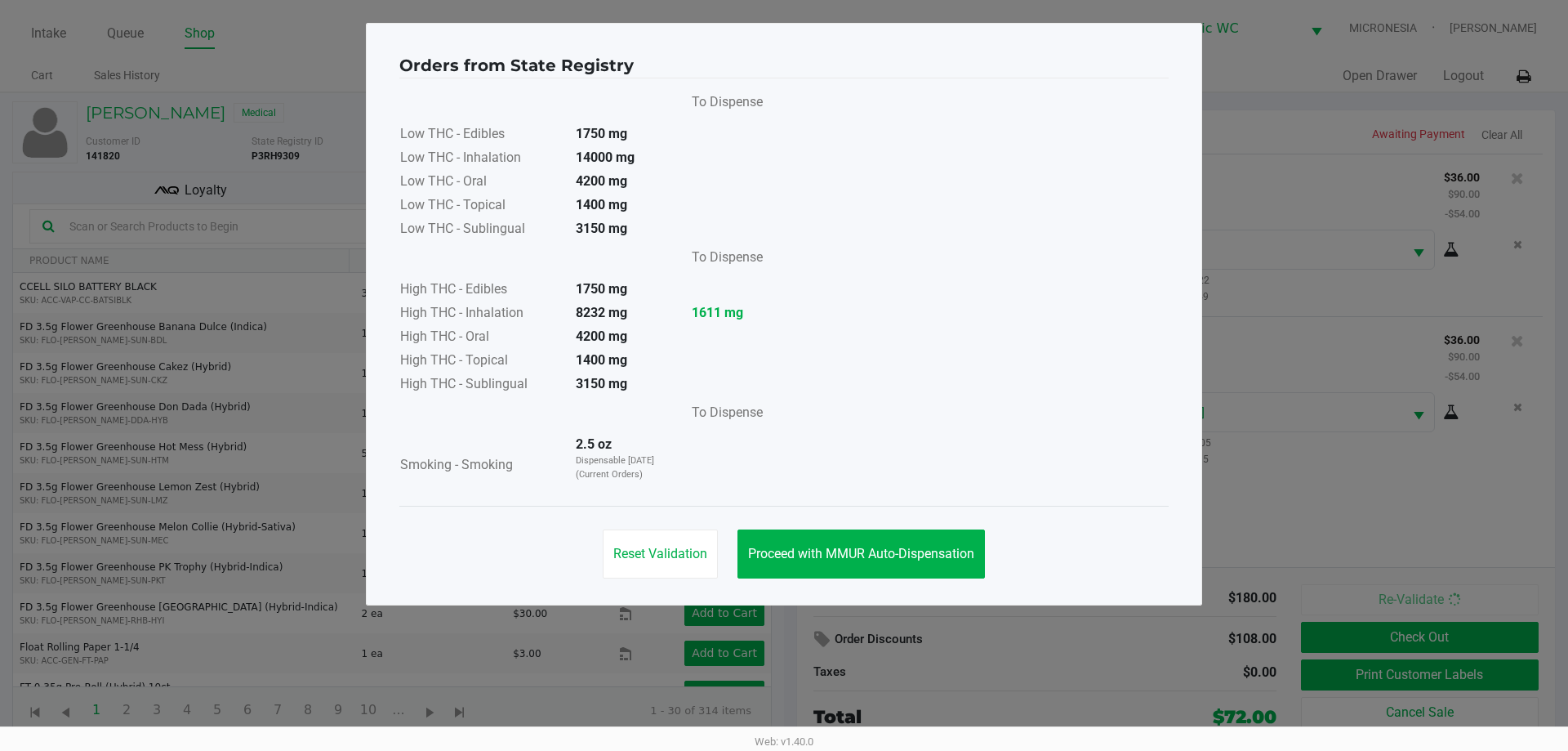
click at [864, 528] on div "Reset Validation Proceed with MMUR Auto-Dispensation" at bounding box center [784, 546] width 769 height 83
click at [865, 562] on button "Proceed with MMUR Auto-Dispensation" at bounding box center [861, 554] width 248 height 49
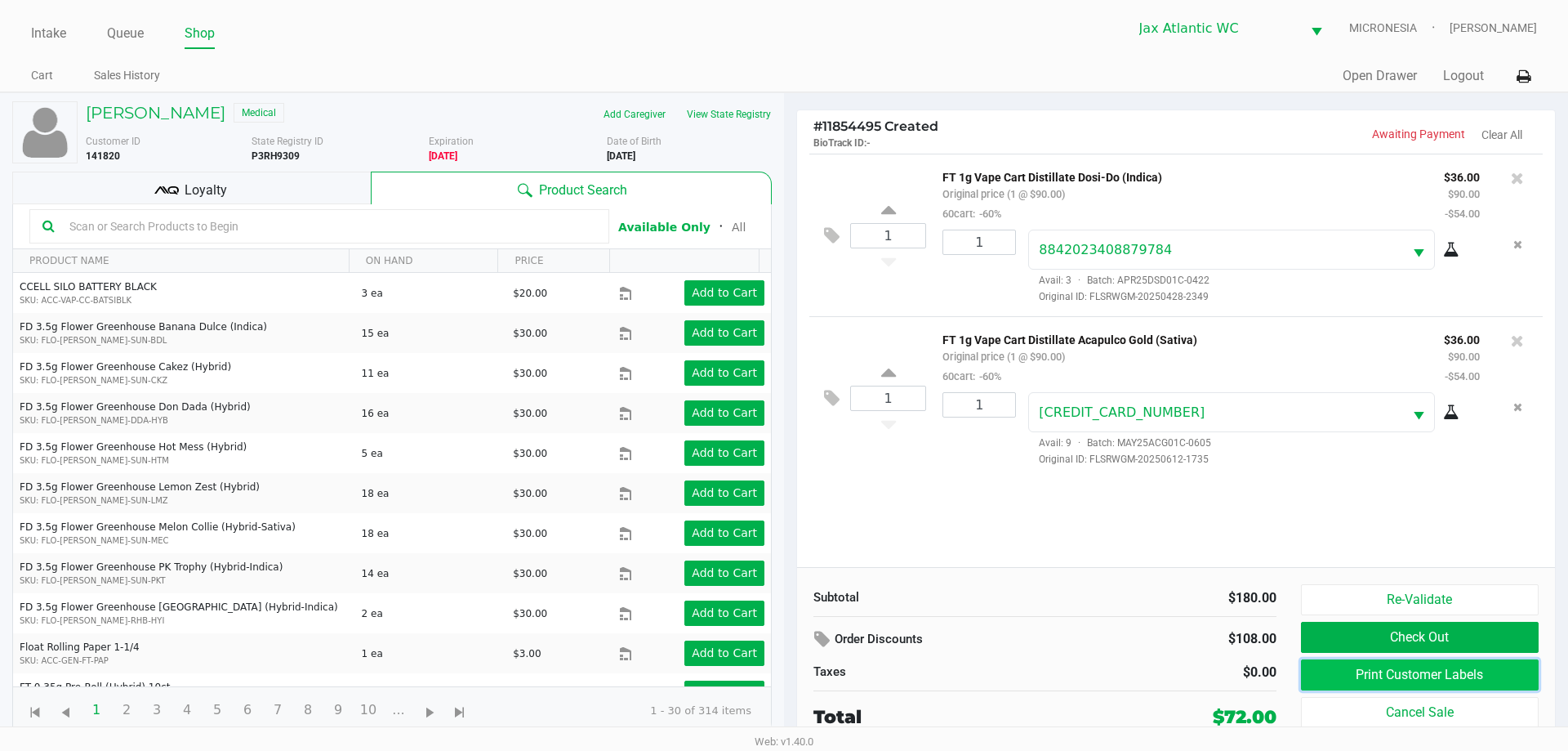
click at [1437, 673] on button "Print Customer Labels" at bounding box center [1419, 674] width 238 height 31
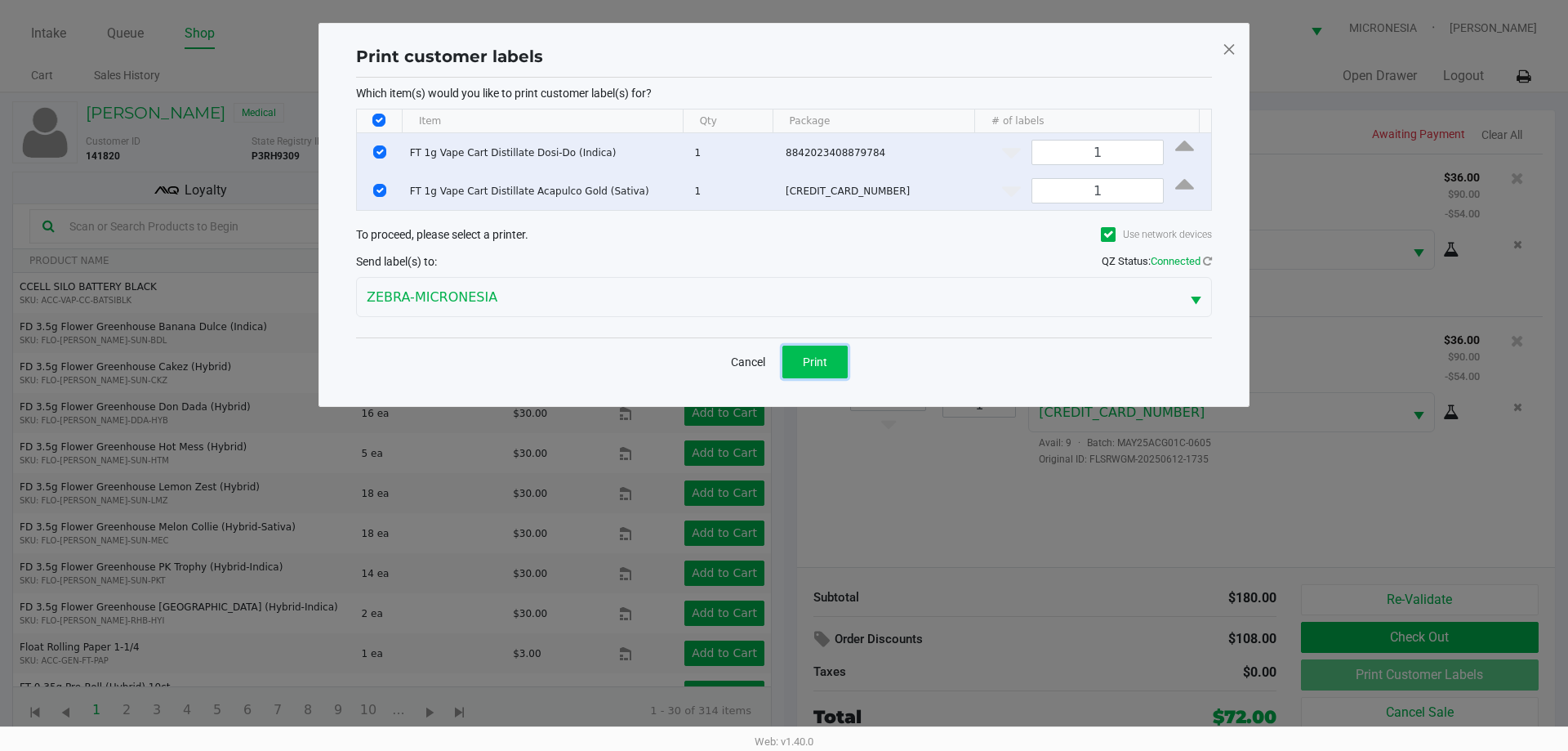
click at [816, 358] on span "Print" at bounding box center [814, 361] width 24 height 13
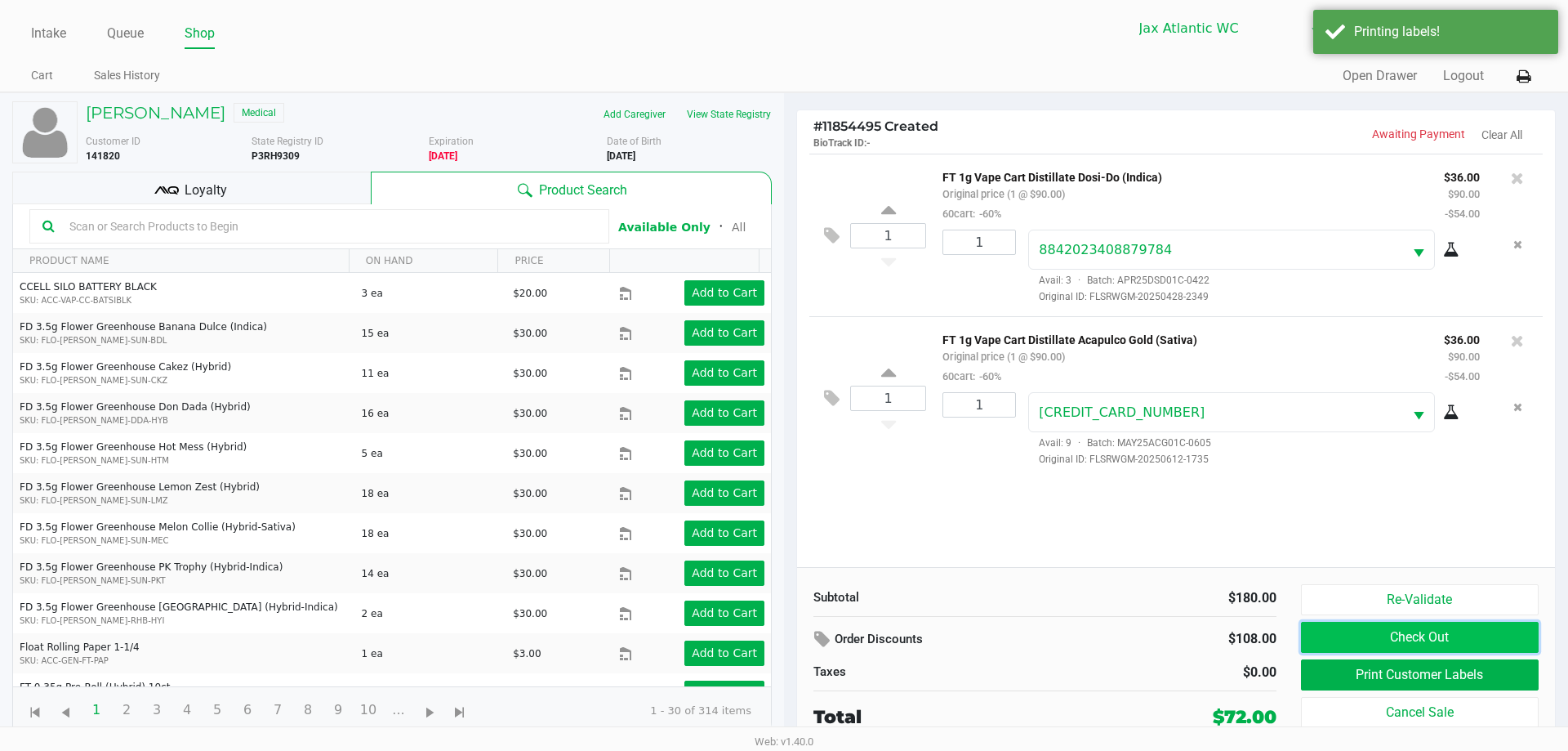
drag, startPoint x: 1436, startPoint y: 632, endPoint x: 1421, endPoint y: 644, distance: 19.2
click at [1429, 632] on button "Check Out" at bounding box center [1419, 637] width 238 height 31
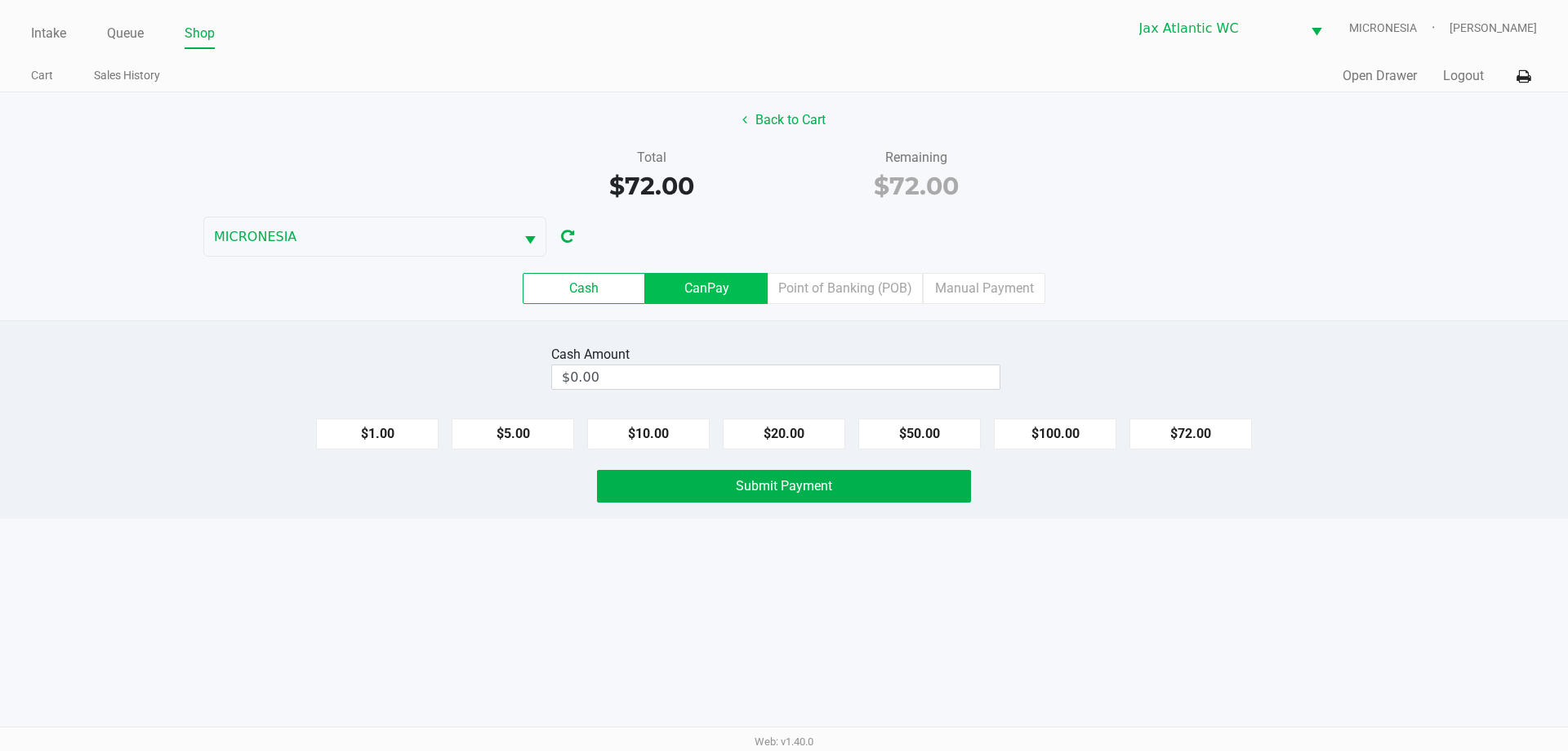
click at [703, 300] on label "CanPay" at bounding box center [706, 289] width 122 height 31
click at [0, 0] on 2 "CanPay" at bounding box center [0, 0] width 0 height 0
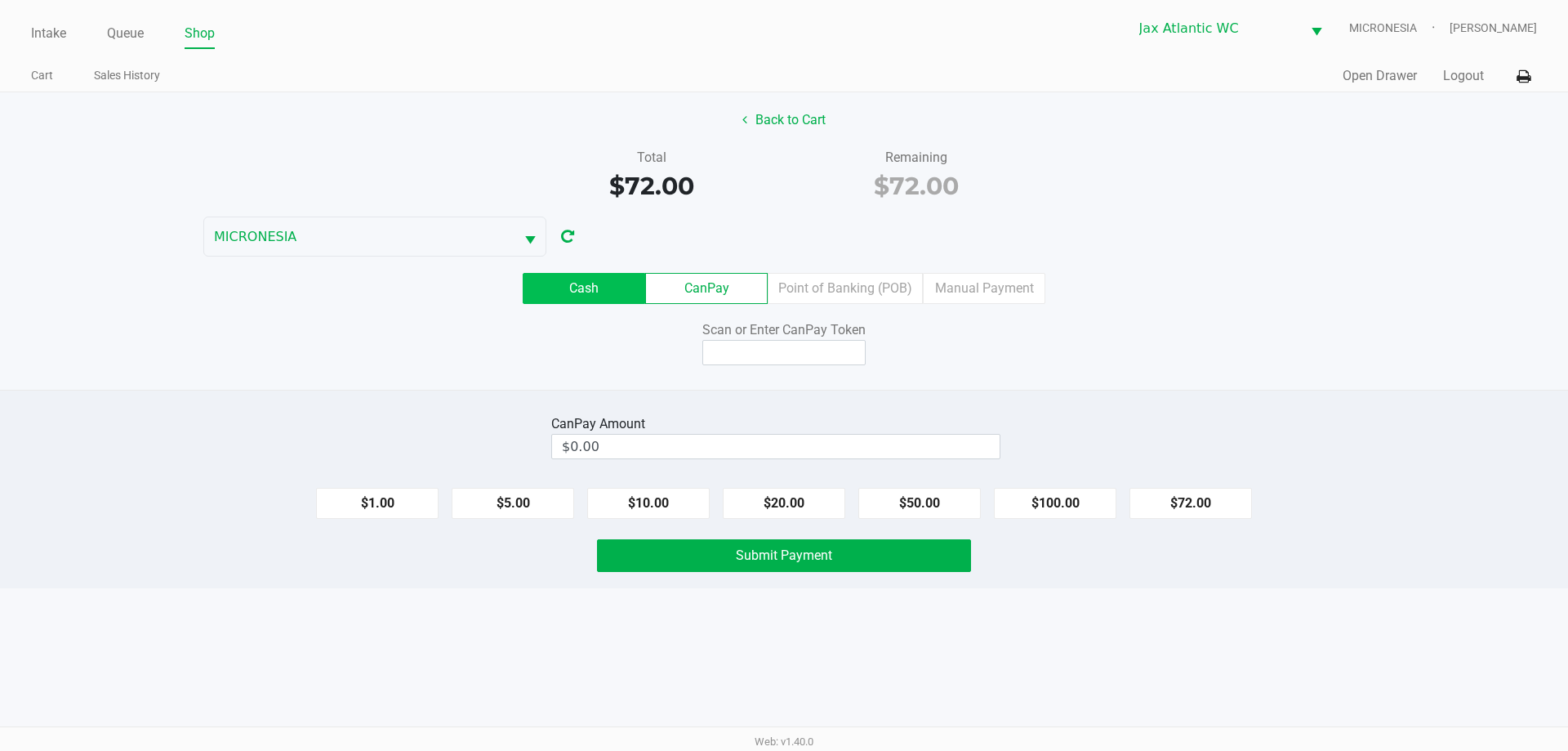
click at [614, 297] on label "Cash" at bounding box center [584, 289] width 122 height 31
click at [0, 0] on 0 "Cash" at bounding box center [0, 0] width 0 height 0
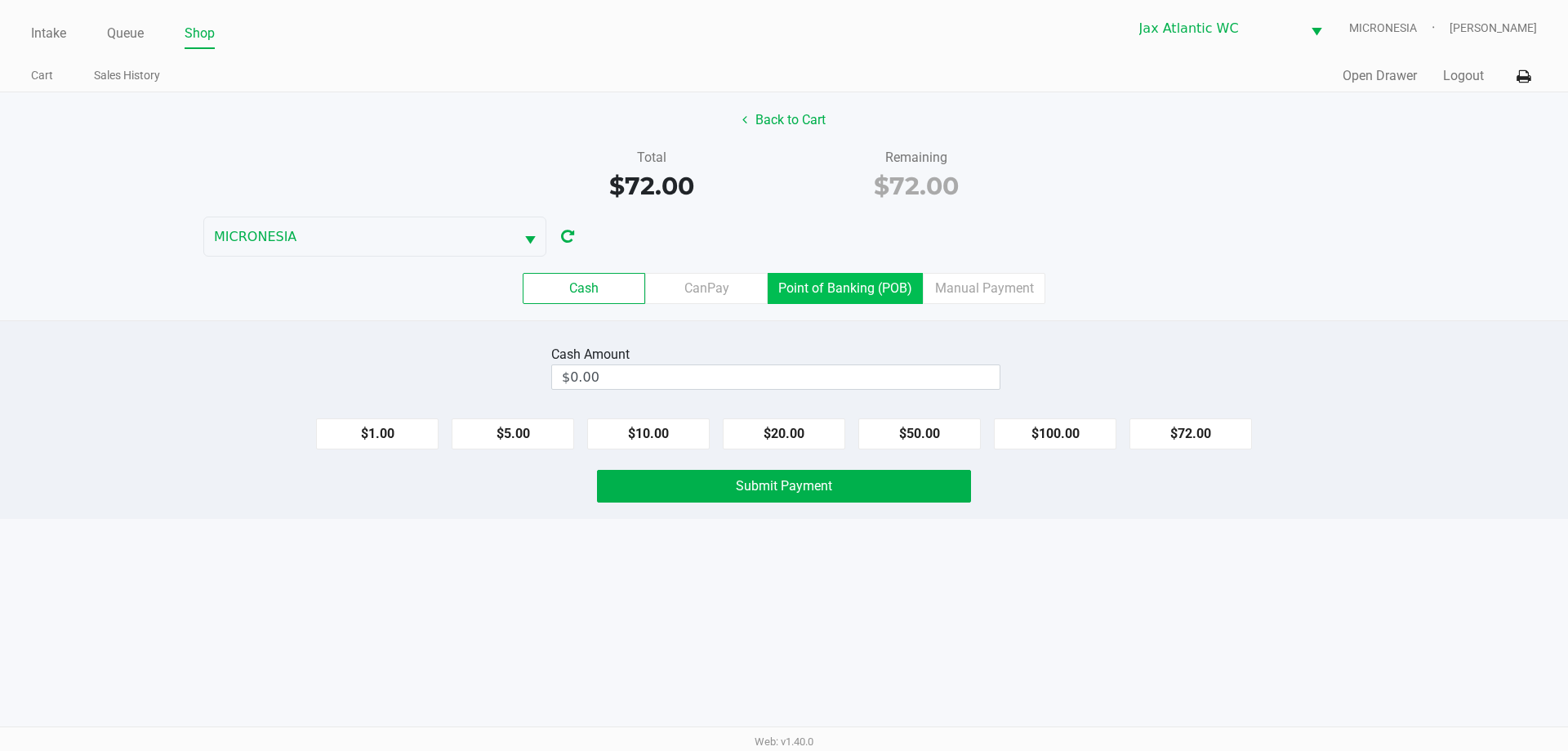
click at [836, 300] on label "Point of Banking (POB)" at bounding box center [845, 289] width 155 height 31
click at [0, 0] on 7 "Point of Banking (POB)" at bounding box center [0, 0] width 0 height 0
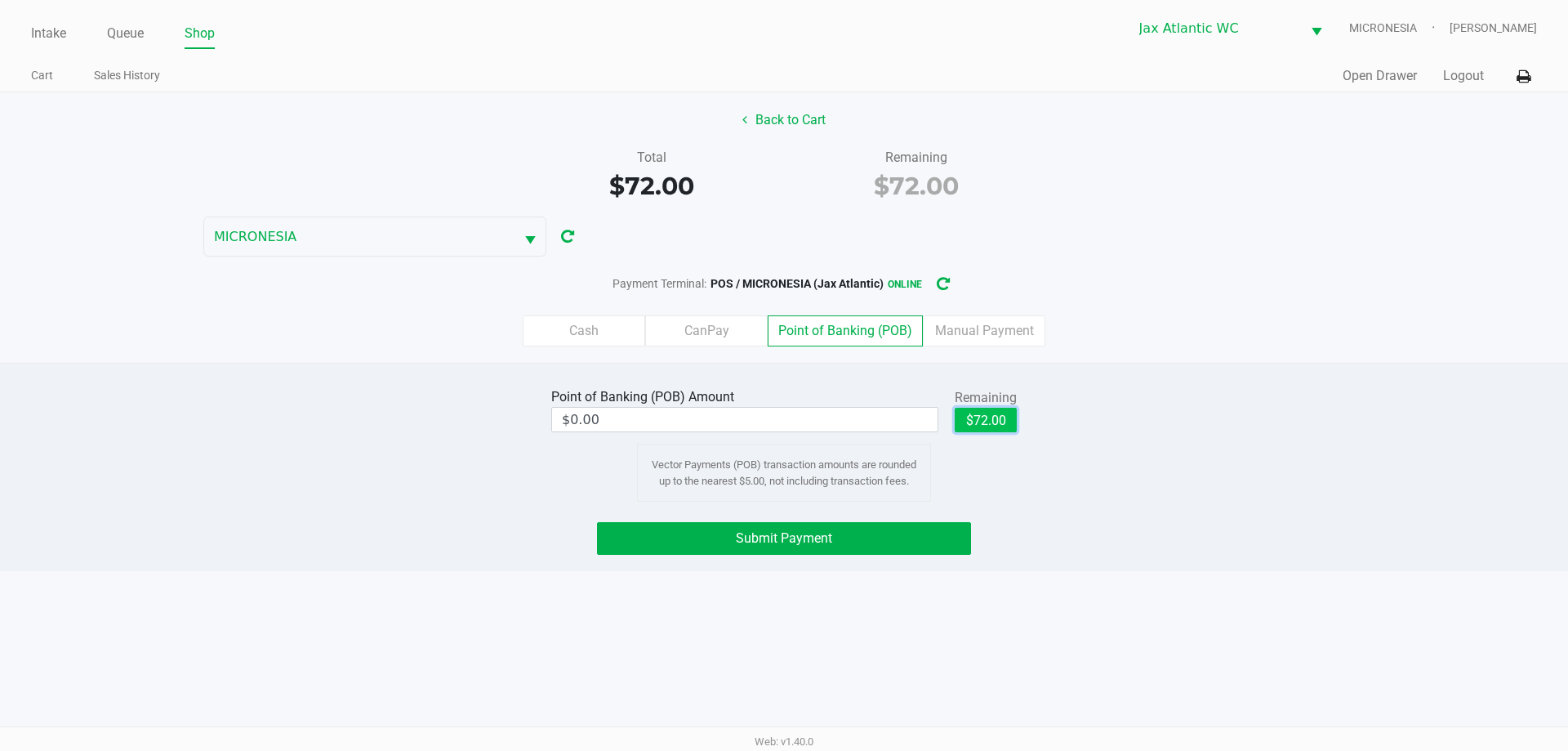
click at [976, 426] on button "$72.00" at bounding box center [986, 419] width 62 height 24
type input "$72.00"
click at [931, 534] on button "Submit Payment" at bounding box center [784, 538] width 374 height 33
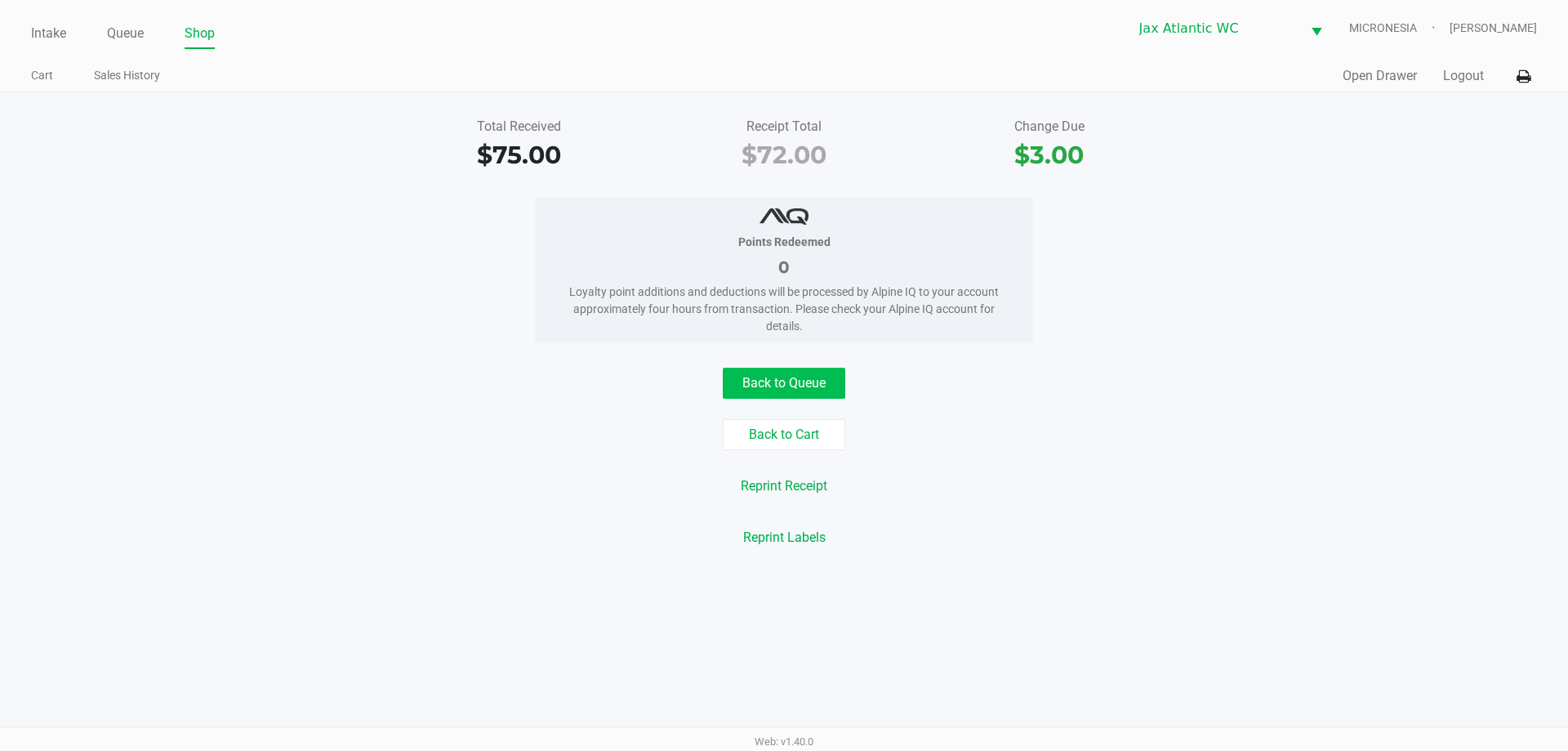
drag, startPoint x: 845, startPoint y: 370, endPoint x: 807, endPoint y: 397, distance: 46.6
click at [807, 397] on div "Back to Queue" at bounding box center [783, 383] width 1592 height 31
click at [808, 397] on button "Back to Queue" at bounding box center [784, 383] width 122 height 31
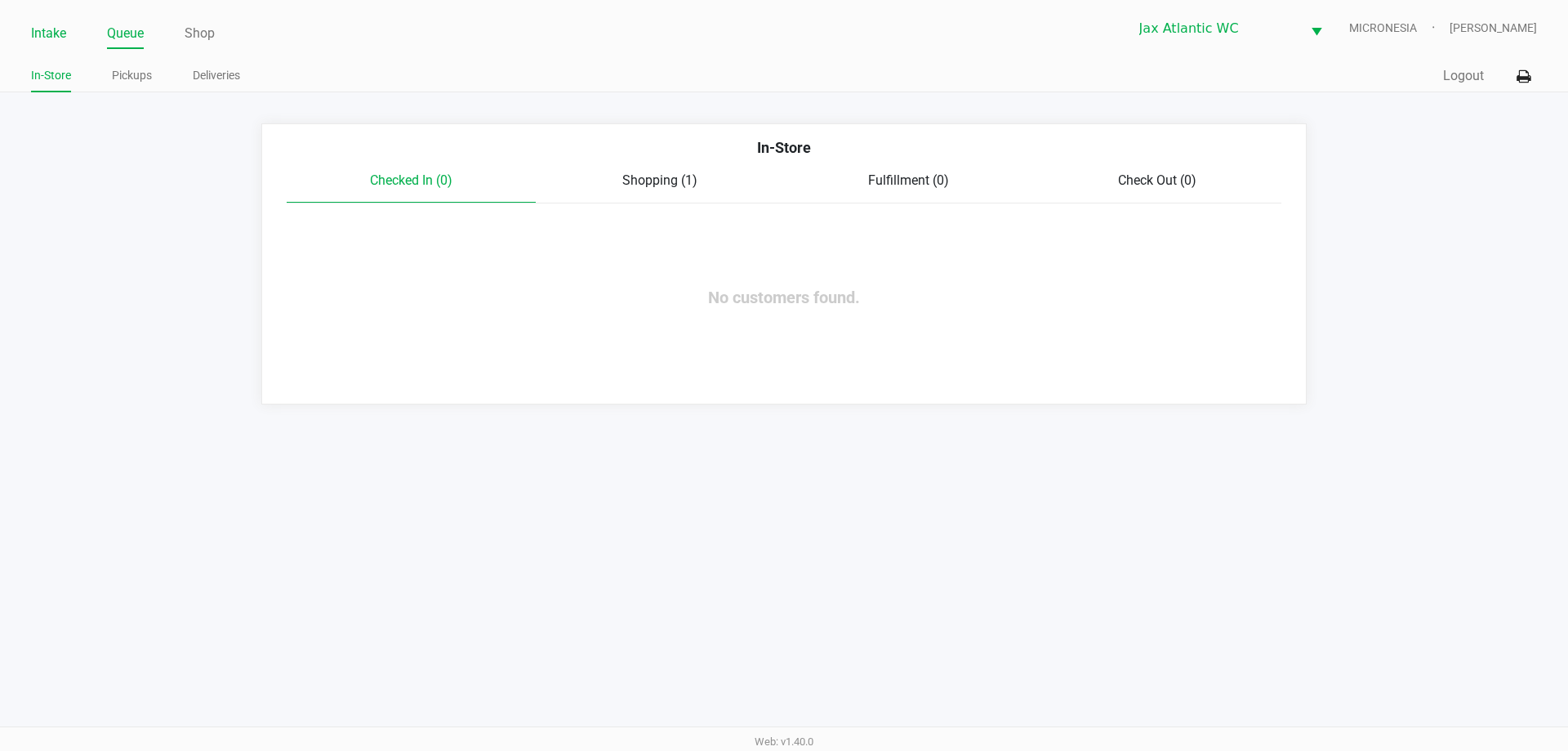
click at [60, 28] on link "Intake" at bounding box center [49, 34] width 35 height 23
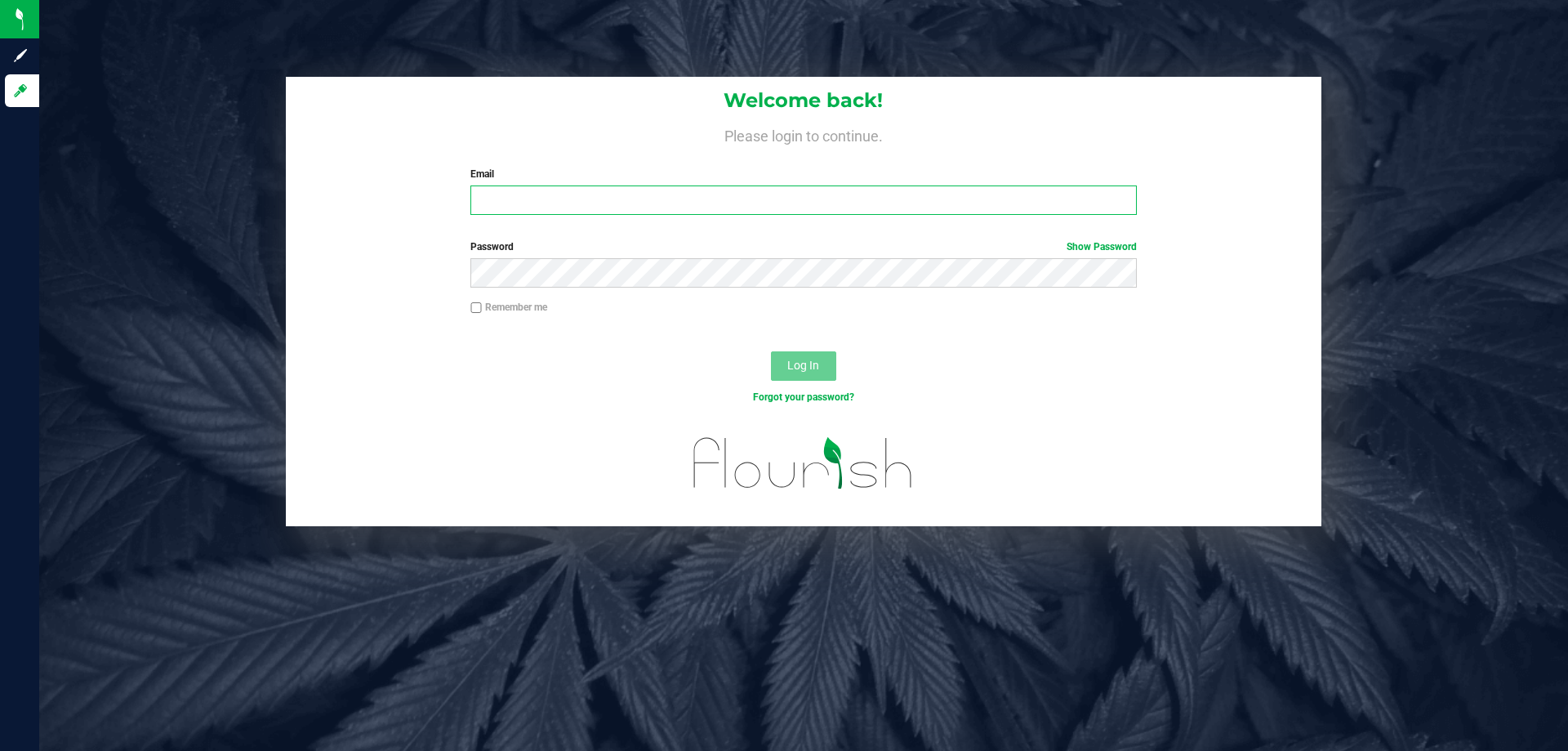
click at [587, 189] on input "Email" at bounding box center [802, 200] width 665 height 29
click at [502, 197] on input "Email" at bounding box center [802, 200] width 665 height 29
type input "[EMAIL_ADDRESS][DOMAIN_NAME]"
click at [771, 351] on button "Log In" at bounding box center [803, 365] width 65 height 29
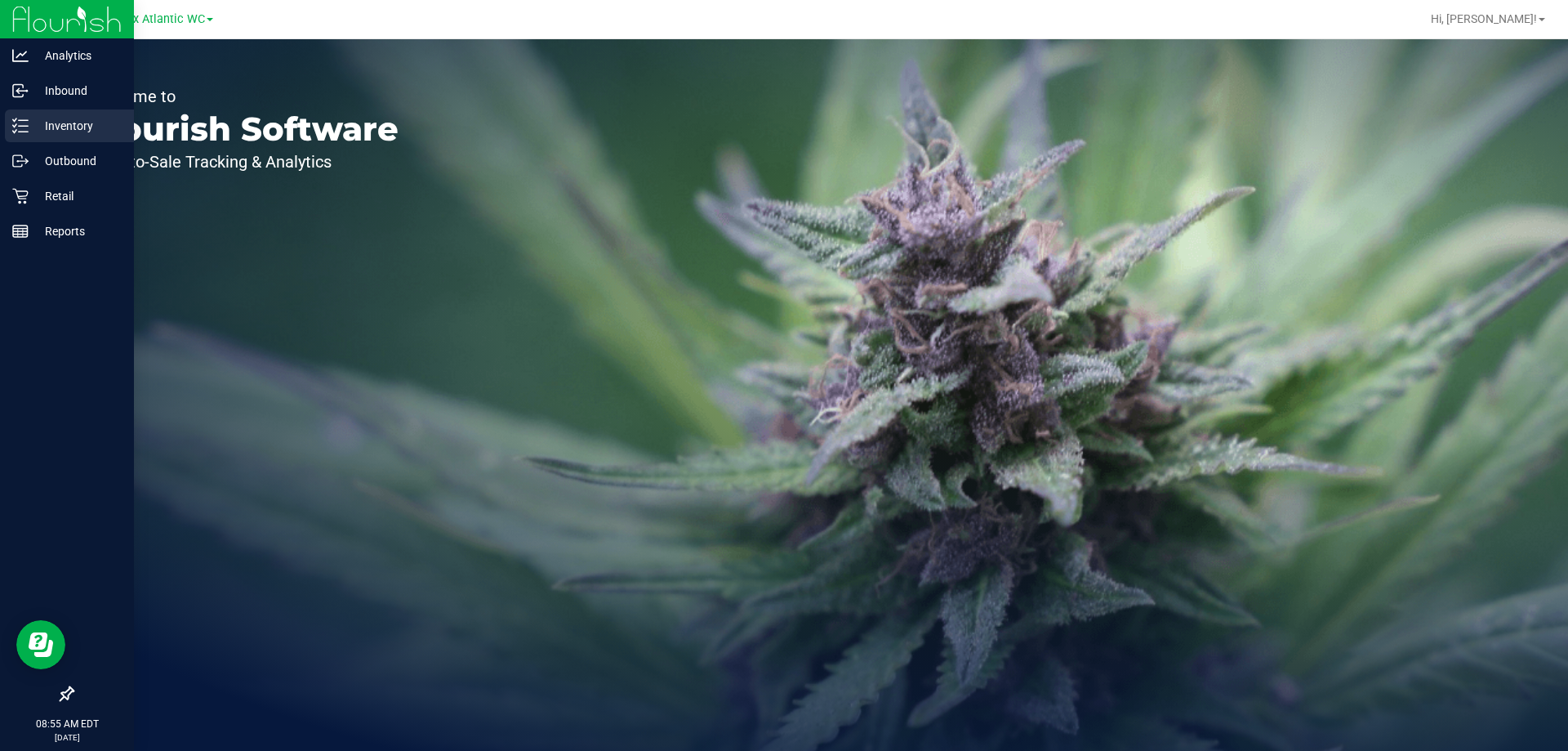
click at [15, 131] on icon at bounding box center [14, 131] width 3 height 3
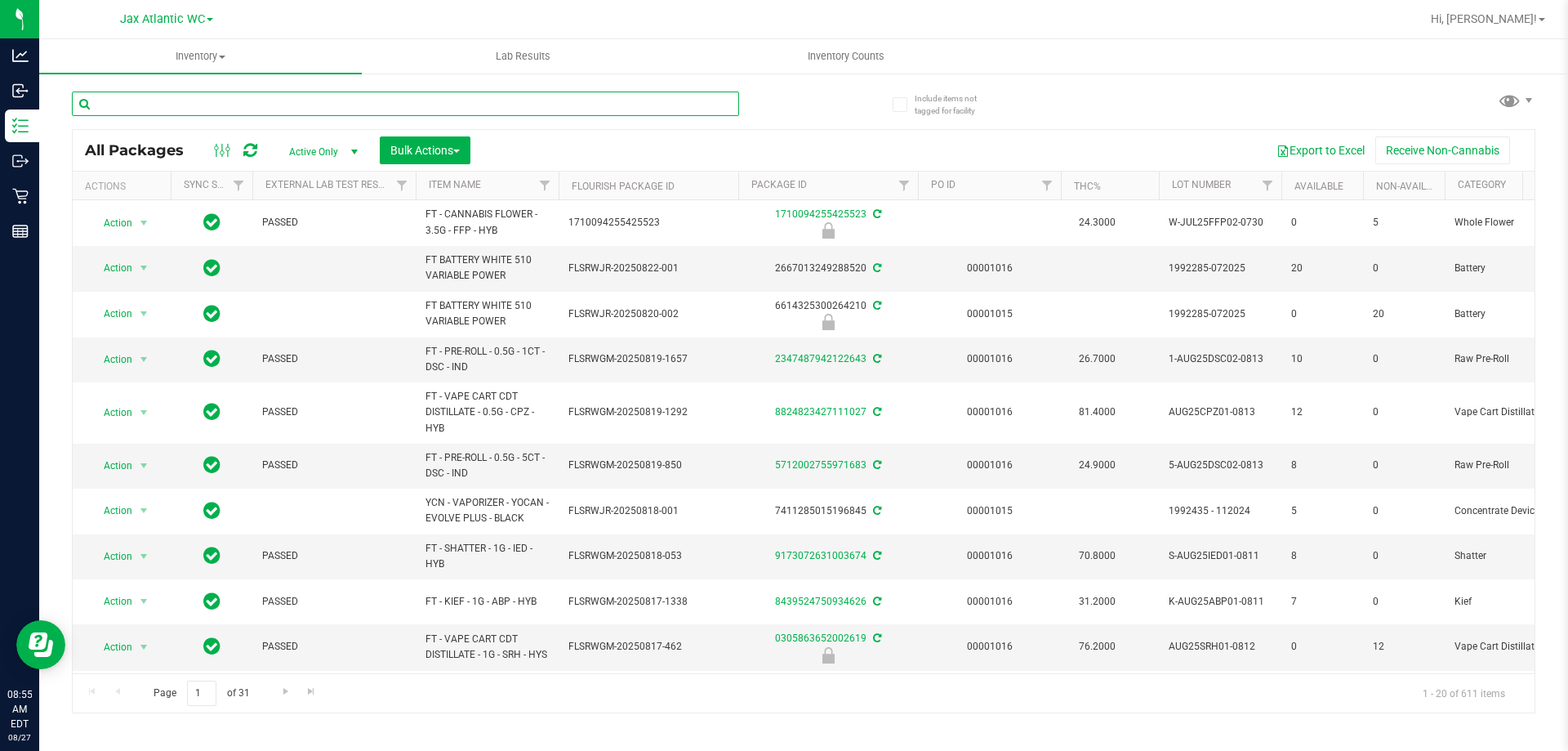
click at [161, 111] on input "text" at bounding box center [405, 103] width 667 height 24
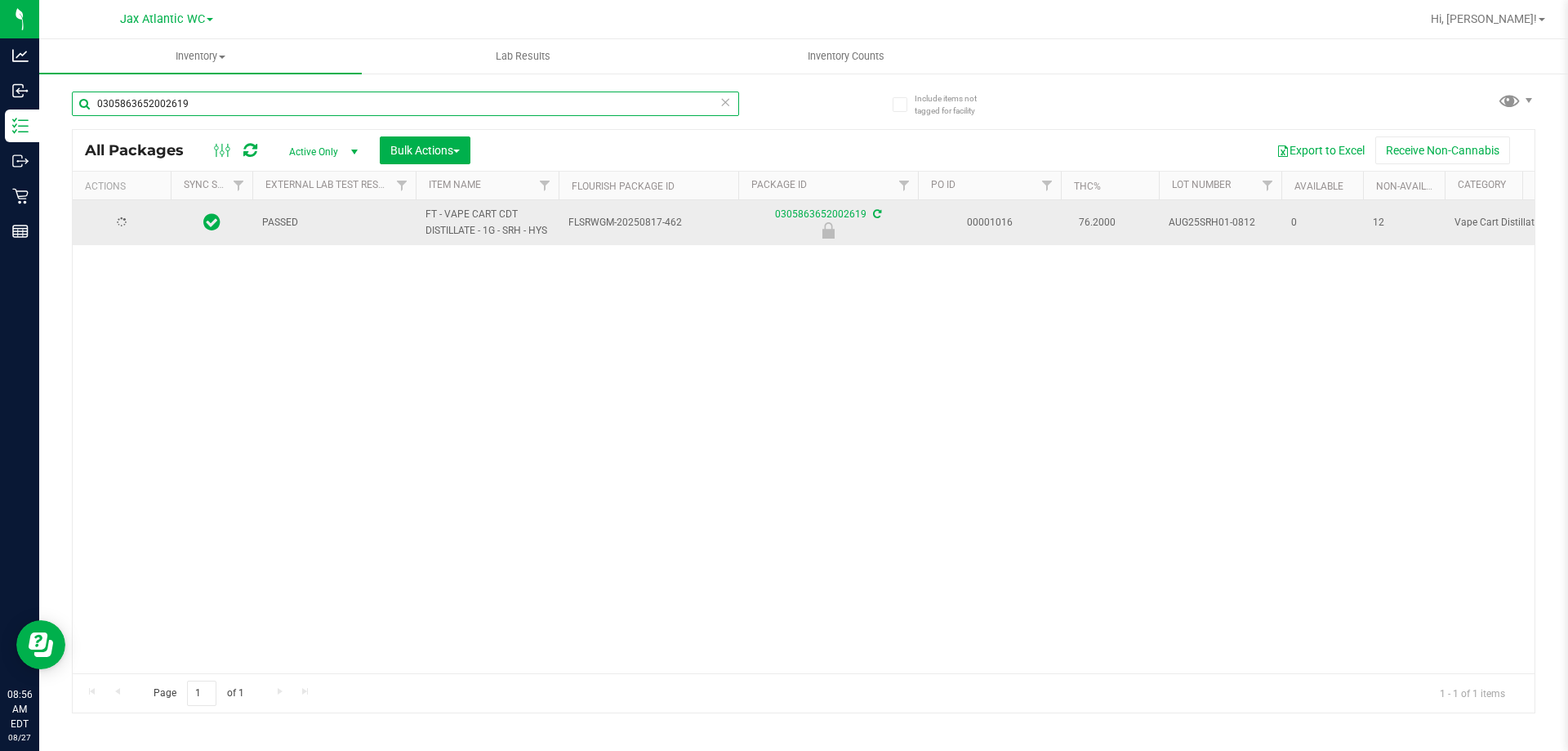
type input "0305863652002619"
click at [137, 228] on span "select" at bounding box center [143, 222] width 13 height 13
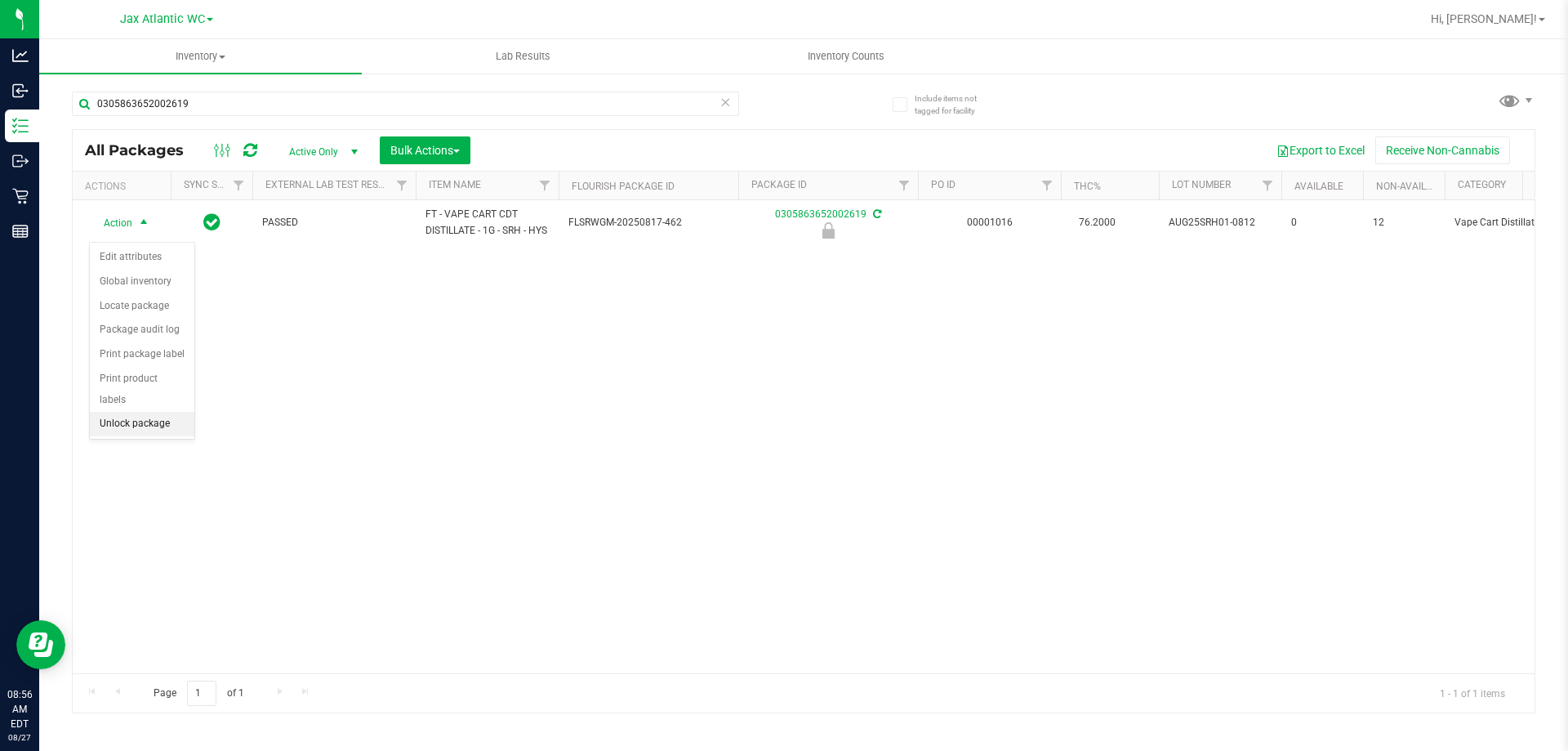
click at [162, 412] on li "Unlock package" at bounding box center [142, 424] width 105 height 24
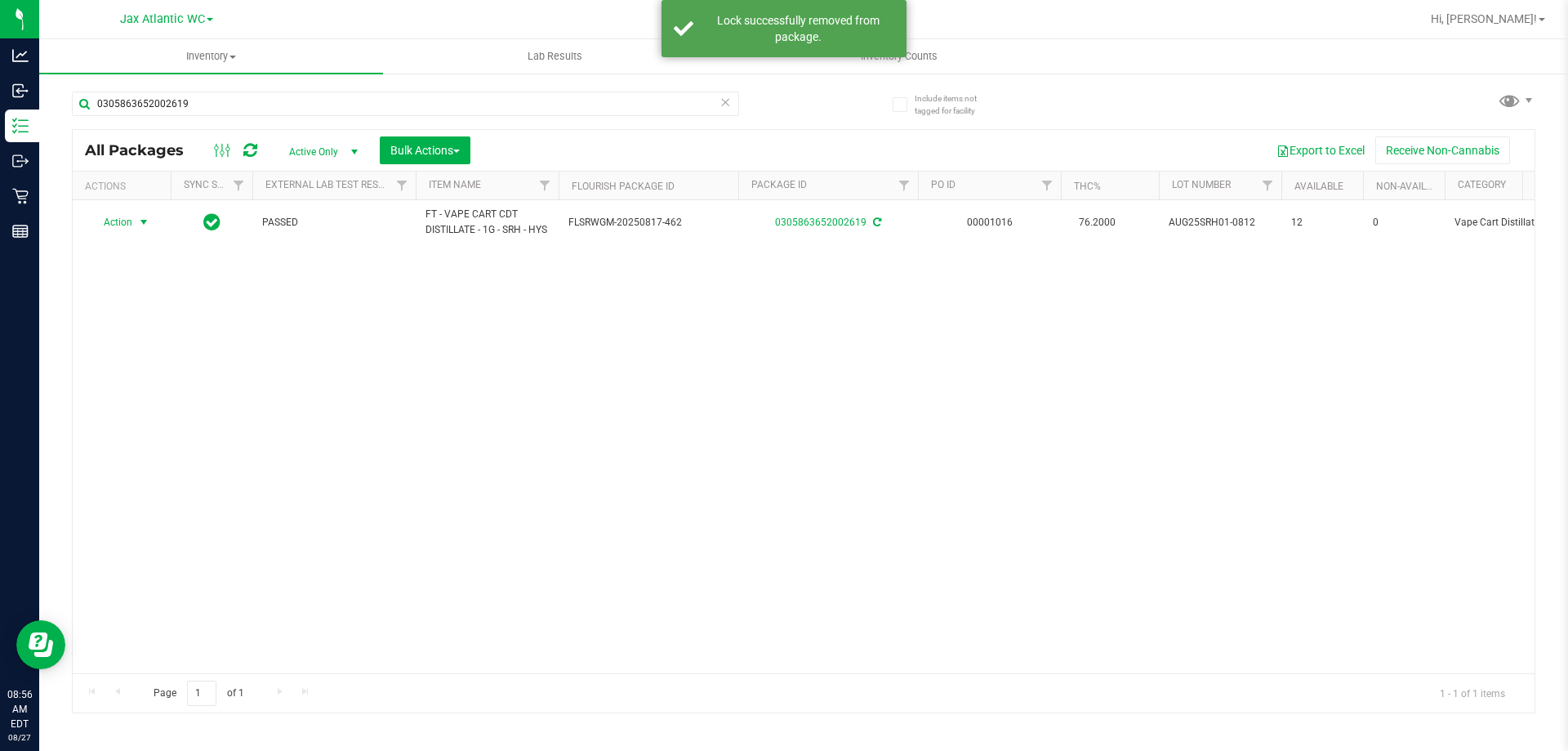
click at [136, 233] on span "select" at bounding box center [144, 222] width 20 height 23
drag, startPoint x: 143, startPoint y: 370, endPoint x: 141, endPoint y: 407, distance: 37.1
click at [141, 407] on ul "Adjust qty Create package Edit attributes Global inventory Locate package Lock …" at bounding box center [153, 366] width 126 height 243
click at [152, 429] on li "Print package label" at bounding box center [153, 427] width 126 height 24
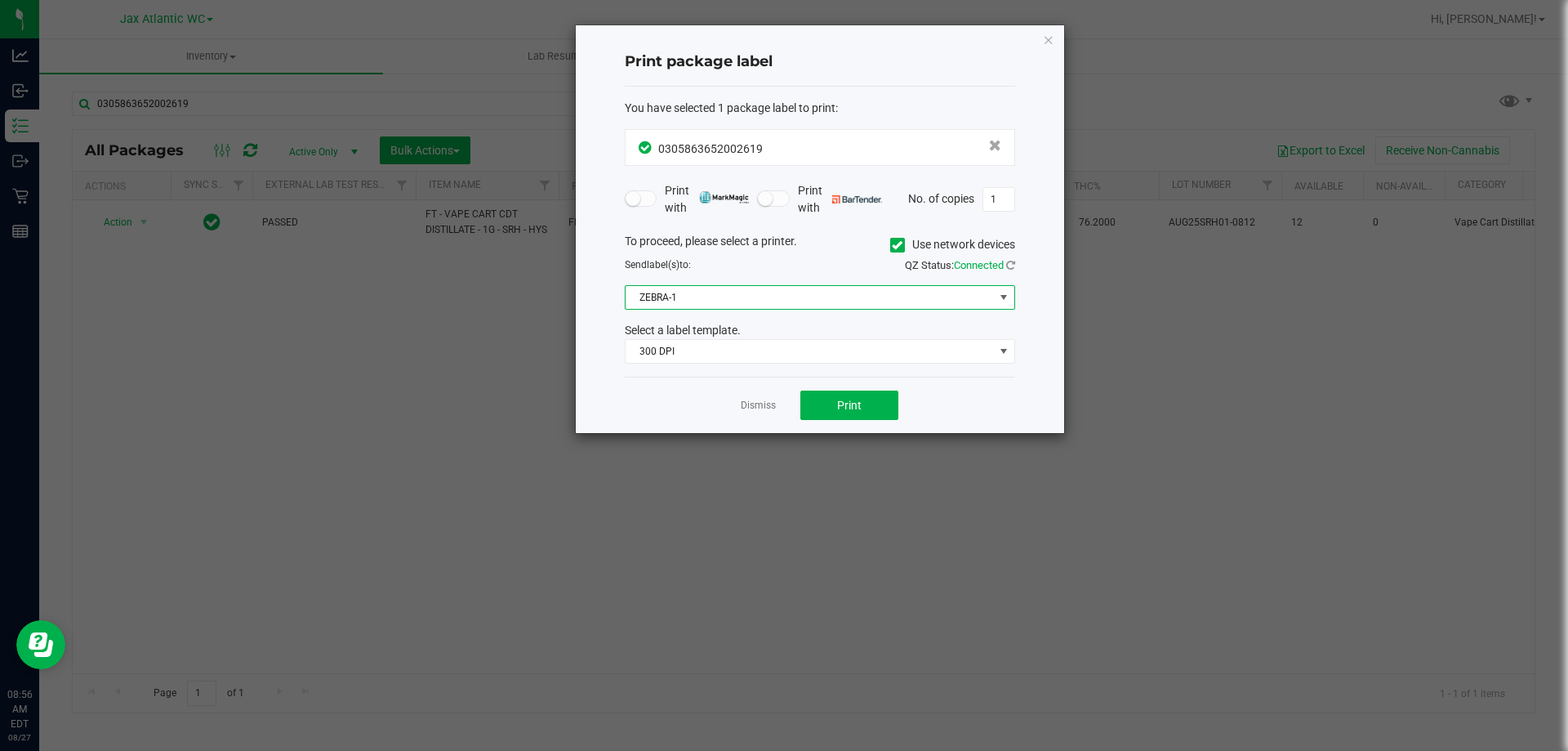
click at [754, 289] on span "ZEBRA-1" at bounding box center [809, 297] width 368 height 23
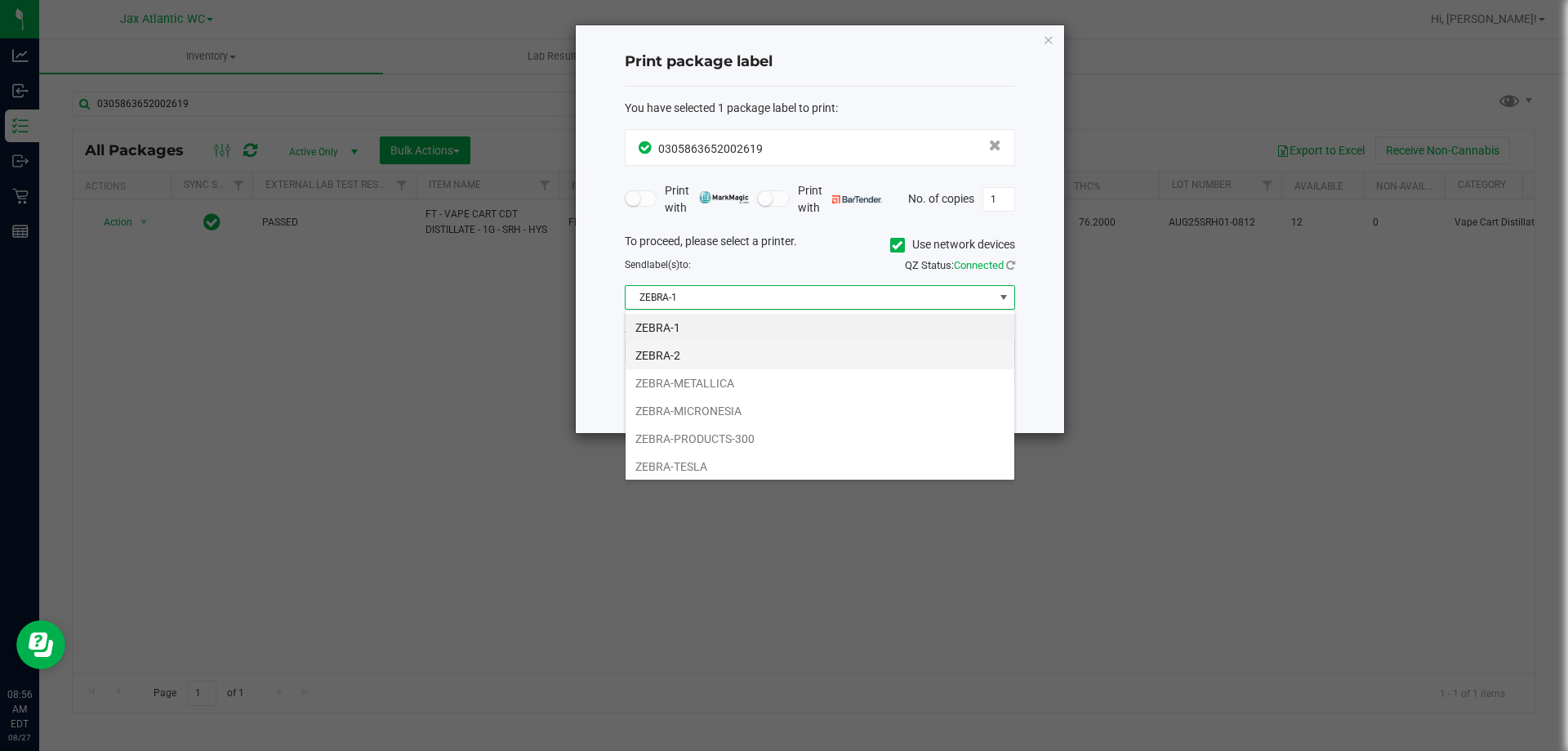
scroll to position [24, 391]
click at [699, 404] on li "ZEBRA-MICRONESIA" at bounding box center [820, 411] width 389 height 28
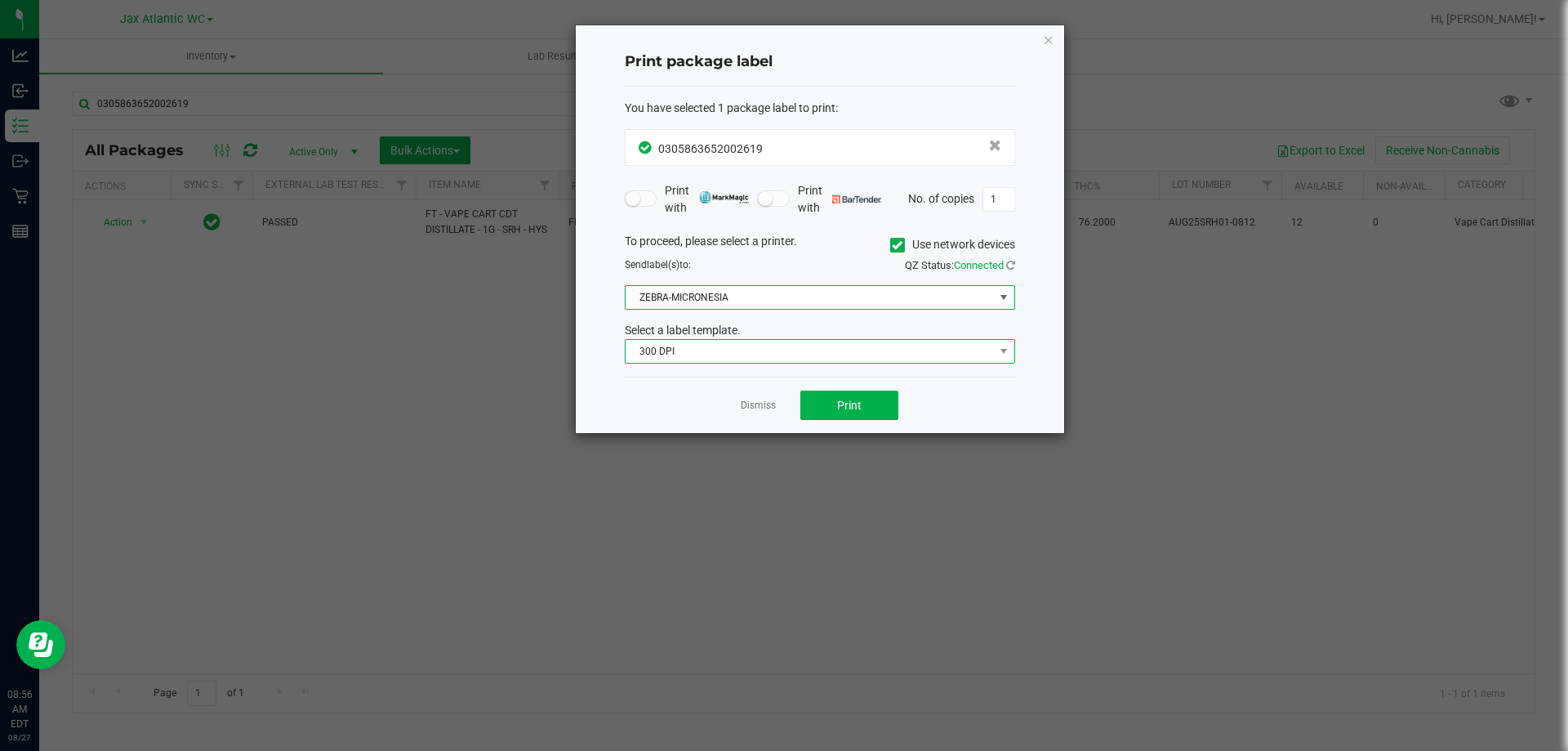
click at [686, 346] on span "300 DPI" at bounding box center [809, 352] width 368 height 23
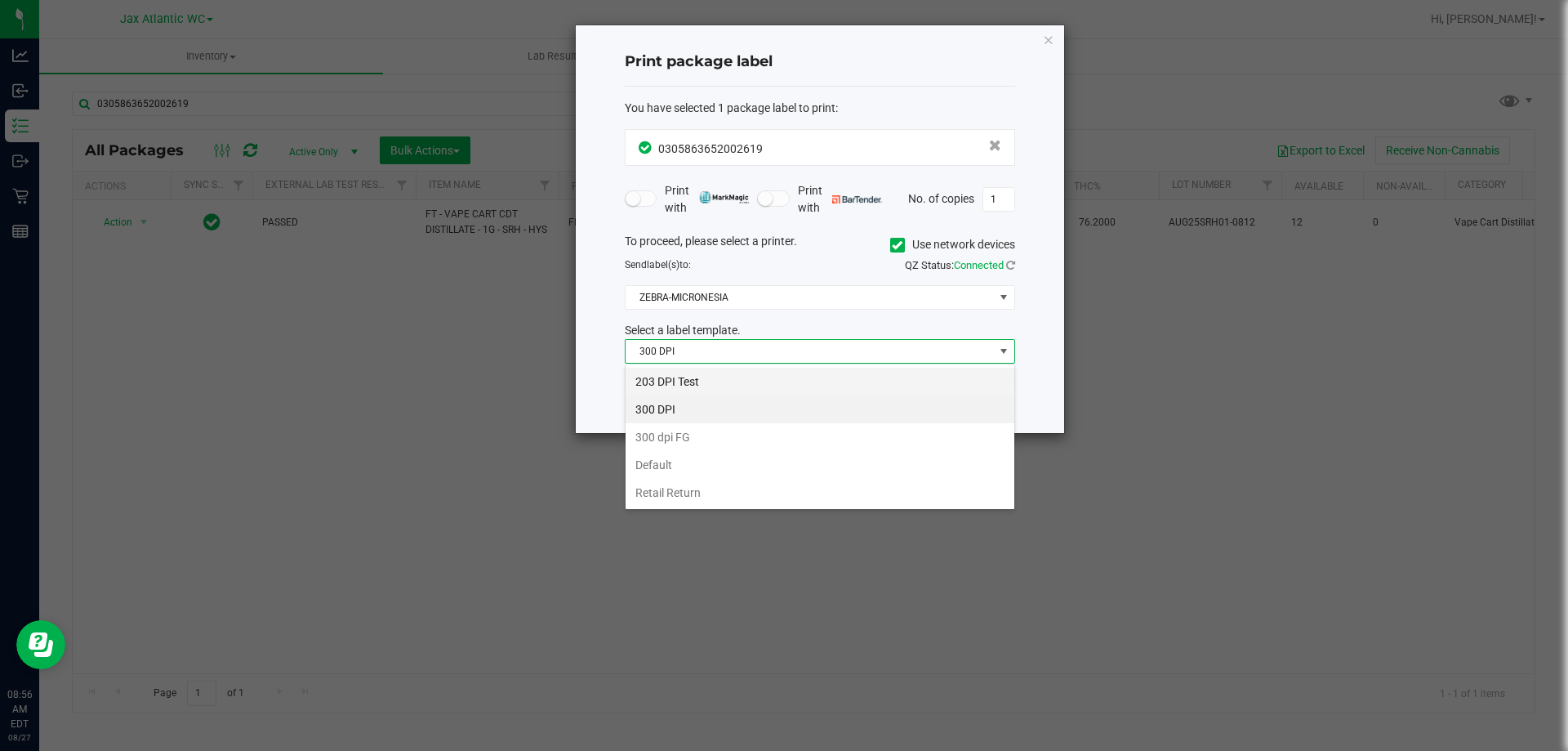
click at [690, 375] on li "203 DPI Test" at bounding box center [820, 381] width 389 height 28
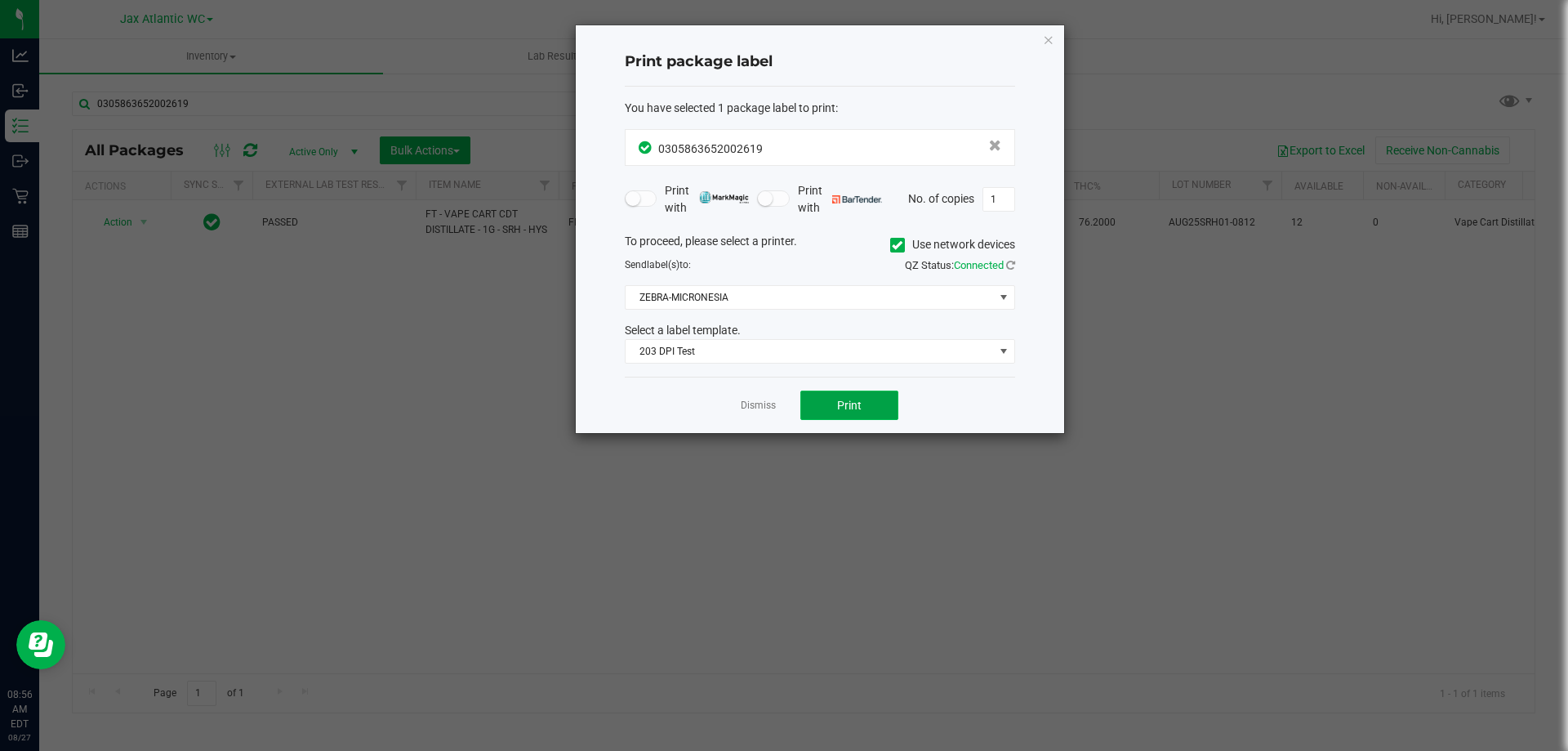
click at [873, 420] on button "Print" at bounding box center [849, 405] width 98 height 29
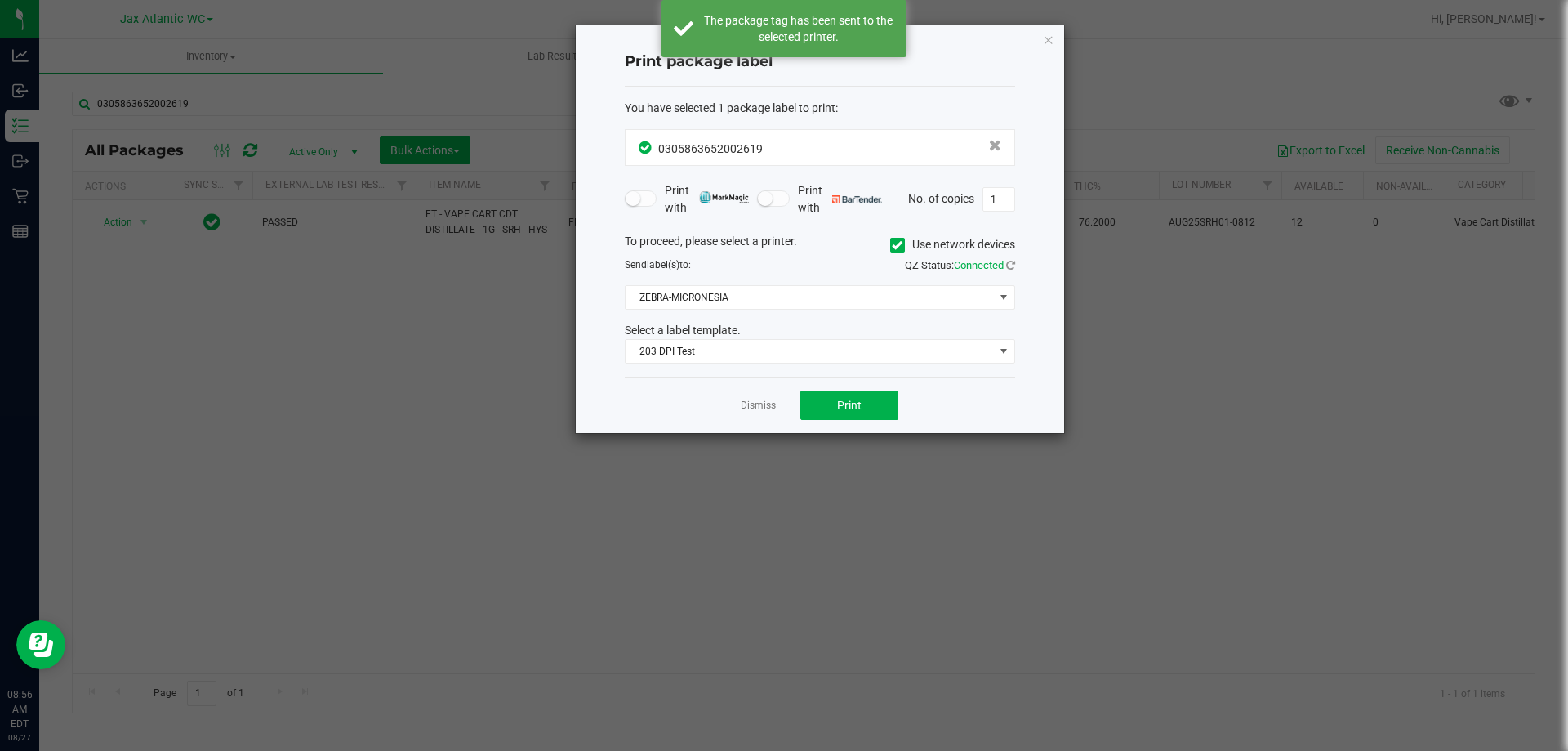
click at [757, 402] on link "Dismiss" at bounding box center [758, 405] width 35 height 14
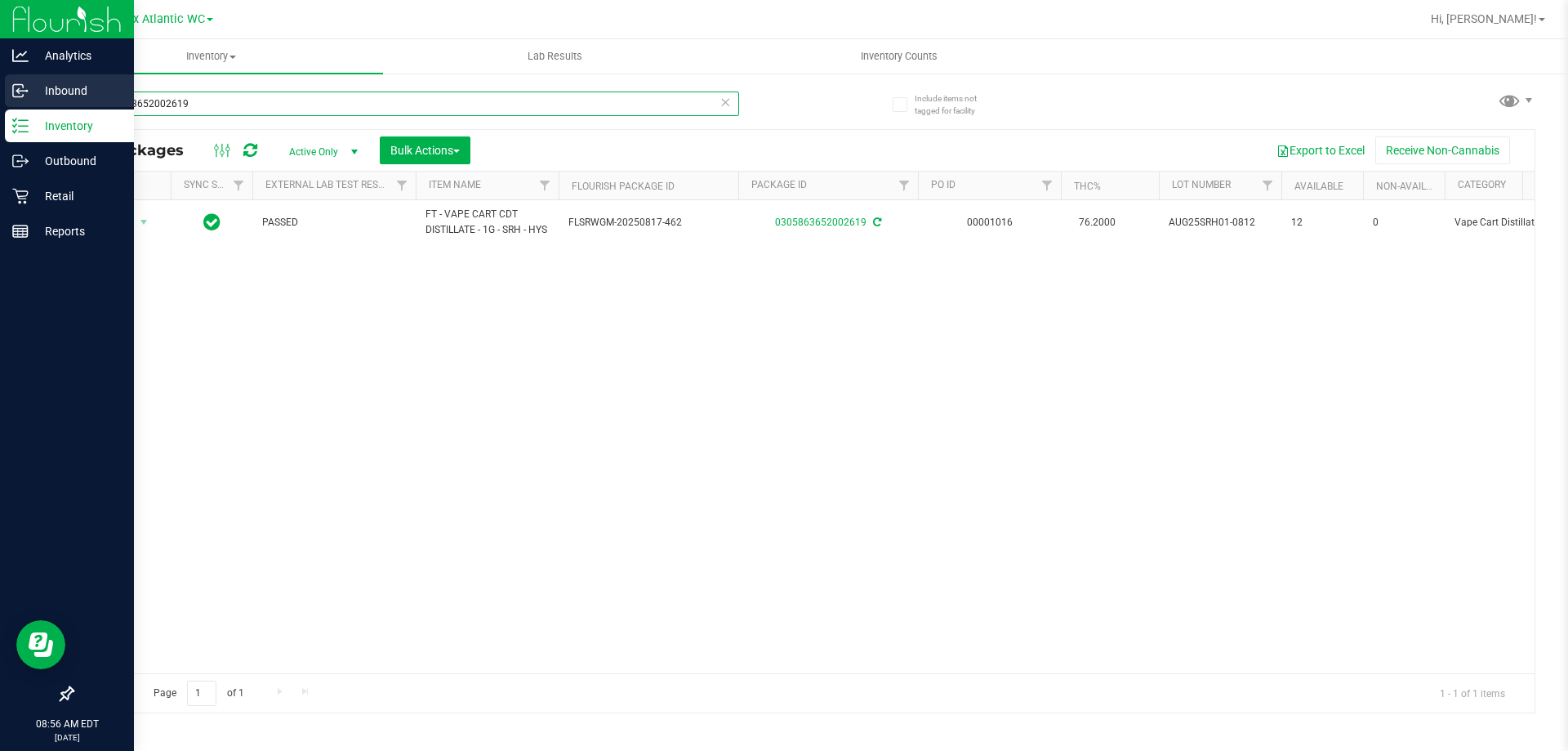
drag, startPoint x: 192, startPoint y: 96, endPoint x: 0, endPoint y: 89, distance: 192.1
click at [0, 95] on div "Analytics Inbound Inventory Outbound Retail Reports 08:56 AM EDT 08/27/2025 08/…" at bounding box center [784, 375] width 1568 height 751
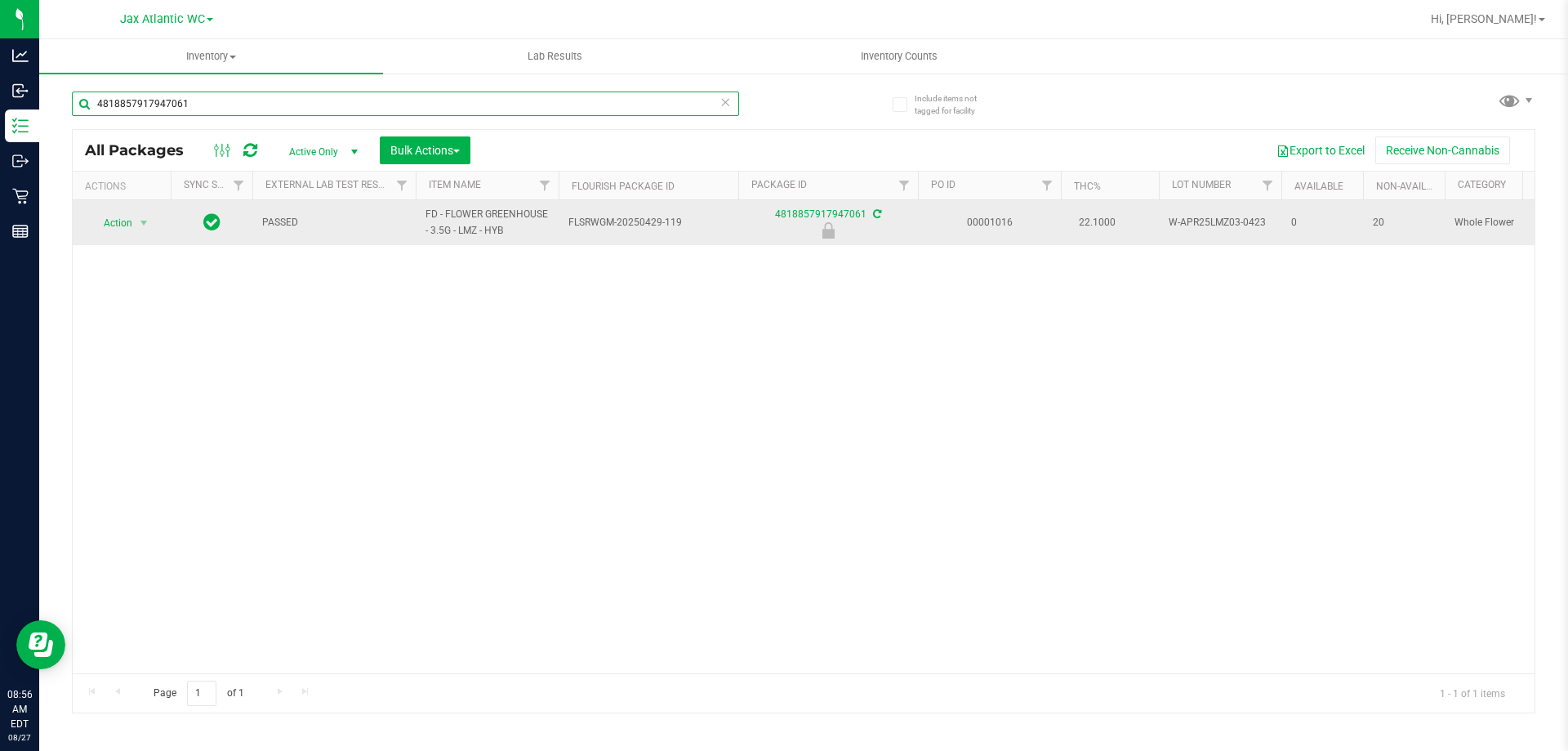
type input "4818857917947061"
drag, startPoint x: 105, startPoint y: 215, endPoint x: 110, endPoint y: 222, distance: 8.6
click at [107, 218] on span "Action" at bounding box center [111, 223] width 44 height 23
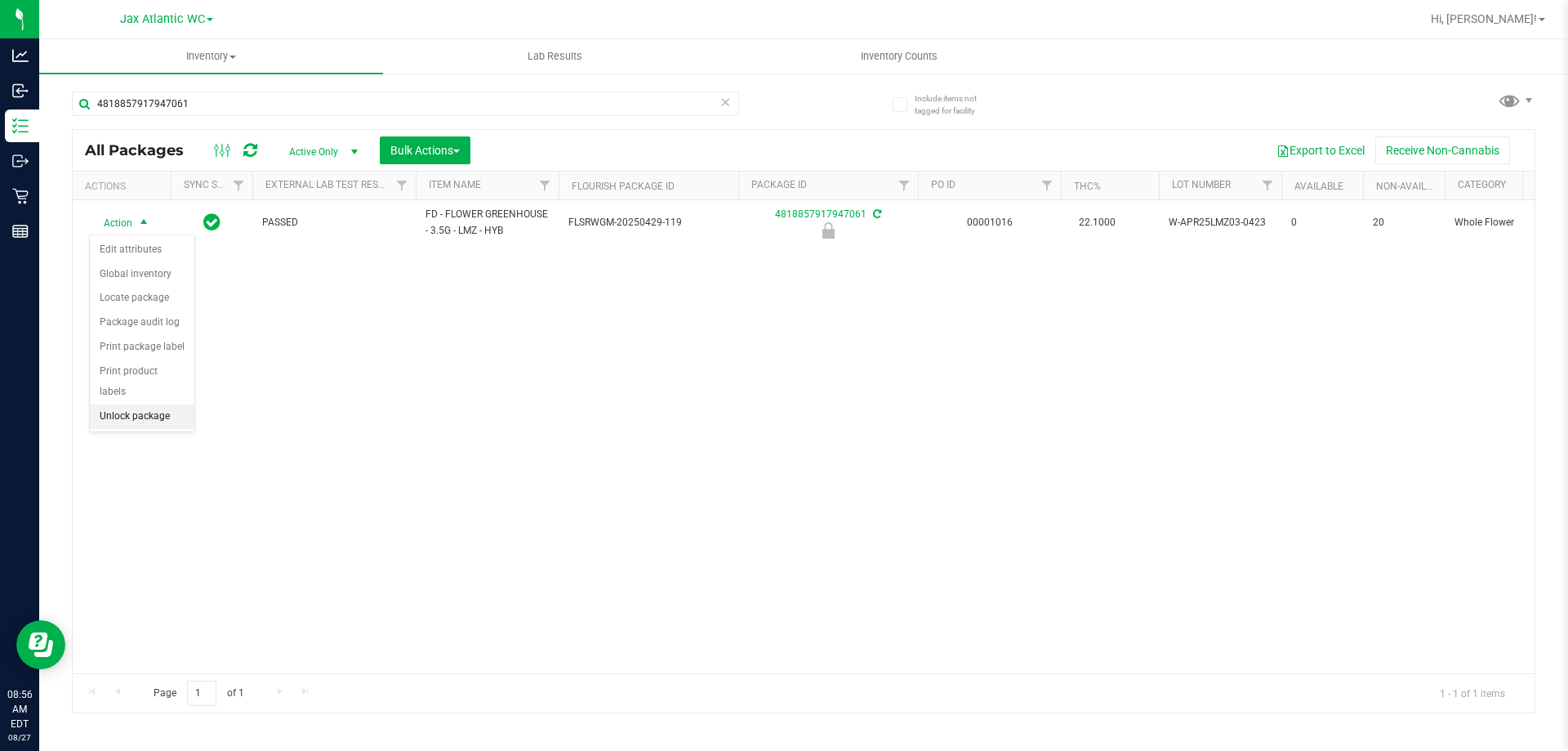
click at [175, 404] on li "Unlock package" at bounding box center [142, 416] width 105 height 24
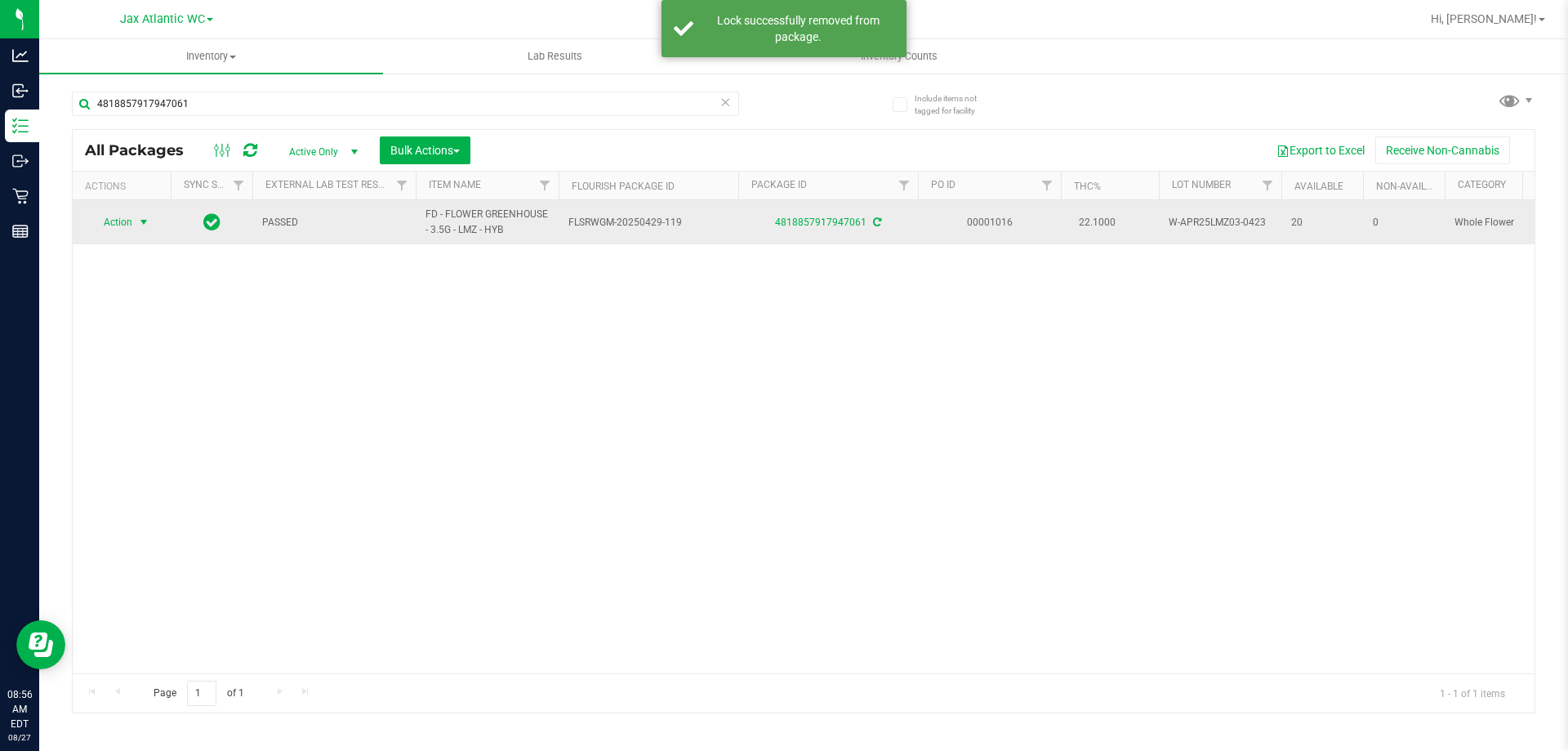
click at [117, 229] on span "Action" at bounding box center [111, 222] width 44 height 23
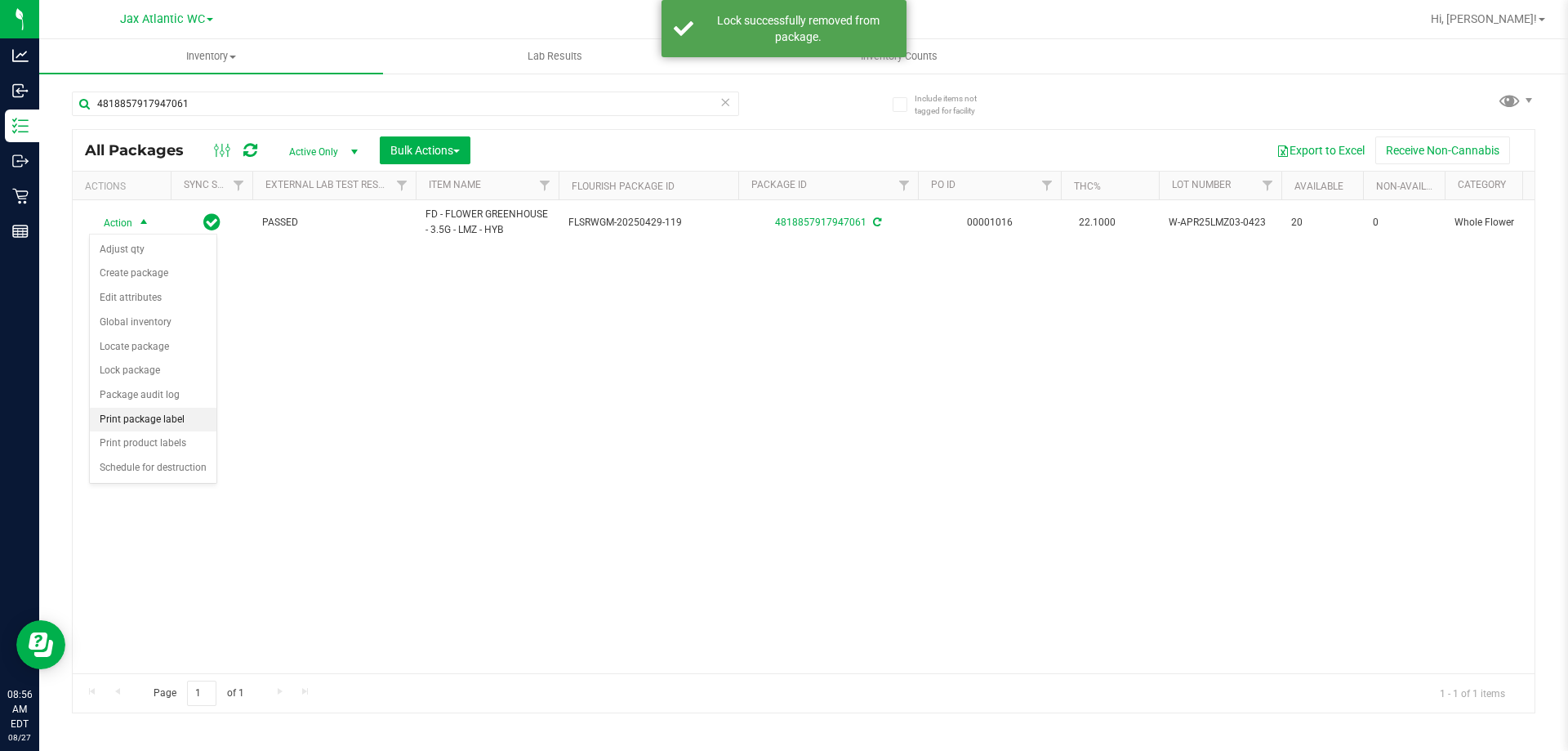
click at [178, 416] on li "Print package label" at bounding box center [153, 419] width 126 height 24
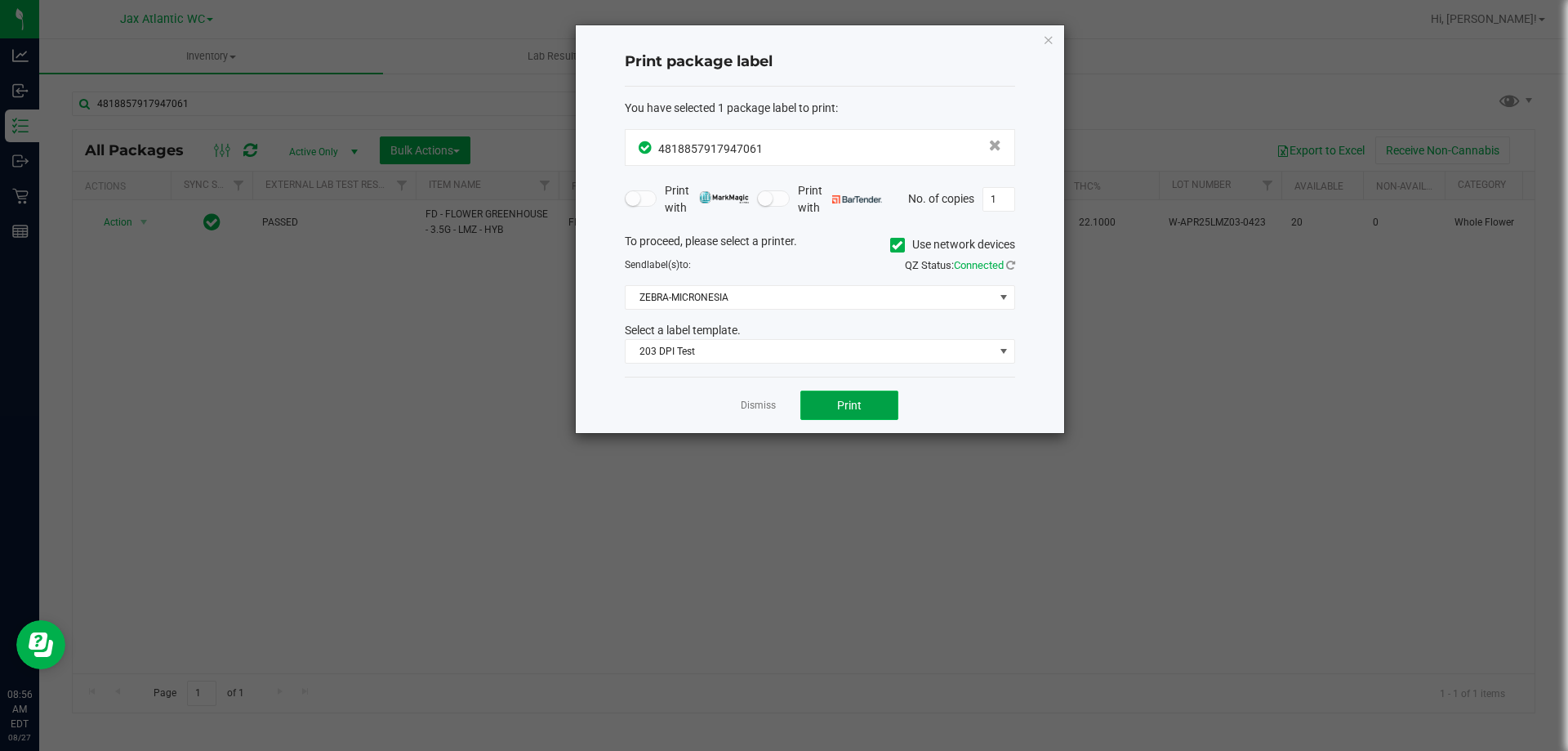
click at [870, 418] on button "Print" at bounding box center [849, 405] width 98 height 29
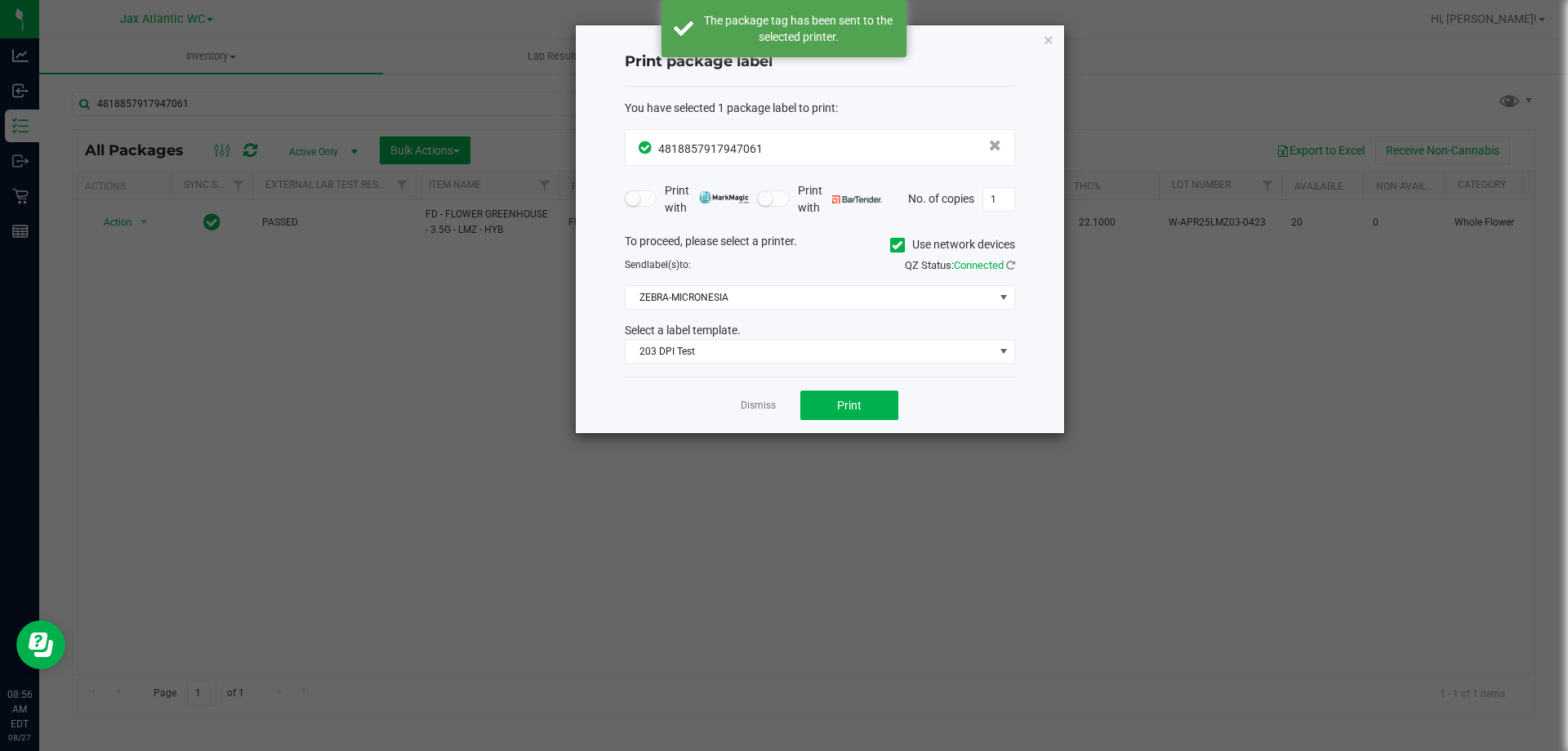
click at [748, 411] on link "Dismiss" at bounding box center [758, 405] width 35 height 14
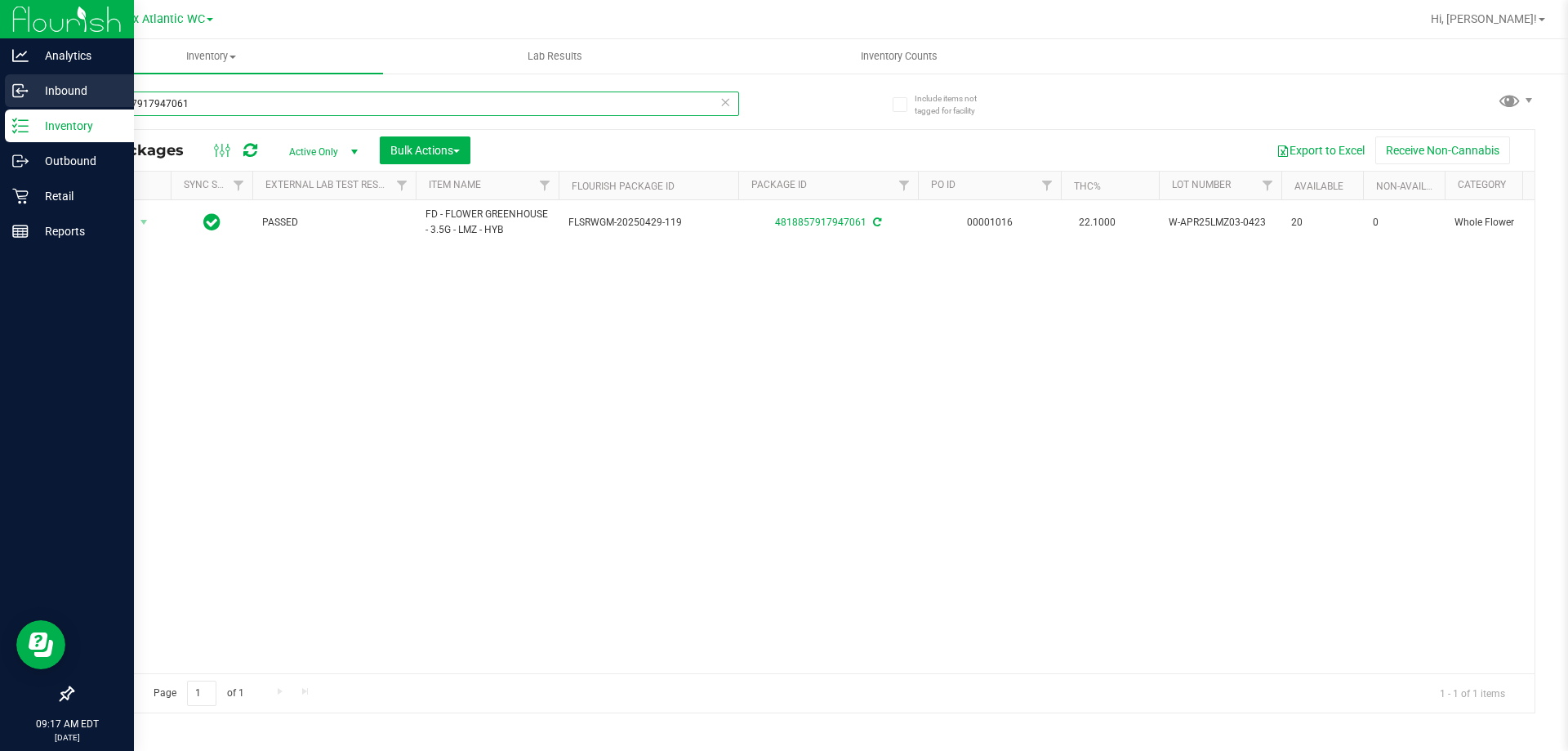
drag, startPoint x: 141, startPoint y: 106, endPoint x: 0, endPoint y: 89, distance: 142.0
click at [0, 97] on div "Analytics Inbound Inventory Outbound Retail Reports 09:17 AM EDT 08/27/2025 08/…" at bounding box center [784, 375] width 1568 height 751
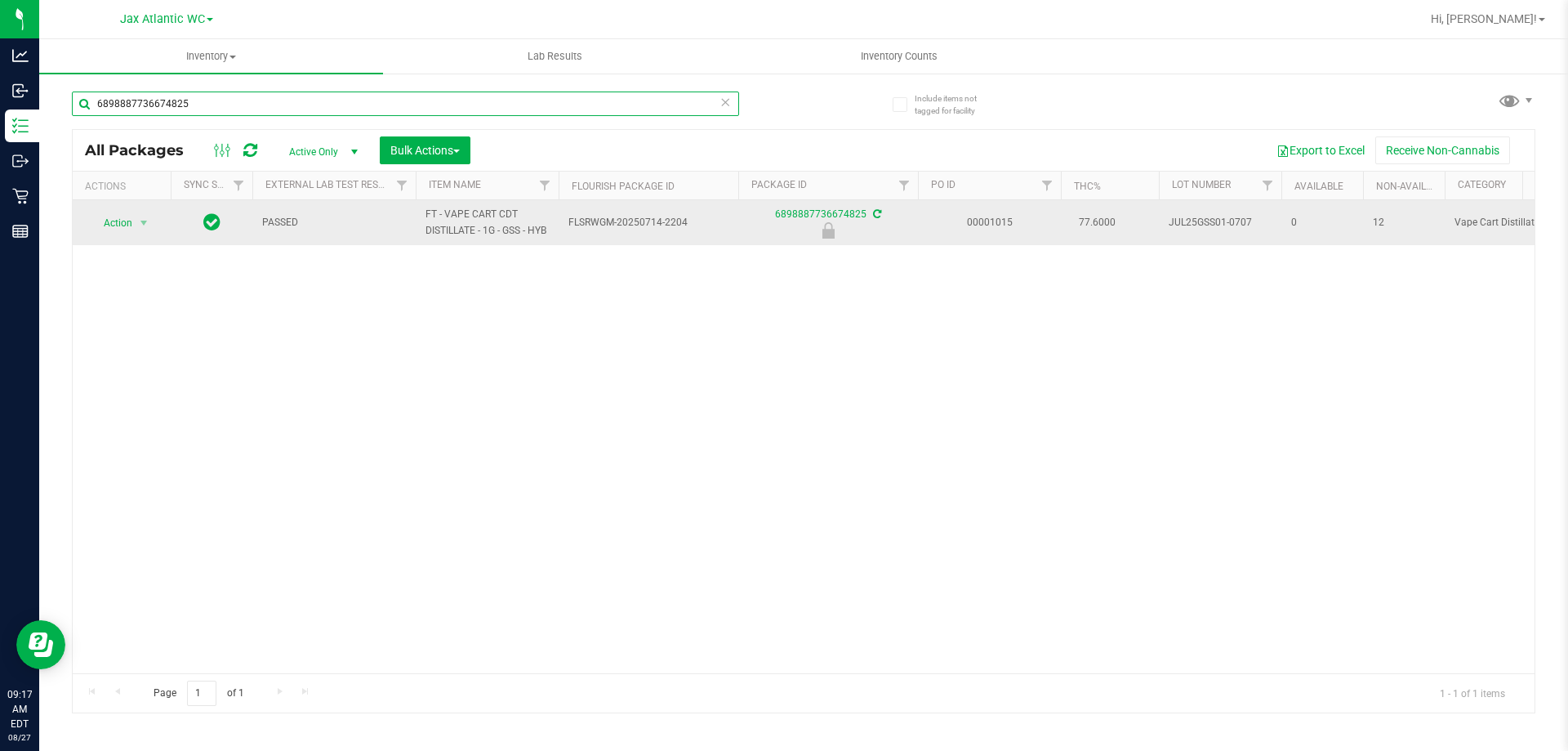
type input "6898887736674825"
click at [113, 218] on span "Action" at bounding box center [111, 223] width 44 height 23
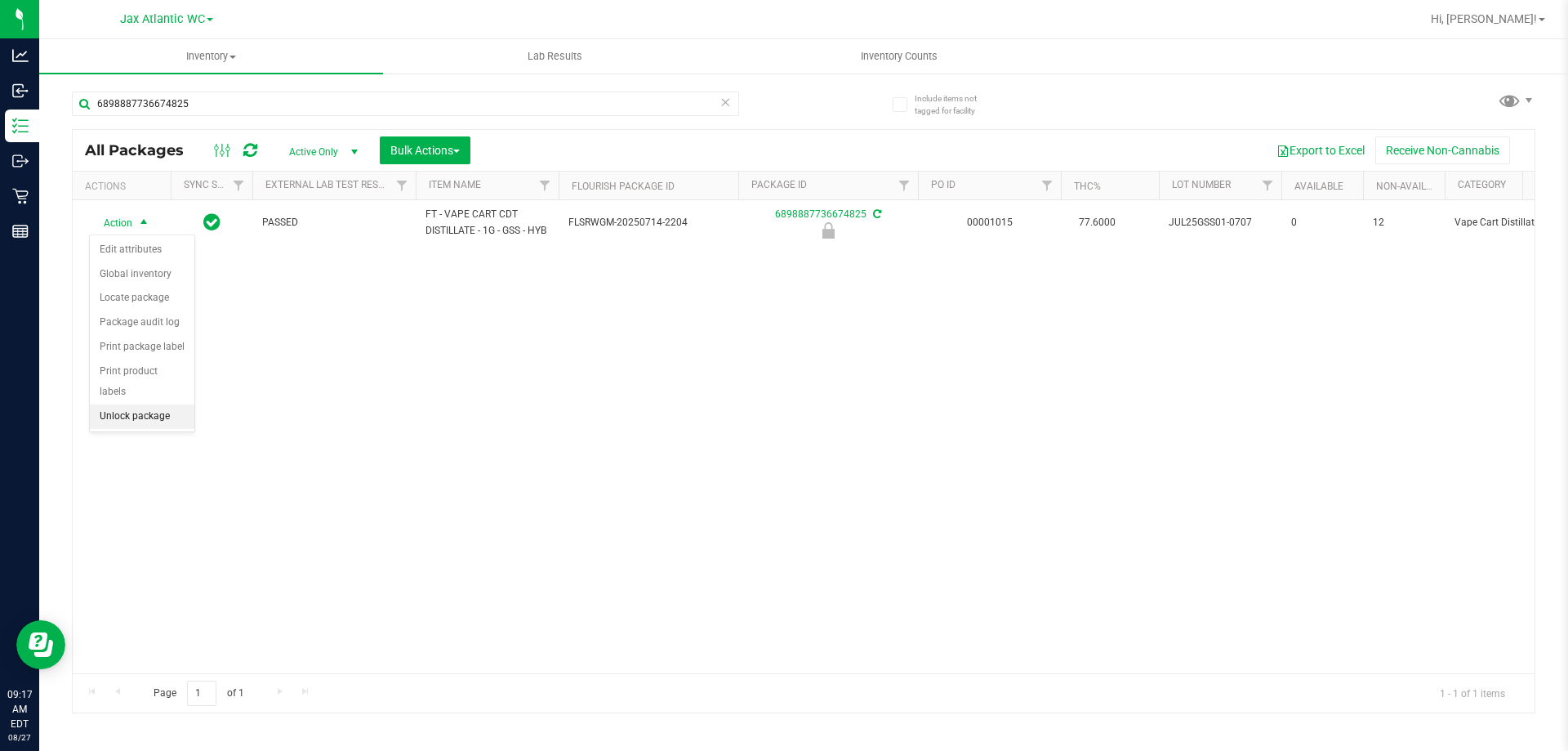
click at [156, 404] on li "Unlock package" at bounding box center [142, 416] width 105 height 24
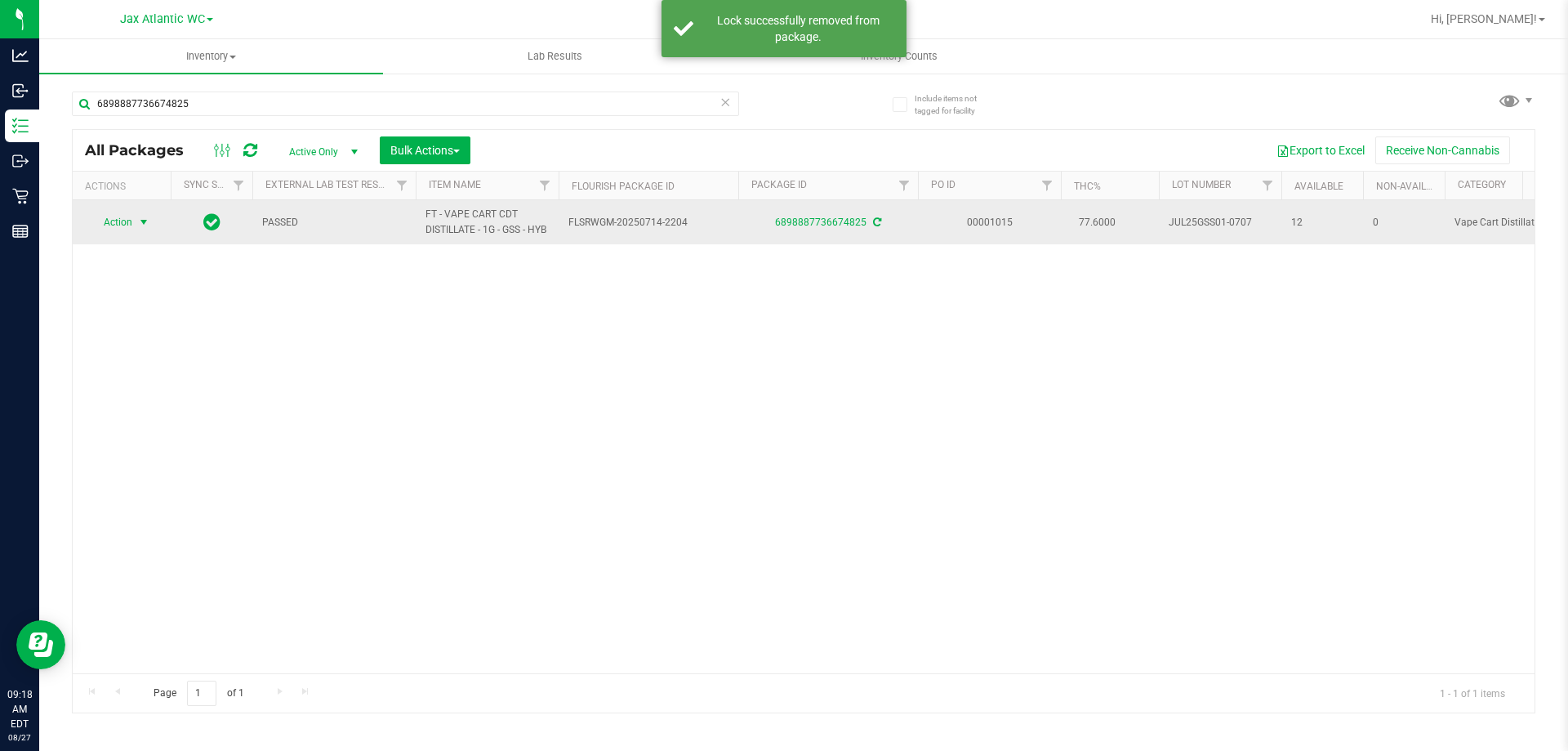
click at [115, 219] on span "Action" at bounding box center [111, 222] width 44 height 23
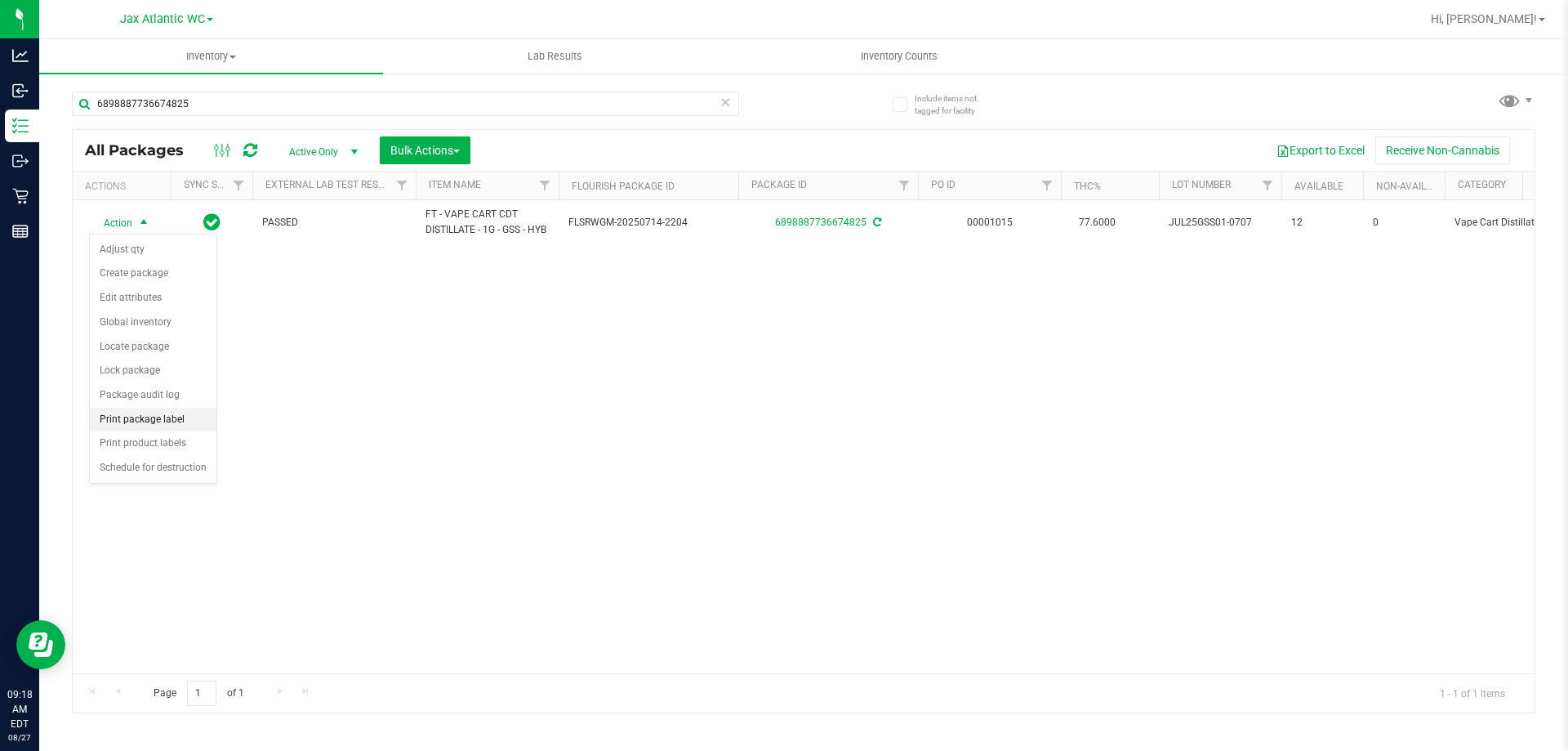
click at [187, 418] on li "Print package label" at bounding box center [153, 419] width 126 height 24
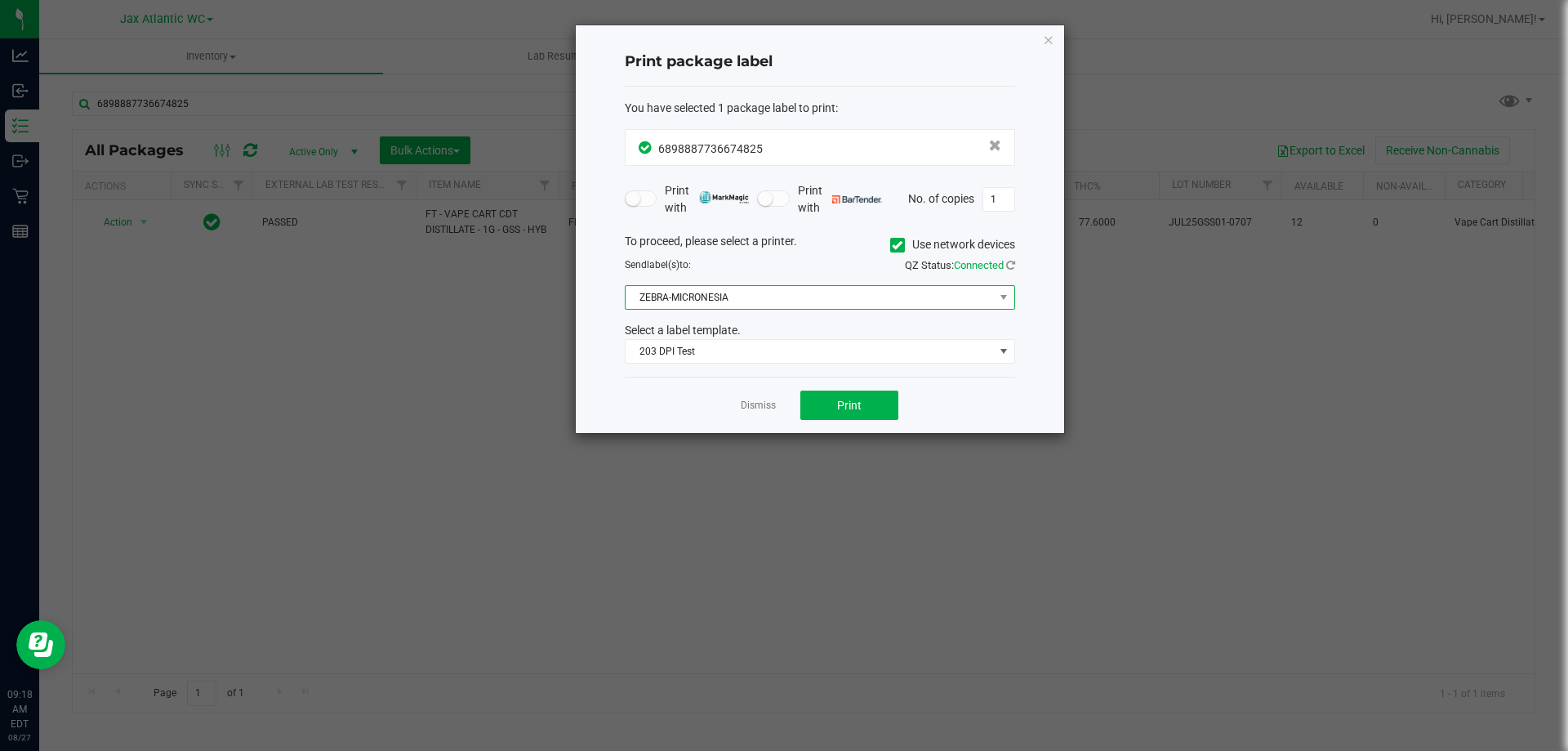
click at [729, 298] on span "ZEBRA-MICRONESIA" at bounding box center [809, 297] width 368 height 23
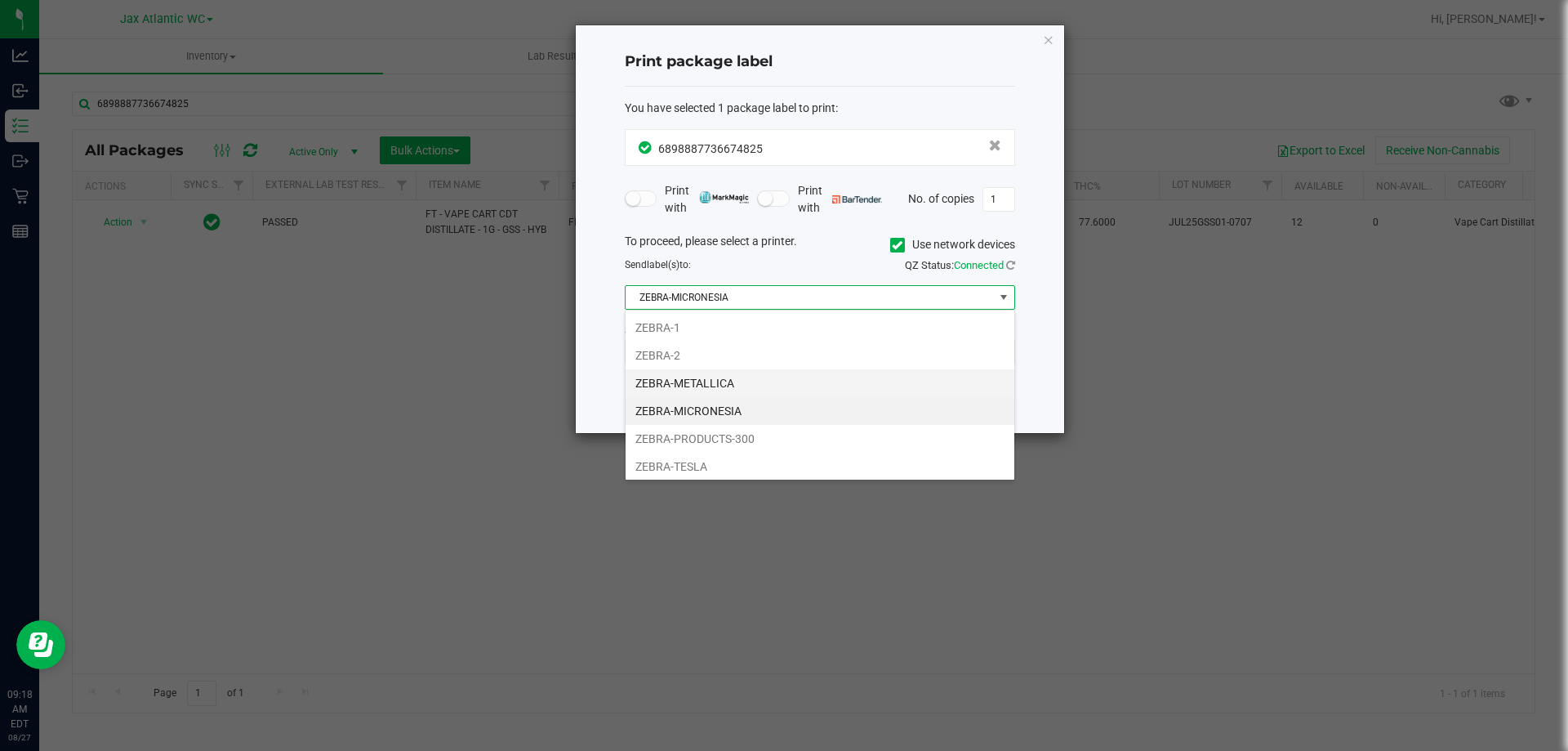
scroll to position [24, 391]
drag, startPoint x: 785, startPoint y: 548, endPoint x: 840, endPoint y: 507, distance: 68.6
click at [784, 547] on ngb-modal-window "Print package label You have selected 1 package label to print : 68988877366748…" at bounding box center [790, 375] width 1581 height 751
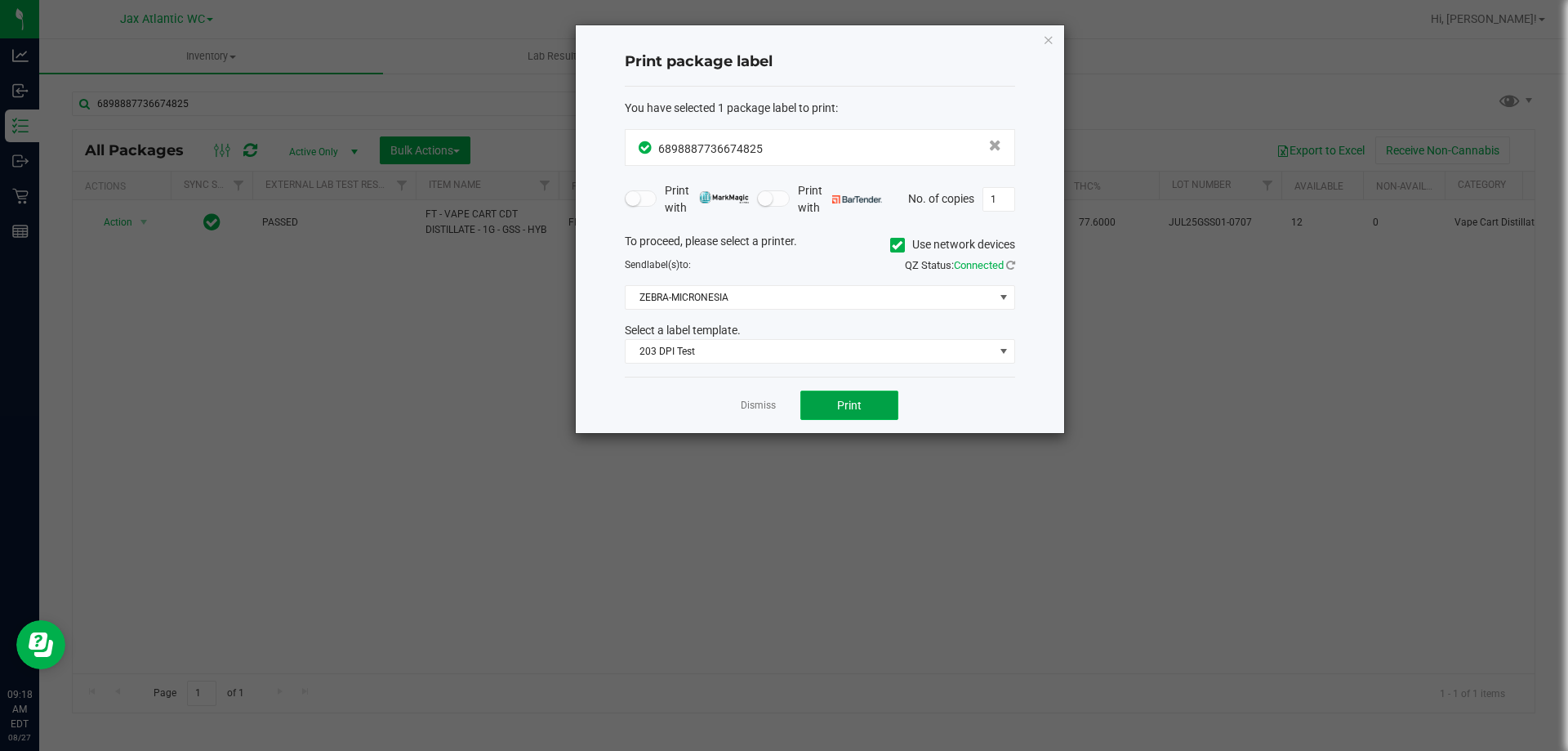
click at [851, 406] on span "Print" at bounding box center [849, 404] width 24 height 13
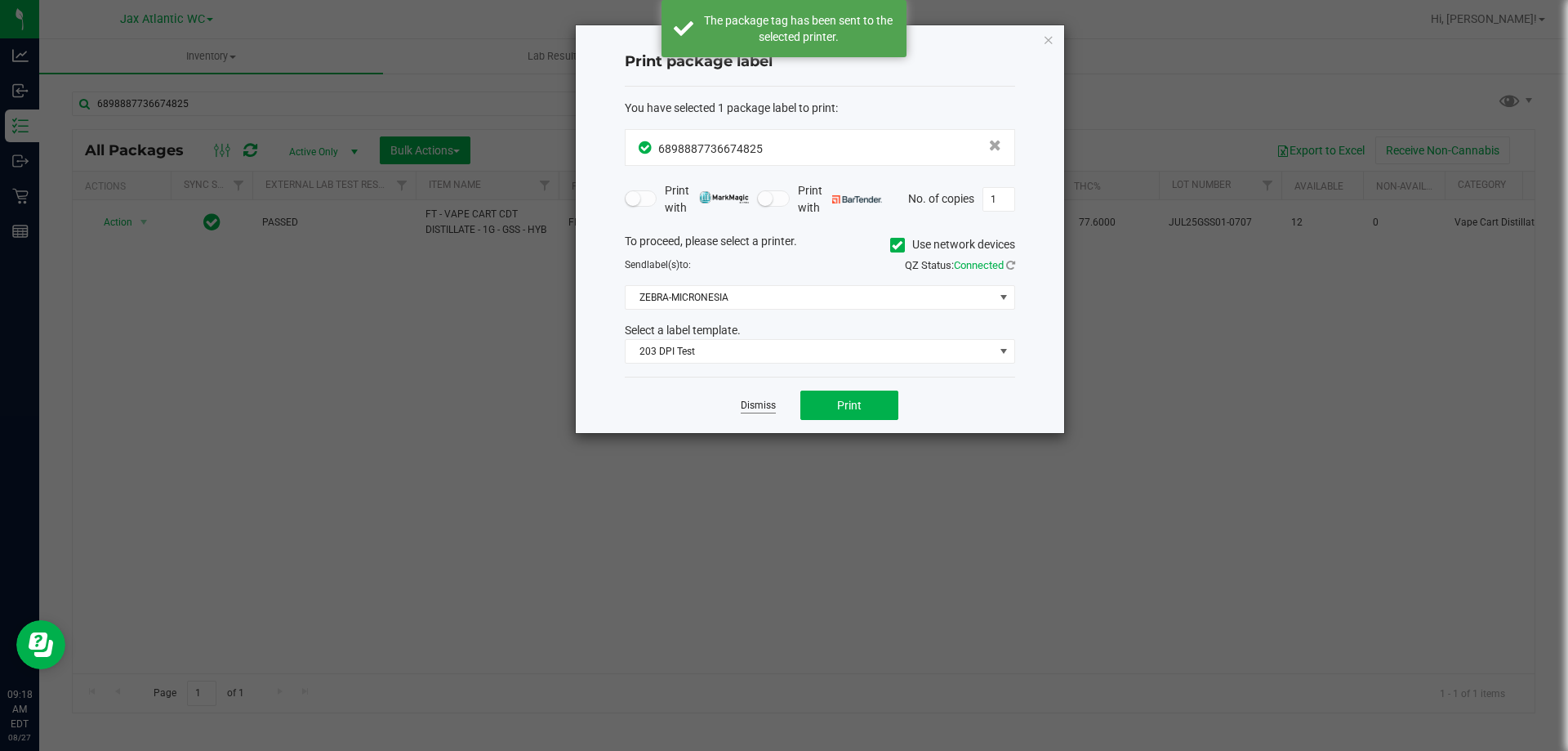
click at [769, 407] on link "Dismiss" at bounding box center [758, 405] width 35 height 14
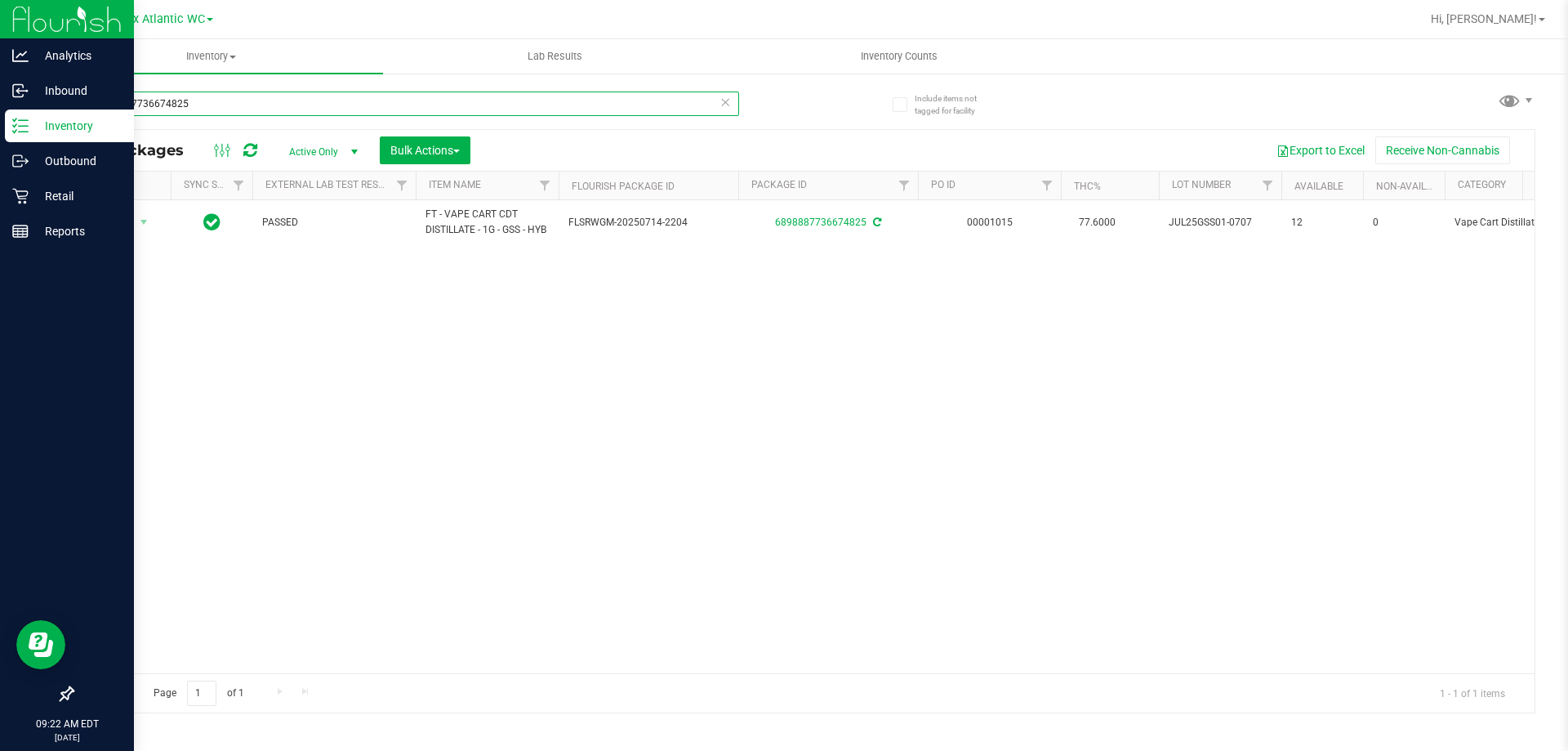
drag, startPoint x: 224, startPoint y: 114, endPoint x: 0, endPoint y: 139, distance: 225.4
click at [0, 140] on div "Analytics Inbound Inventory Outbound Retail Reports 09:22 AM EDT 08/27/2025 08/…" at bounding box center [784, 375] width 1568 height 751
type input "rai"
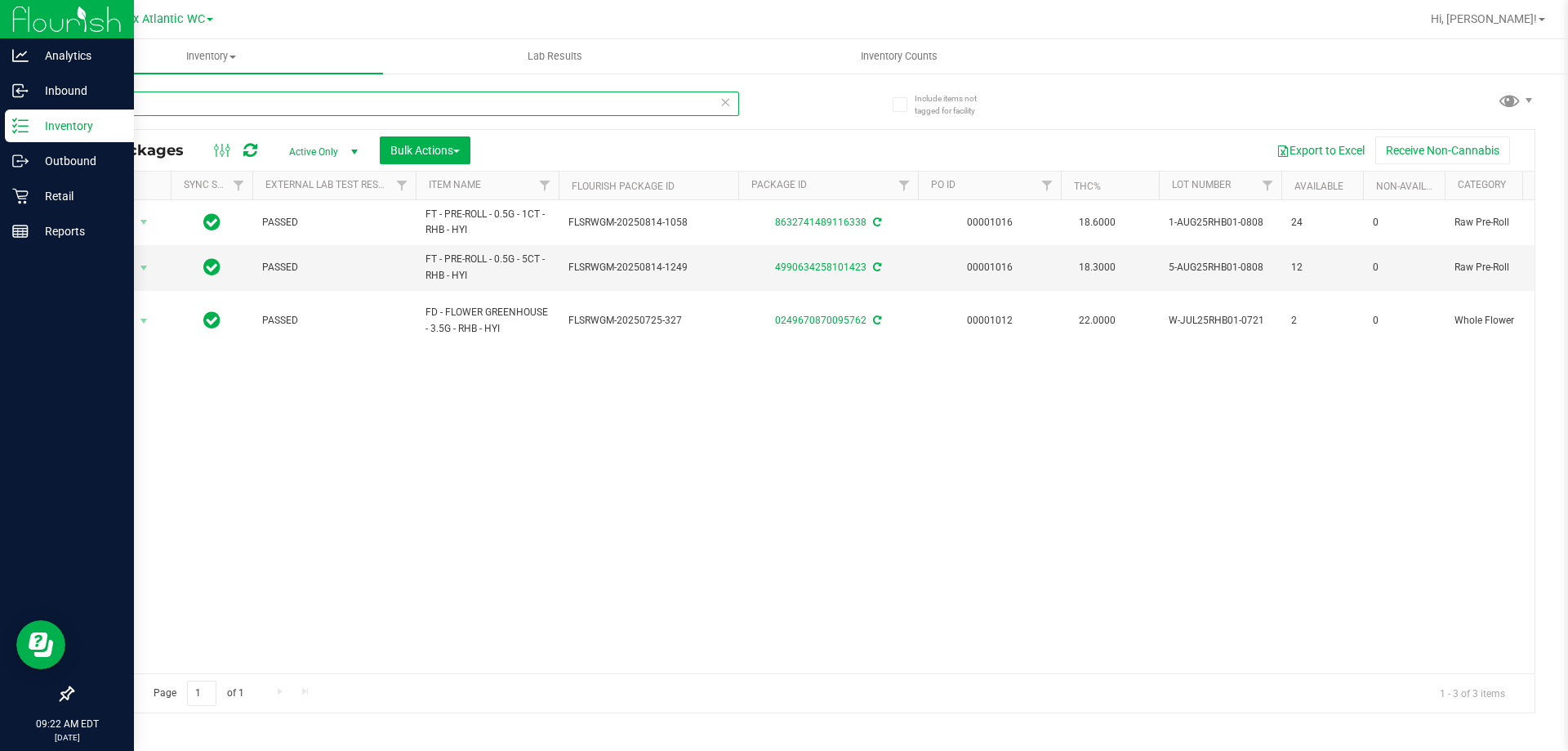
drag, startPoint x: 170, startPoint y: 101, endPoint x: 12, endPoint y: 123, distance: 159.5
click at [12, 123] on div "Analytics Inbound Inventory Outbound Retail Reports 09:22 AM EDT 08/27/2025 08/…" at bounding box center [784, 375] width 1568 height 751
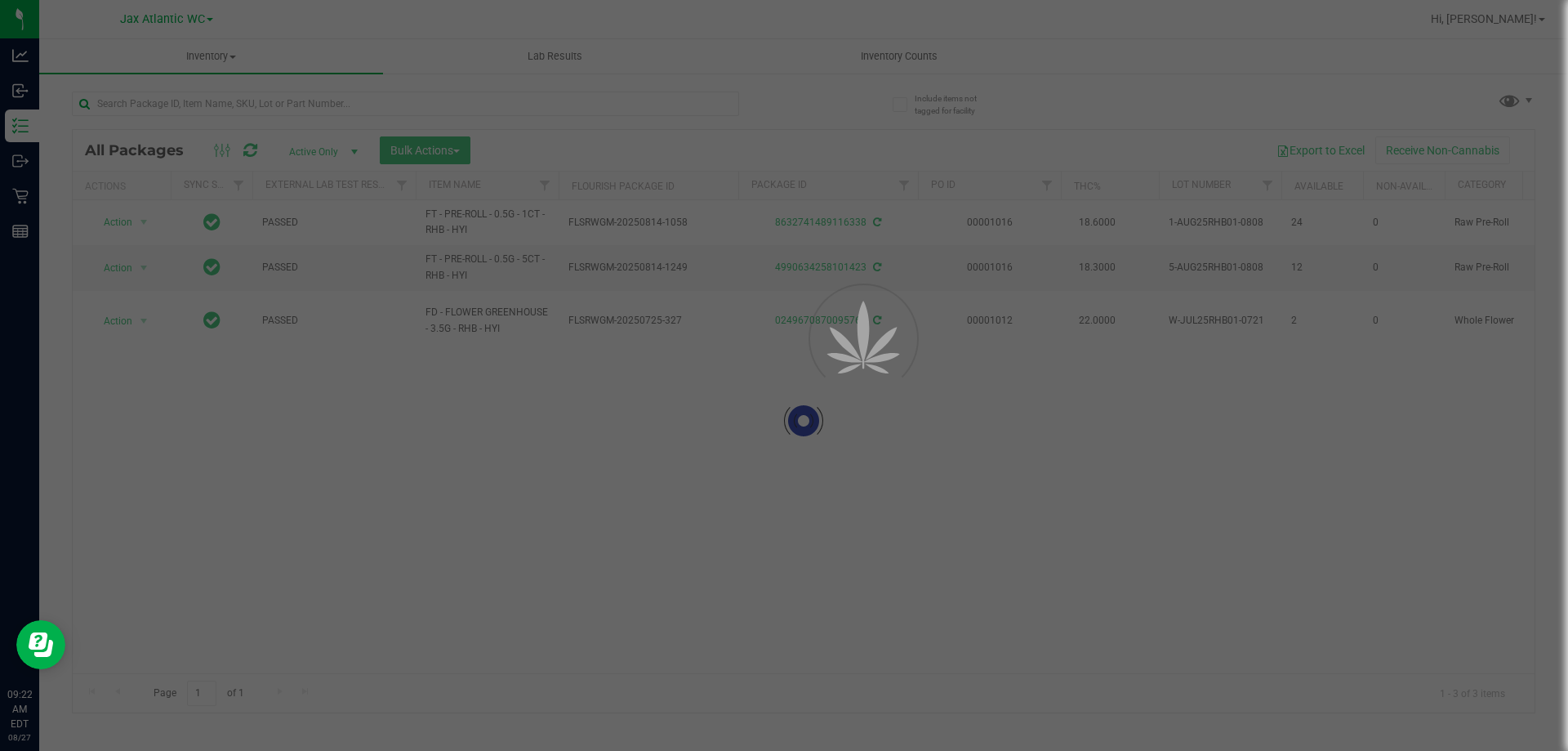
click at [840, 552] on div at bounding box center [803, 421] width 1462 height 582
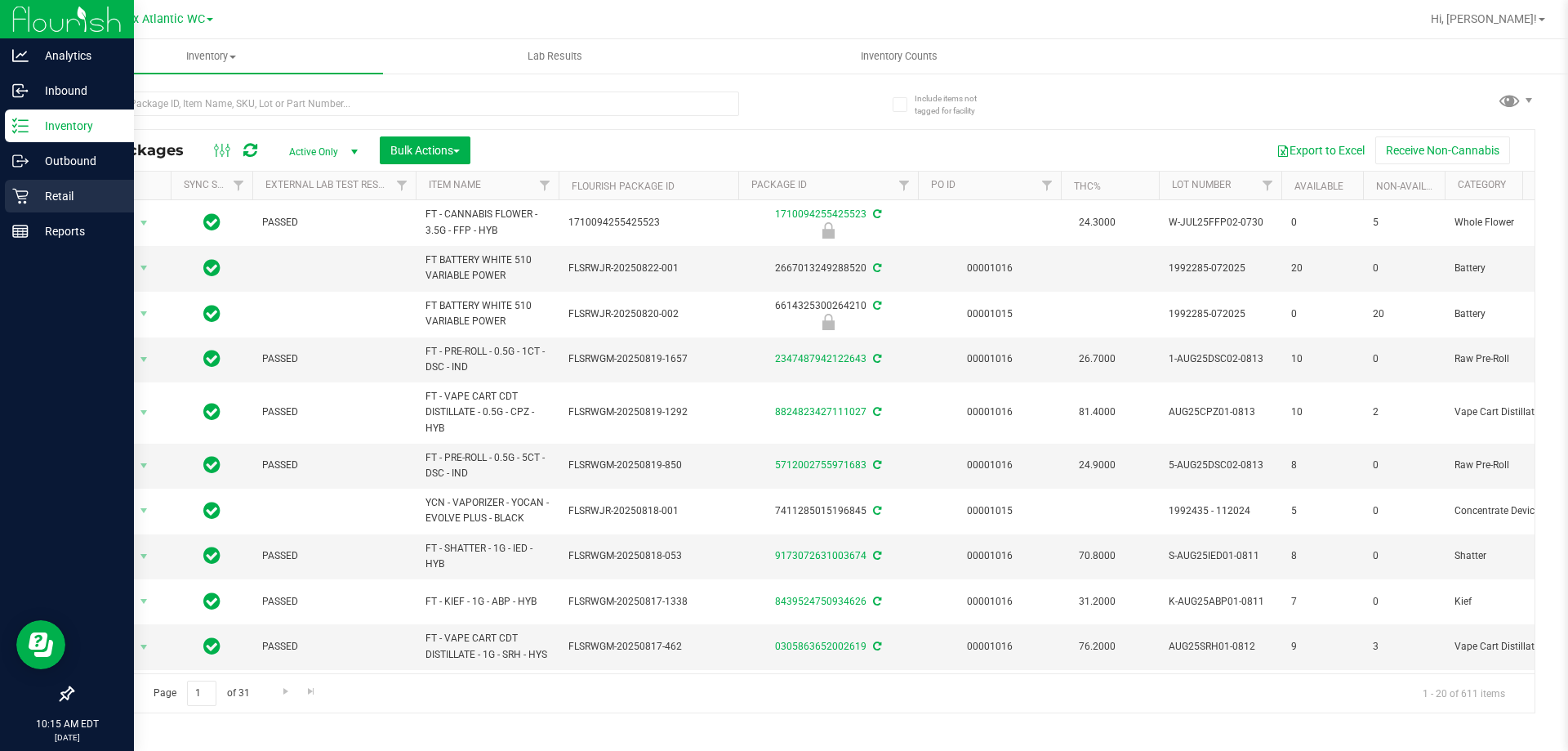
click at [27, 193] on icon at bounding box center [20, 196] width 16 height 16
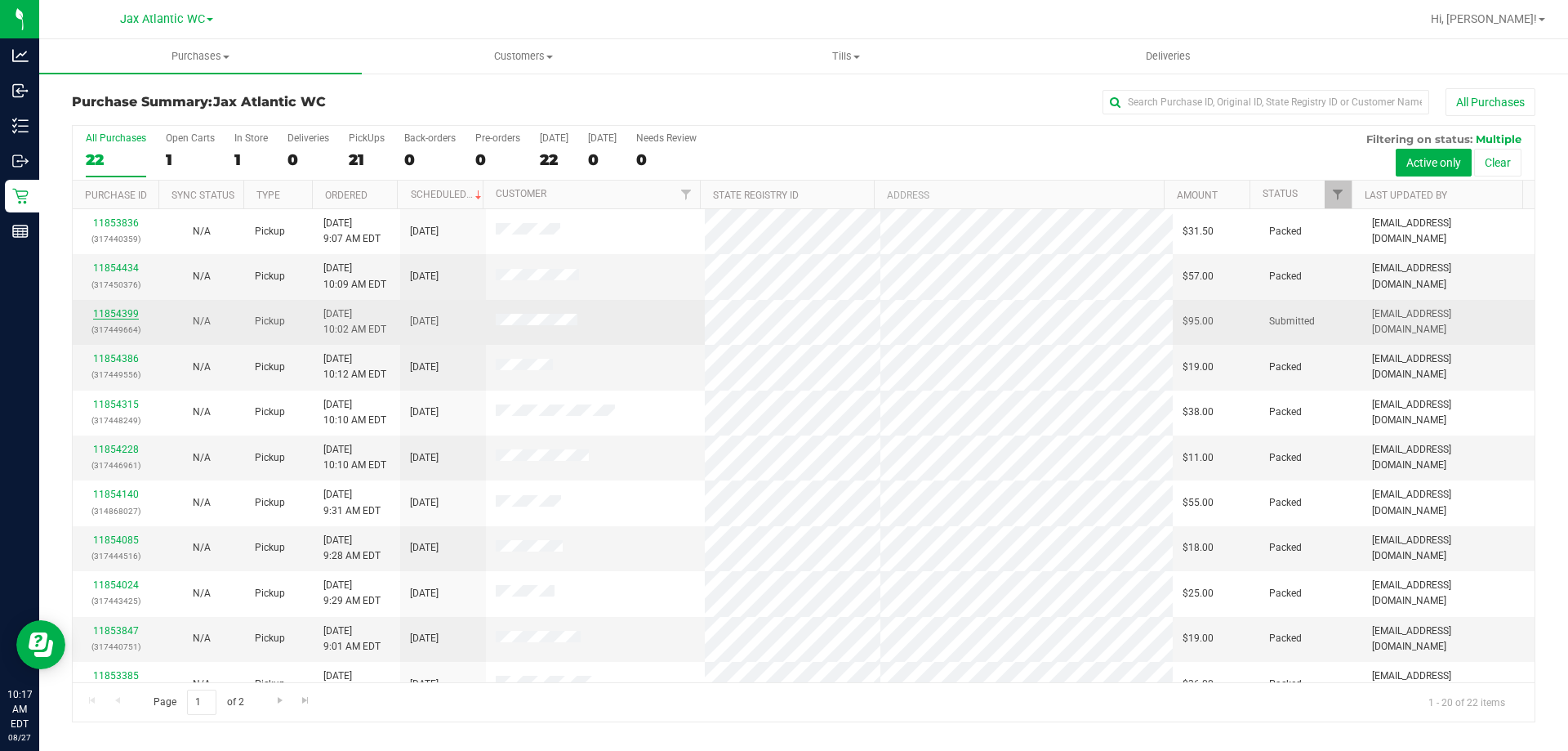
click at [117, 317] on link "11854399" at bounding box center [116, 314] width 46 height 12
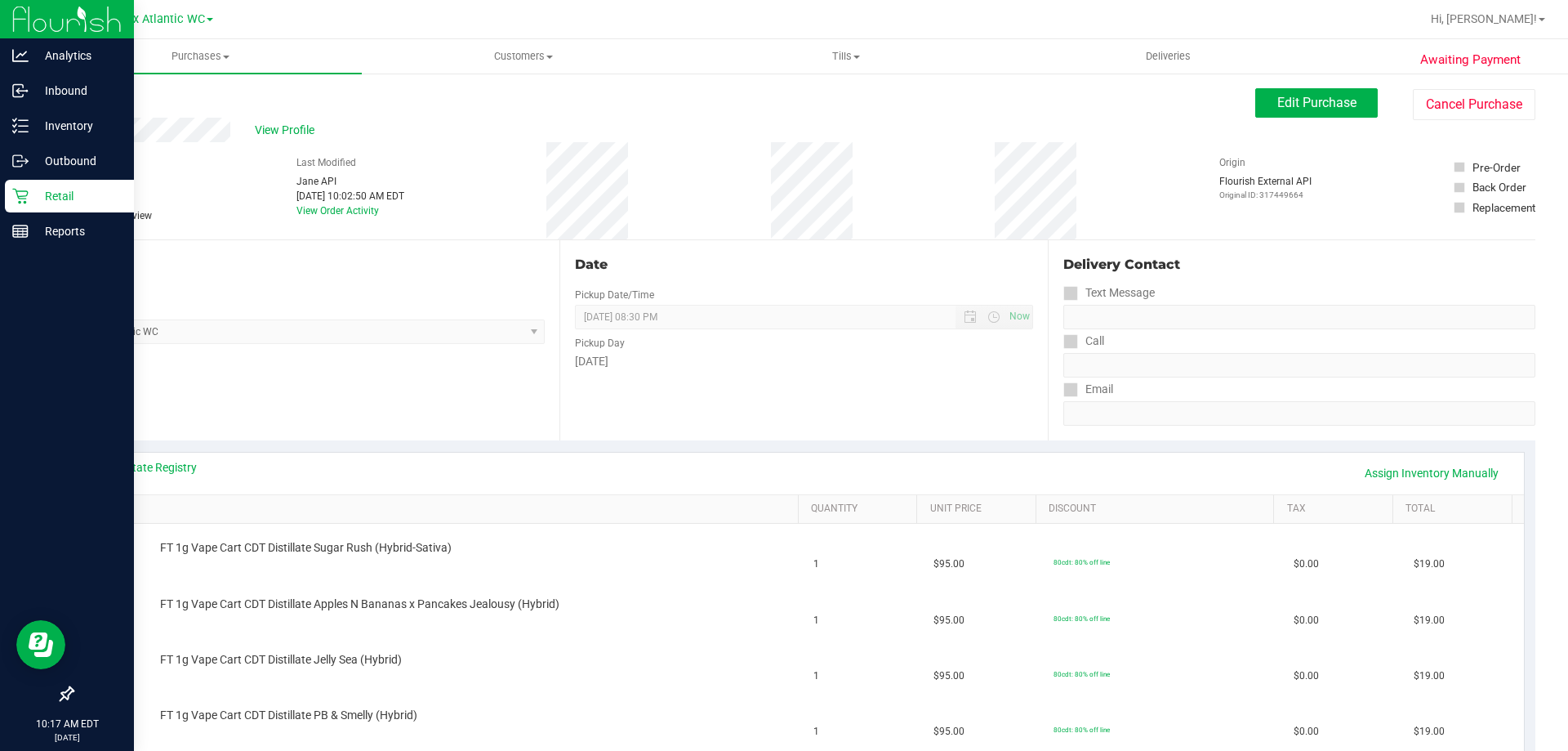
click at [41, 192] on p "Retail" at bounding box center [77, 196] width 98 height 19
